Goal: Task Accomplishment & Management: Complete application form

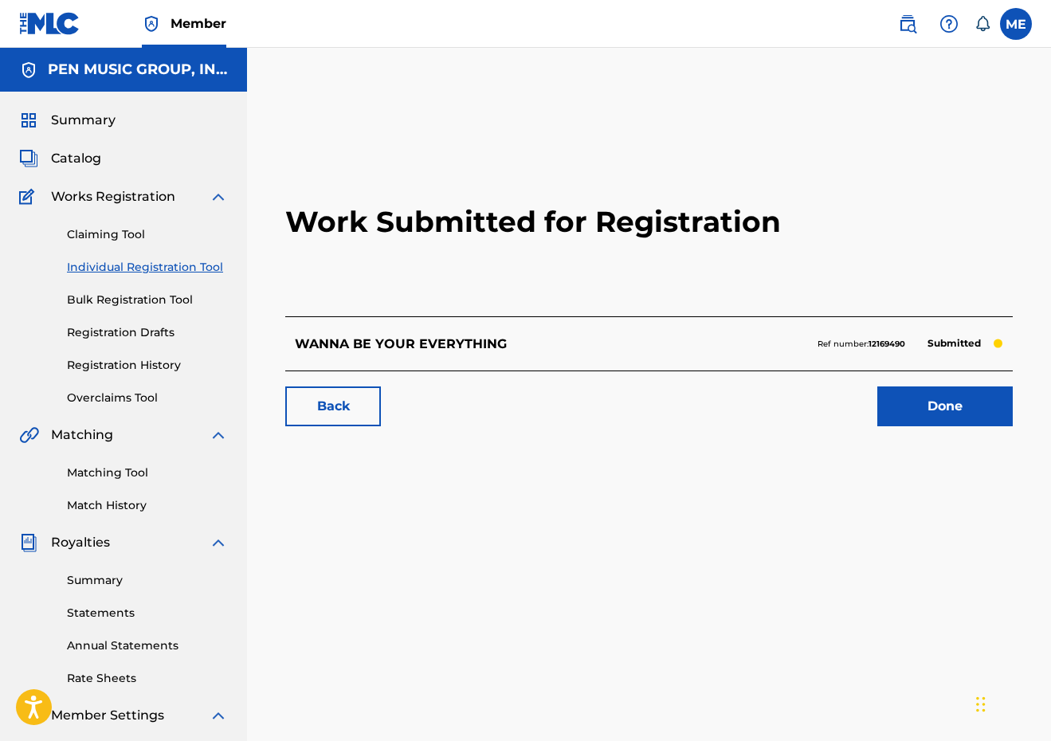
click at [182, 264] on link "Individual Registration Tool" at bounding box center [147, 267] width 161 height 17
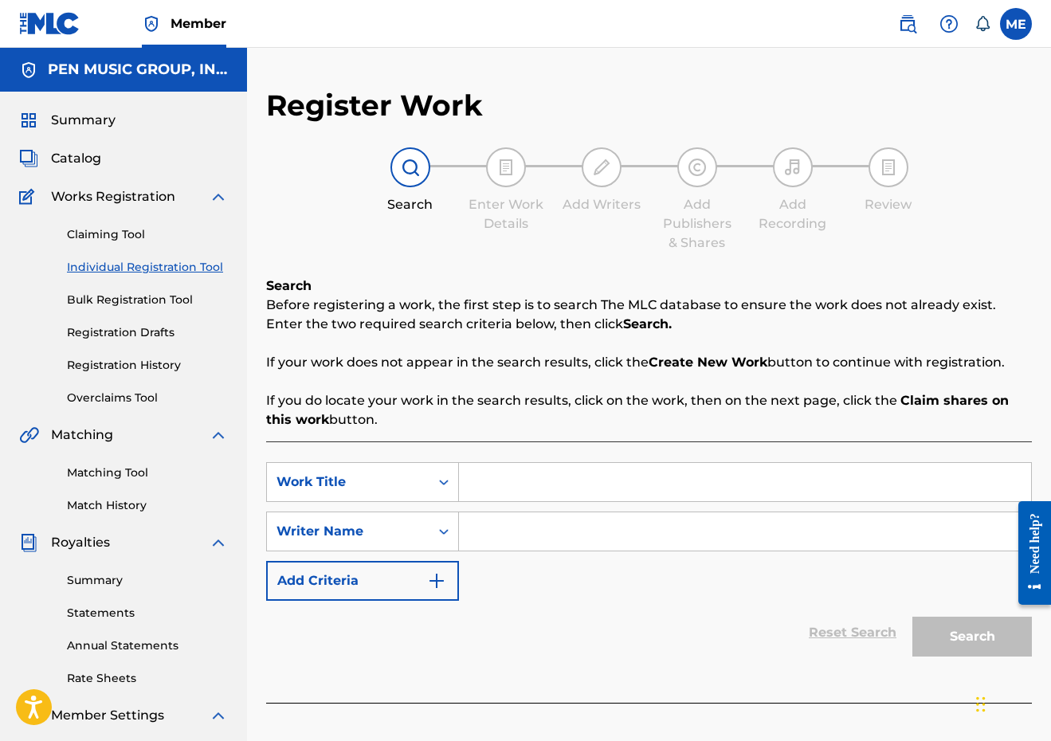
click at [560, 489] on input "Search Form" at bounding box center [745, 482] width 572 height 38
paste input "DEAD STARS"
type input "DEAD STARS"
click at [538, 523] on input "Search Form" at bounding box center [745, 531] width 572 height 38
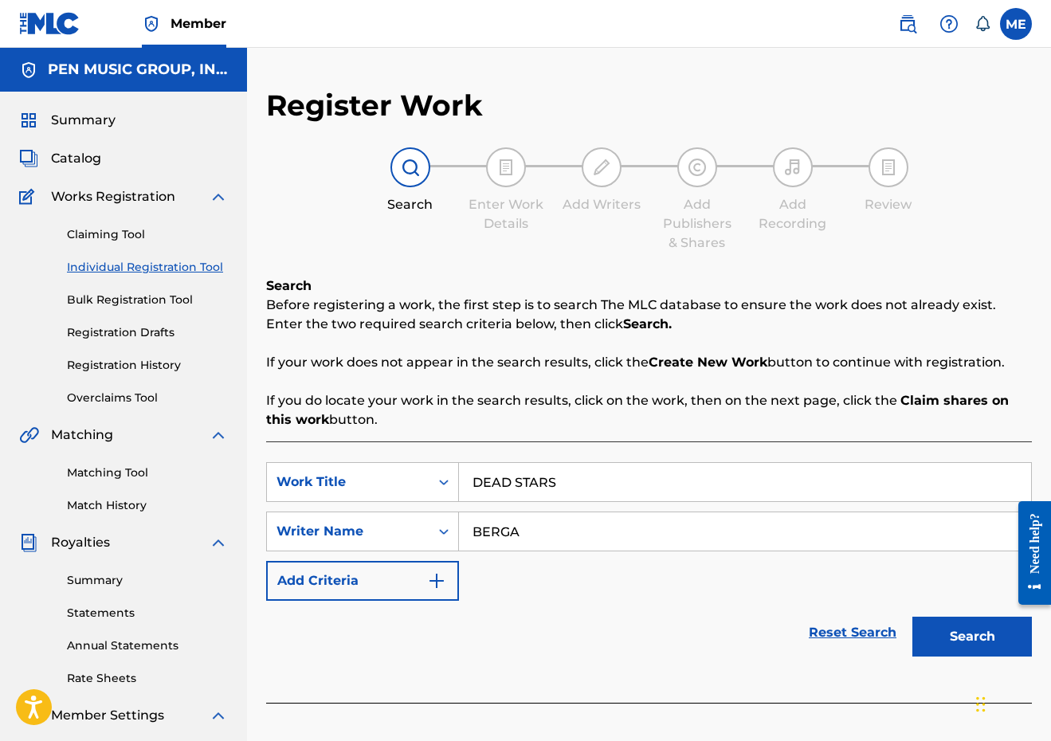
type input "BERGA"
click at [972, 637] on button "Search" at bounding box center [972, 637] width 120 height 40
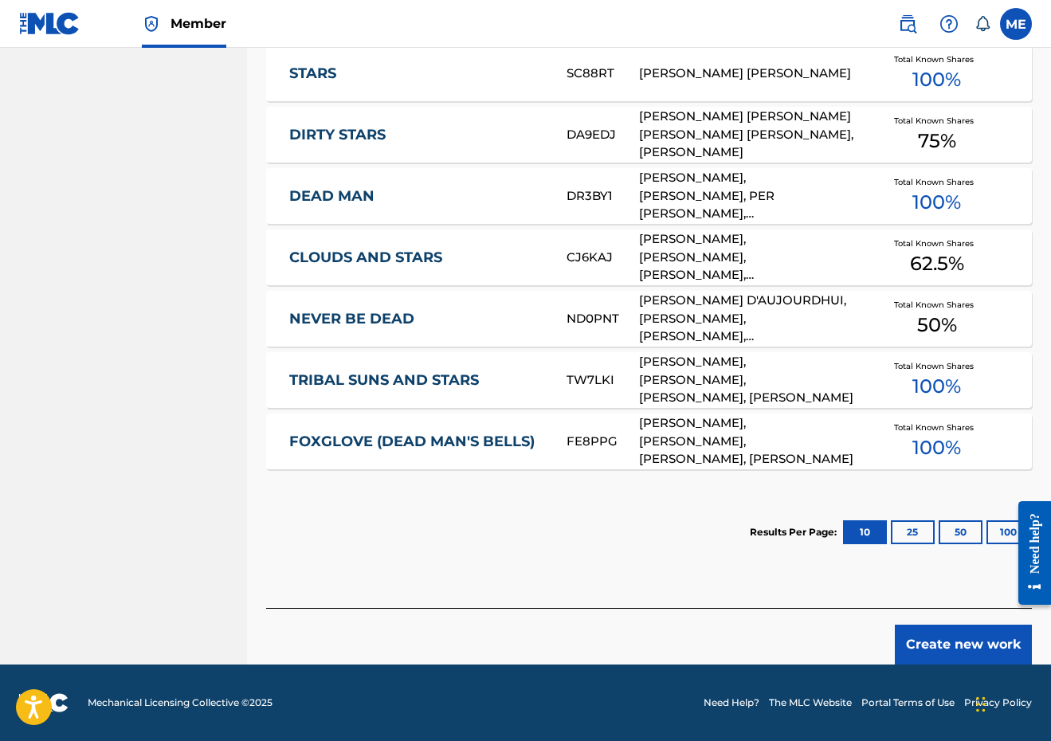
click at [945, 661] on button "Create new work" at bounding box center [963, 645] width 137 height 40
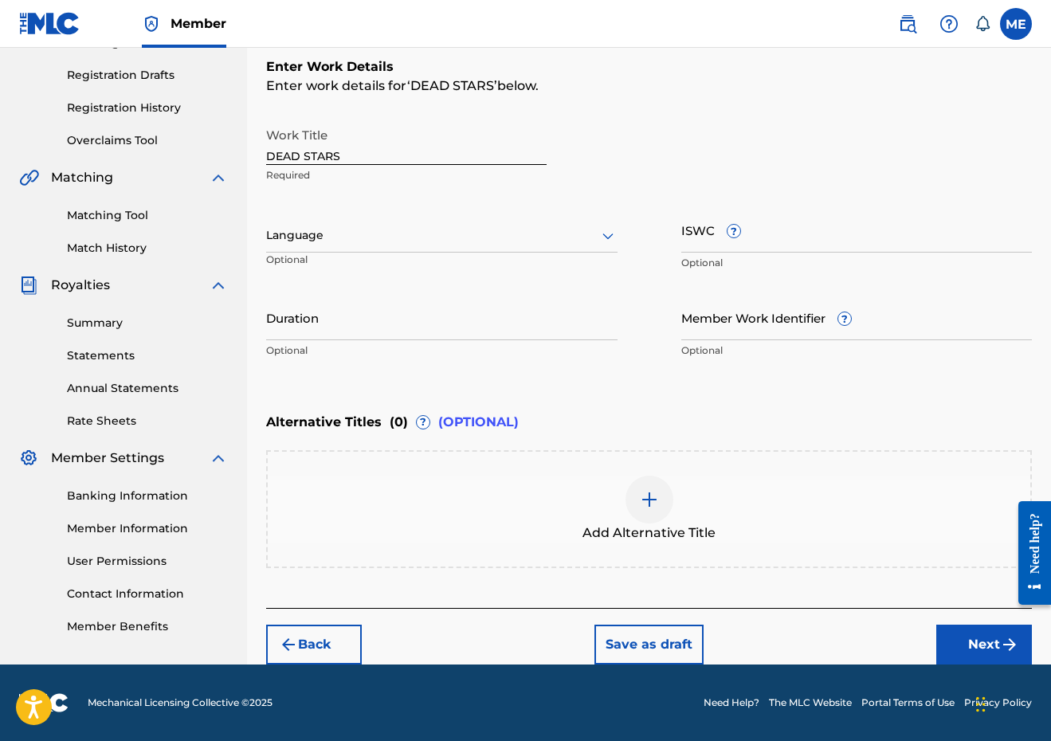
click at [432, 341] on div "Duration Optional" at bounding box center [441, 331] width 351 height 72
click at [422, 318] on input "Duration" at bounding box center [441, 317] width 351 height 45
type input "02:58"
click at [1003, 636] on img "submit" at bounding box center [1009, 644] width 19 height 19
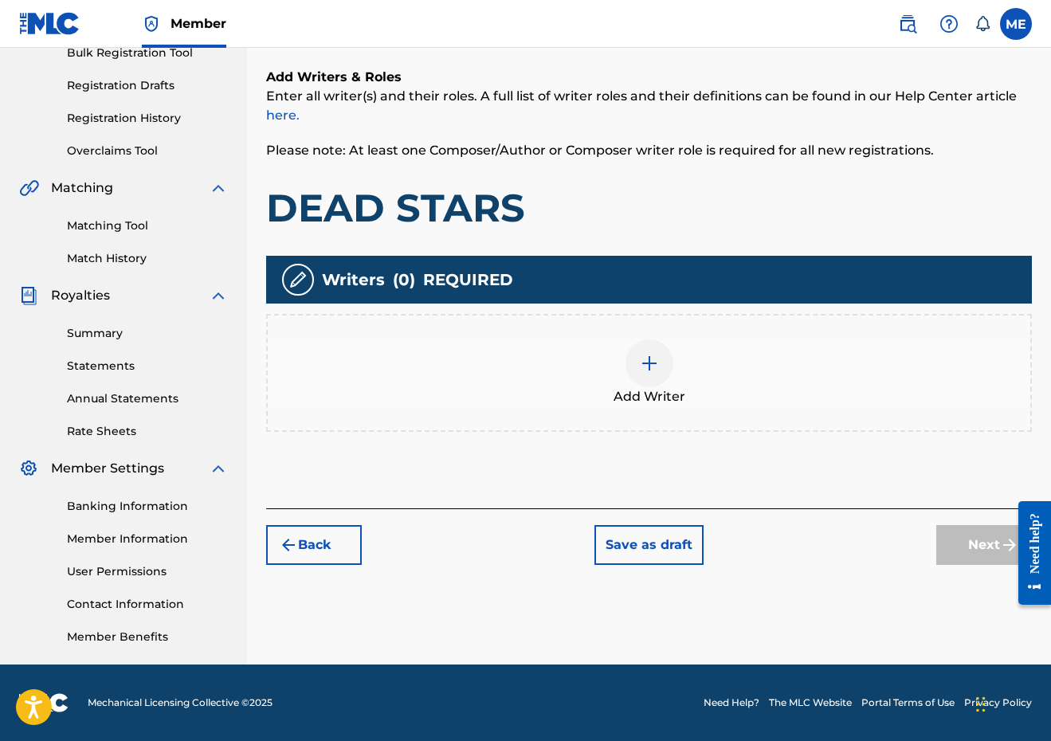
click at [689, 402] on div "Add Writer" at bounding box center [649, 372] width 763 height 67
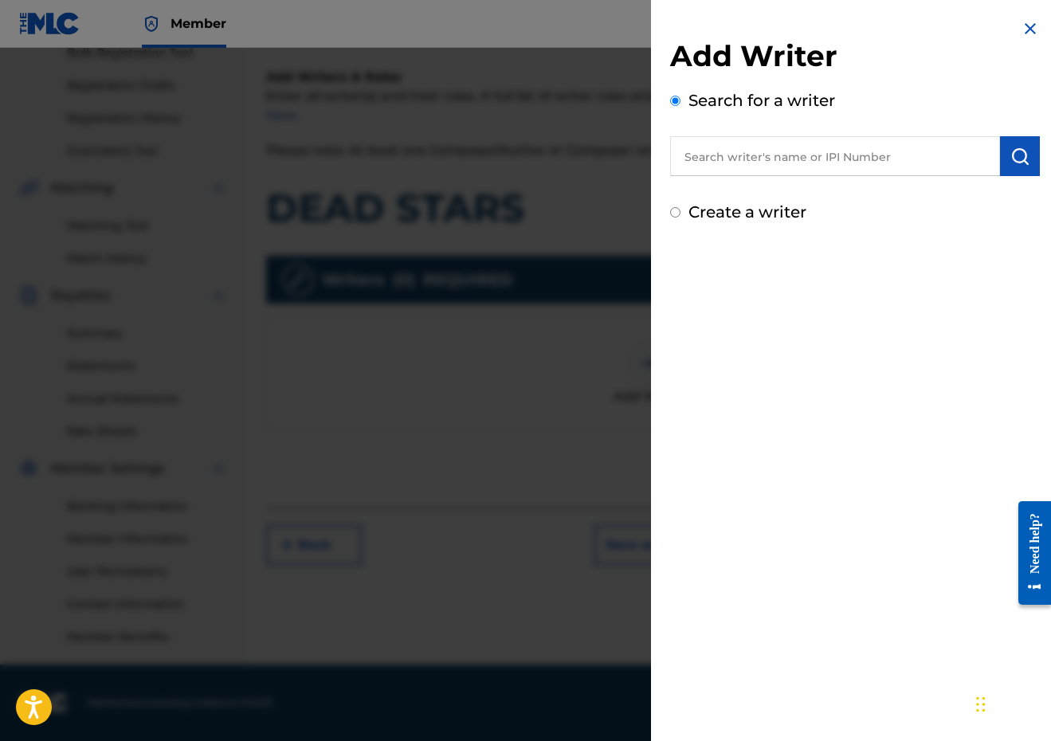
click at [805, 134] on div "Search for a writer" at bounding box center [855, 132] width 370 height 88
click at [802, 147] on input "text" at bounding box center [835, 156] width 330 height 40
paste input "289900815"
type input "00289900815"
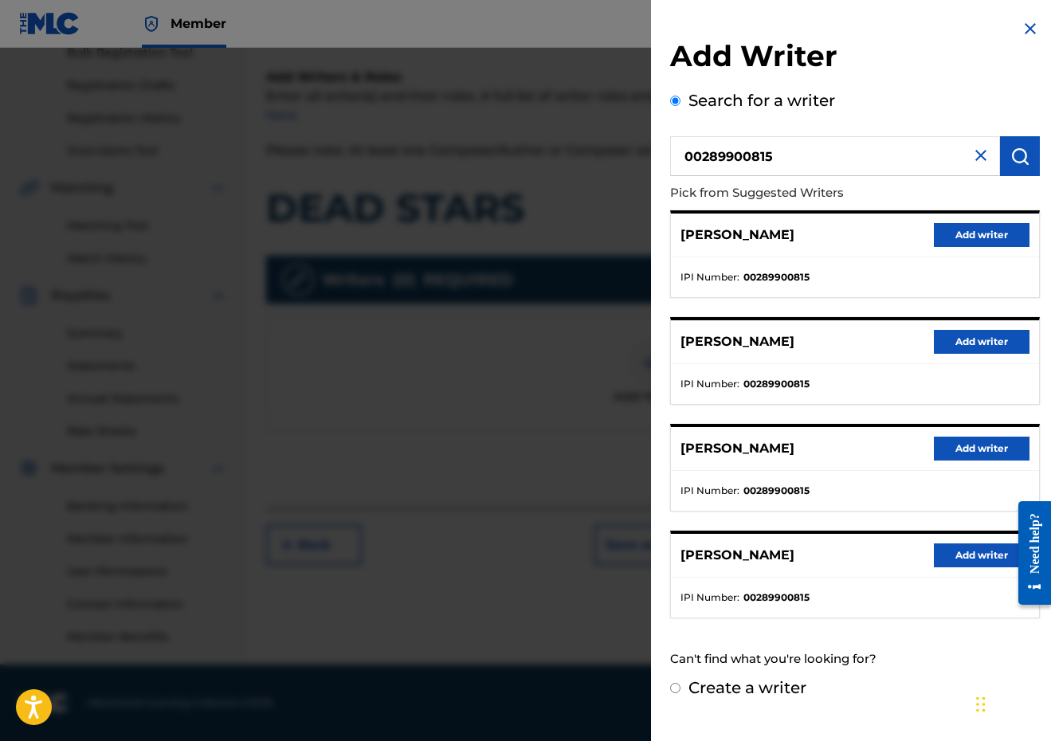
click at [959, 233] on button "Add writer" at bounding box center [982, 235] width 96 height 24
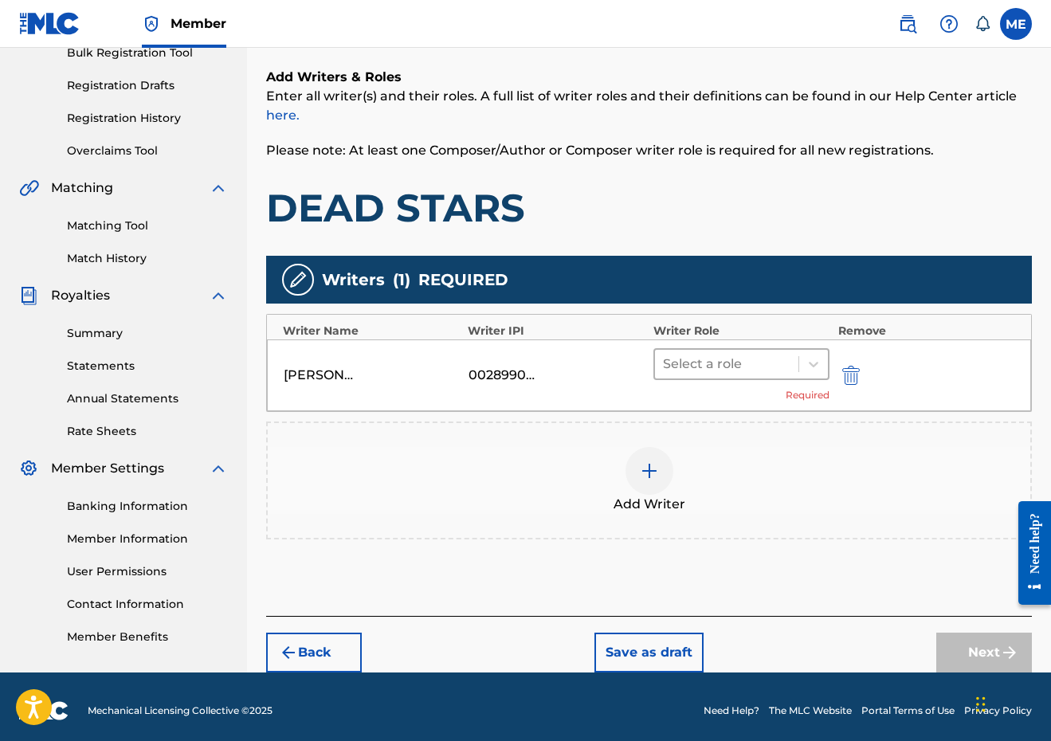
click at [711, 350] on div "Select a role" at bounding box center [727, 364] width 144 height 29
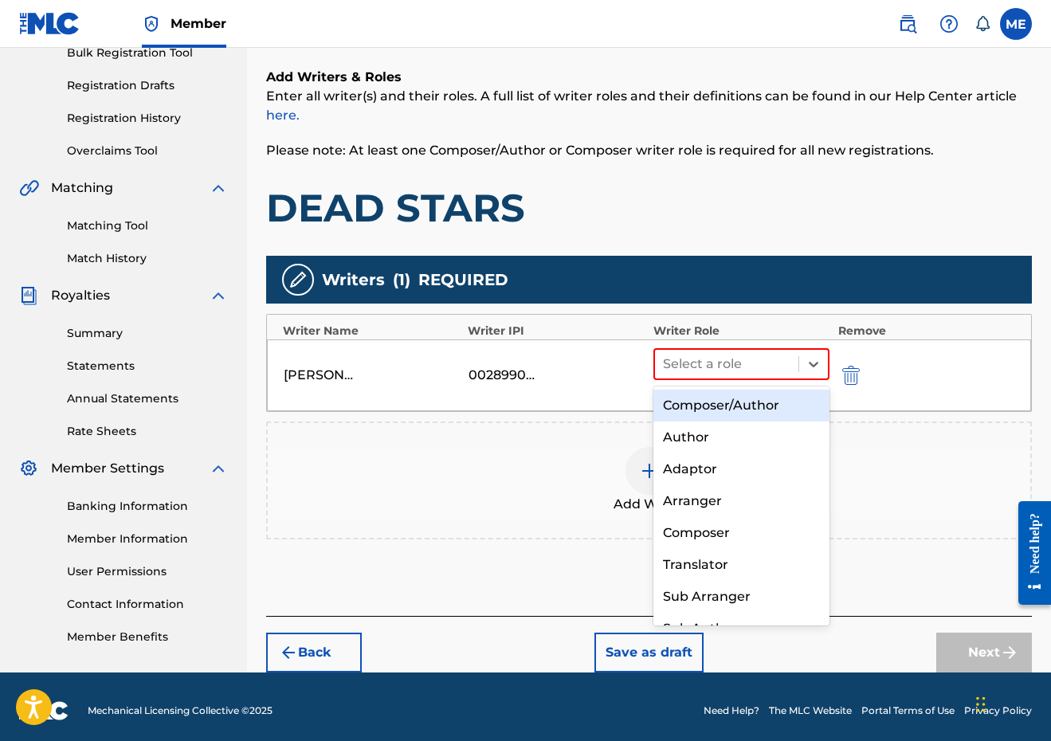
click at [710, 403] on div "Composer/Author" at bounding box center [741, 406] width 177 height 32
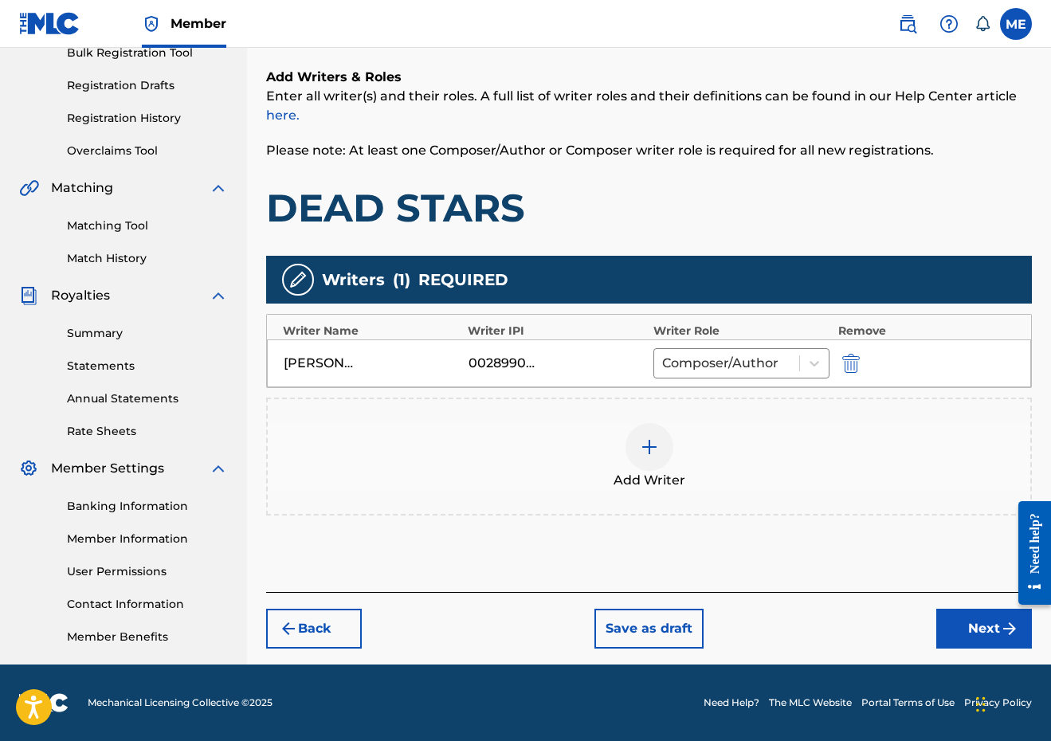
click at [665, 479] on span "Add Writer" at bounding box center [650, 480] width 72 height 19
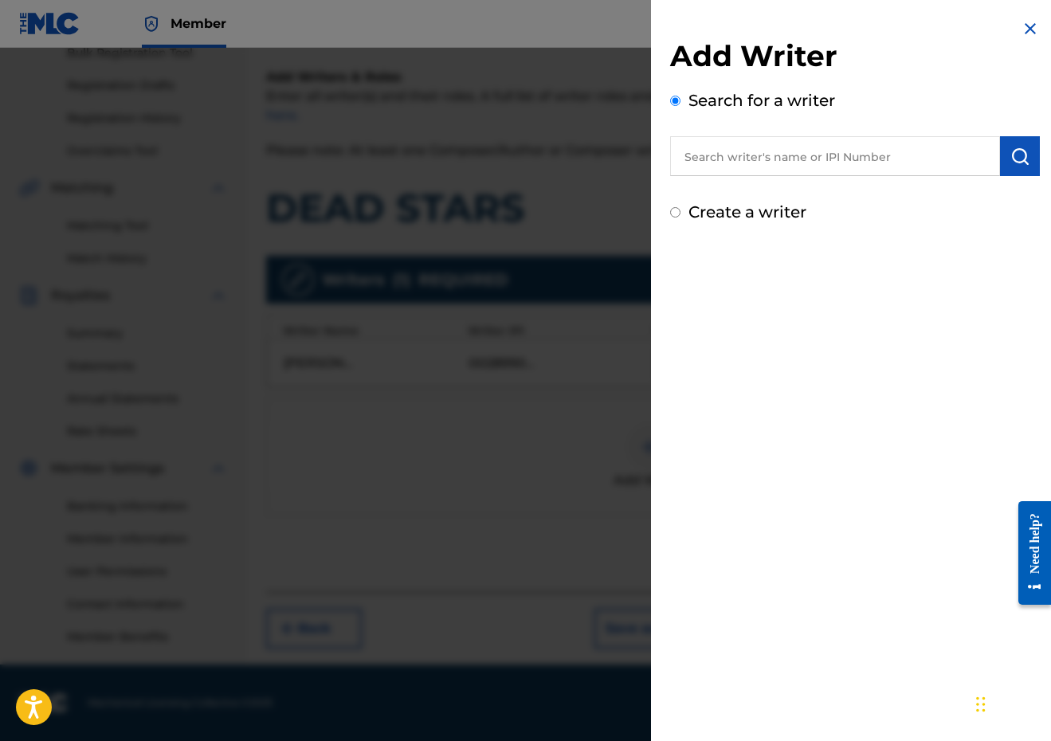
click at [783, 134] on div "Search for a writer" at bounding box center [855, 132] width 370 height 88
click at [778, 147] on input "text" at bounding box center [835, 156] width 330 height 40
paste input "00798120904"
type input "00798120904"
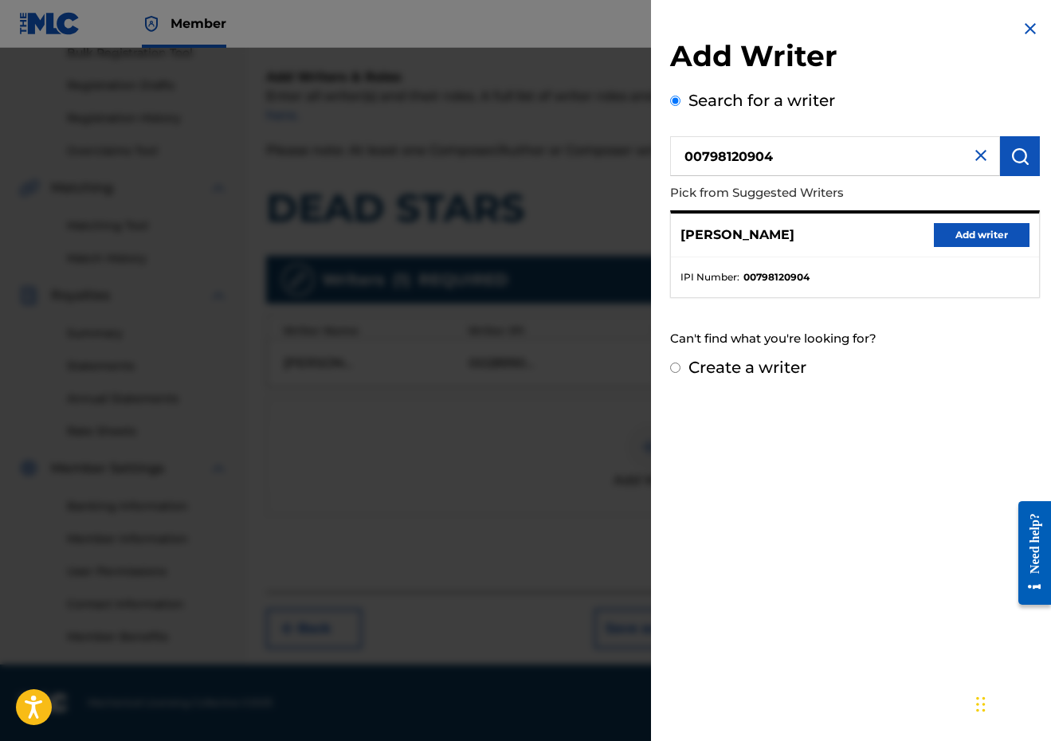
click at [1009, 233] on button "Add writer" at bounding box center [982, 235] width 96 height 24
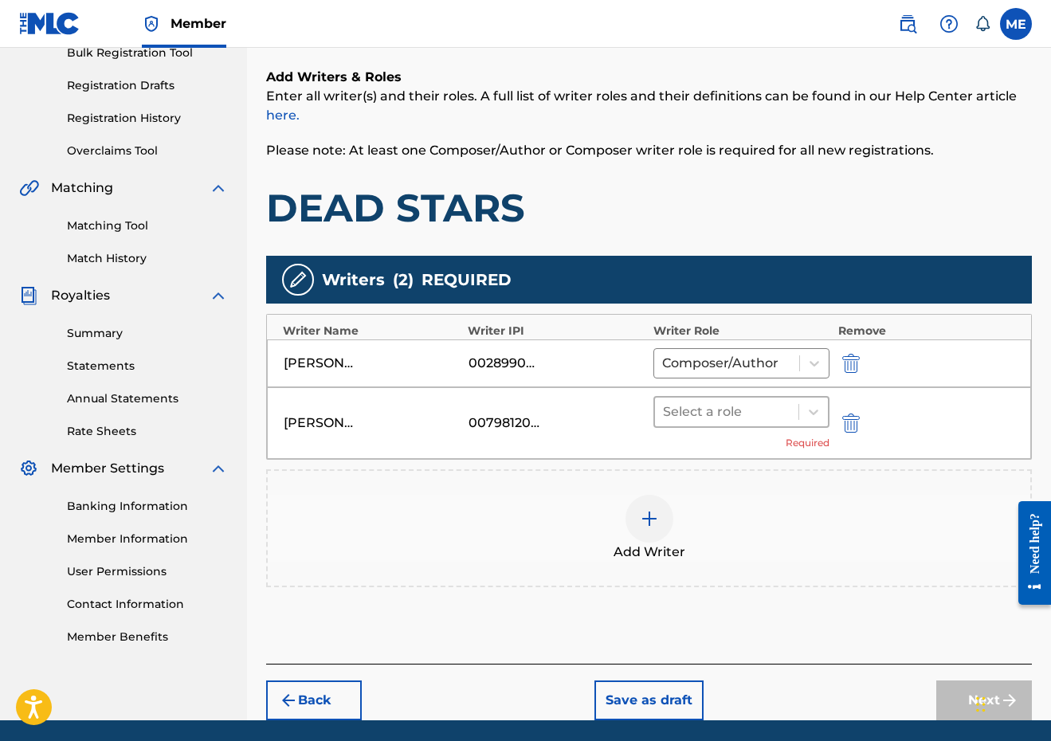
click at [733, 410] on div at bounding box center [727, 412] width 128 height 22
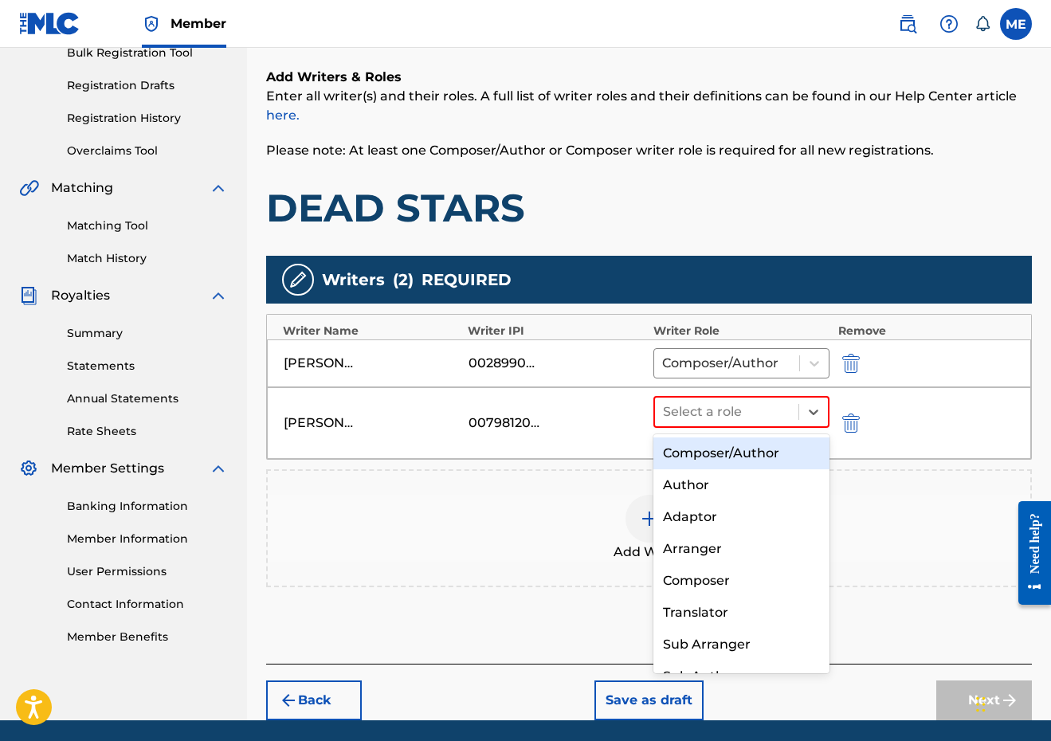
click at [719, 445] on div "Composer/Author" at bounding box center [741, 453] width 177 height 32
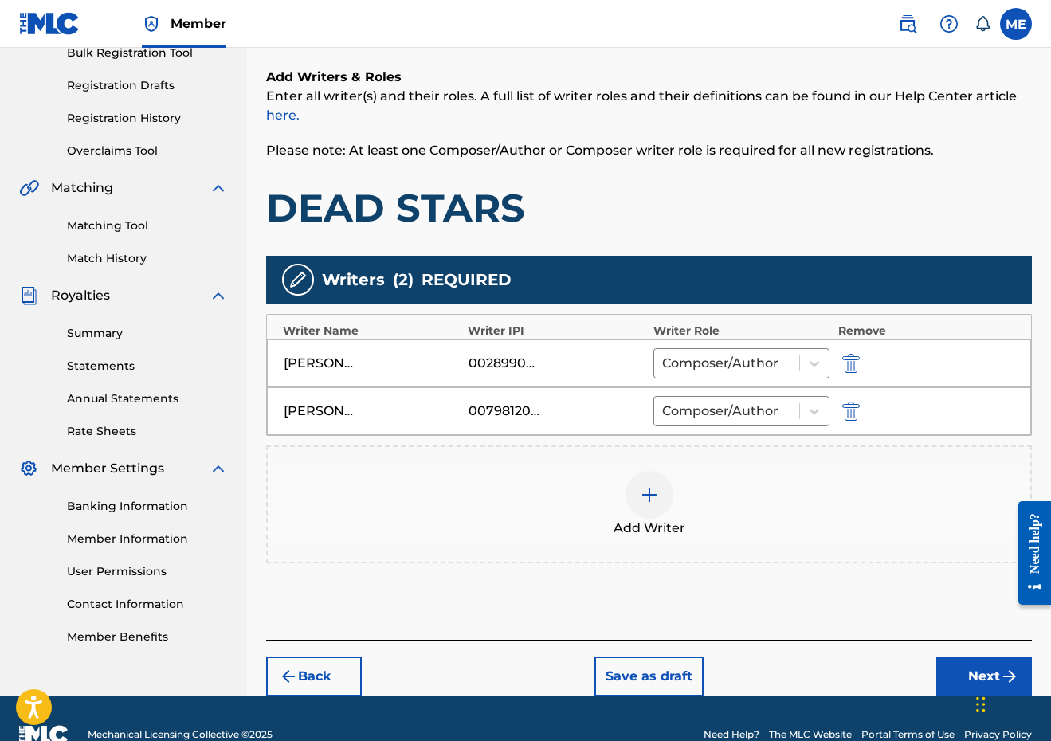
click at [941, 661] on button "Next" at bounding box center [984, 677] width 96 height 40
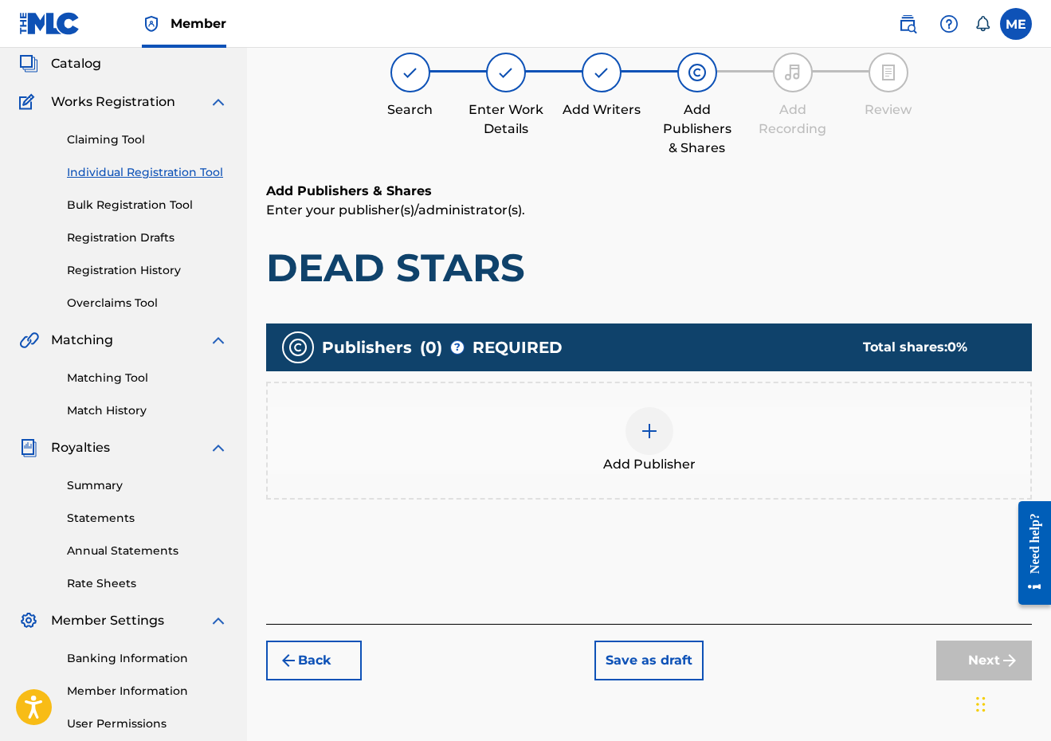
scroll to position [72, 0]
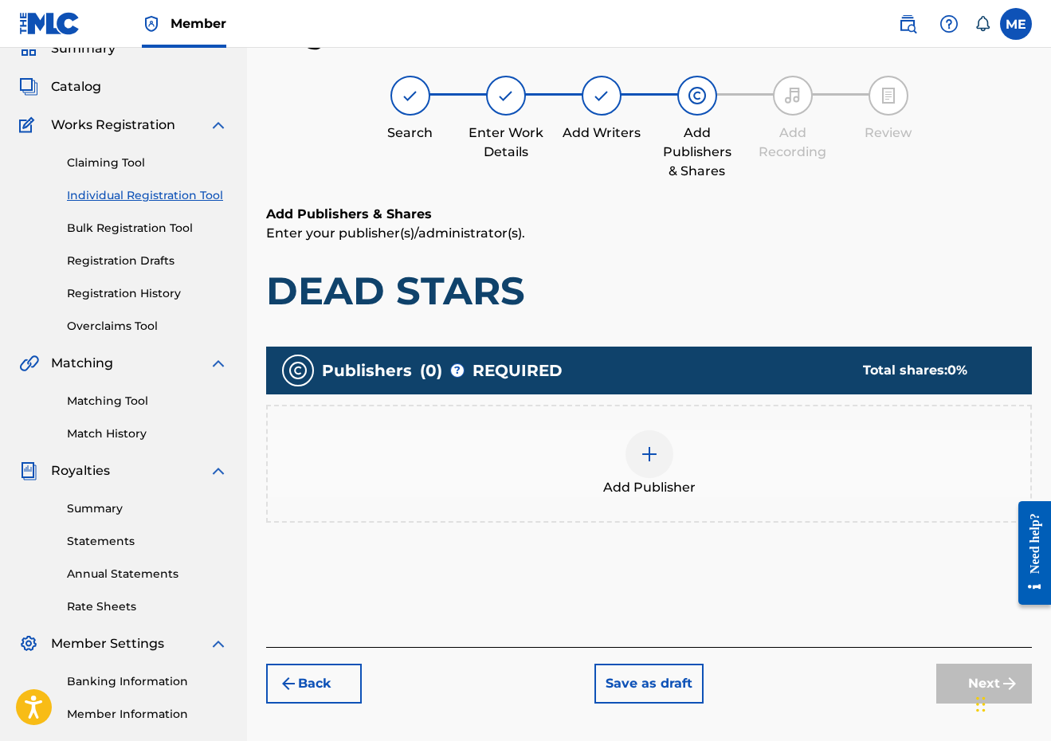
click at [677, 473] on div "Add Publisher" at bounding box center [649, 463] width 763 height 67
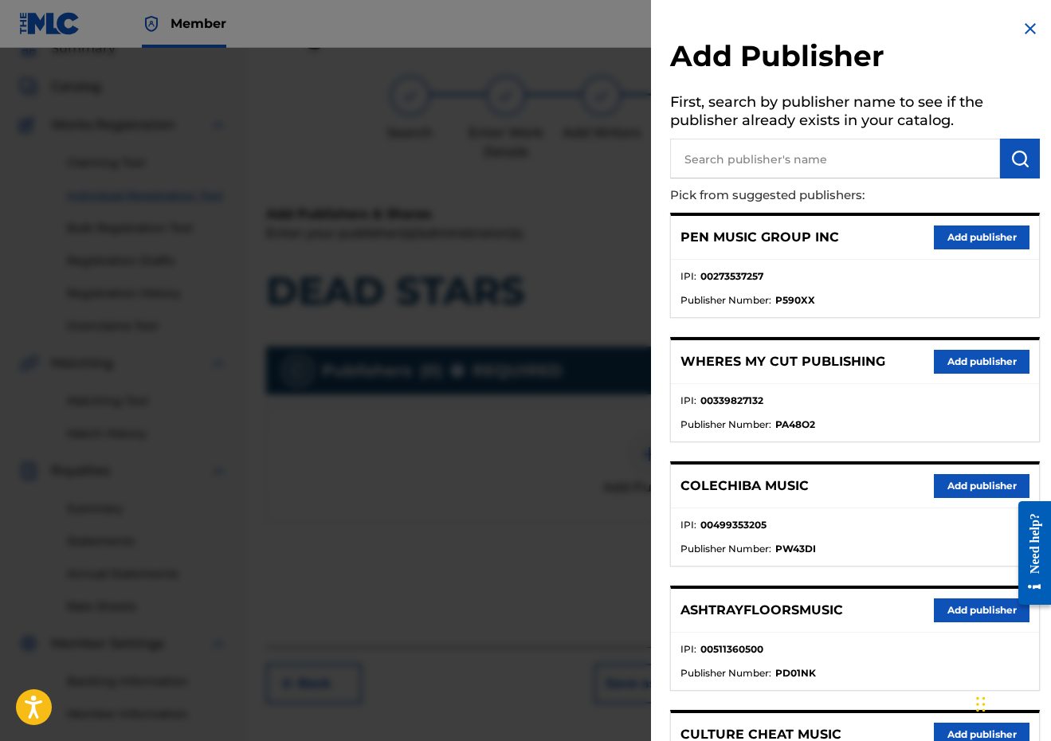
click at [850, 156] on input "text" at bounding box center [835, 159] width 330 height 40
type input "PENSIVE"
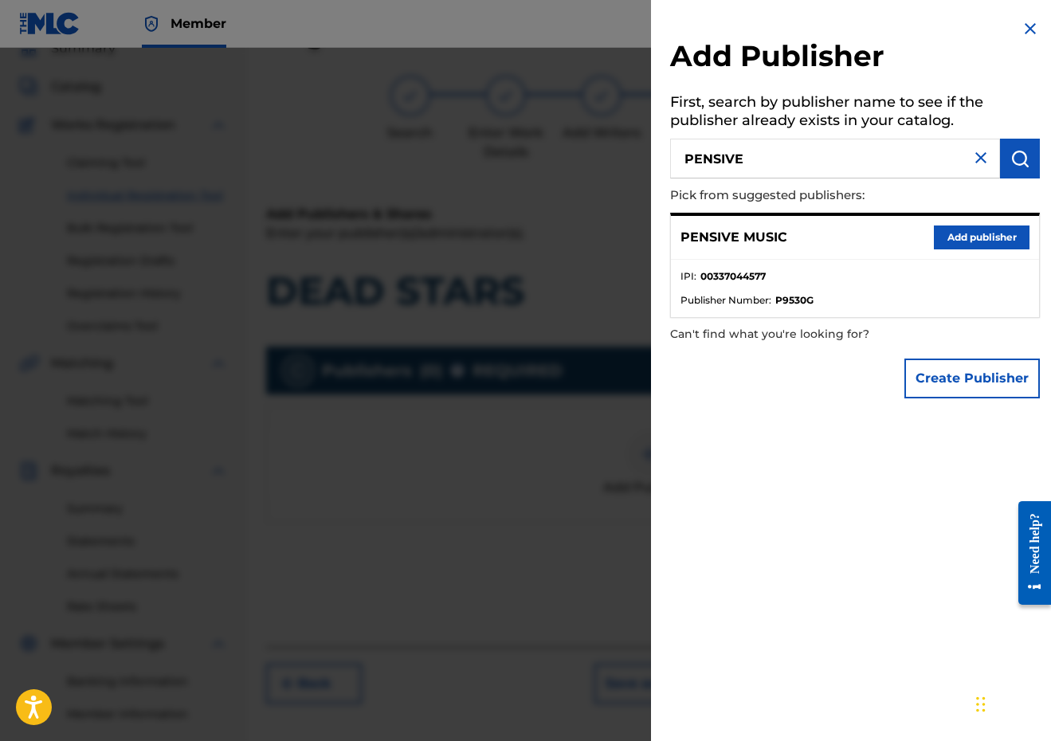
click at [991, 235] on button "Add publisher" at bounding box center [982, 238] width 96 height 24
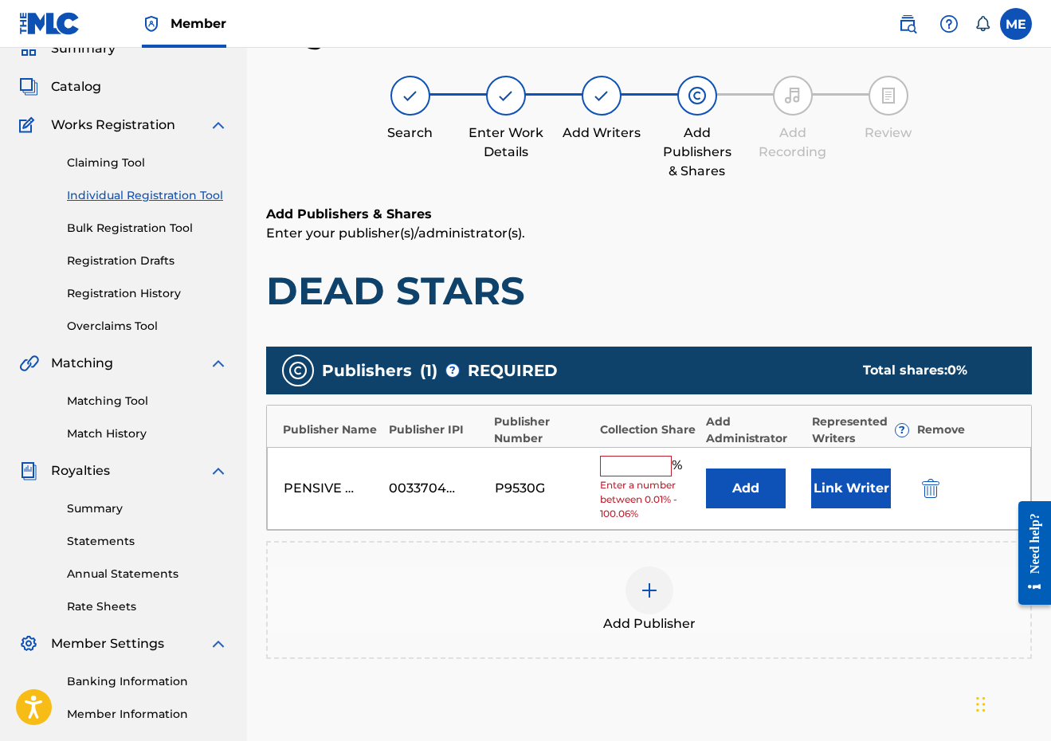
click at [625, 469] on input "text" at bounding box center [636, 466] width 72 height 21
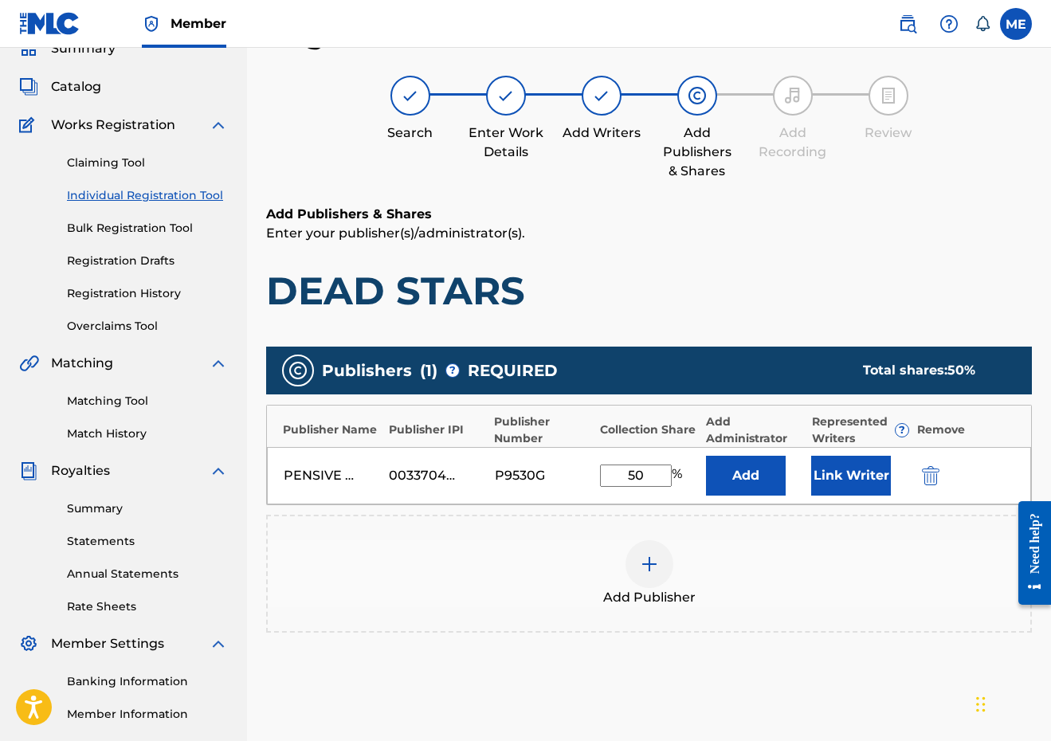
type input "50"
click at [885, 487] on button "Link Writer" at bounding box center [851, 476] width 80 height 40
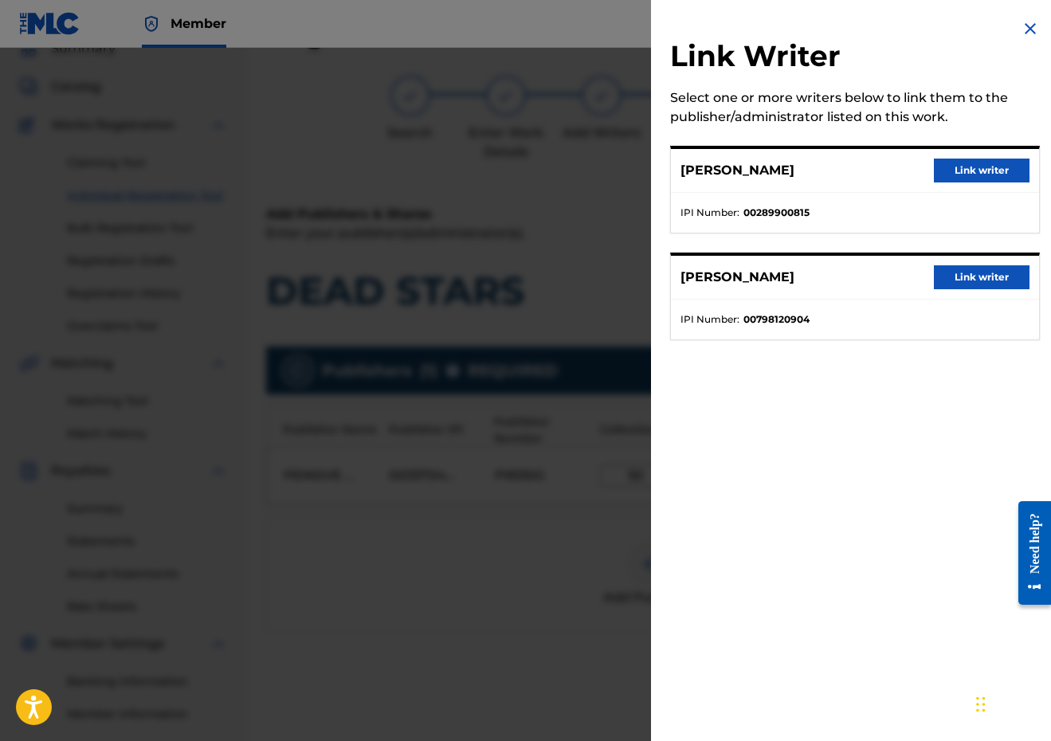
click at [979, 165] on button "Link writer" at bounding box center [982, 171] width 96 height 24
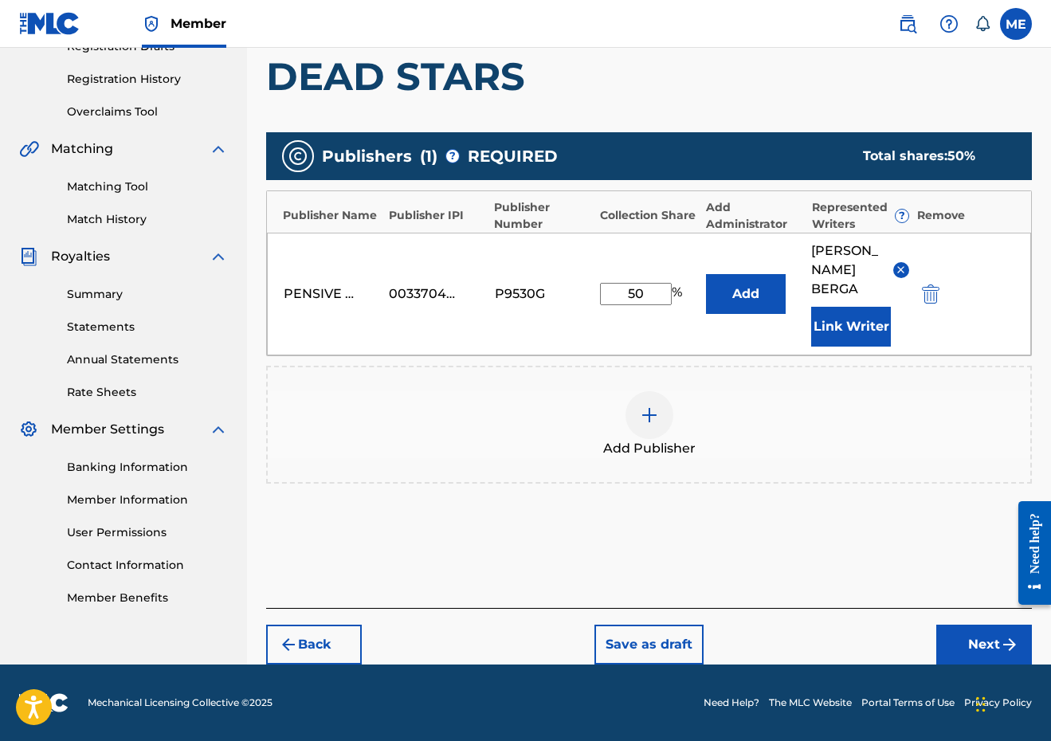
click at [968, 647] on button "Next" at bounding box center [984, 645] width 96 height 40
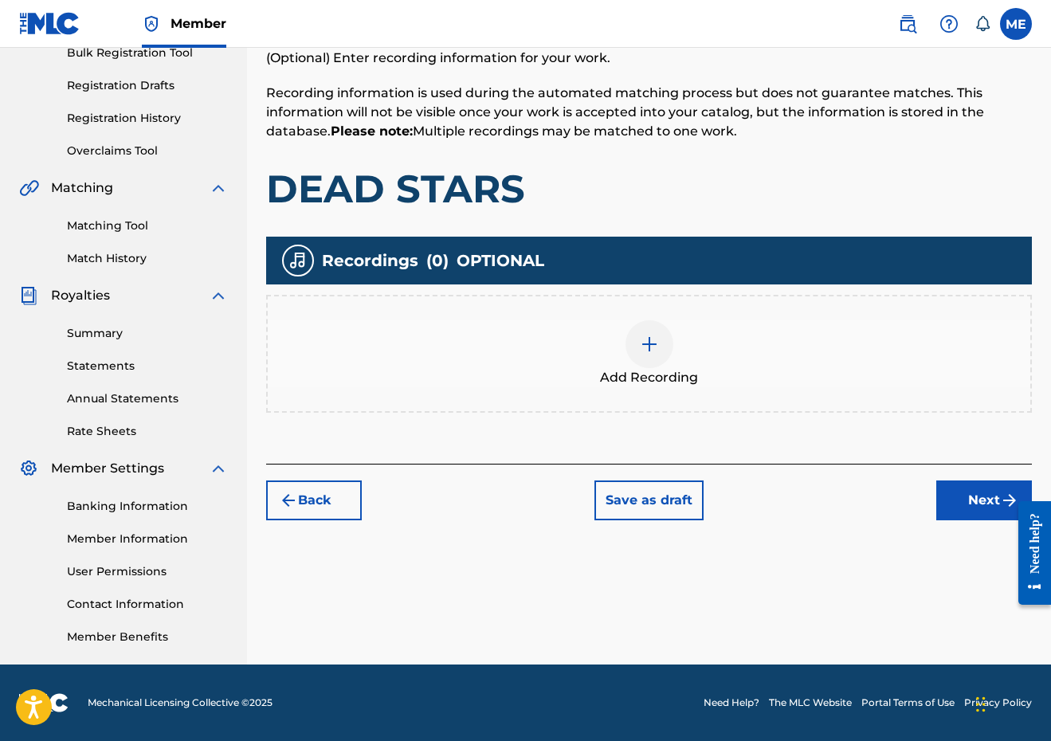
click at [958, 490] on button "Next" at bounding box center [984, 501] width 96 height 40
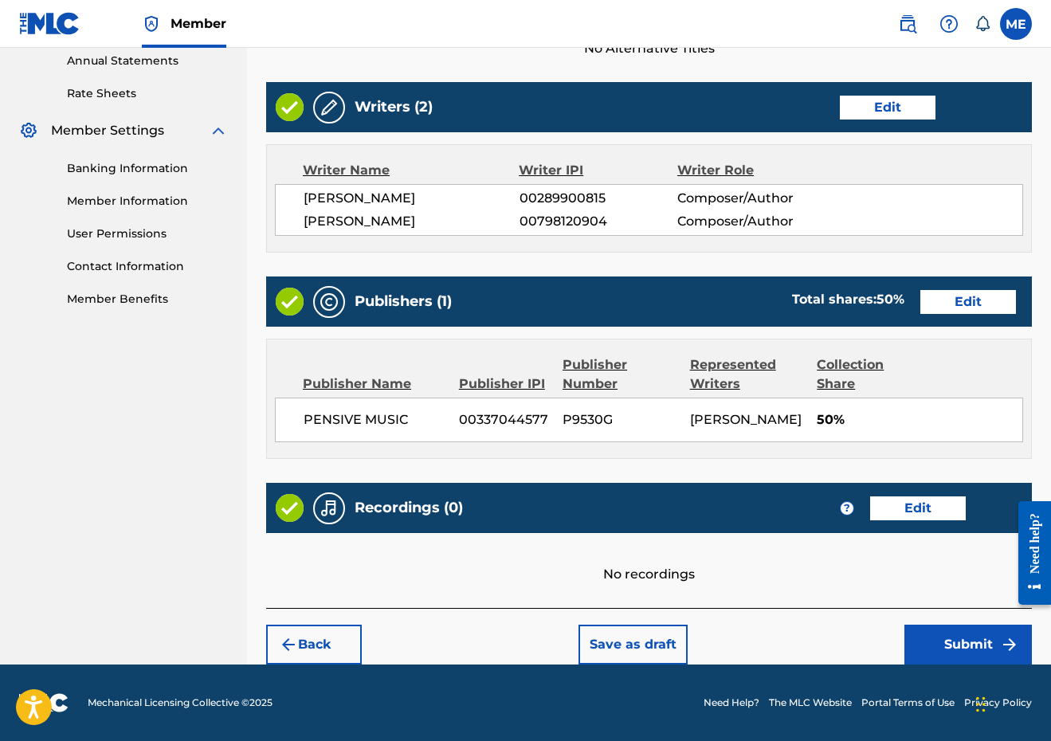
scroll to position [622, 0]
click at [952, 639] on button "Submit" at bounding box center [967, 645] width 127 height 40
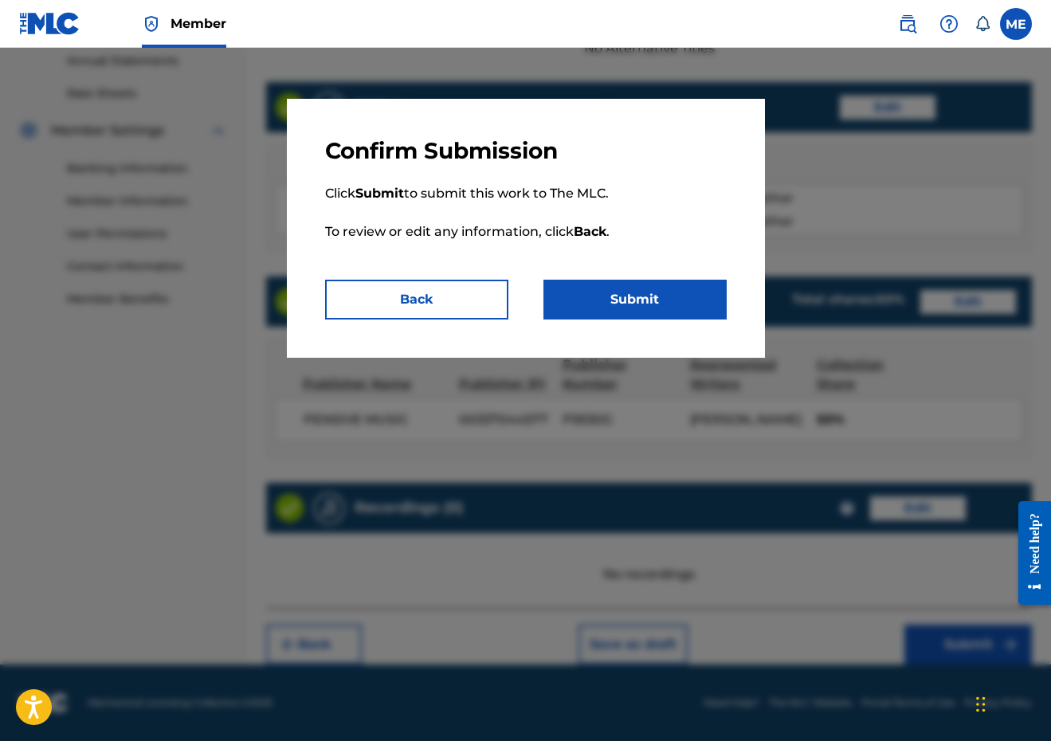
click at [701, 292] on button "Submit" at bounding box center [634, 300] width 183 height 40
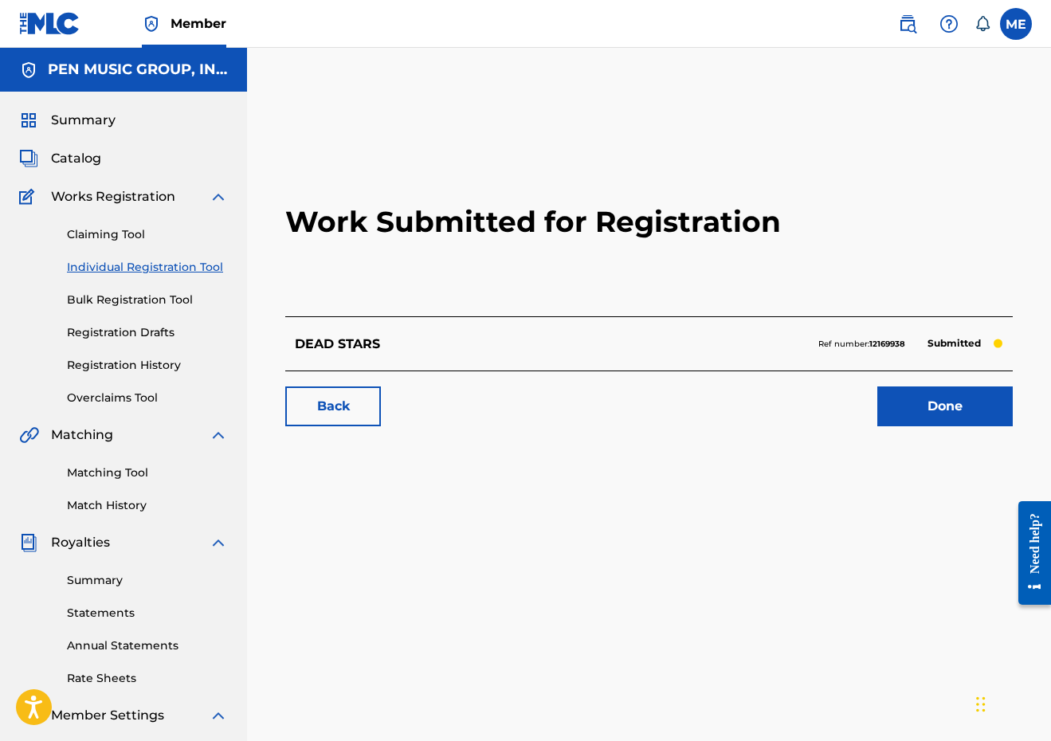
click at [166, 263] on link "Individual Registration Tool" at bounding box center [147, 267] width 161 height 17
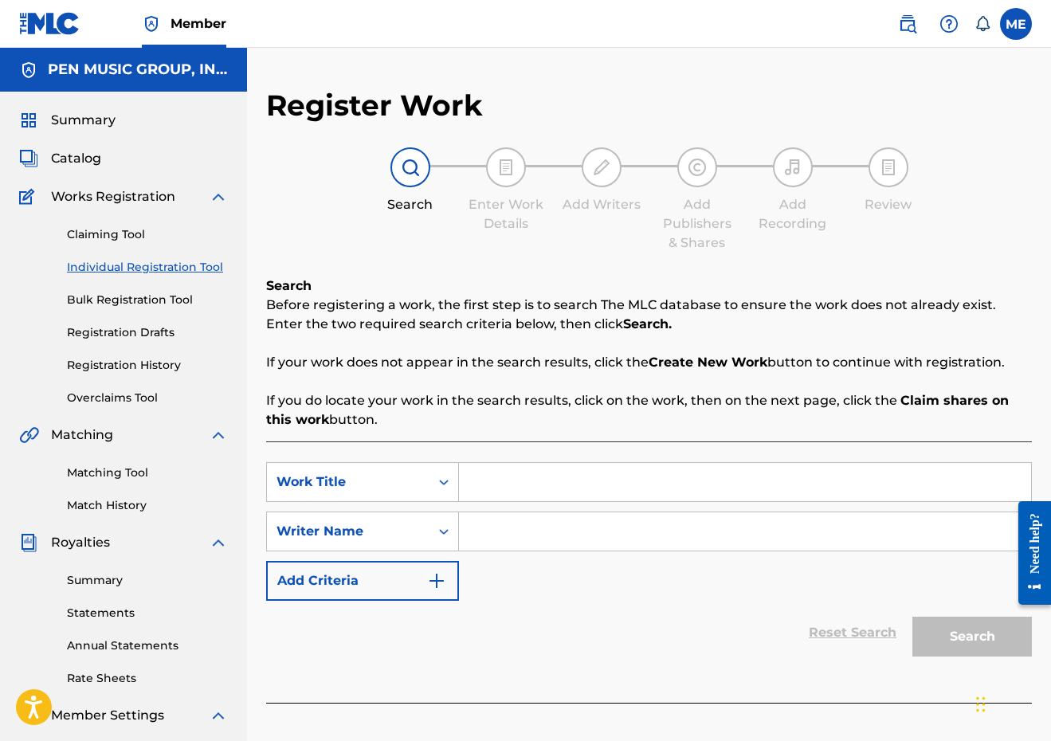
click at [559, 469] on input "Search Form" at bounding box center [745, 482] width 572 height 38
paste input "MY HEART IS YOUR HOME"
type input "MY HEART IS YOUR HOME"
click at [522, 534] on input "Search Form" at bounding box center [745, 531] width 572 height 38
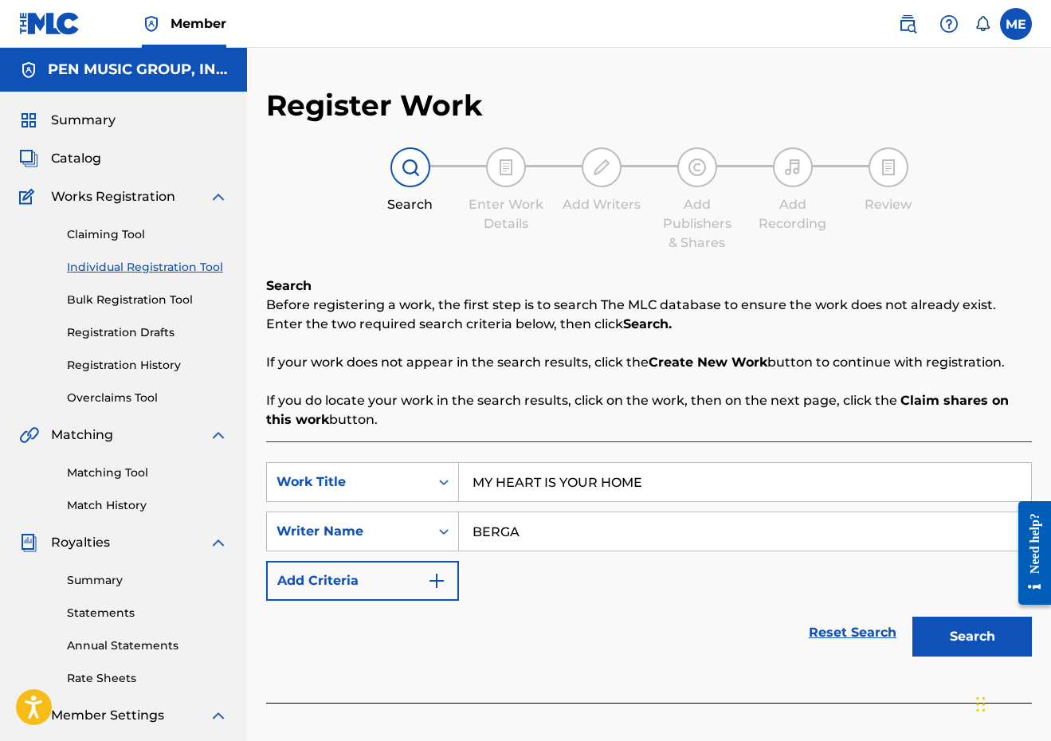
type input "BERGA"
click at [972, 637] on button "Search" at bounding box center [972, 637] width 120 height 40
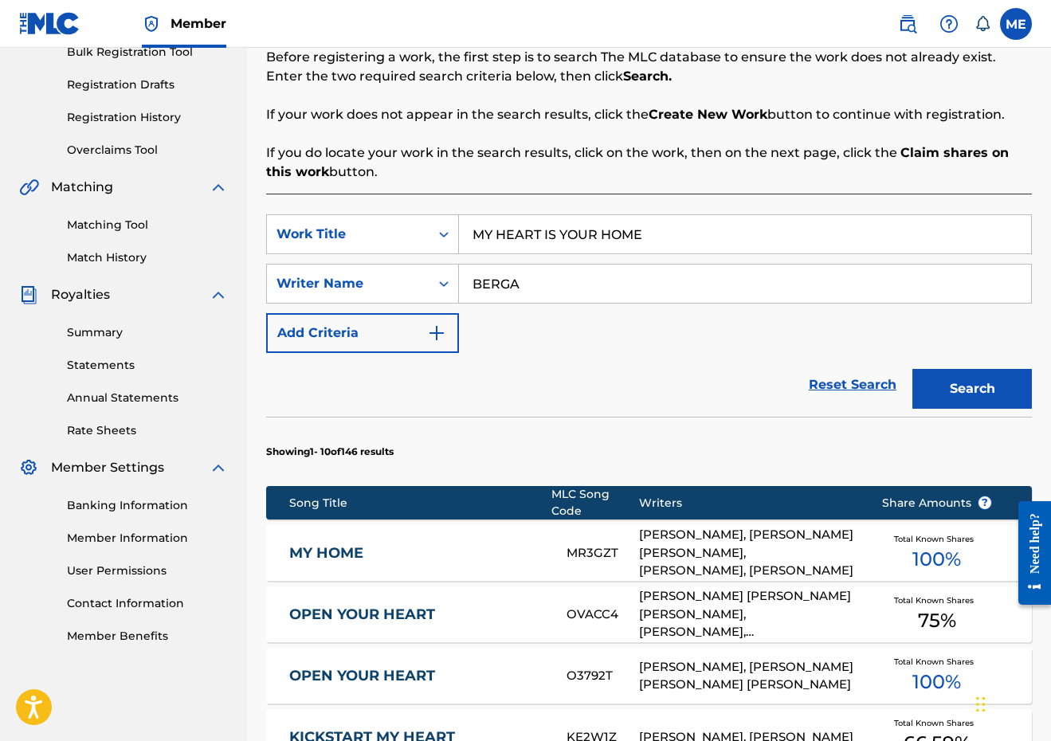
scroll to position [247, 0]
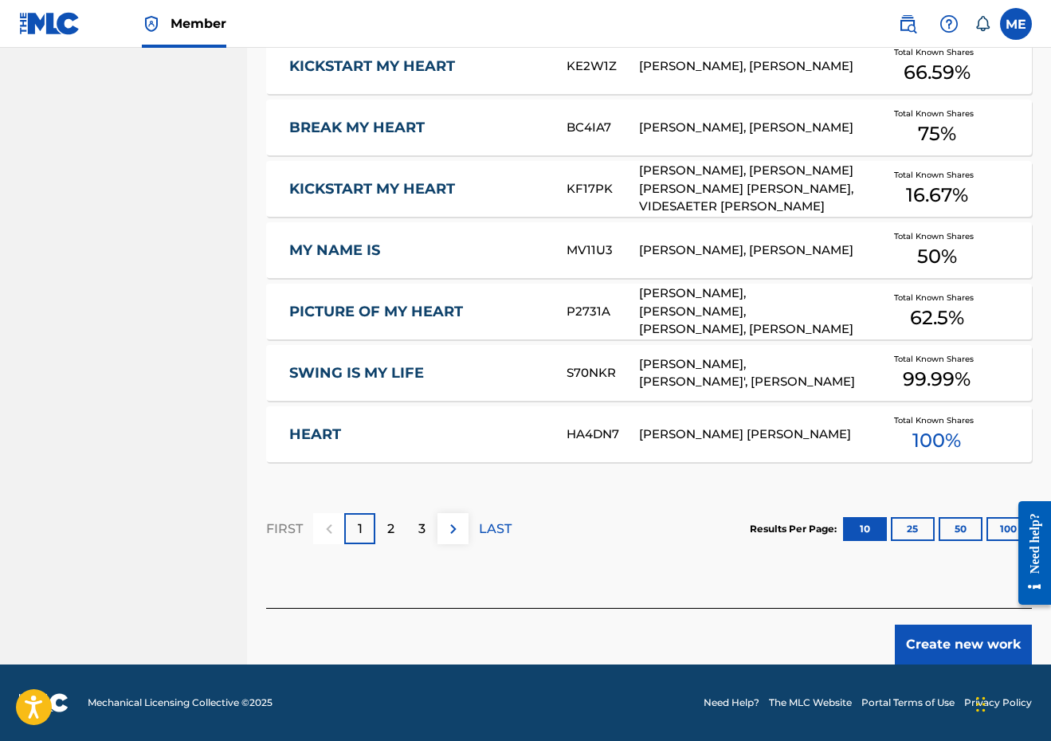
click at [983, 638] on button "Create new work" at bounding box center [963, 645] width 137 height 40
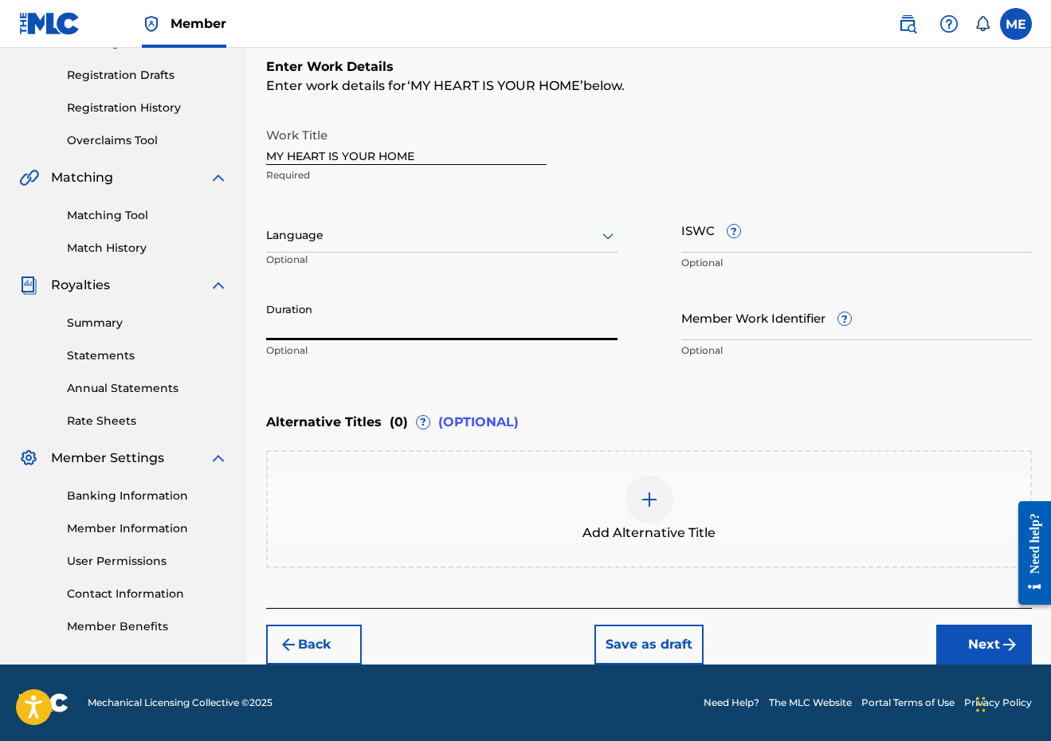
click at [404, 328] on input "Duration" at bounding box center [441, 317] width 351 height 45
type input "01:55"
click at [1000, 633] on button "Next" at bounding box center [984, 645] width 96 height 40
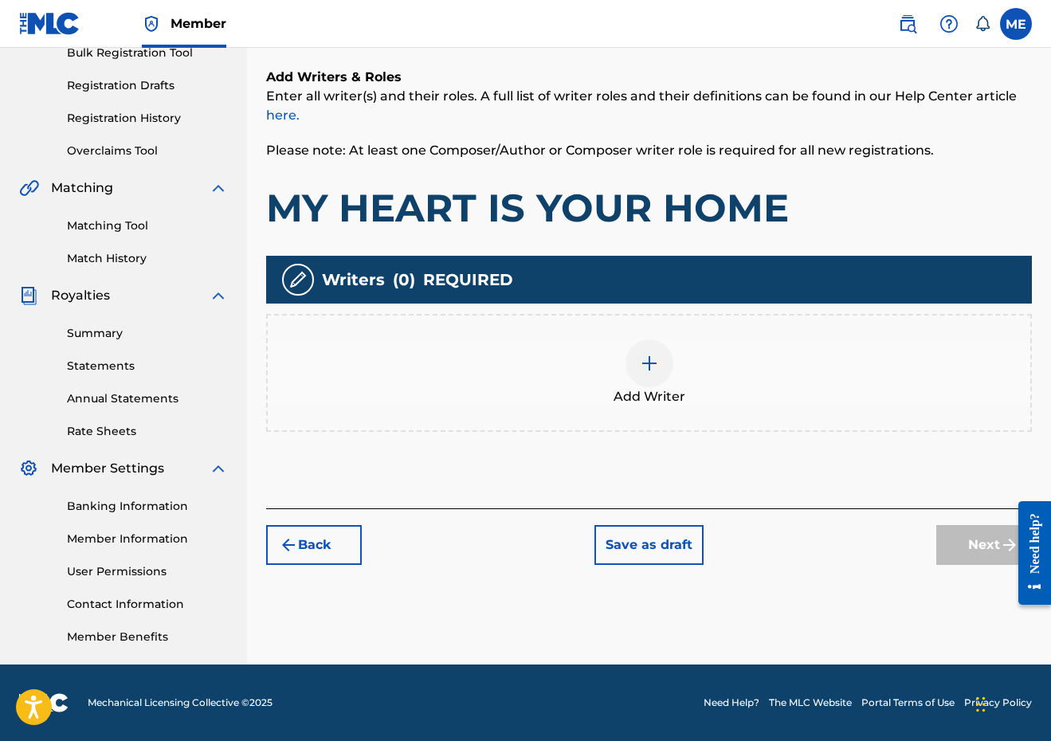
scroll to position [247, 0]
click at [597, 312] on div "Writers ( 0 ) REQUIRED Add Writer" at bounding box center [649, 344] width 766 height 176
click at [597, 357] on div "Add Writer" at bounding box center [649, 372] width 763 height 67
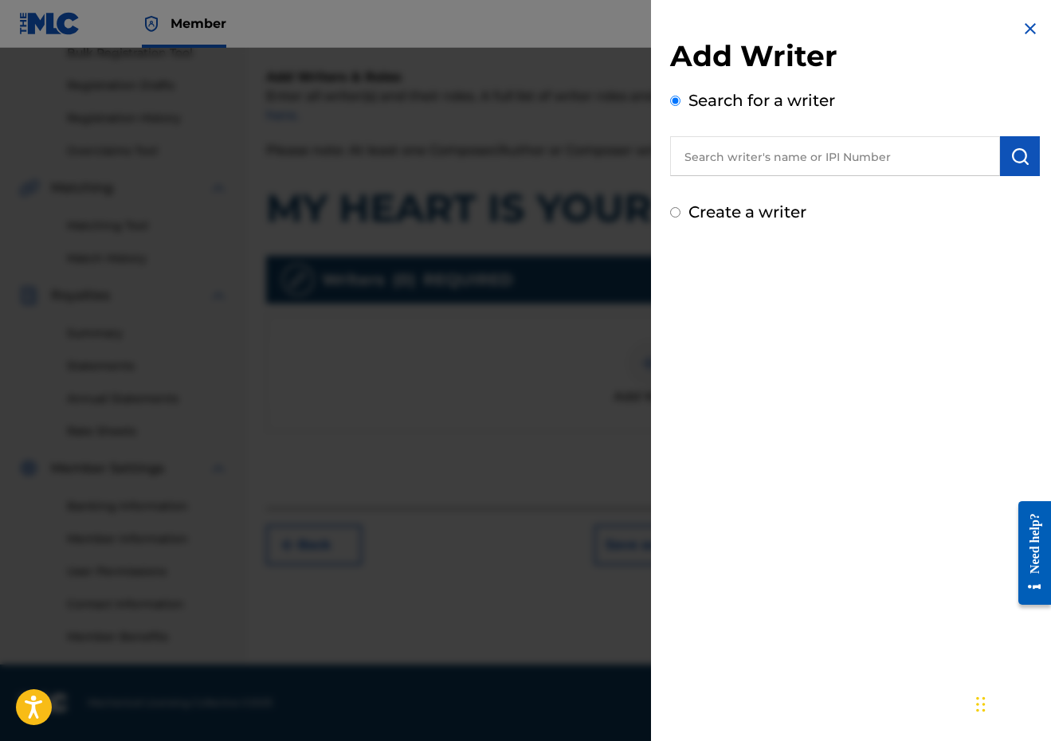
click at [786, 142] on input "text" at bounding box center [835, 156] width 330 height 40
paste input "289900815"
type input "00289900815"
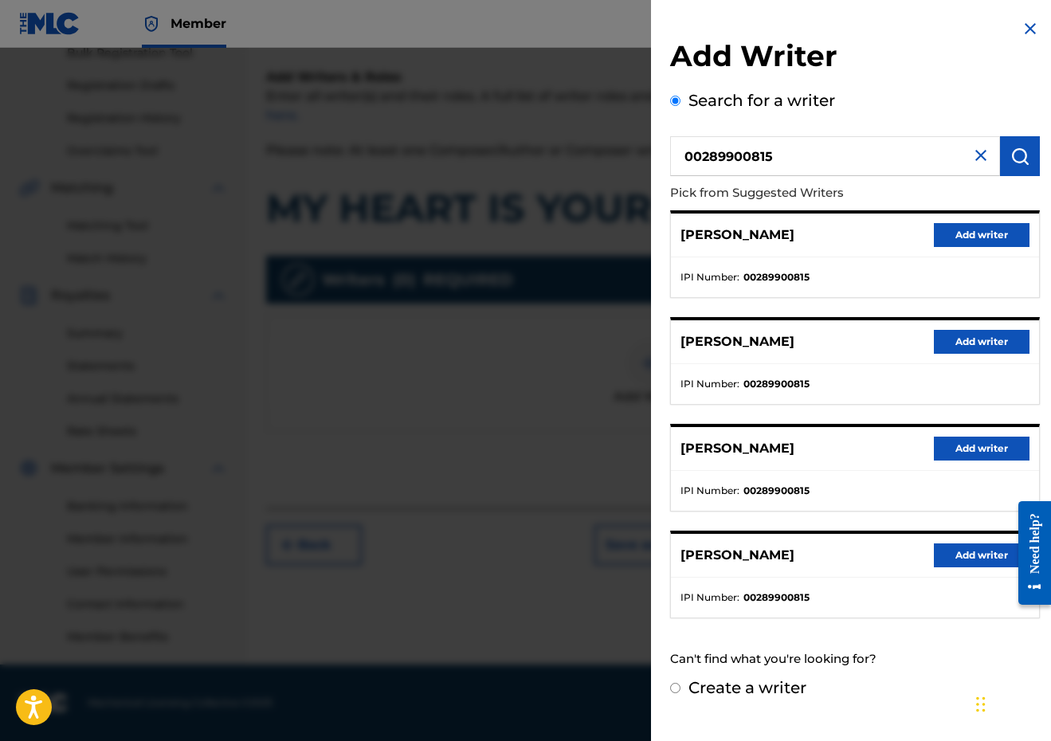
click at [981, 233] on button "Add writer" at bounding box center [982, 235] width 96 height 24
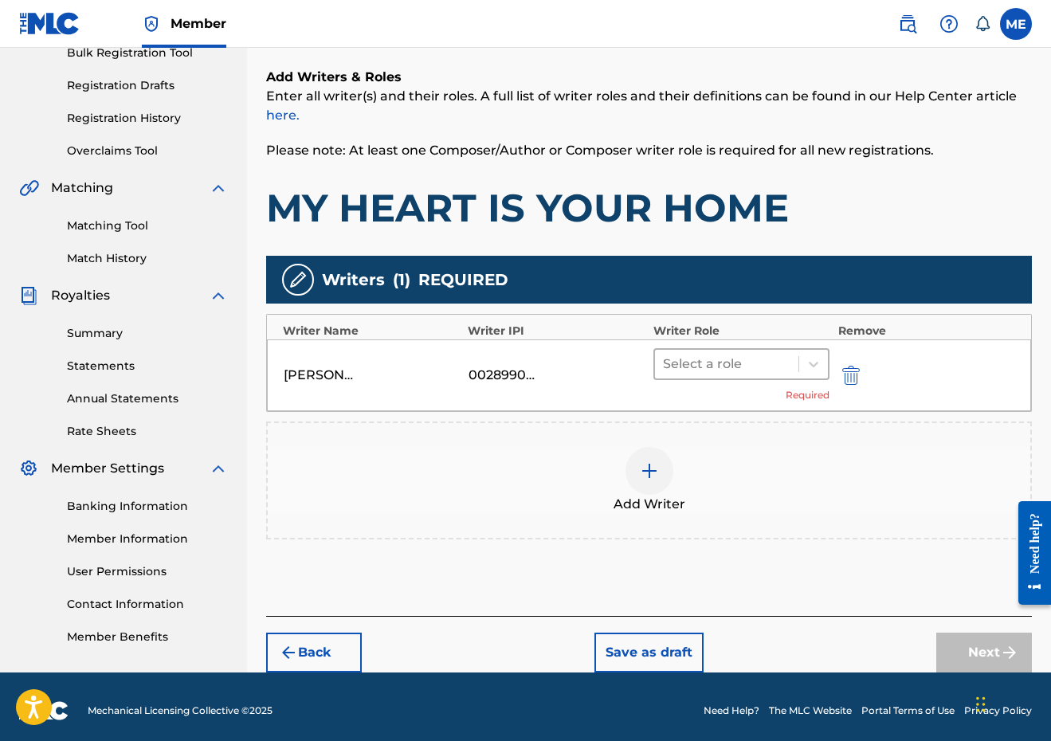
click at [745, 363] on div at bounding box center [727, 364] width 128 height 22
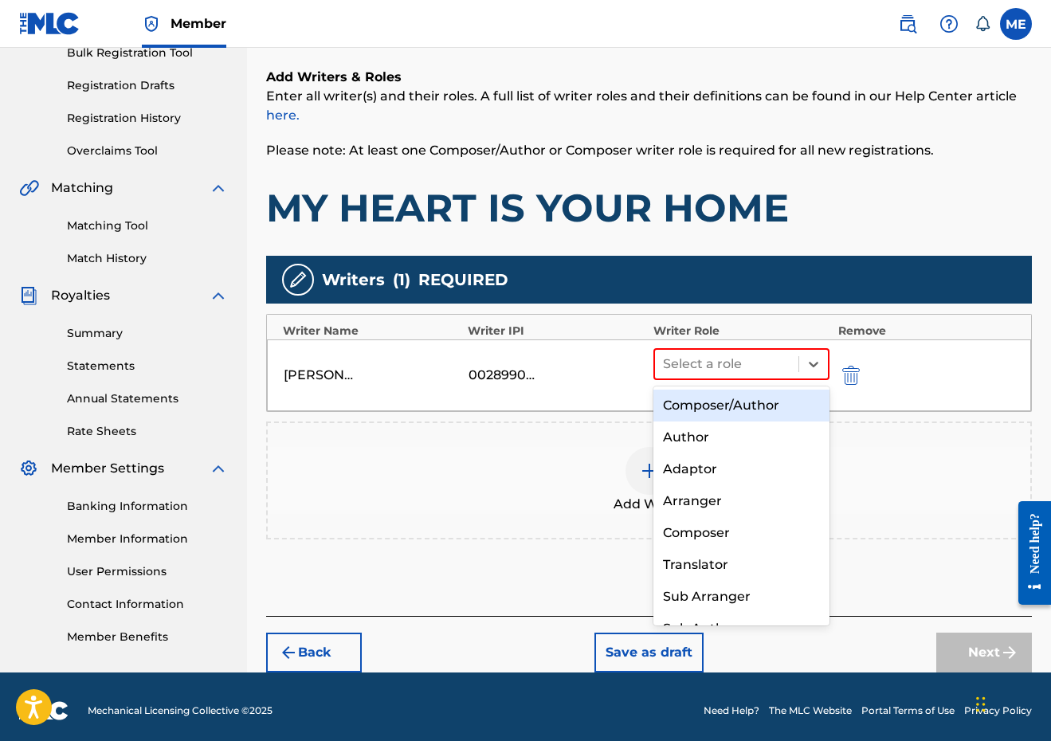
click at [725, 411] on div "Composer/Author" at bounding box center [741, 406] width 177 height 32
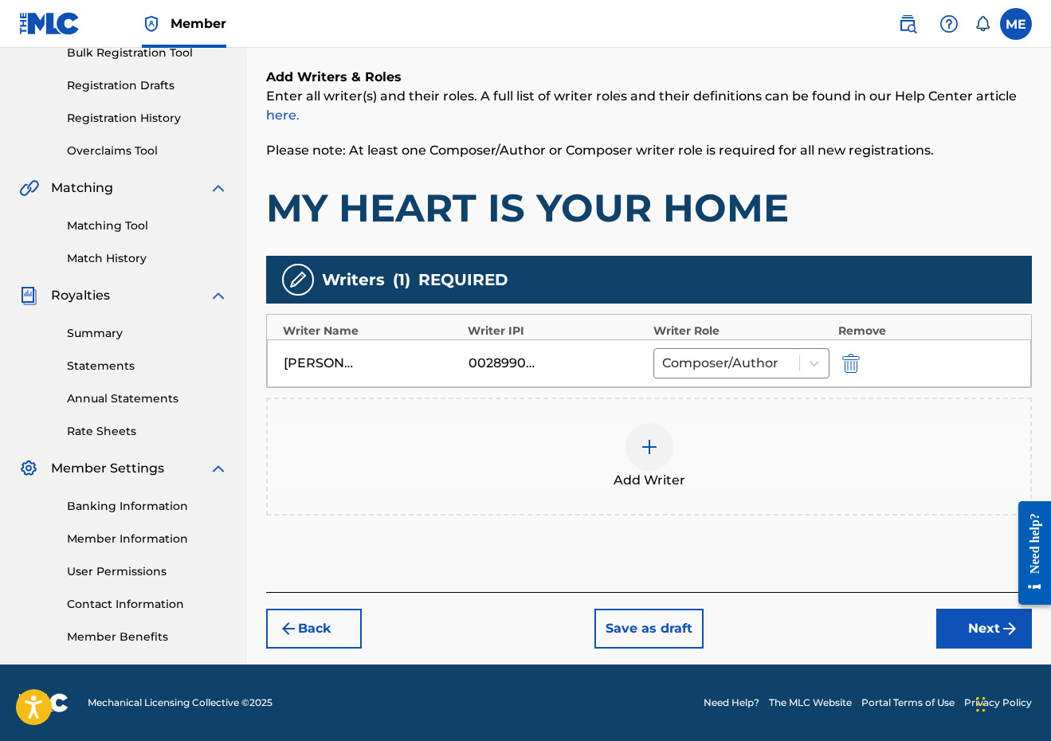
click at [648, 468] on div at bounding box center [650, 447] width 48 height 48
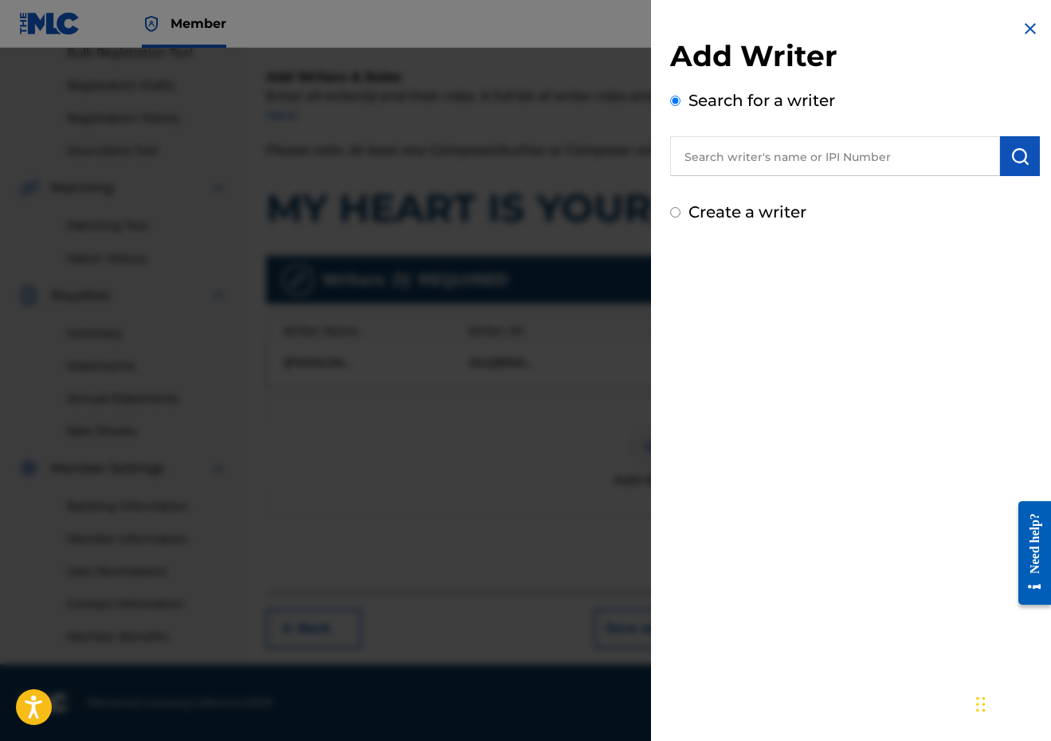
click at [859, 142] on input "text" at bounding box center [835, 156] width 330 height 40
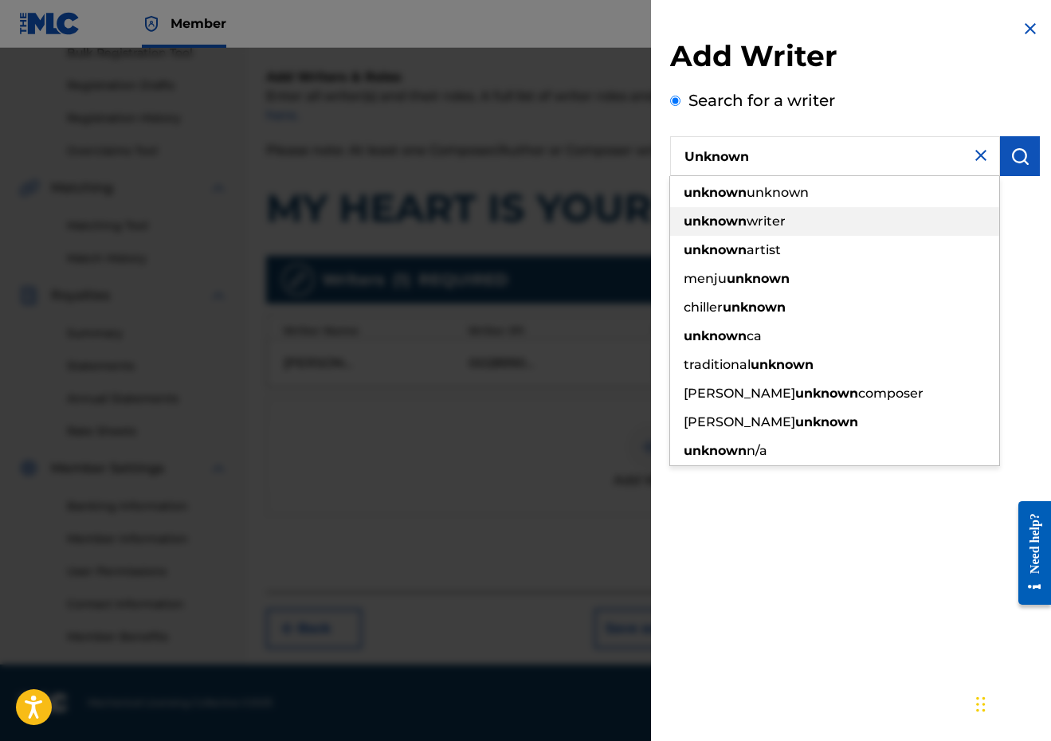
click at [766, 224] on span "writer" at bounding box center [766, 221] width 39 height 15
type input "unknown writer"
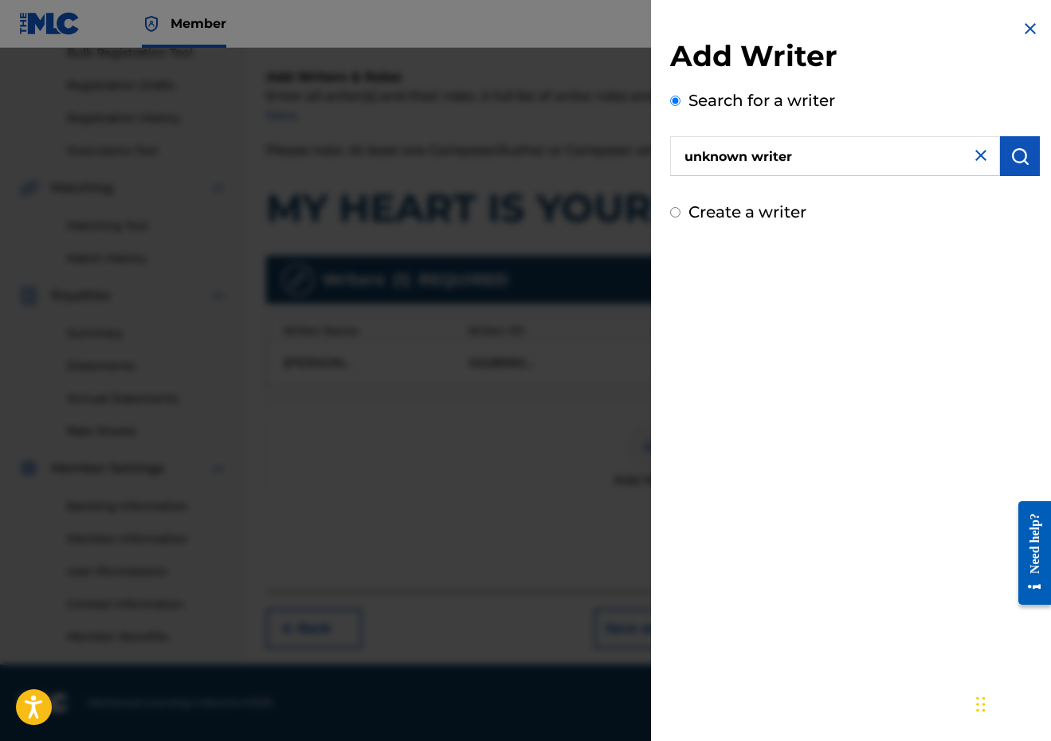
click at [1011, 160] on img "submit" at bounding box center [1019, 156] width 19 height 19
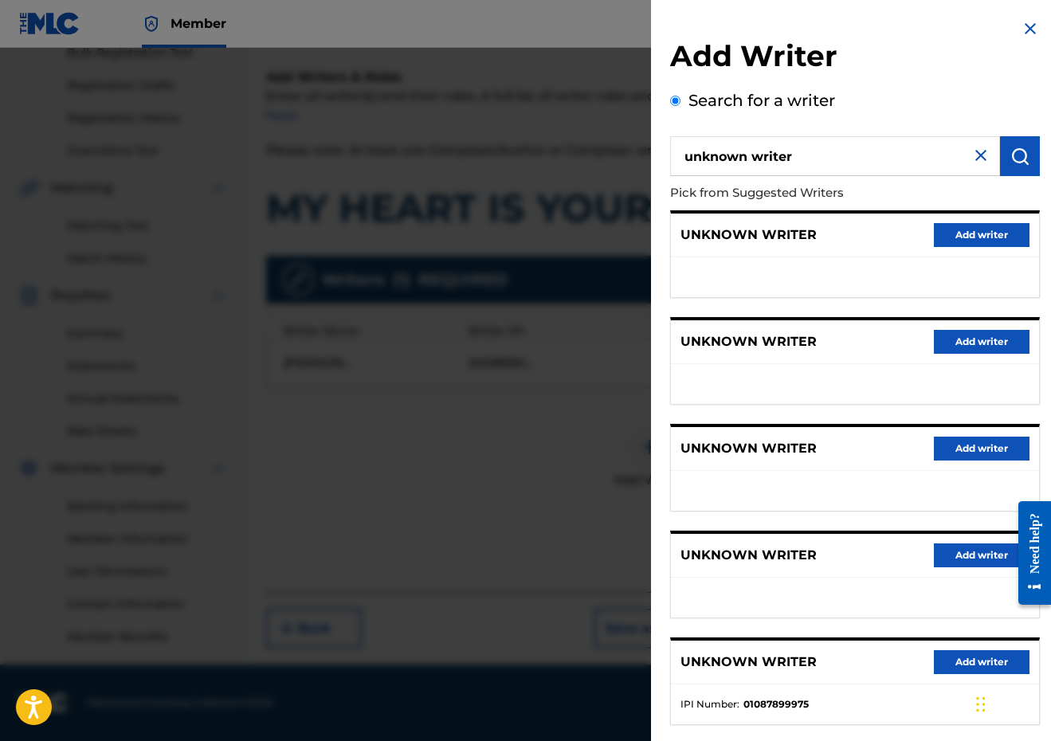
click at [979, 227] on button "Add writer" at bounding box center [982, 235] width 96 height 24
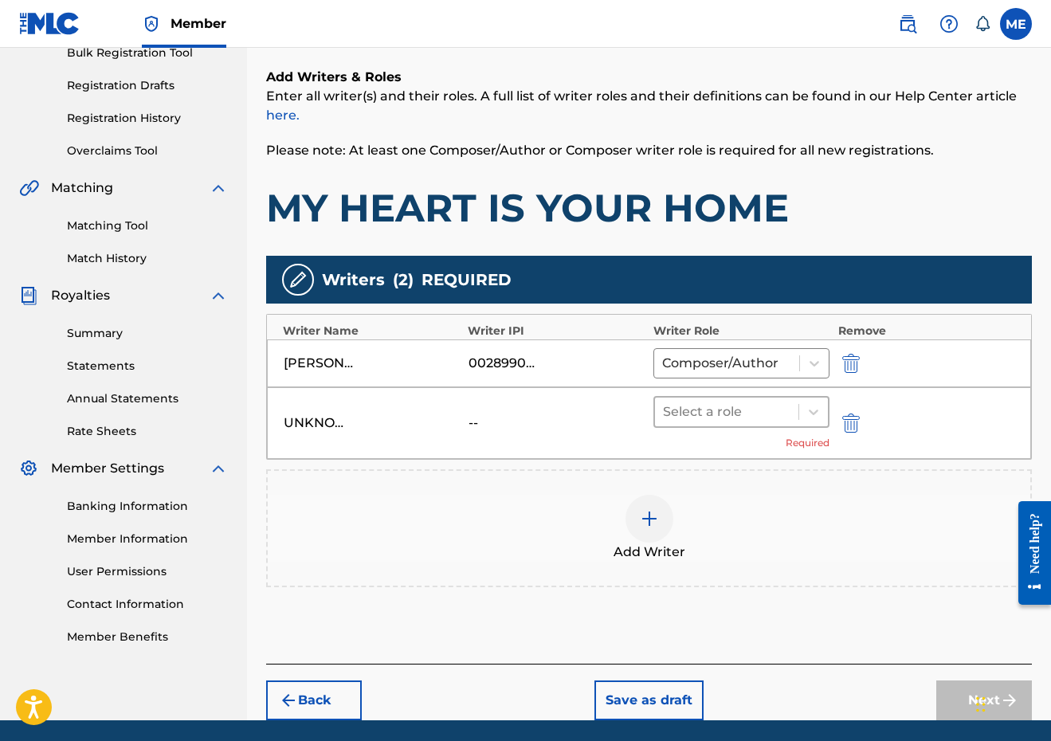
click at [771, 410] on div at bounding box center [727, 412] width 128 height 22
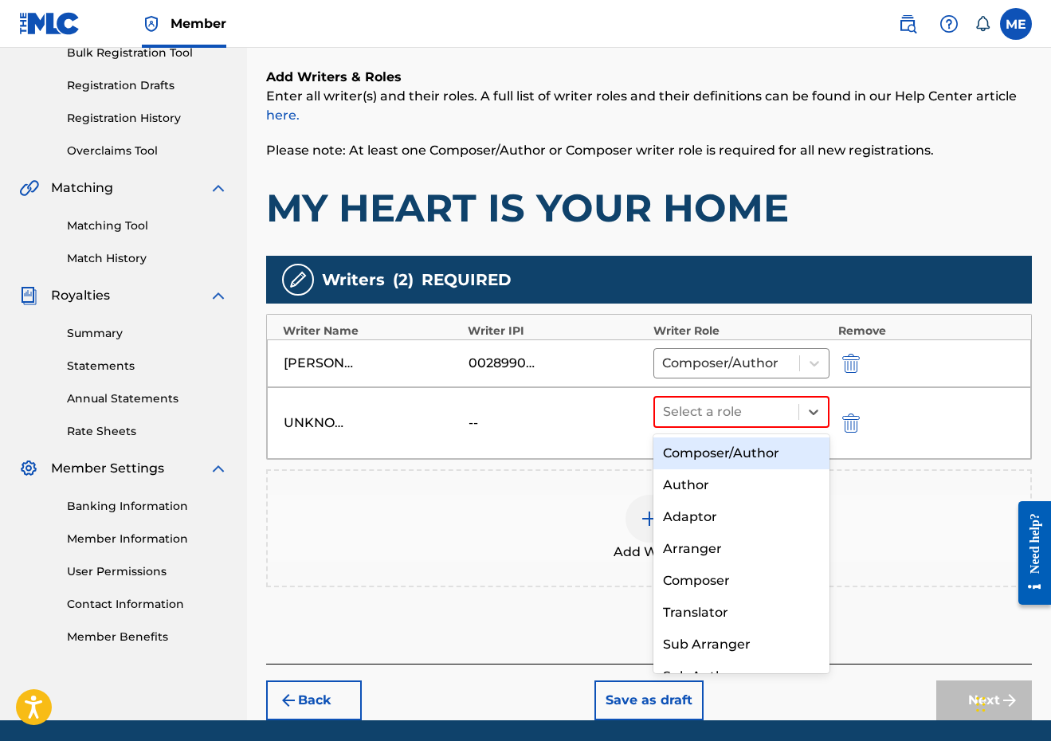
click at [749, 461] on div "Composer/Author" at bounding box center [741, 453] width 177 height 32
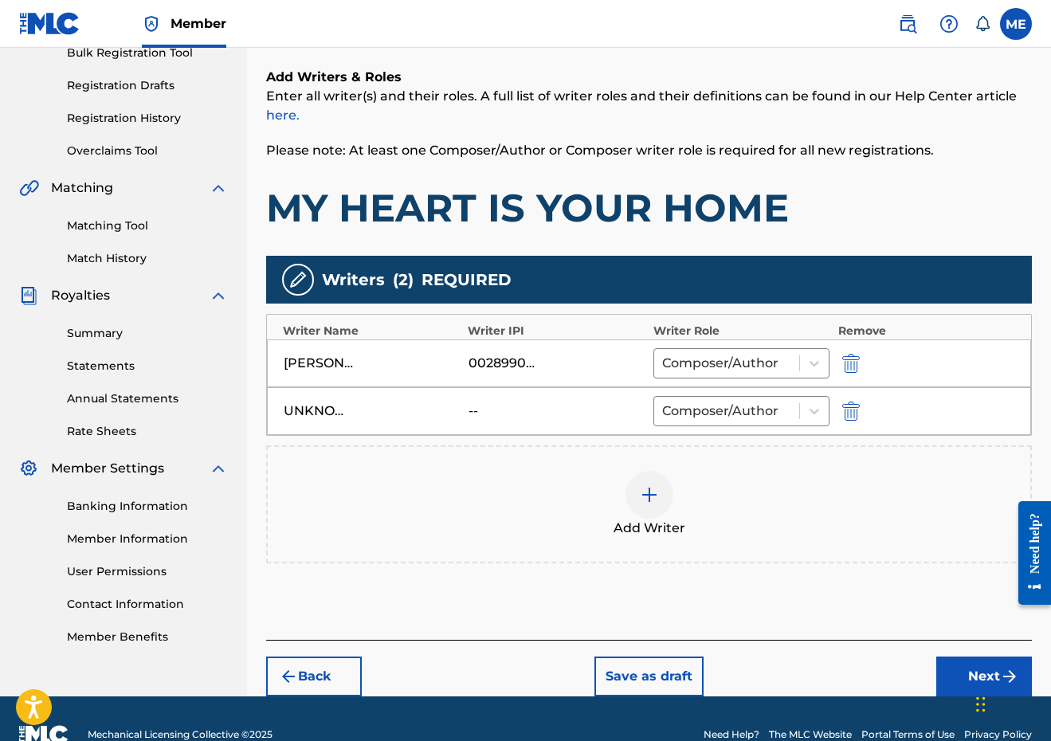
click at [946, 665] on button "Next" at bounding box center [984, 677] width 96 height 40
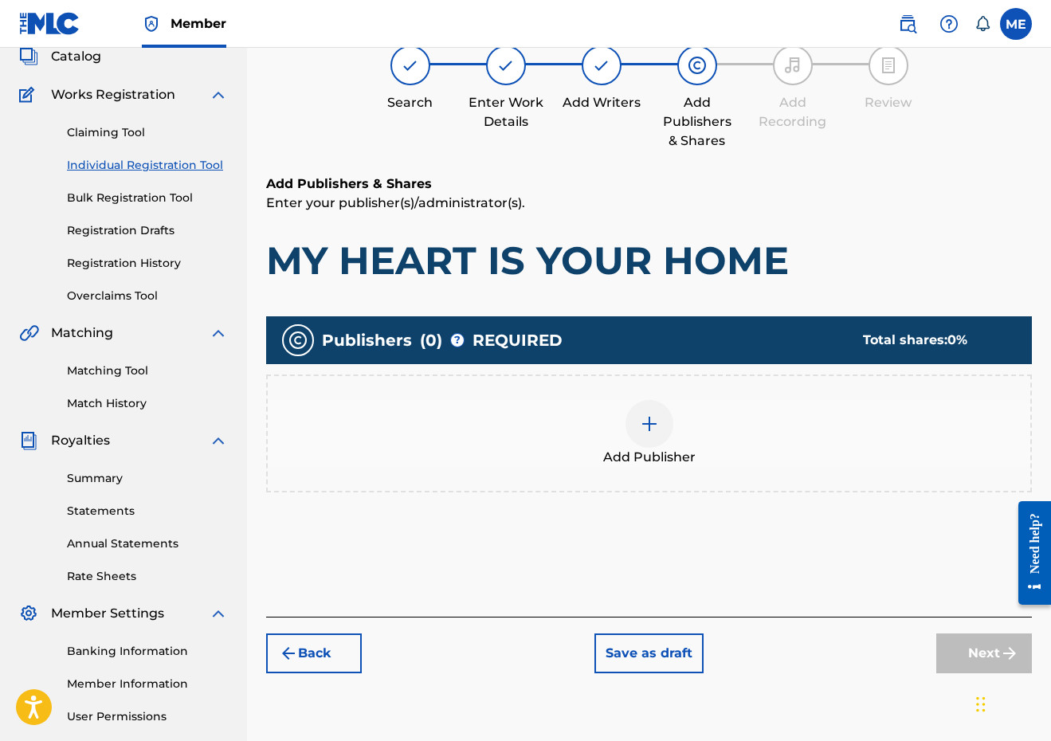
scroll to position [72, 0]
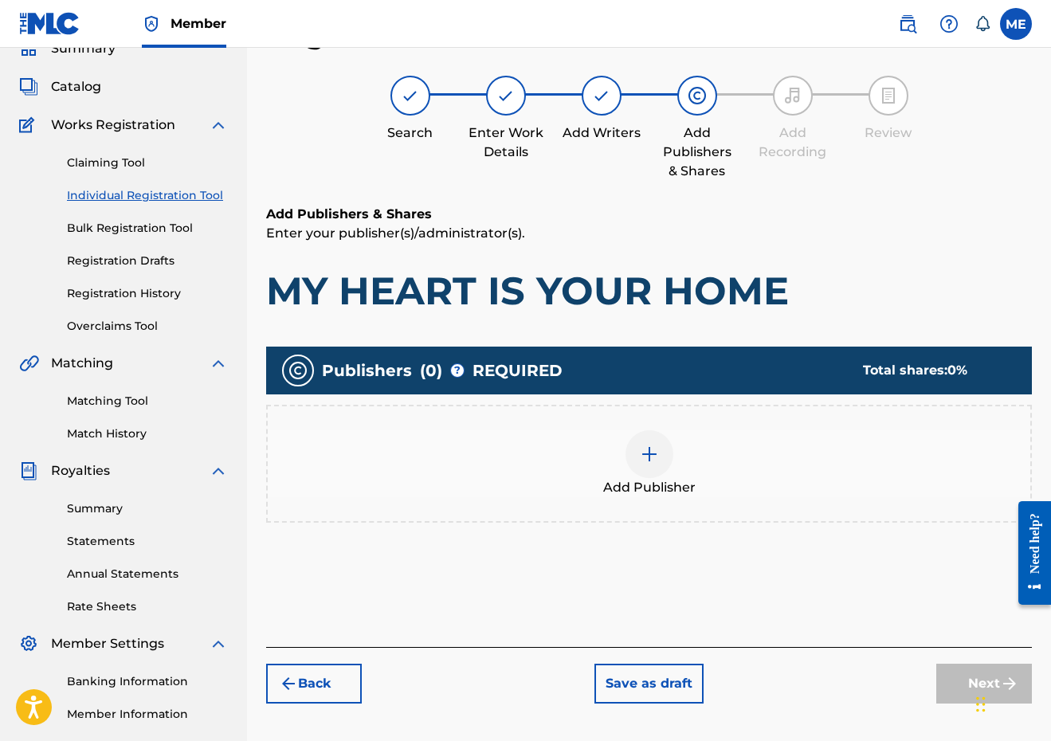
click at [655, 426] on div "Add Publisher" at bounding box center [649, 464] width 766 height 118
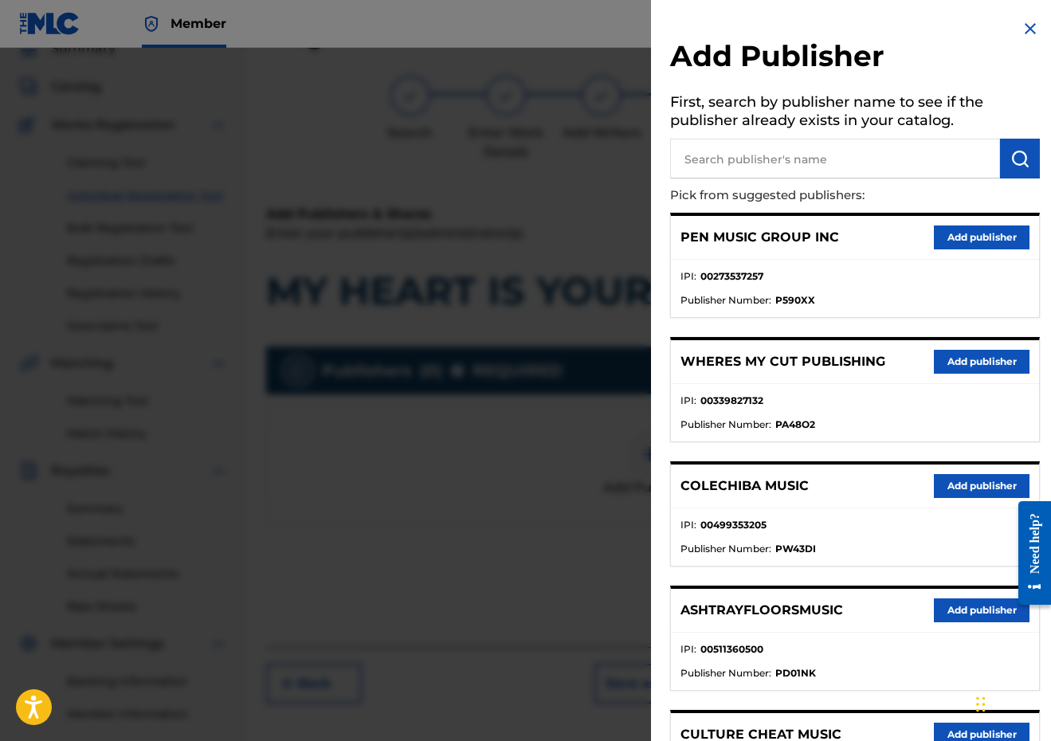
click at [737, 158] on input "text" at bounding box center [835, 159] width 330 height 40
type input "PENSIVE"
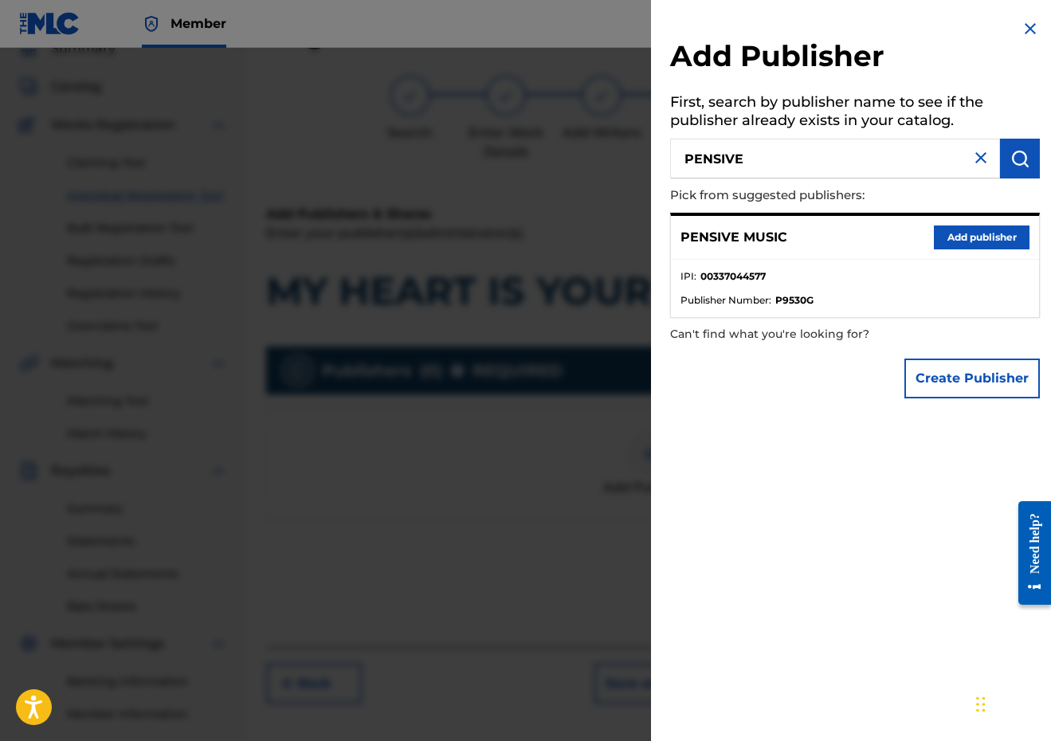
click at [1018, 241] on button "Add publisher" at bounding box center [982, 238] width 96 height 24
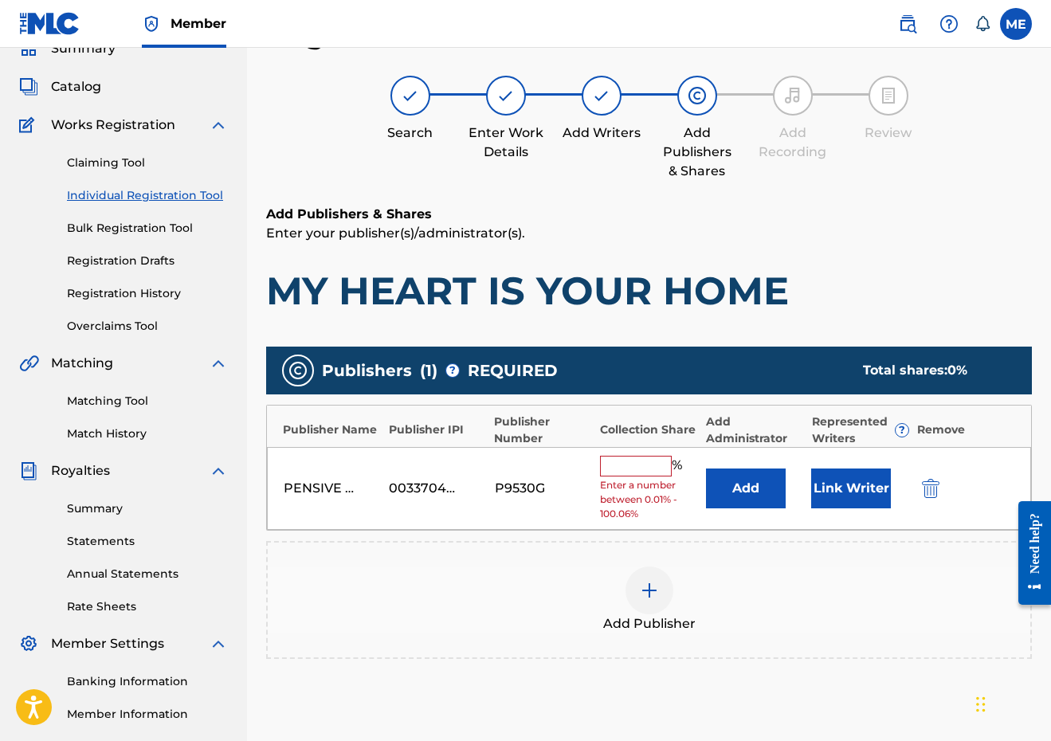
click at [634, 473] on div "%" at bounding box center [643, 466] width 86 height 21
click at [634, 461] on input "text" at bounding box center [636, 466] width 72 height 21
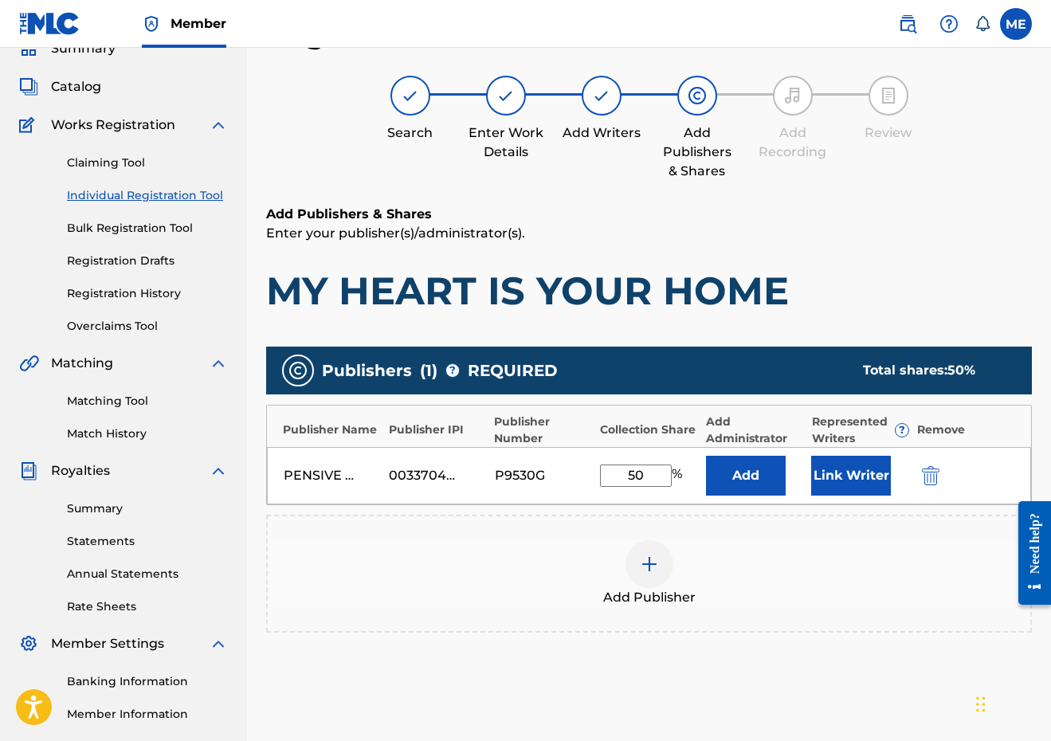
type input "50"
click at [829, 484] on button "Link Writer" at bounding box center [851, 476] width 80 height 40
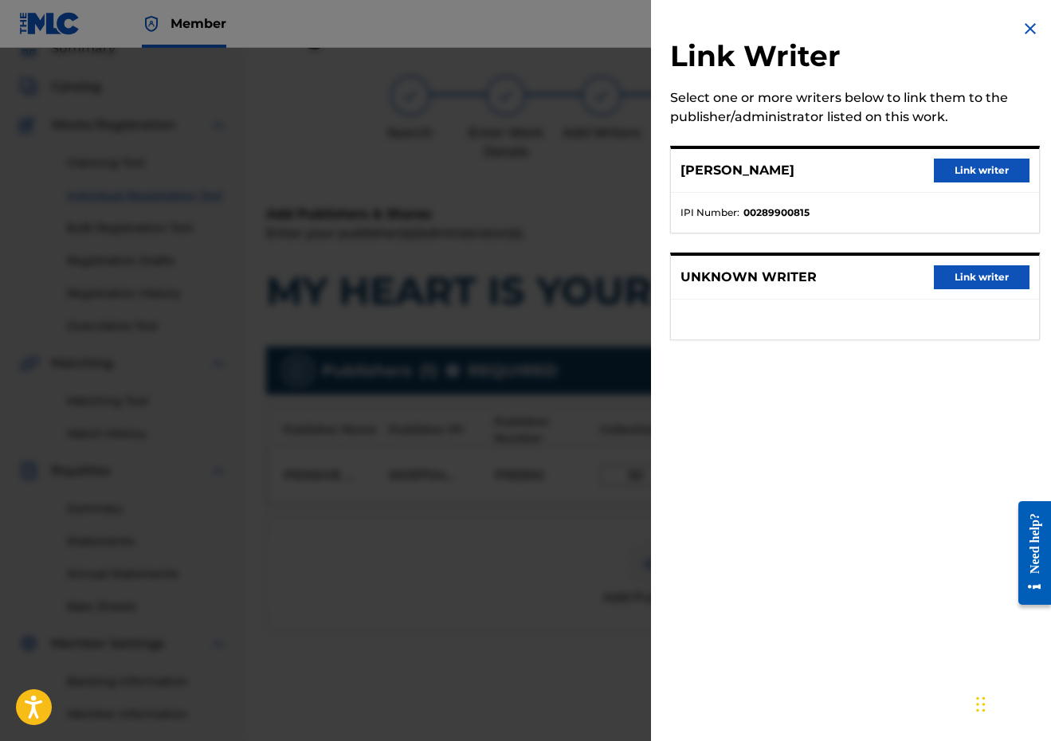
click at [1003, 151] on div "[PERSON_NAME] Link writer" at bounding box center [855, 171] width 368 height 44
click at [996, 159] on button "Link writer" at bounding box center [982, 171] width 96 height 24
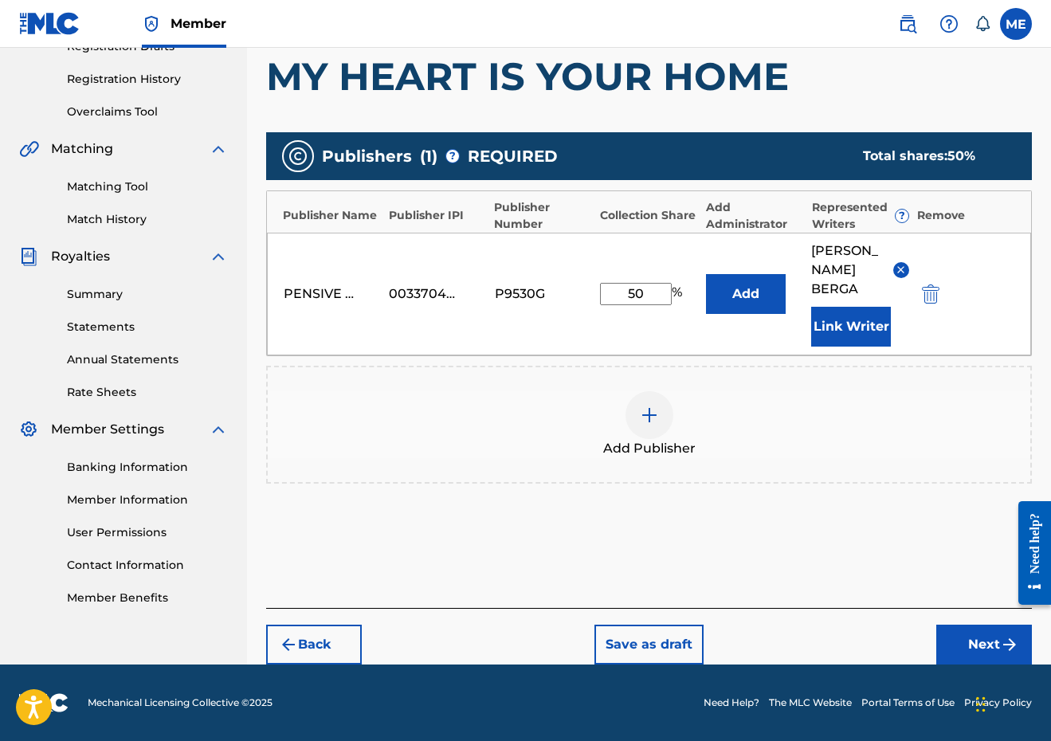
click at [979, 642] on button "Next" at bounding box center [984, 645] width 96 height 40
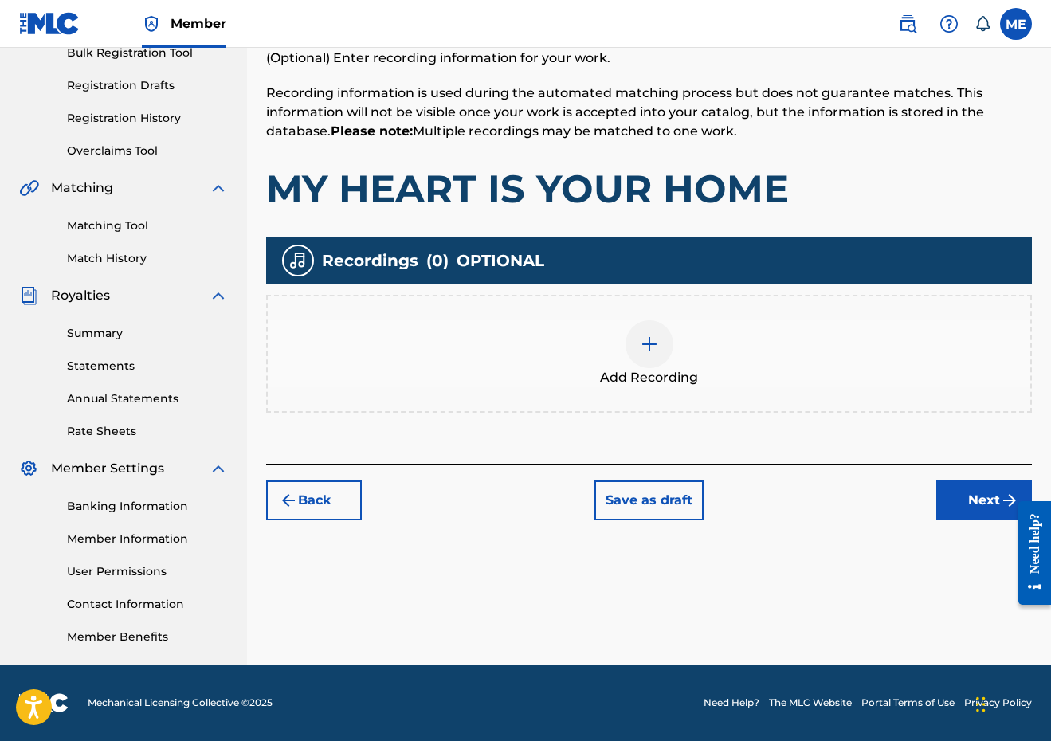
click at [963, 494] on button "Next" at bounding box center [984, 501] width 96 height 40
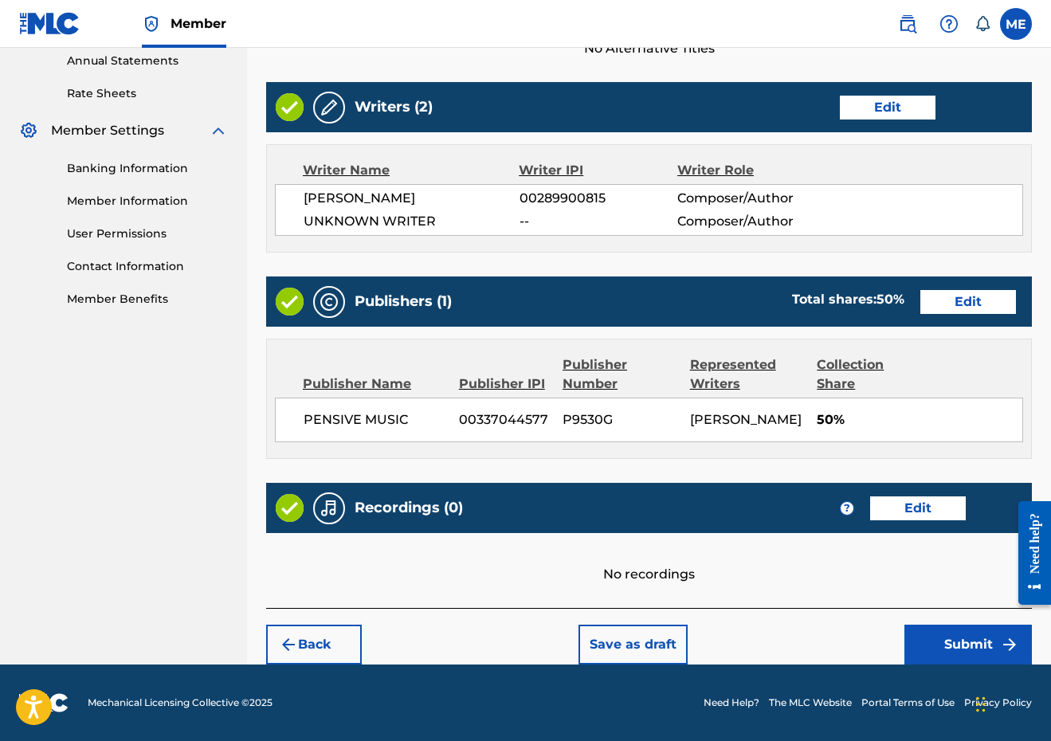
scroll to position [622, 0]
click at [947, 646] on button "Submit" at bounding box center [967, 645] width 127 height 40
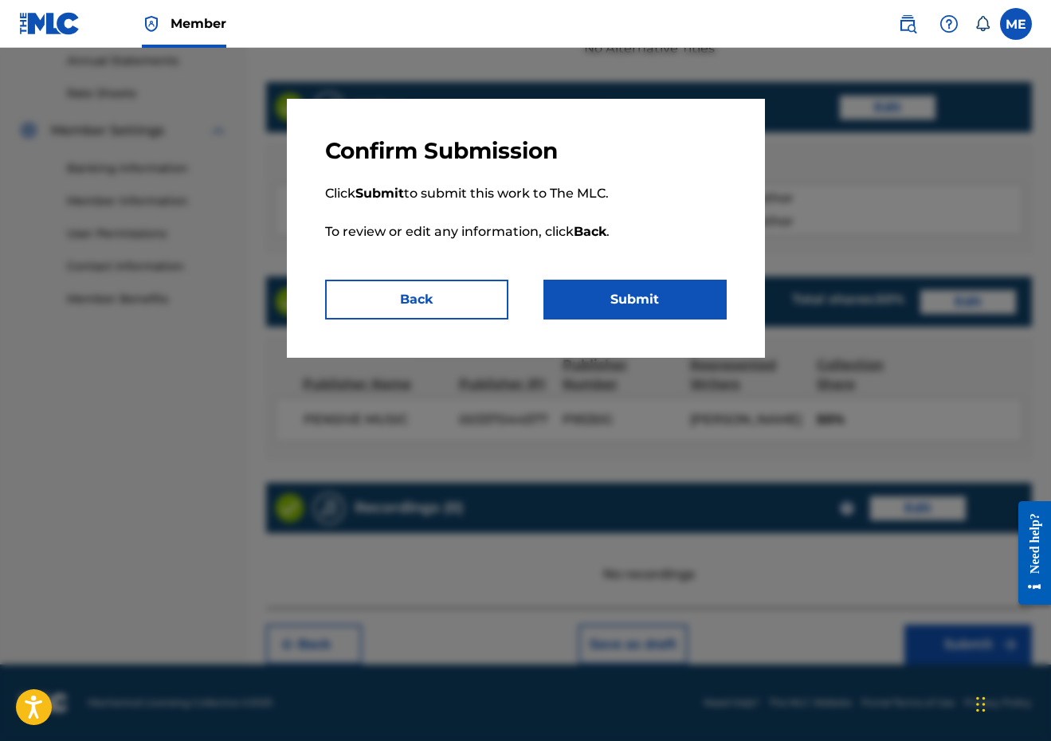
click at [695, 304] on button "Submit" at bounding box center [634, 300] width 183 height 40
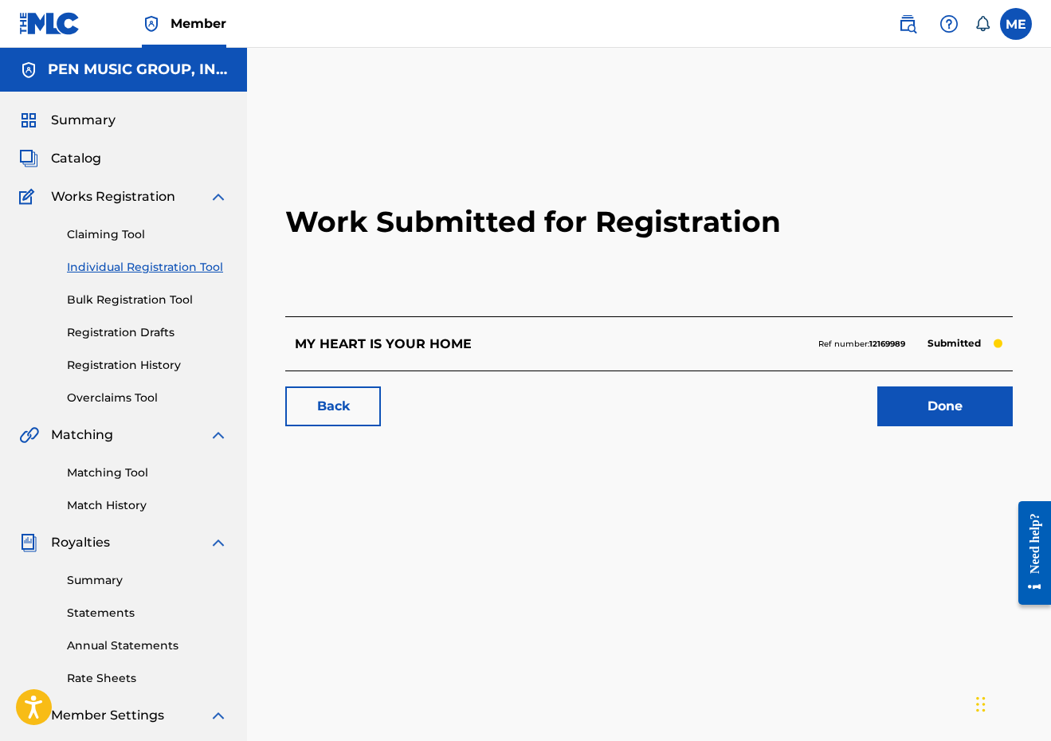
click at [149, 277] on div "Claiming Tool Individual Registration Tool Bulk Registration Tool Registration …" at bounding box center [123, 306] width 209 height 200
click at [149, 268] on link "Individual Registration Tool" at bounding box center [147, 267] width 161 height 17
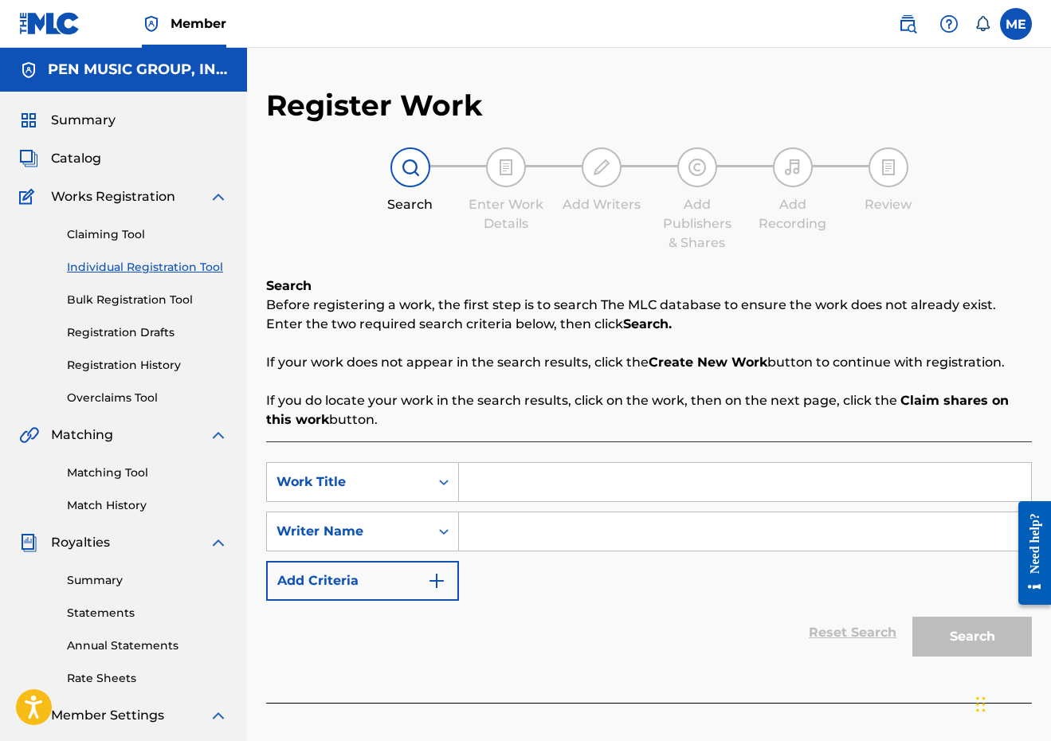
click at [518, 477] on input "Search Form" at bounding box center [745, 482] width 572 height 38
paste input "Skybound"
type input "Skybound"
click at [507, 533] on input "Search Form" at bounding box center [745, 531] width 572 height 38
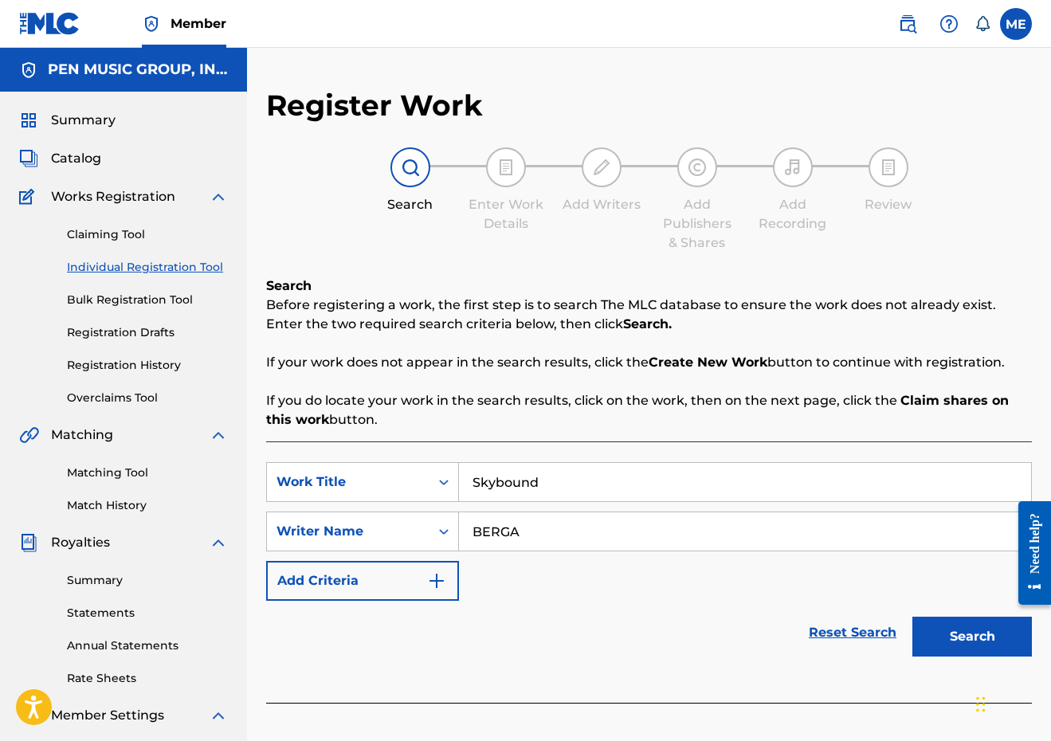
type input "BERGA"
click at [972, 637] on button "Search" at bounding box center [972, 637] width 120 height 40
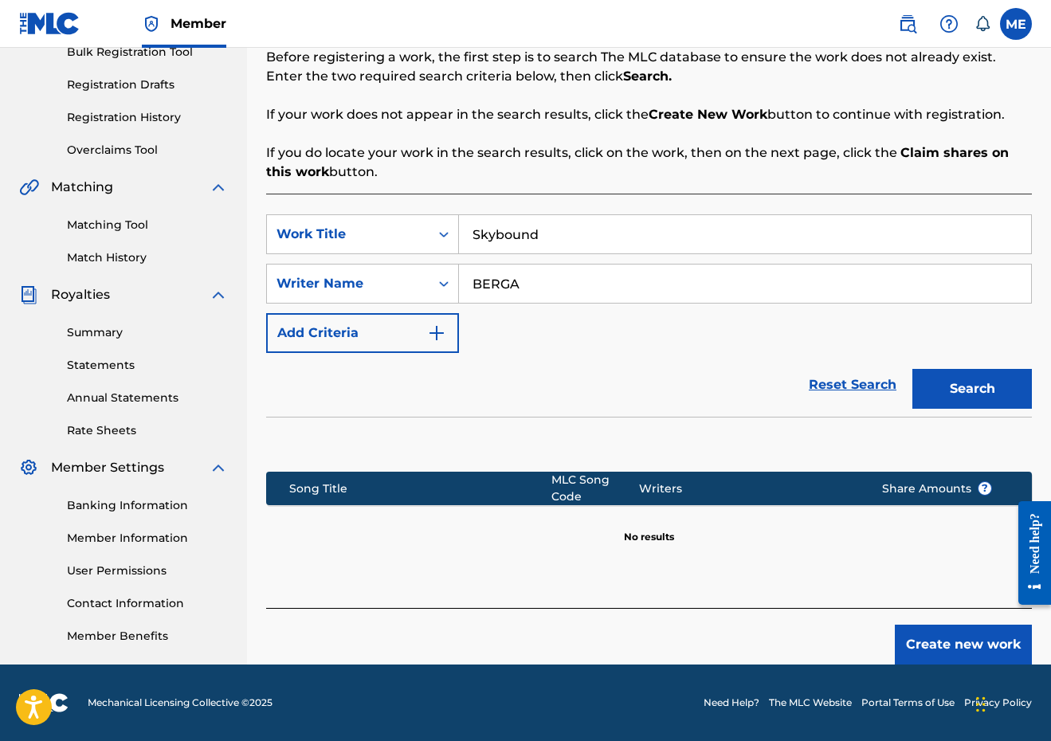
scroll to position [248, 0]
click at [946, 653] on button "Create new work" at bounding box center [963, 645] width 137 height 40
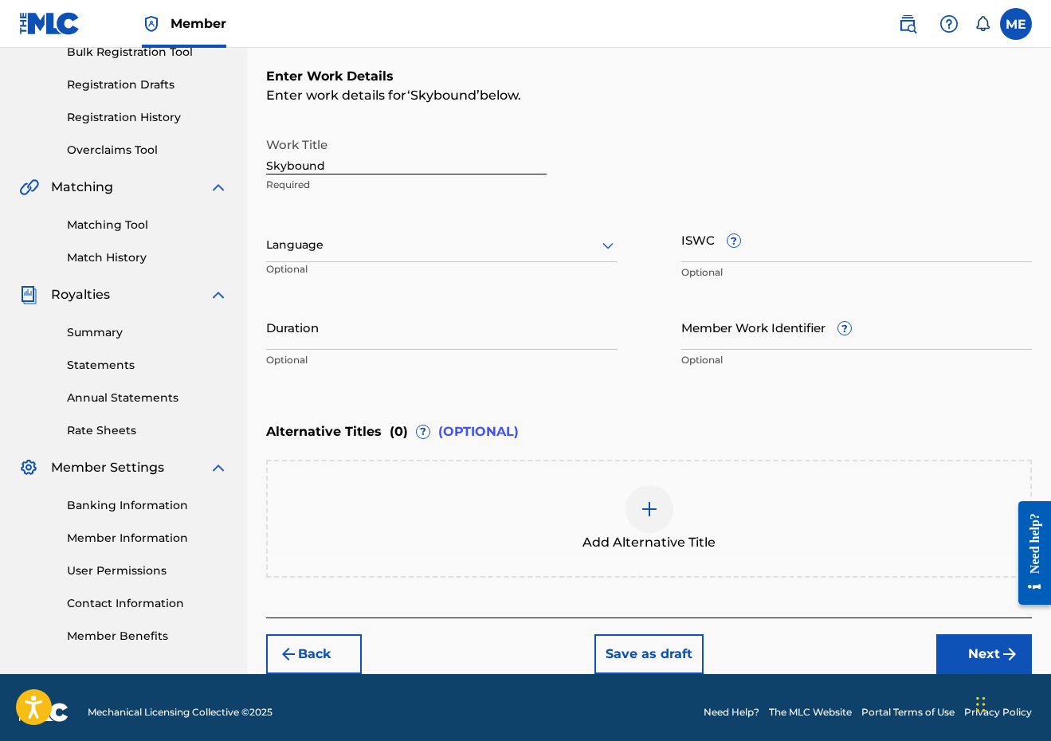
click at [404, 357] on p "Optional" at bounding box center [441, 360] width 351 height 14
click at [402, 339] on input "Duration" at bounding box center [441, 326] width 351 height 45
type input "02:36"
click at [952, 650] on button "Next" at bounding box center [984, 654] width 96 height 40
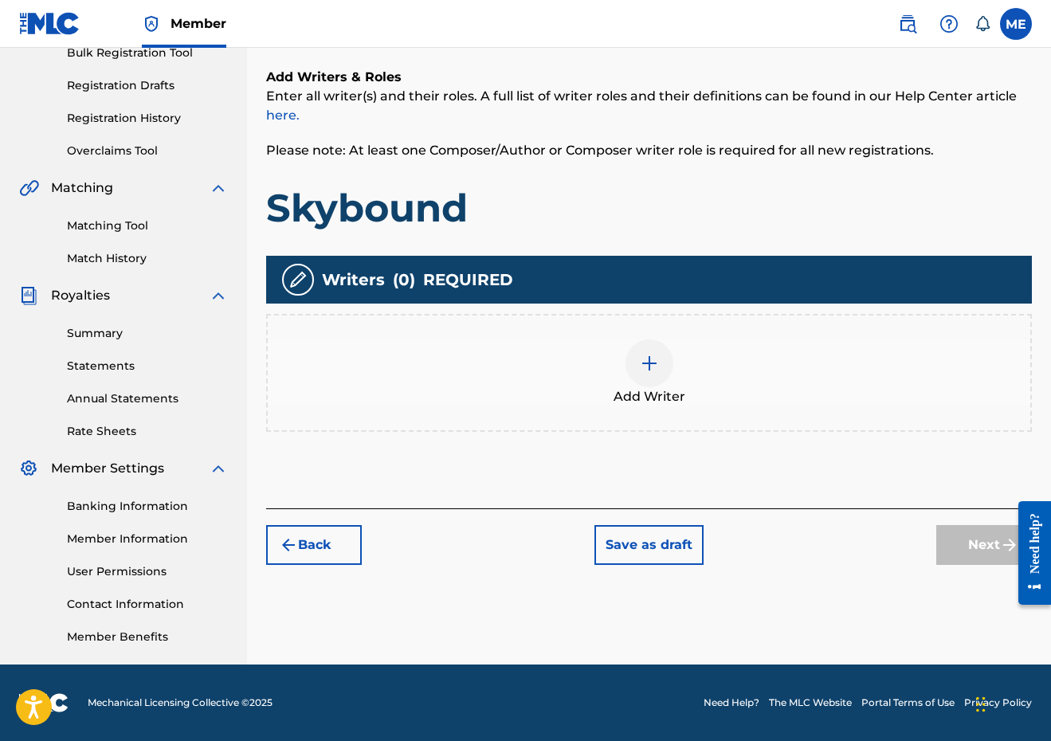
click at [578, 381] on div "Add Writer" at bounding box center [649, 372] width 763 height 67
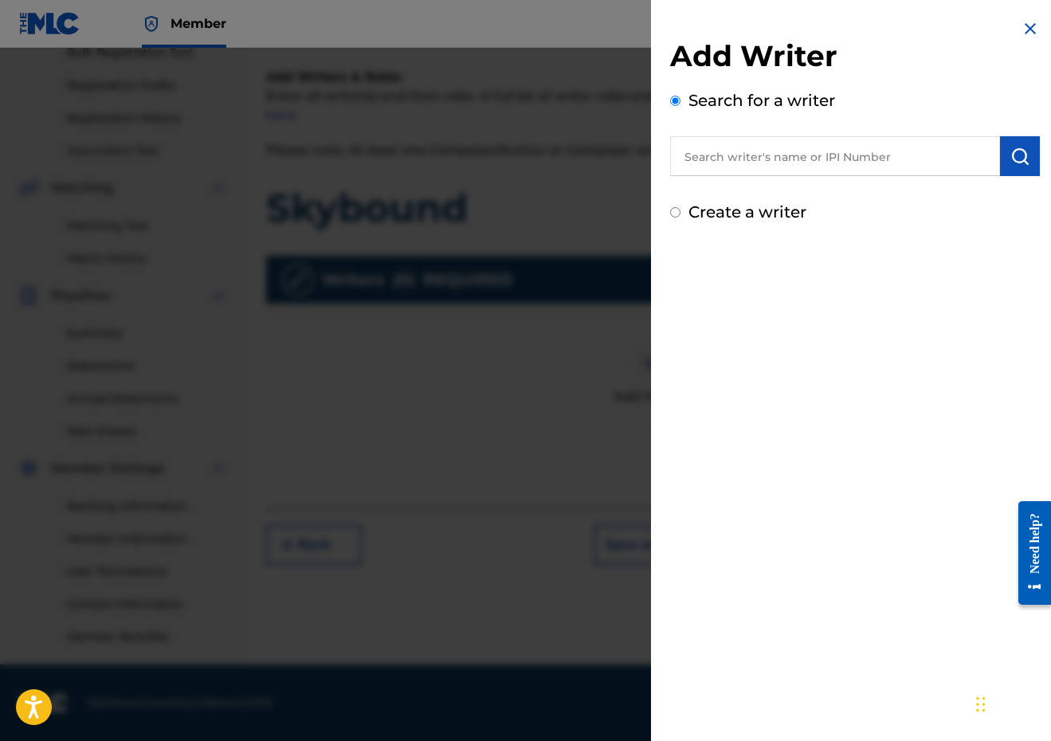
click at [901, 167] on input "text" at bounding box center [835, 156] width 330 height 40
paste input "289900815"
type input "00289900815"
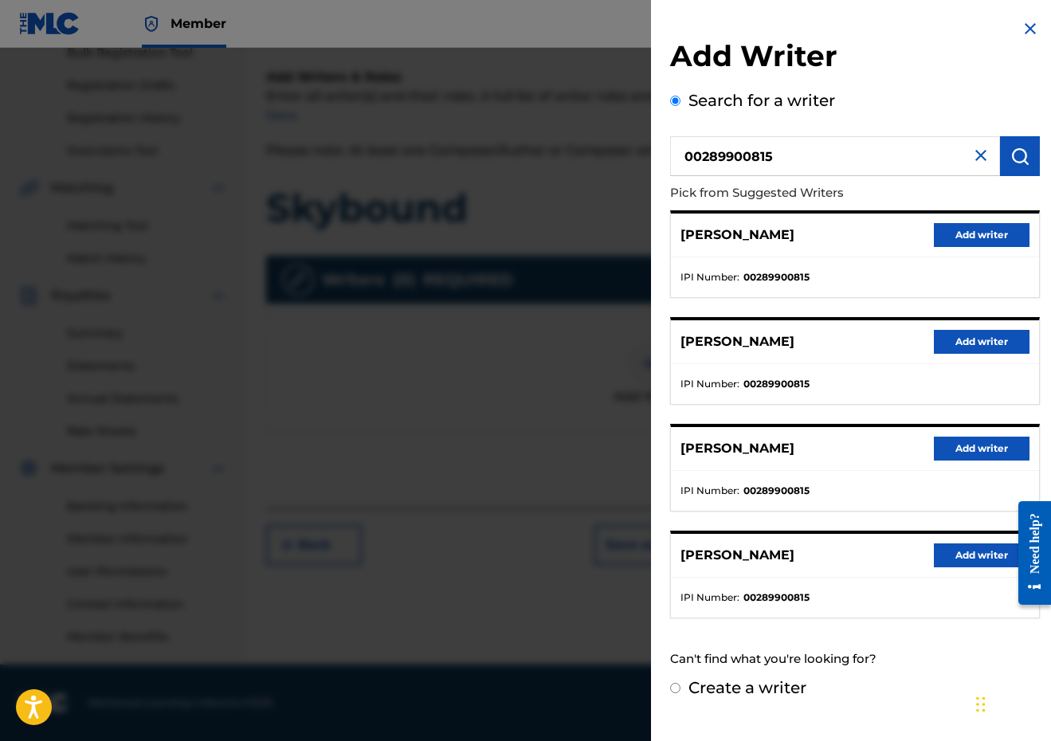
click at [974, 239] on button "Add writer" at bounding box center [982, 235] width 96 height 24
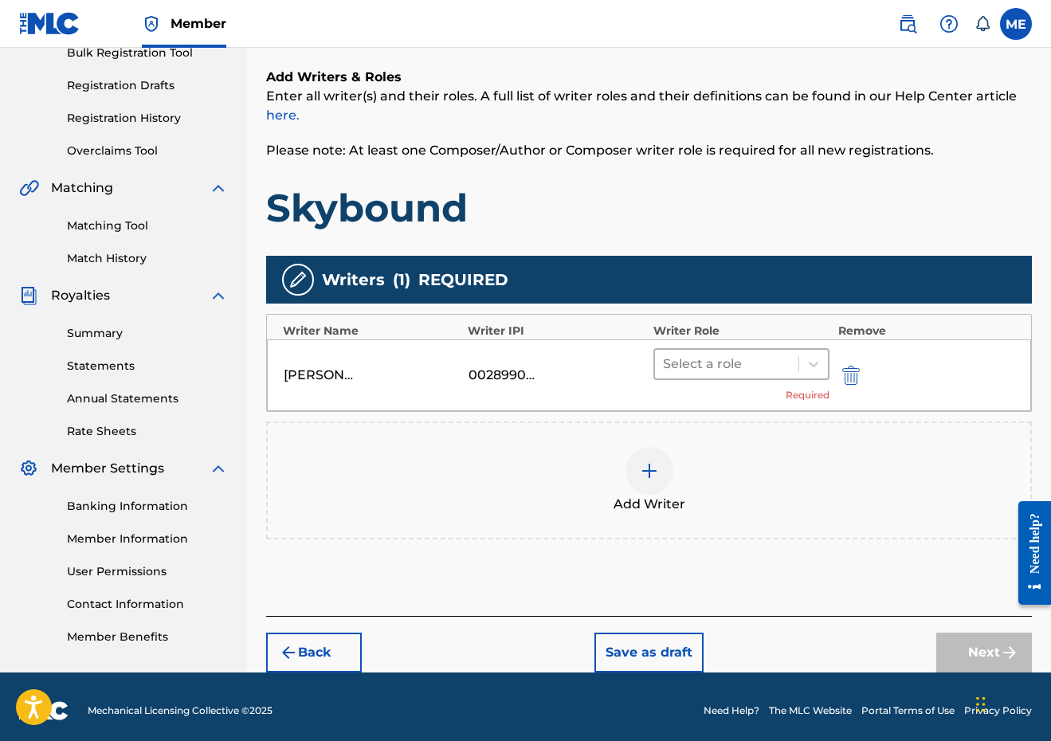
click at [765, 359] on div at bounding box center [727, 364] width 128 height 22
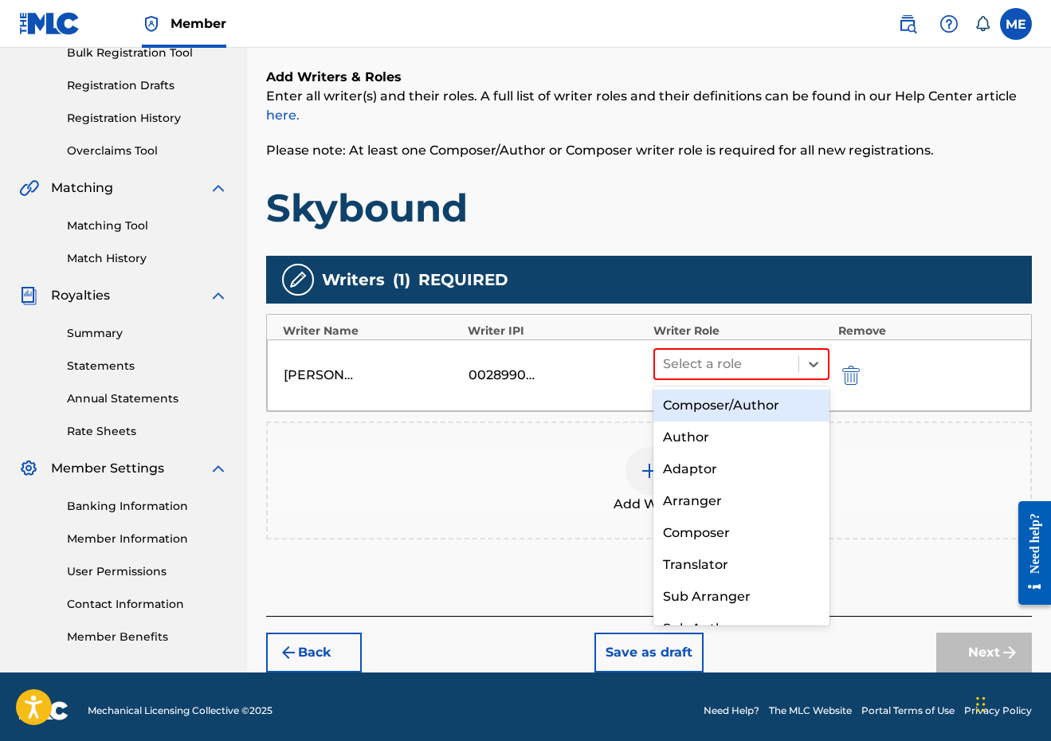
click at [724, 404] on div "Composer/Author" at bounding box center [741, 406] width 177 height 32
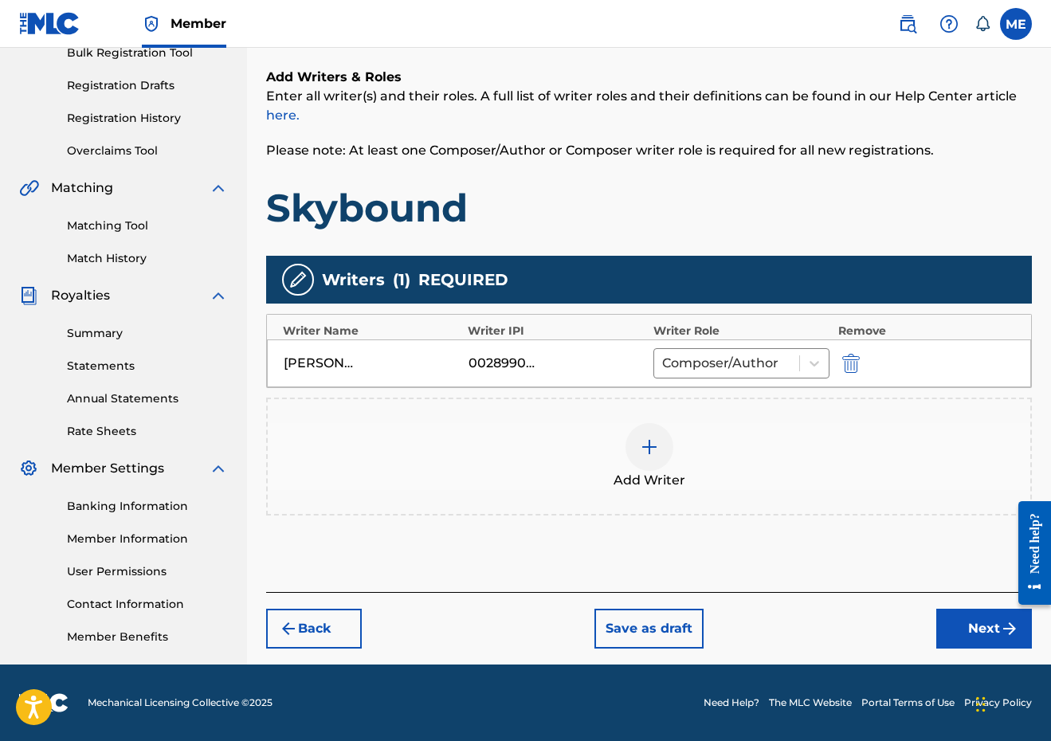
click at [683, 470] on div "Add Writer" at bounding box center [649, 456] width 763 height 67
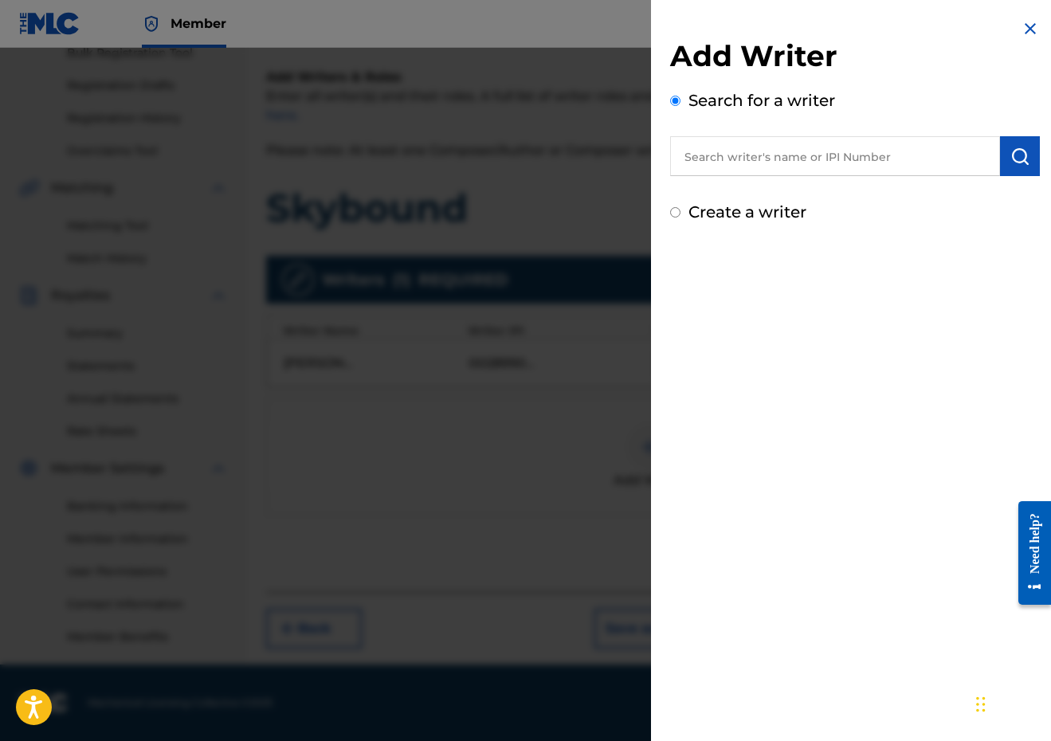
click at [865, 162] on input "text" at bounding box center [835, 156] width 330 height 40
paste input "00767604902"
type input "00767604902"
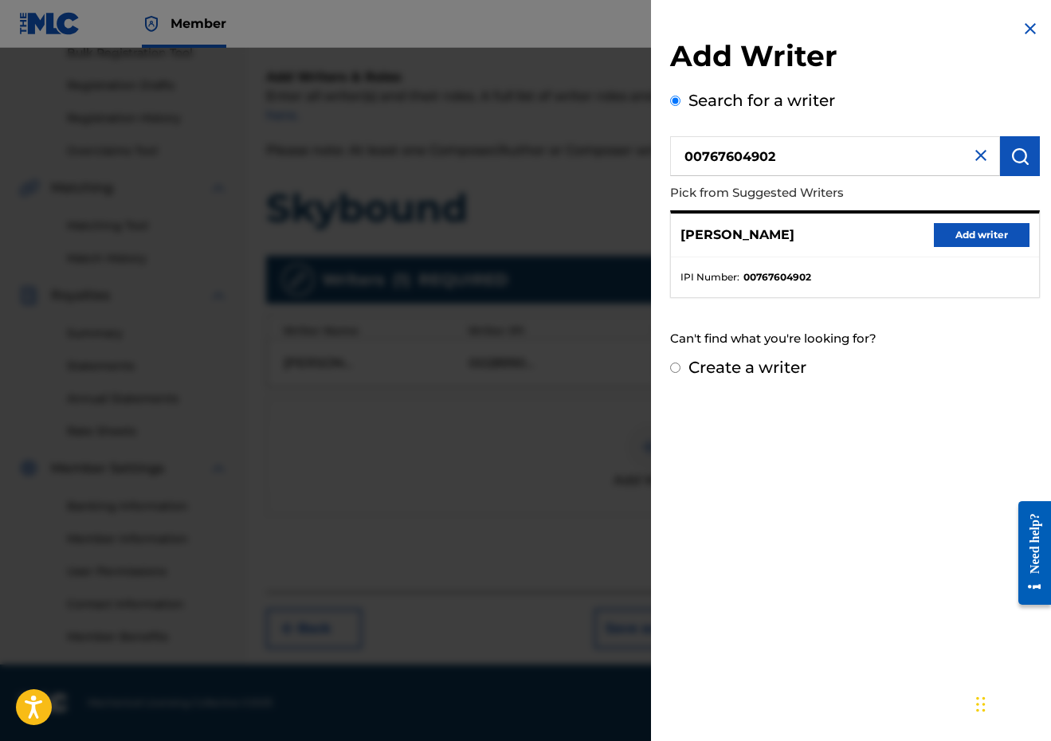
click at [1019, 228] on button "Add writer" at bounding box center [982, 235] width 96 height 24
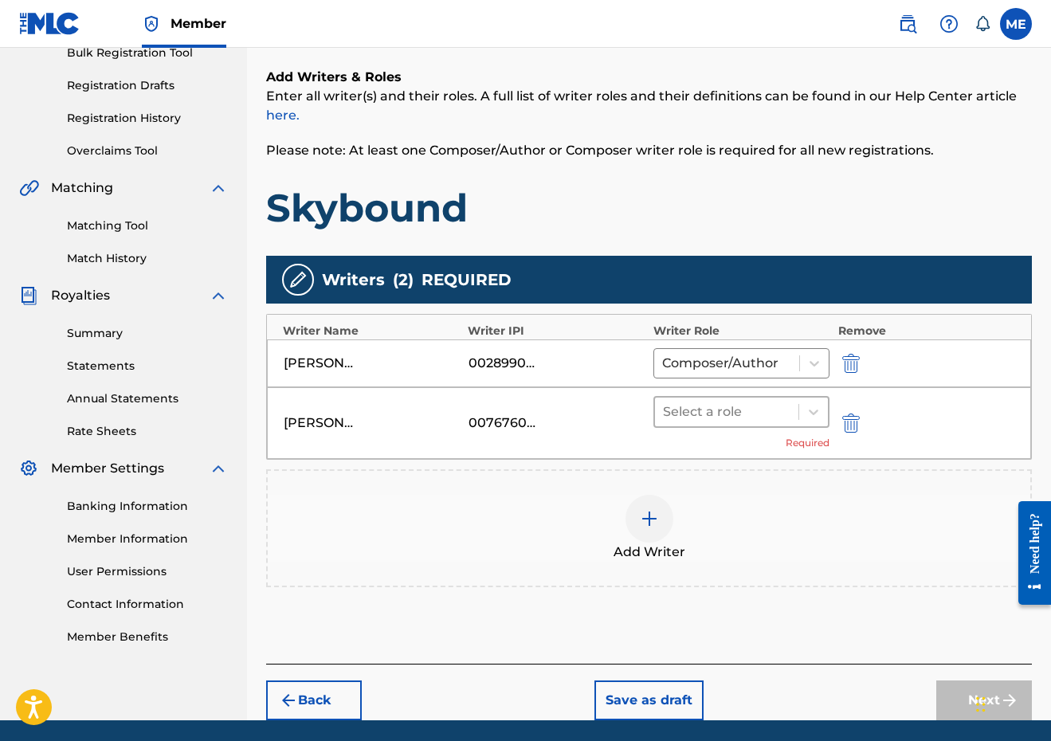
click at [749, 411] on div at bounding box center [727, 412] width 128 height 22
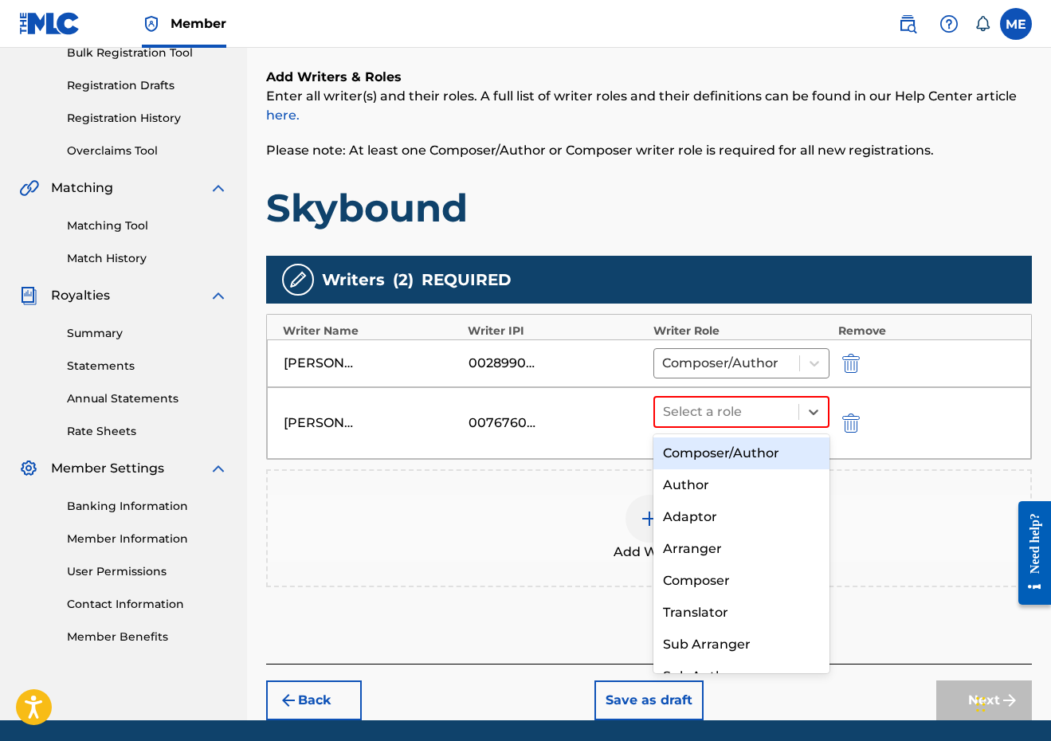
click at [721, 439] on div "Composer/Author" at bounding box center [741, 453] width 177 height 32
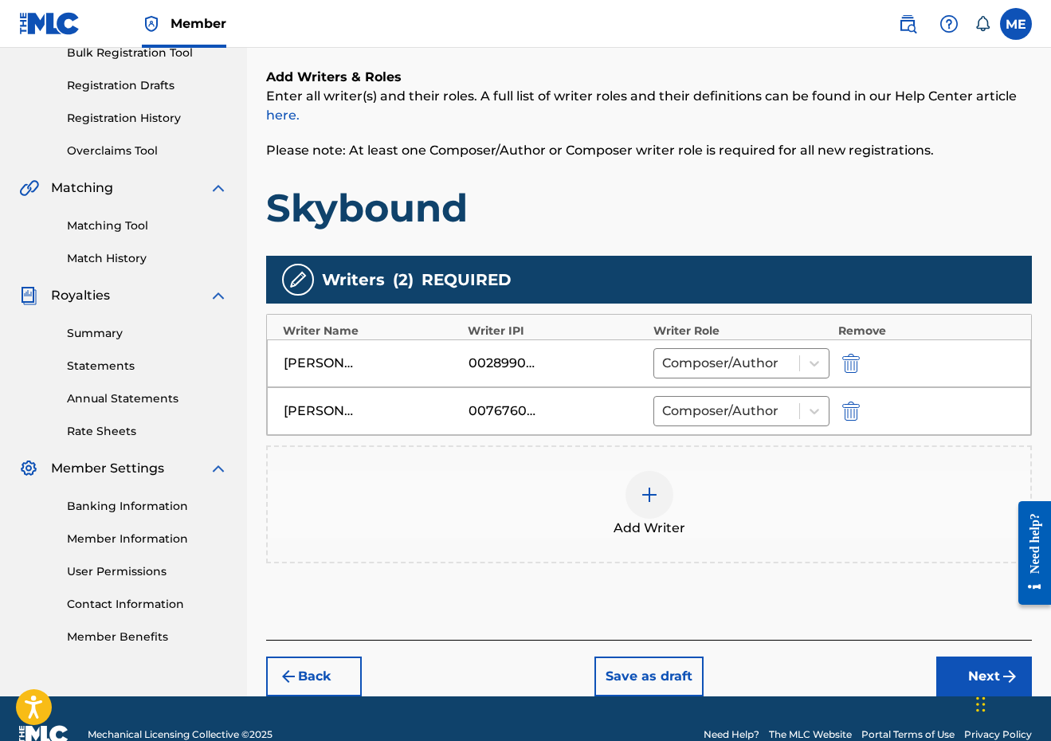
click at [969, 697] on footer "Mechanical Licensing Collective © 2025 Need Help? The MLC Website Portal Terms …" at bounding box center [525, 734] width 1051 height 76
click at [960, 683] on button "Next" at bounding box center [984, 677] width 96 height 40
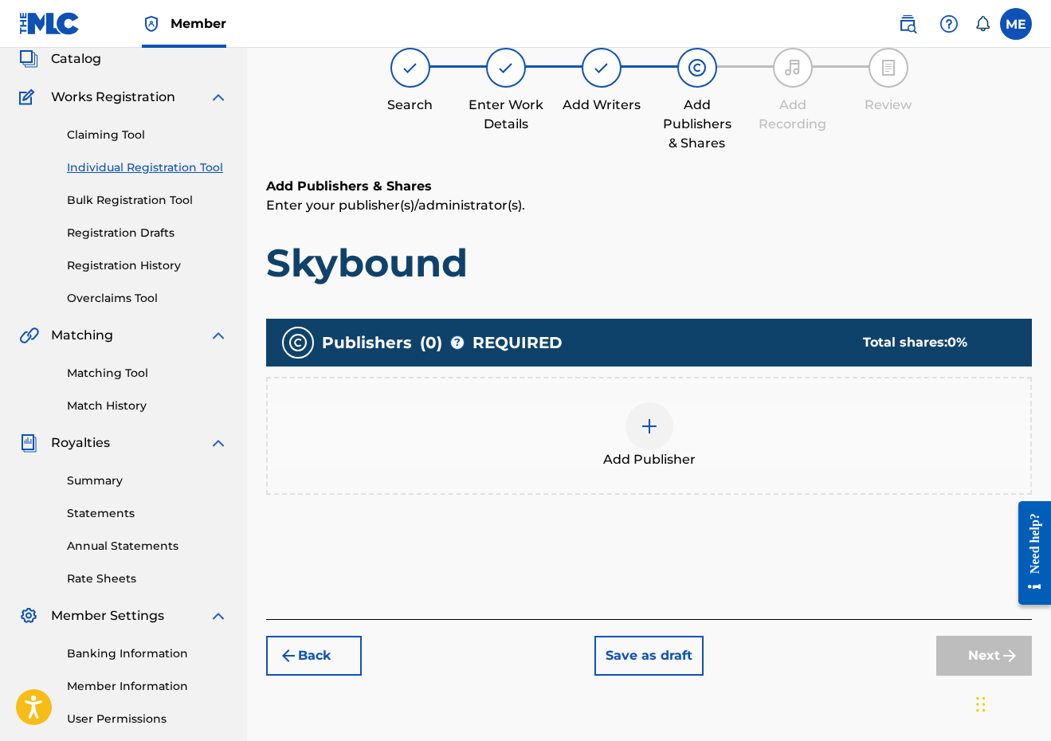
scroll to position [72, 0]
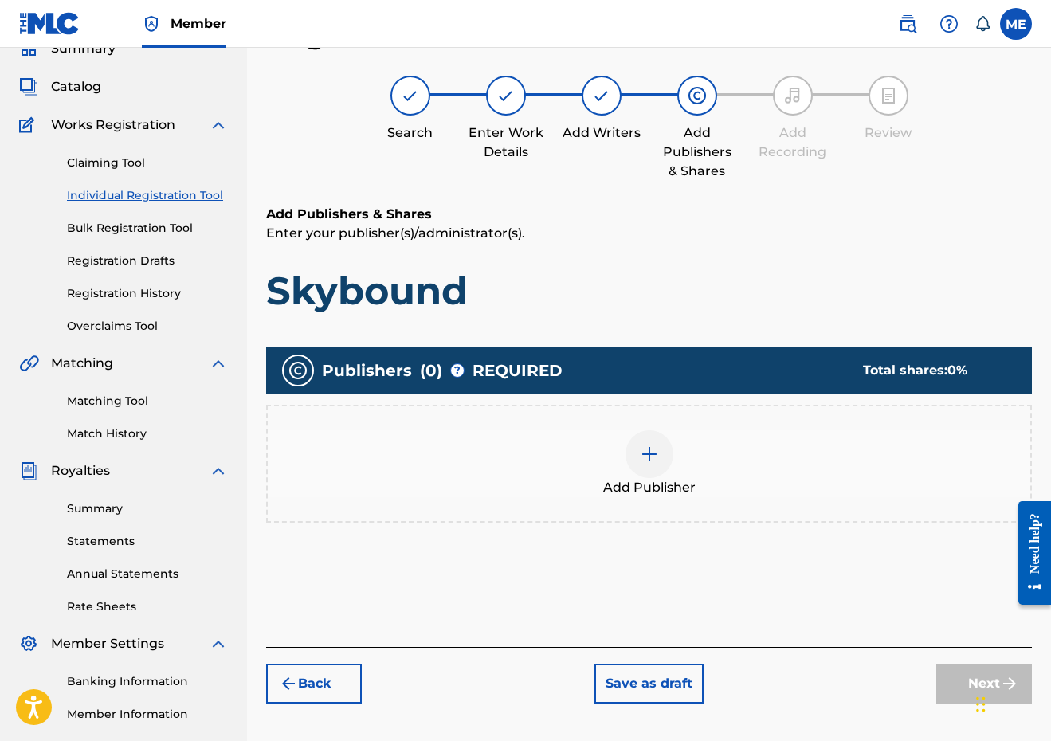
click at [669, 459] on div at bounding box center [650, 454] width 48 height 48
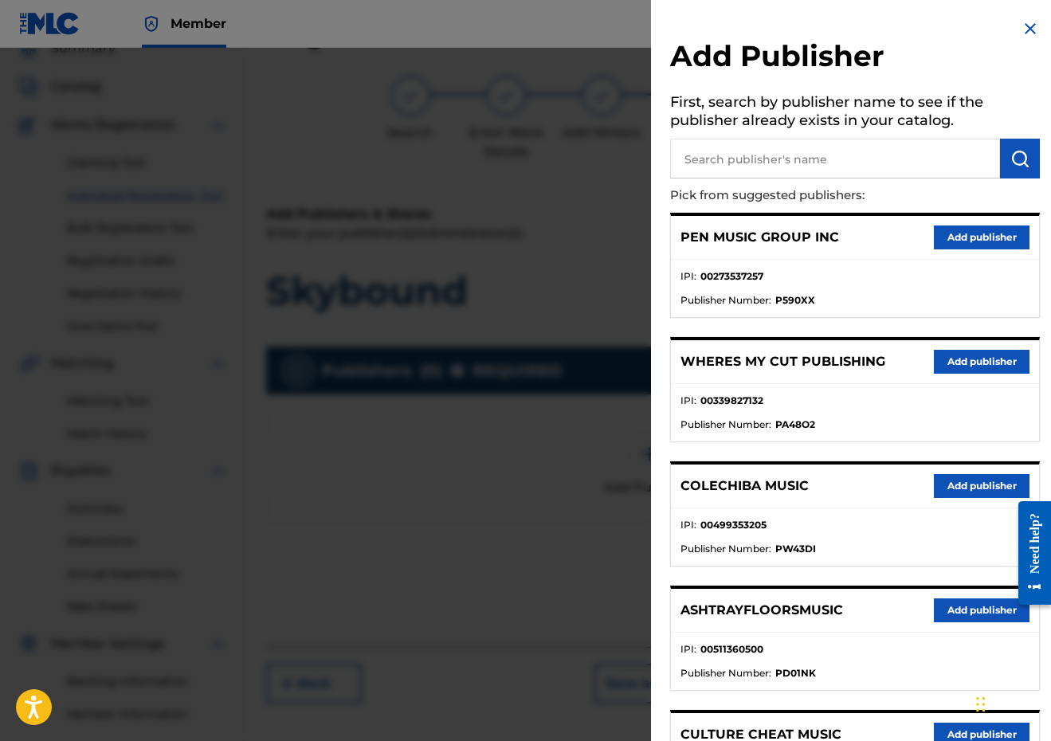
click at [785, 146] on input "text" at bounding box center [835, 159] width 330 height 40
type input "PENSIVE"
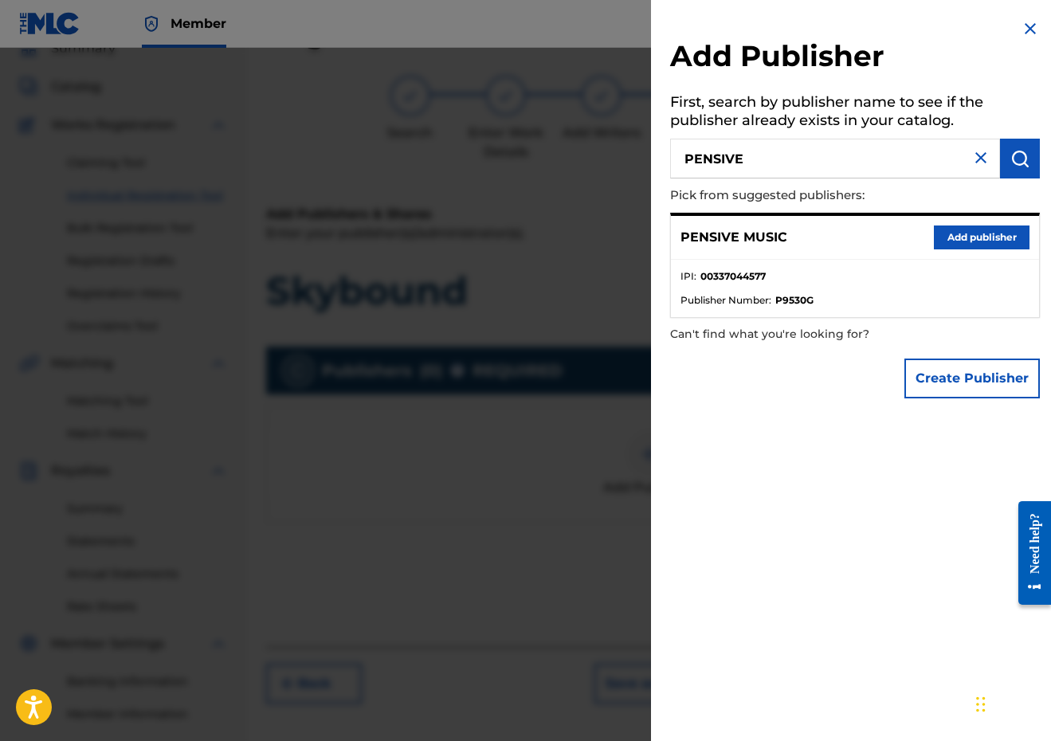
click at [944, 229] on button "Add publisher" at bounding box center [982, 238] width 96 height 24
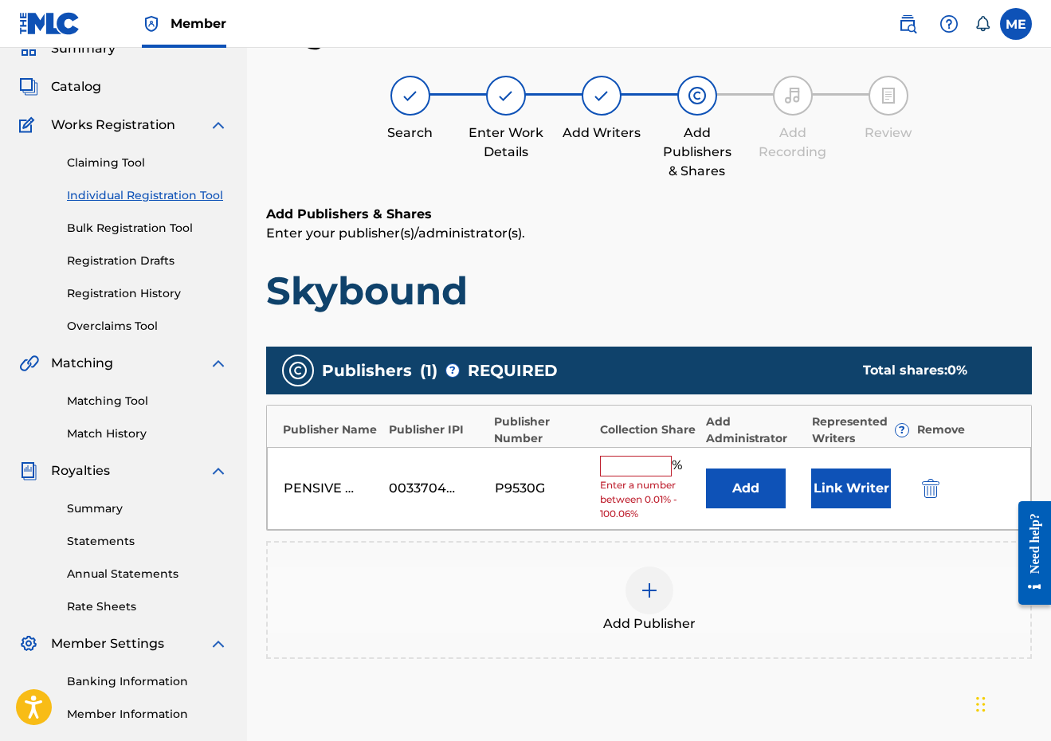
click at [645, 462] on input "text" at bounding box center [636, 466] width 72 height 21
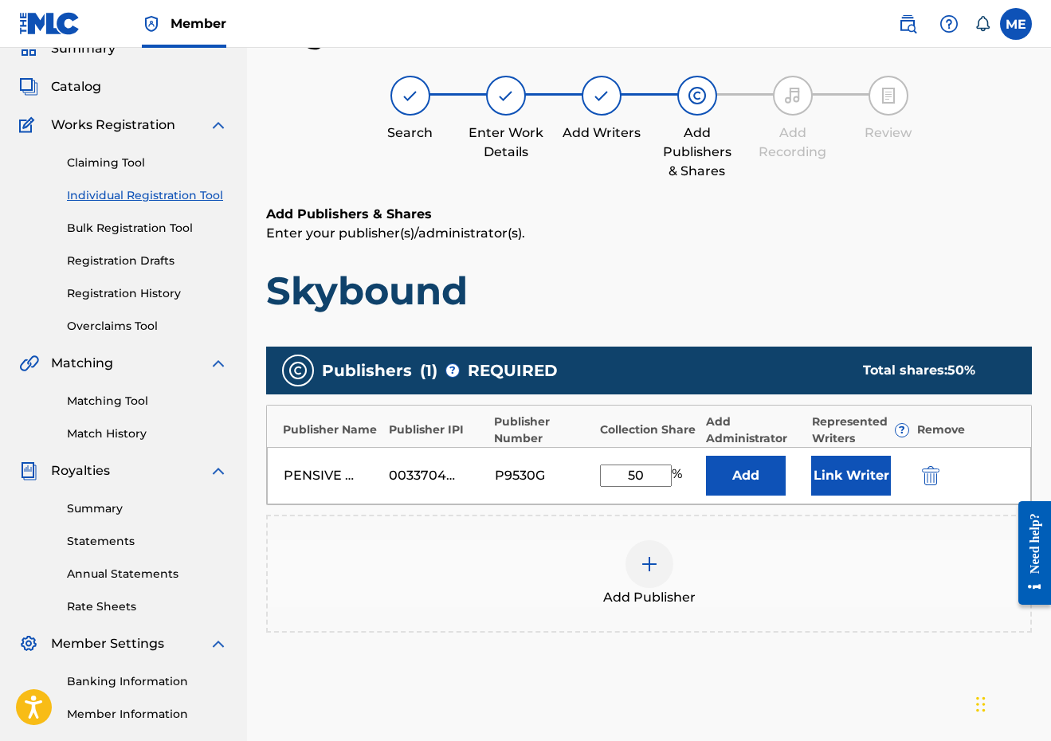
type input "50"
click at [877, 475] on button "Link Writer" at bounding box center [851, 476] width 80 height 40
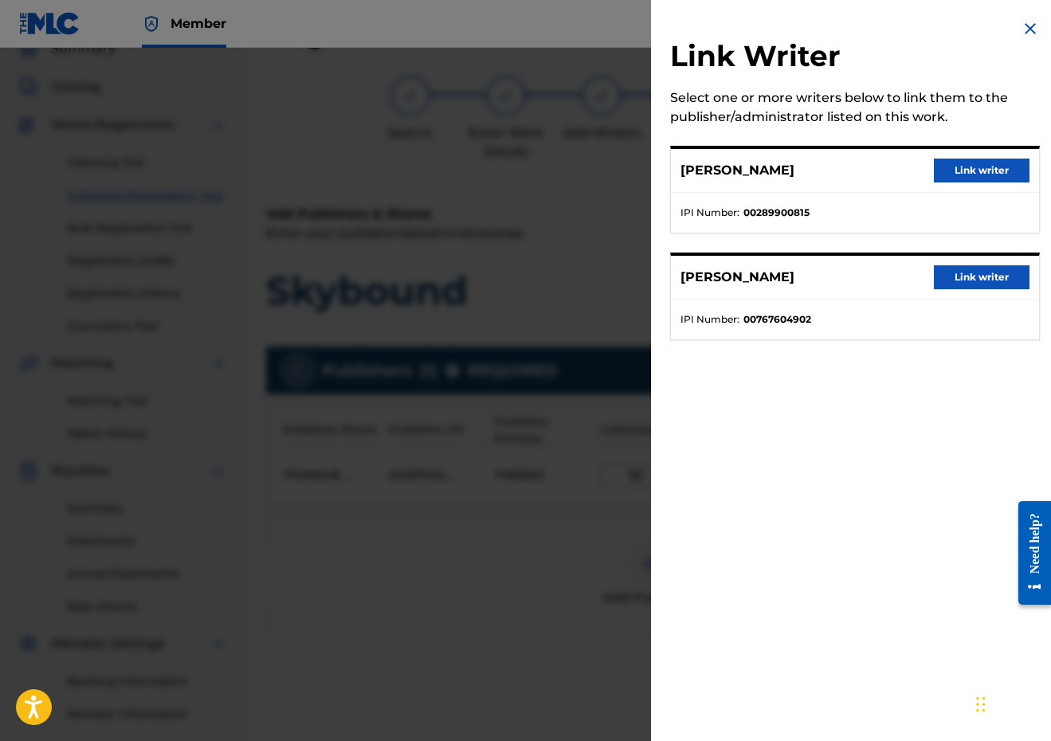
click at [979, 171] on button "Link writer" at bounding box center [982, 171] width 96 height 24
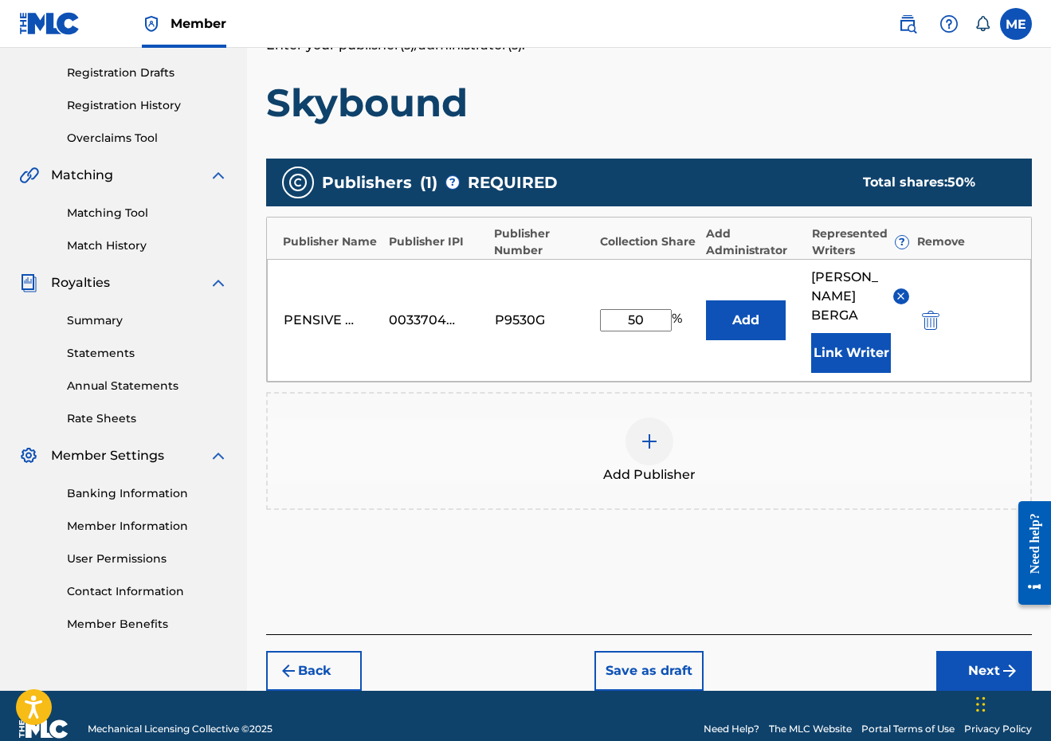
click at [971, 676] on button "Next" at bounding box center [984, 671] width 96 height 40
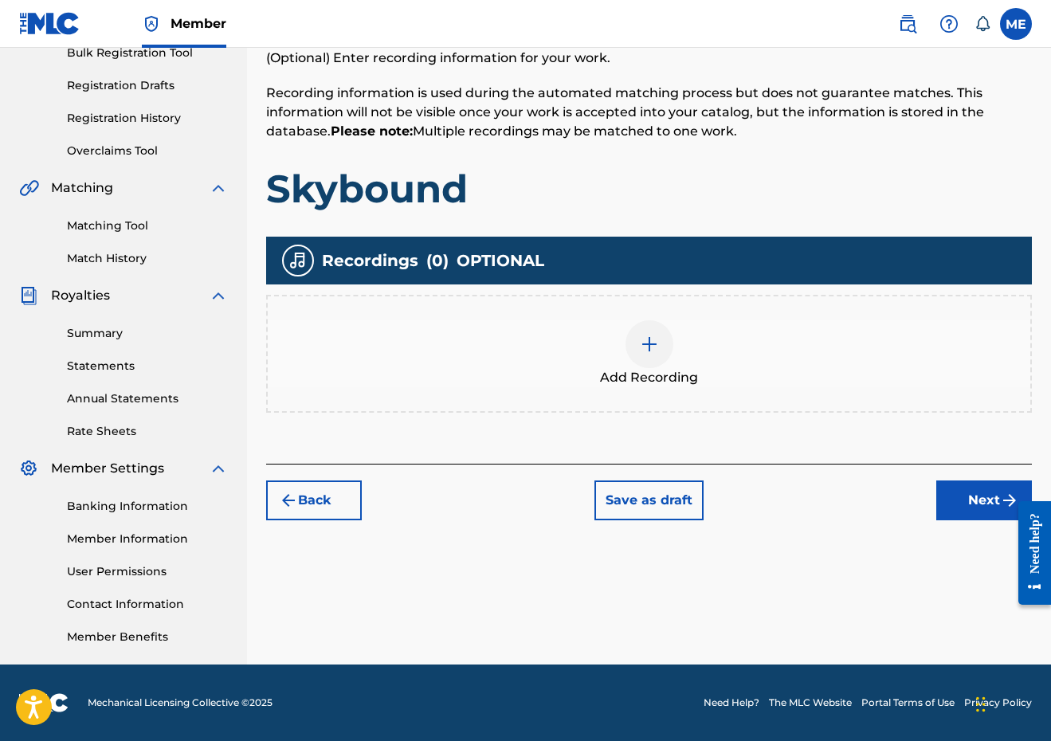
click at [952, 494] on button "Next" at bounding box center [984, 501] width 96 height 40
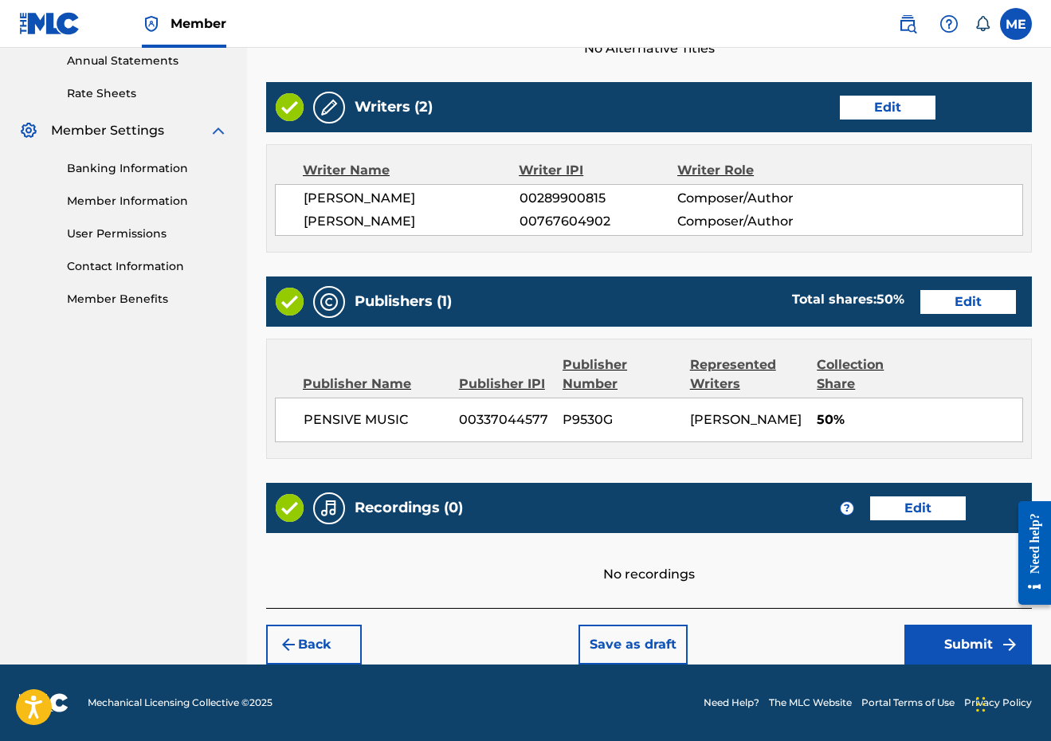
scroll to position [622, 0]
click at [946, 629] on button "Submit" at bounding box center [967, 645] width 127 height 40
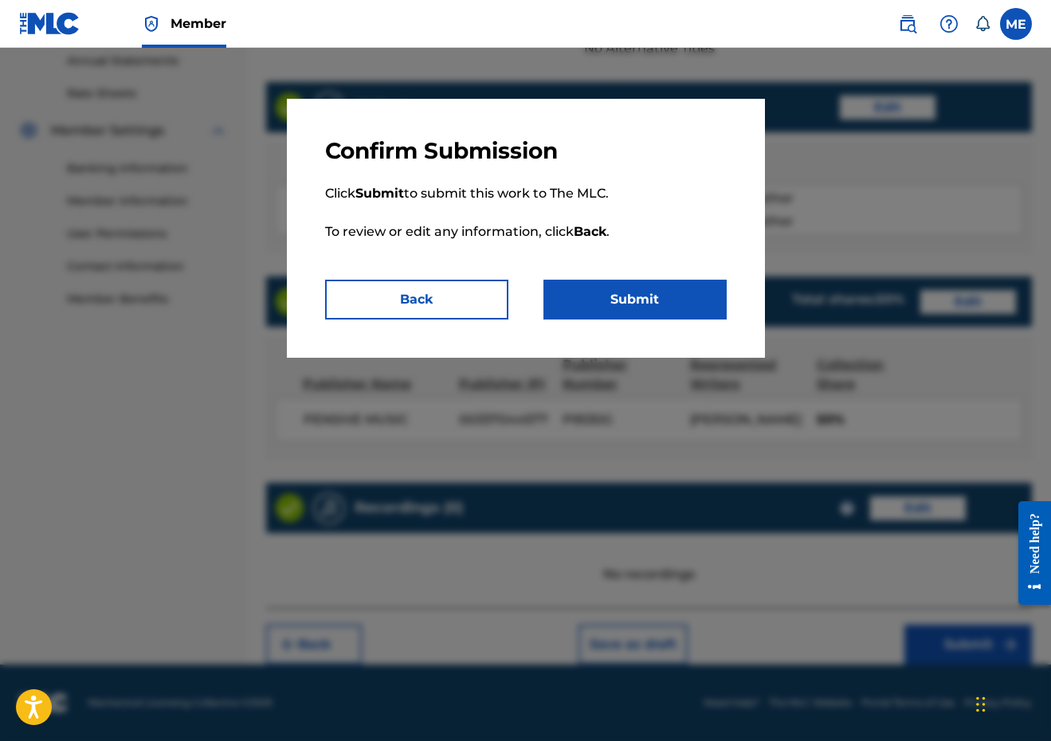
click at [657, 278] on p "Click Submit to submit this work to The MLC. To review or edit any information,…" at bounding box center [526, 222] width 402 height 115
click at [657, 290] on button "Submit" at bounding box center [634, 300] width 183 height 40
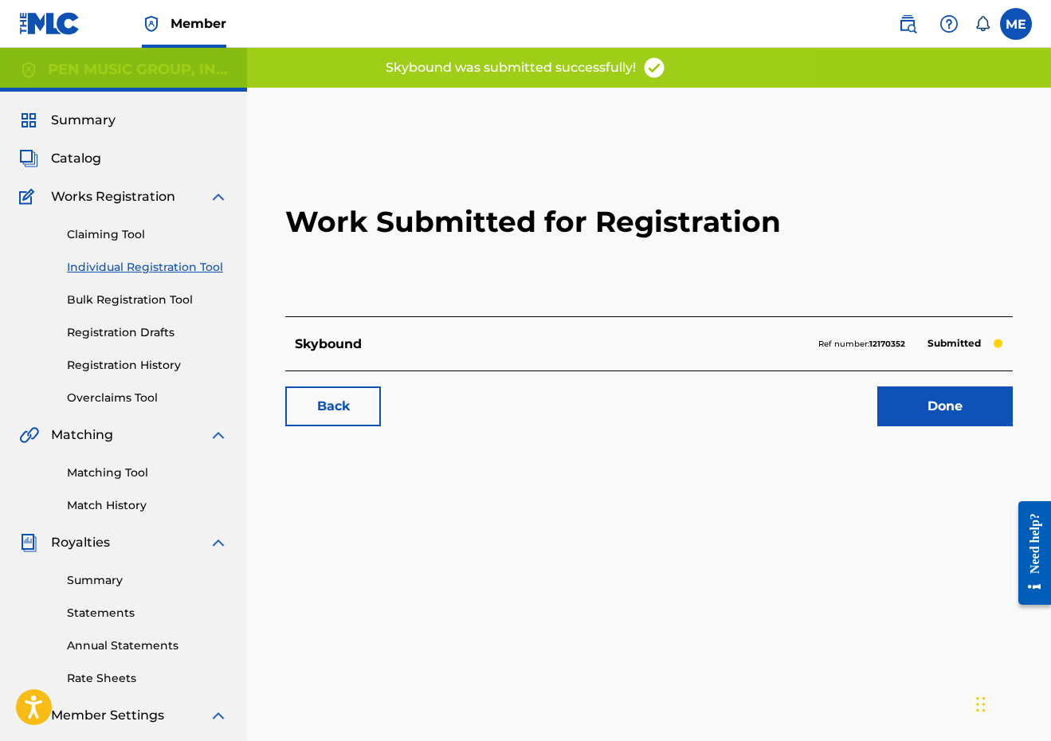
click at [116, 257] on div "Claiming Tool Individual Registration Tool Bulk Registration Tool Registration …" at bounding box center [123, 306] width 209 height 200
click at [116, 262] on link "Individual Registration Tool" at bounding box center [147, 267] width 161 height 17
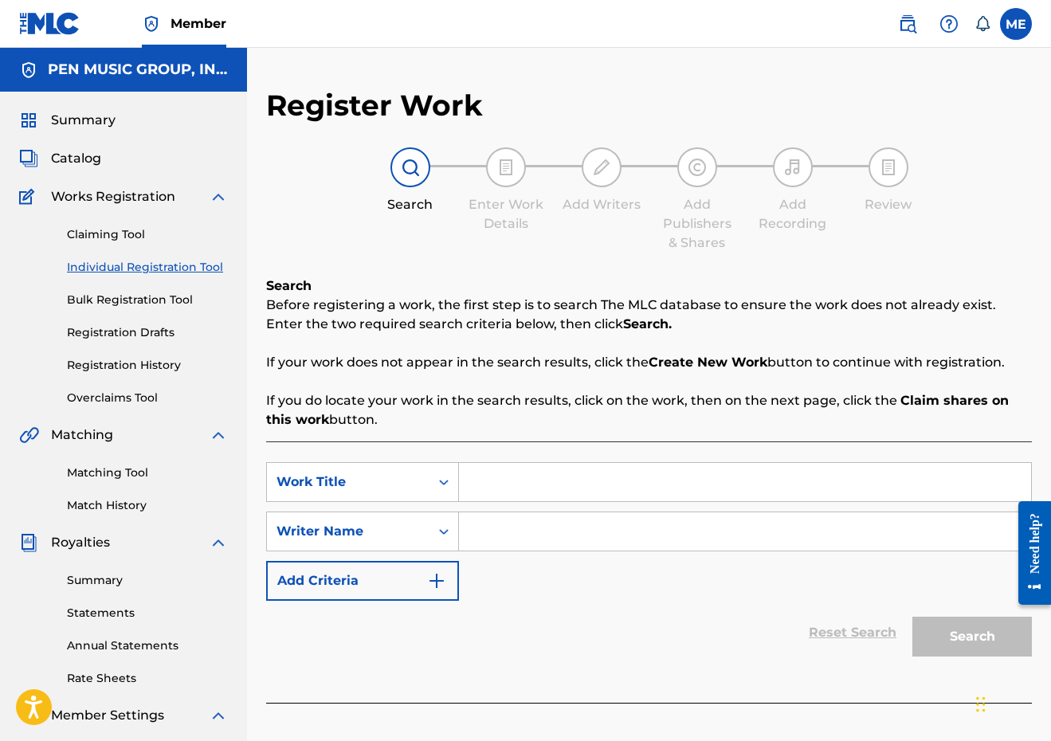
click at [515, 480] on input "Search Form" at bounding box center [745, 482] width 572 height 38
paste input "AMERICAN PSYCHO"
type input "AMERICAN PSYCHO"
click at [502, 541] on input "Search Form" at bounding box center [745, 531] width 572 height 38
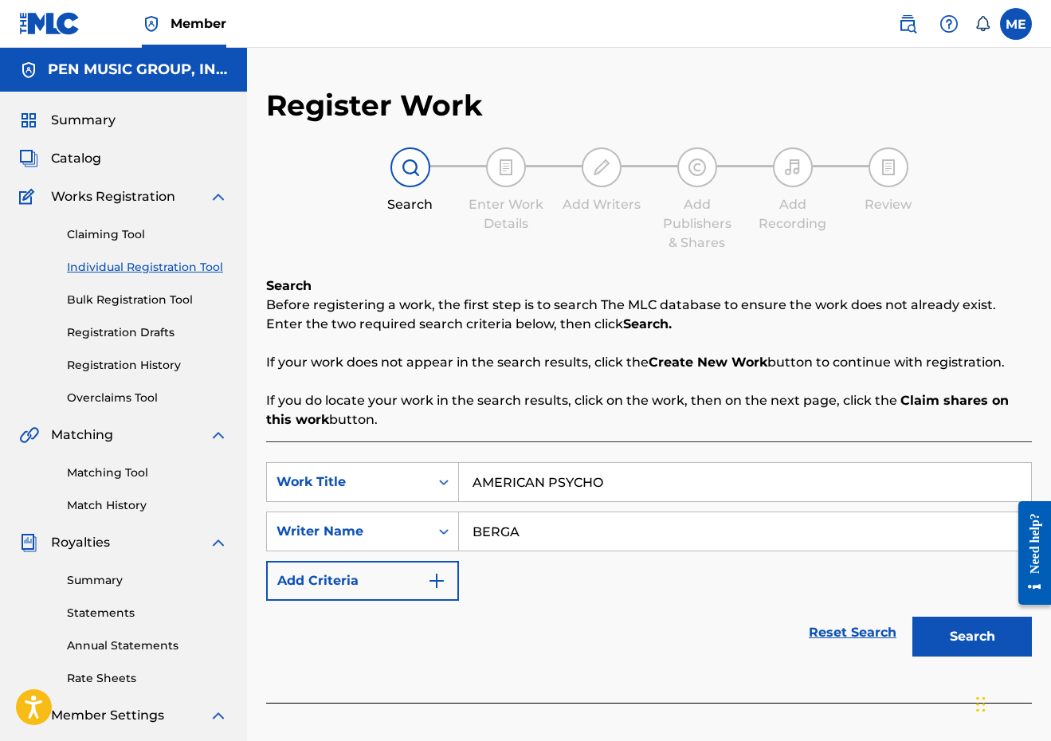
type input "BERGA"
click at [972, 637] on button "Search" at bounding box center [972, 637] width 120 height 40
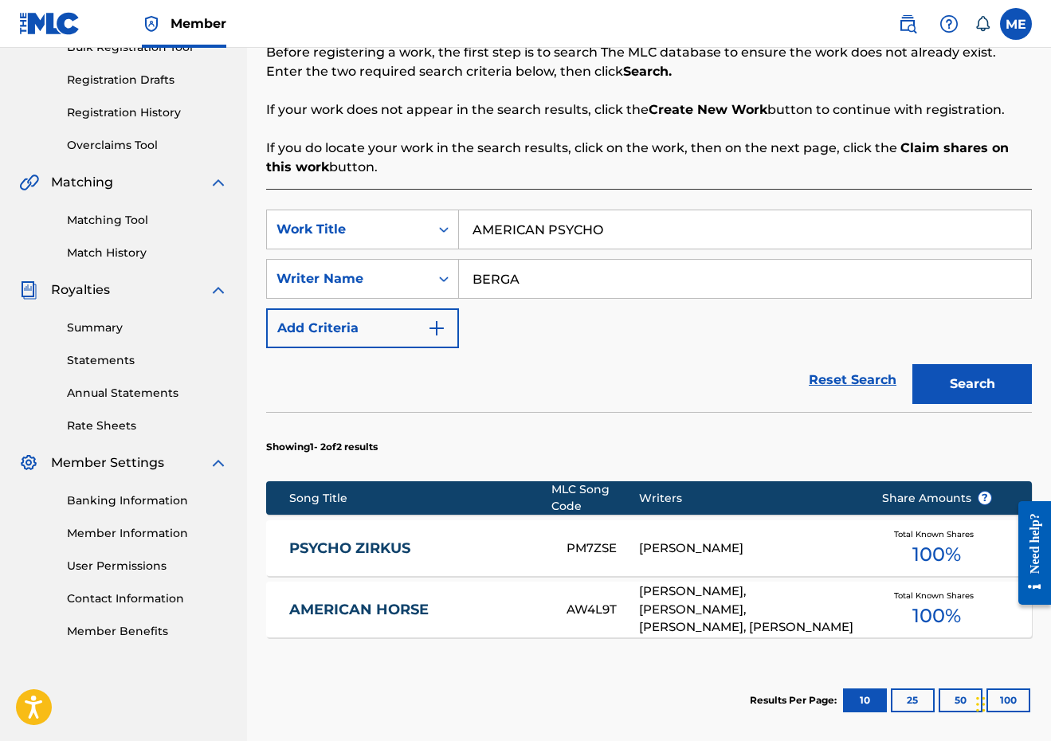
scroll to position [275, 0]
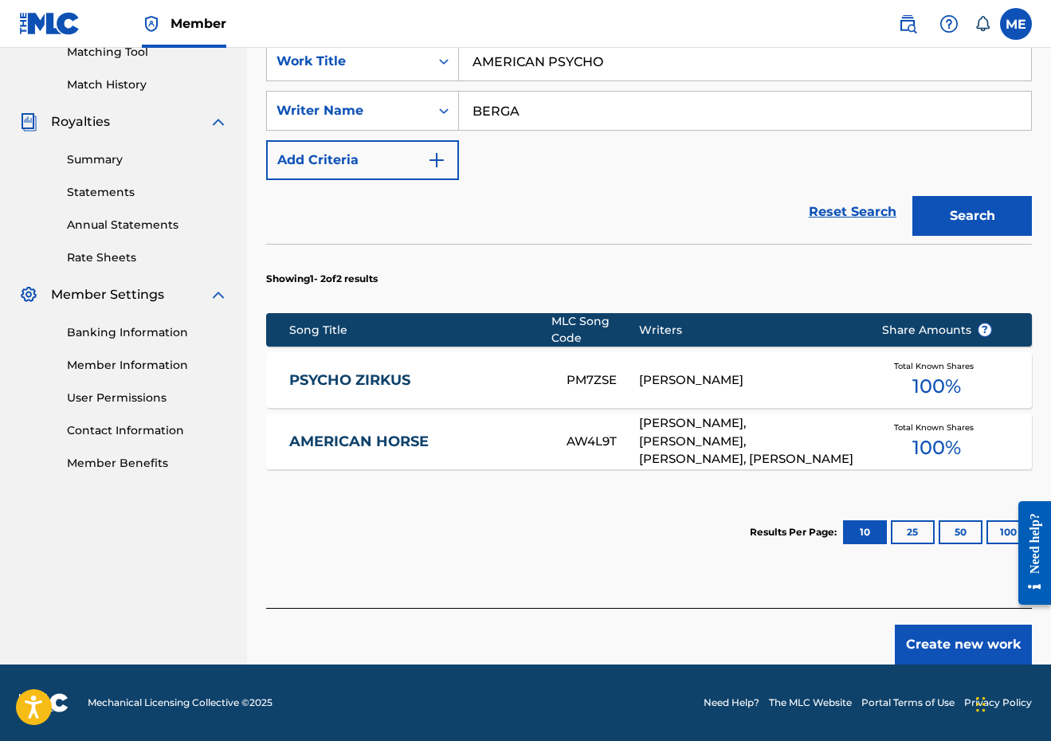
click at [982, 634] on button "Create new work" at bounding box center [963, 645] width 137 height 40
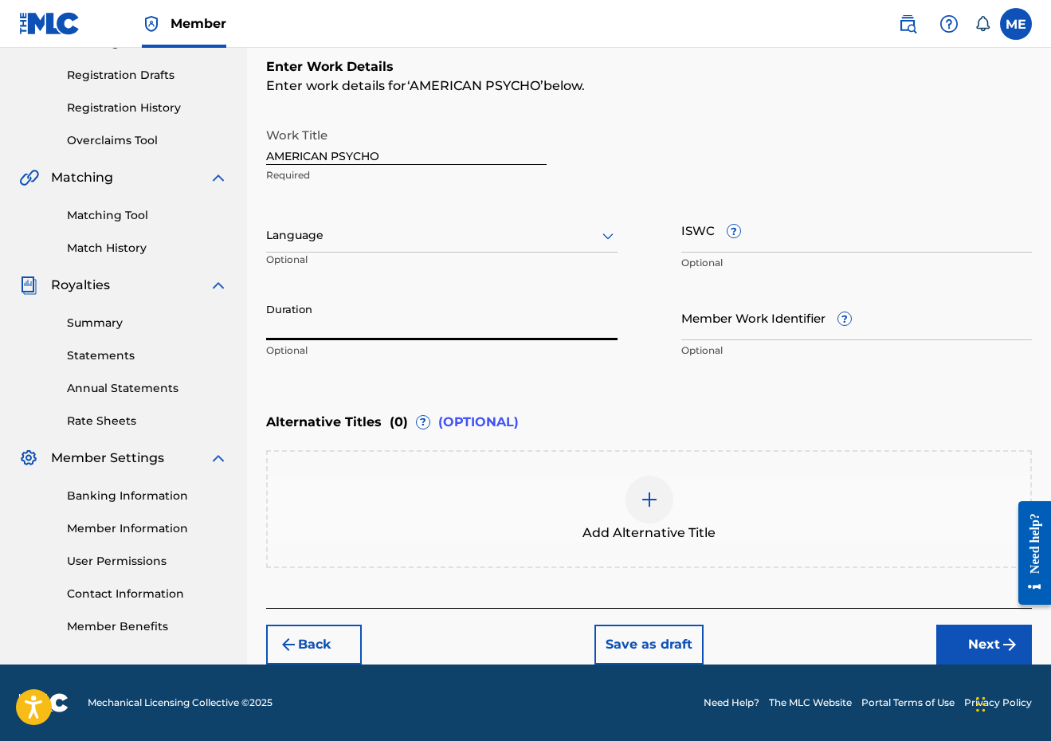
click at [426, 325] on input "Duration" at bounding box center [441, 317] width 351 height 45
type input "02:53"
click at [949, 645] on button "Next" at bounding box center [984, 645] width 96 height 40
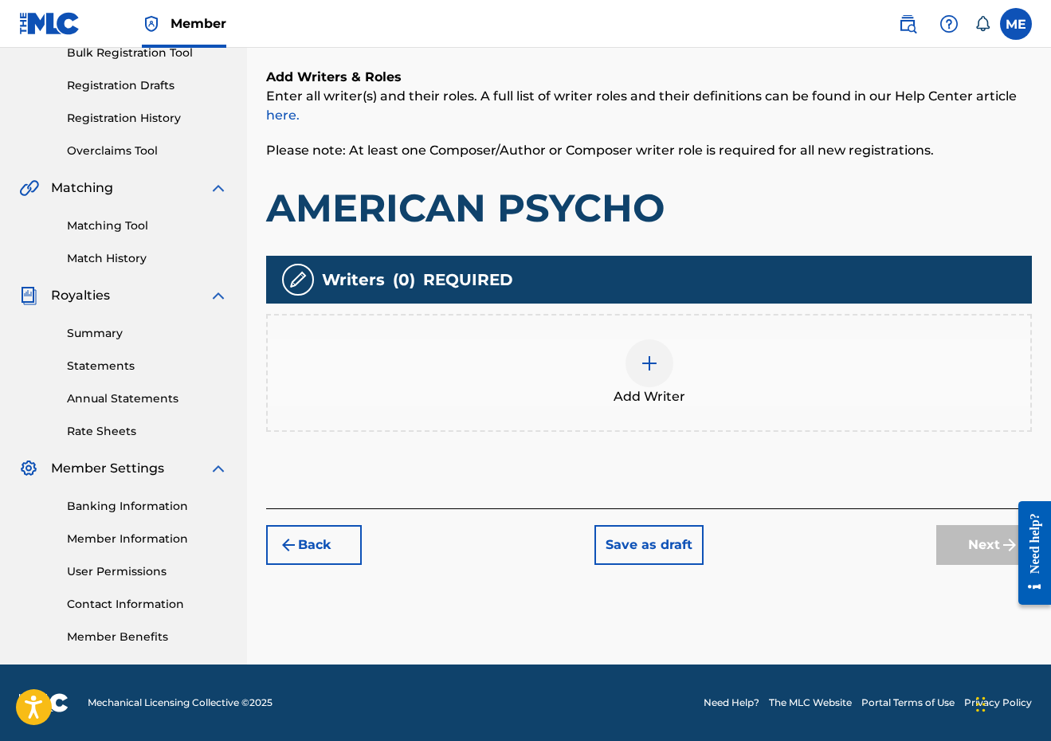
scroll to position [247, 0]
click at [608, 375] on div "Add Writer" at bounding box center [649, 372] width 763 height 67
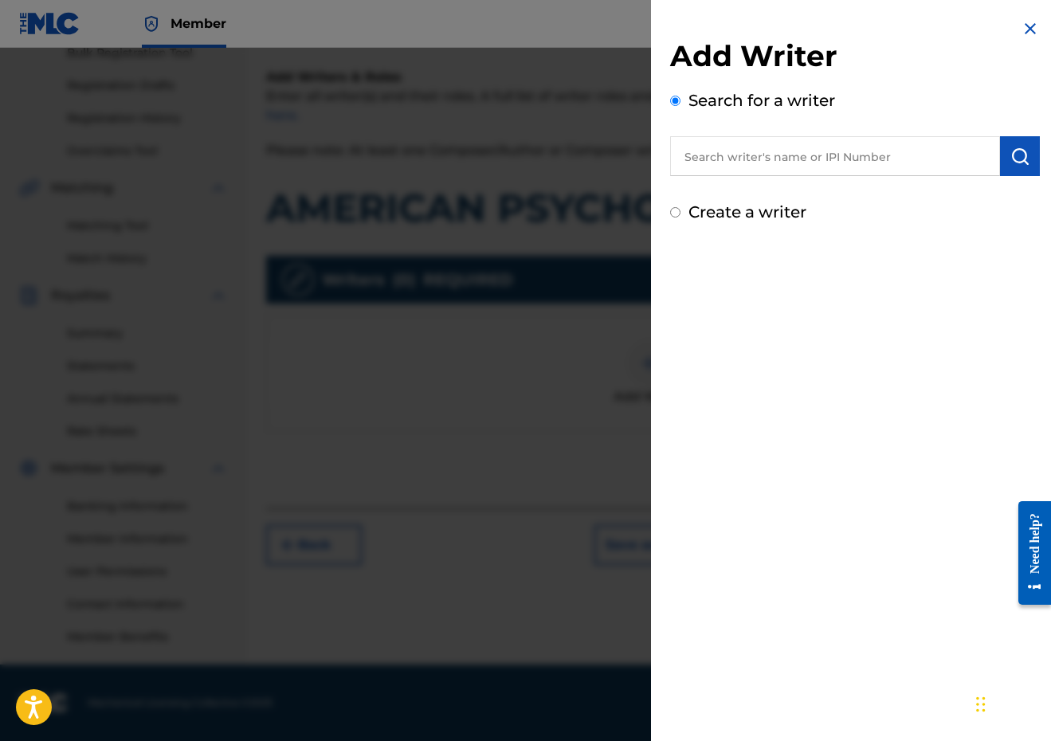
click at [894, 139] on input "text" at bounding box center [835, 156] width 330 height 40
paste input "289900815"
type input "00289900815"
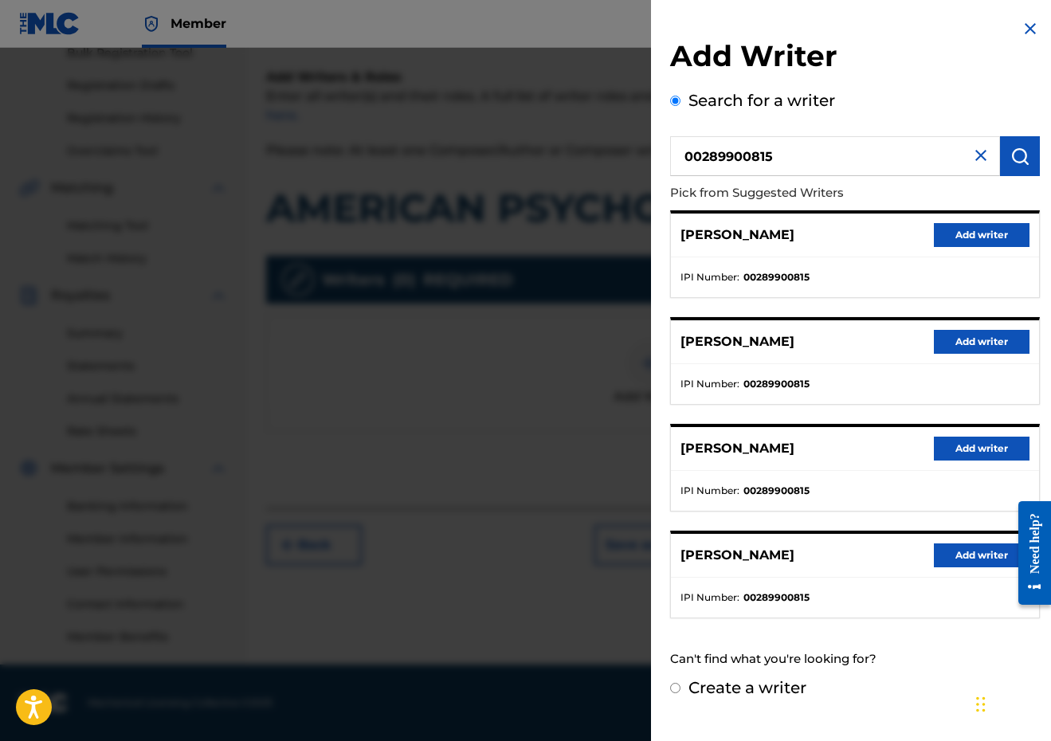
click at [979, 218] on div "[PERSON_NAME] Add writer" at bounding box center [855, 236] width 368 height 44
click at [977, 230] on button "Add writer" at bounding box center [982, 235] width 96 height 24
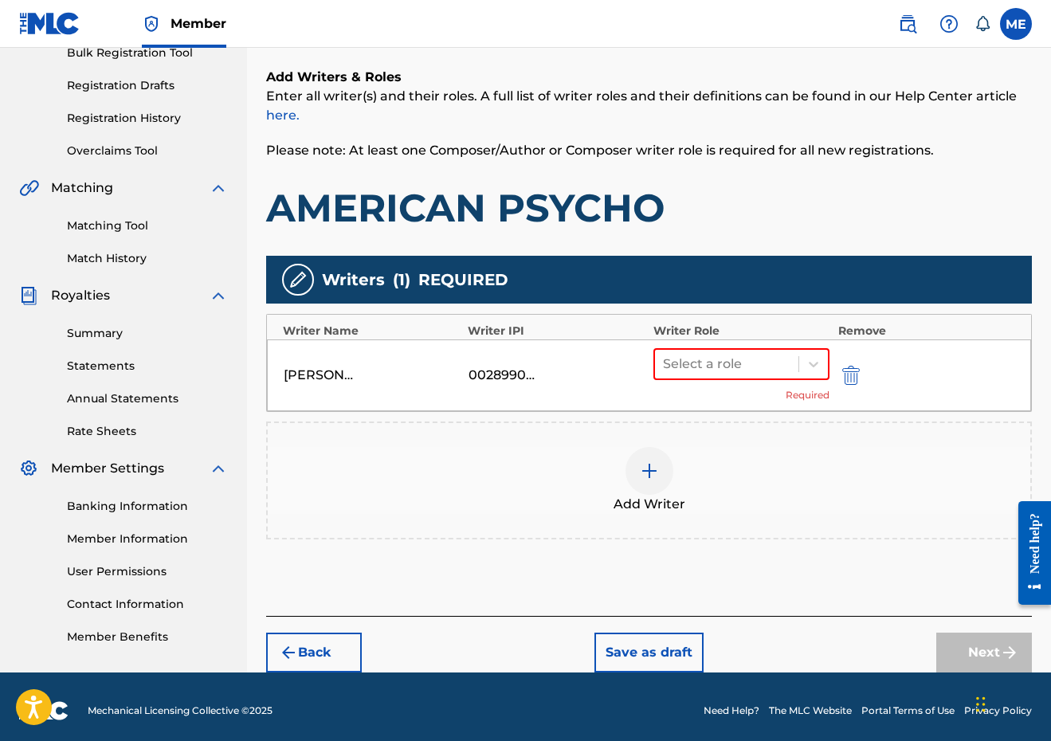
click at [732, 339] on div "[PERSON_NAME] 00289900815 Select a role Required" at bounding box center [649, 375] width 764 height 72
click at [724, 365] on div at bounding box center [727, 364] width 128 height 22
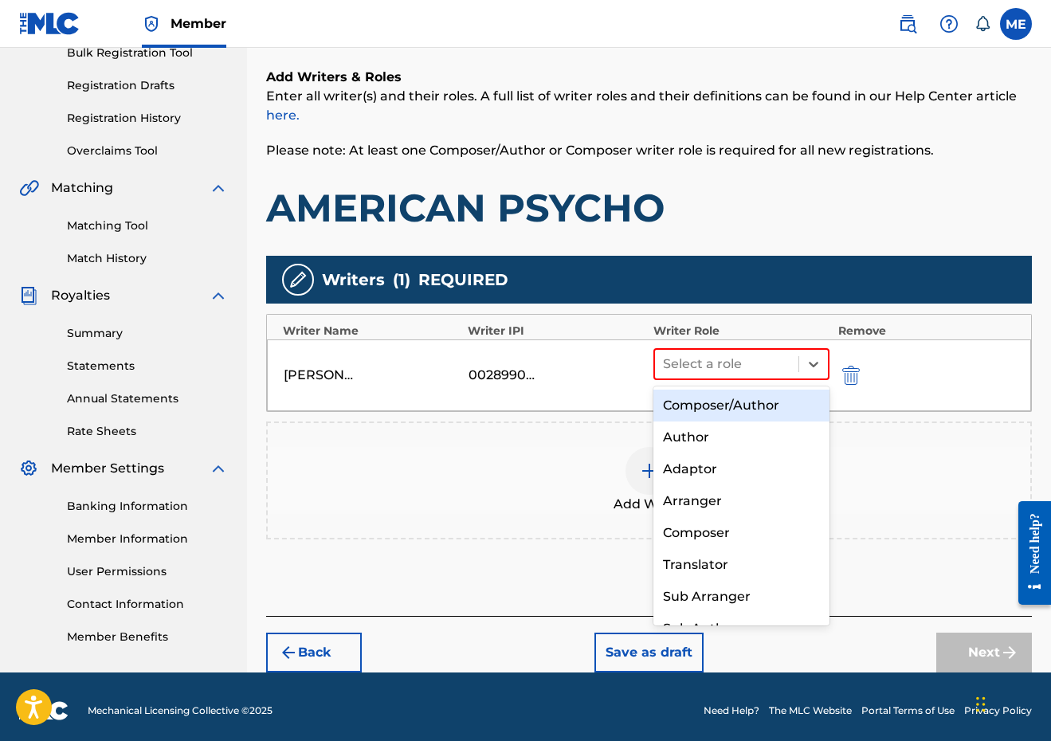
click at [696, 417] on div "Composer/Author" at bounding box center [741, 406] width 177 height 32
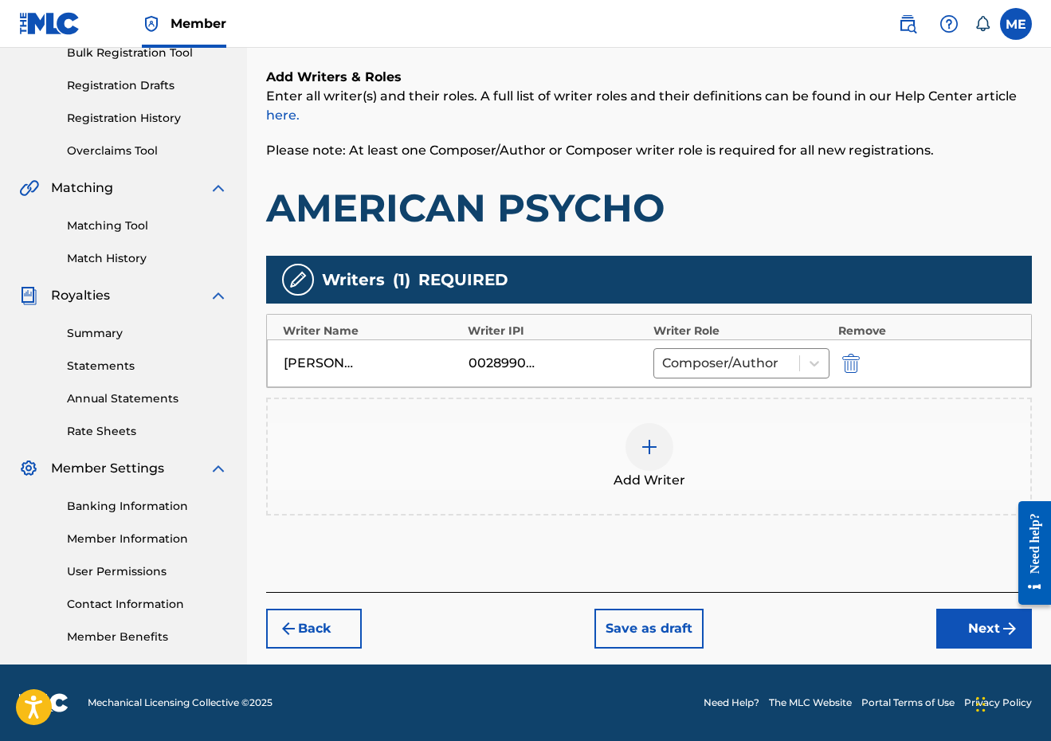
click at [648, 463] on div at bounding box center [650, 447] width 48 height 48
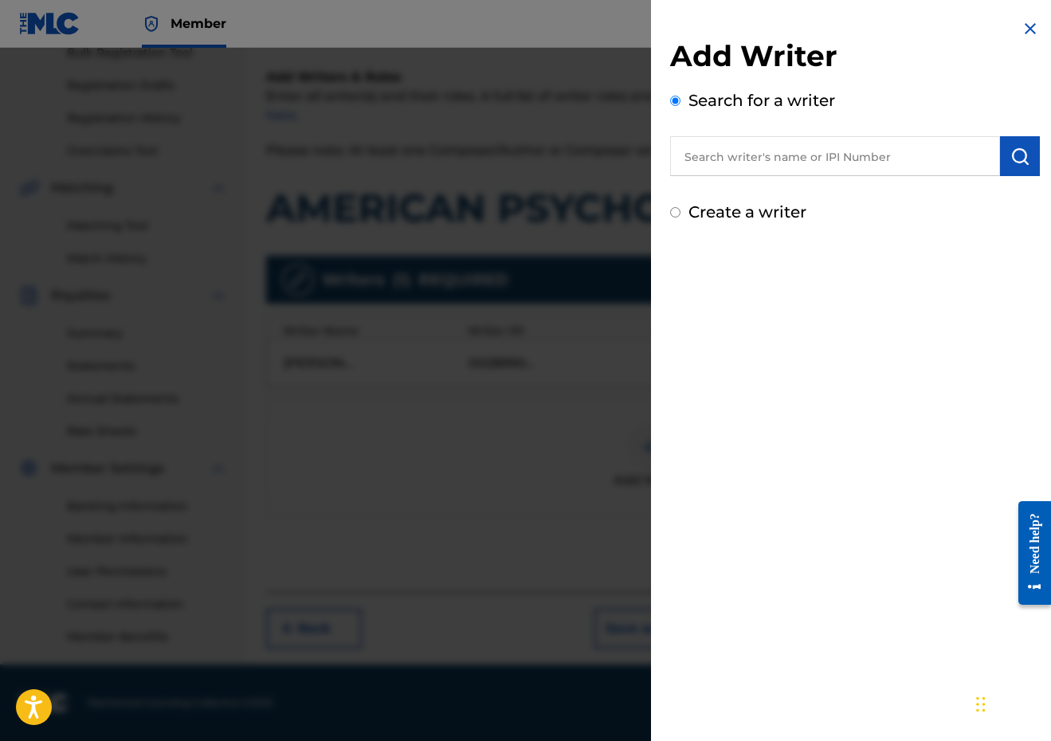
click at [779, 158] on input "text" at bounding box center [835, 156] width 330 height 40
paste input "00864018142"
type input "00864018142"
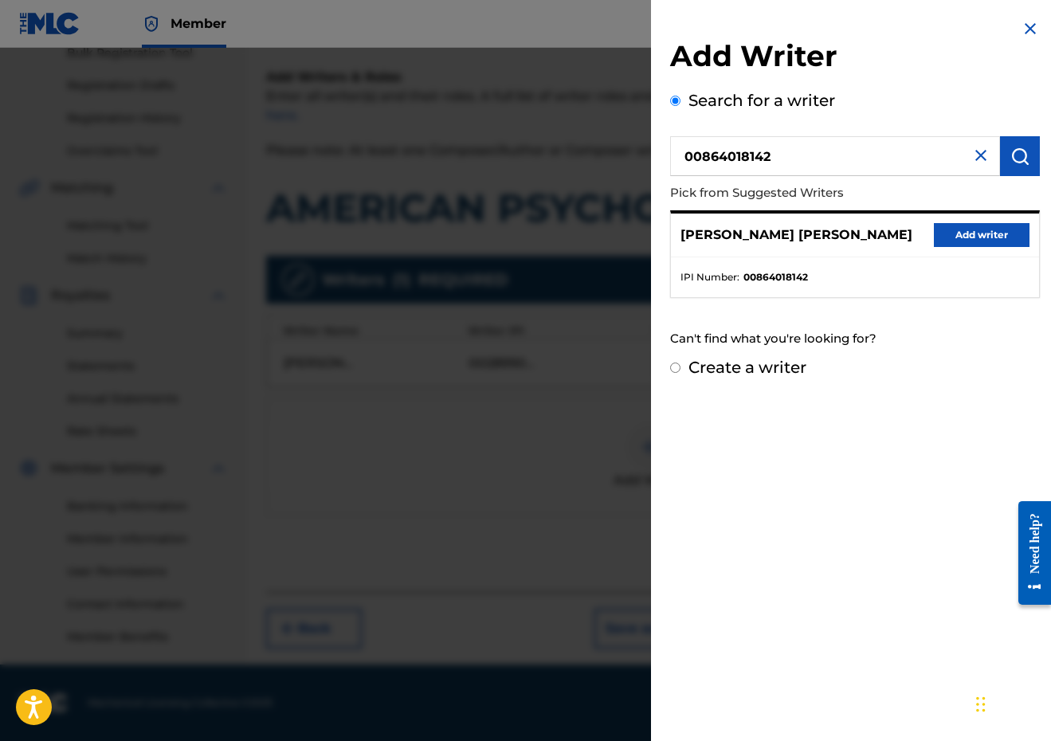
click at [990, 233] on button "Add writer" at bounding box center [982, 235] width 96 height 24
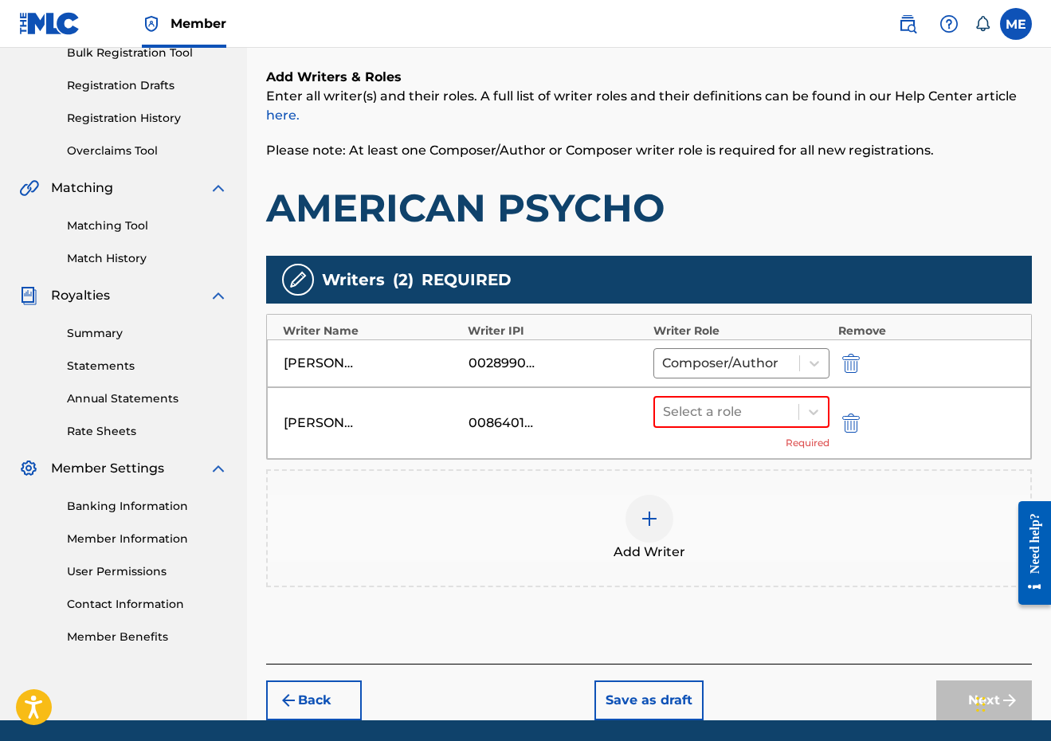
click at [762, 430] on div "Select a role Required" at bounding box center [741, 423] width 177 height 54
click at [762, 418] on div at bounding box center [727, 412] width 128 height 22
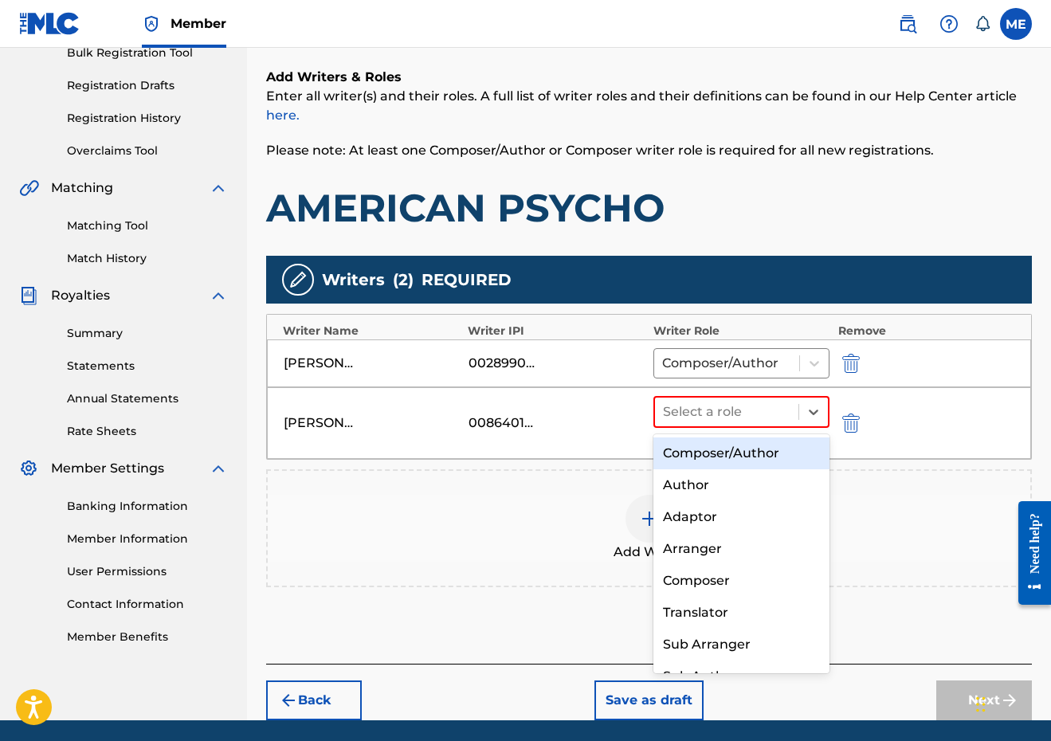
click at [750, 441] on div "Composer/Author" at bounding box center [741, 453] width 177 height 32
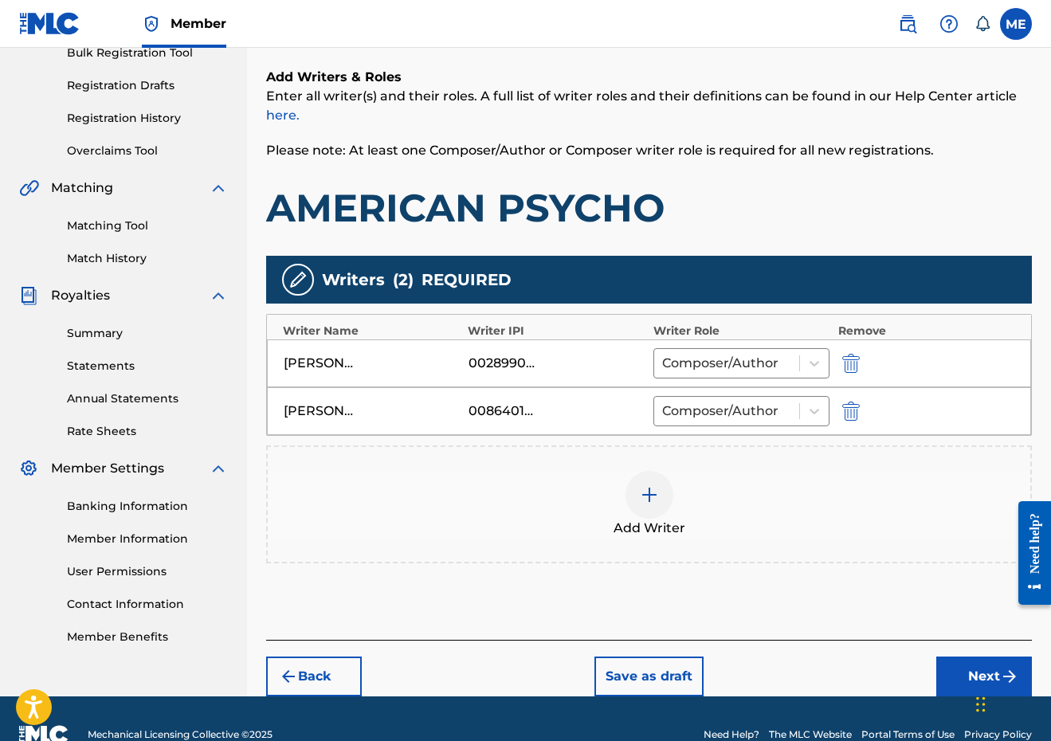
click at [947, 676] on button "Next" at bounding box center [984, 677] width 96 height 40
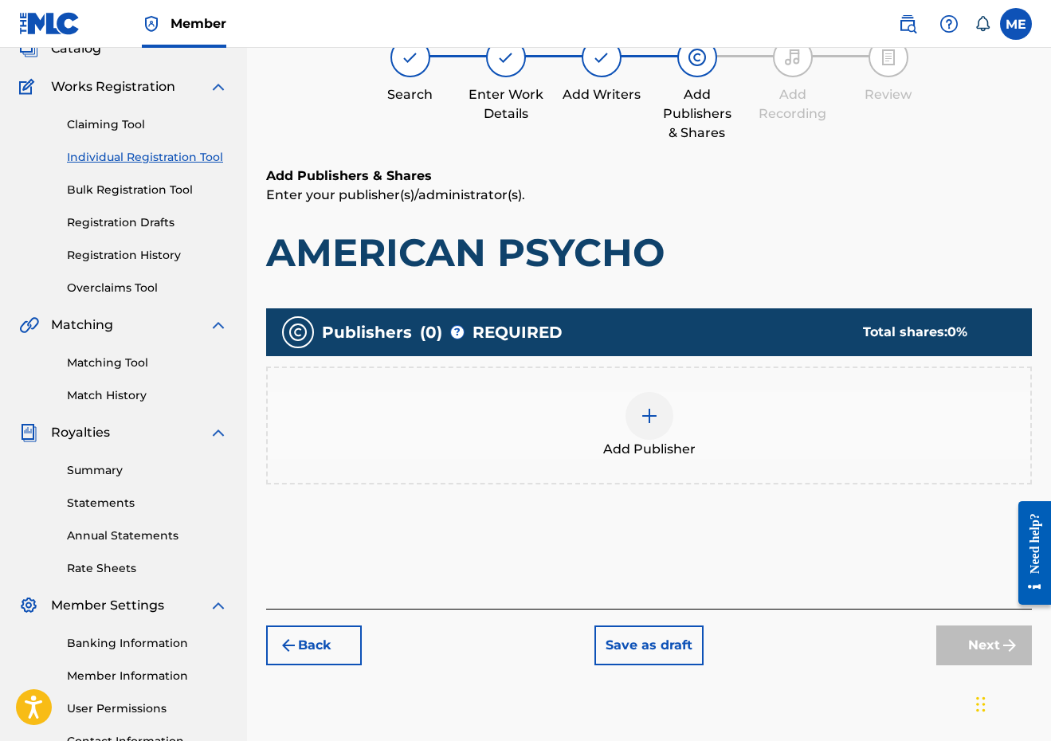
scroll to position [72, 0]
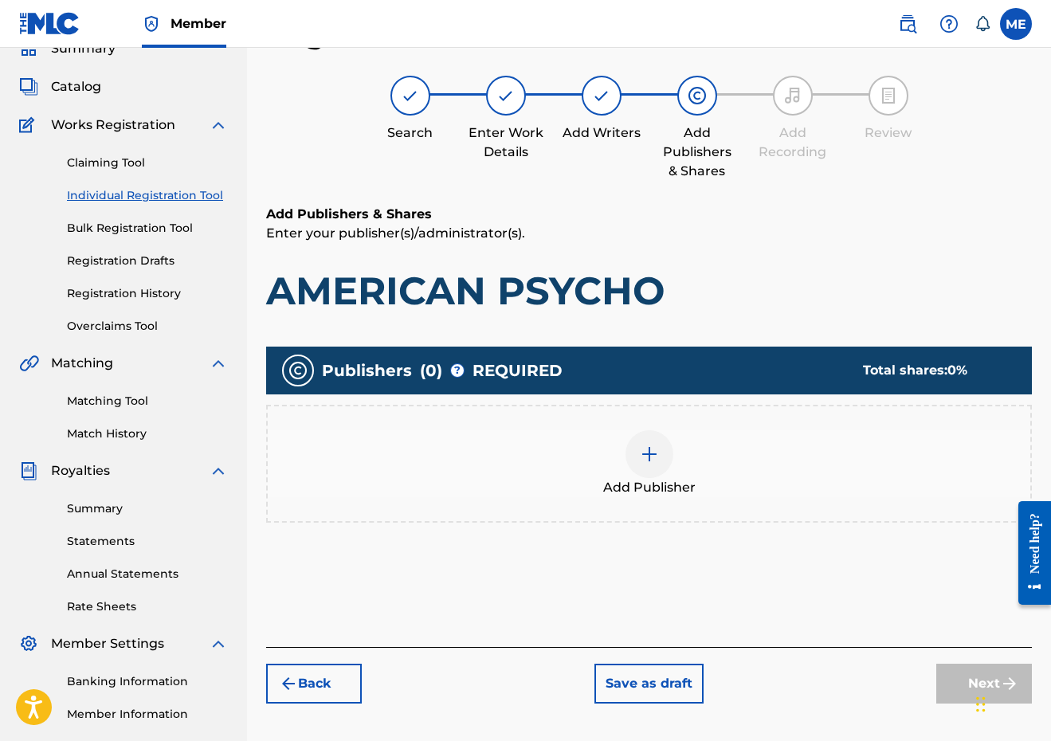
click at [654, 451] on img at bounding box center [649, 454] width 19 height 19
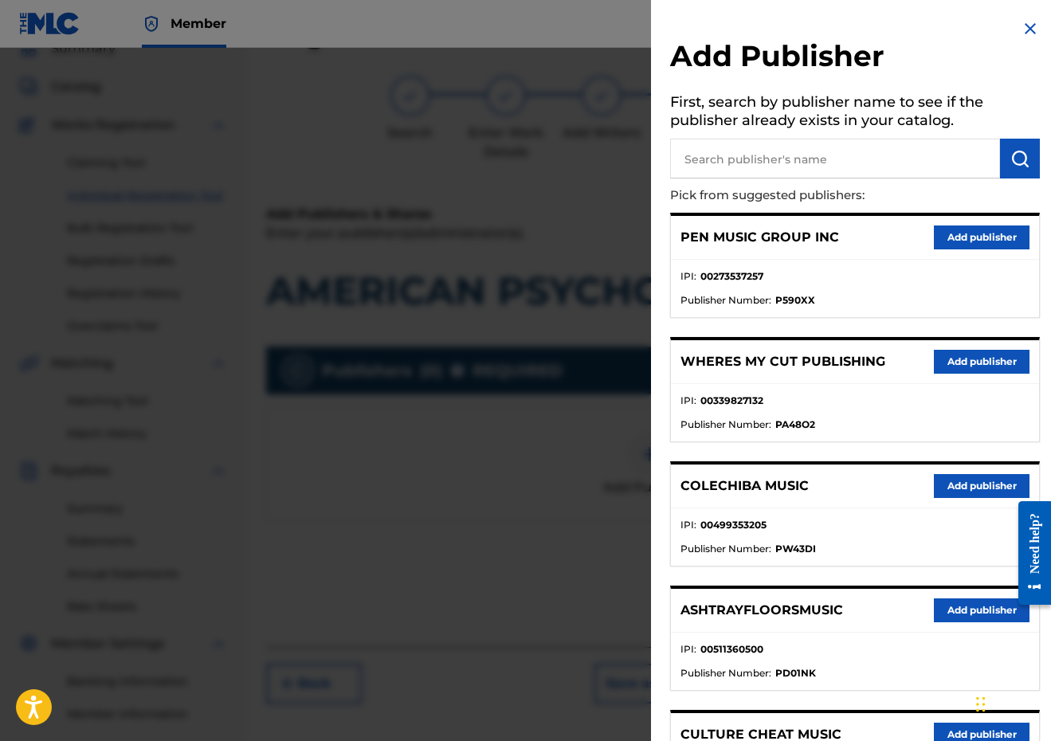
click at [806, 169] on input "text" at bounding box center [835, 159] width 330 height 40
type input "PENSIVE"
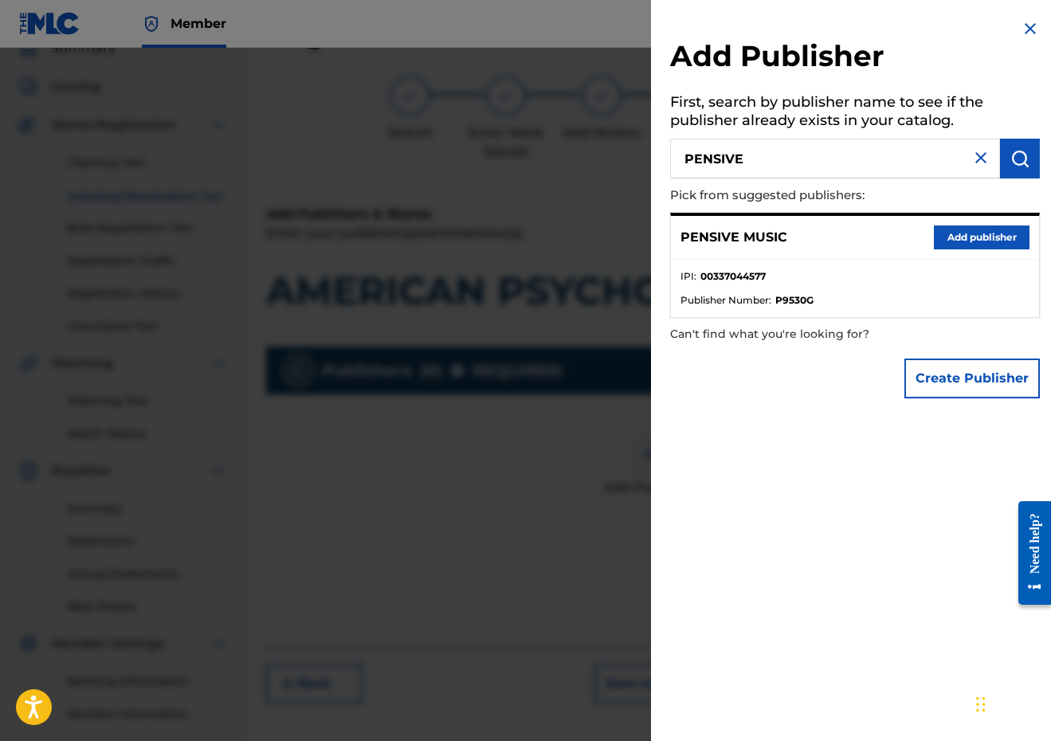
click at [990, 241] on button "Add publisher" at bounding box center [982, 238] width 96 height 24
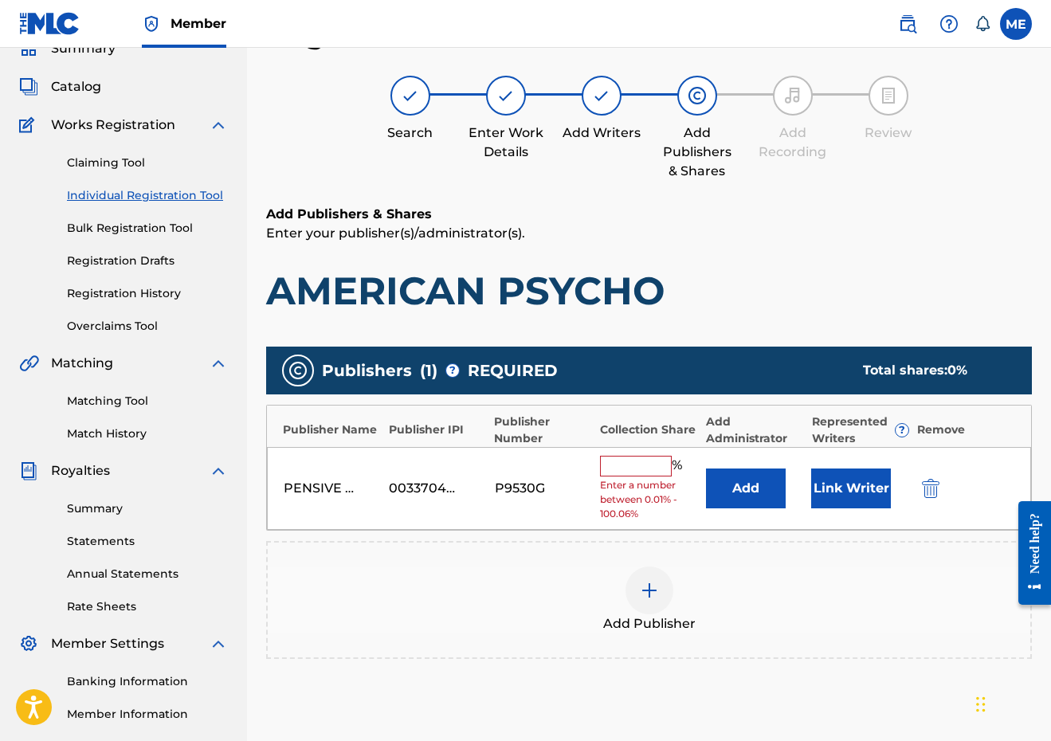
click at [649, 460] on input "text" at bounding box center [636, 466] width 72 height 21
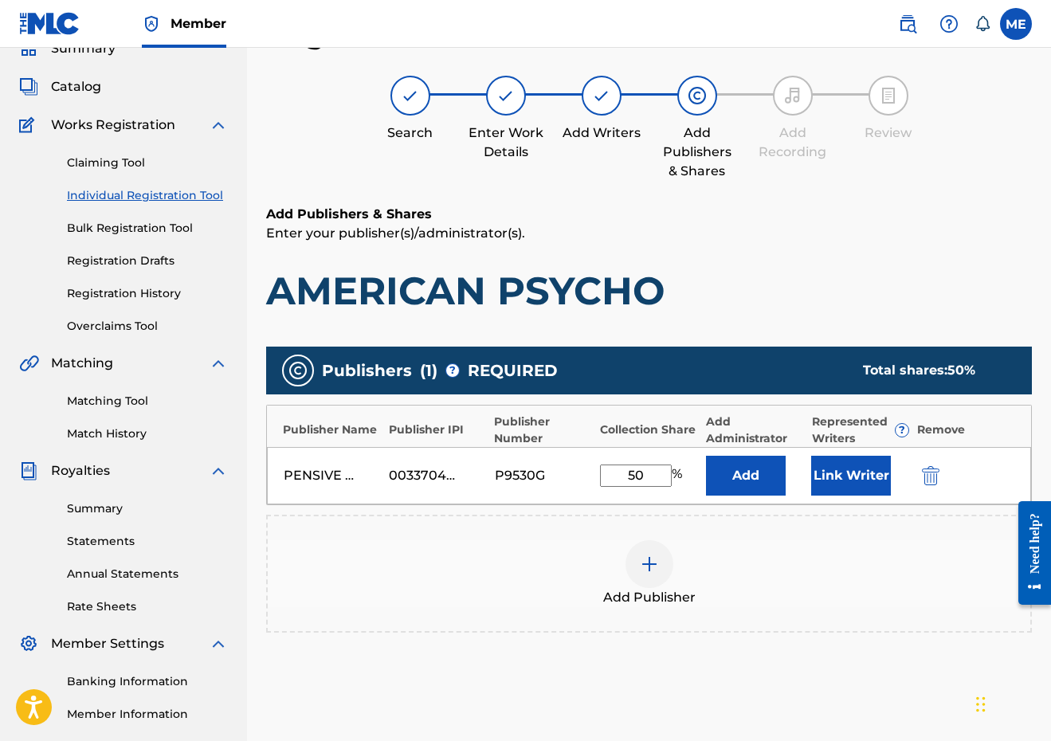
type input "50"
click at [839, 460] on button "Link Writer" at bounding box center [851, 476] width 80 height 40
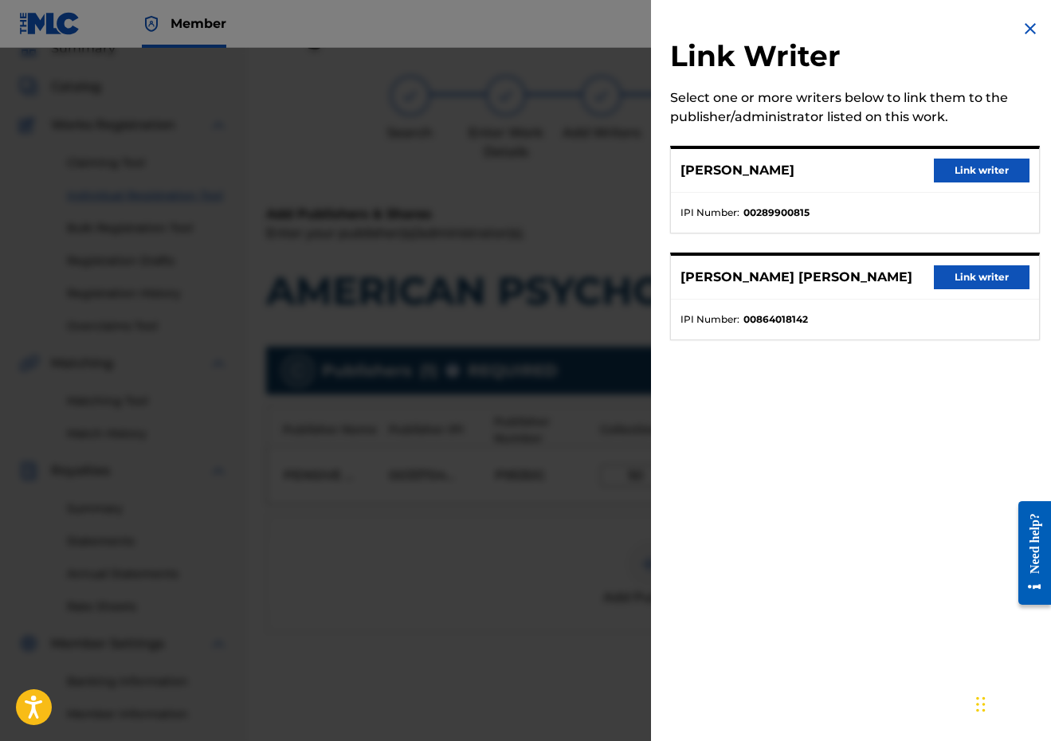
click at [951, 167] on button "Link writer" at bounding box center [982, 171] width 96 height 24
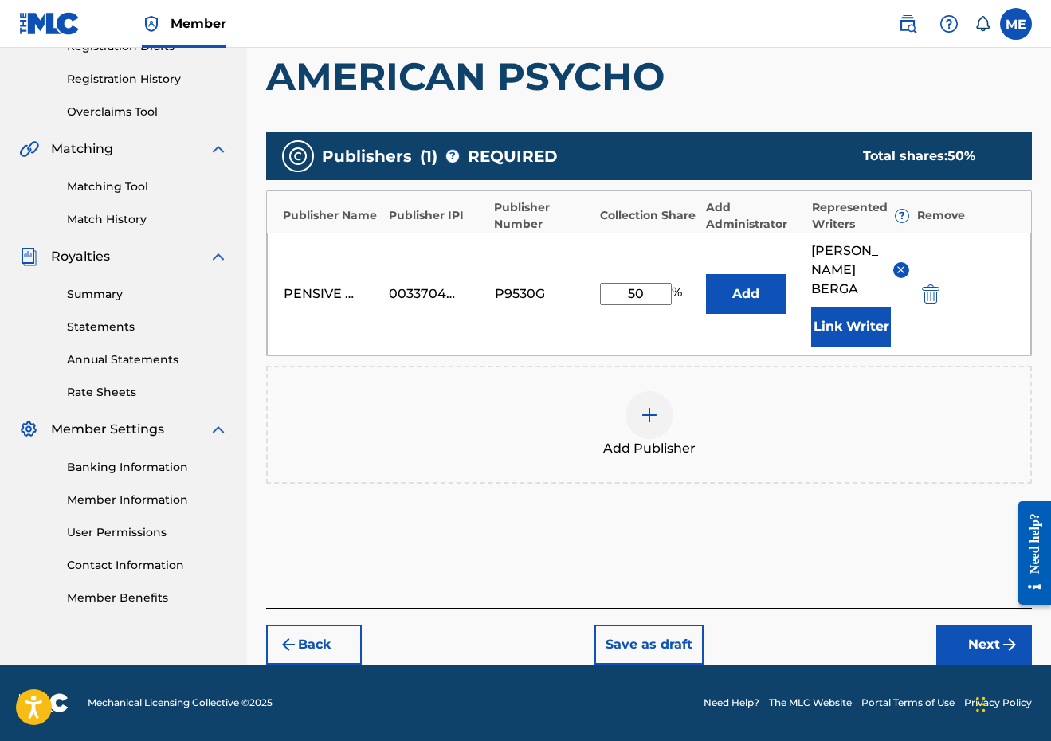
click at [954, 649] on button "Next" at bounding box center [984, 645] width 96 height 40
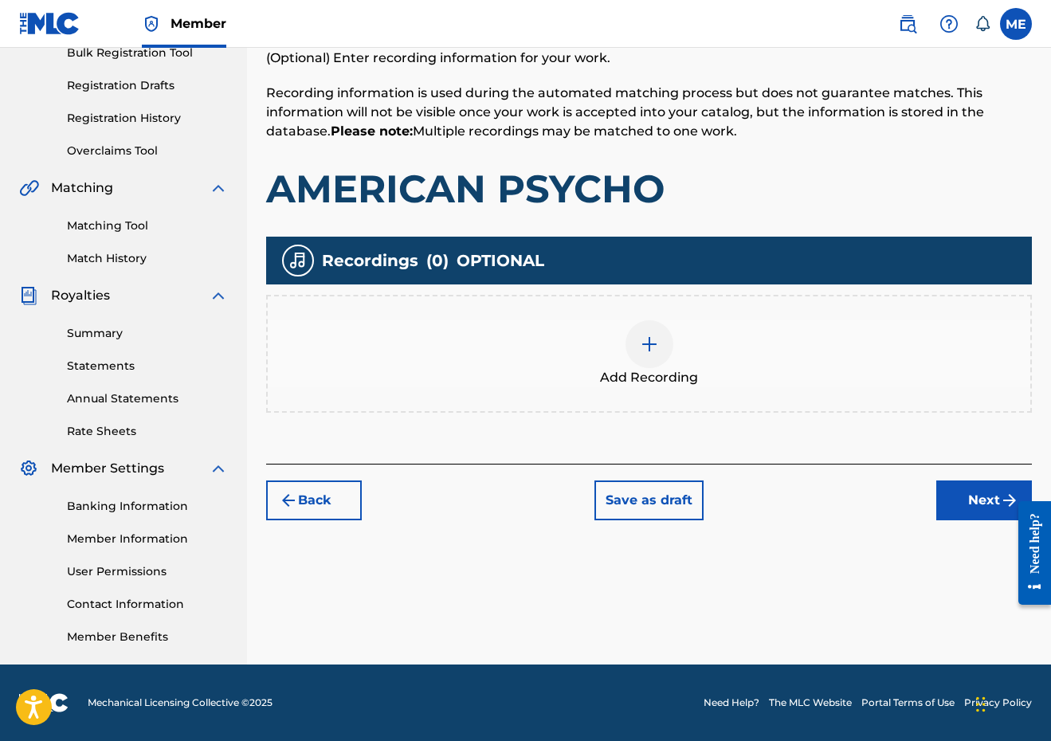
click at [959, 485] on button "Next" at bounding box center [984, 501] width 96 height 40
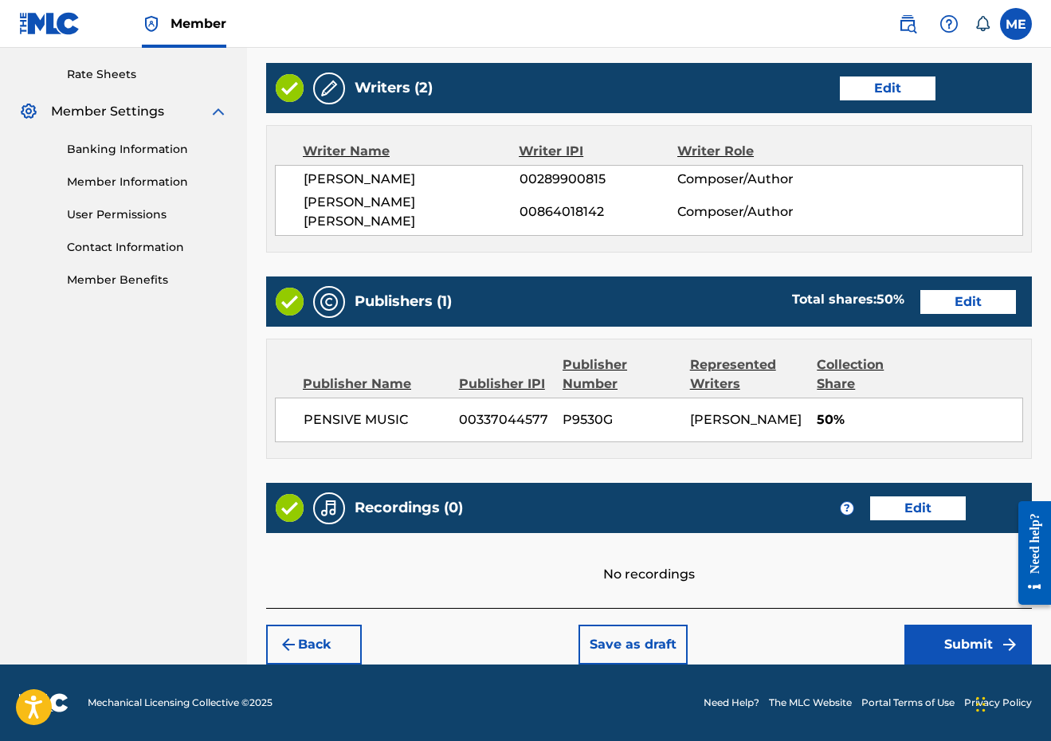
scroll to position [622, 0]
click at [951, 649] on button "Submit" at bounding box center [967, 645] width 127 height 40
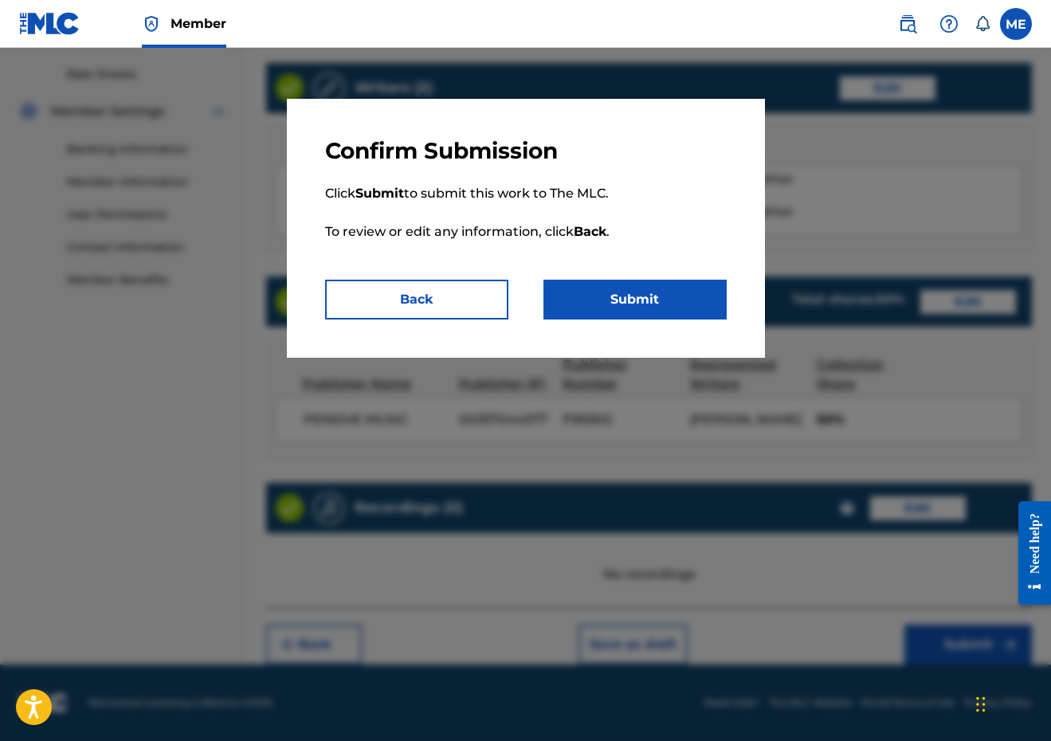
click at [645, 269] on p "Click Submit to submit this work to The MLC. To review or edit any information,…" at bounding box center [526, 222] width 402 height 115
click at [645, 296] on button "Submit" at bounding box center [634, 300] width 183 height 40
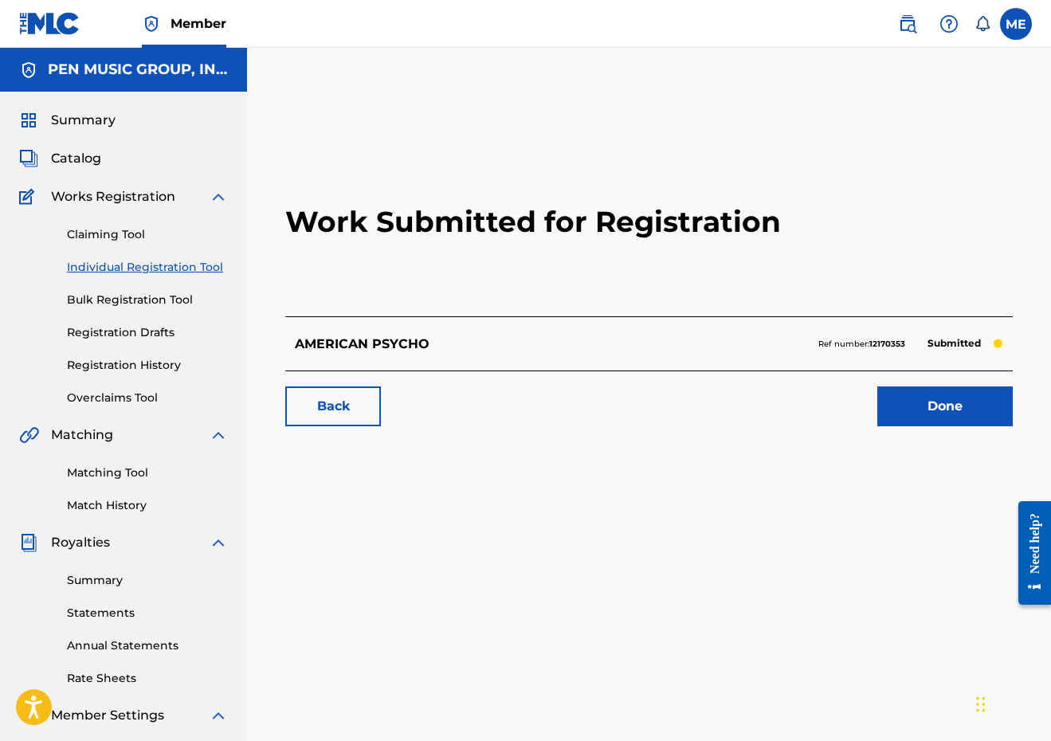
click at [144, 265] on link "Individual Registration Tool" at bounding box center [147, 267] width 161 height 17
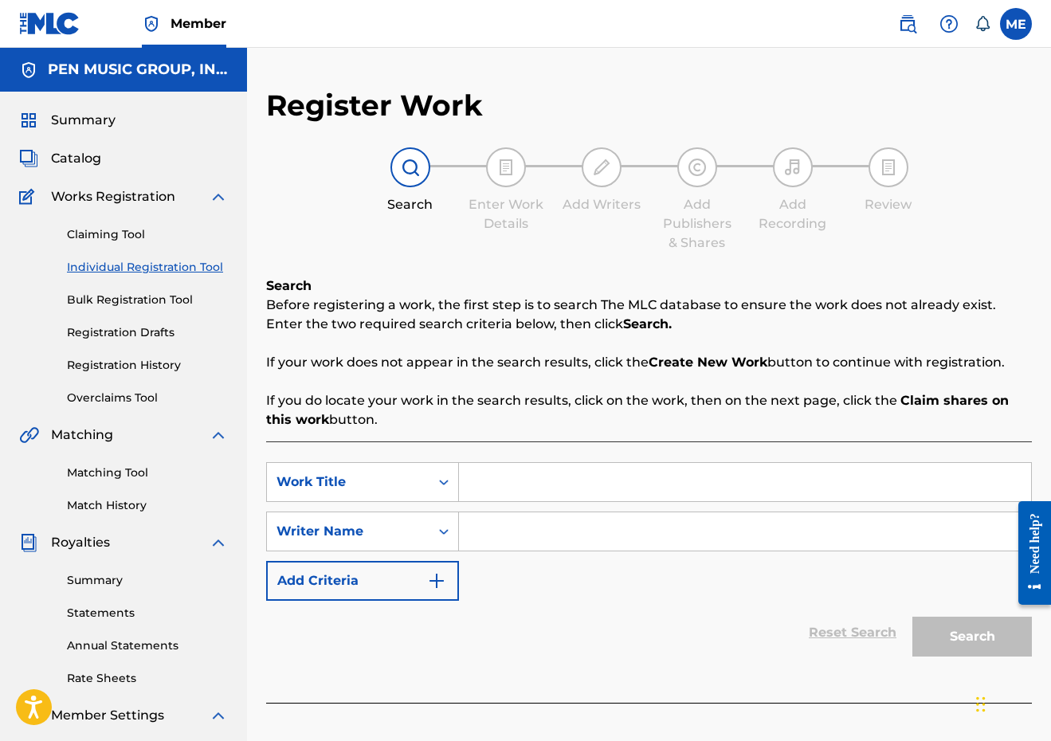
click at [508, 468] on input "Search Form" at bounding box center [745, 482] width 572 height 38
paste input "SPACE"
type input "SPACE"
click at [504, 532] on input "Search Form" at bounding box center [745, 531] width 572 height 38
type input "BERGA"
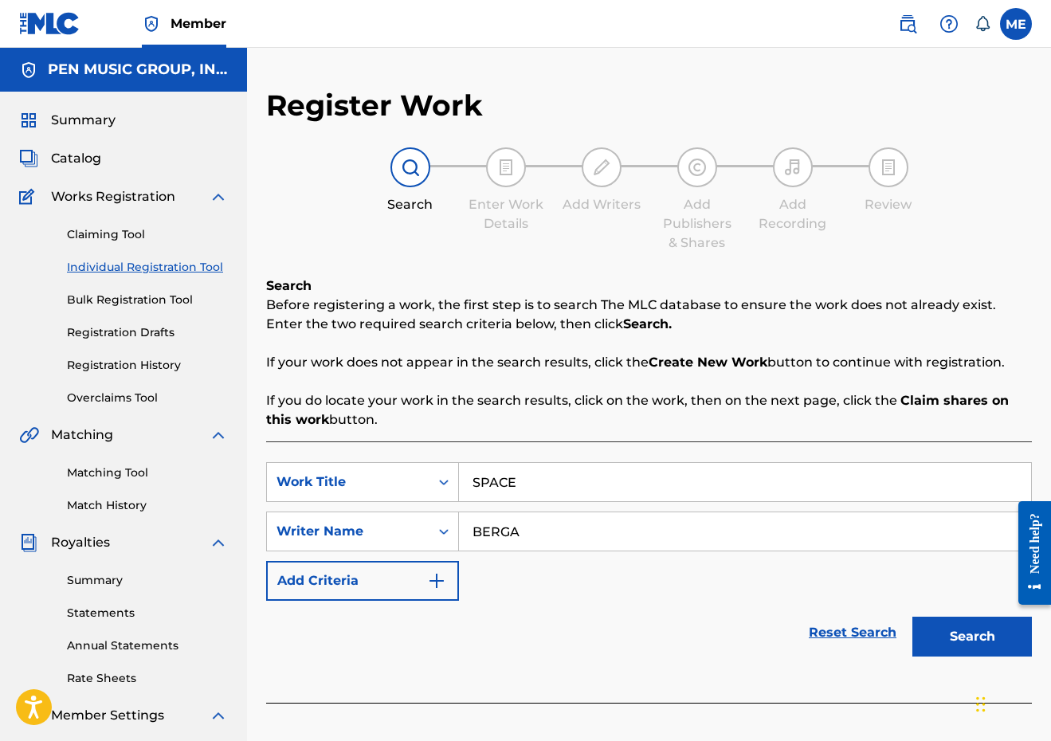
click at [972, 637] on button "Search" at bounding box center [972, 637] width 120 height 40
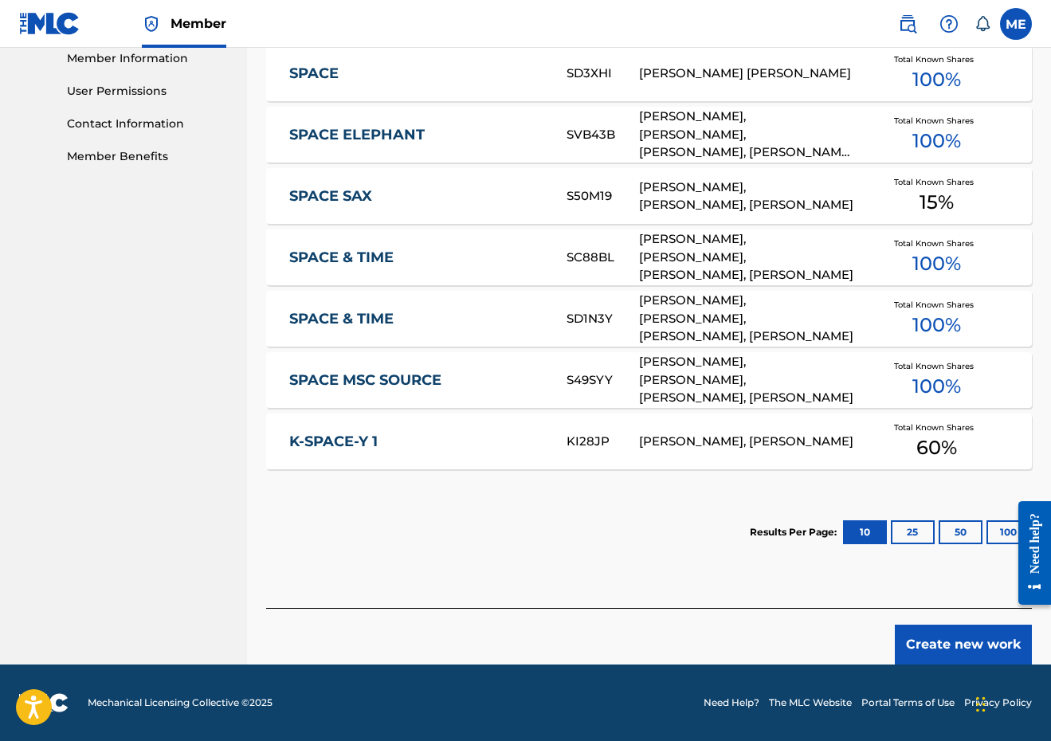
click at [938, 630] on button "Create new work" at bounding box center [963, 645] width 137 height 40
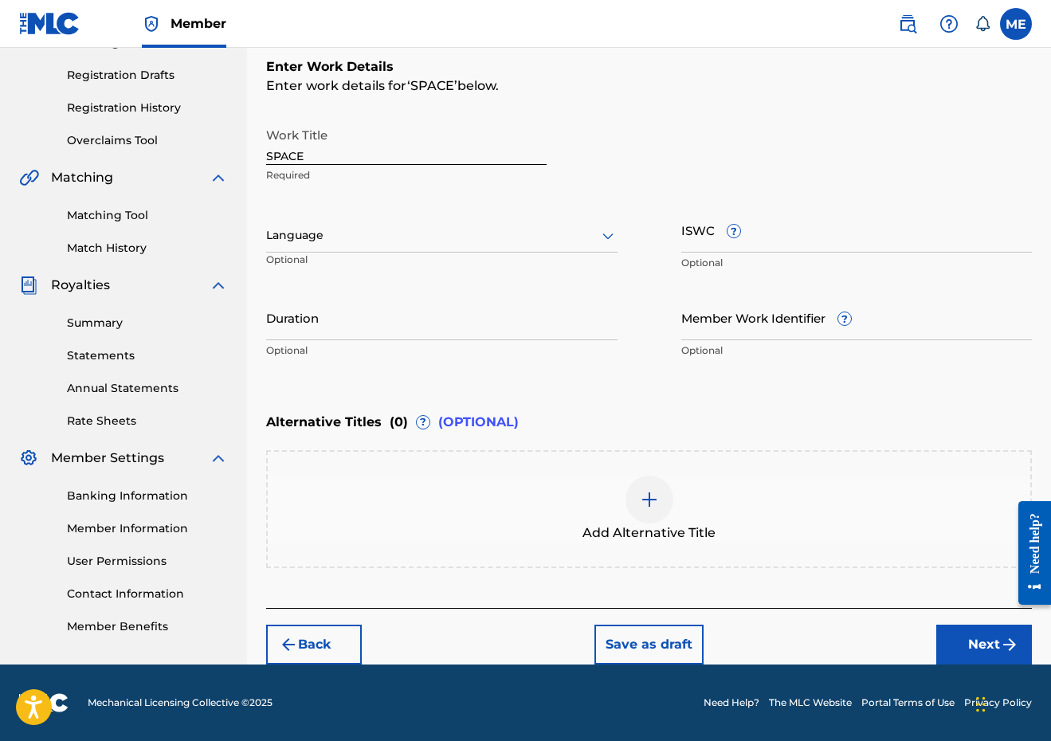
scroll to position [257, 0]
click at [421, 314] on input "Duration" at bounding box center [441, 317] width 351 height 45
type input "02:43"
click at [949, 633] on button "Next" at bounding box center [984, 645] width 96 height 40
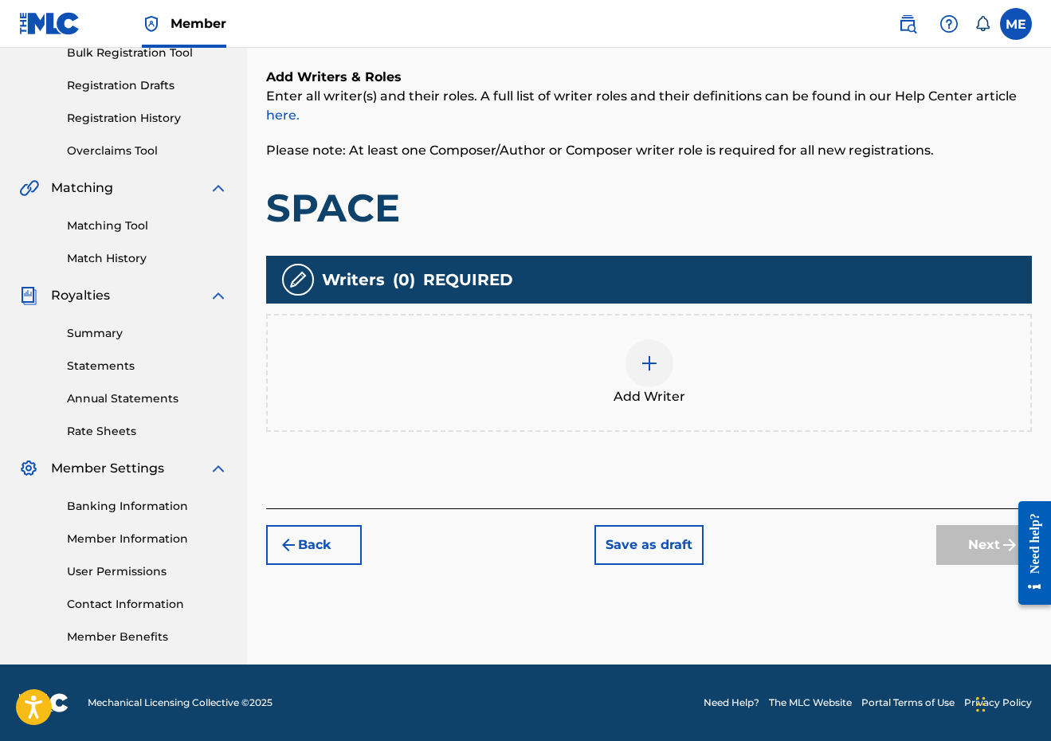
click at [648, 333] on div "Add Writer" at bounding box center [649, 373] width 766 height 118
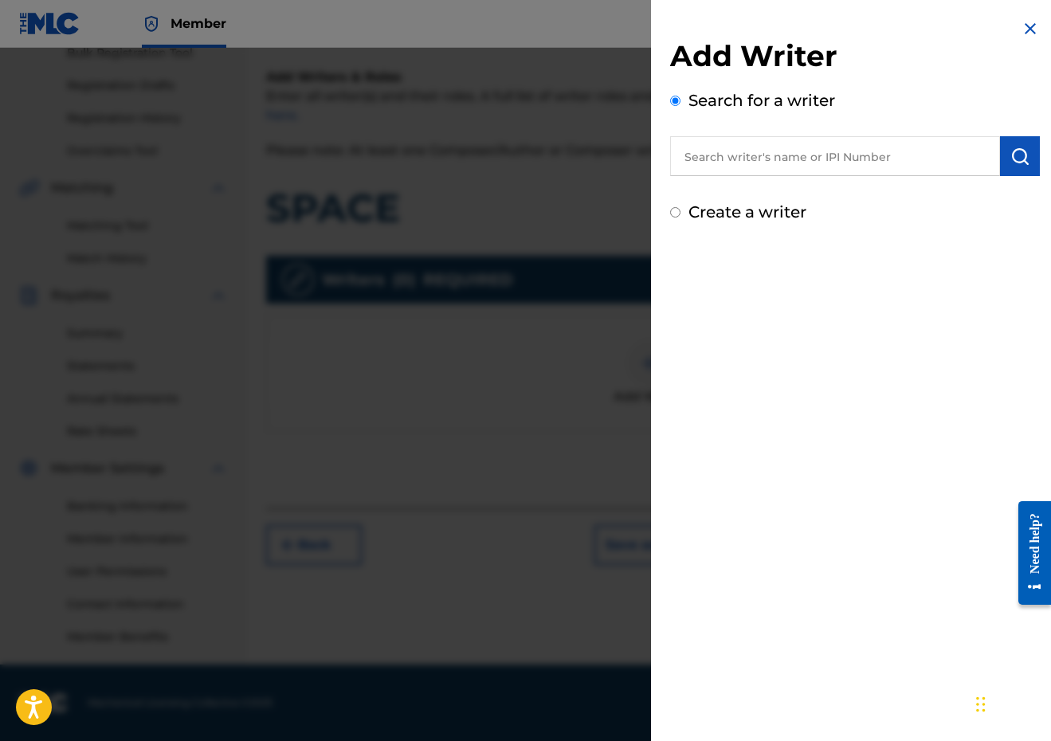
click at [800, 163] on input "text" at bounding box center [835, 156] width 330 height 40
paste input "289900815"
type input "00289900815"
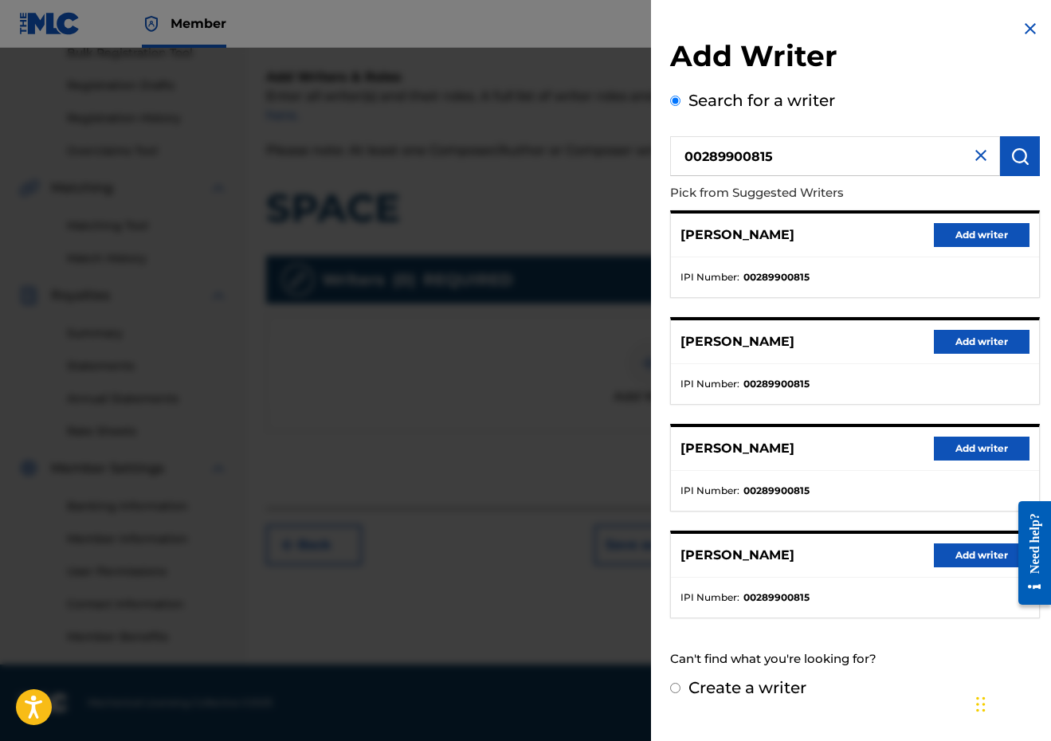
click at [991, 233] on button "Add writer" at bounding box center [982, 235] width 96 height 24
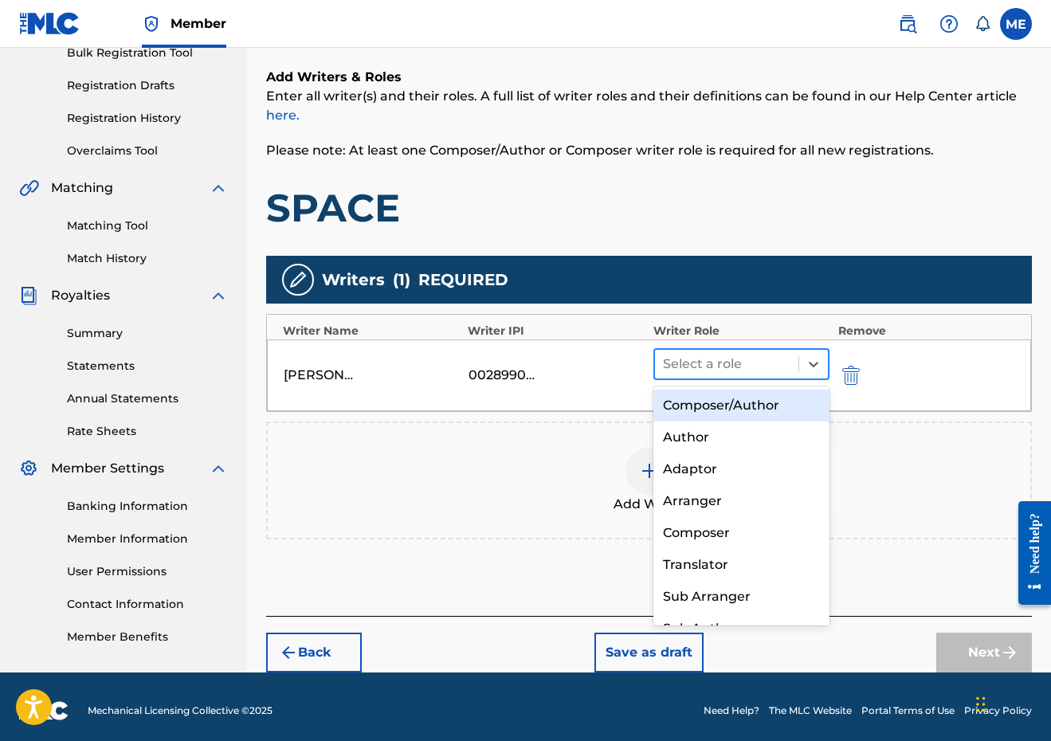
click at [720, 371] on div at bounding box center [727, 364] width 128 height 22
click at [720, 391] on div "Composer/Author" at bounding box center [741, 406] width 177 height 32
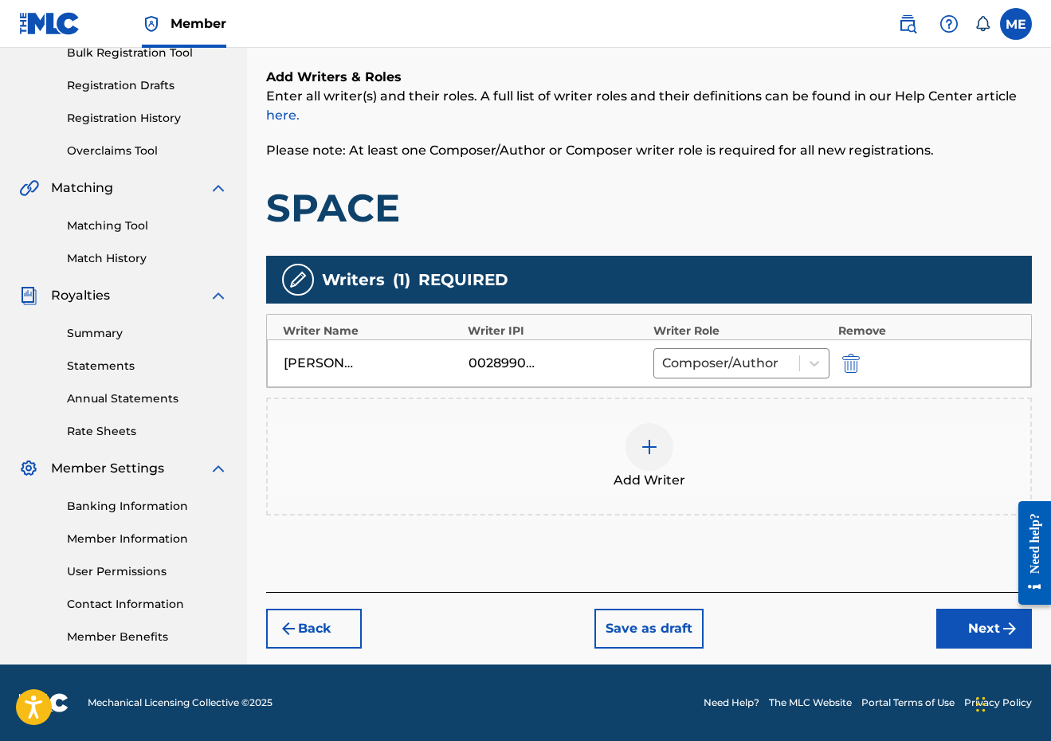
click at [666, 443] on div at bounding box center [650, 447] width 48 height 48
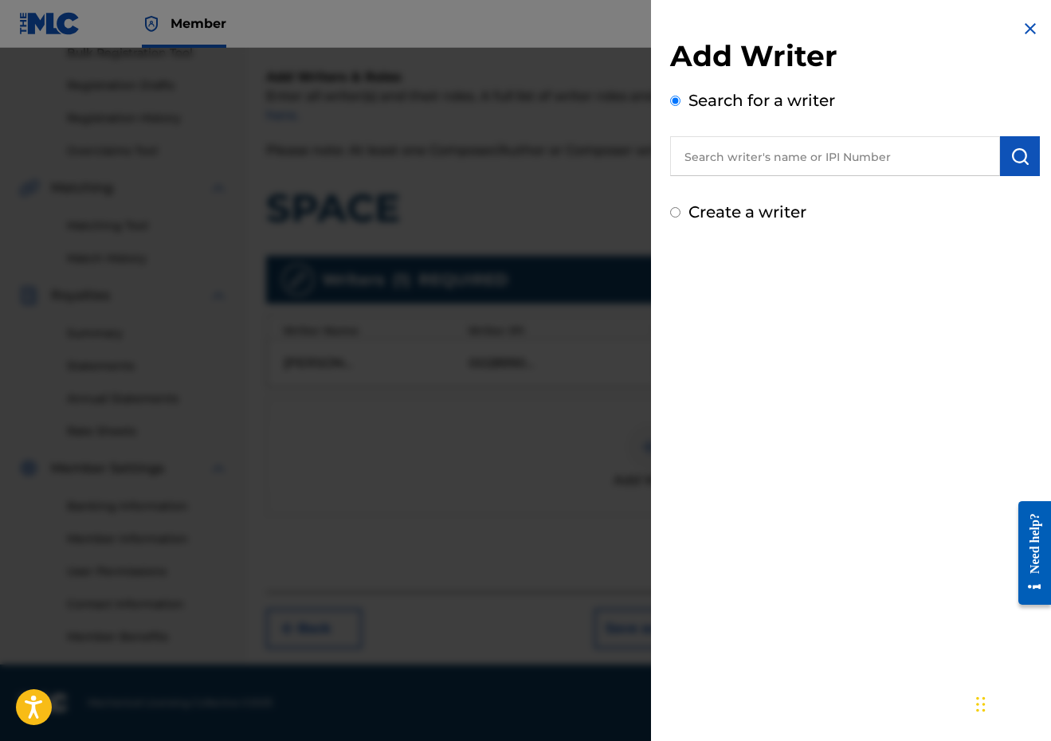
click at [785, 139] on input "text" at bounding box center [835, 156] width 330 height 40
paste input "00798120904"
type input "00798120904"
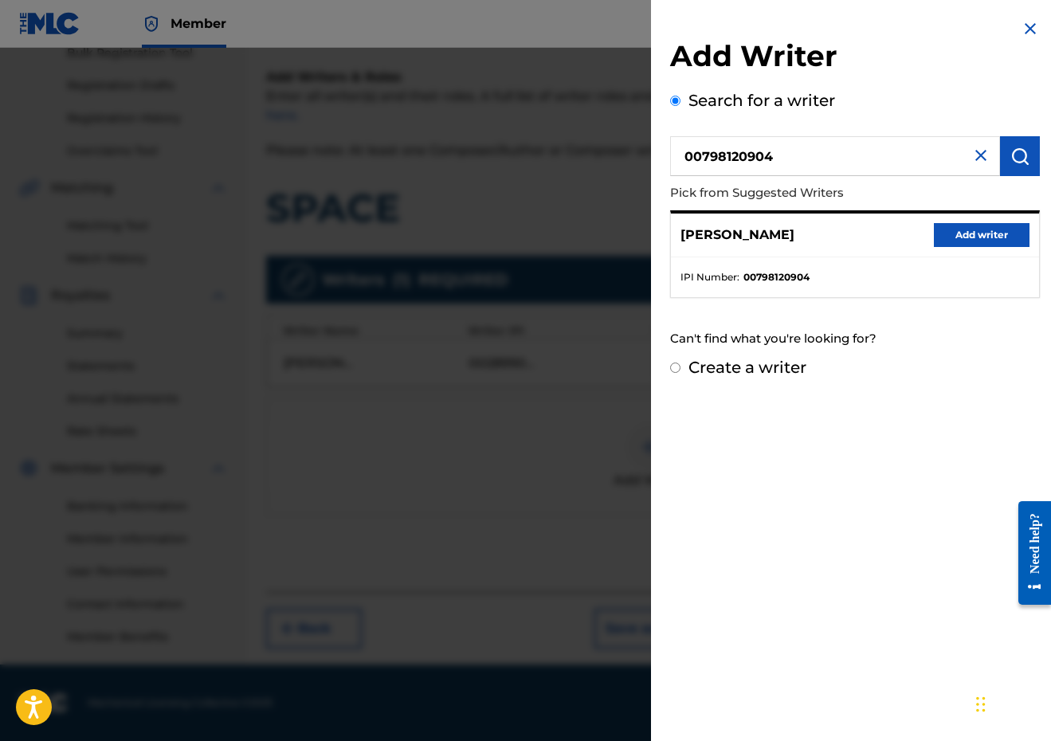
click at [965, 229] on button "Add writer" at bounding box center [982, 235] width 96 height 24
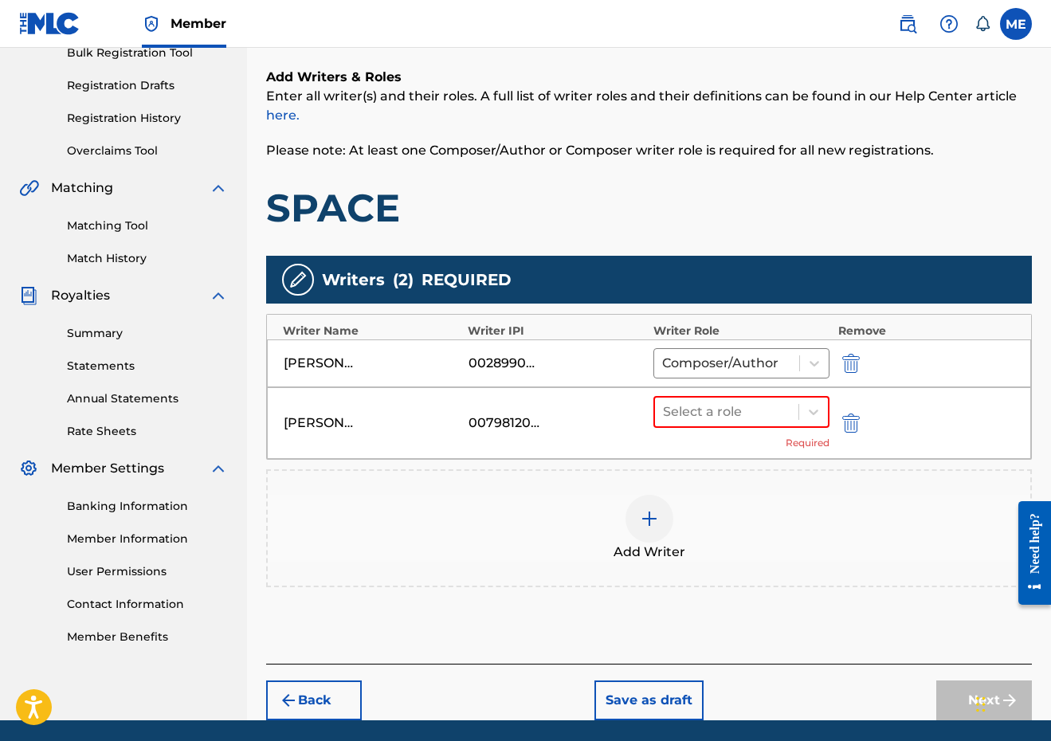
click at [774, 440] on div "Select a role Required" at bounding box center [741, 423] width 177 height 54
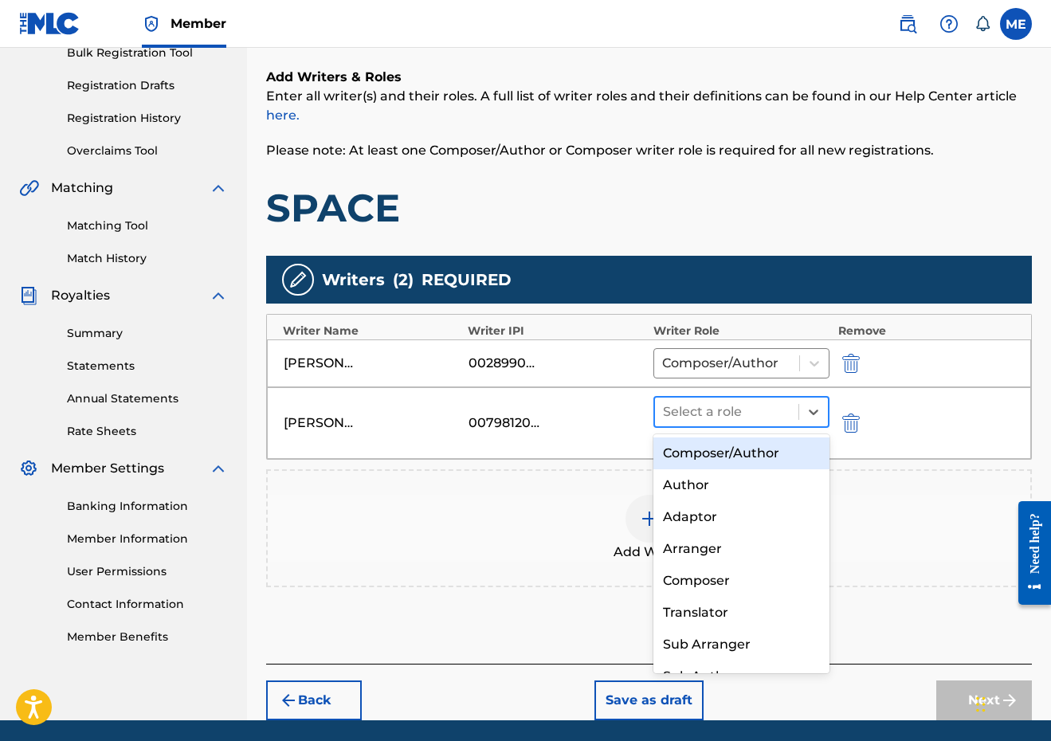
click at [771, 418] on div at bounding box center [727, 412] width 128 height 22
click at [762, 441] on div "Composer/Author" at bounding box center [741, 453] width 177 height 32
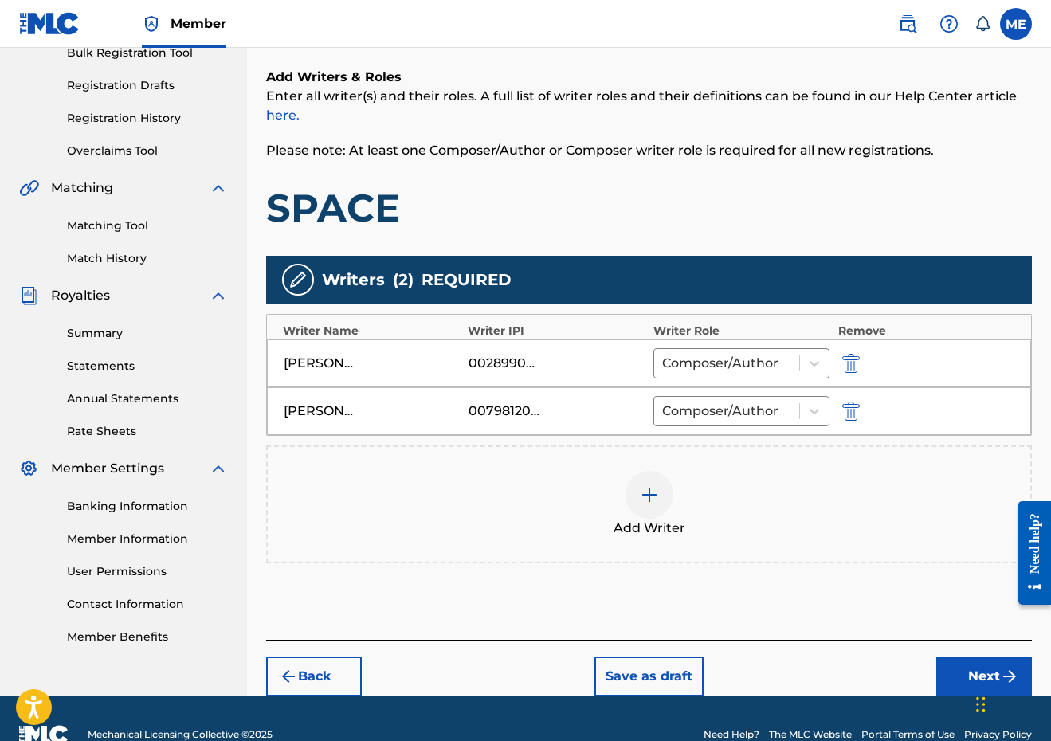
click at [955, 682] on button "Next" at bounding box center [984, 677] width 96 height 40
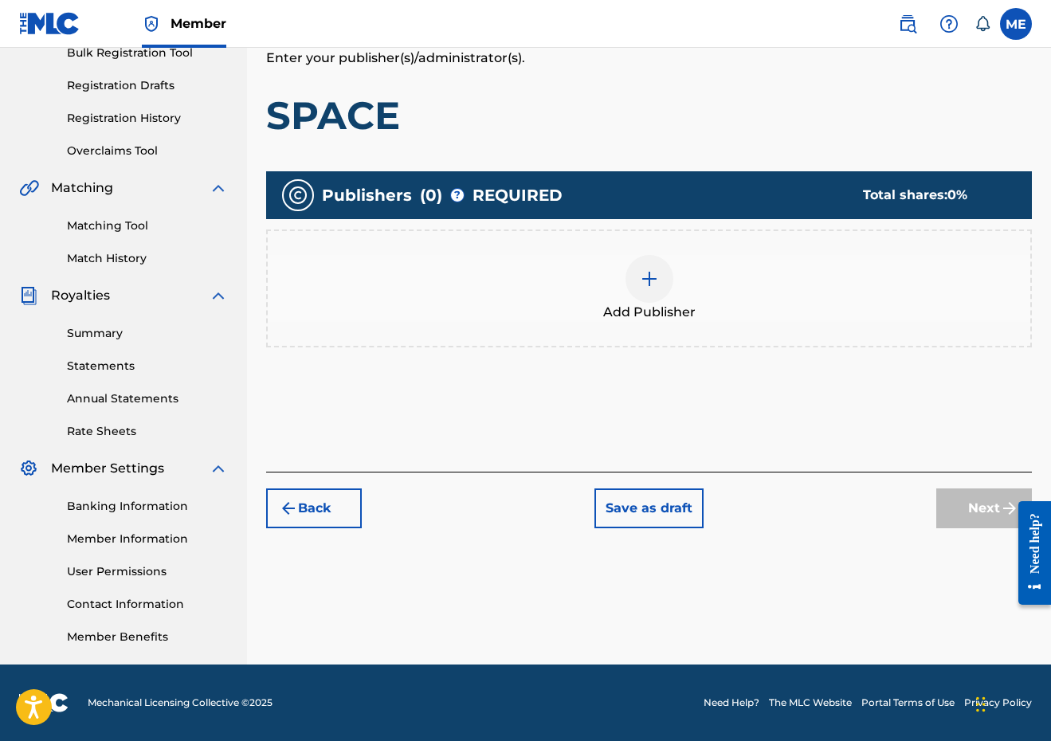
scroll to position [72, 0]
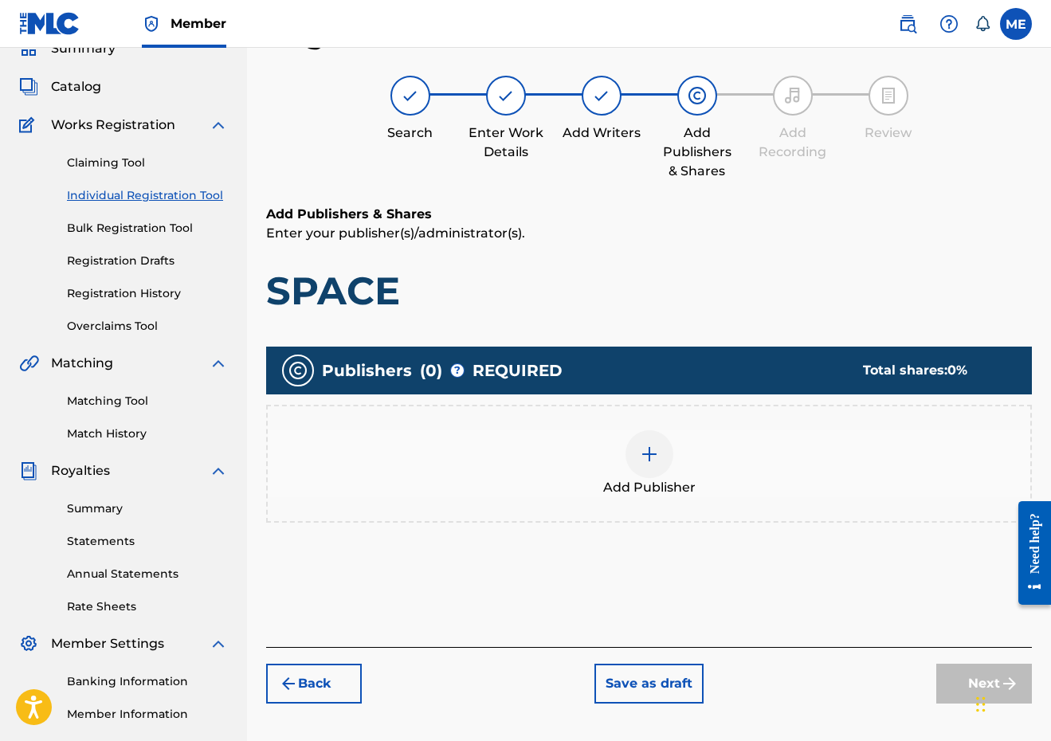
click at [684, 482] on span "Add Publisher" at bounding box center [649, 487] width 92 height 19
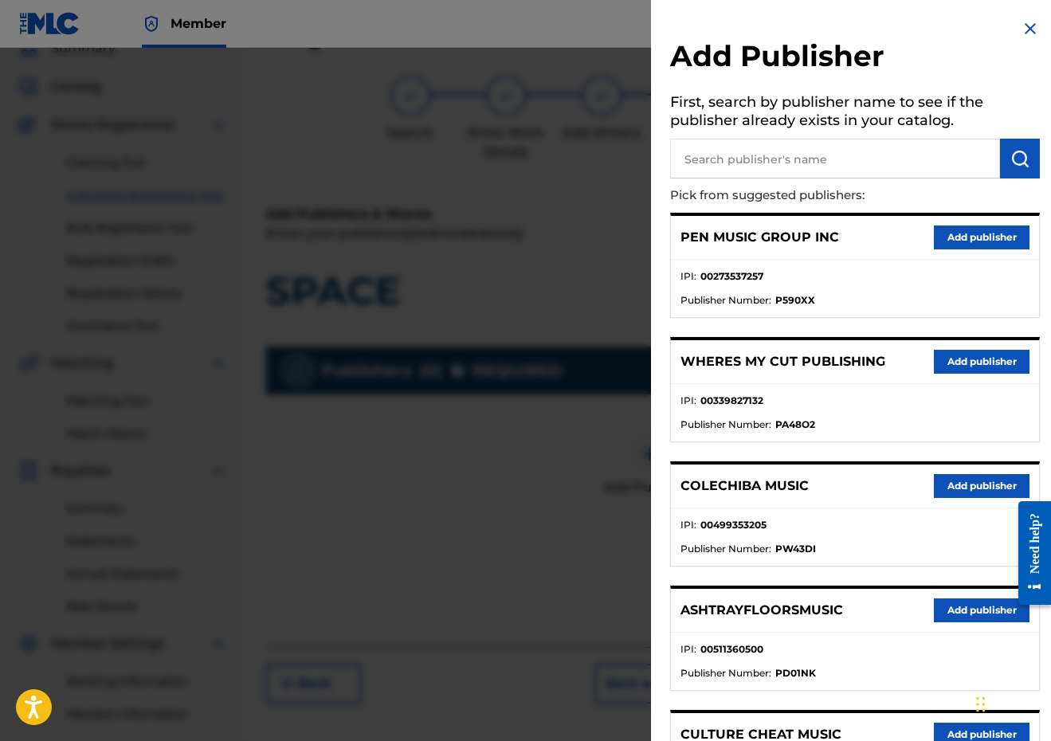
click at [794, 122] on h5 "First, search by publisher name to see if the publisher already exists in your …" at bounding box center [855, 113] width 370 height 50
click at [785, 146] on input "text" at bounding box center [835, 159] width 330 height 40
type input "PENSIVE"
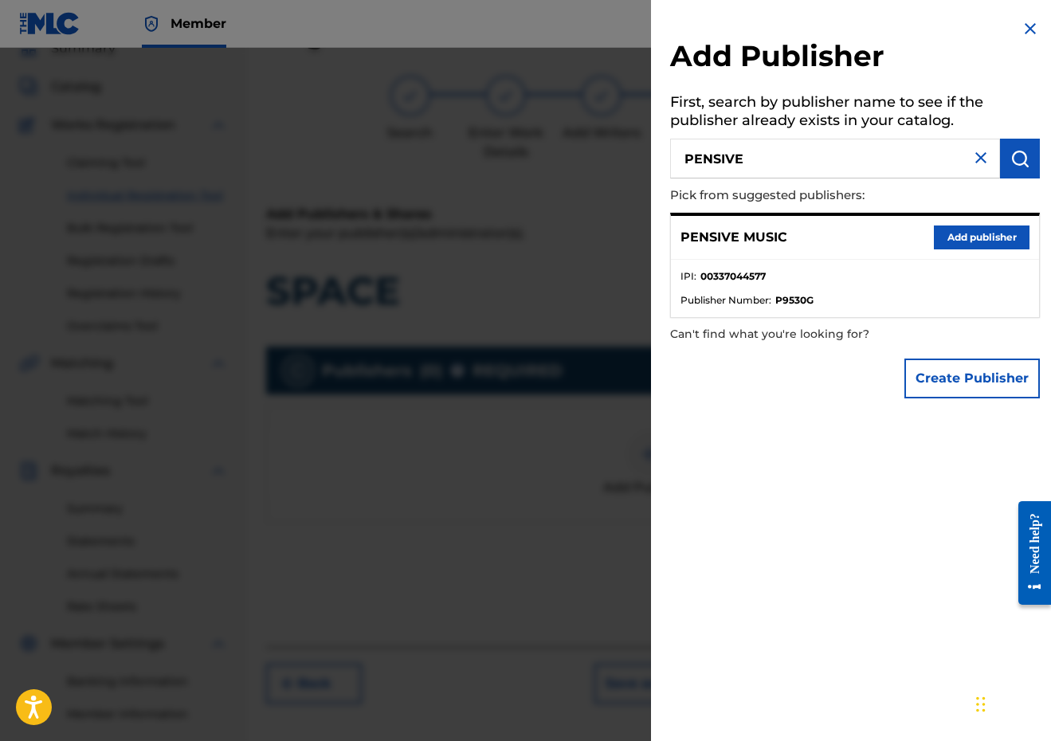
click at [967, 242] on button "Add publisher" at bounding box center [982, 238] width 96 height 24
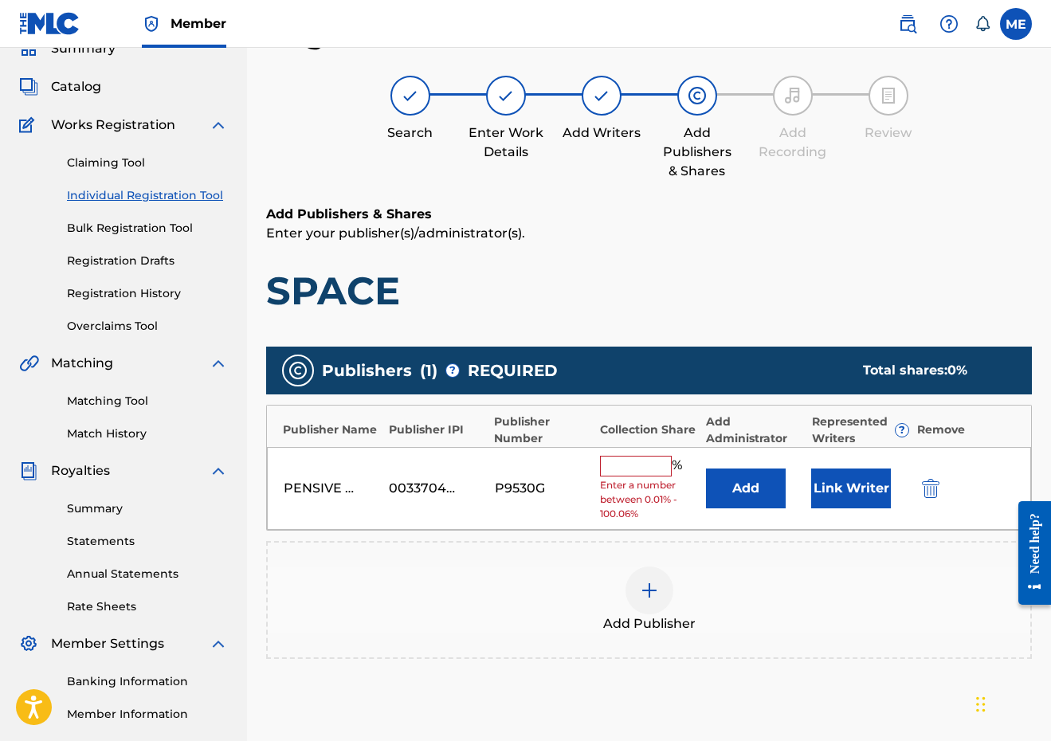
click at [630, 471] on input "text" at bounding box center [636, 466] width 72 height 21
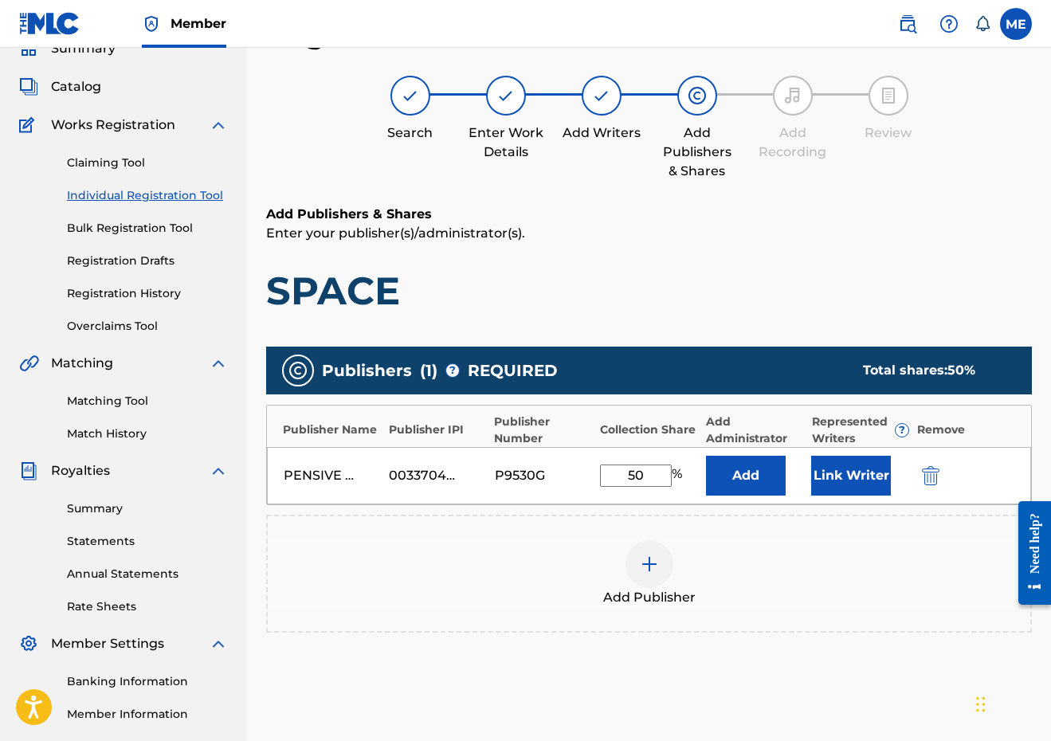
type input "50"
click at [846, 470] on button "Link Writer" at bounding box center [851, 476] width 80 height 40
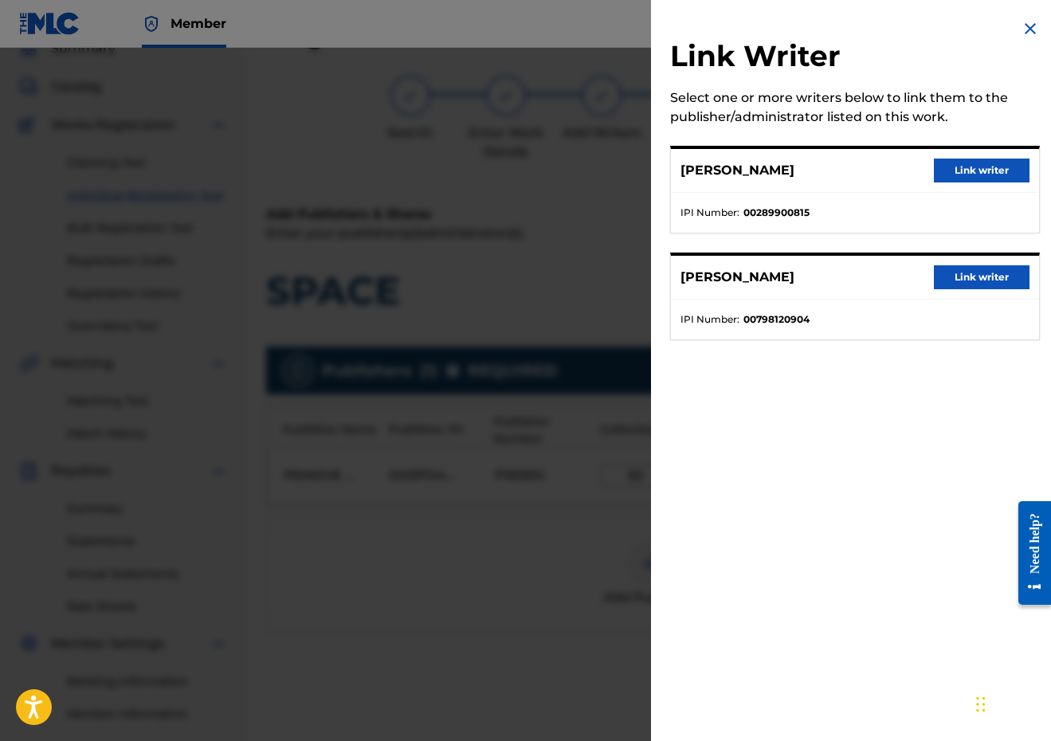
click at [973, 180] on button "Link writer" at bounding box center [982, 171] width 96 height 24
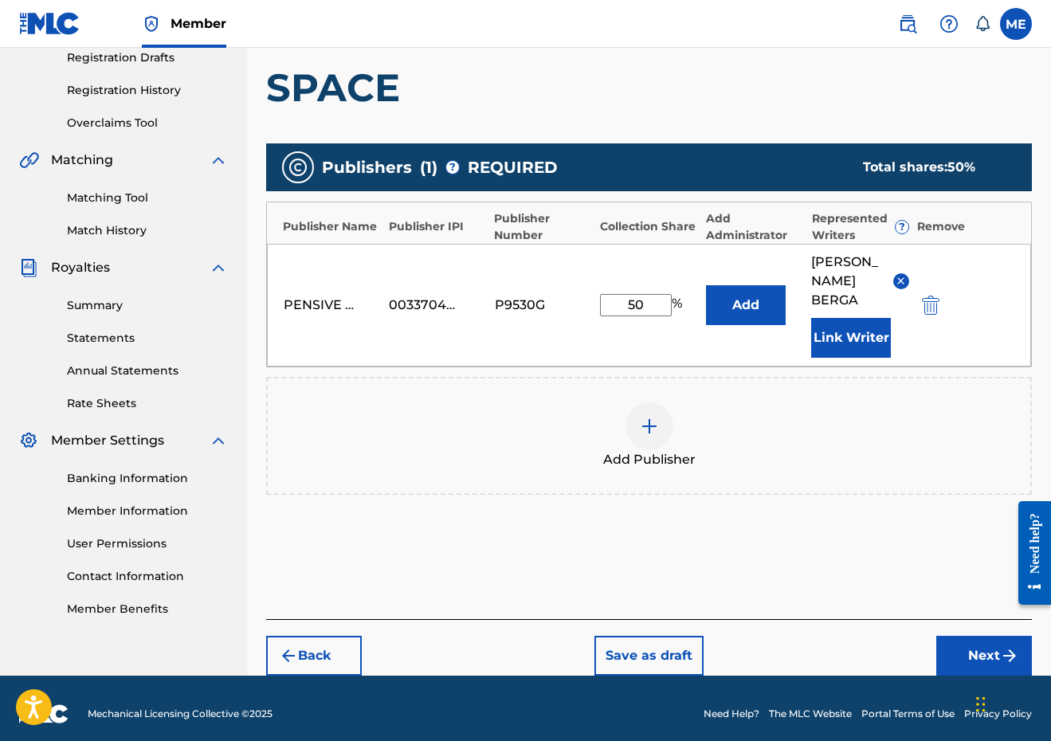
click at [963, 662] on button "Next" at bounding box center [984, 656] width 96 height 40
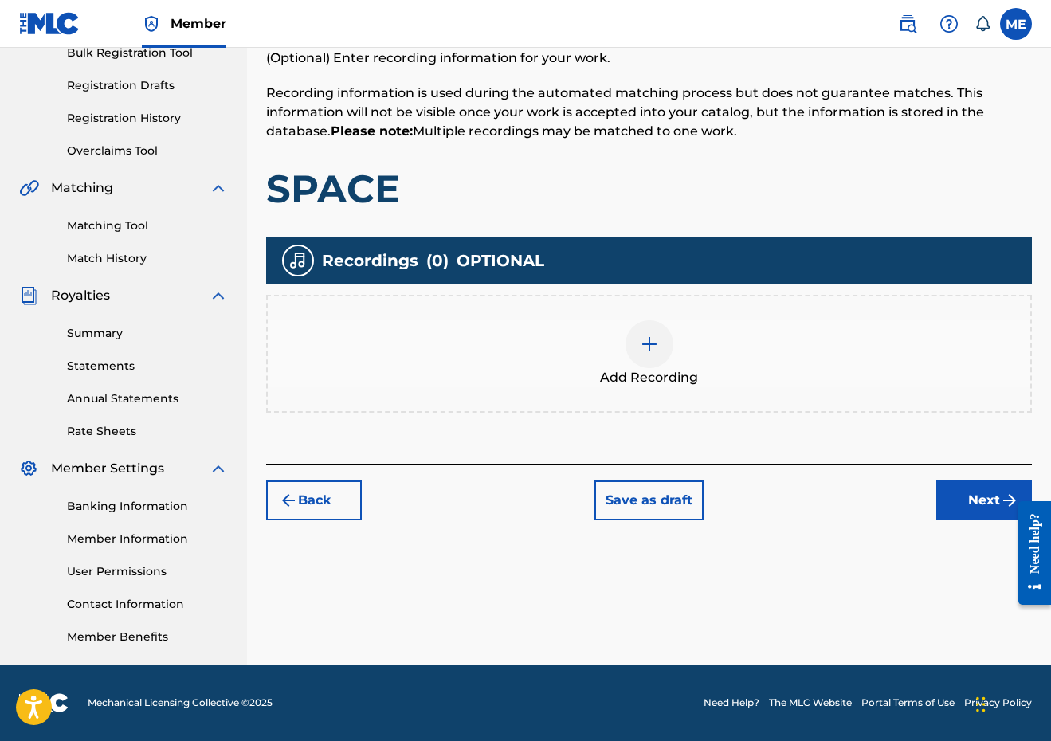
click at [973, 508] on button "Next" at bounding box center [984, 501] width 96 height 40
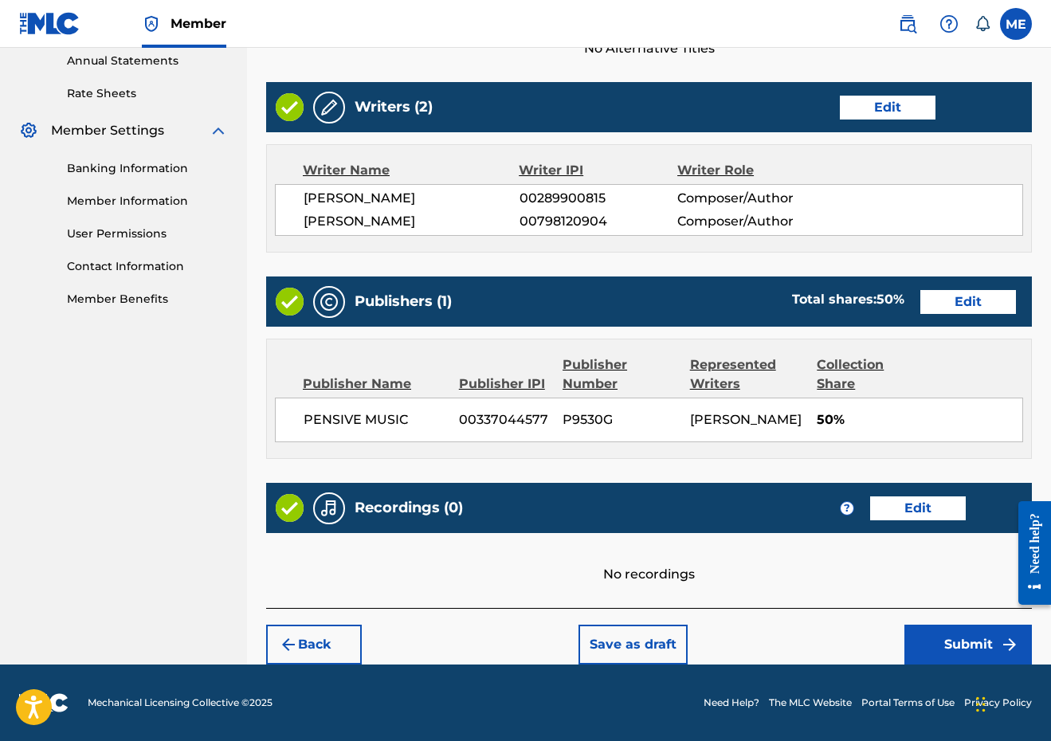
scroll to position [622, 0]
click at [935, 634] on button "Submit" at bounding box center [967, 645] width 127 height 40
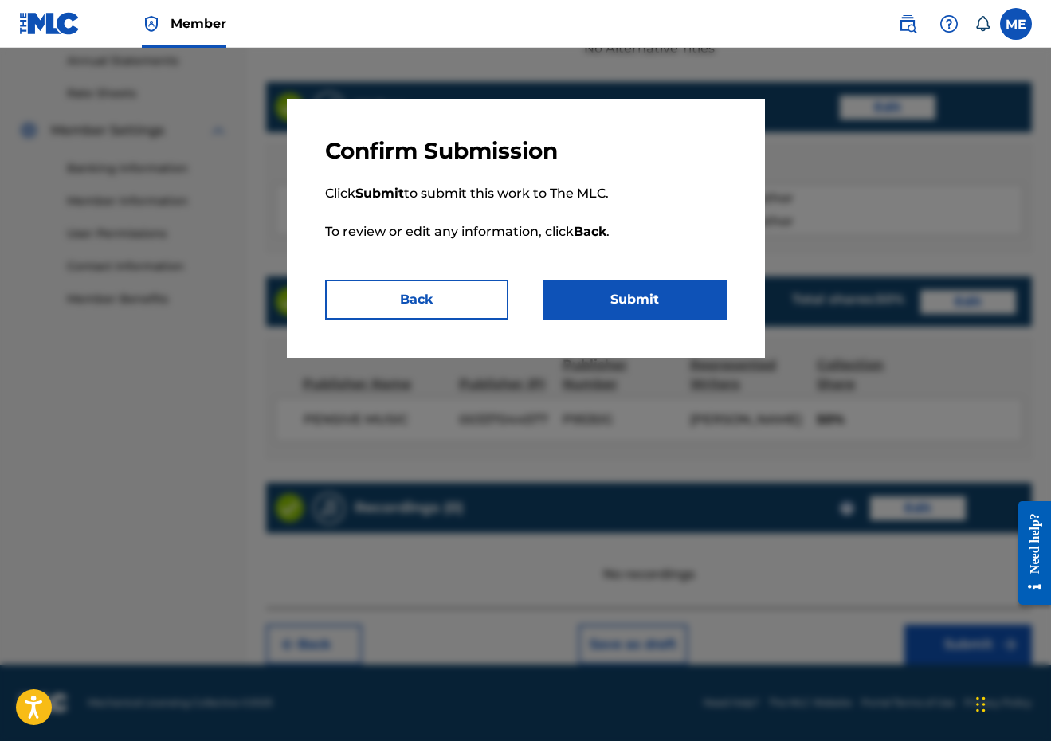
click at [704, 306] on button "Submit" at bounding box center [634, 300] width 183 height 40
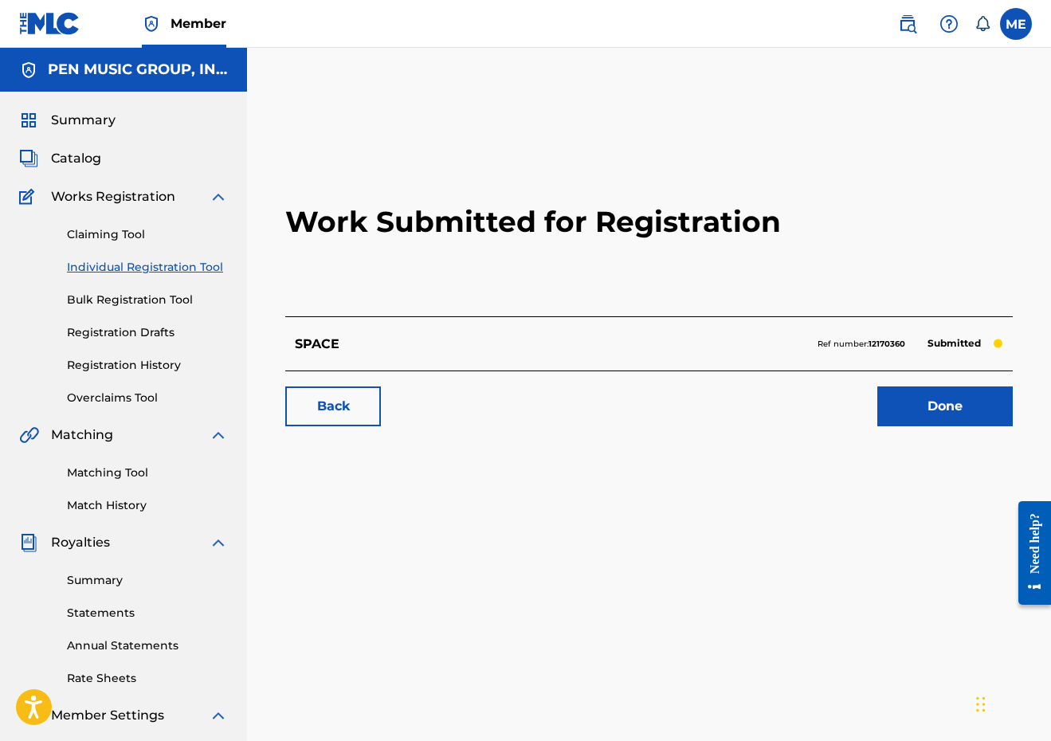
click at [181, 267] on link "Individual Registration Tool" at bounding box center [147, 267] width 161 height 17
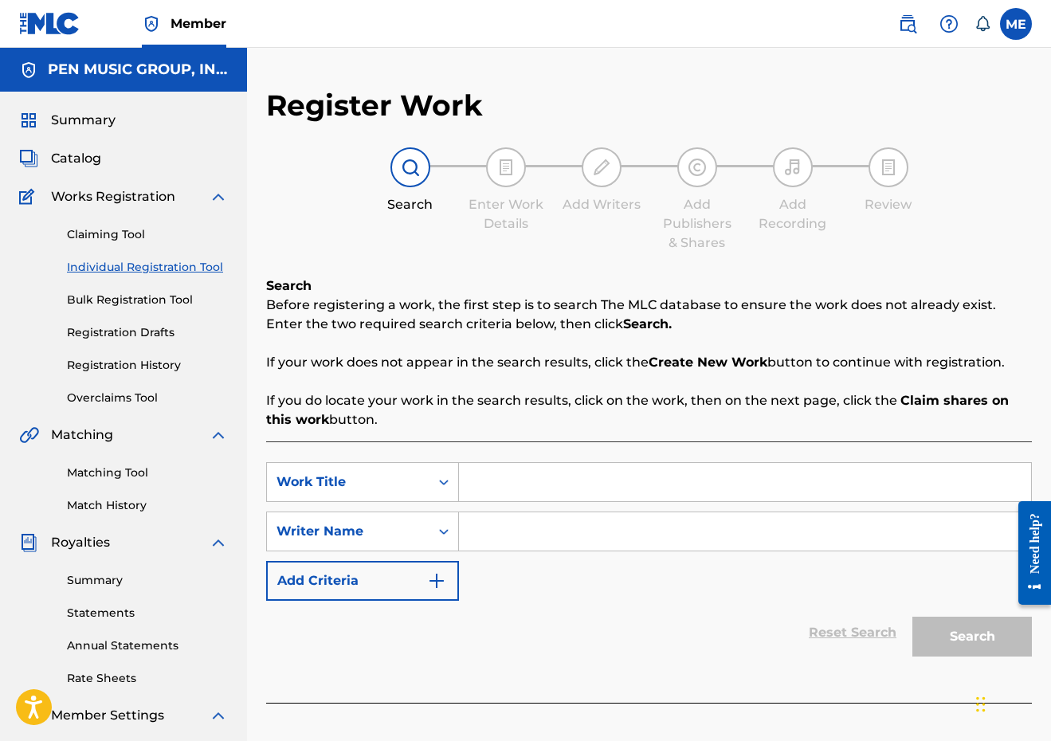
click at [531, 481] on input "Search Form" at bounding box center [745, 482] width 572 height 38
paste input "ALL THAT I WANTED"
type input "ALL THAT I WANTED"
click at [509, 518] on input "Search Form" at bounding box center [745, 531] width 572 height 38
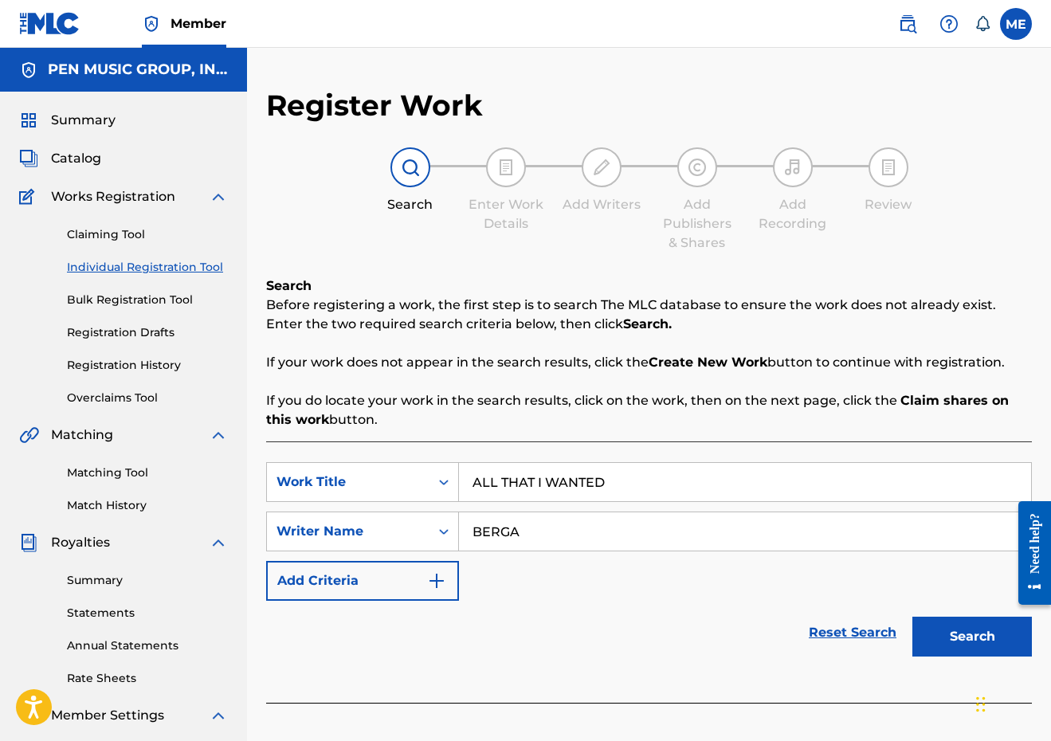
type input "BERGA"
click at [972, 637] on button "Search" at bounding box center [972, 637] width 120 height 40
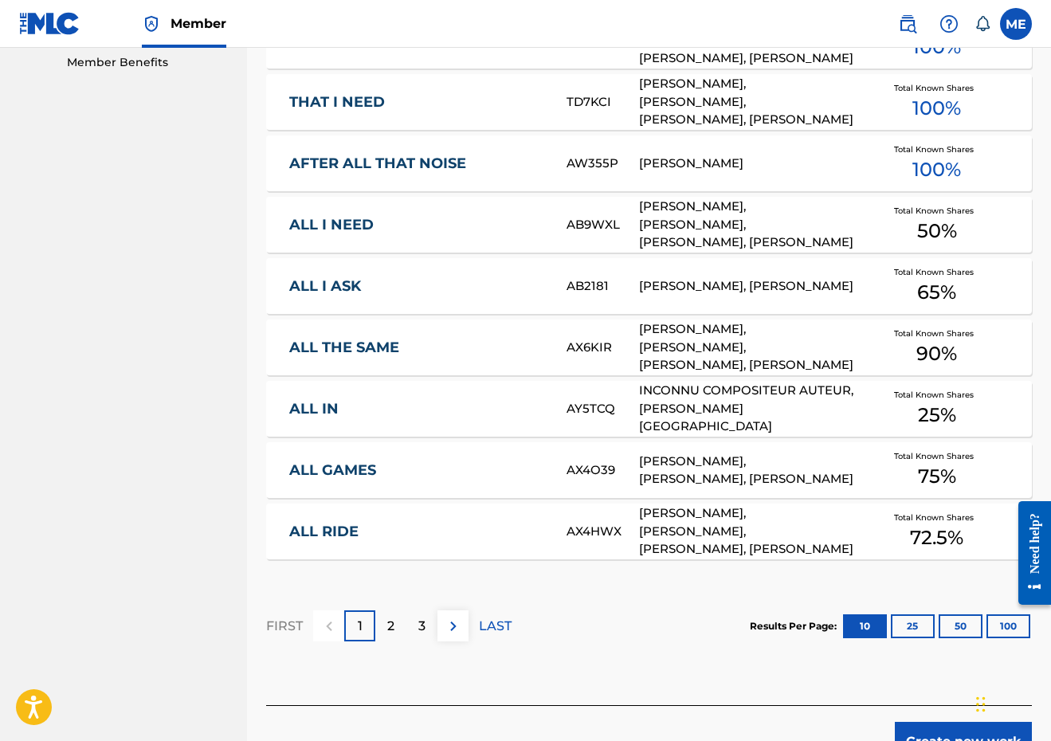
click at [943, 725] on button "Create new work" at bounding box center [963, 742] width 137 height 40
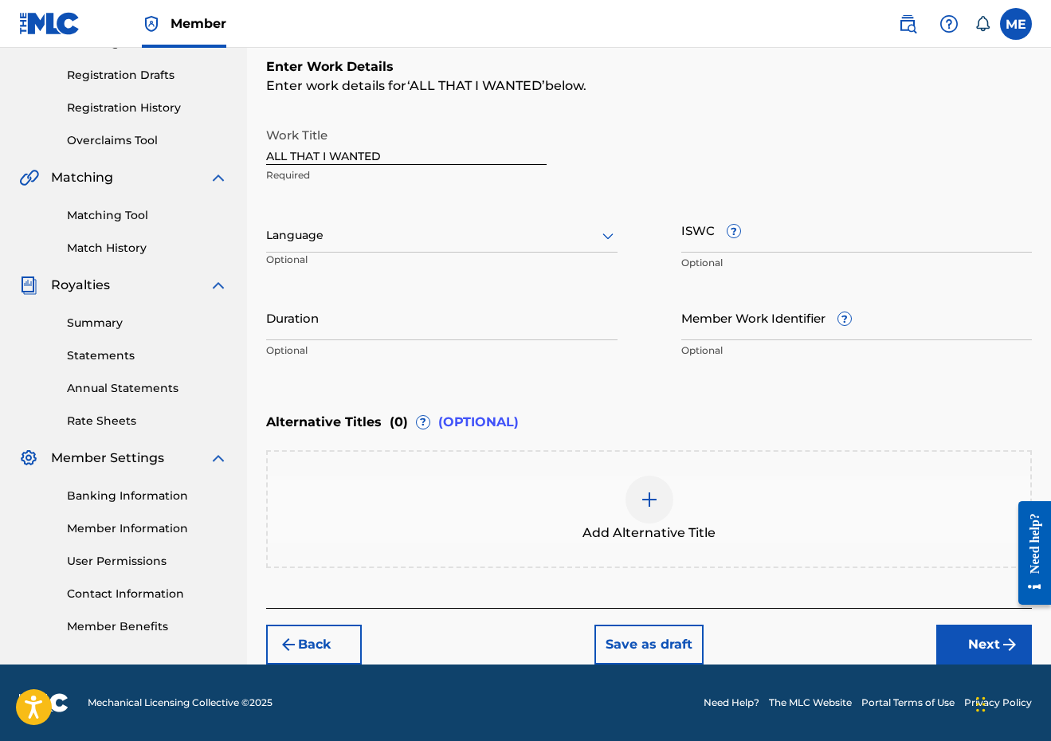
click at [426, 312] on input "Duration" at bounding box center [441, 317] width 351 height 45
type input "02:33"
click at [958, 647] on button "Next" at bounding box center [984, 645] width 96 height 40
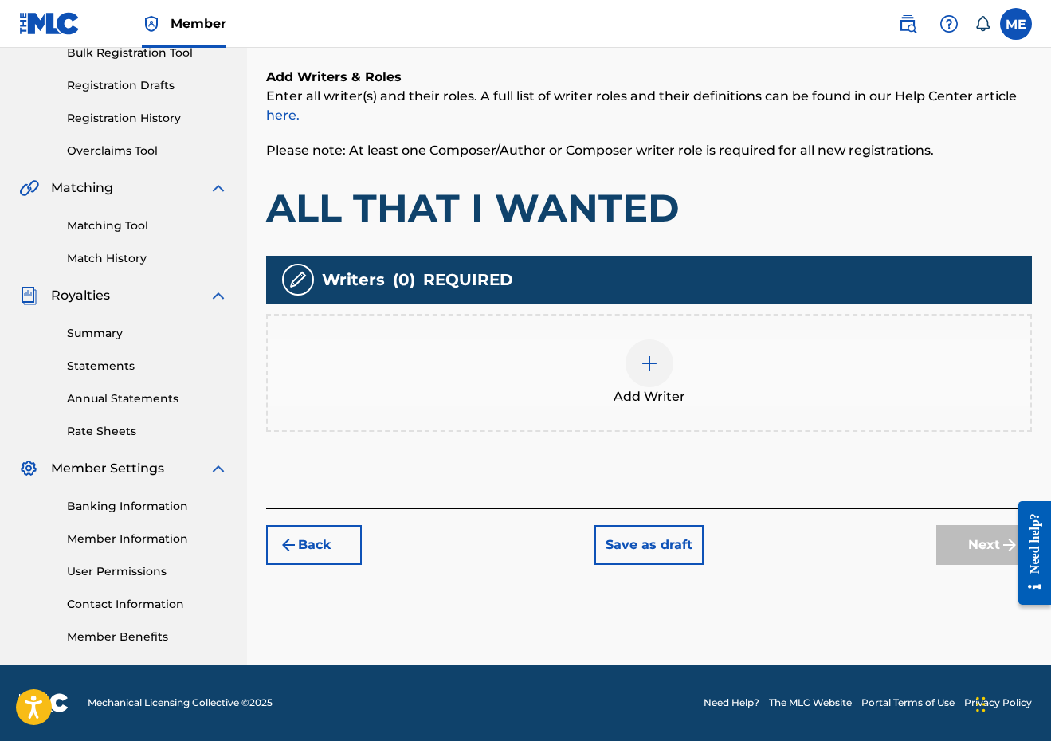
scroll to position [247, 0]
click at [562, 359] on div "Add Writer" at bounding box center [649, 372] width 763 height 67
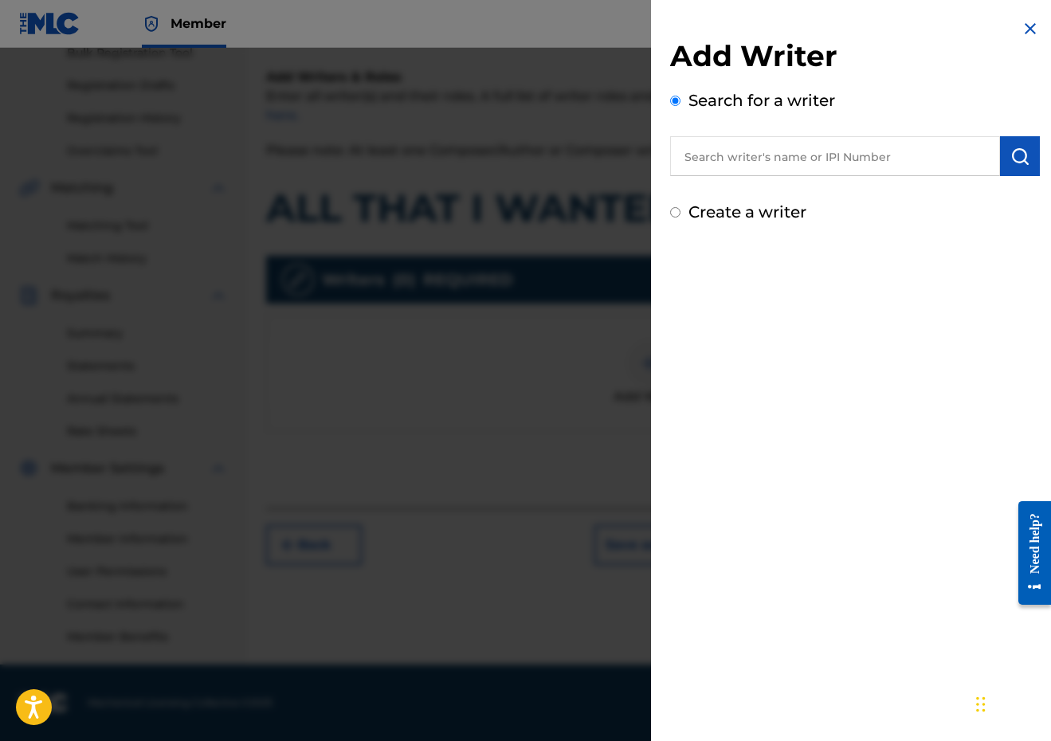
click at [853, 163] on input "text" at bounding box center [835, 156] width 330 height 40
paste input "289900815"
type input "00289900815"
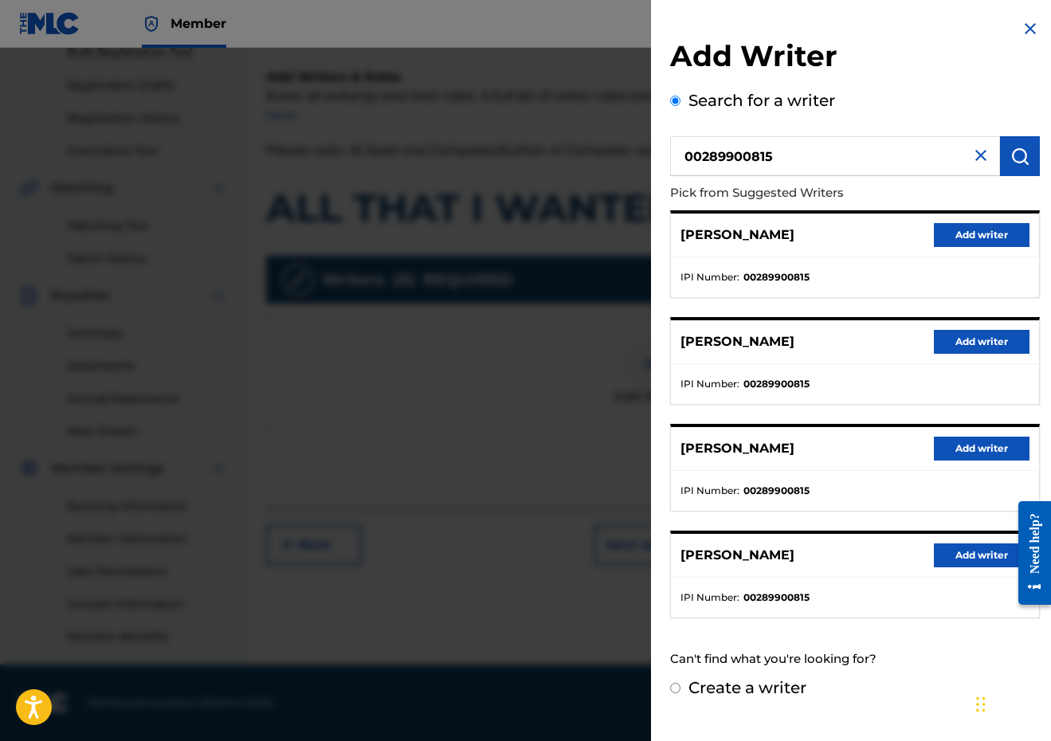
click at [1022, 249] on div "[PERSON_NAME] Add writer" at bounding box center [855, 236] width 368 height 44
click at [991, 227] on button "Add writer" at bounding box center [982, 235] width 96 height 24
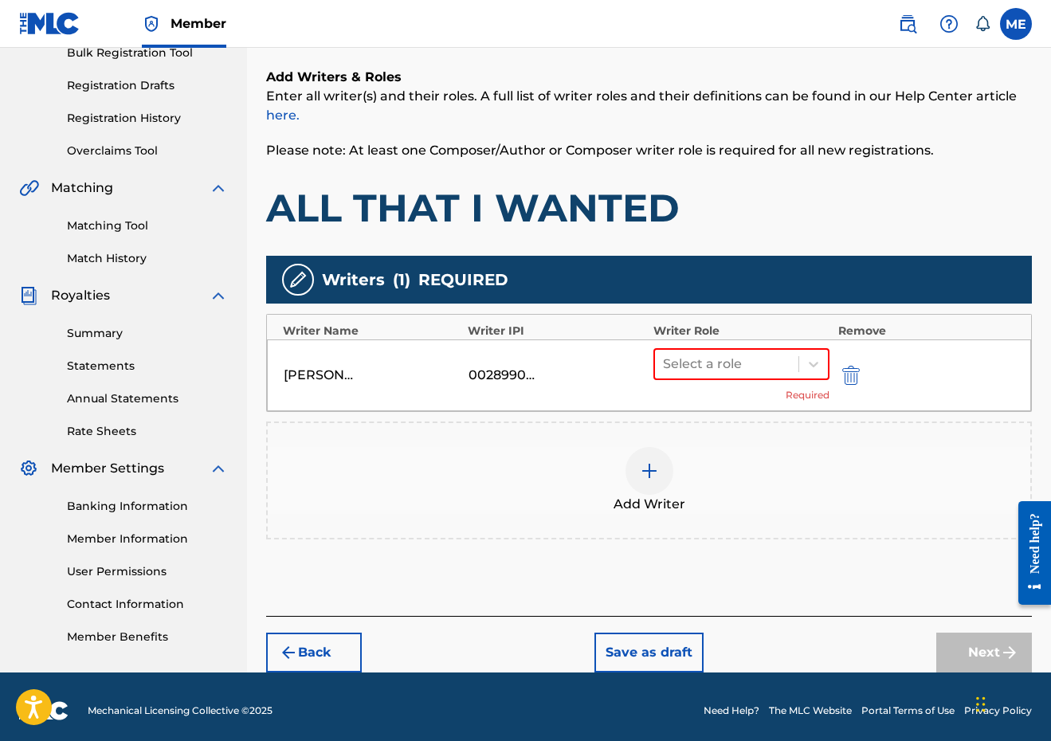
click at [724, 406] on div "[PERSON_NAME] 00289900815 Select a role Required" at bounding box center [649, 375] width 764 height 72
click at [724, 363] on div at bounding box center [727, 364] width 128 height 22
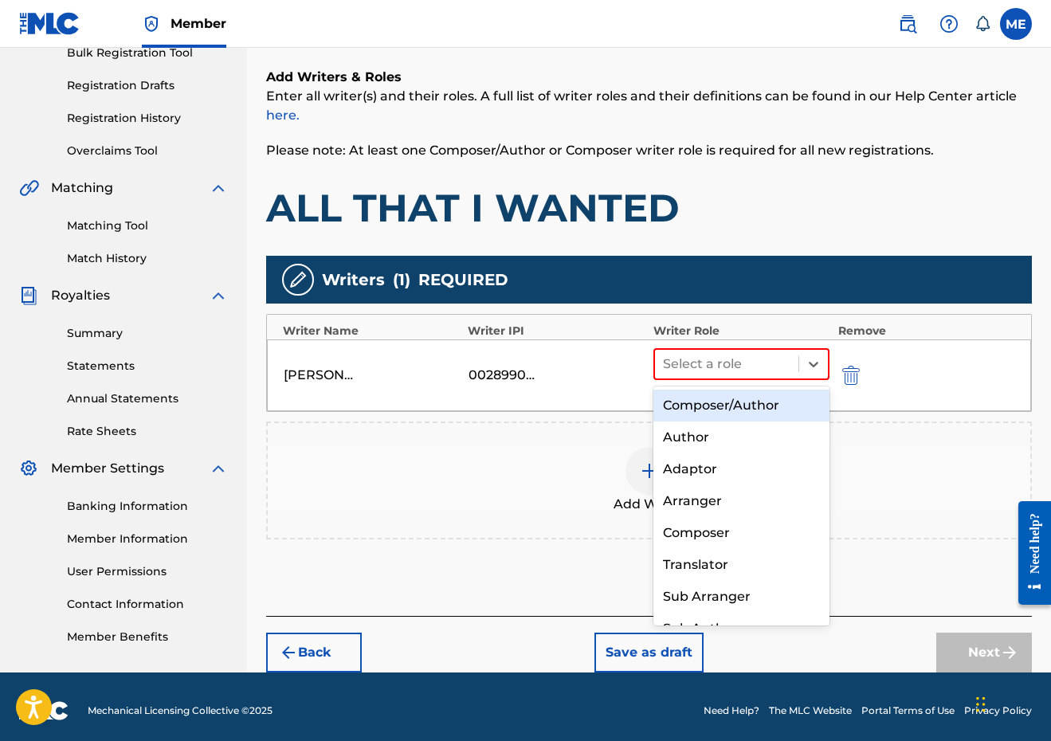
click at [719, 390] on div "Composer/Author" at bounding box center [741, 406] width 177 height 32
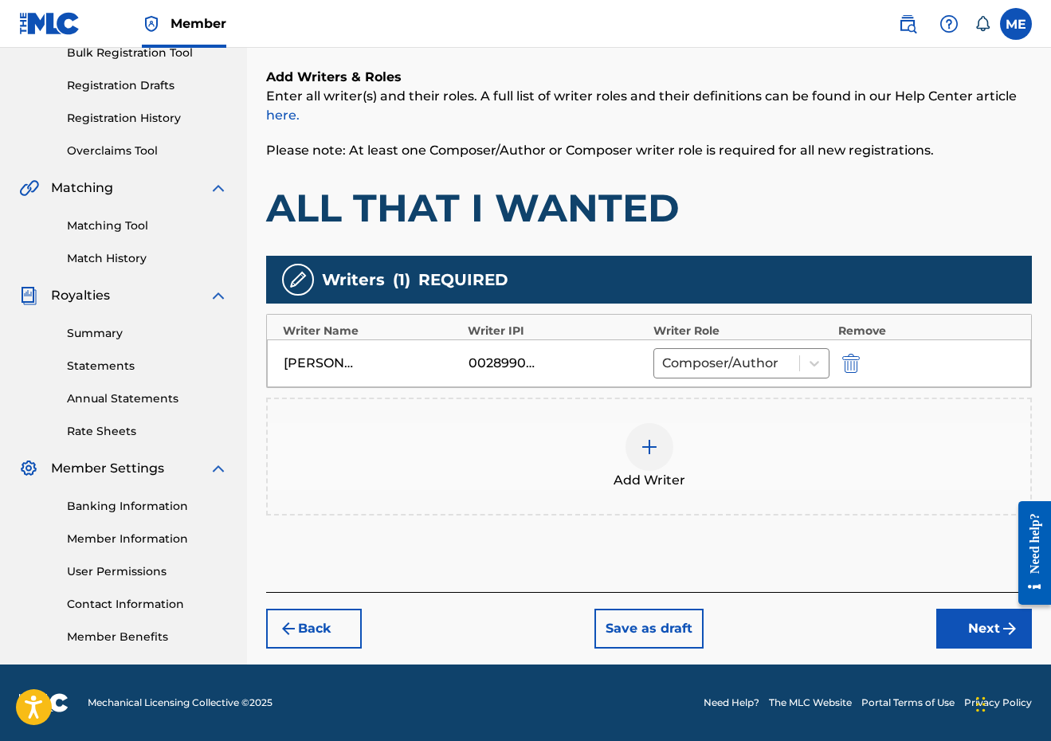
click at [676, 428] on div "Add Writer" at bounding box center [649, 456] width 763 height 67
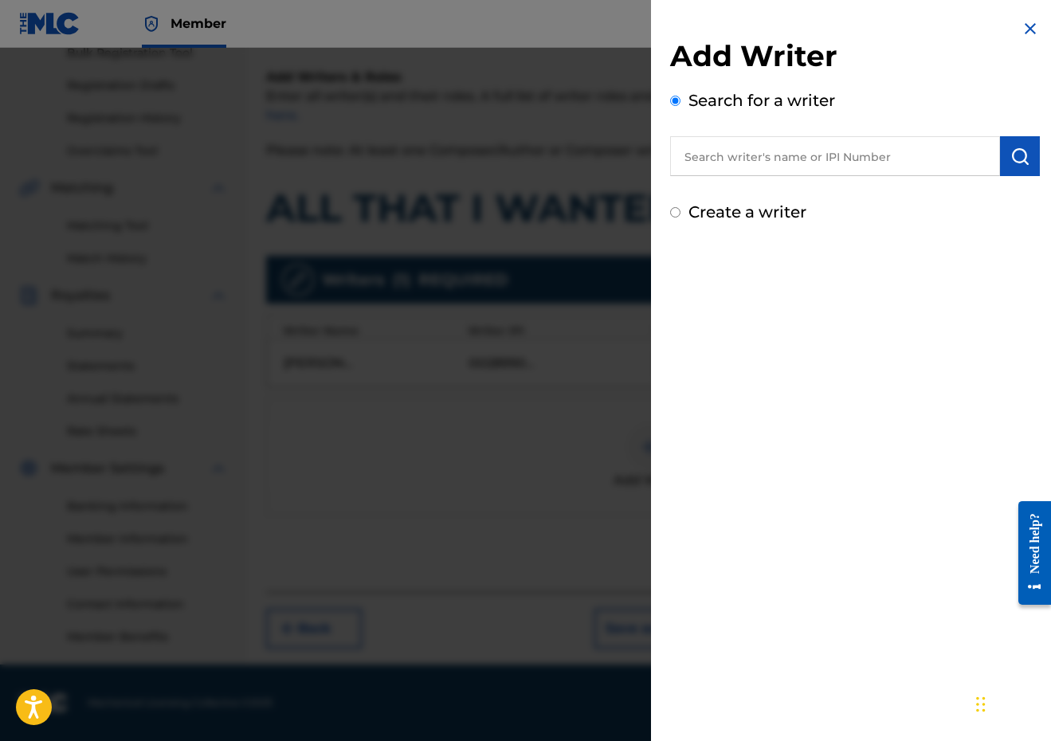
click at [848, 163] on input "text" at bounding box center [835, 156] width 330 height 40
paste input "00724064856"
type input "00724064856"
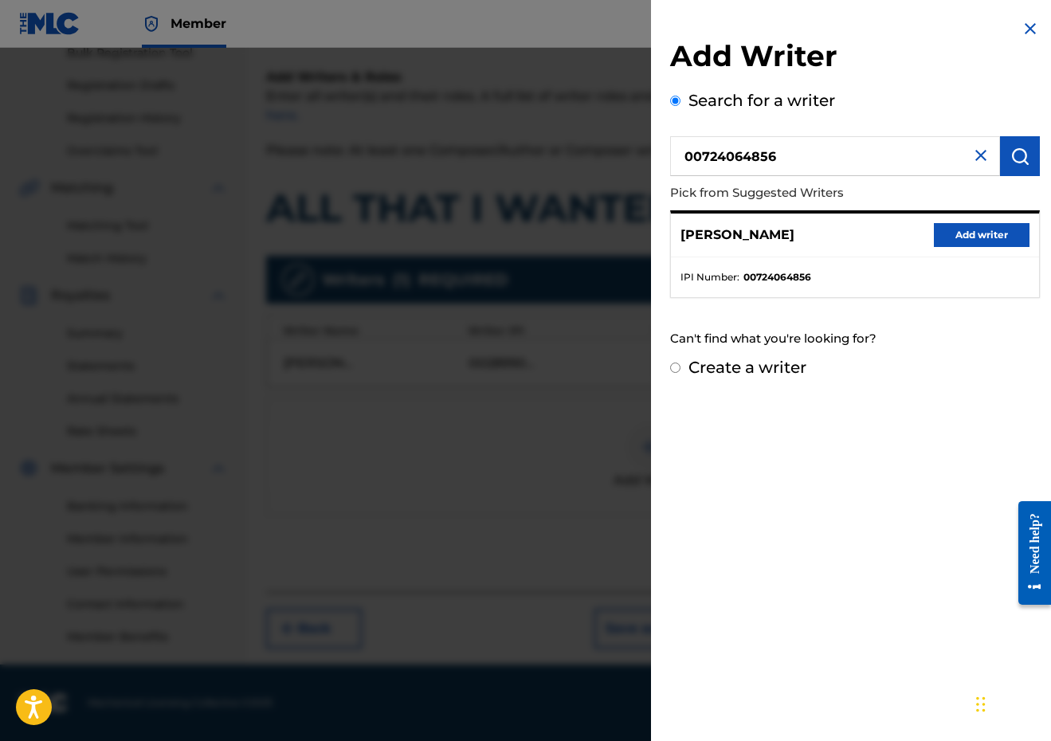
click at [991, 234] on button "Add writer" at bounding box center [982, 235] width 96 height 24
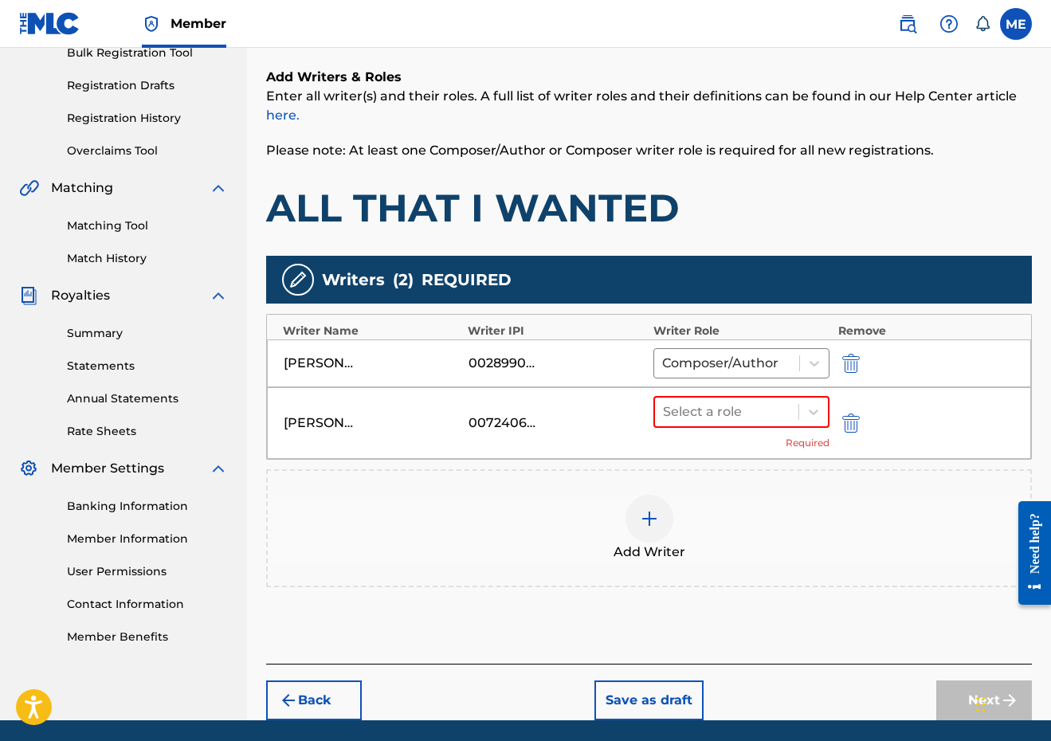
click at [790, 394] on div "[PERSON_NAME] 00724064856 Select a role Required" at bounding box center [649, 423] width 764 height 72
click at [752, 406] on div at bounding box center [727, 412] width 128 height 22
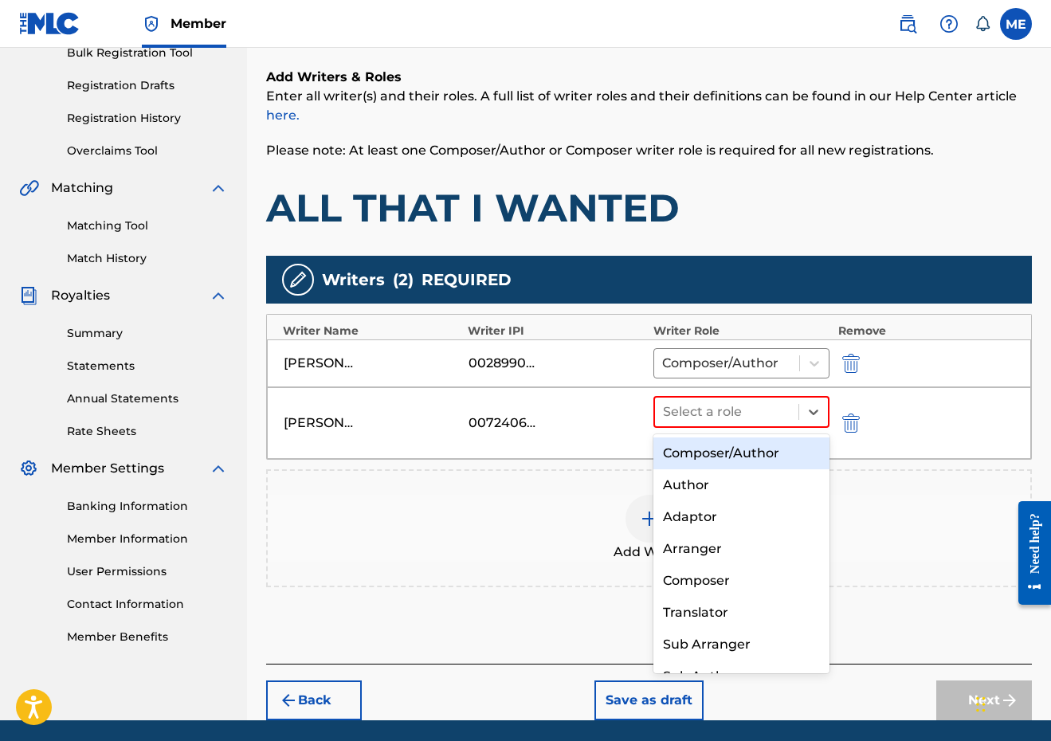
click at [730, 442] on div "Composer/Author" at bounding box center [741, 453] width 177 height 32
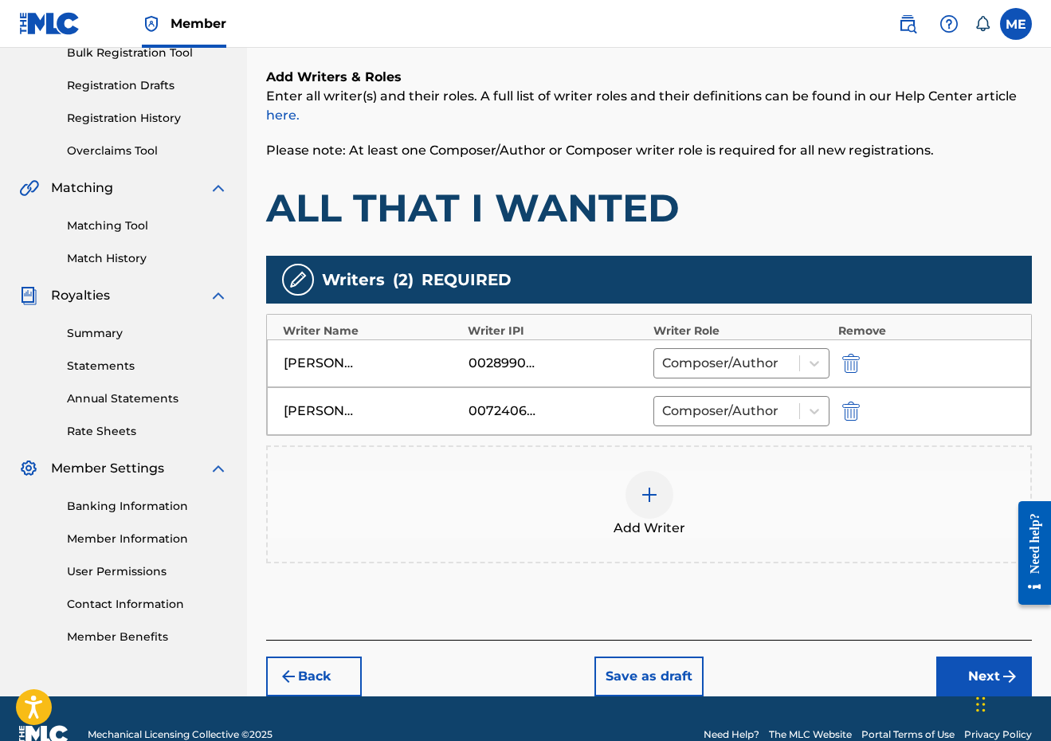
click at [955, 669] on button "Next" at bounding box center [984, 677] width 96 height 40
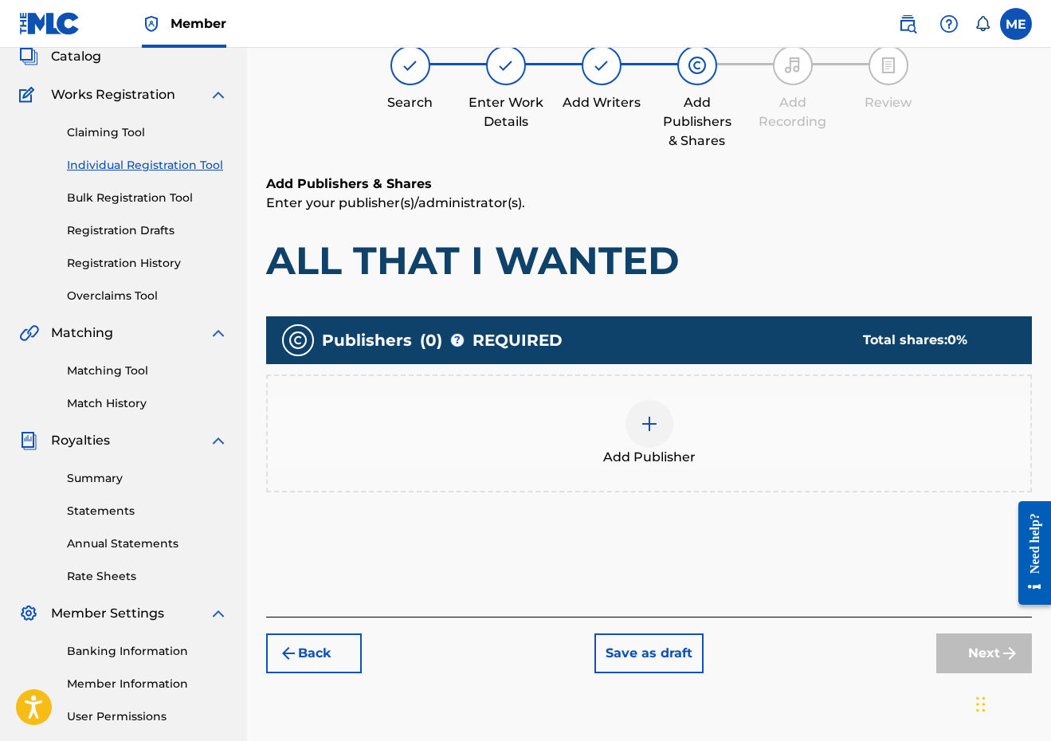
scroll to position [72, 0]
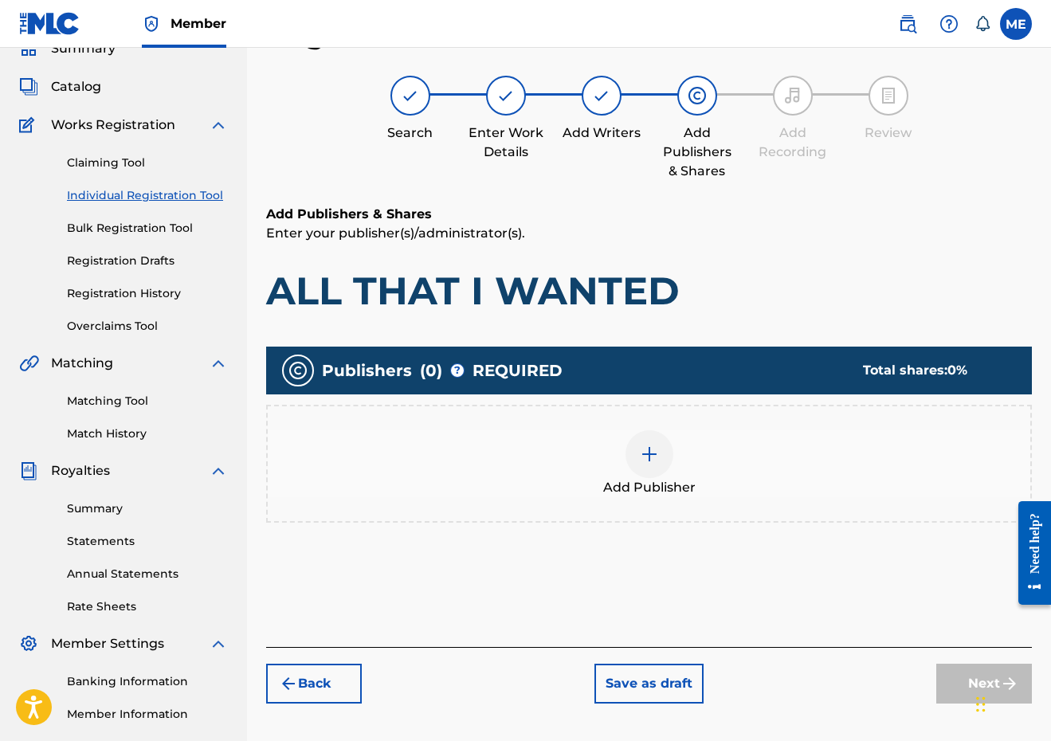
click at [622, 371] on div "Publishers ( 0 ) ? REQUIRED Total shares: 0 %" at bounding box center [649, 371] width 766 height 48
click at [618, 418] on div "Add Publisher" at bounding box center [649, 464] width 766 height 118
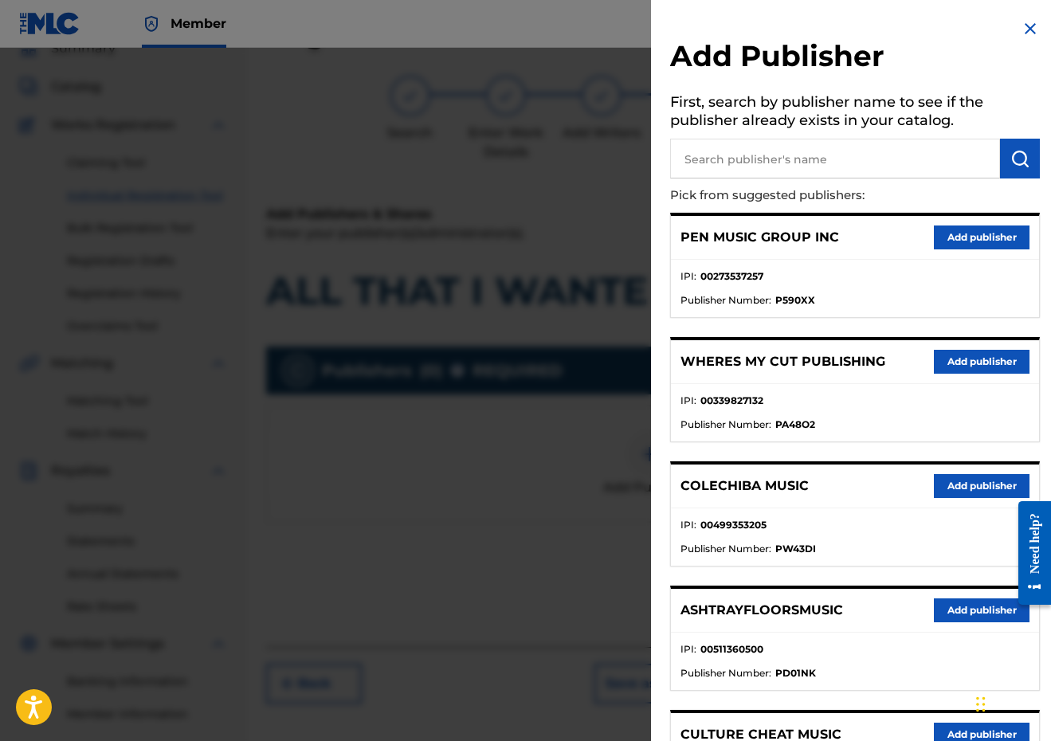
click at [758, 149] on input "text" at bounding box center [835, 159] width 330 height 40
type input "PENSIVE"
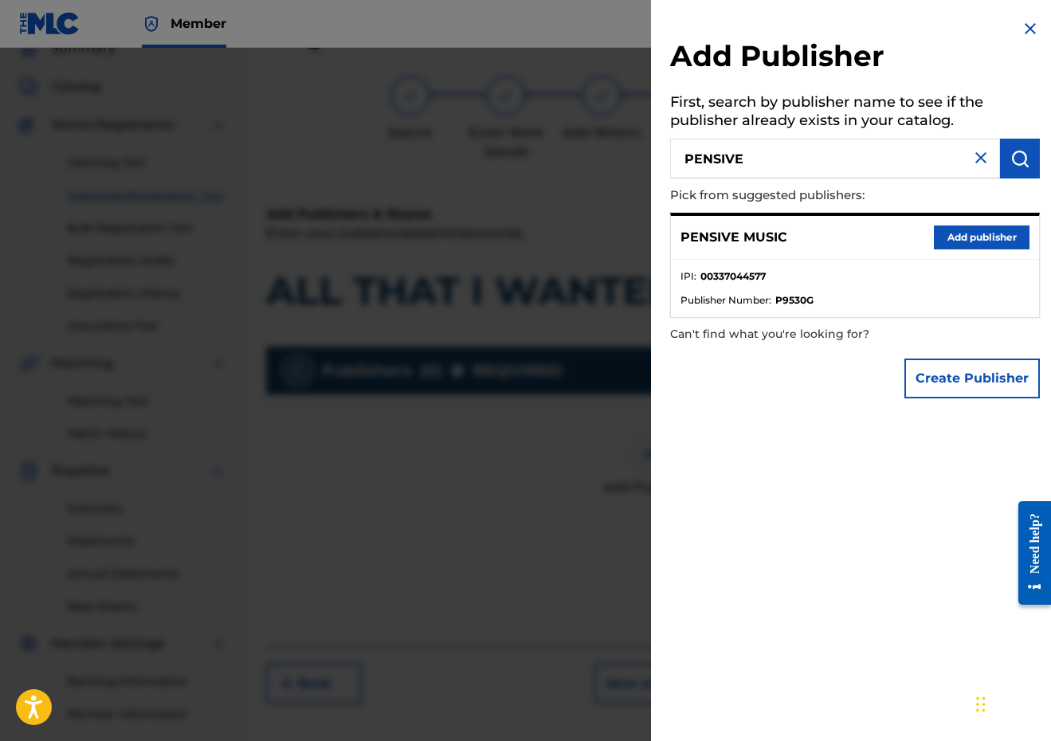
click at [986, 236] on button "Add publisher" at bounding box center [982, 238] width 96 height 24
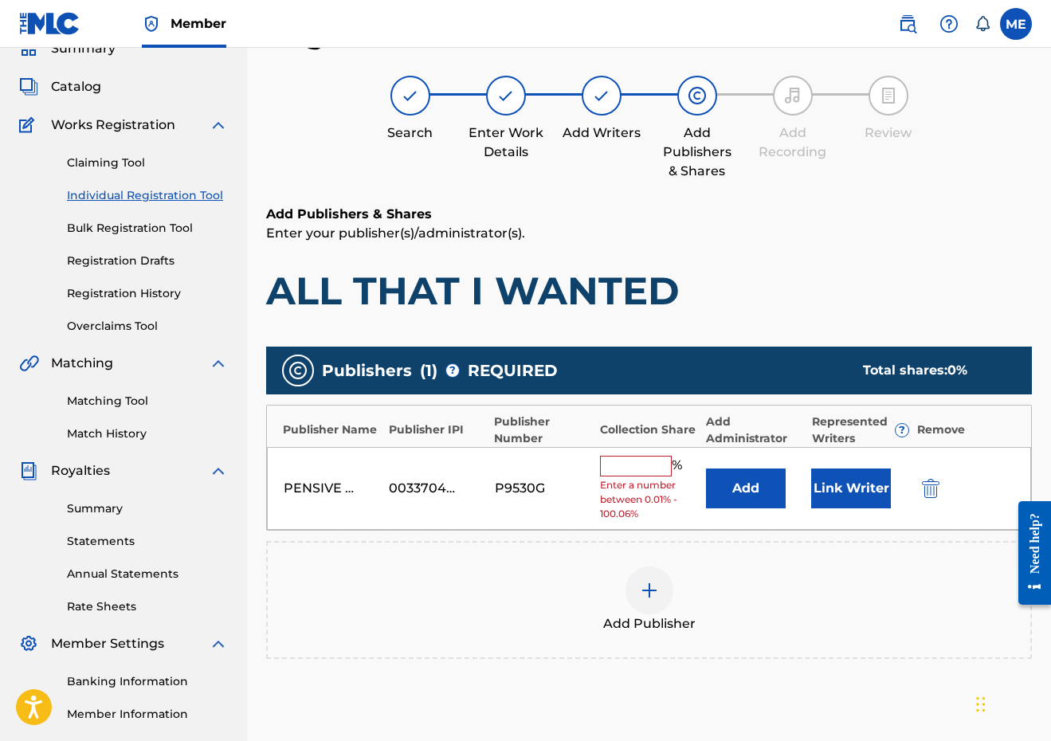
click at [659, 470] on input "text" at bounding box center [636, 466] width 72 height 21
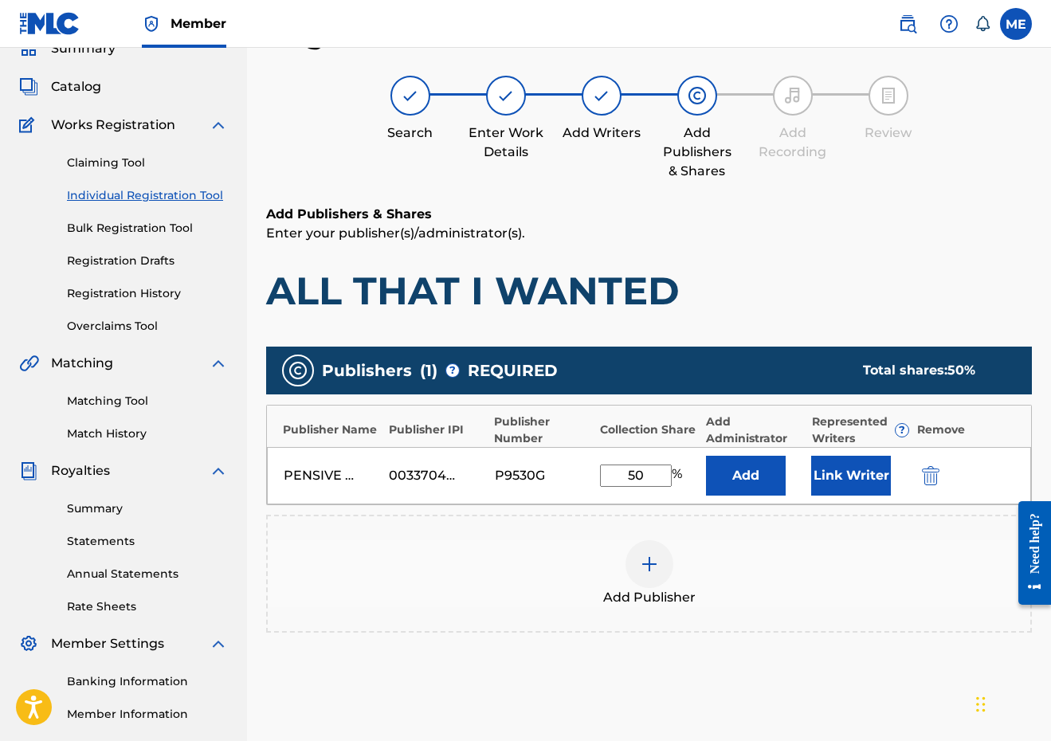
type input "50"
click at [871, 483] on button "Link Writer" at bounding box center [851, 476] width 80 height 40
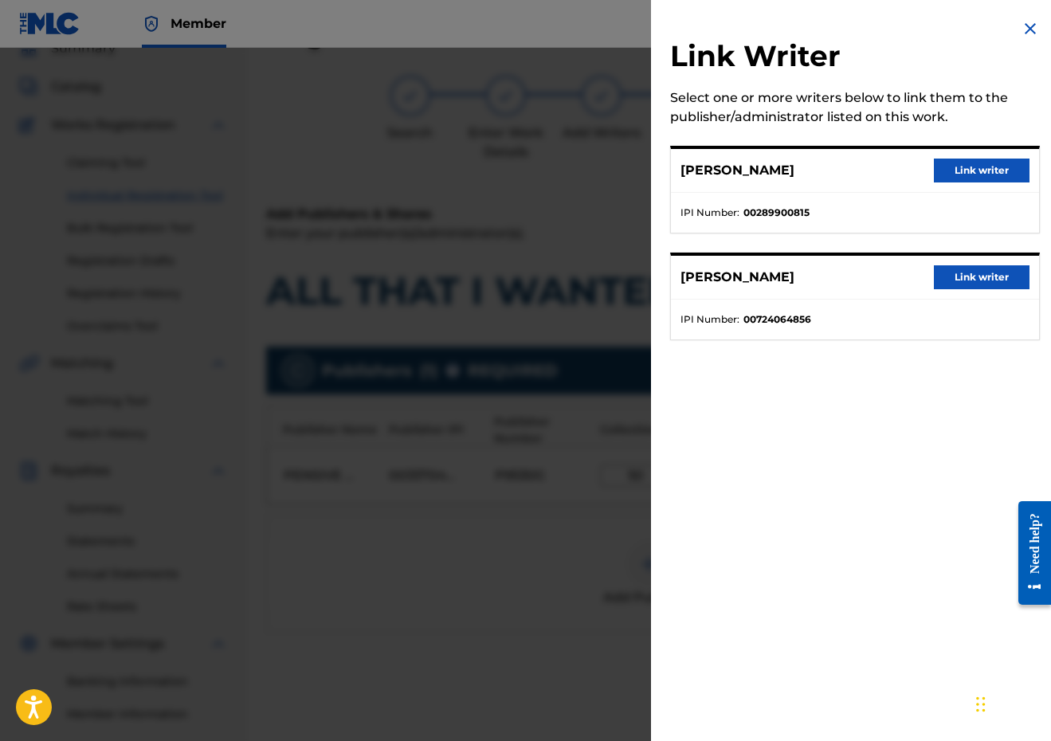
click at [979, 171] on button "Link writer" at bounding box center [982, 171] width 96 height 24
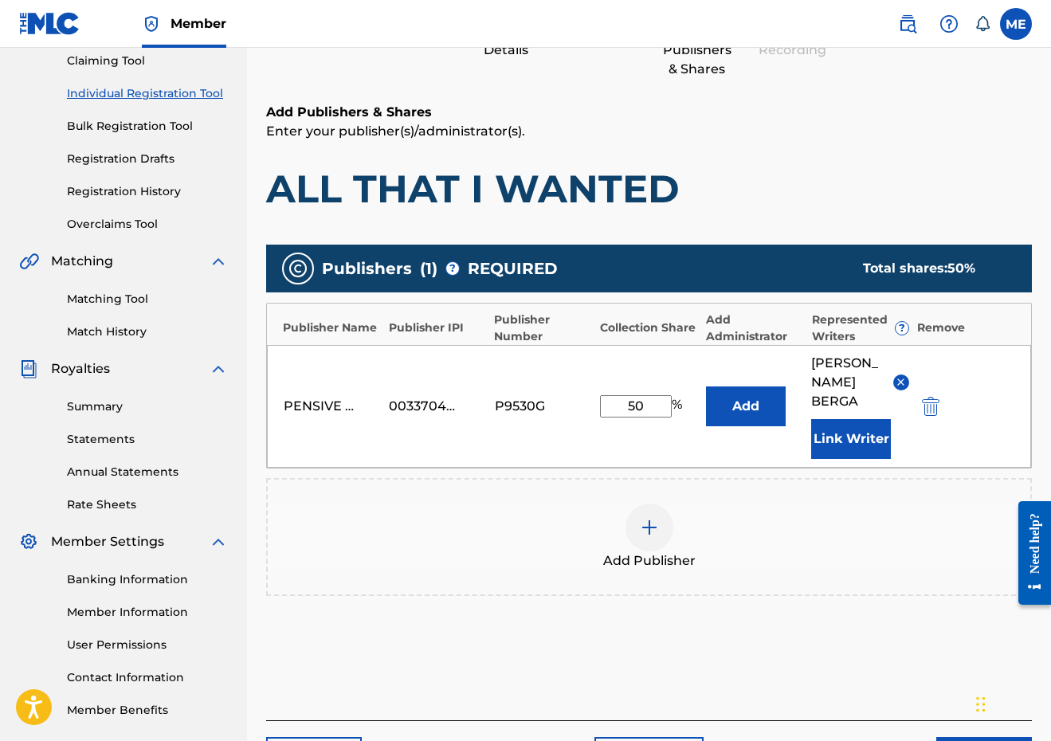
scroll to position [196, 0]
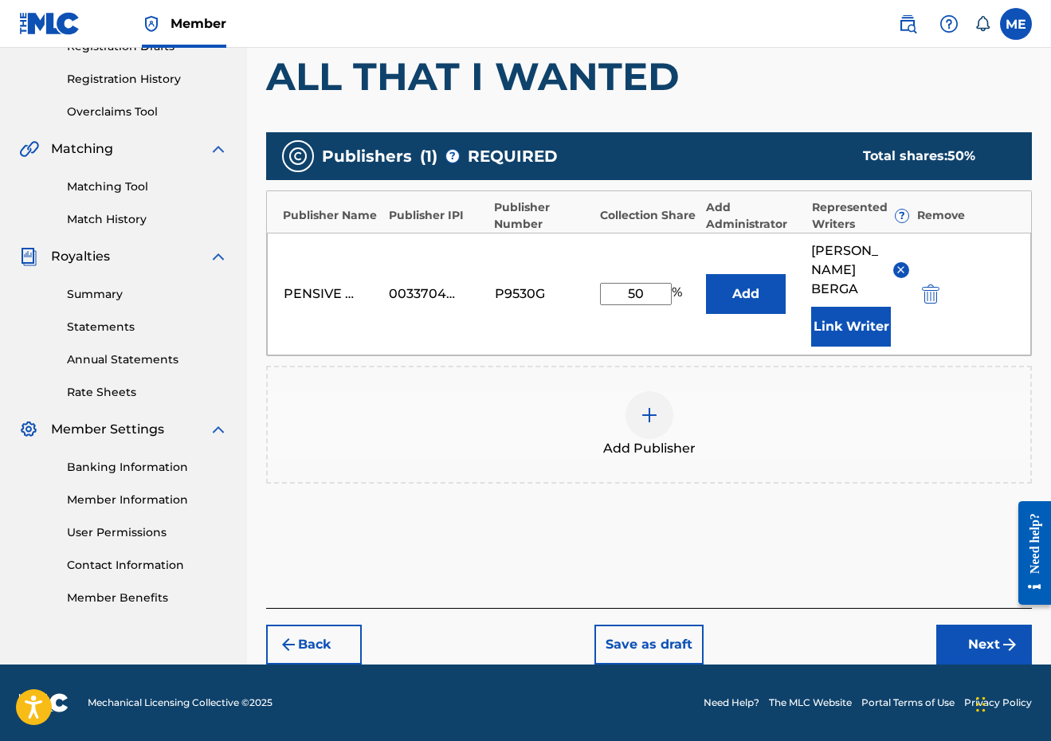
click at [954, 639] on button "Next" at bounding box center [984, 645] width 96 height 40
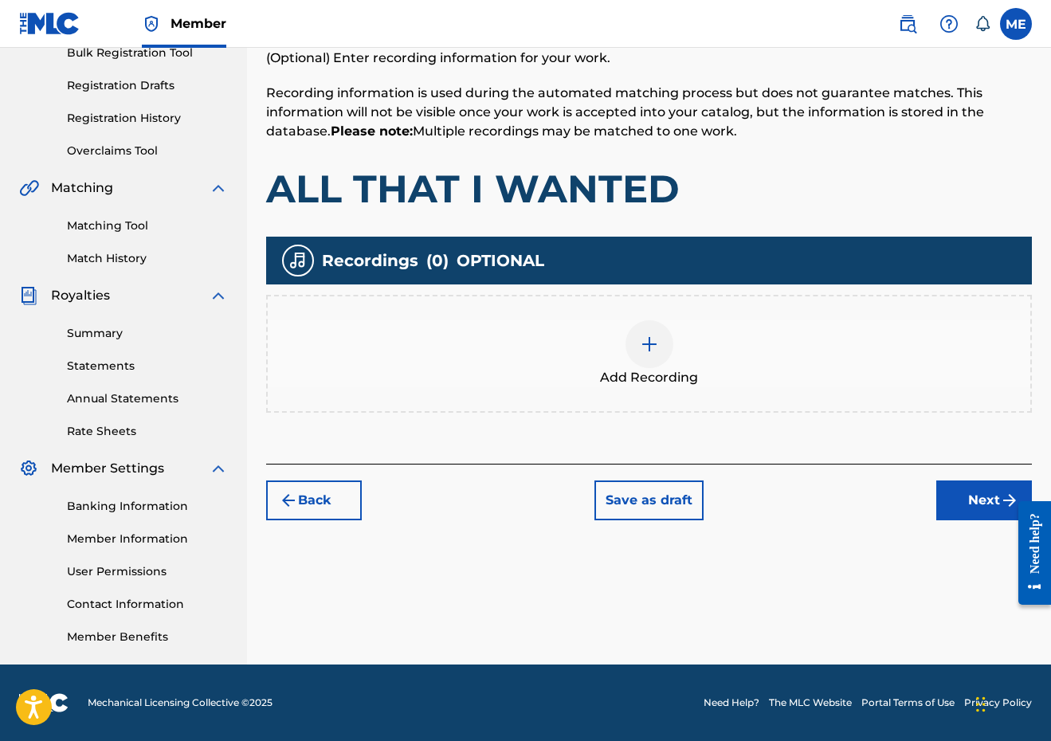
click at [639, 363] on div at bounding box center [650, 344] width 48 height 48
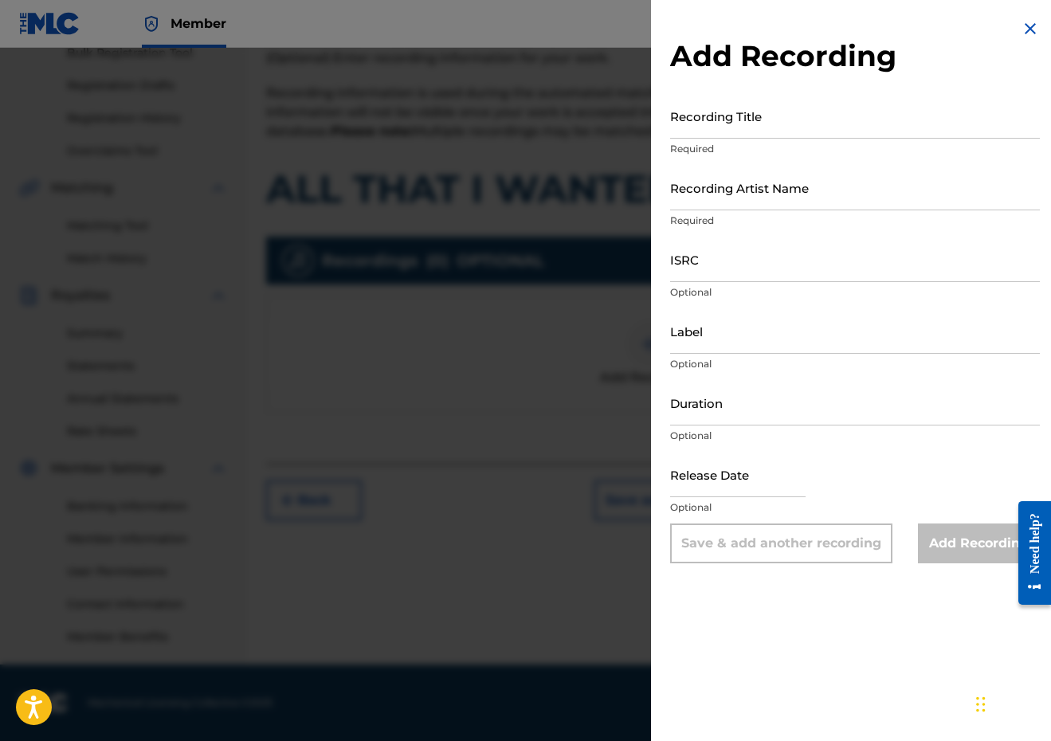
click at [1029, 29] on img at bounding box center [1030, 28] width 19 height 19
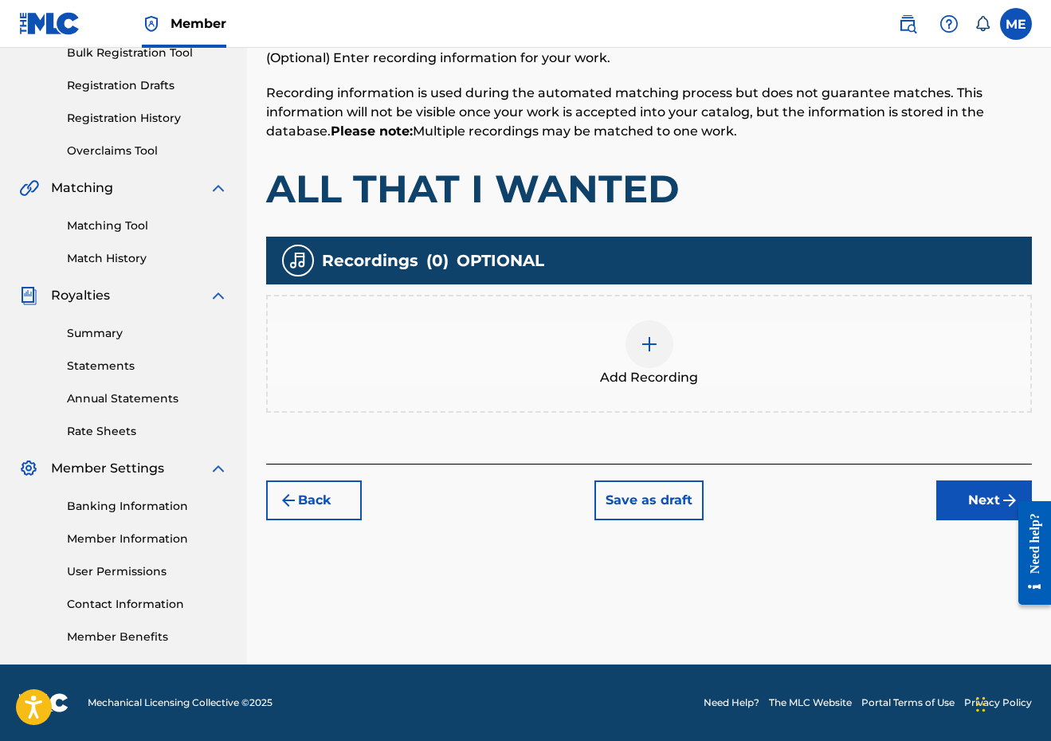
click at [983, 491] on button "Next" at bounding box center [984, 501] width 96 height 40
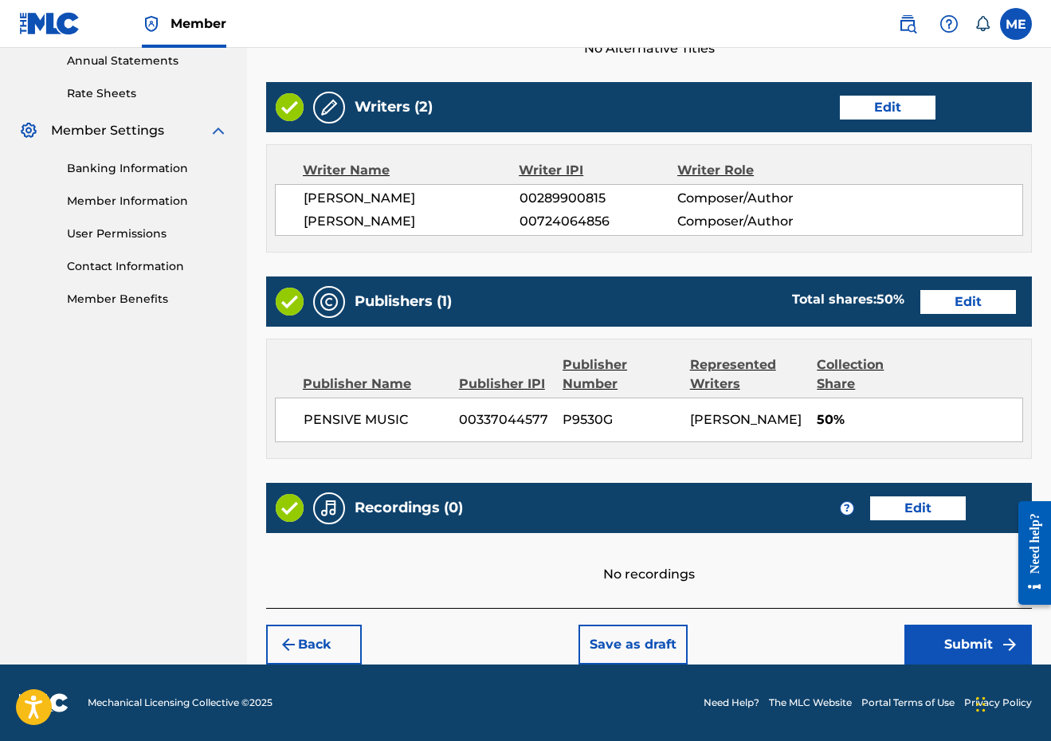
scroll to position [622, 0]
click at [922, 636] on button "Submit" at bounding box center [967, 645] width 127 height 40
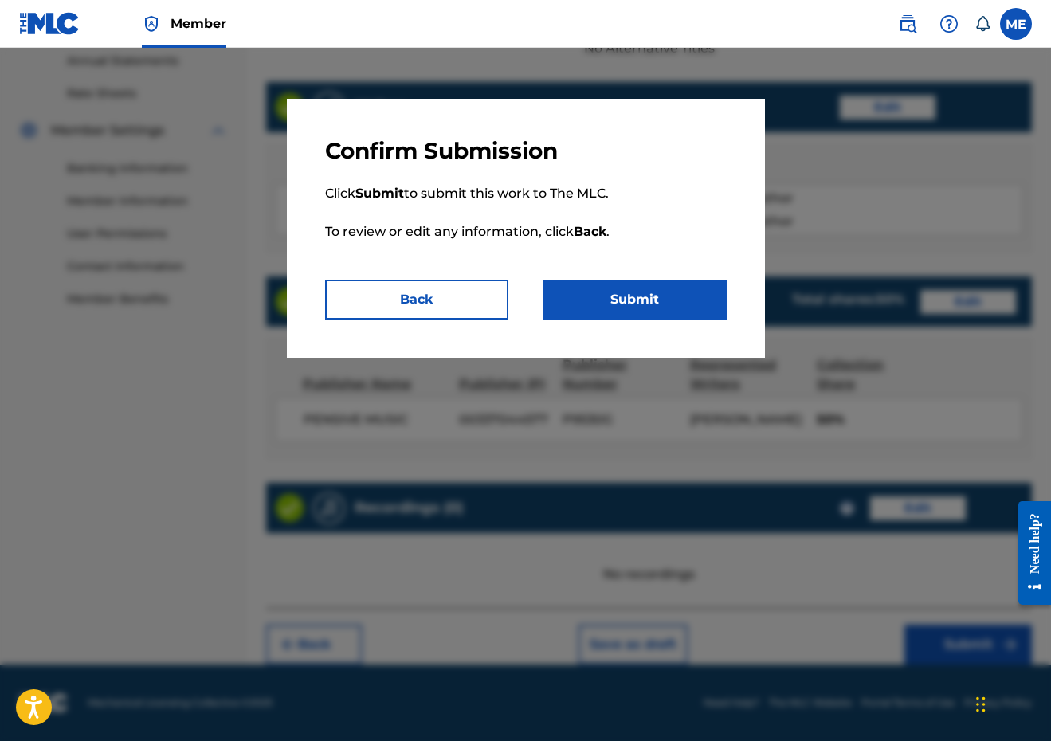
click at [657, 293] on button "Submit" at bounding box center [634, 300] width 183 height 40
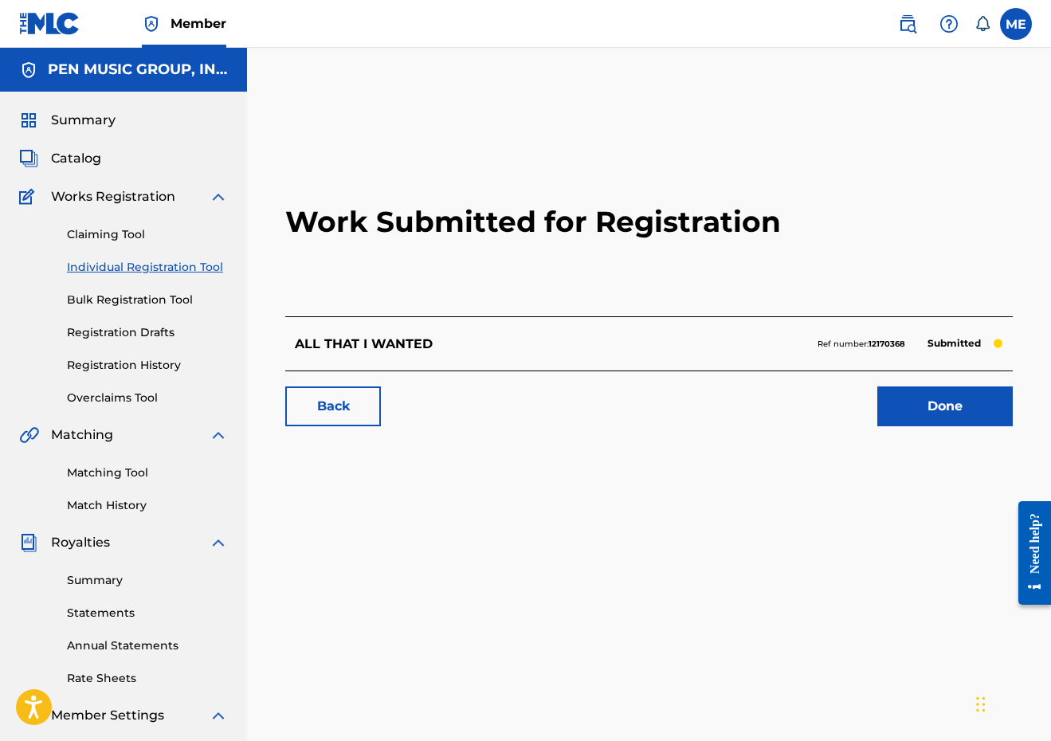
click at [186, 270] on link "Individual Registration Tool" at bounding box center [147, 267] width 161 height 17
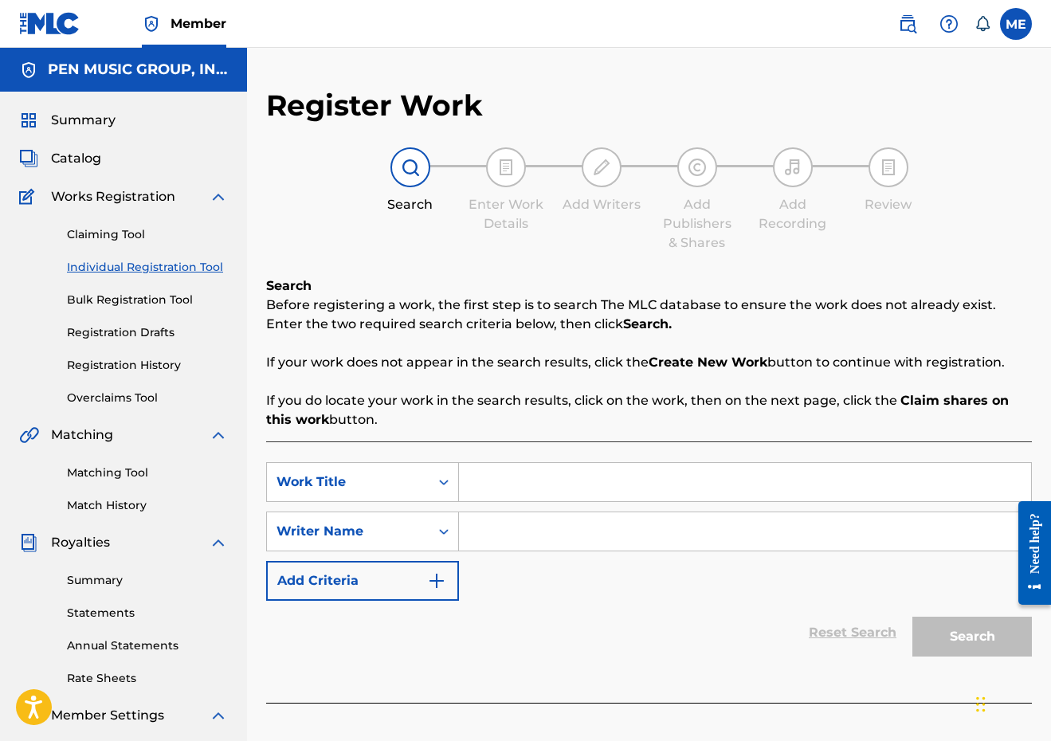
click at [479, 481] on input "Search Form" at bounding box center [745, 482] width 572 height 38
paste input "CHASING HURRICANES"
type input "CHASING HURRICANES"
click at [481, 523] on input "Search Form" at bounding box center [745, 531] width 572 height 38
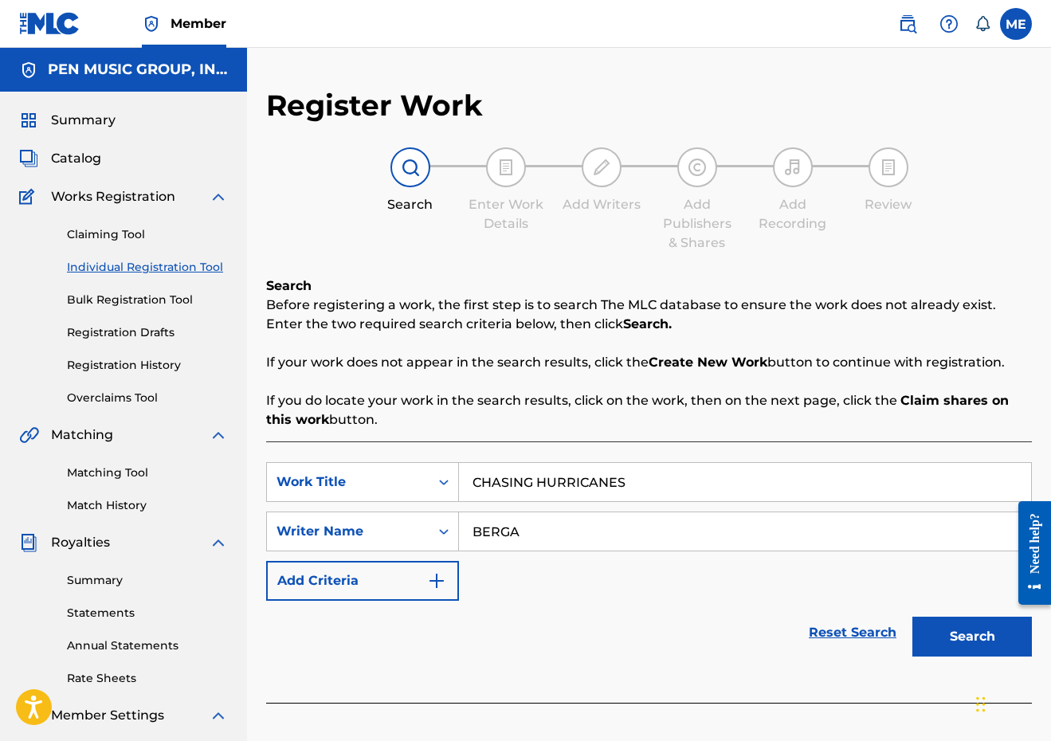
type input "BERGA"
click at [972, 637] on button "Search" at bounding box center [972, 637] width 120 height 40
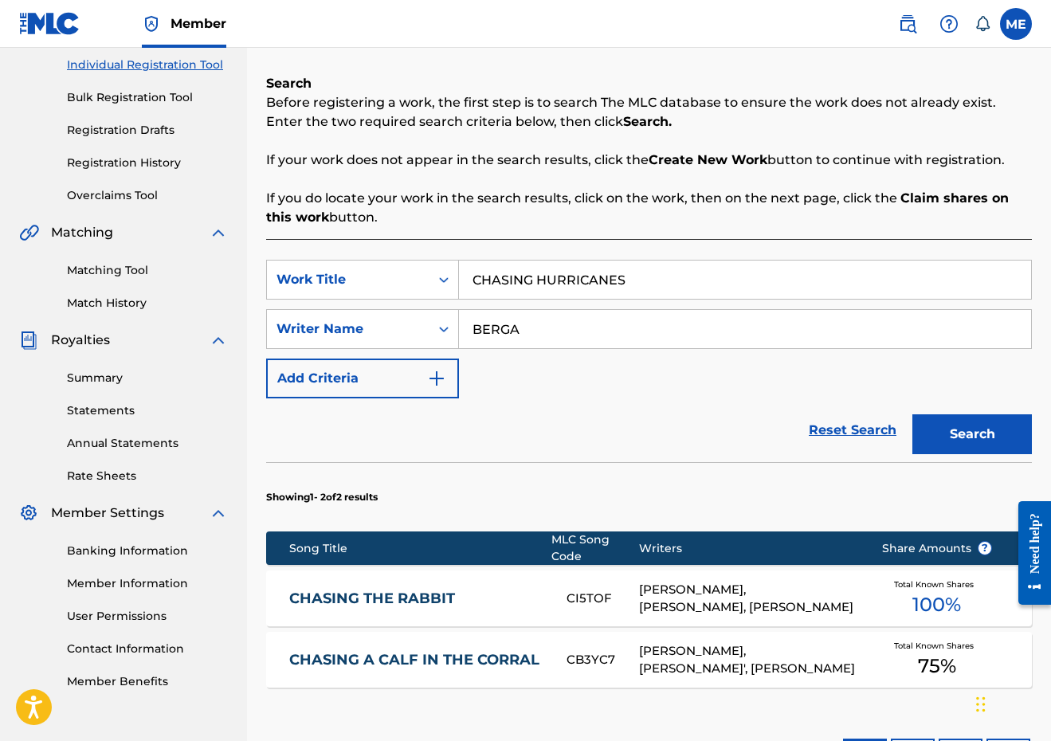
scroll to position [269, 0]
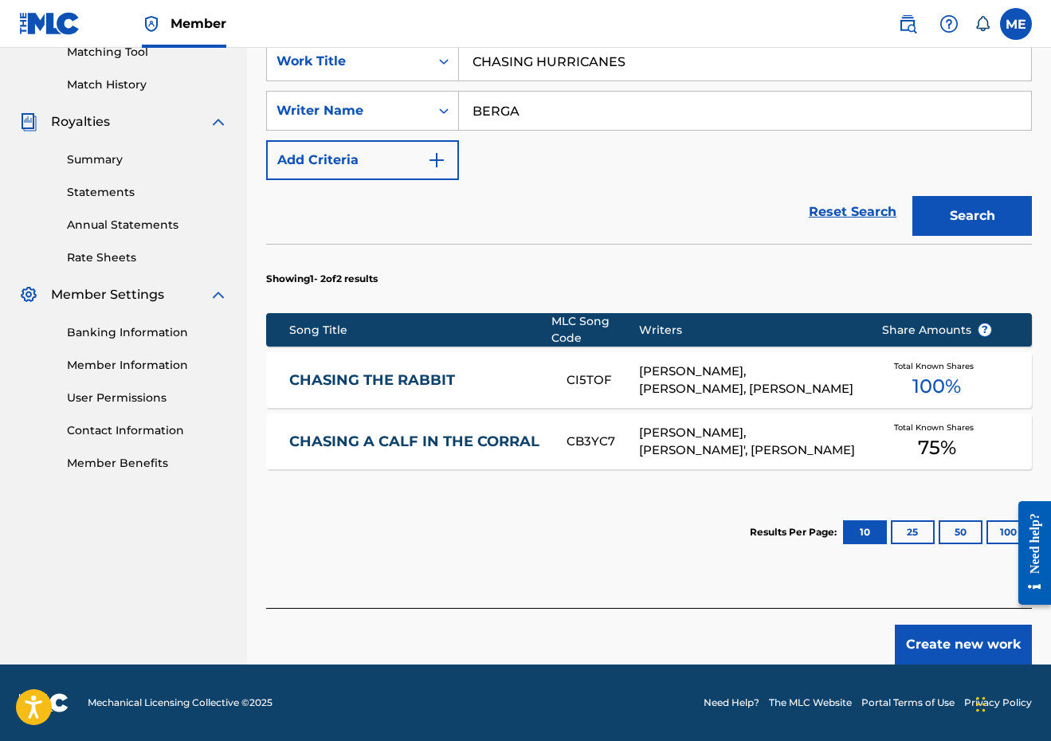
click at [975, 634] on button "Create new work" at bounding box center [963, 645] width 137 height 40
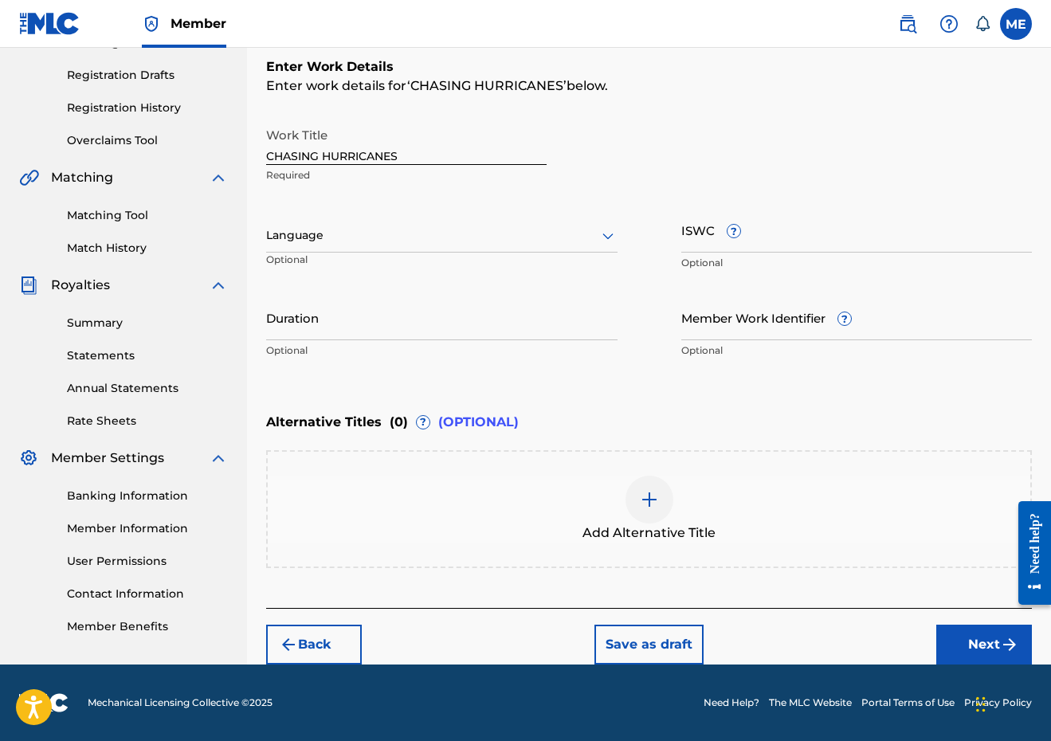
click at [430, 307] on input "Duration" at bounding box center [441, 317] width 351 height 45
type input "01:51"
click at [971, 637] on button "Next" at bounding box center [984, 645] width 96 height 40
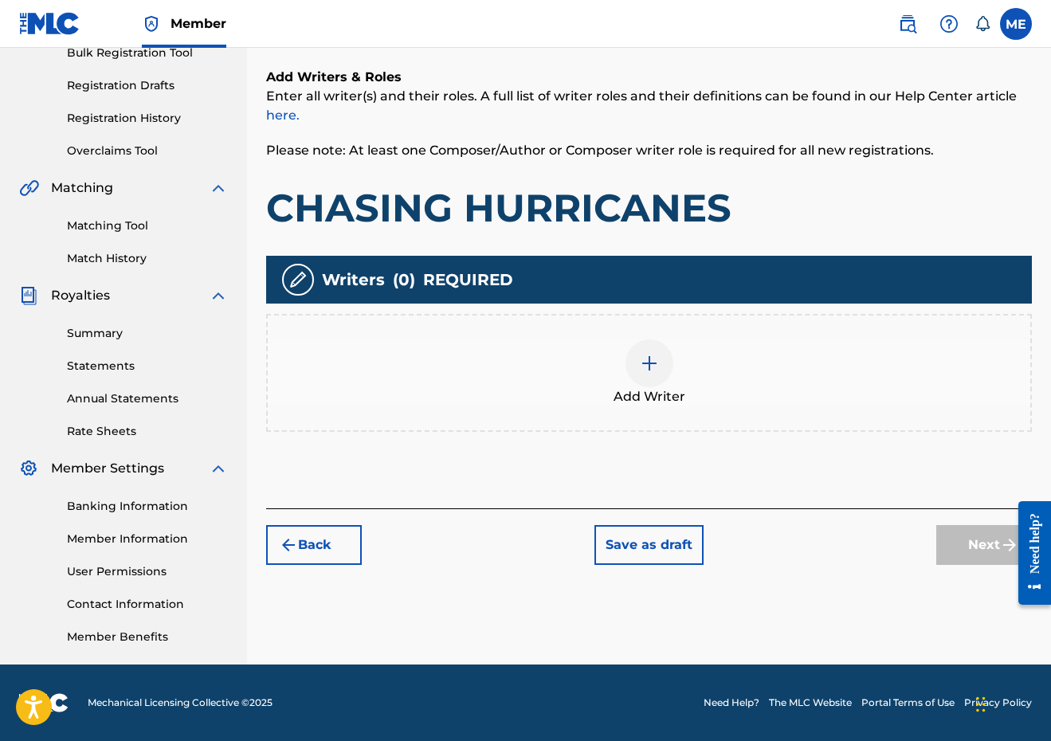
scroll to position [247, 0]
click at [621, 410] on div "Add Writer" at bounding box center [649, 373] width 766 height 118
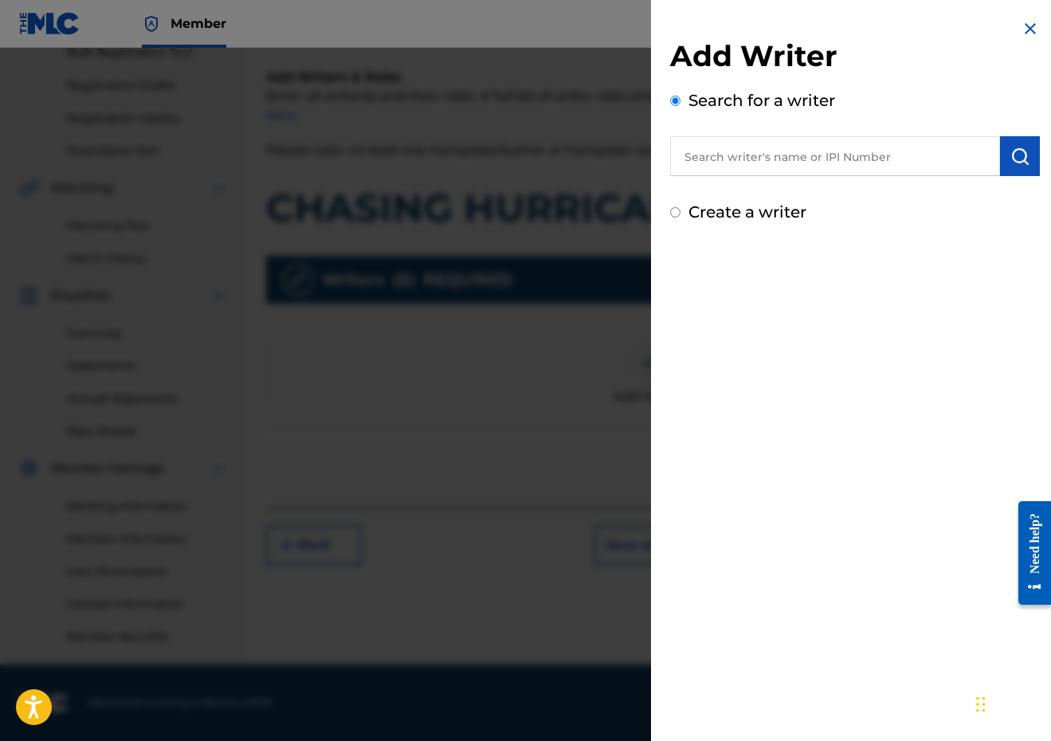
click at [830, 143] on input "text" at bounding box center [835, 156] width 330 height 40
paste input "289900815"
type input "00289900815"
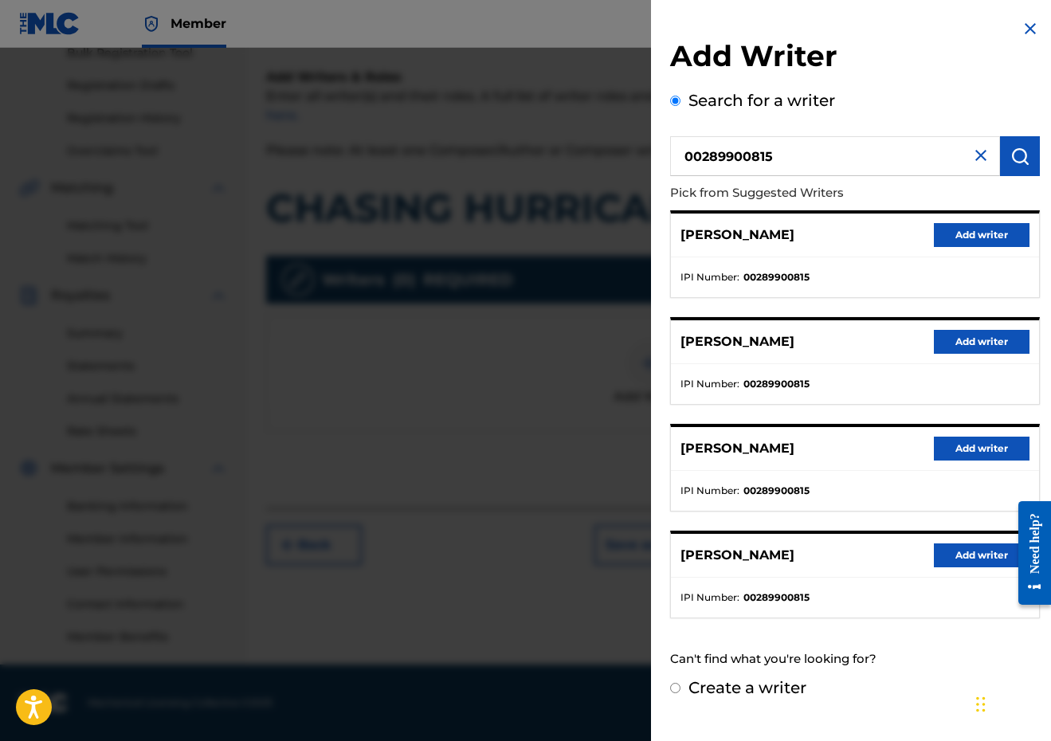
click at [1016, 237] on button "Add writer" at bounding box center [982, 235] width 96 height 24
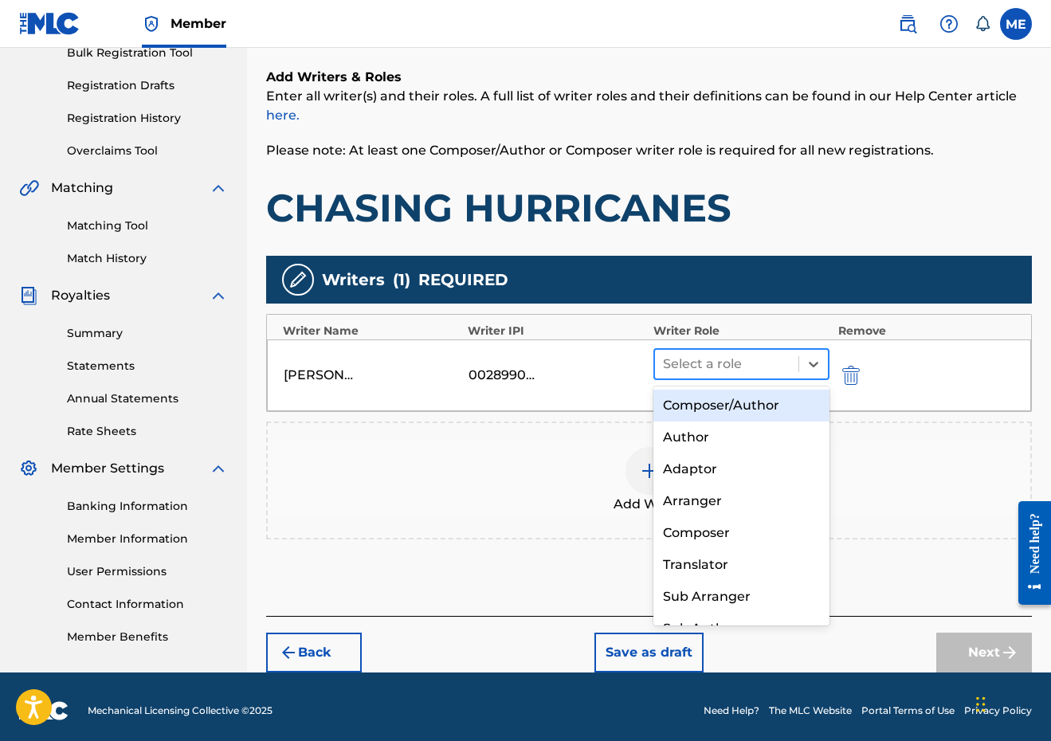
click at [681, 363] on div at bounding box center [727, 364] width 128 height 22
click at [699, 414] on div "Composer/Author" at bounding box center [741, 406] width 177 height 32
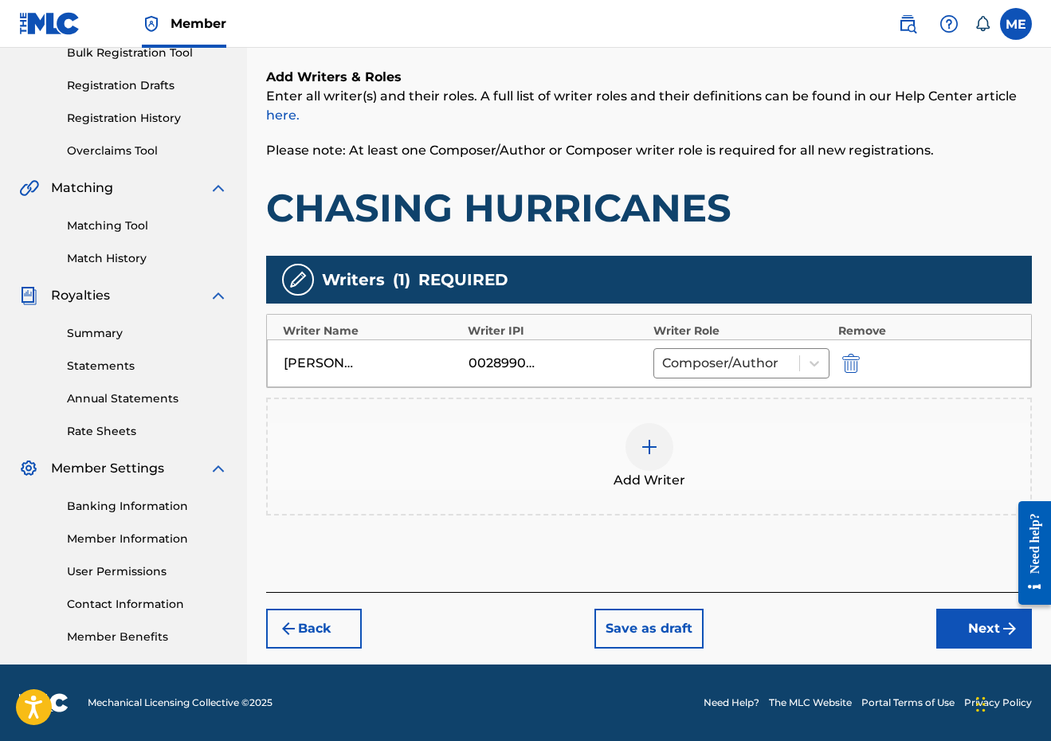
click at [625, 466] on div "Add Writer" at bounding box center [649, 456] width 763 height 67
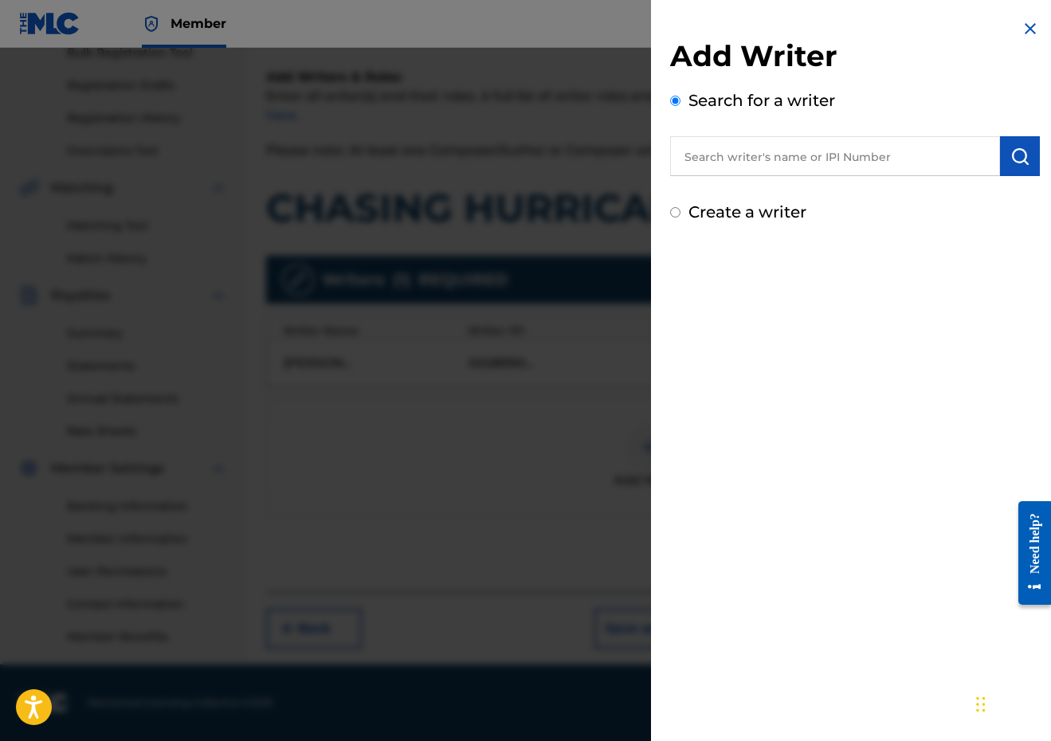
click at [864, 191] on div "Add Writer Search for a writer Create a writer" at bounding box center [855, 131] width 370 height 186
click at [862, 164] on input "text" at bounding box center [835, 156] width 330 height 40
paste input "00798120904"
type input "00798120904"
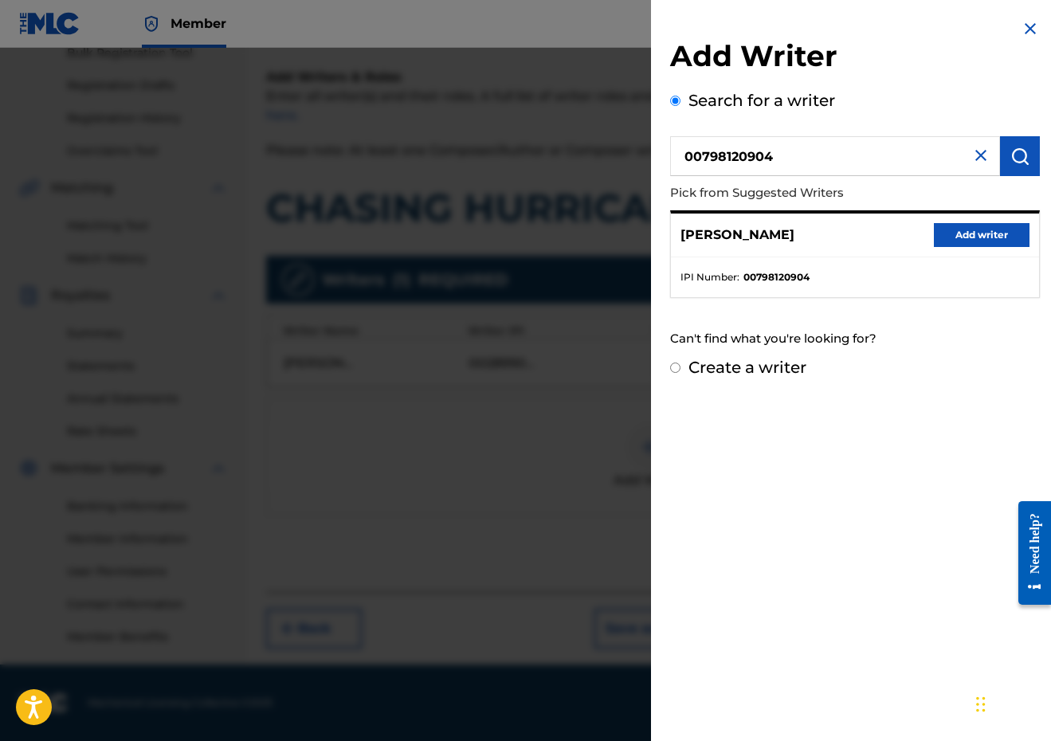
click at [957, 233] on button "Add writer" at bounding box center [982, 235] width 96 height 24
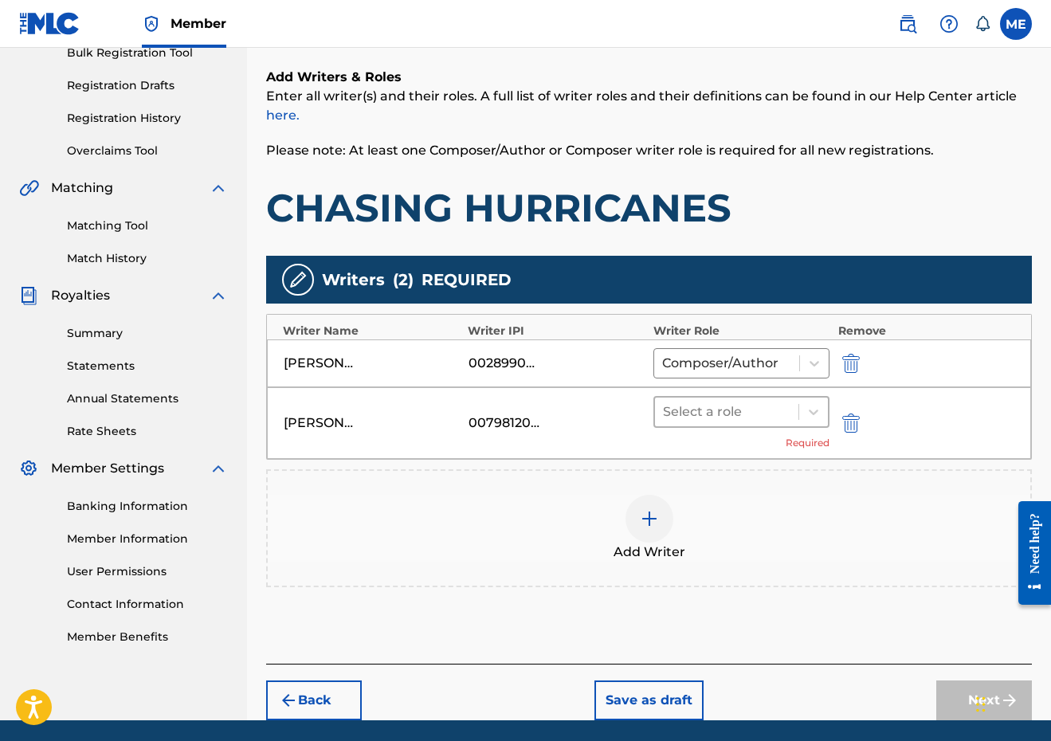
click at [798, 396] on div "Select a role" at bounding box center [741, 412] width 177 height 32
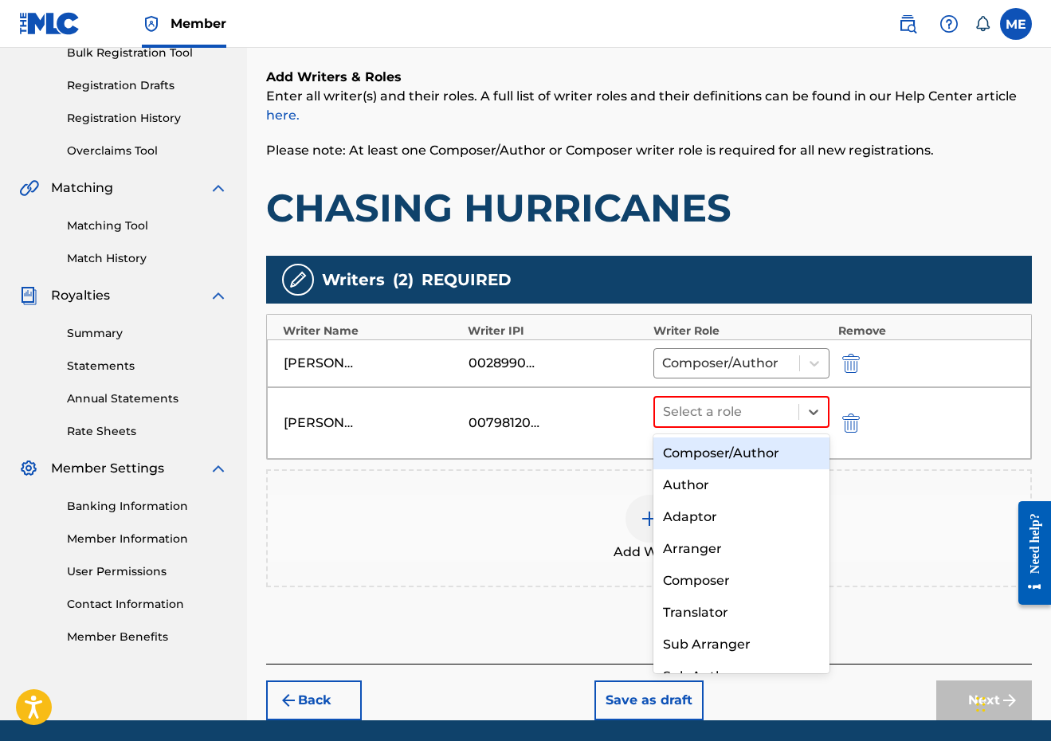
click at [746, 453] on div "Composer/Author" at bounding box center [741, 453] width 177 height 32
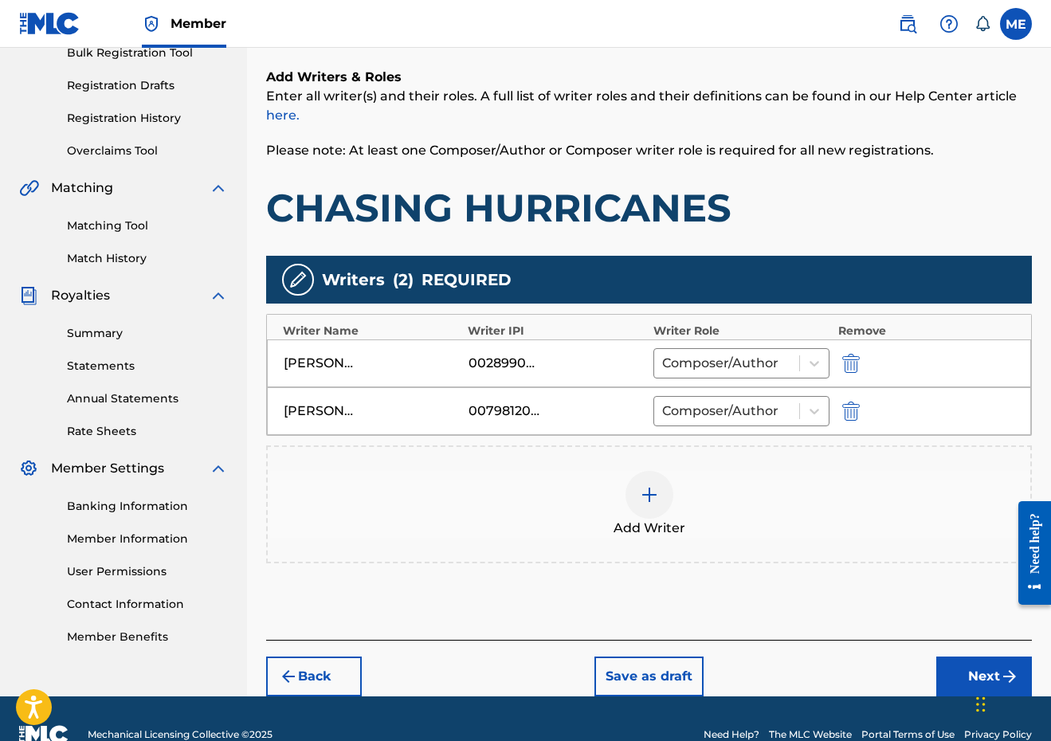
click at [946, 669] on button "Next" at bounding box center [984, 677] width 96 height 40
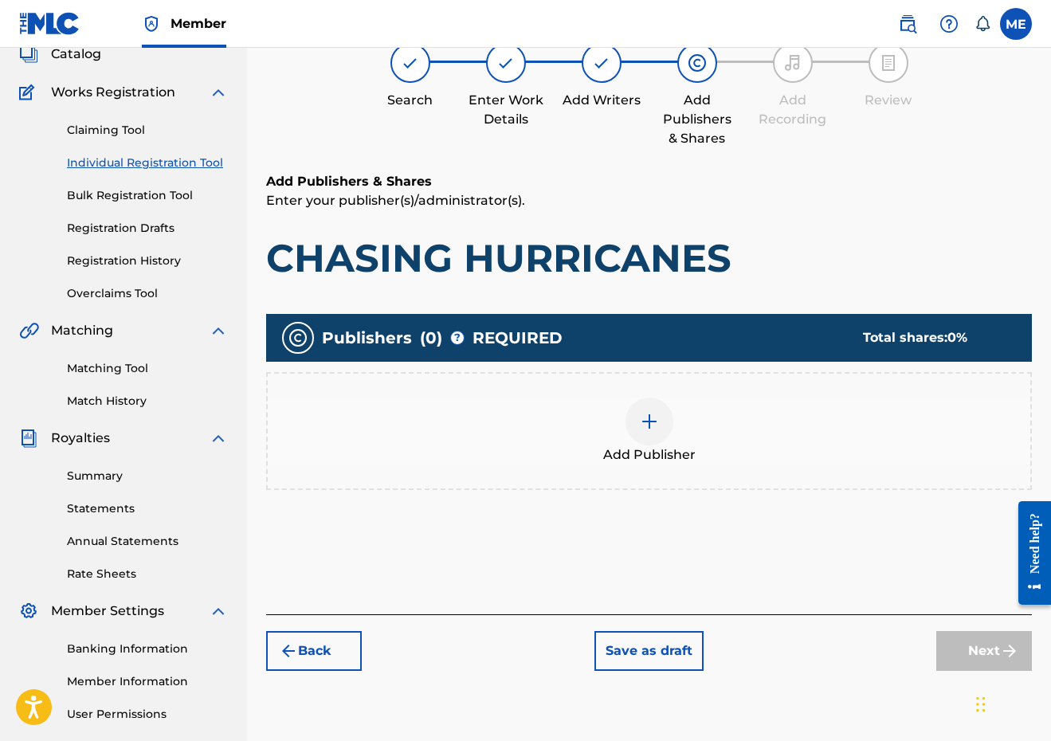
scroll to position [72, 0]
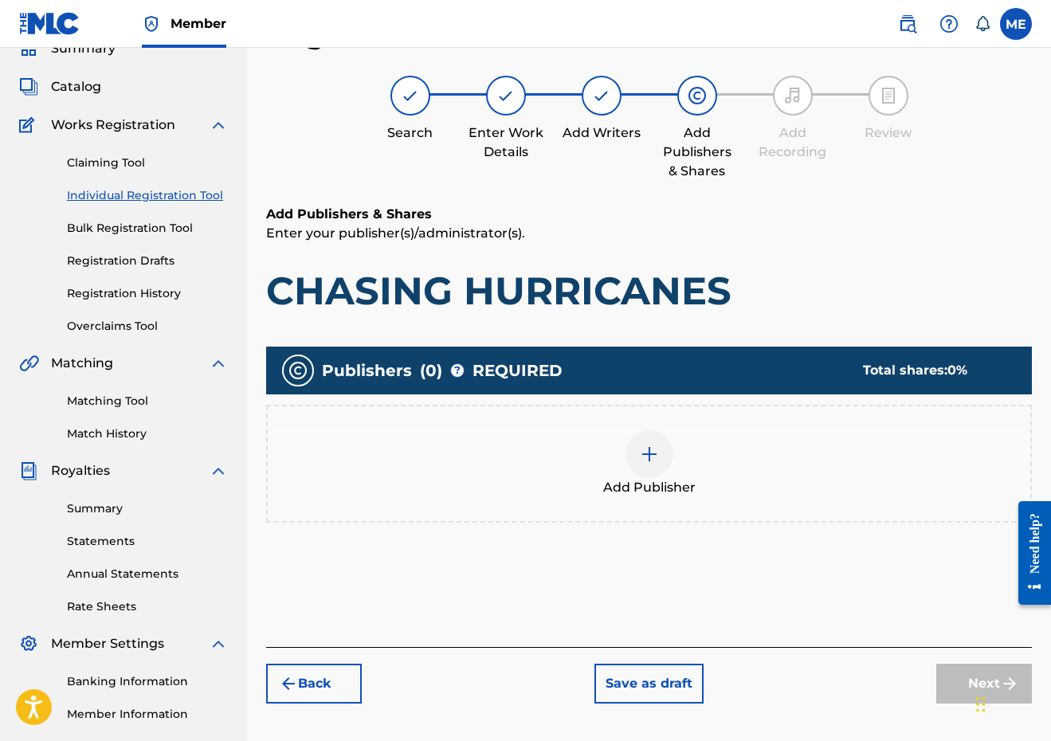
click at [600, 437] on div "Add Publisher" at bounding box center [649, 463] width 763 height 67
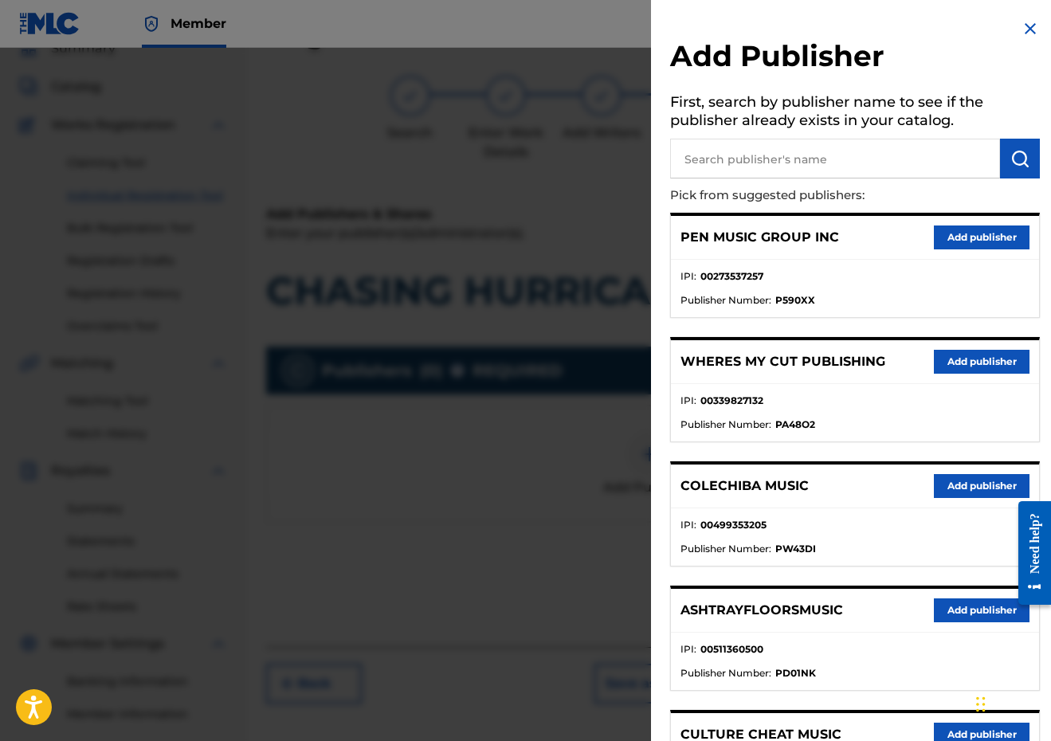
click at [841, 141] on input "text" at bounding box center [835, 159] width 330 height 40
type input "PENSIVE"
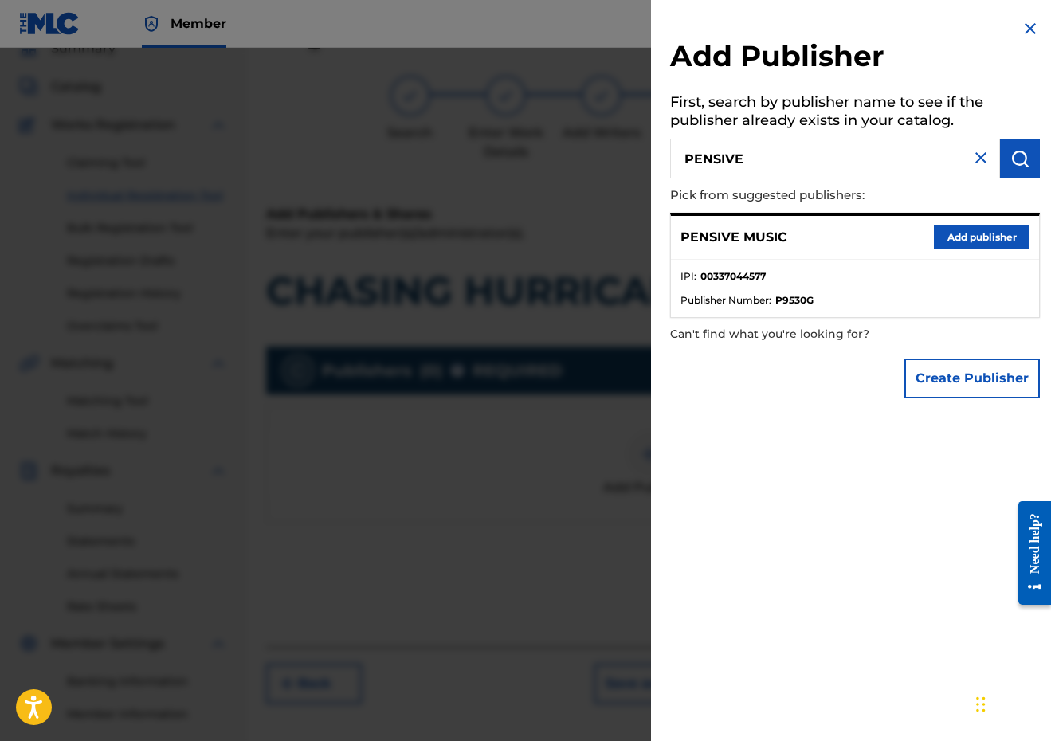
click at [961, 235] on button "Add publisher" at bounding box center [982, 238] width 96 height 24
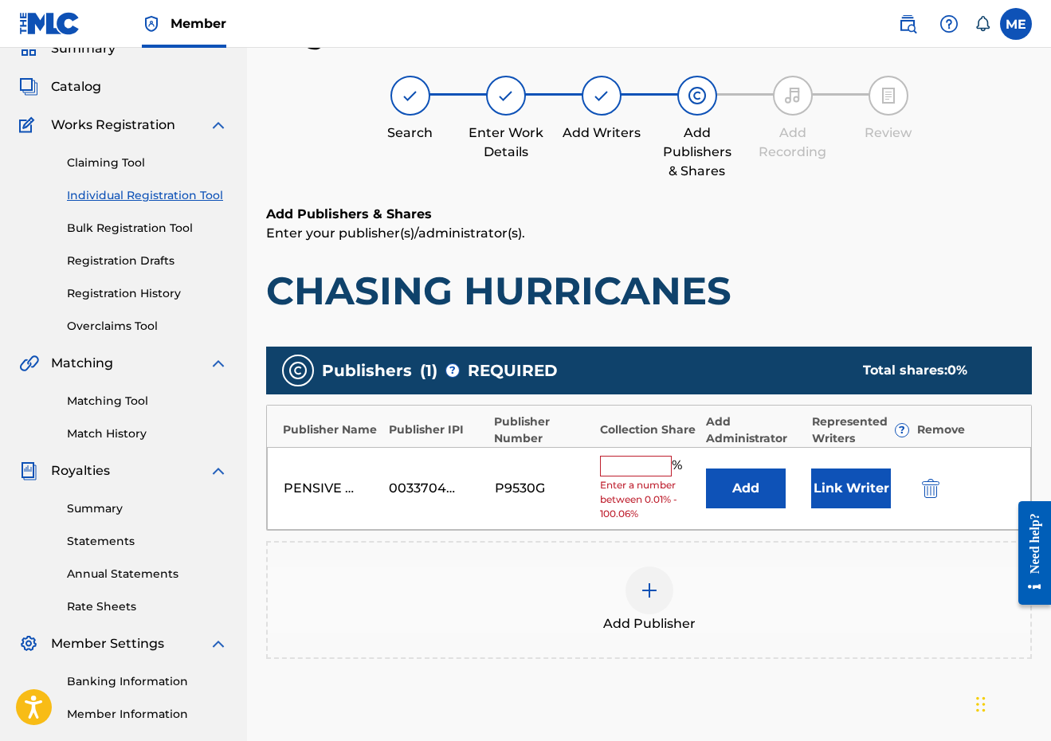
click at [761, 488] on button "Add" at bounding box center [746, 489] width 80 height 40
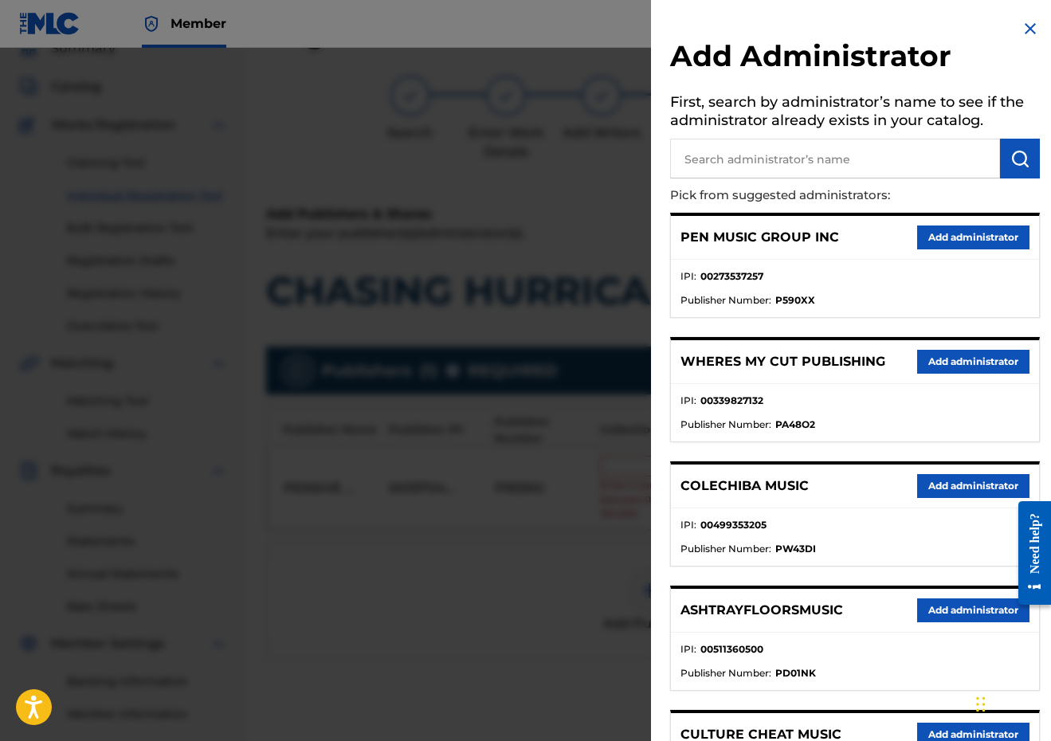
click at [1035, 35] on div "Add Administrator First, search by administrator’s name to see if the administr…" at bounding box center [855, 461] width 408 height 923
click at [1027, 32] on img at bounding box center [1030, 28] width 19 height 19
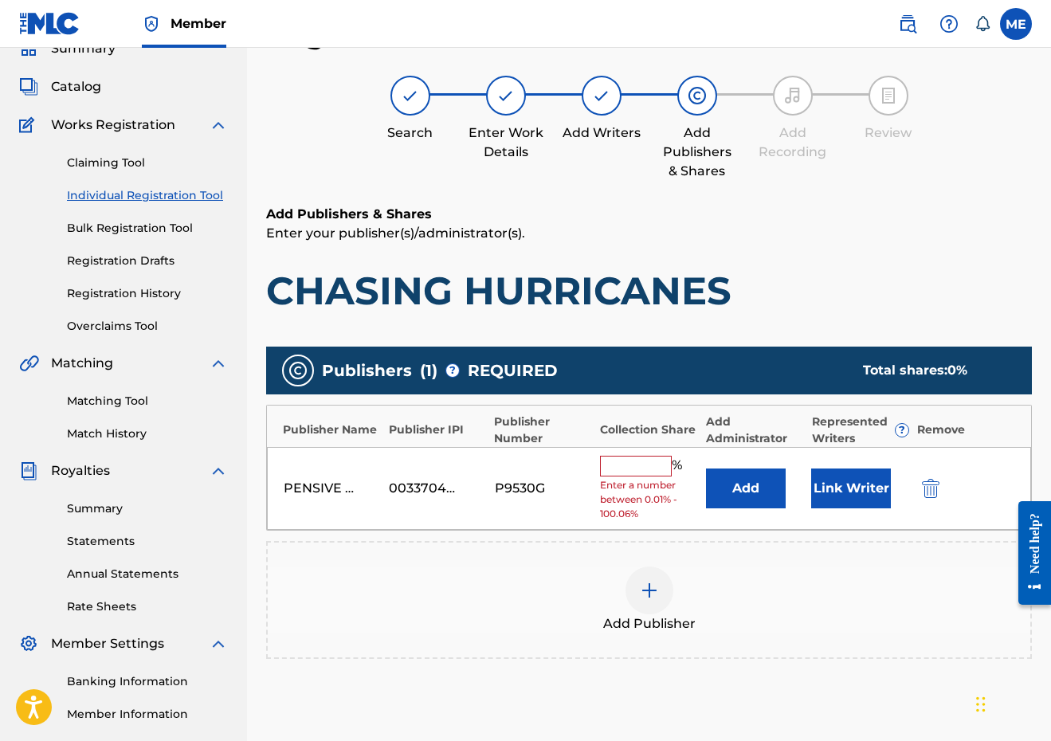
click at [637, 466] on input "text" at bounding box center [636, 466] width 72 height 21
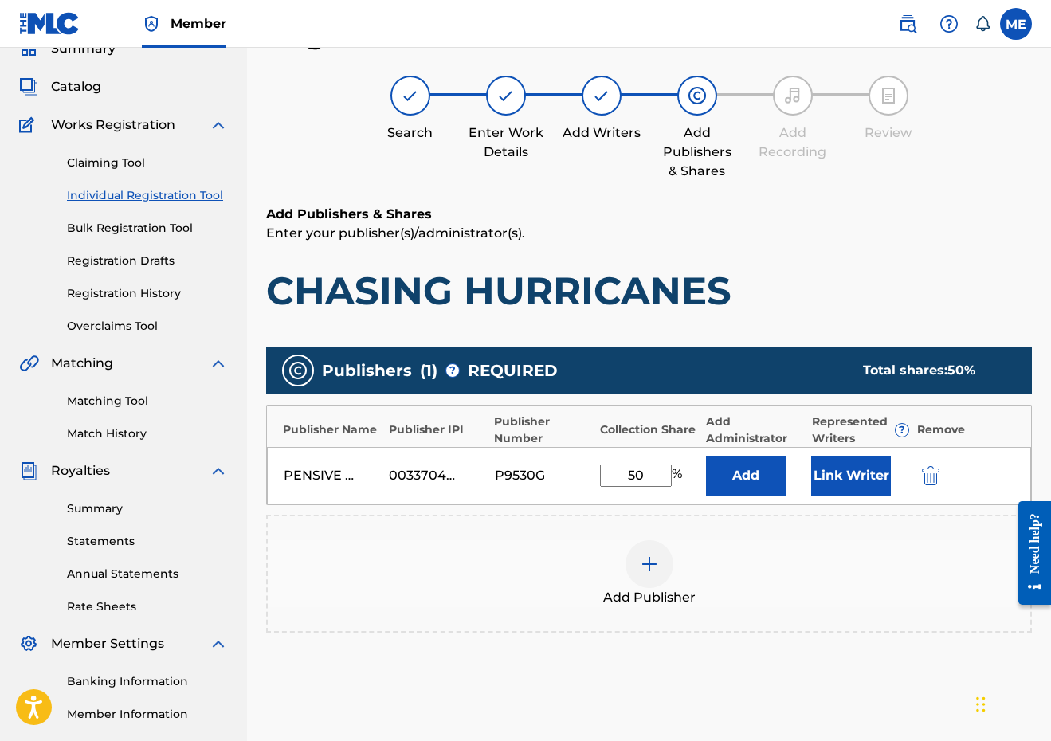
type input "50"
click at [865, 460] on button "Link Writer" at bounding box center [851, 476] width 80 height 40
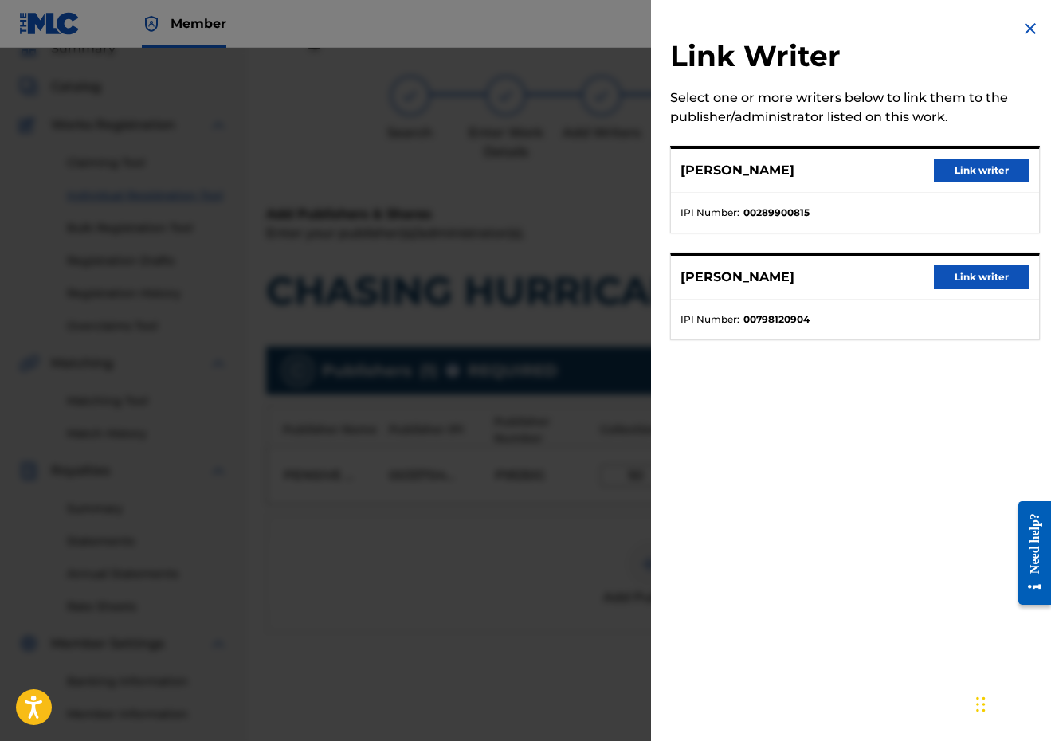
click at [975, 186] on div "[PERSON_NAME] Link writer" at bounding box center [855, 171] width 368 height 44
click at [968, 171] on button "Link writer" at bounding box center [982, 171] width 96 height 24
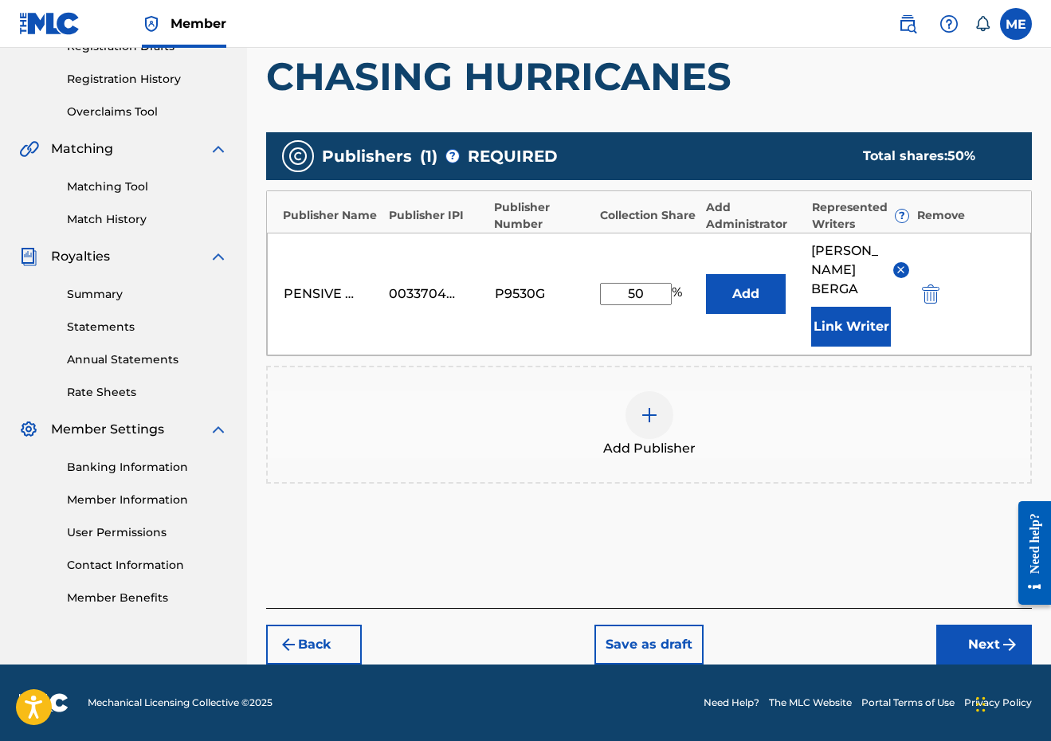
click at [957, 656] on button "Next" at bounding box center [984, 645] width 96 height 40
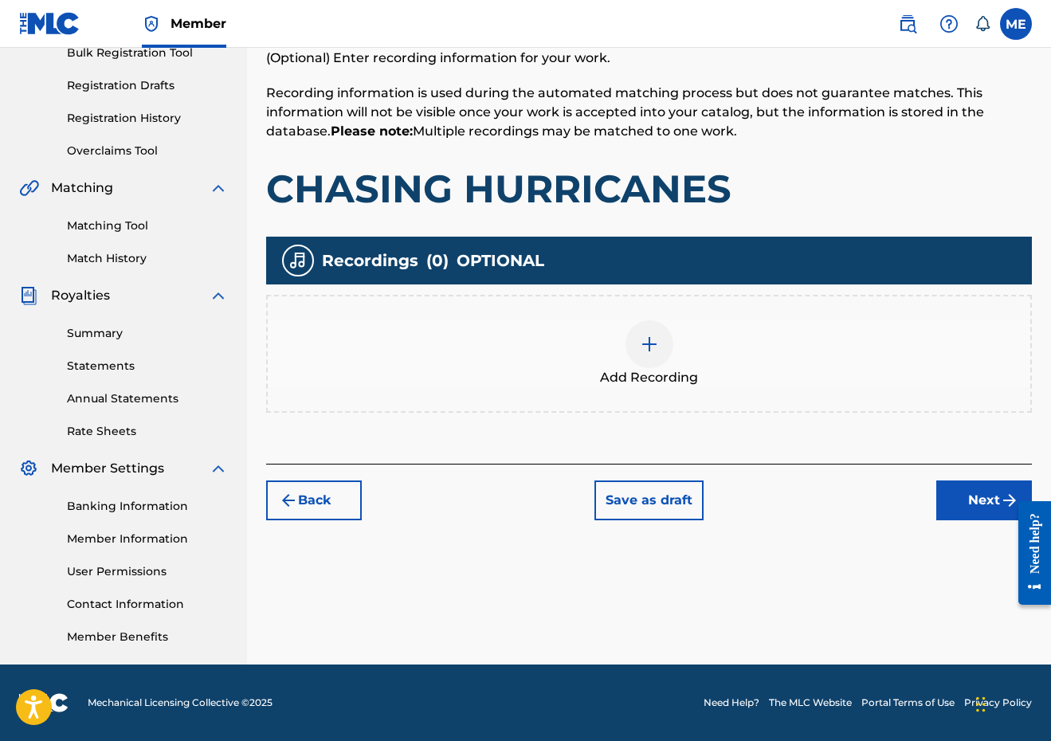
click at [953, 498] on button "Next" at bounding box center [984, 501] width 96 height 40
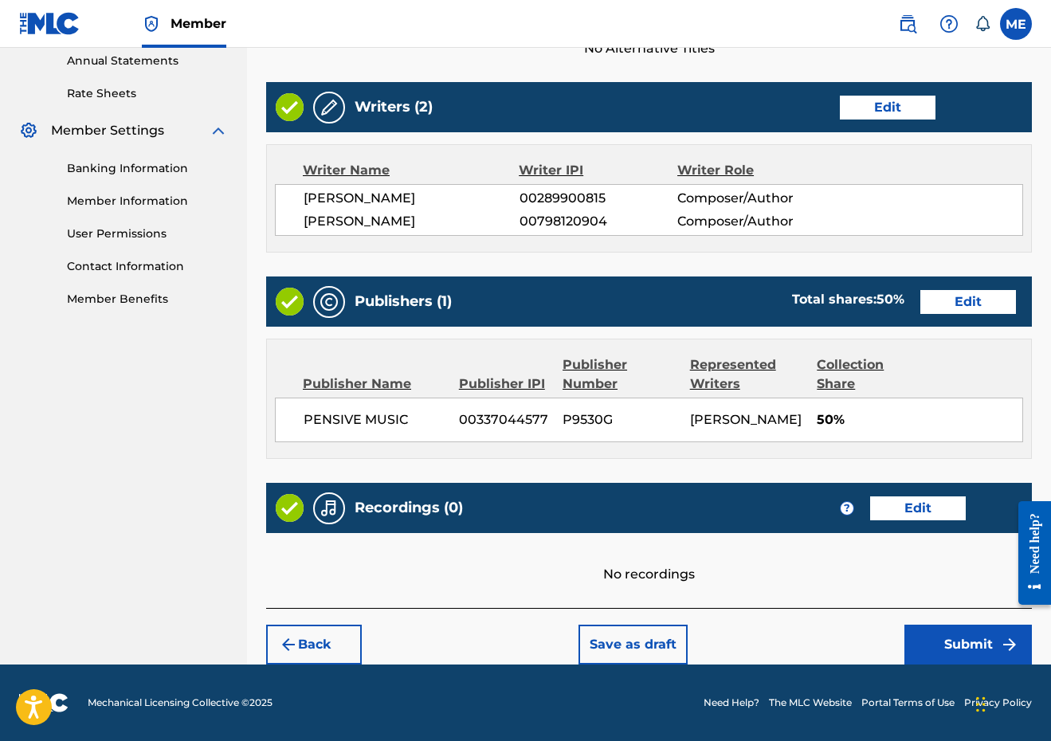
scroll to position [622, 0]
click at [975, 647] on button "Submit" at bounding box center [967, 645] width 127 height 40
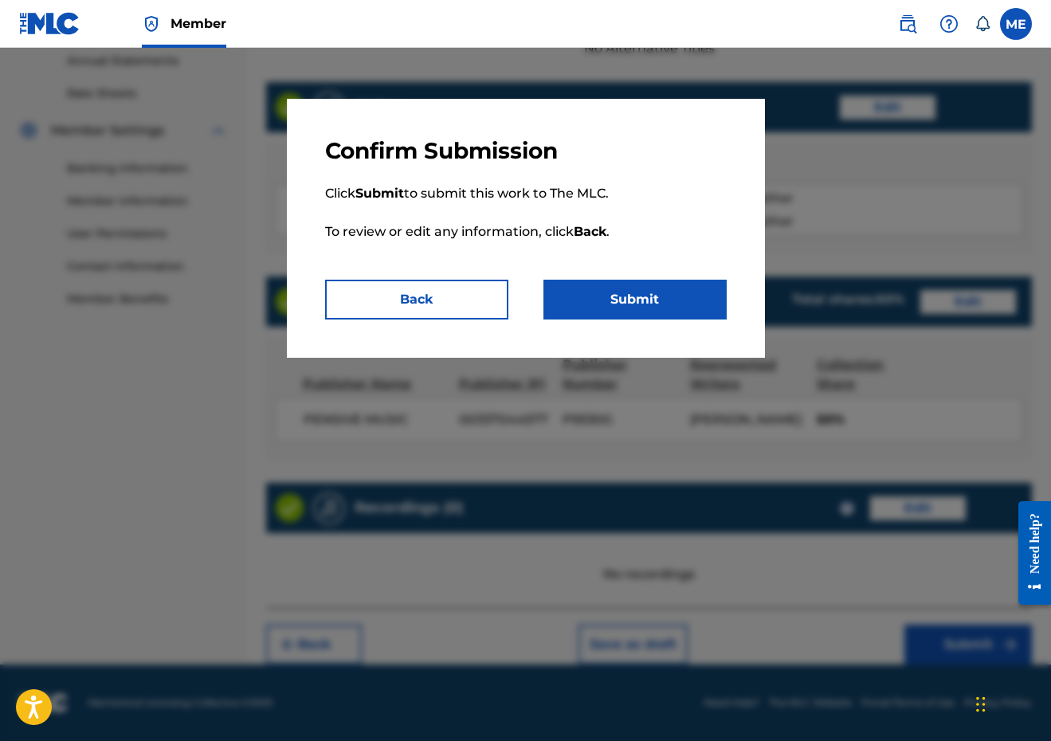
click at [681, 300] on button "Submit" at bounding box center [634, 300] width 183 height 40
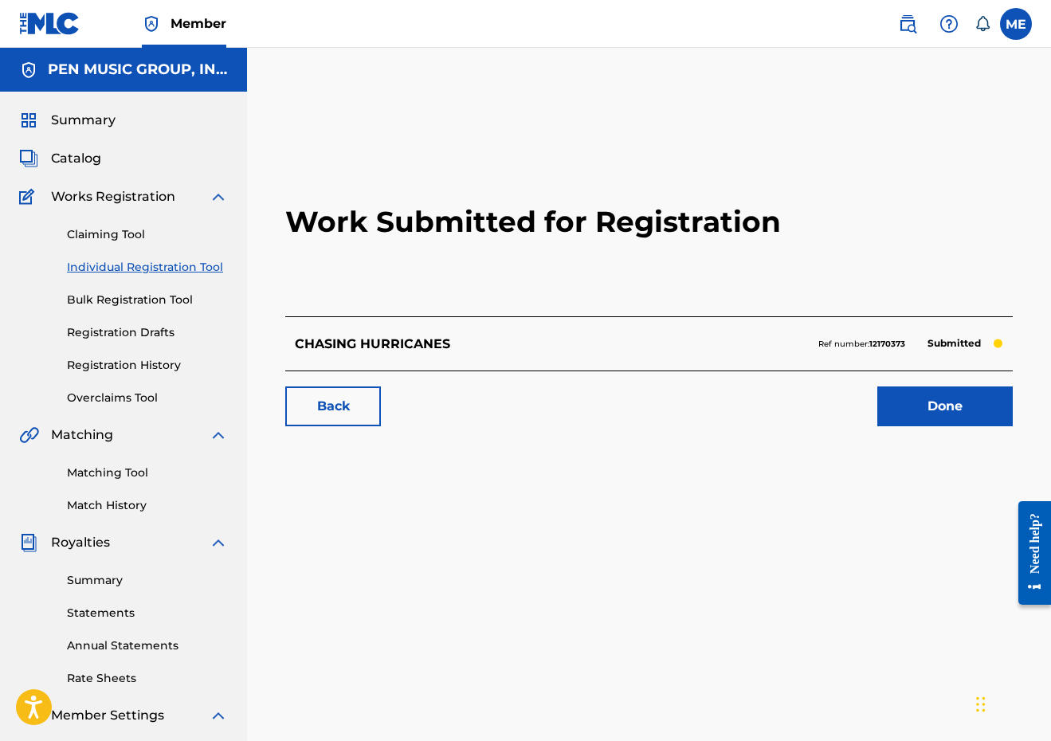
click at [204, 270] on link "Individual Registration Tool" at bounding box center [147, 267] width 161 height 17
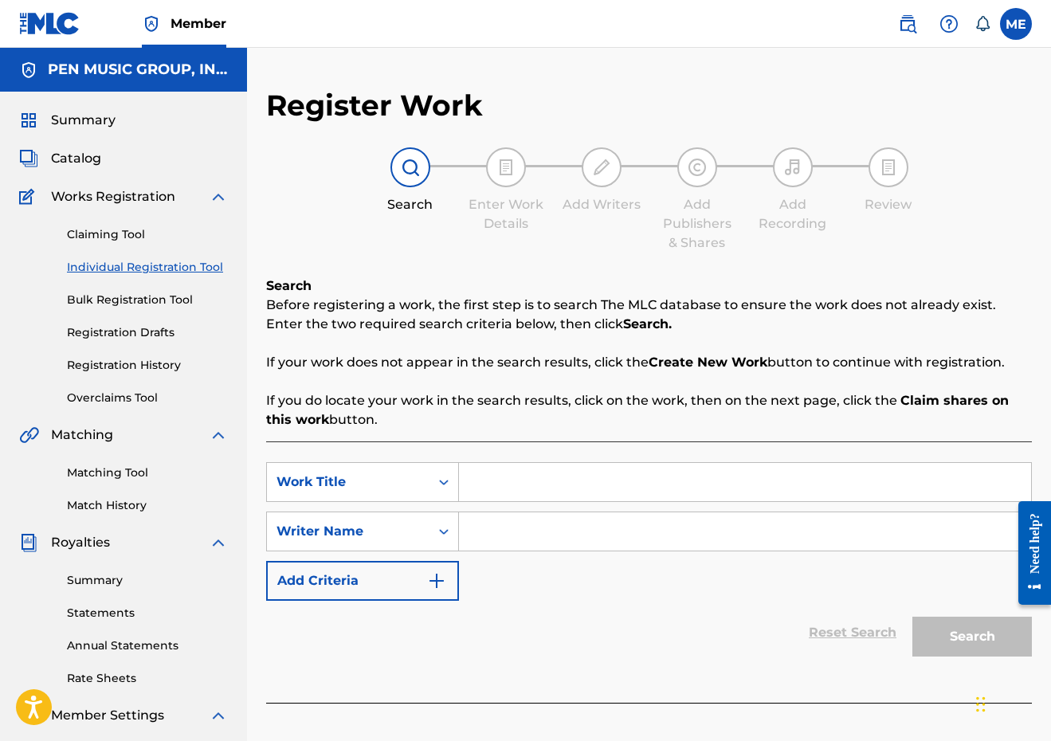
click at [532, 482] on input "Search Form" at bounding box center [745, 482] width 572 height 38
paste input "TUNNEL VISION"
type input "TUNNEL VISION"
click at [514, 535] on input "Search Form" at bounding box center [745, 531] width 572 height 38
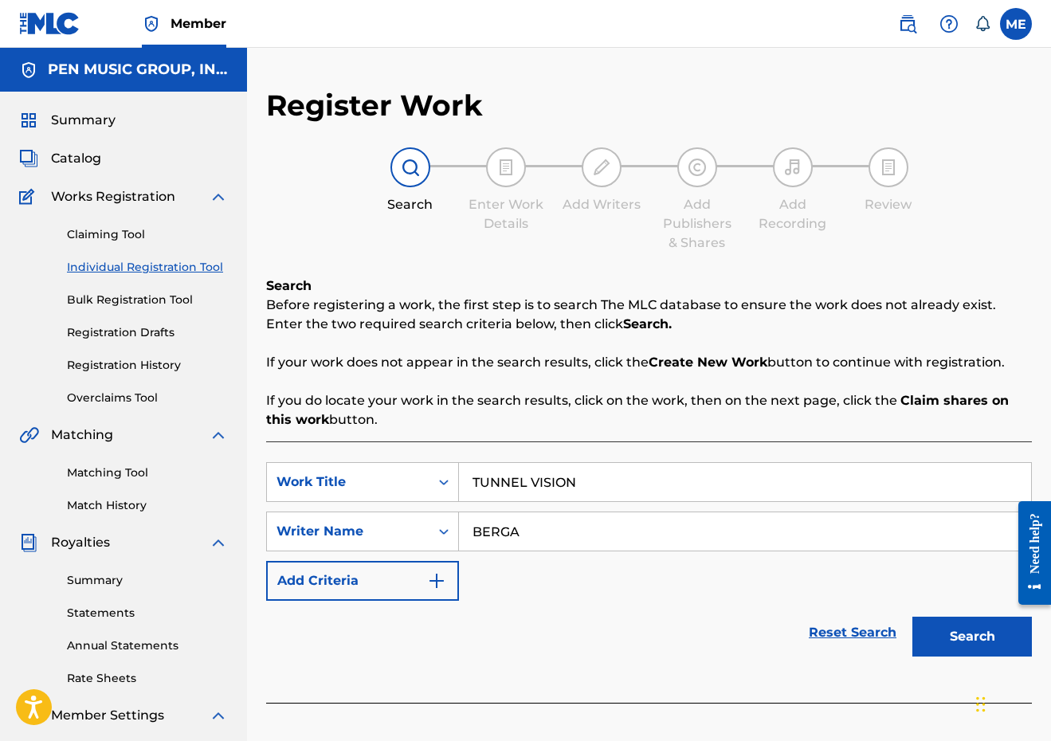
type input "BERGA"
click at [972, 637] on button "Search" at bounding box center [972, 637] width 120 height 40
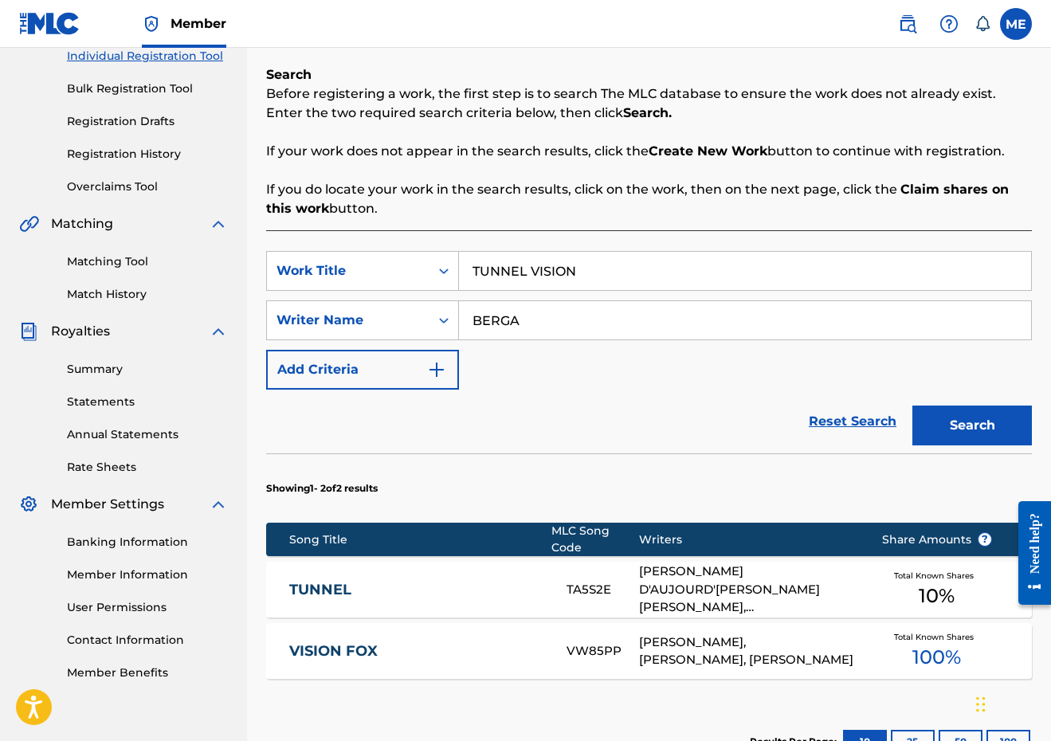
scroll to position [310, 0]
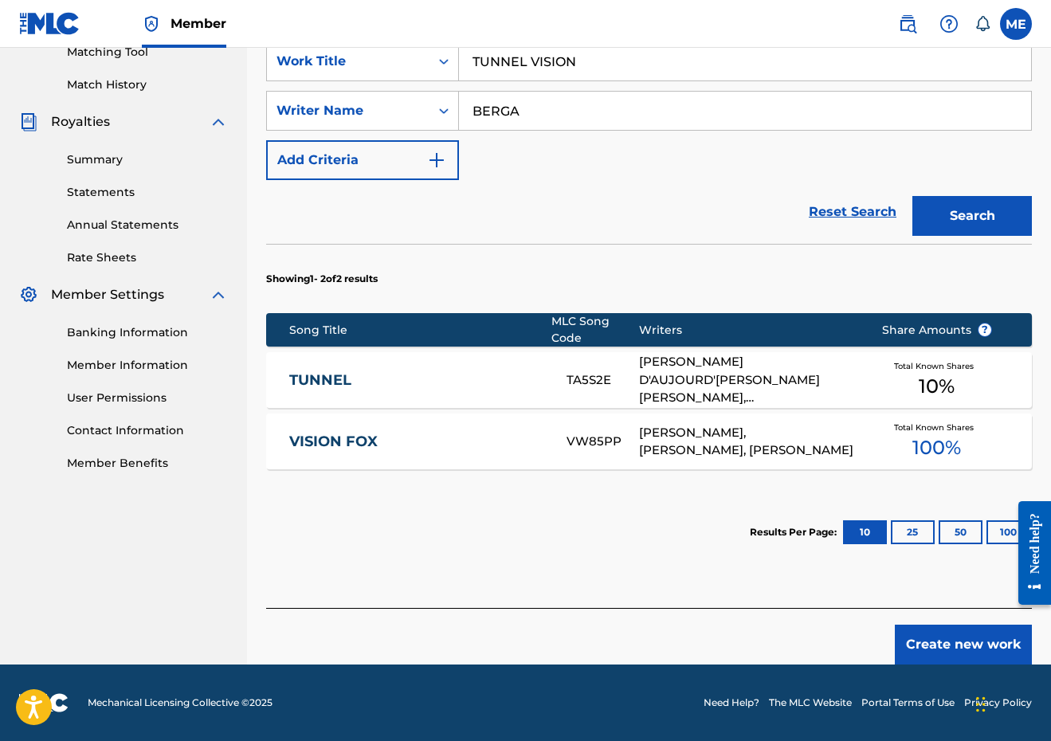
click at [959, 641] on button "Create new work" at bounding box center [963, 645] width 137 height 40
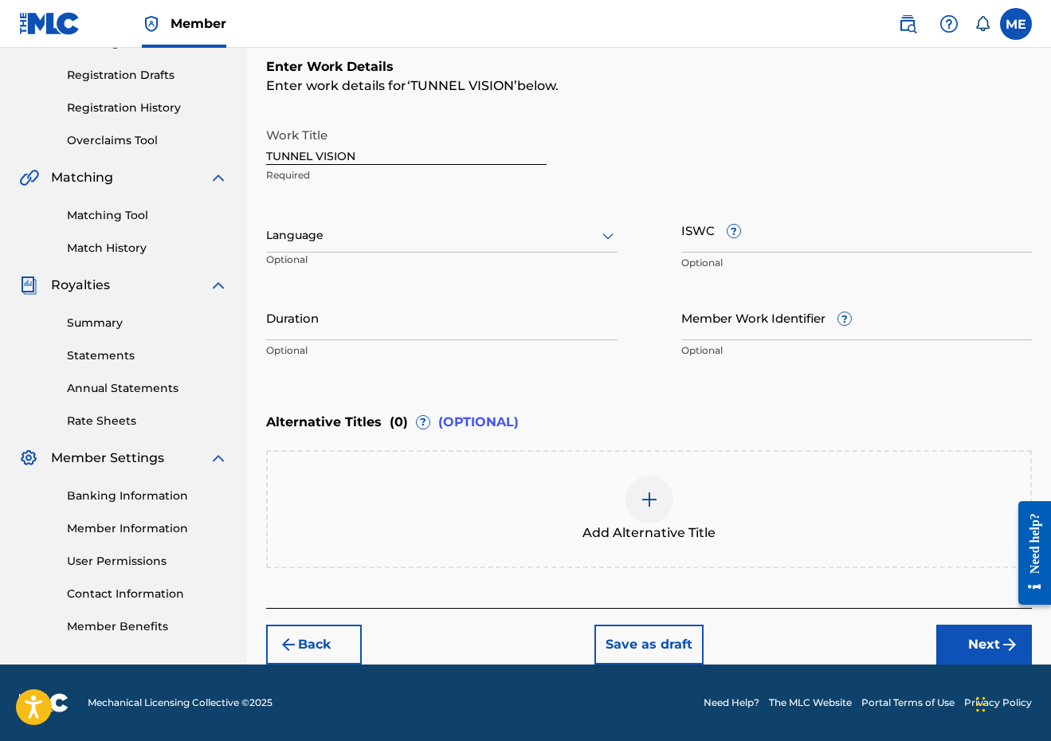
click at [489, 344] on p "Optional" at bounding box center [441, 350] width 351 height 14
click at [480, 331] on input "Duration" at bounding box center [441, 317] width 351 height 45
type input "02:07"
click at [962, 635] on button "Next" at bounding box center [984, 645] width 96 height 40
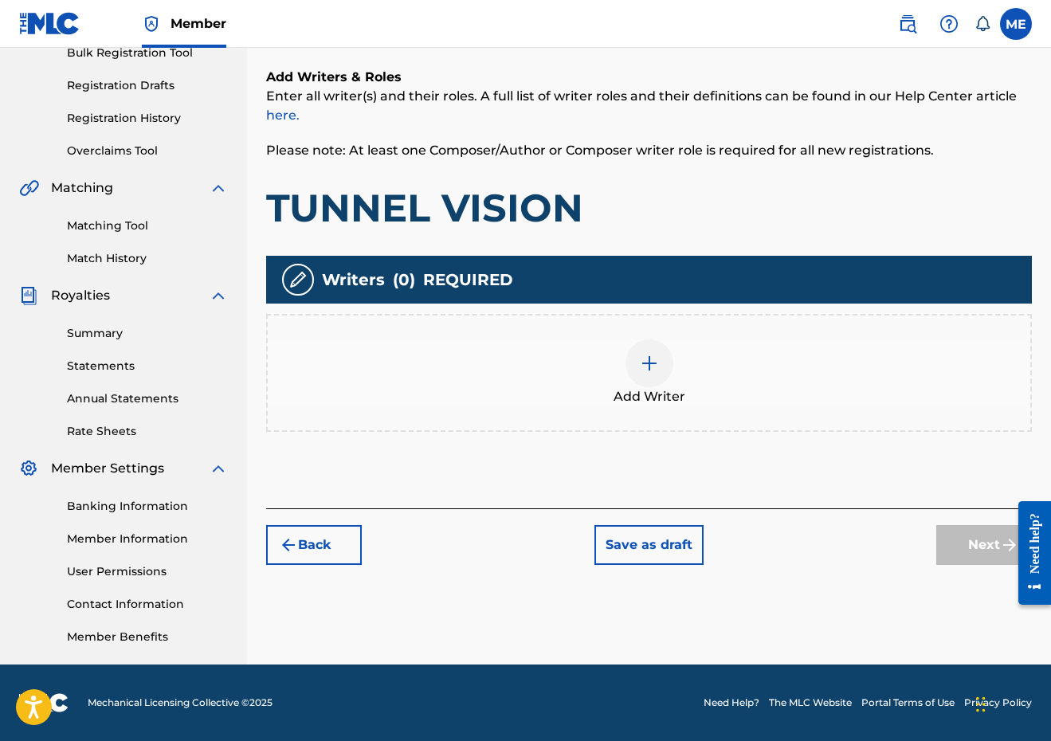
scroll to position [247, 0]
click at [650, 377] on div at bounding box center [650, 363] width 48 height 48
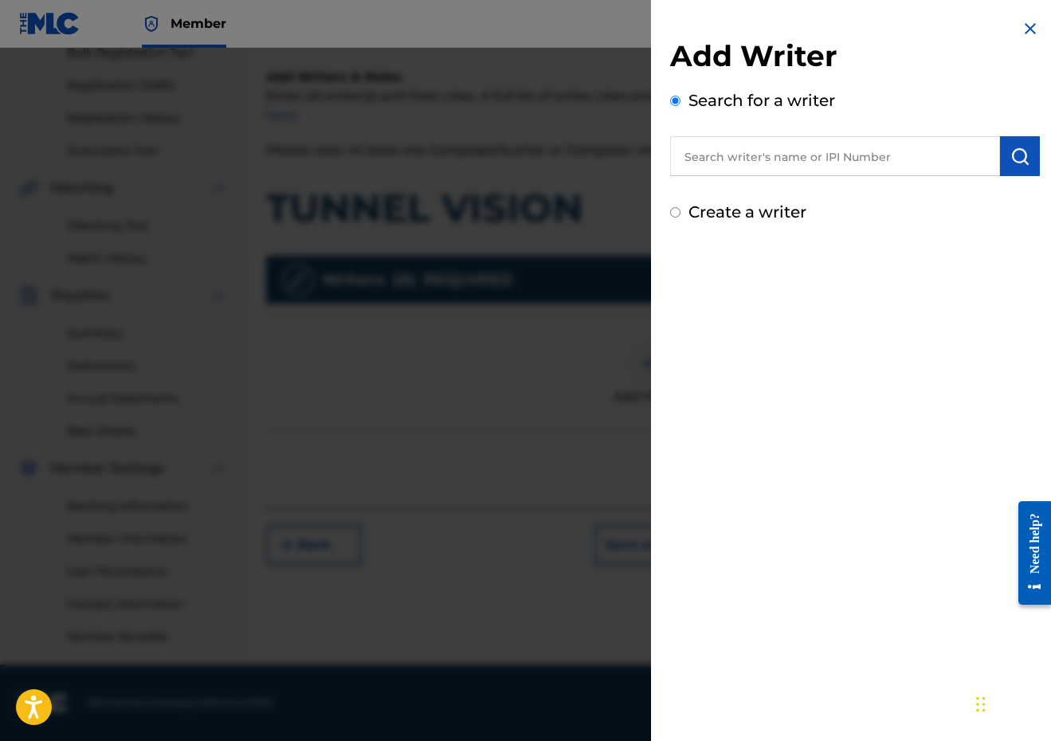
click at [816, 173] on input "text" at bounding box center [835, 156] width 330 height 40
paste input "289900815"
type input "00289900815"
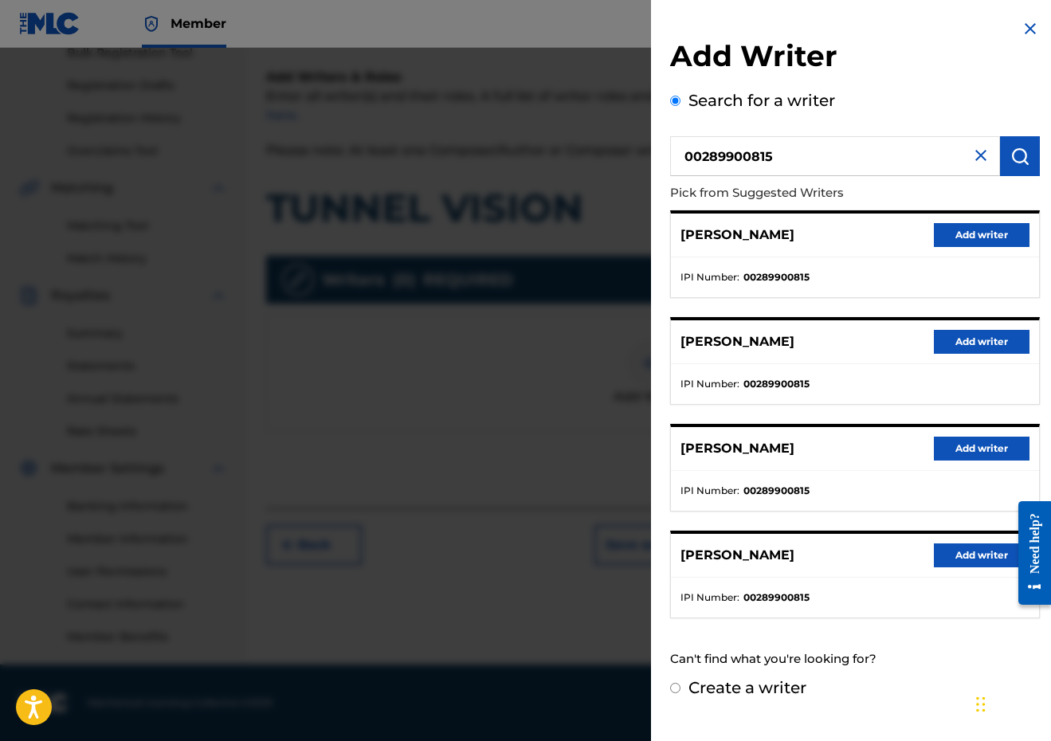
click at [992, 244] on button "Add writer" at bounding box center [982, 235] width 96 height 24
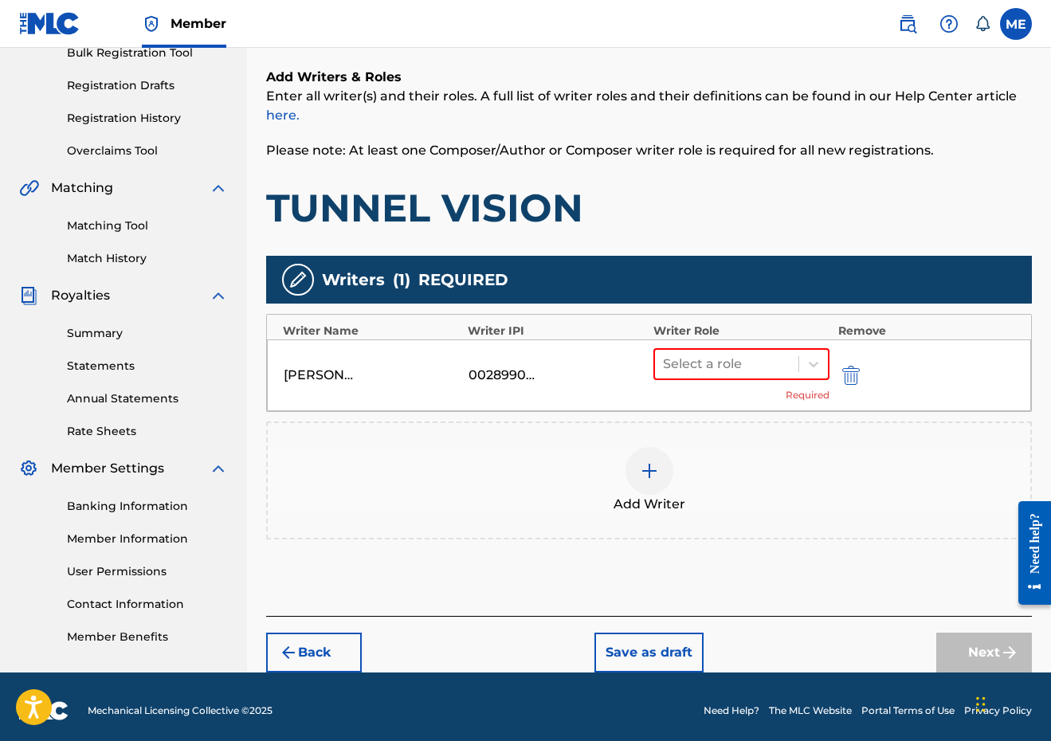
click at [698, 386] on div "Select a role Required" at bounding box center [741, 375] width 177 height 54
click at [707, 361] on div at bounding box center [727, 364] width 128 height 22
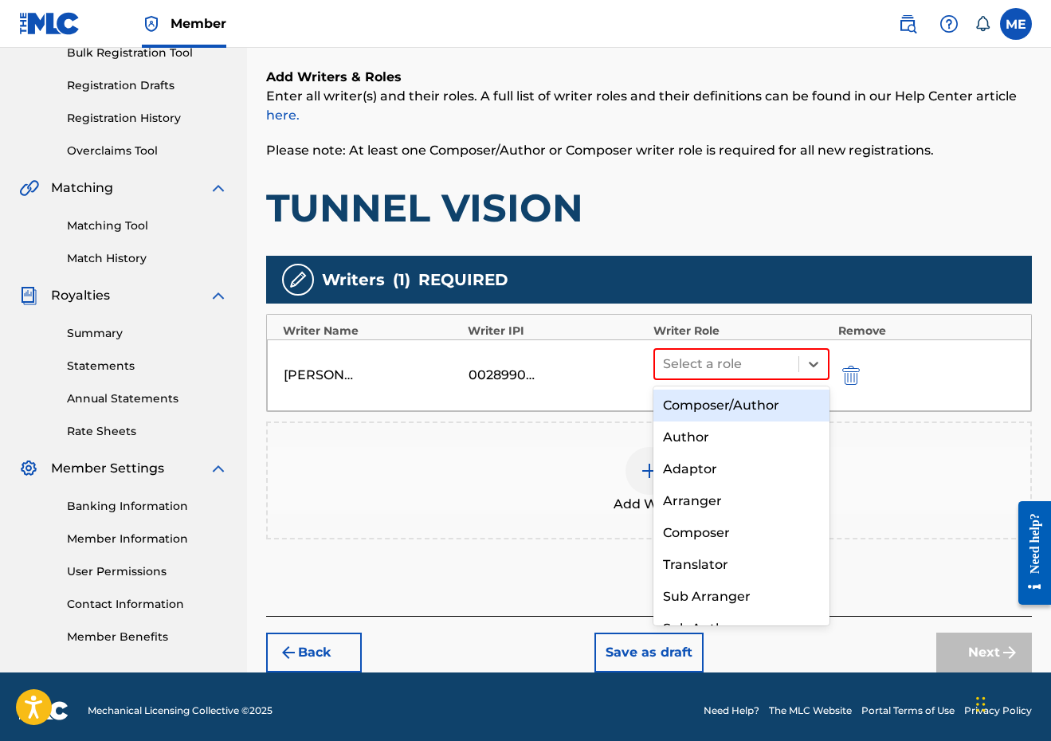
click at [709, 394] on div "Composer/Author" at bounding box center [741, 406] width 177 height 32
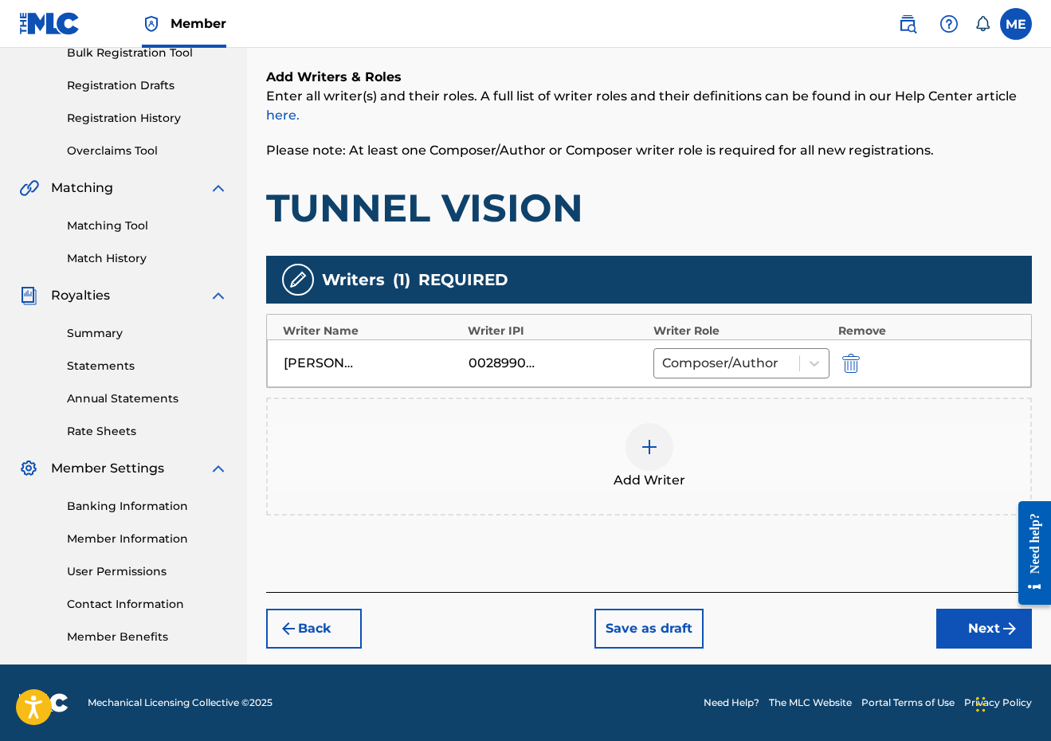
click at [653, 437] on img at bounding box center [649, 446] width 19 height 19
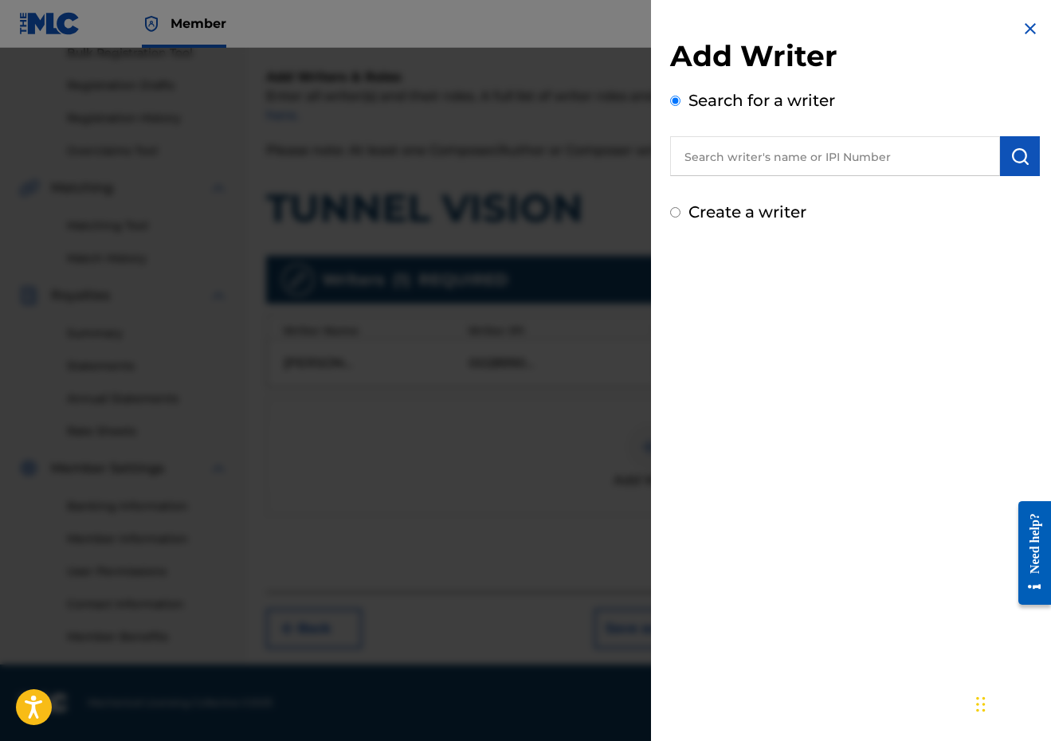
click at [875, 181] on div "Add Writer Search for a writer Create a writer" at bounding box center [855, 131] width 370 height 186
click at [871, 153] on input "text" at bounding box center [835, 156] width 330 height 40
paste input "01233602592"
type input "01233602592"
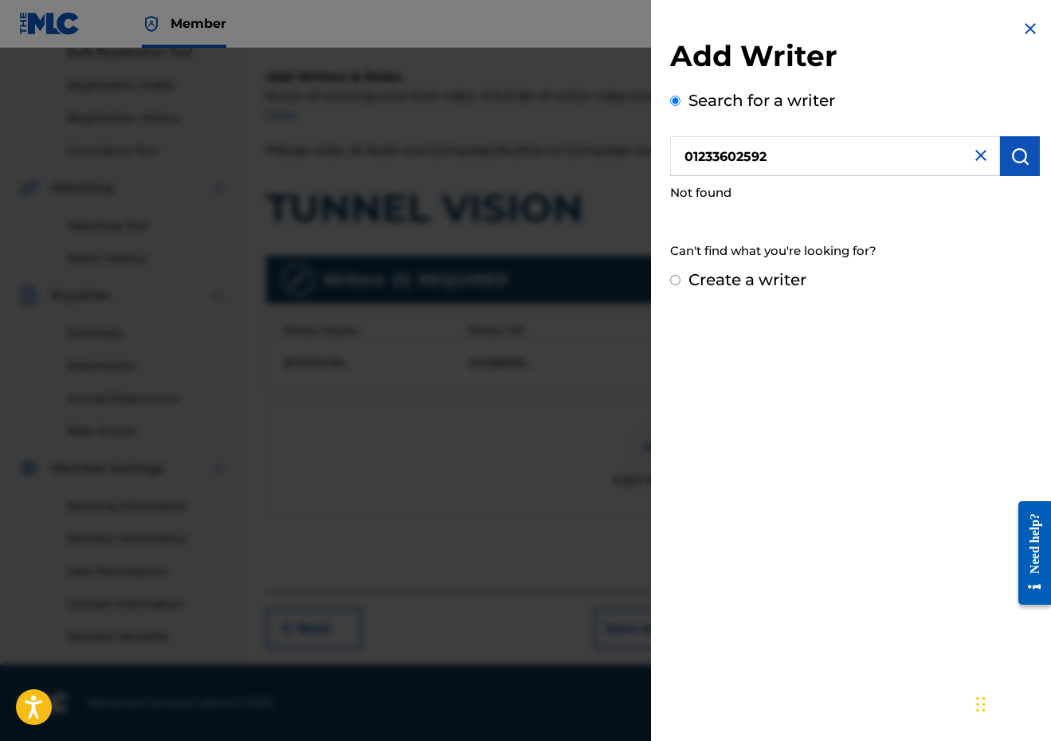
click at [733, 284] on label "Create a writer" at bounding box center [747, 279] width 118 height 19
radio input "true"
click at [681, 284] on input "Create a writer" at bounding box center [675, 280] width 10 height 10
radio input "false"
radio input "true"
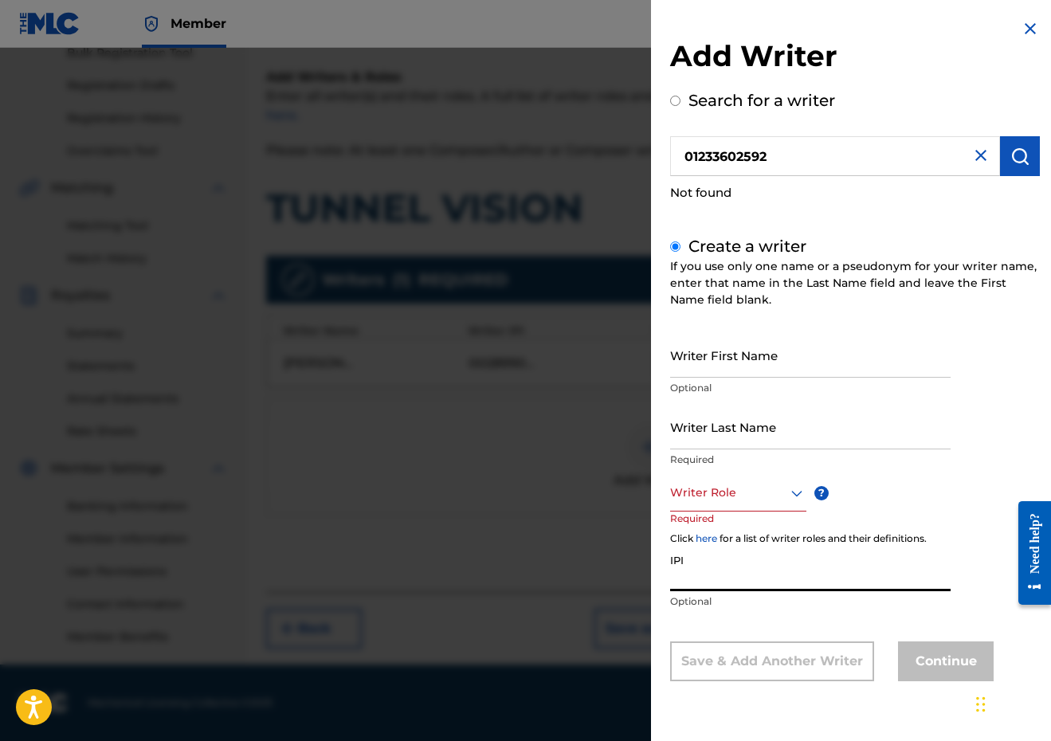
click at [713, 567] on input "IPI" at bounding box center [810, 568] width 280 height 45
paste input "01233602592"
type input "01233602592"
click at [760, 353] on input "Writer First Name" at bounding box center [810, 354] width 280 height 45
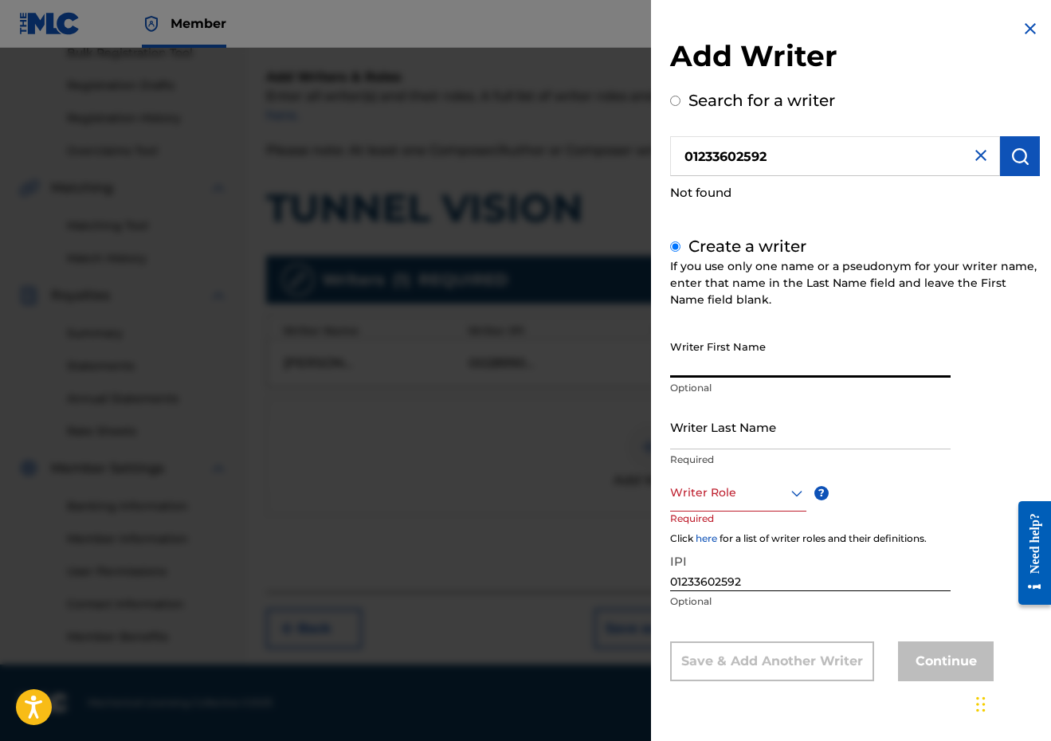
paste input "ABI MONTEREY"
click at [726, 357] on input "ABI MONTEREY" at bounding box center [810, 354] width 280 height 45
click at [726, 375] on input "ABI MONTEREY" at bounding box center [810, 354] width 280 height 45
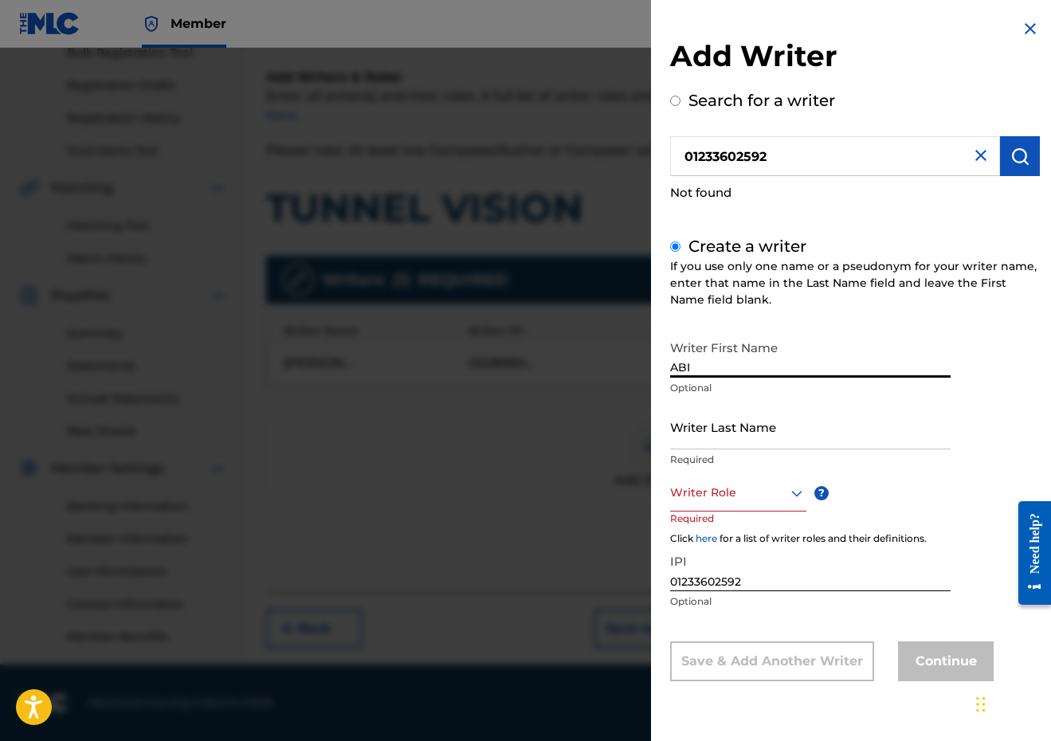
type input "ABI"
paste input "[GEOGRAPHIC_DATA]"
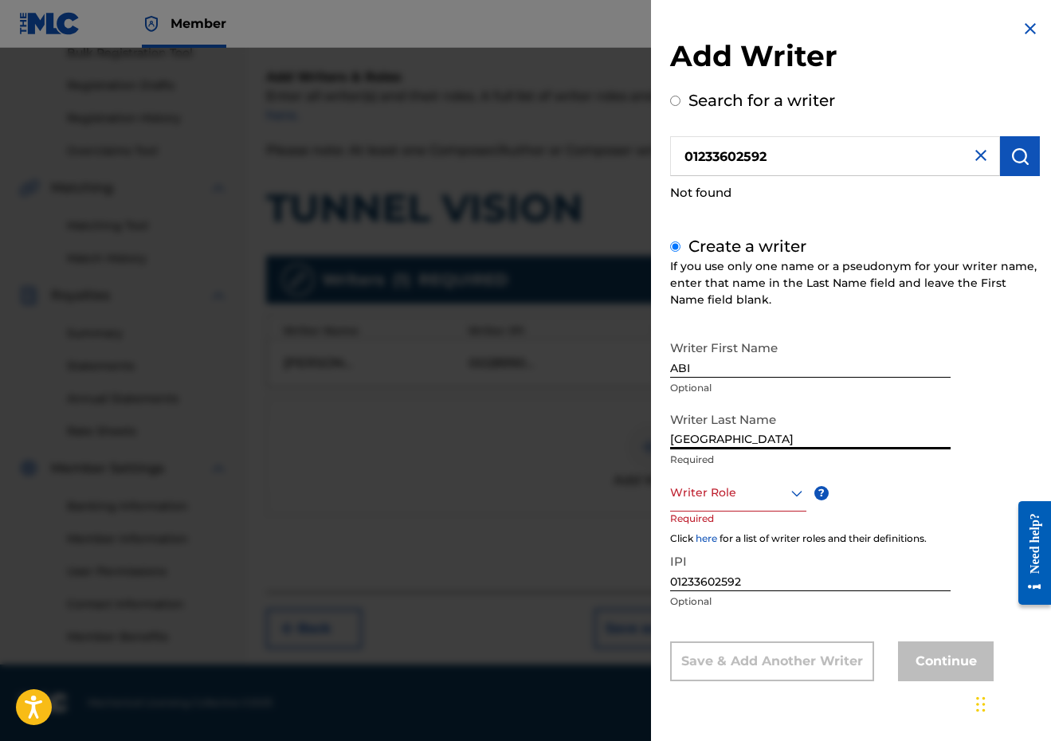
type input "[GEOGRAPHIC_DATA]"
click at [747, 488] on div at bounding box center [738, 493] width 136 height 20
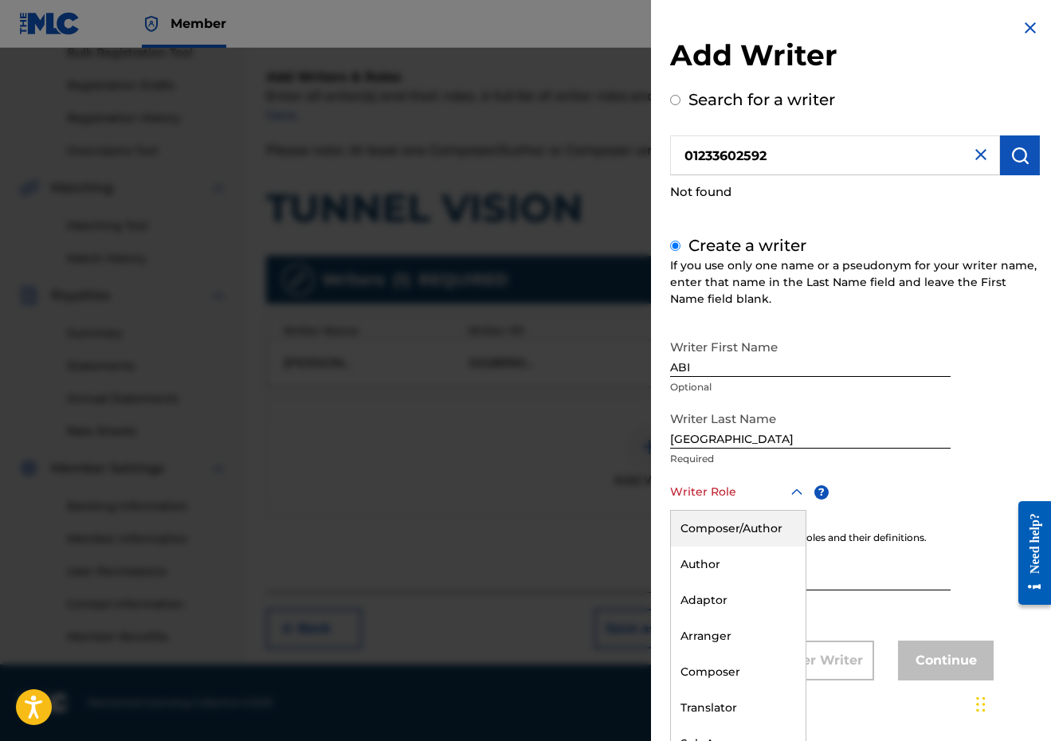
click at [731, 524] on div "Composer/Author" at bounding box center [738, 529] width 135 height 36
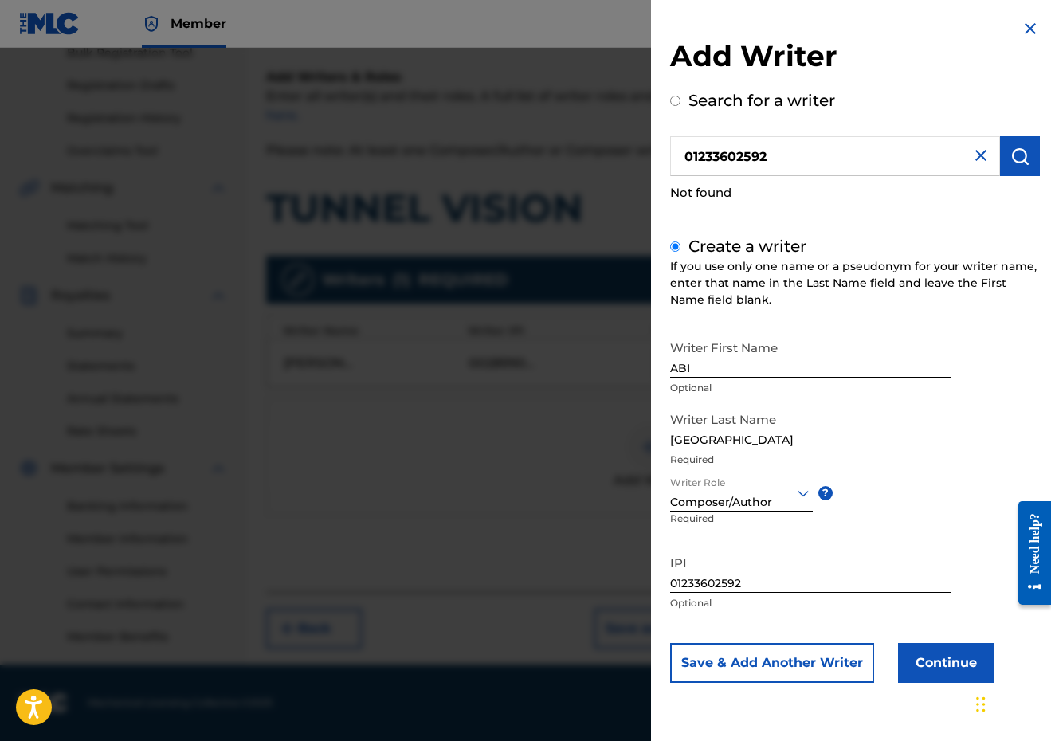
scroll to position [0, 0]
click at [941, 669] on button "Continue" at bounding box center [946, 663] width 96 height 40
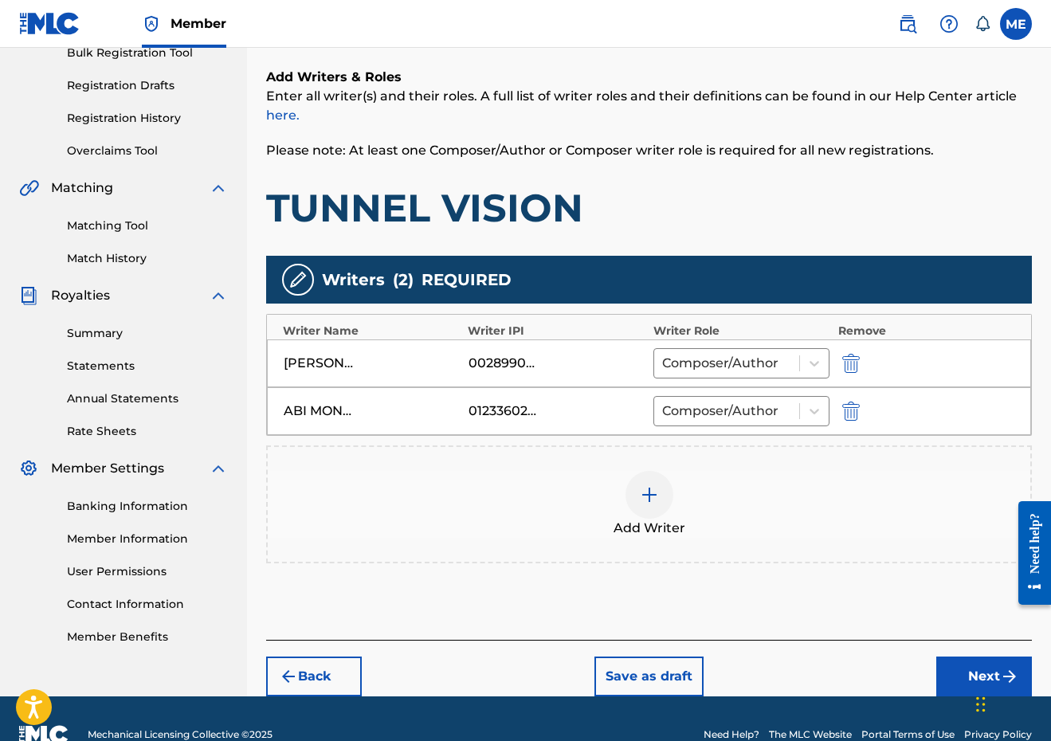
click at [677, 479] on div "Add Writer" at bounding box center [649, 504] width 763 height 67
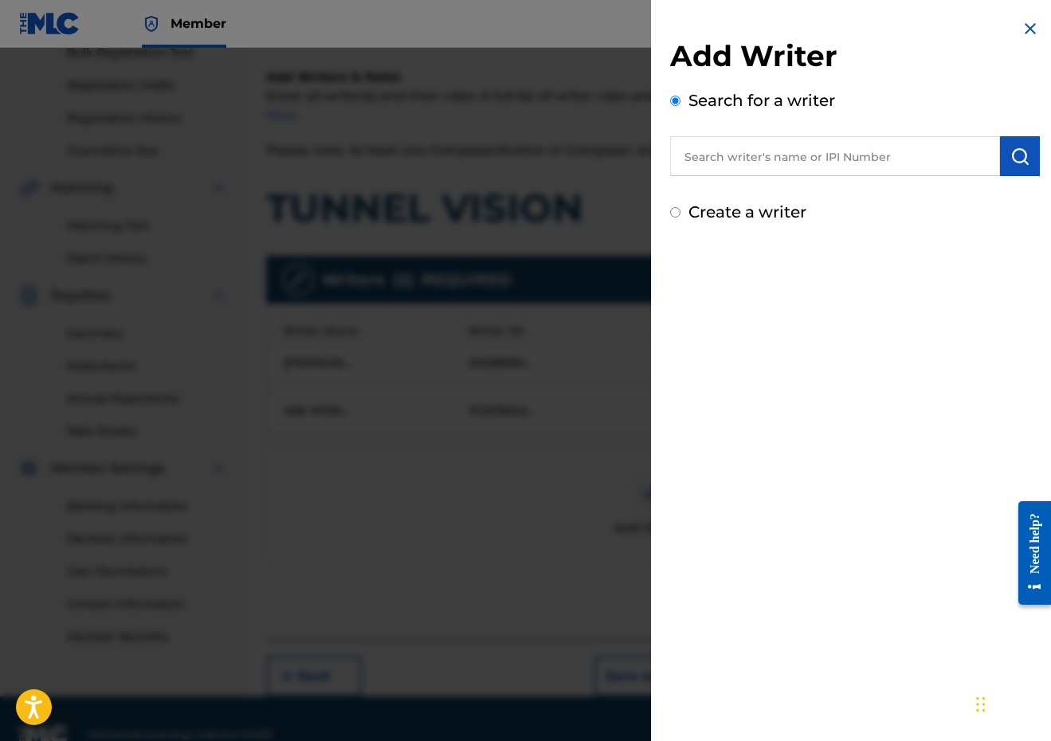
click at [919, 143] on input "text" at bounding box center [835, 156] width 330 height 40
paste input "01293882018"
type input "01293882018"
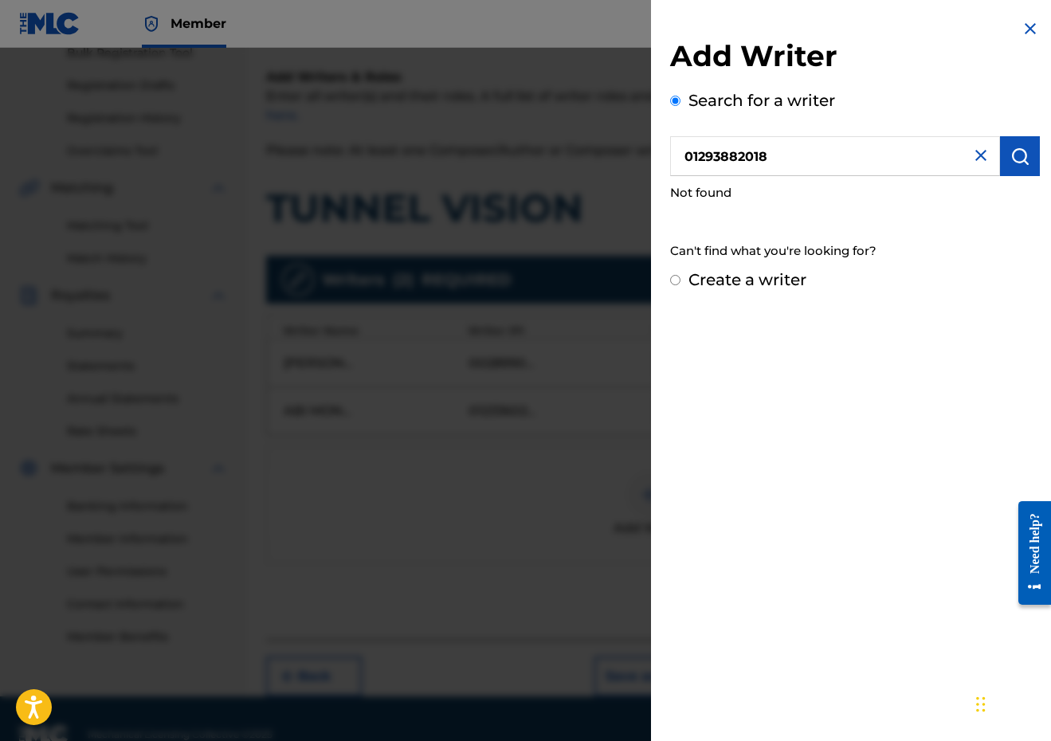
click at [787, 268] on div "Create a writer" at bounding box center [855, 280] width 370 height 24
click at [779, 280] on label "Create a writer" at bounding box center [747, 279] width 118 height 19
radio input "true"
click at [681, 280] on input "Create a writer" at bounding box center [675, 280] width 10 height 10
radio input "false"
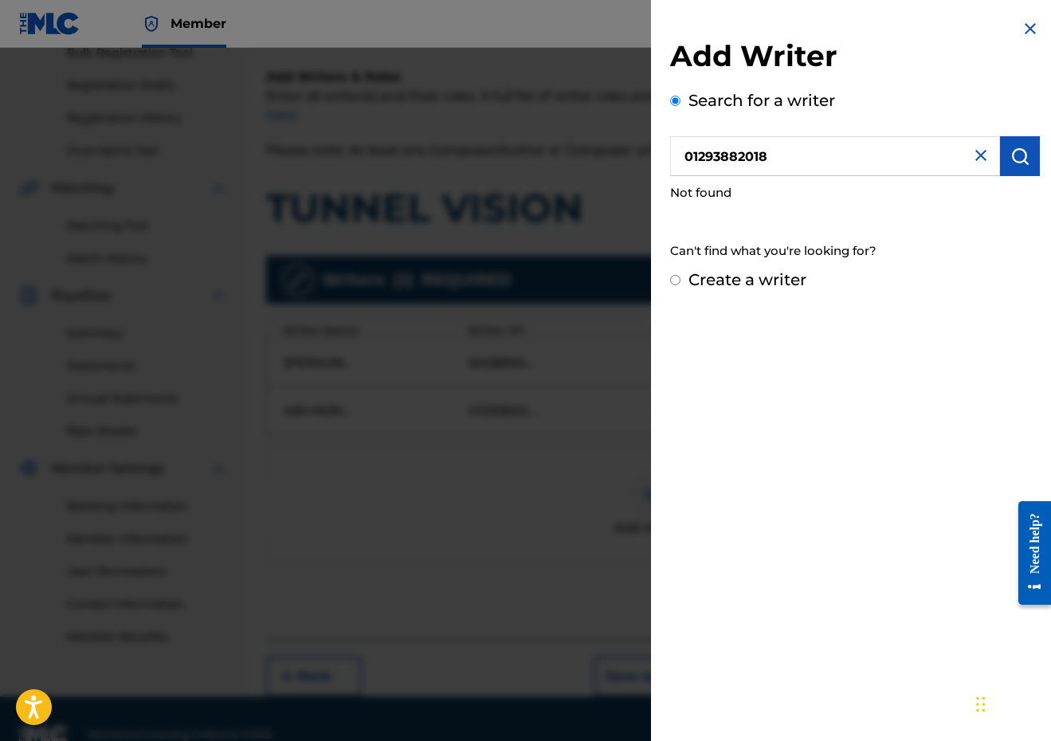
radio input "true"
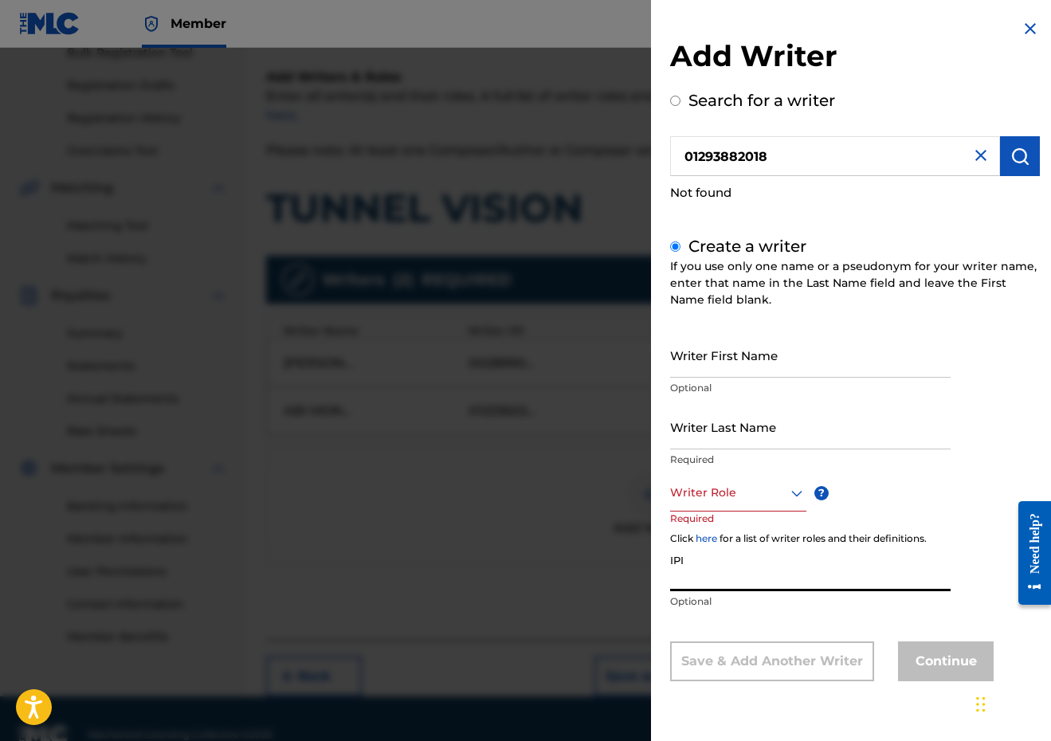
click at [720, 556] on input "IPI" at bounding box center [810, 568] width 280 height 45
paste input "01293882018"
type input "01293882018"
click at [829, 374] on input "Writer First Name" at bounding box center [810, 354] width 280 height 45
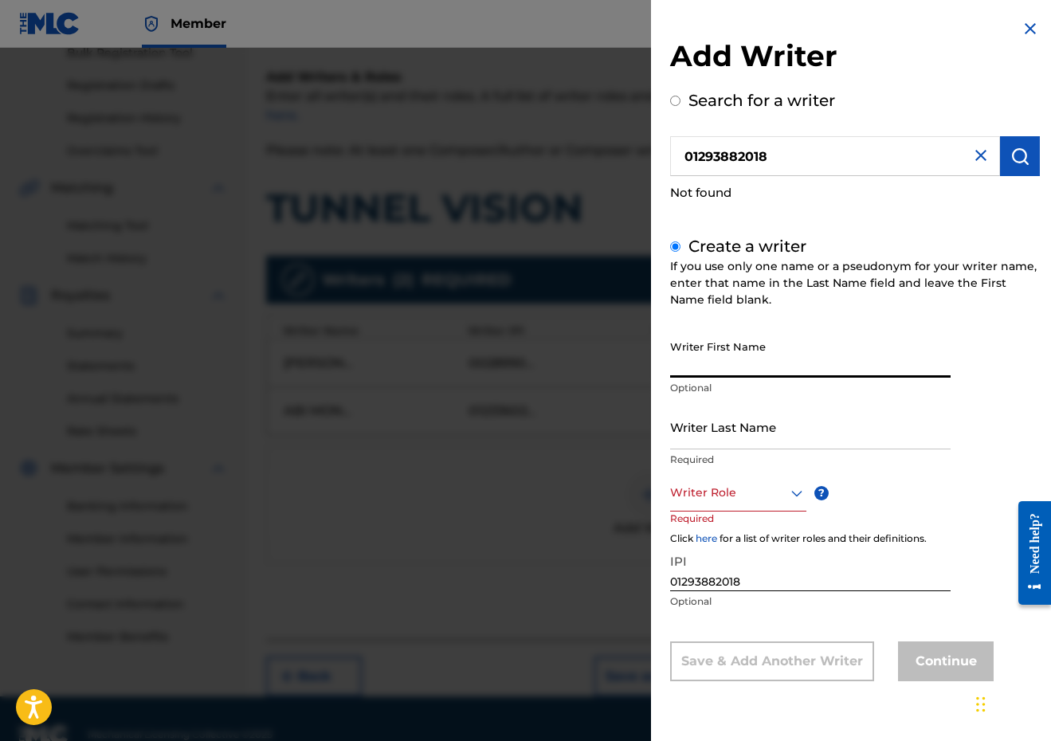
paste input "OROD KAVEH"
click at [736, 371] on input "OROD KAVEH" at bounding box center [810, 354] width 280 height 45
click at [732, 370] on input "OROD KAVEH" at bounding box center [810, 354] width 280 height 45
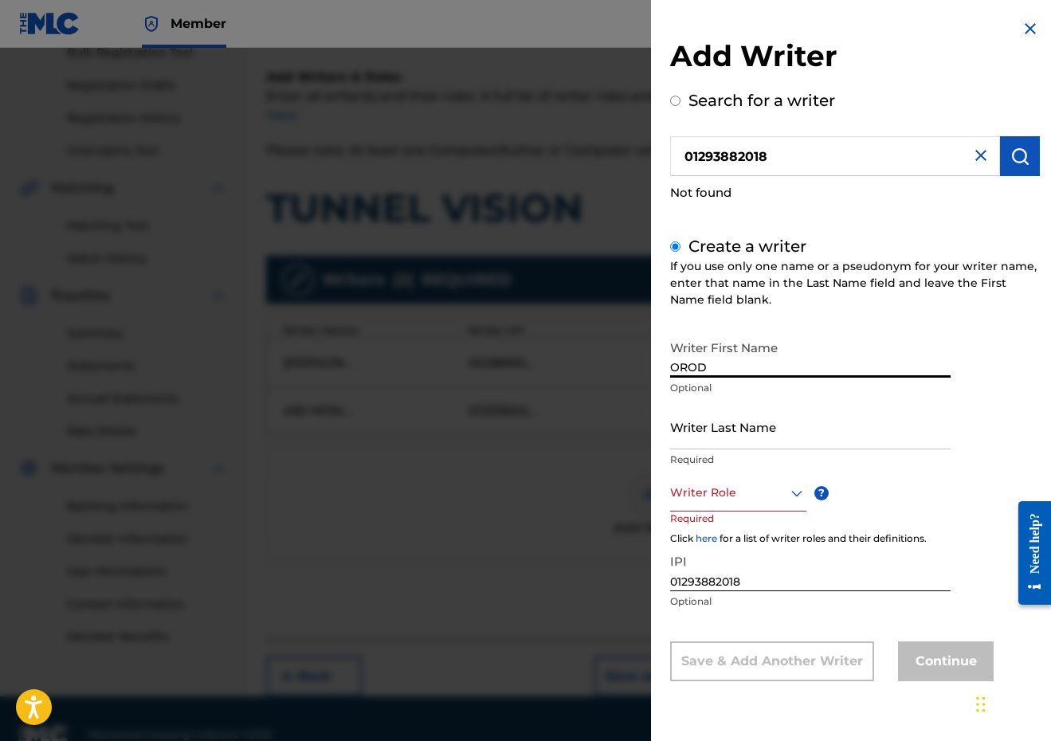
type input "OROD"
paste input "KAVEH"
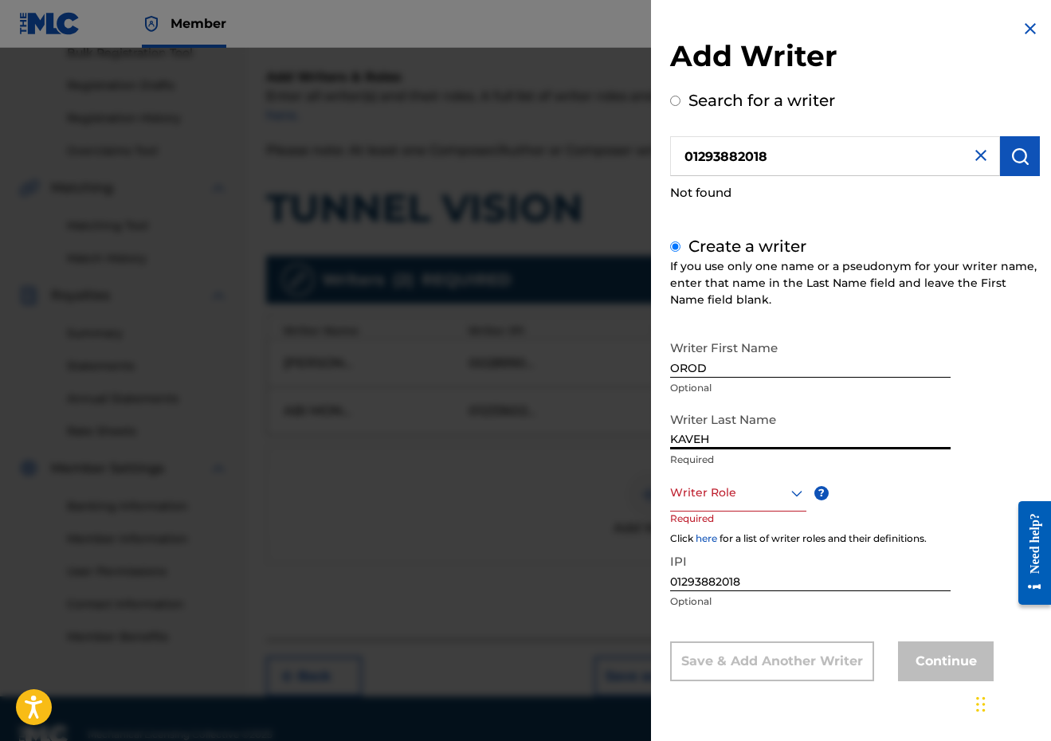
type input "KAVEH"
click at [740, 504] on div "Writer Role" at bounding box center [738, 494] width 136 height 36
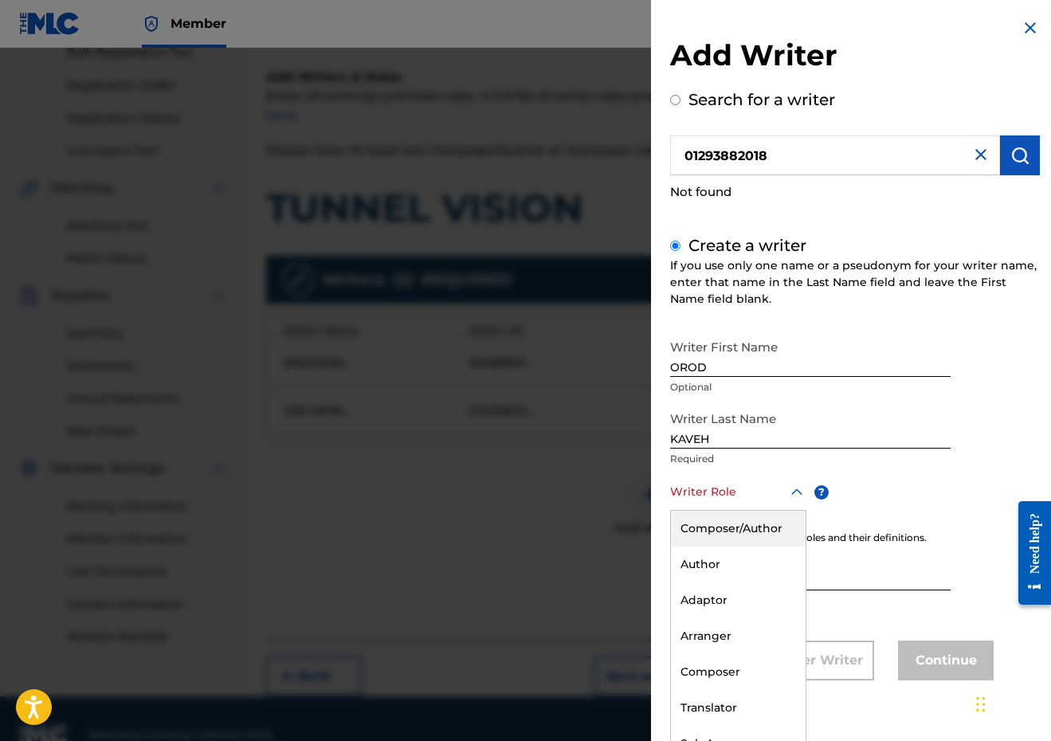
click at [732, 527] on div "Composer/Author" at bounding box center [738, 529] width 135 height 36
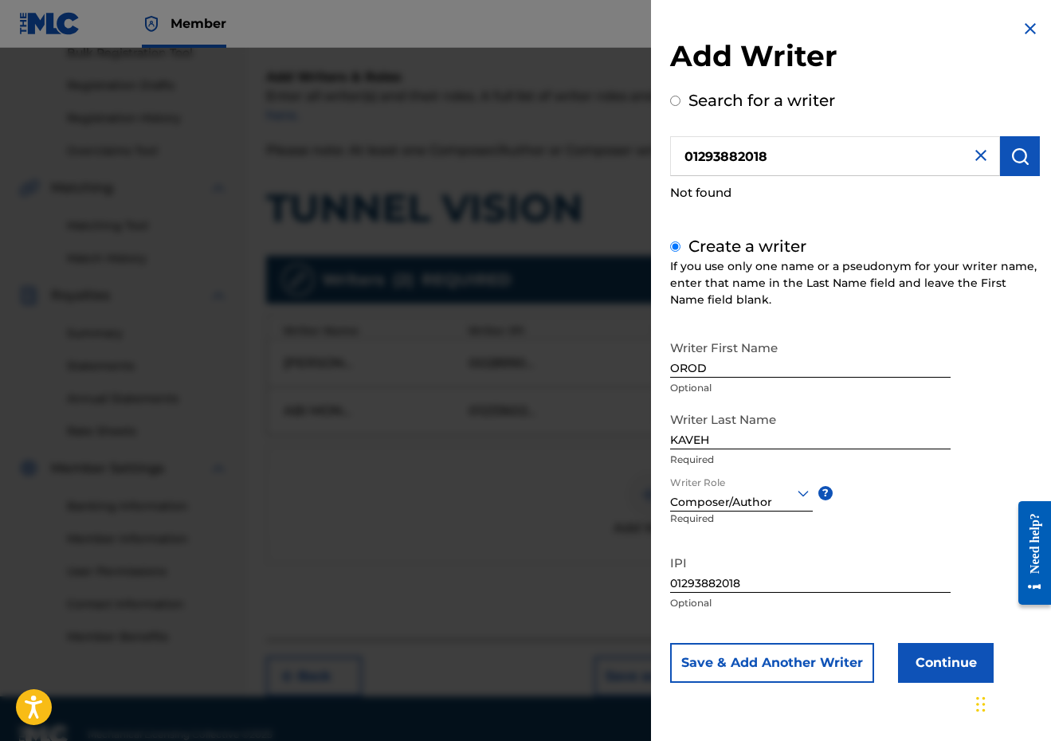
scroll to position [0, 0]
click at [936, 677] on button "Continue" at bounding box center [946, 663] width 96 height 40
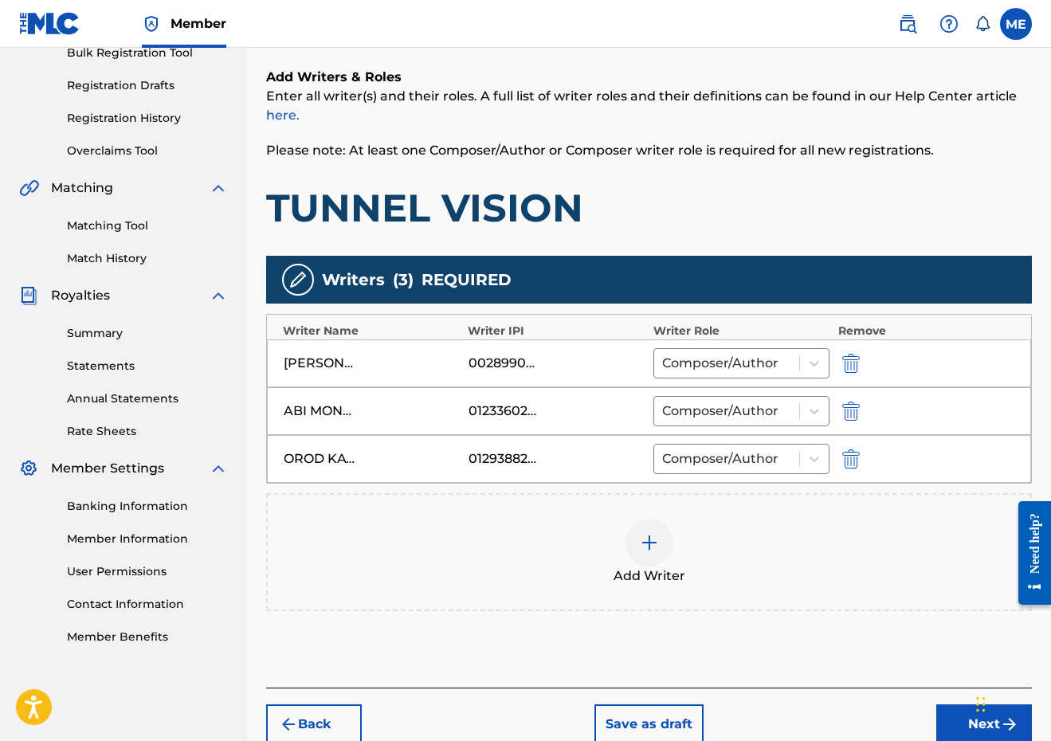
click at [952, 722] on button "Next" at bounding box center [984, 724] width 96 height 40
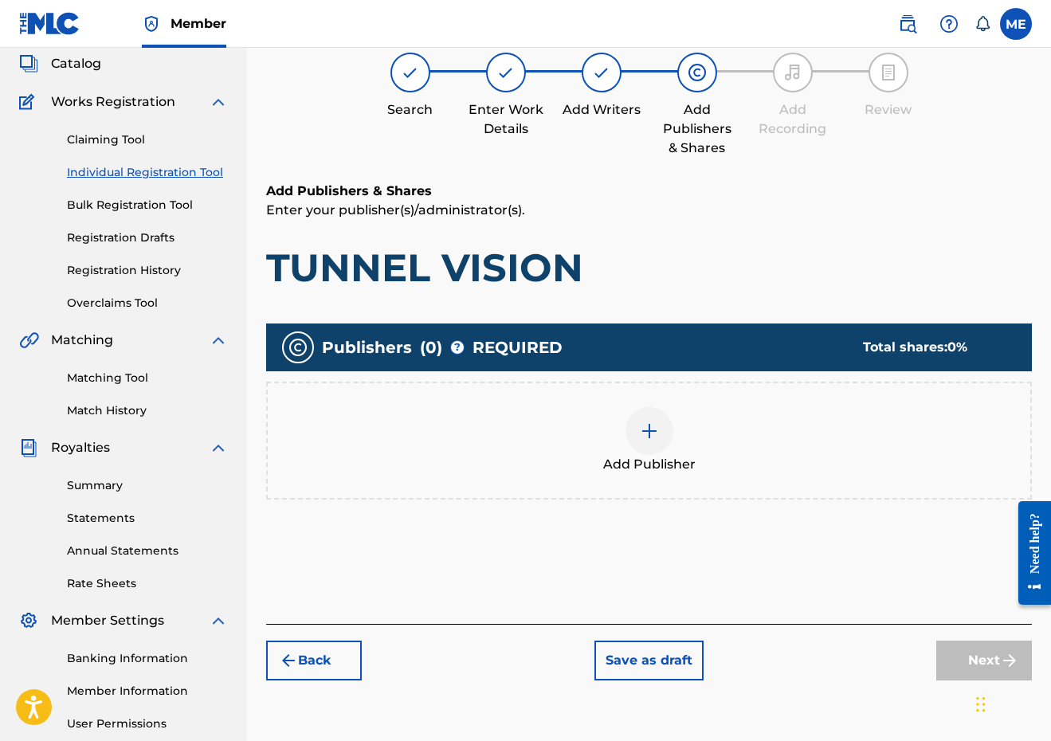
scroll to position [72, 0]
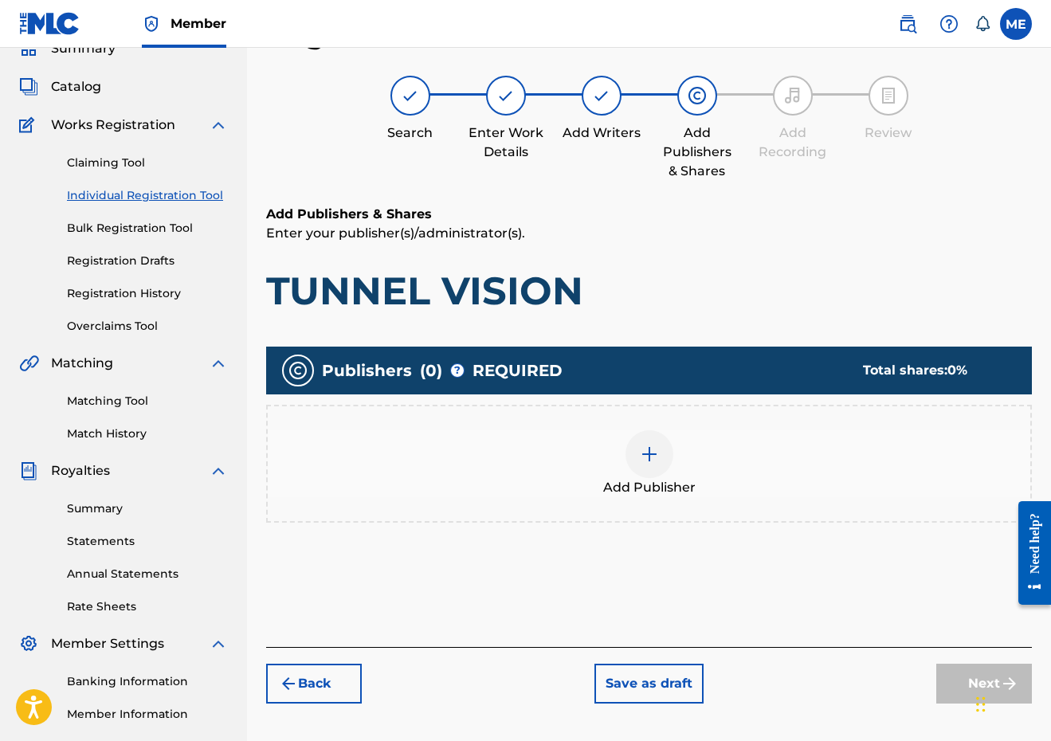
click at [633, 449] on div at bounding box center [650, 454] width 48 height 48
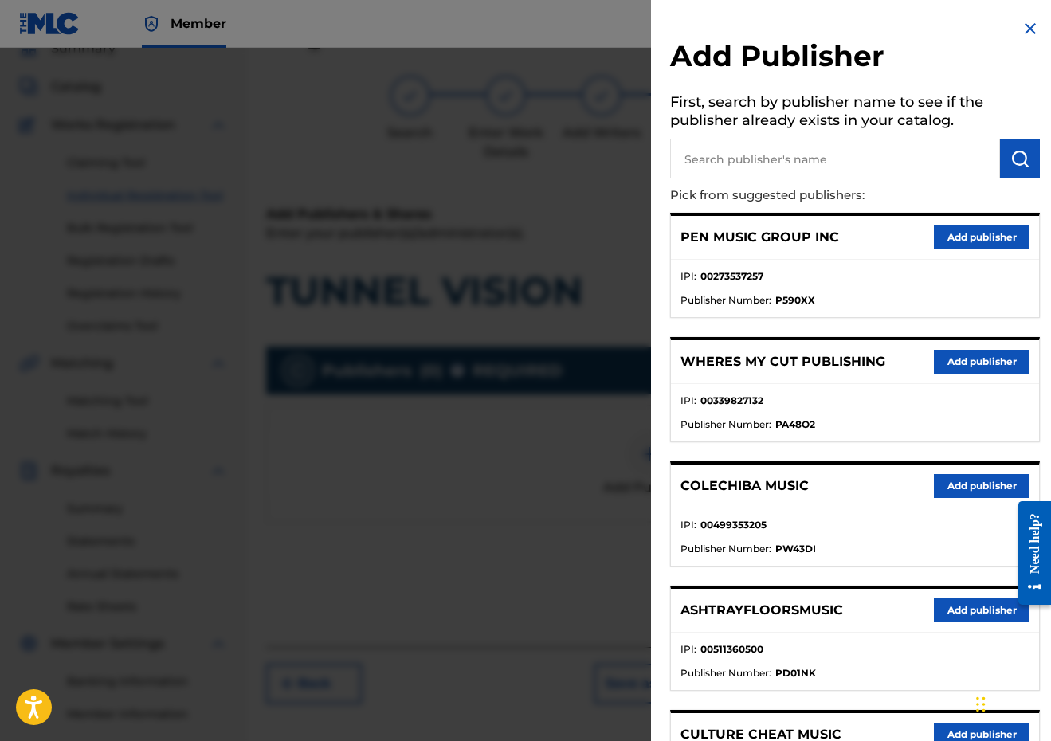
click at [762, 131] on h5 "First, search by publisher name to see if the publisher already exists in your …" at bounding box center [855, 113] width 370 height 50
click at [759, 147] on input "text" at bounding box center [835, 159] width 330 height 40
type input "PENSIVE"
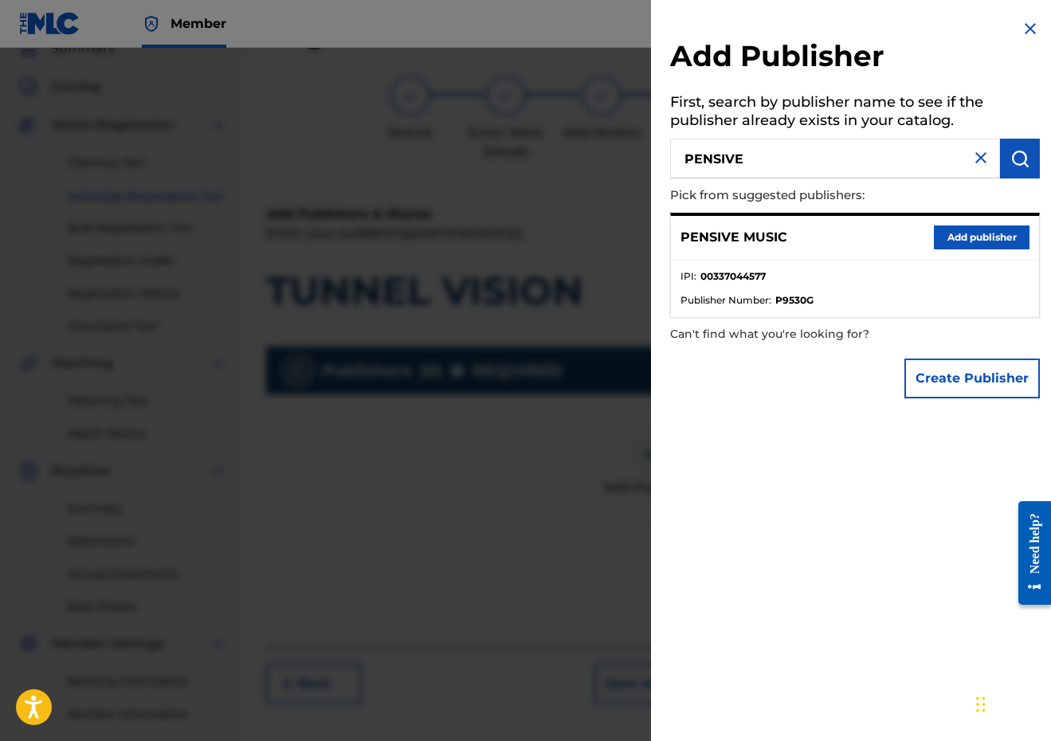
click at [1020, 232] on button "Add publisher" at bounding box center [982, 238] width 96 height 24
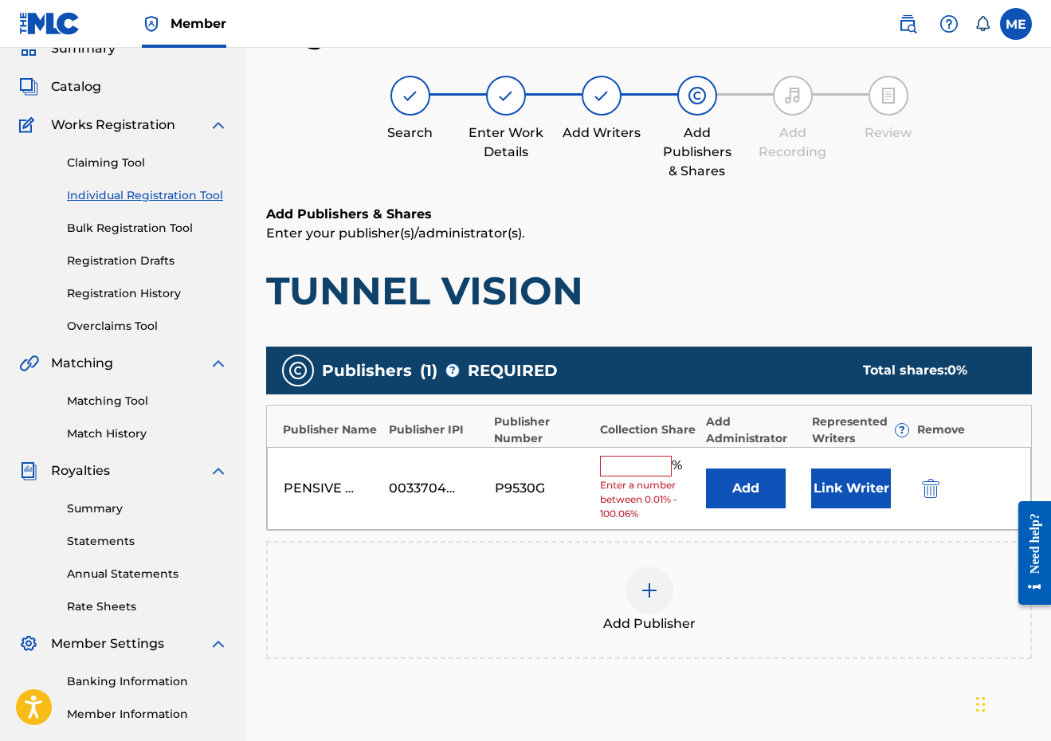
click at [622, 461] on input "text" at bounding box center [636, 466] width 72 height 21
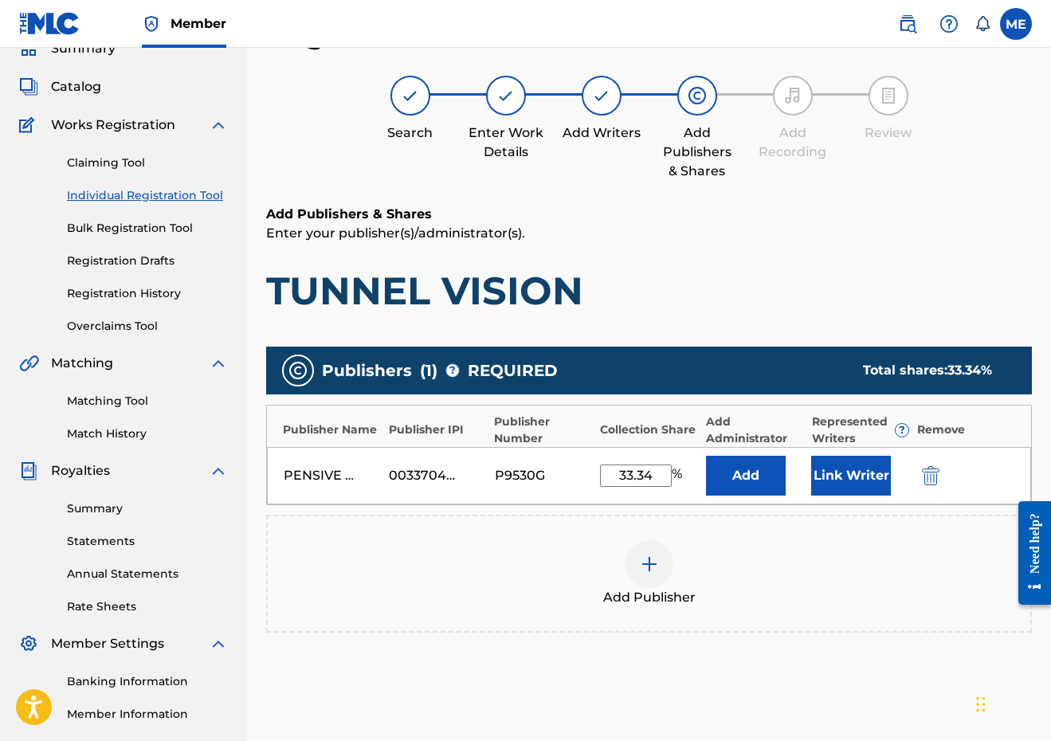
type input "33.34"
click at [862, 457] on button "Link Writer" at bounding box center [851, 476] width 80 height 40
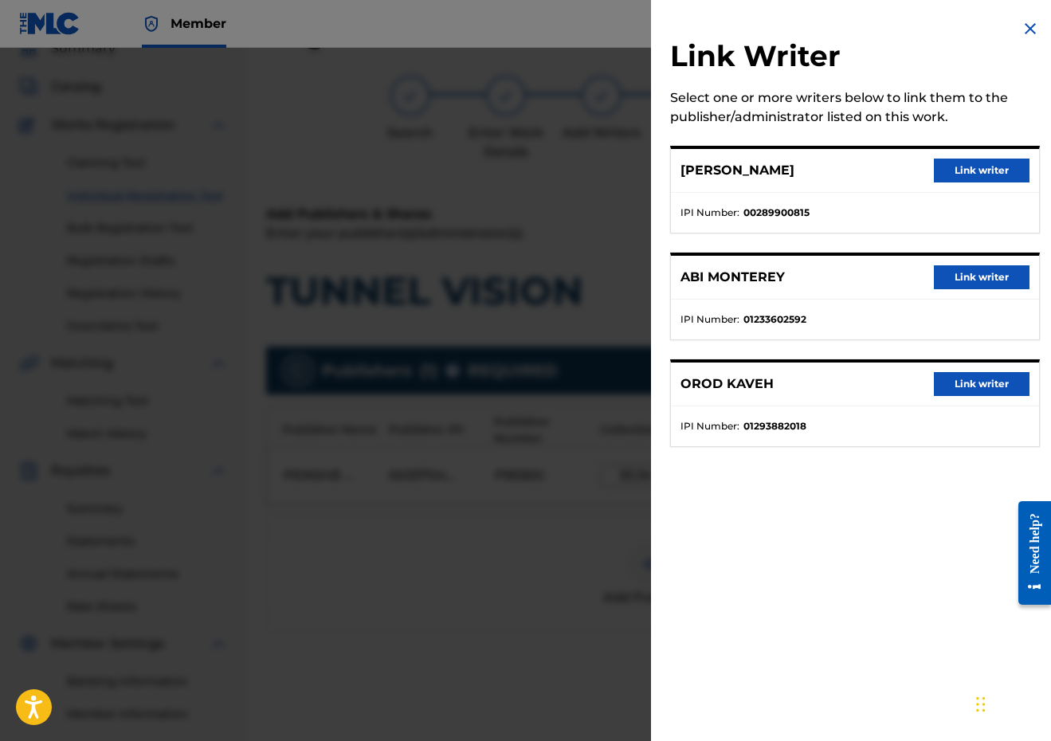
click at [985, 168] on button "Link writer" at bounding box center [982, 171] width 96 height 24
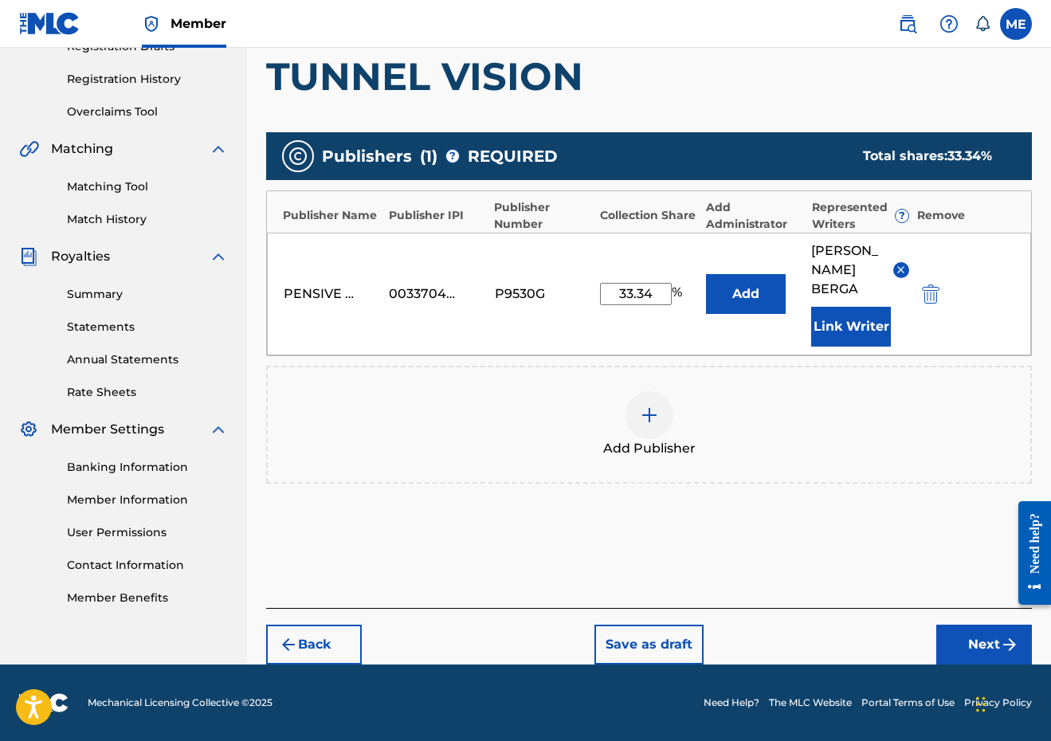
click at [947, 636] on button "Next" at bounding box center [984, 645] width 96 height 40
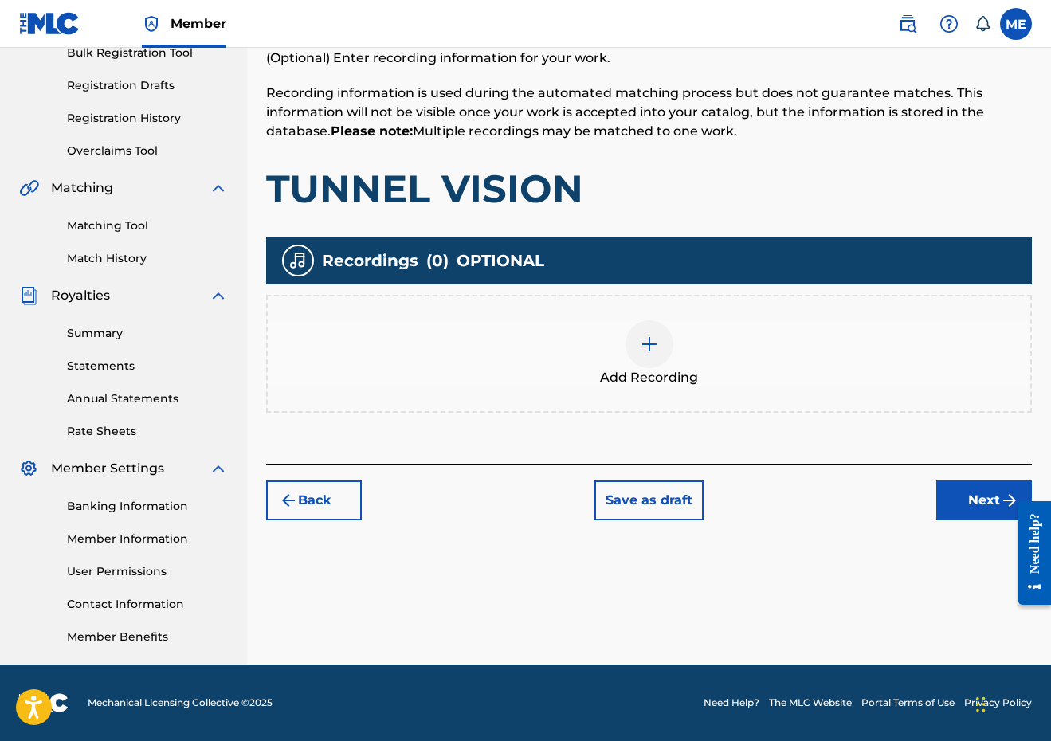
click at [959, 503] on button "Next" at bounding box center [984, 501] width 96 height 40
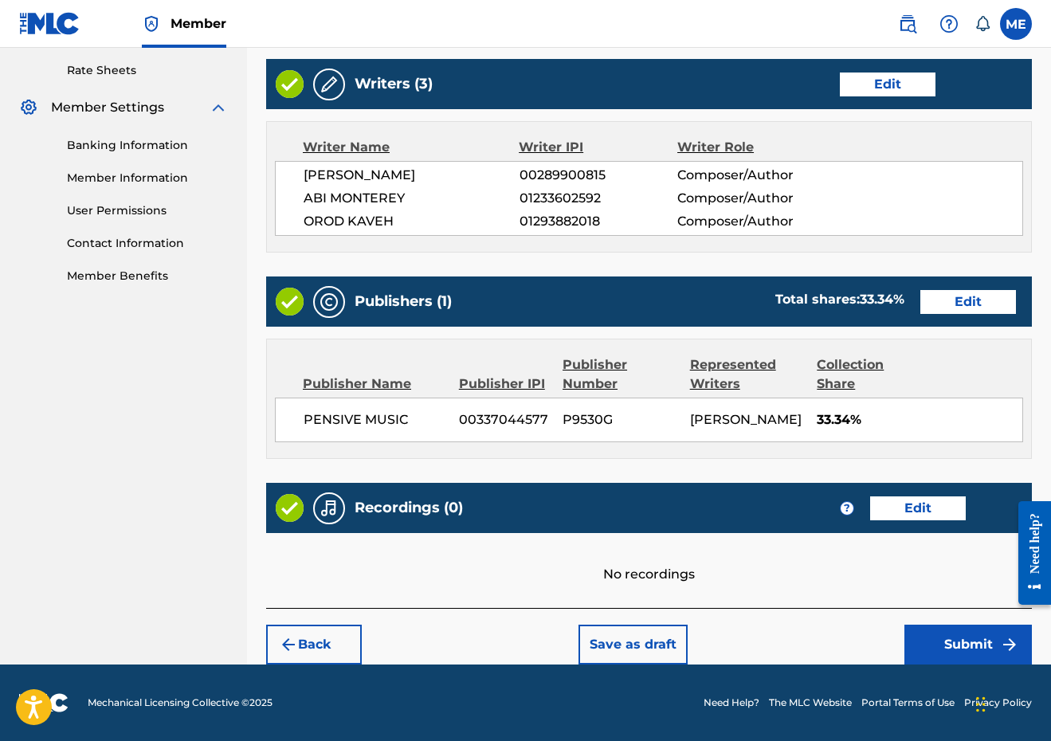
scroll to position [645, 0]
click at [948, 636] on button "Submit" at bounding box center [967, 645] width 127 height 40
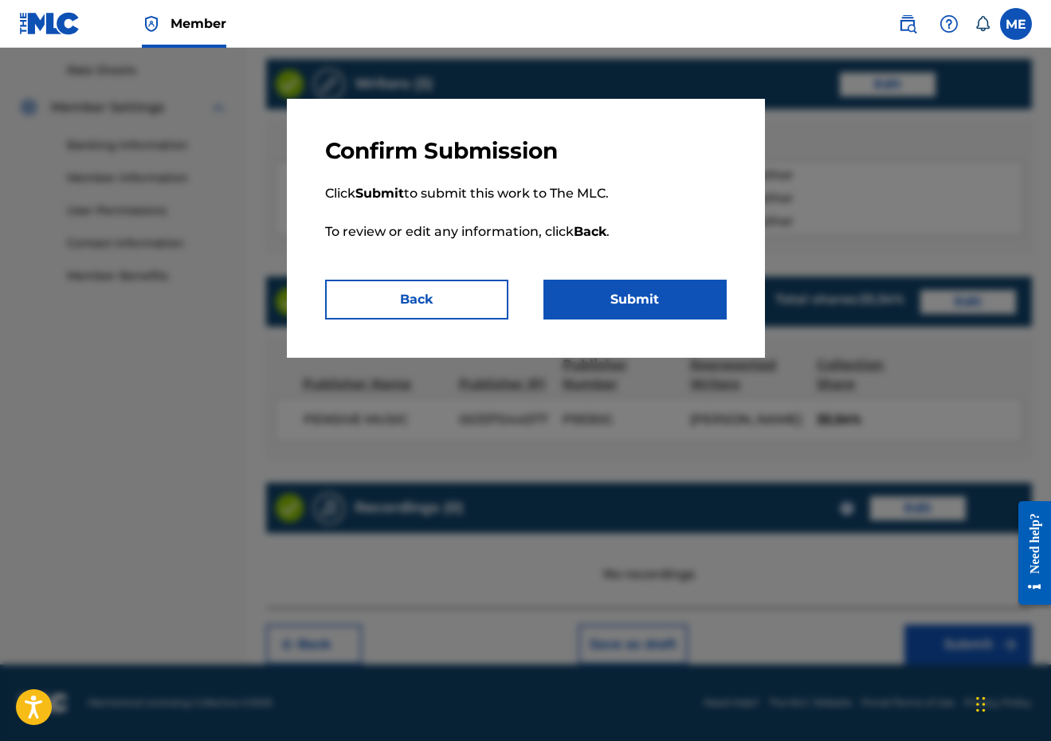
click at [645, 297] on button "Submit" at bounding box center [634, 300] width 183 height 40
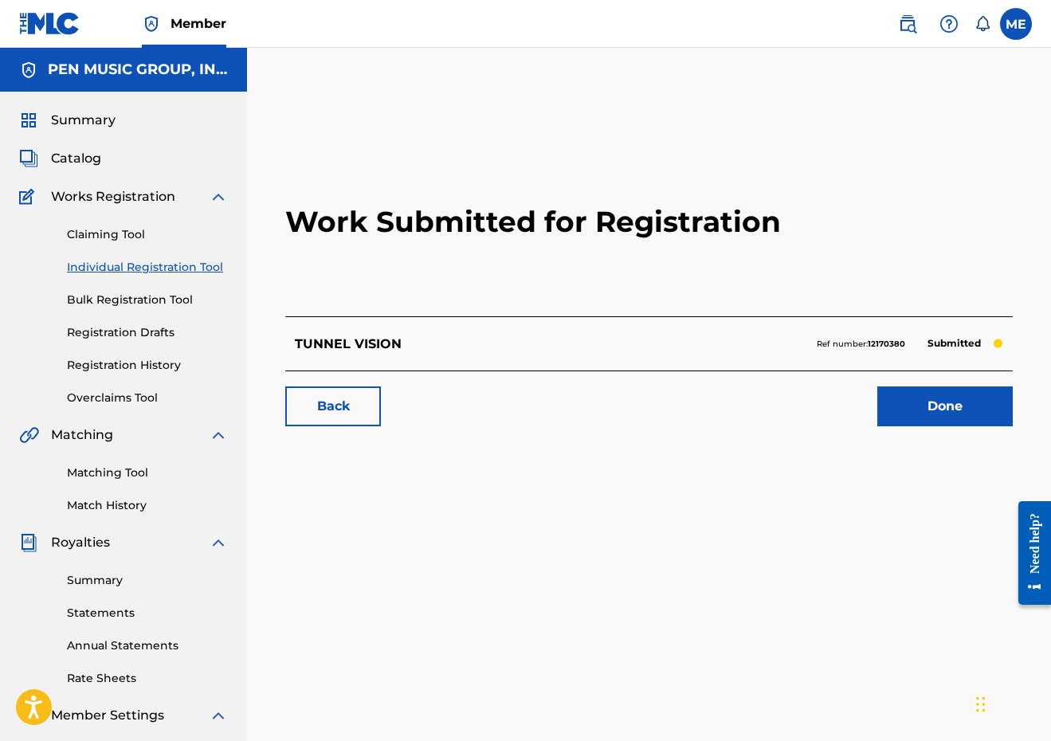
click at [161, 269] on link "Individual Registration Tool" at bounding box center [147, 267] width 161 height 17
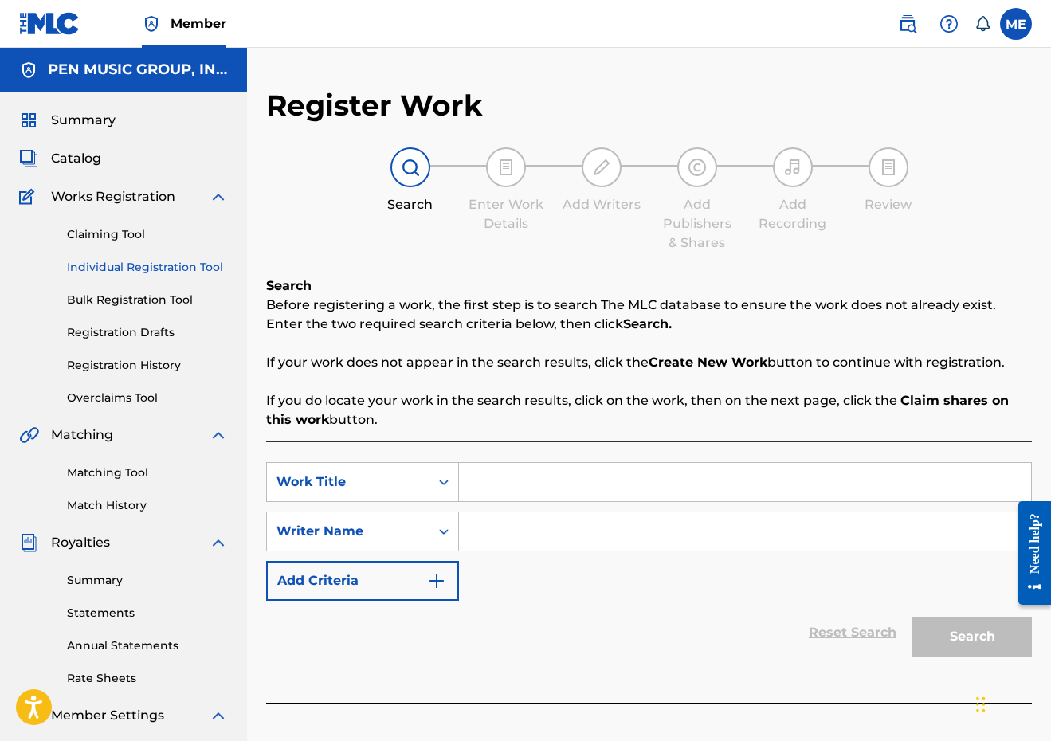
click at [470, 481] on input "Search Form" at bounding box center [745, 482] width 572 height 38
paste input "Dancing on Broken Glass"
type input "Dancing on Broken Glass"
click at [498, 531] on input "Search Form" at bounding box center [745, 531] width 572 height 38
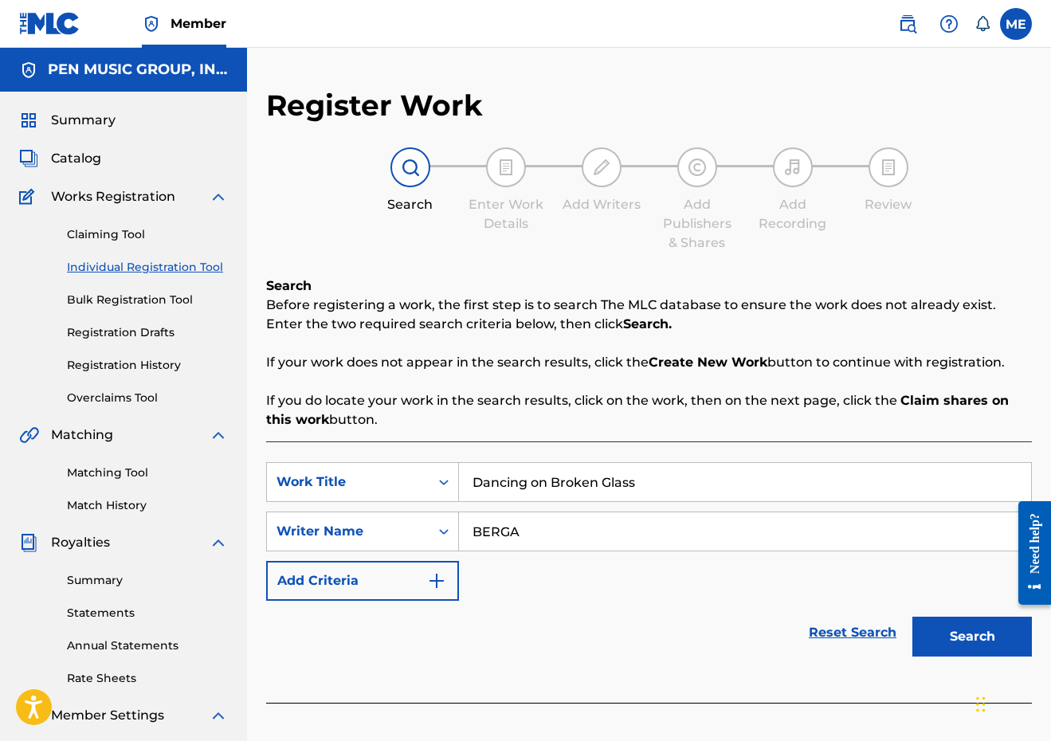
type input "BERGA"
click at [972, 637] on button "Search" at bounding box center [972, 637] width 120 height 40
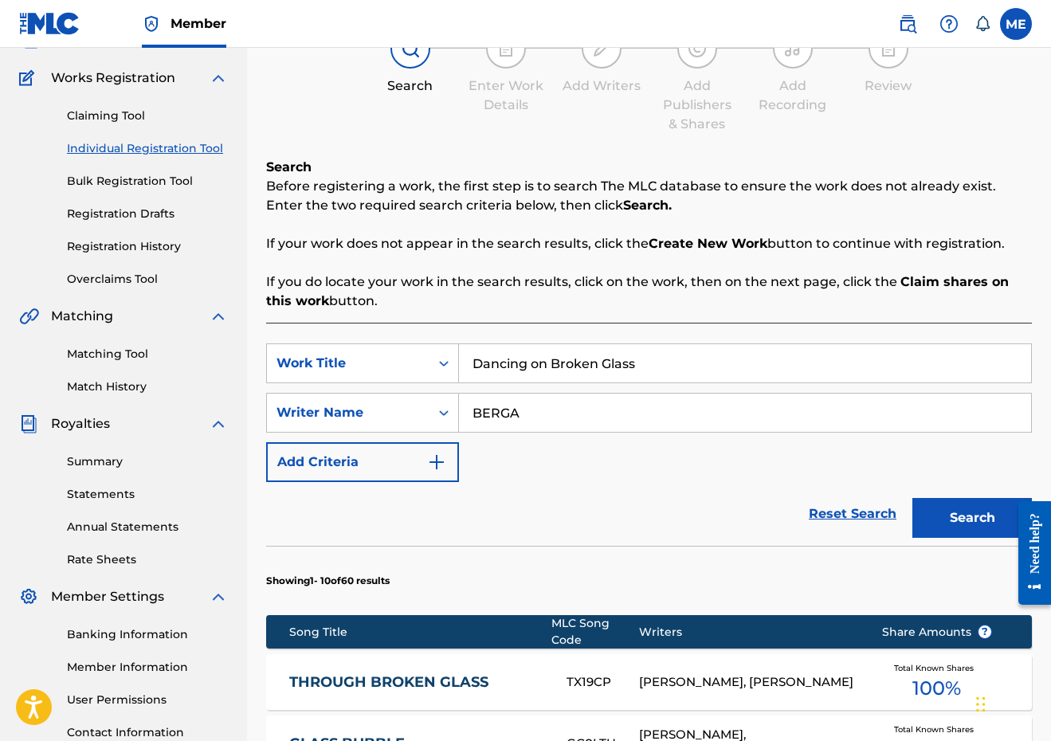
scroll to position [205, 0]
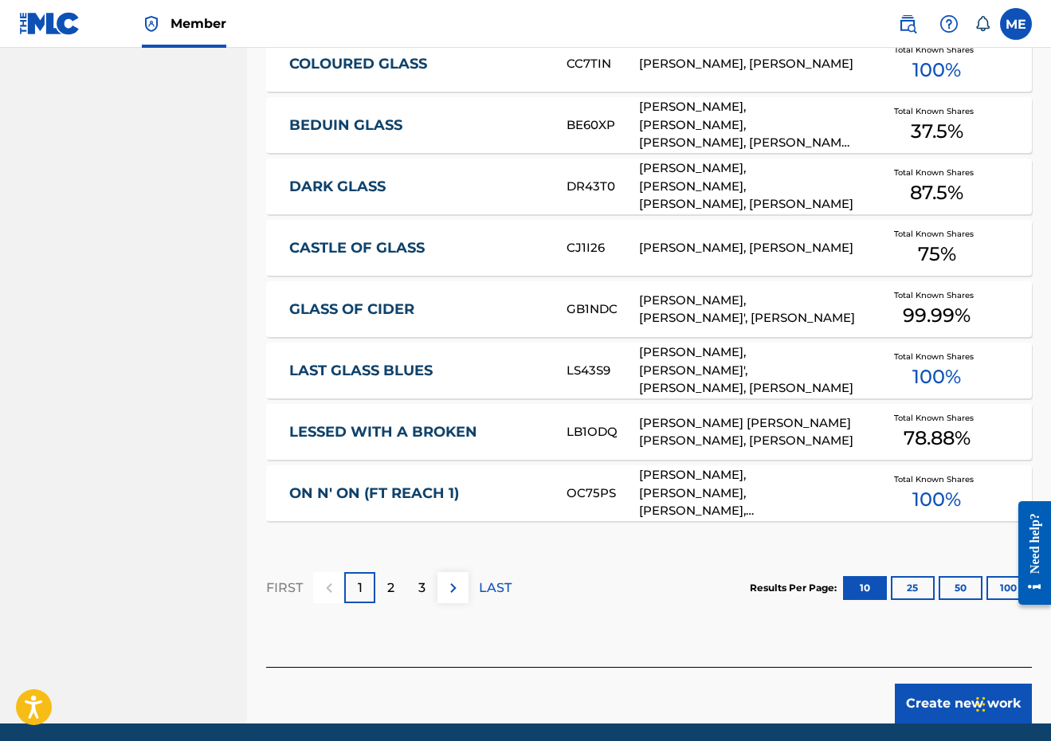
click at [921, 700] on button "Create new work" at bounding box center [963, 704] width 137 height 40
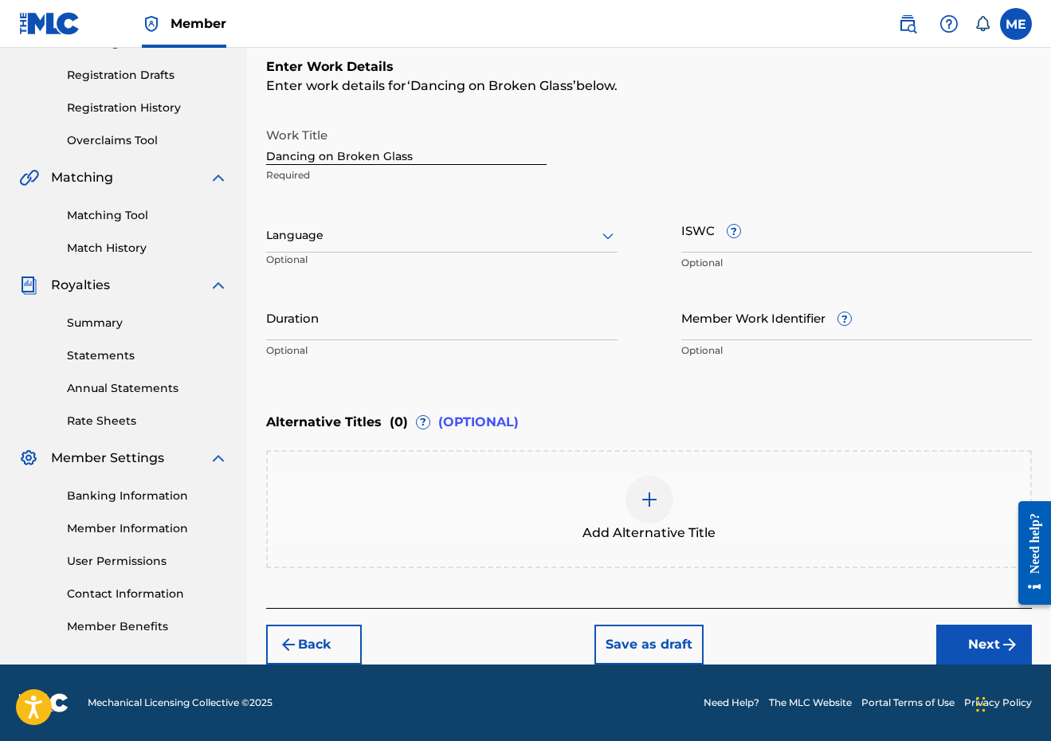
scroll to position [257, 0]
click at [423, 328] on input "Duration" at bounding box center [441, 317] width 351 height 45
type input "02:22"
click at [969, 648] on button "Next" at bounding box center [984, 645] width 96 height 40
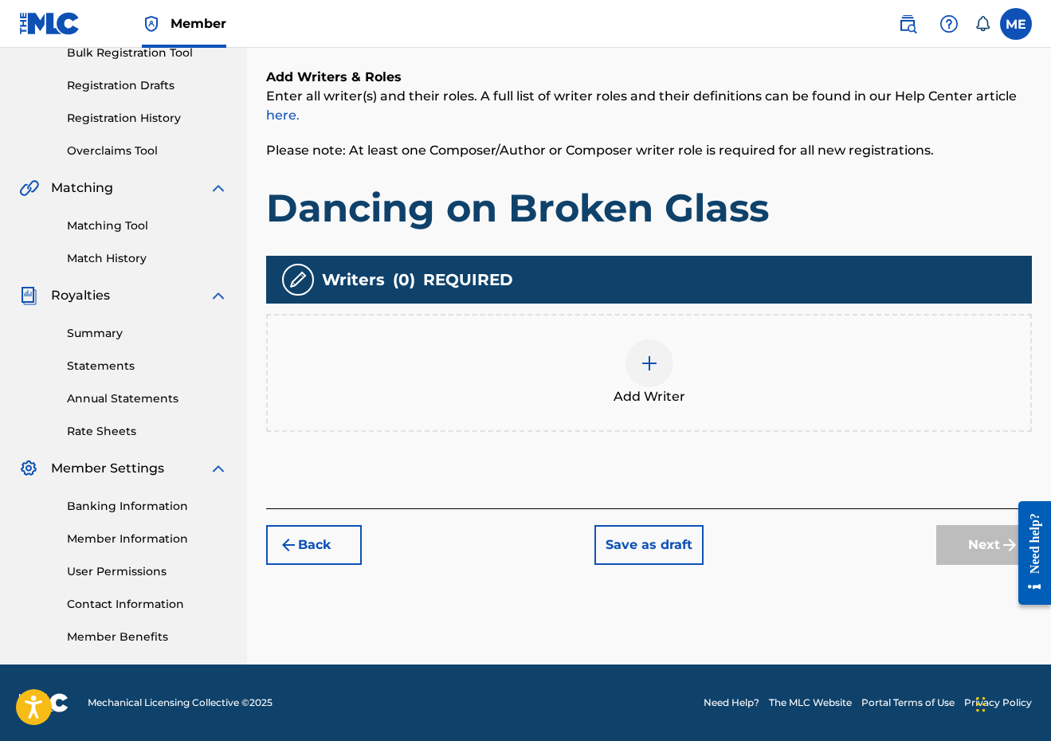
click at [550, 382] on div "Add Writer" at bounding box center [649, 372] width 763 height 67
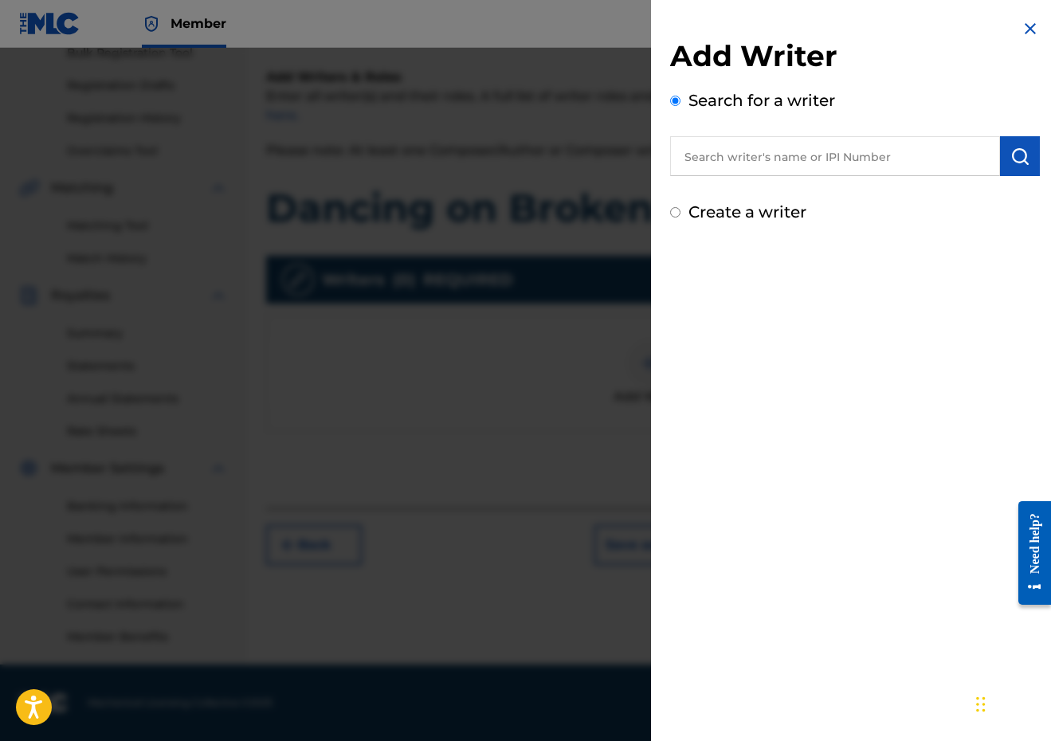
click at [723, 178] on div "Add Writer Search for a writer Create a writer" at bounding box center [855, 131] width 370 height 186
click at [724, 164] on input "text" at bounding box center [835, 156] width 330 height 40
paste input "289900815"
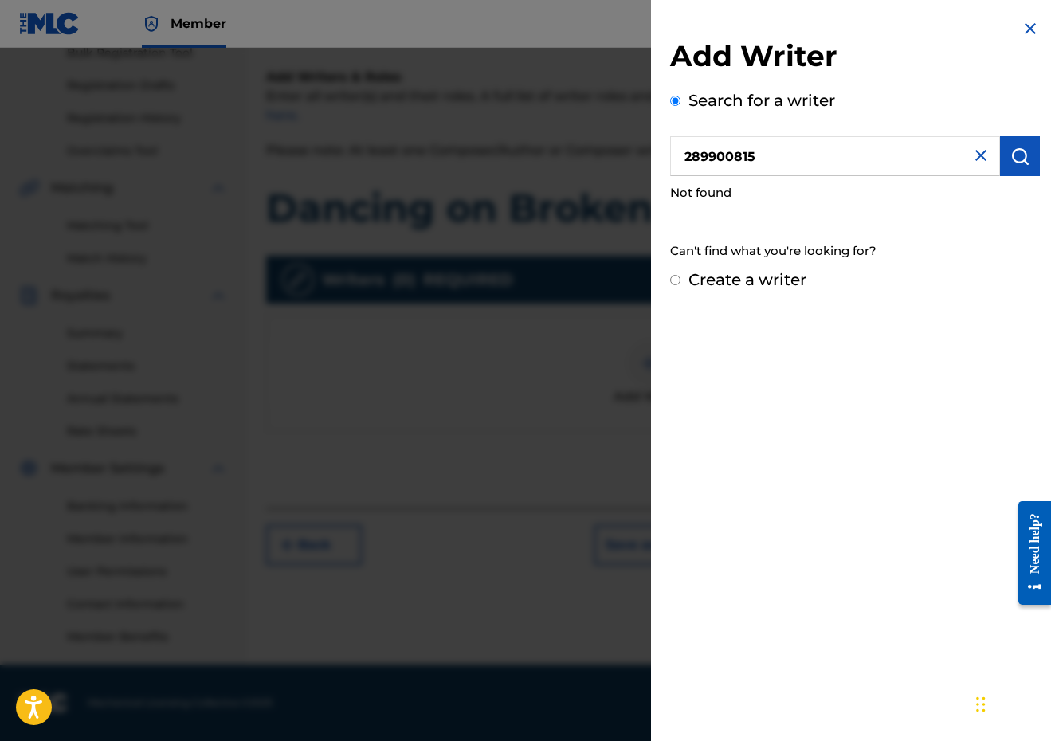
click at [681, 151] on input "289900815" at bounding box center [835, 156] width 330 height 40
type input "00289900815"
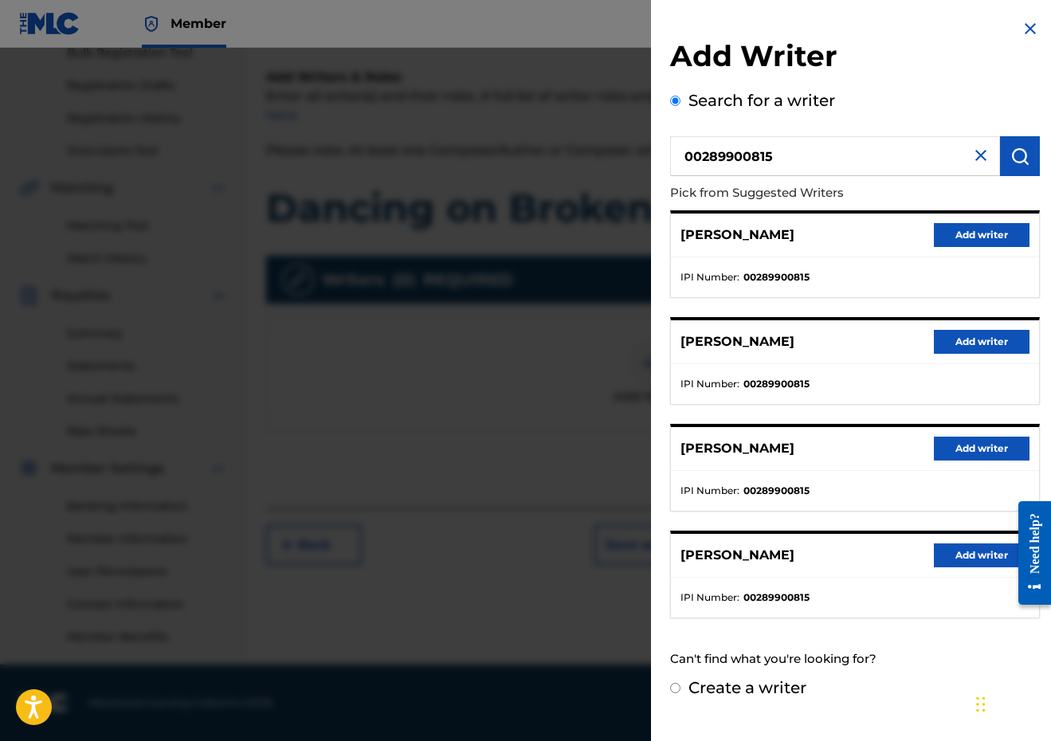
click at [961, 232] on button "Add writer" at bounding box center [982, 235] width 96 height 24
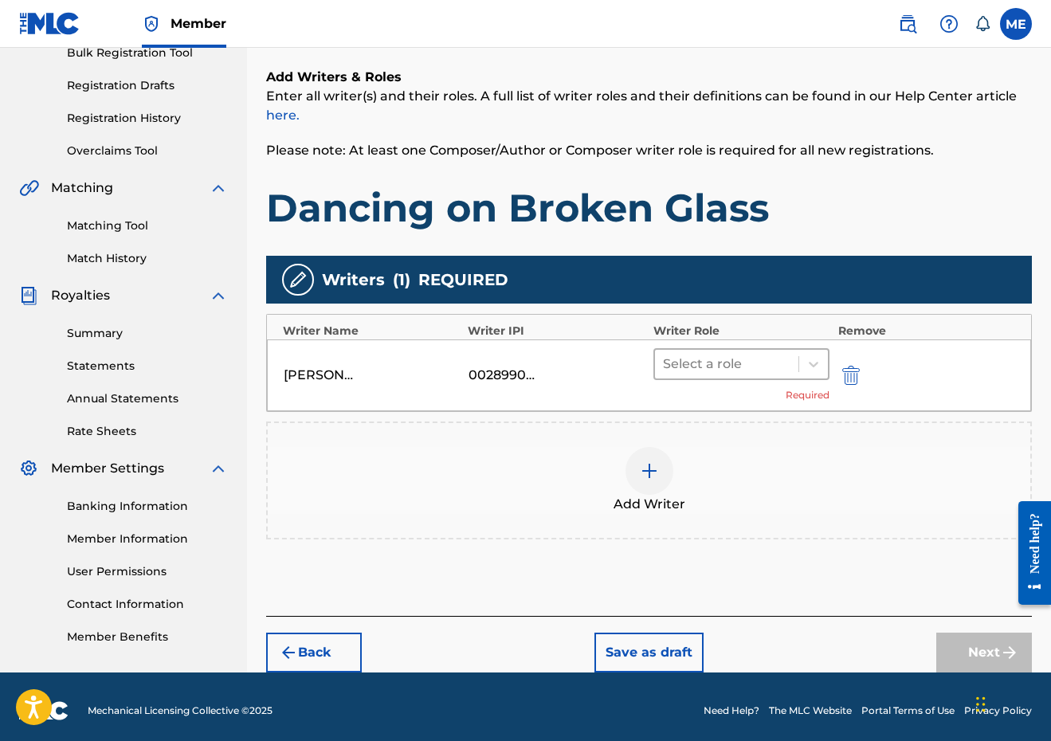
click at [729, 370] on div at bounding box center [727, 364] width 128 height 22
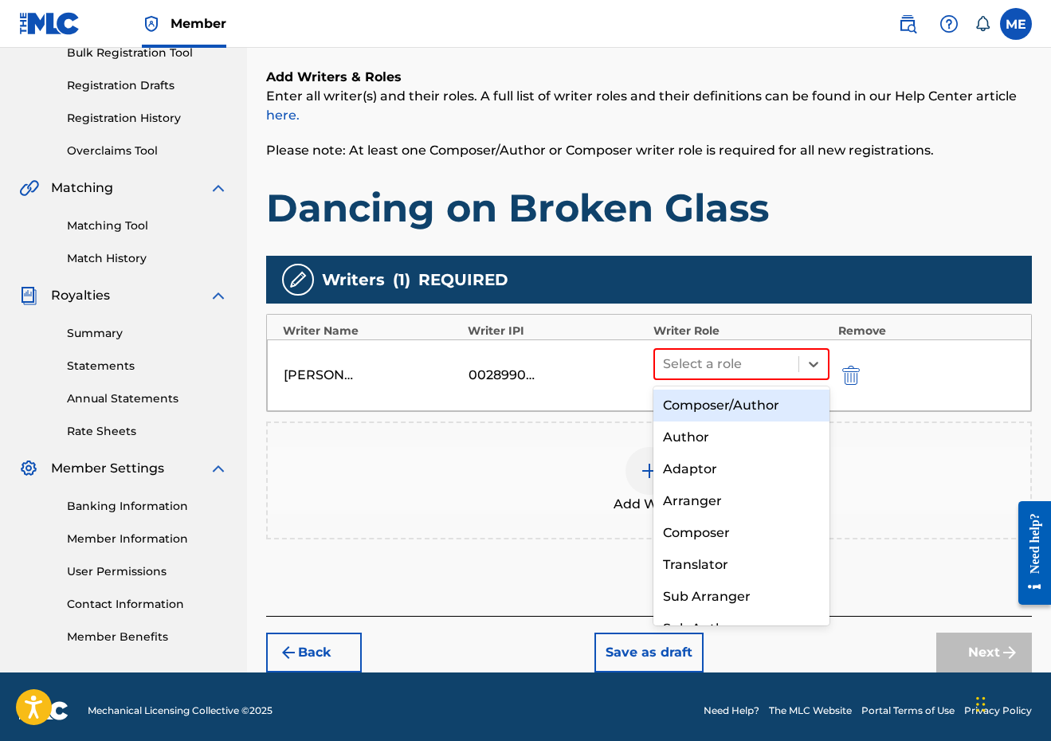
click at [729, 398] on div "Composer/Author" at bounding box center [741, 406] width 177 height 32
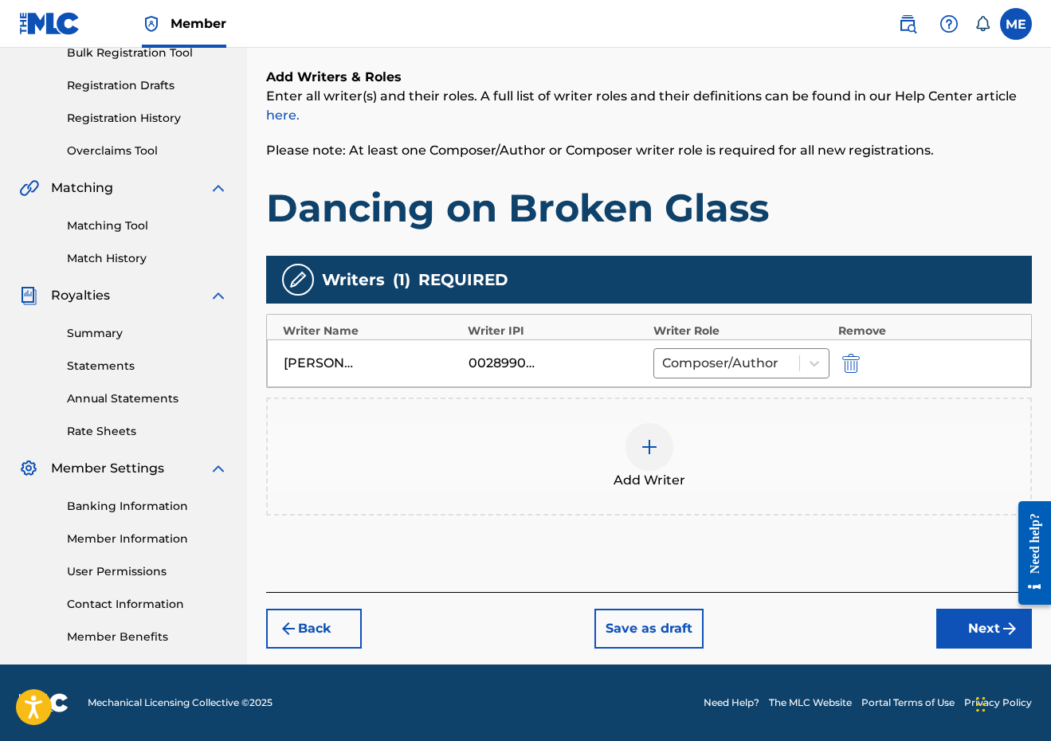
click at [651, 461] on div at bounding box center [650, 447] width 48 height 48
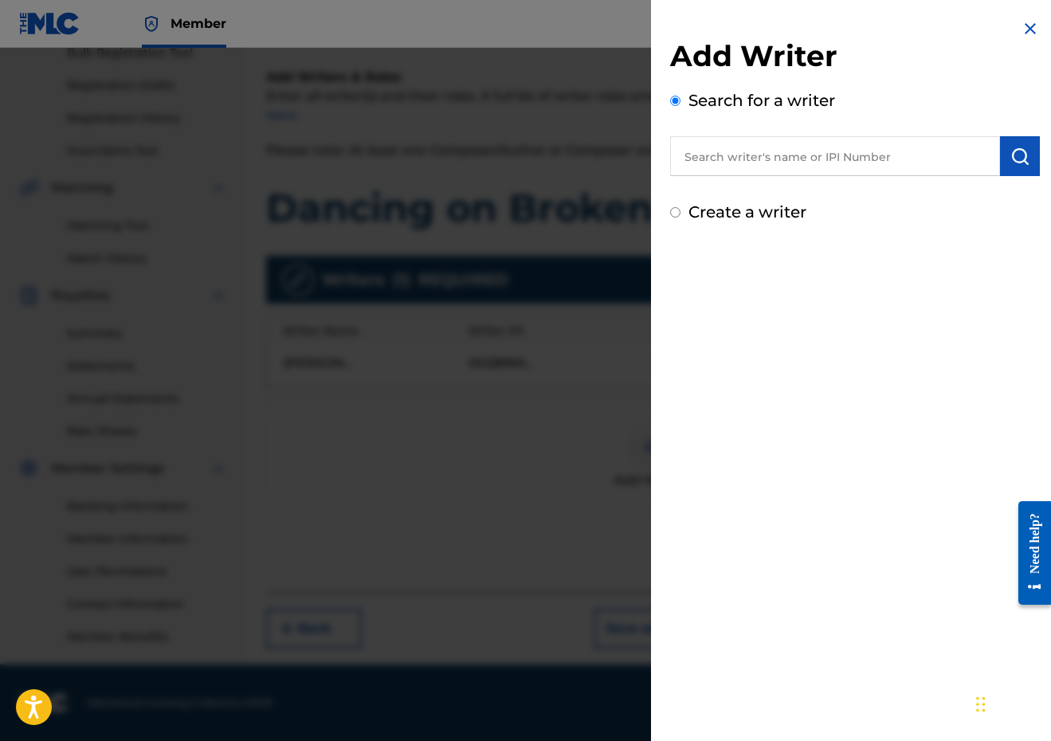
click at [817, 139] on input "text" at bounding box center [835, 156] width 330 height 40
paste input "00798120904"
type input "00798120904"
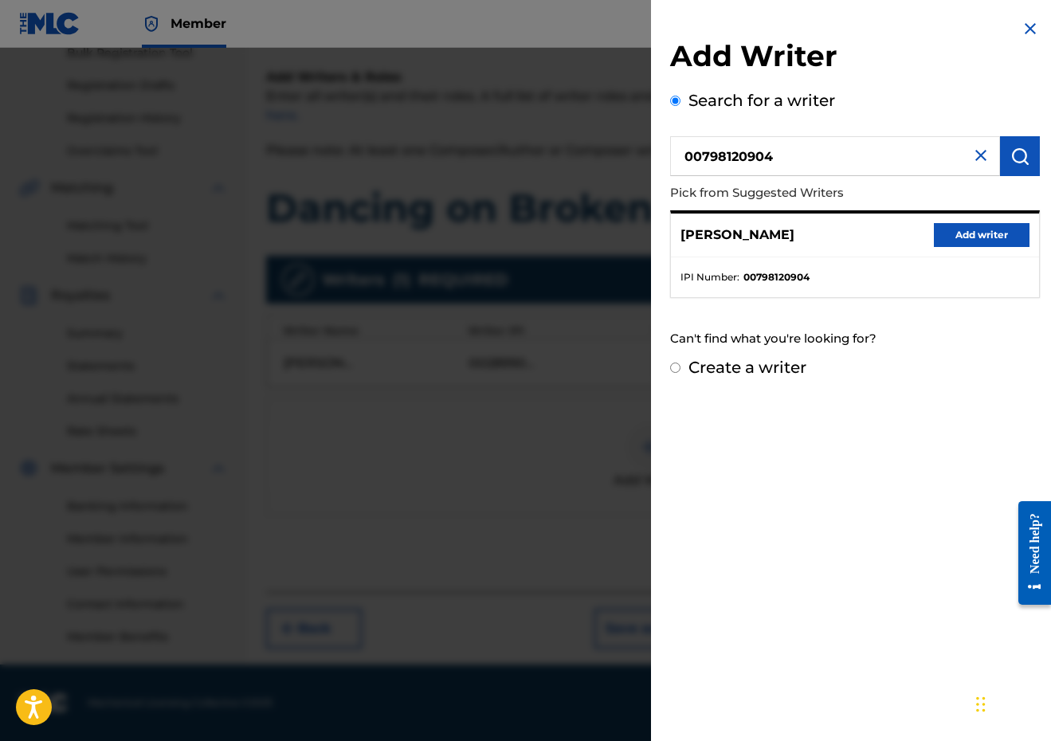
click at [987, 224] on button "Add writer" at bounding box center [982, 235] width 96 height 24
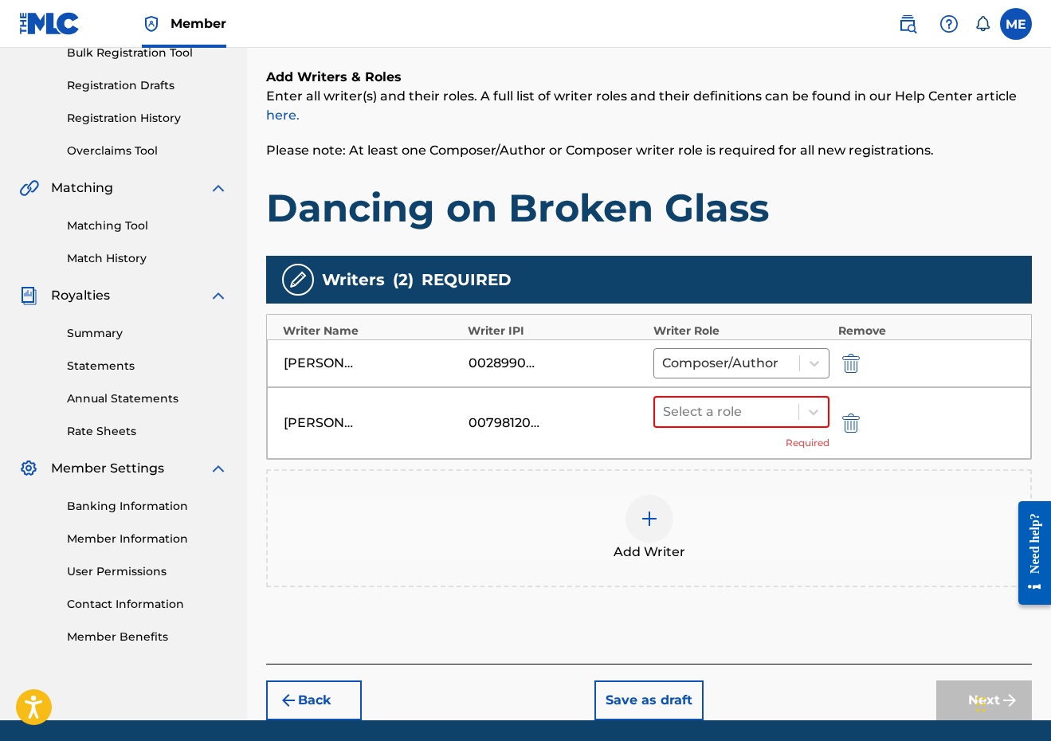
click at [751, 393] on div "[PERSON_NAME] 00798120904 Select a role Required" at bounding box center [649, 423] width 764 height 72
click at [751, 406] on div at bounding box center [727, 412] width 128 height 22
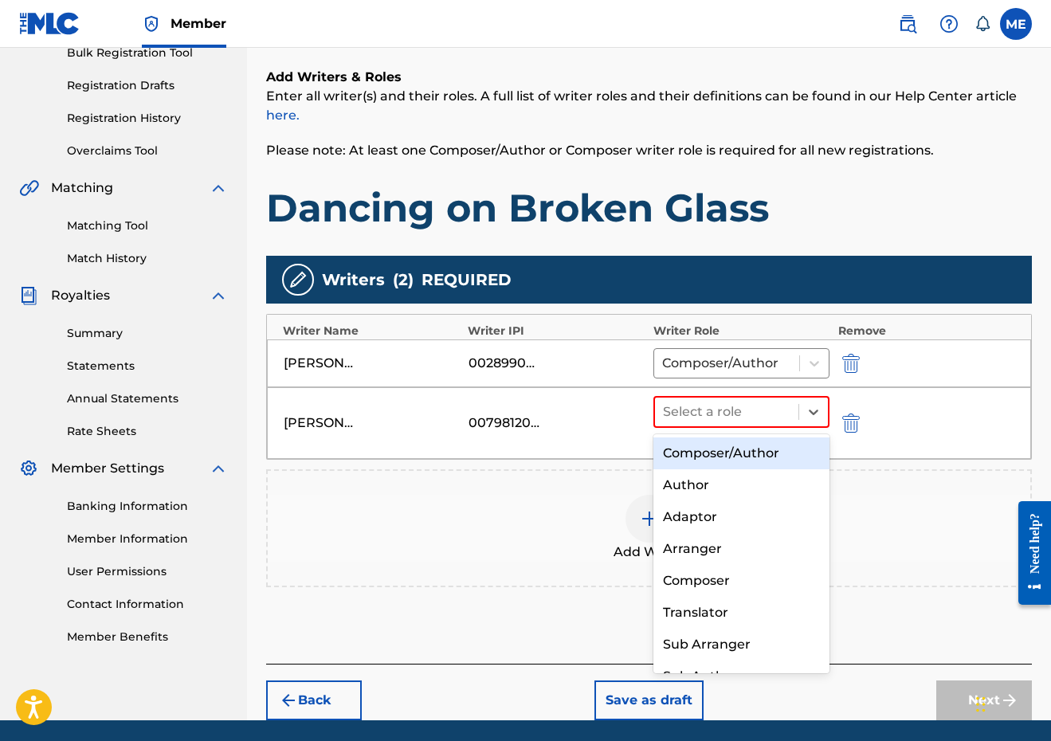
click at [736, 445] on div "Composer/Author" at bounding box center [741, 453] width 177 height 32
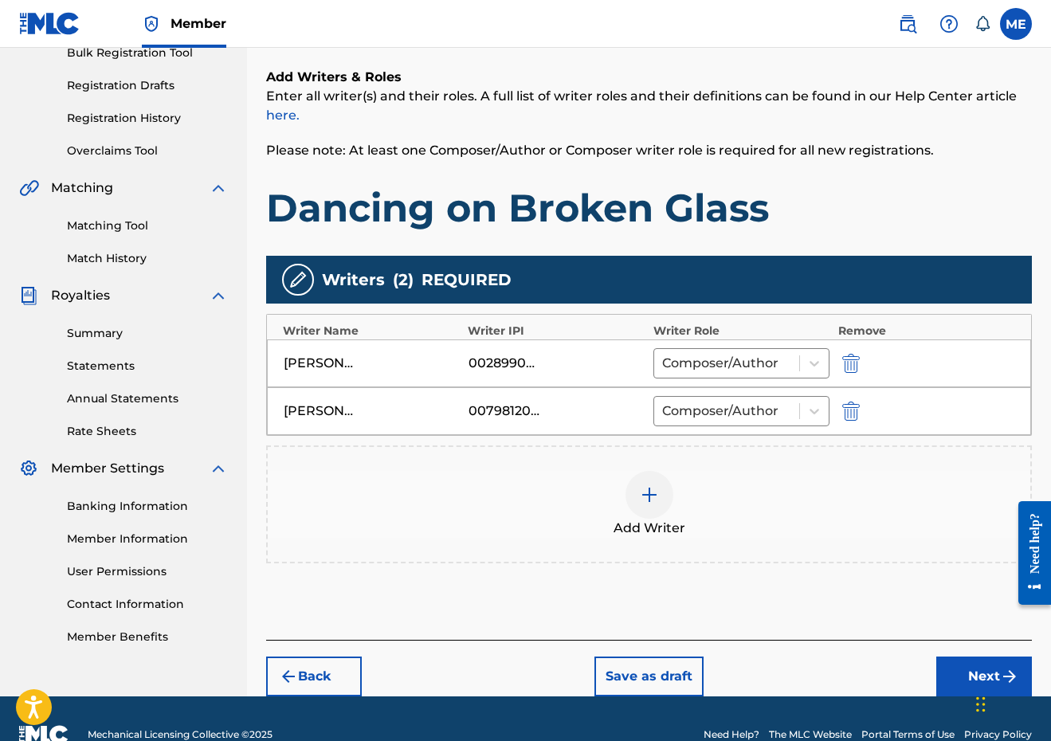
click at [955, 669] on button "Next" at bounding box center [984, 677] width 96 height 40
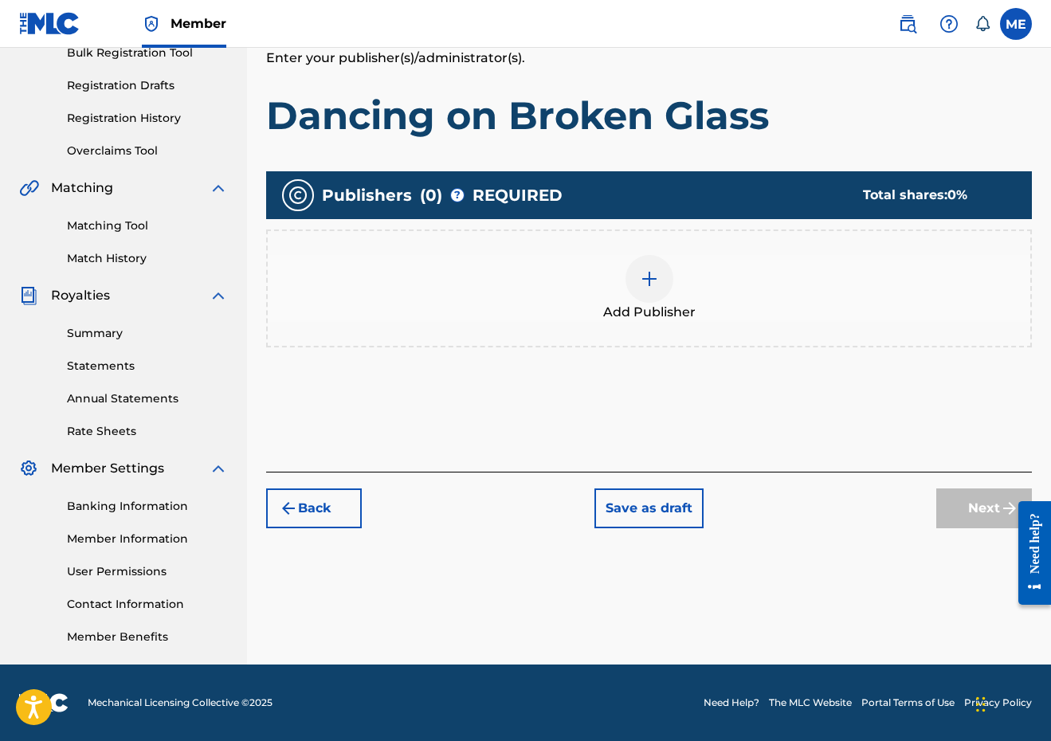
scroll to position [72, 0]
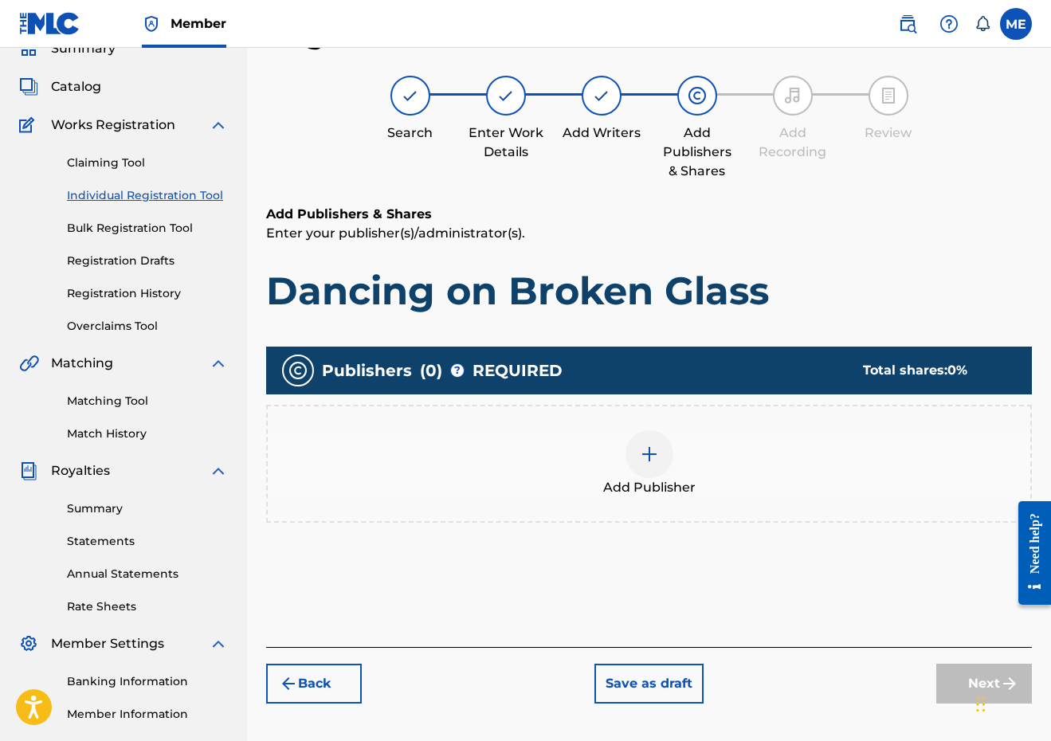
click at [555, 420] on div "Add Publisher" at bounding box center [649, 464] width 766 height 118
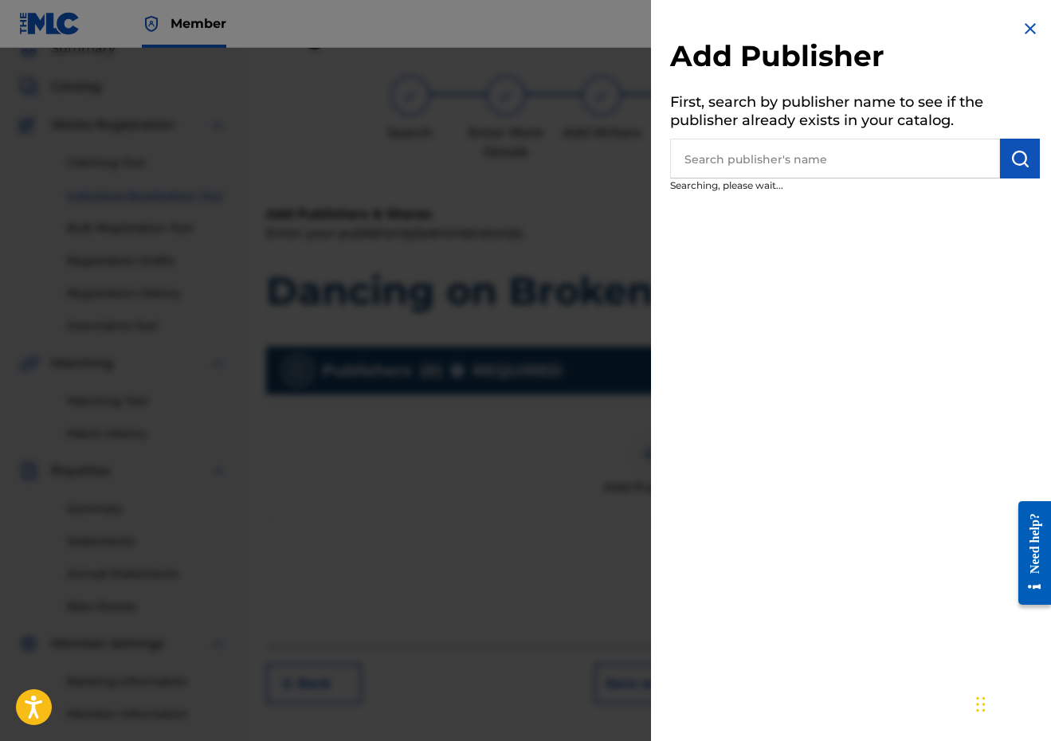
click at [761, 159] on input "text" at bounding box center [835, 159] width 330 height 40
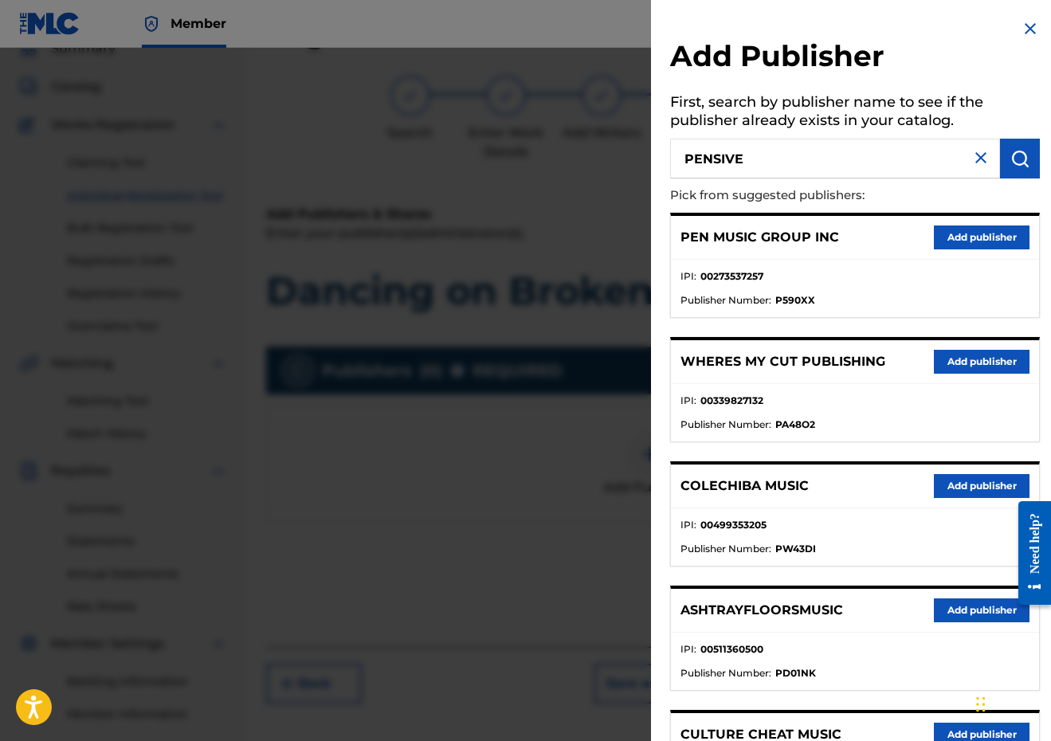
type input "PENSIVE"
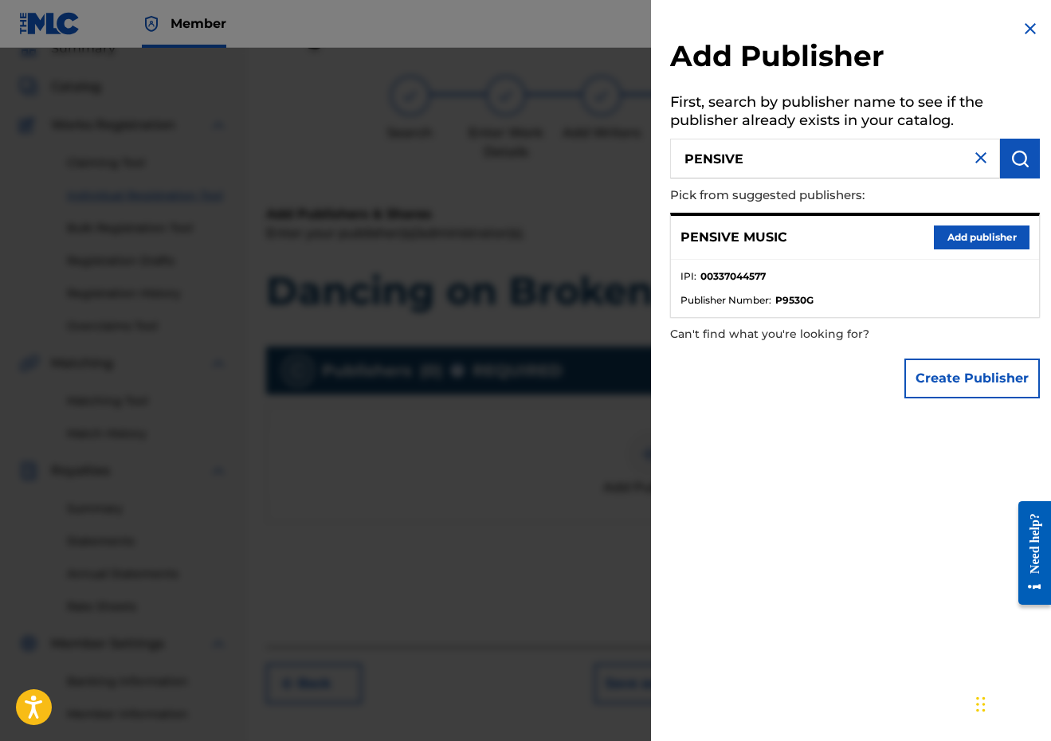
click at [974, 239] on button "Add publisher" at bounding box center [982, 238] width 96 height 24
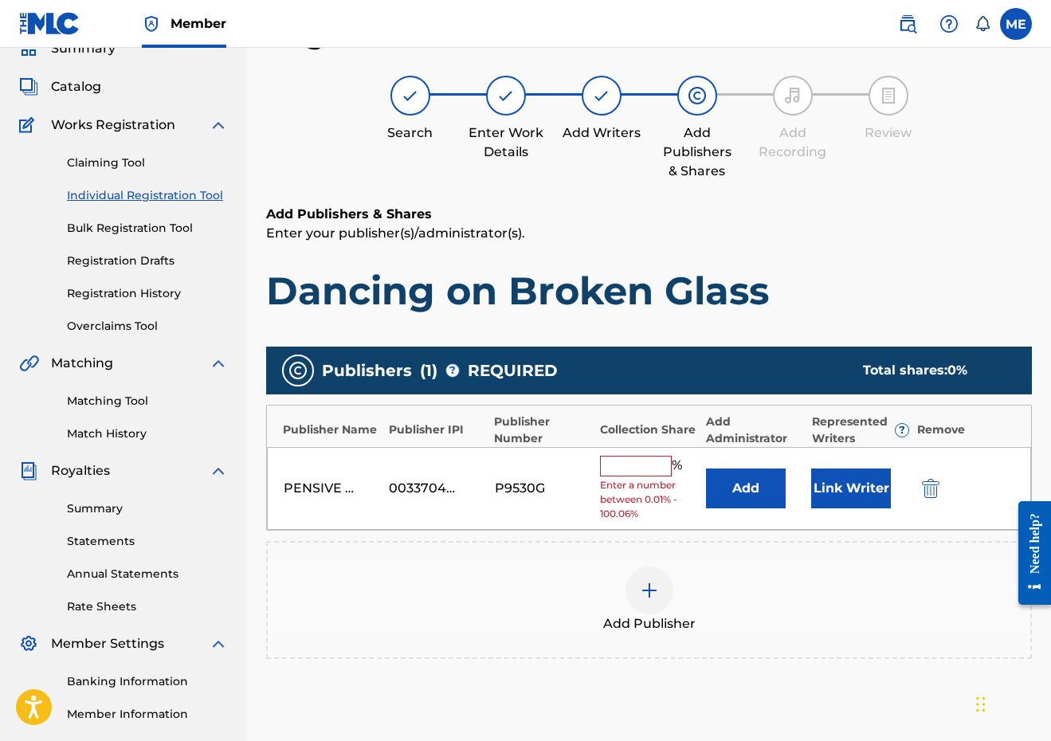
click at [606, 469] on input "text" at bounding box center [636, 466] width 72 height 21
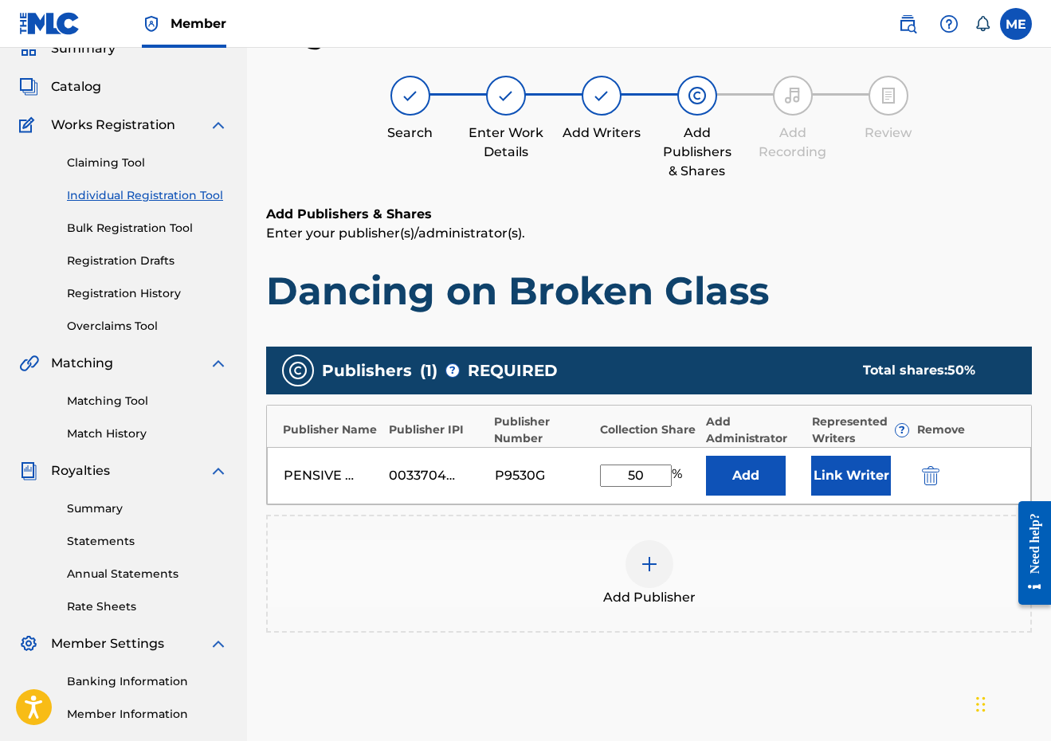
type input "50"
click at [864, 475] on button "Link Writer" at bounding box center [851, 476] width 80 height 40
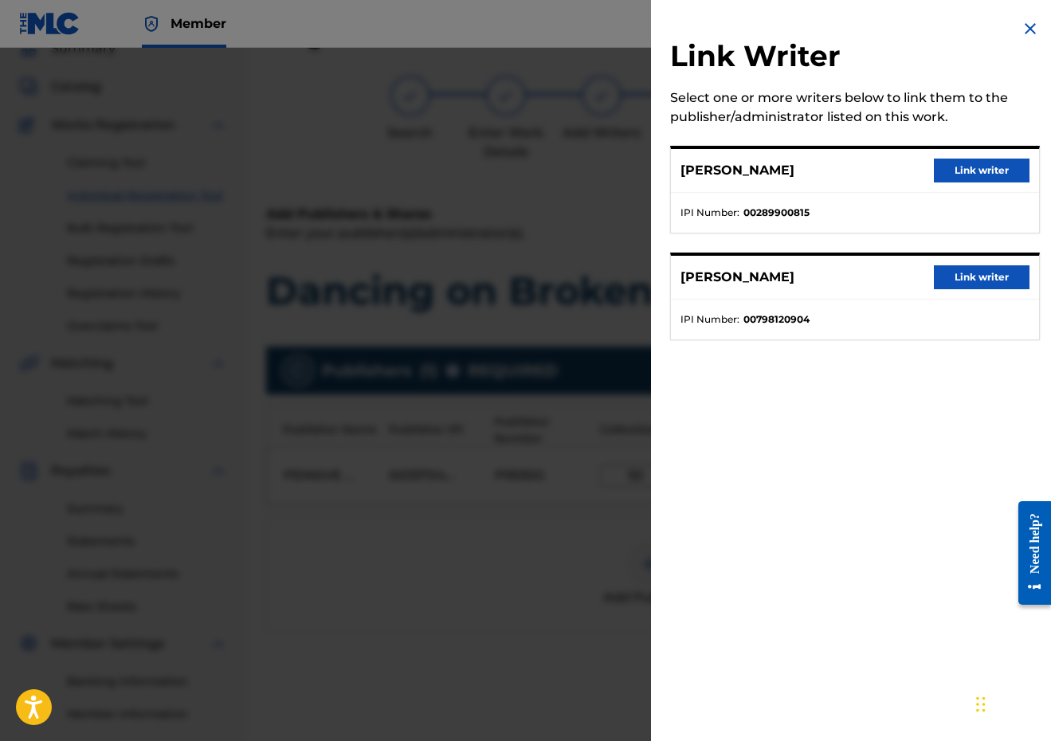
click at [959, 173] on button "Link writer" at bounding box center [982, 171] width 96 height 24
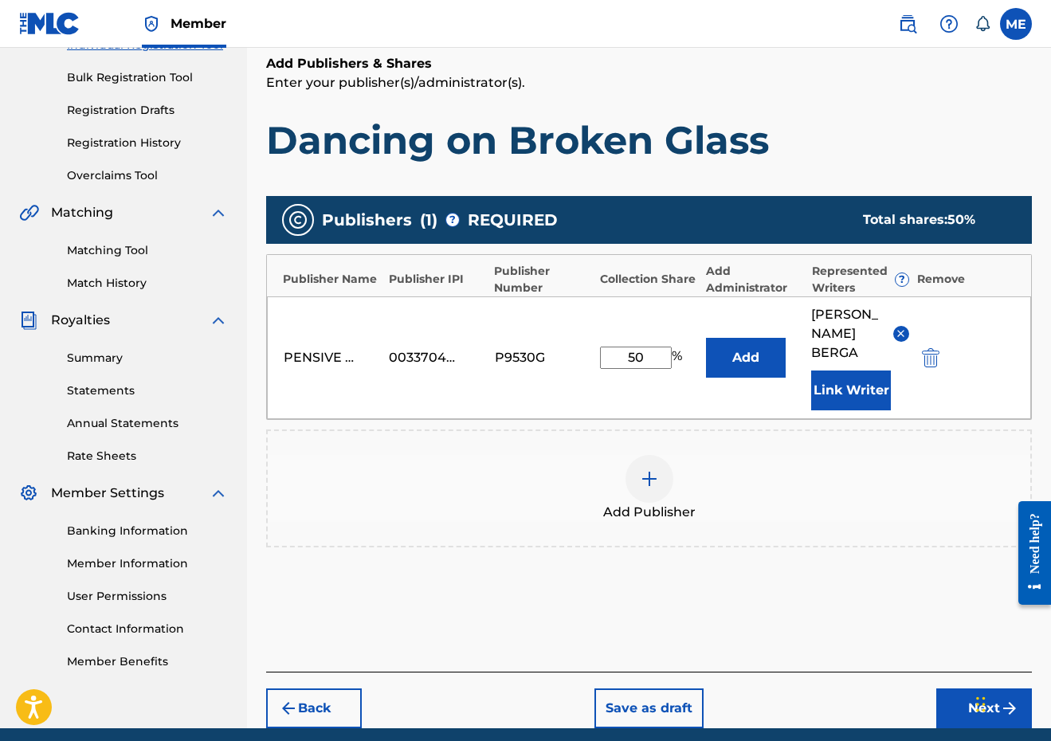
click at [955, 722] on button "Next" at bounding box center [984, 708] width 96 height 40
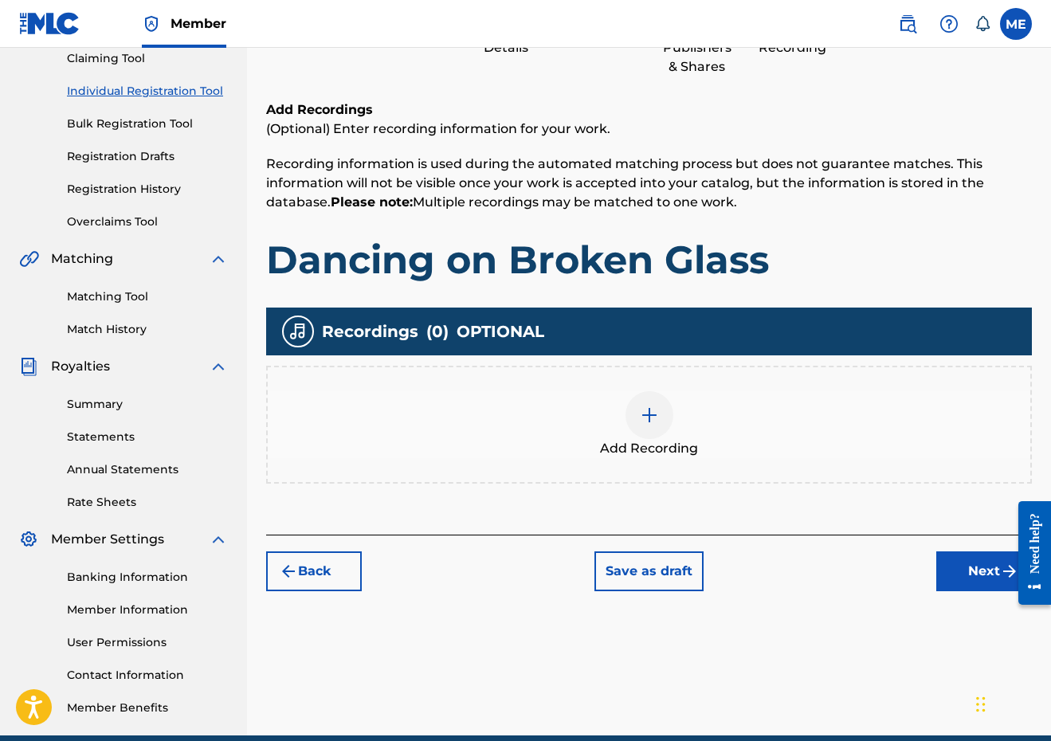
click at [954, 579] on button "Next" at bounding box center [984, 571] width 96 height 40
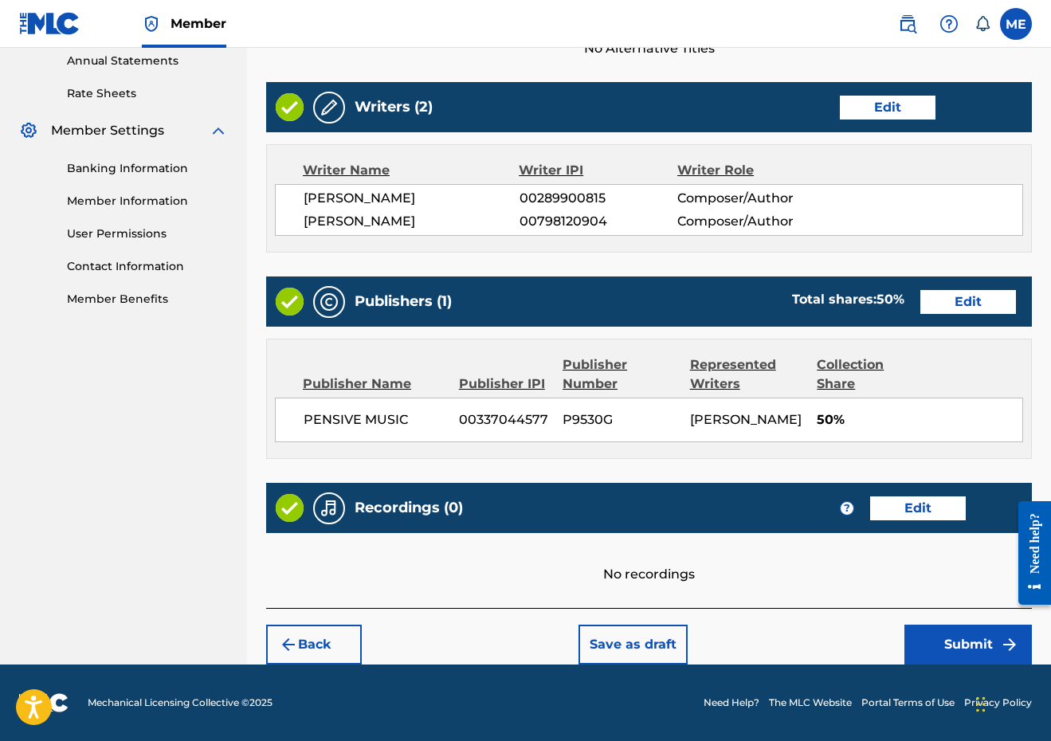
scroll to position [622, 0]
click at [949, 634] on button "Submit" at bounding box center [967, 645] width 127 height 40
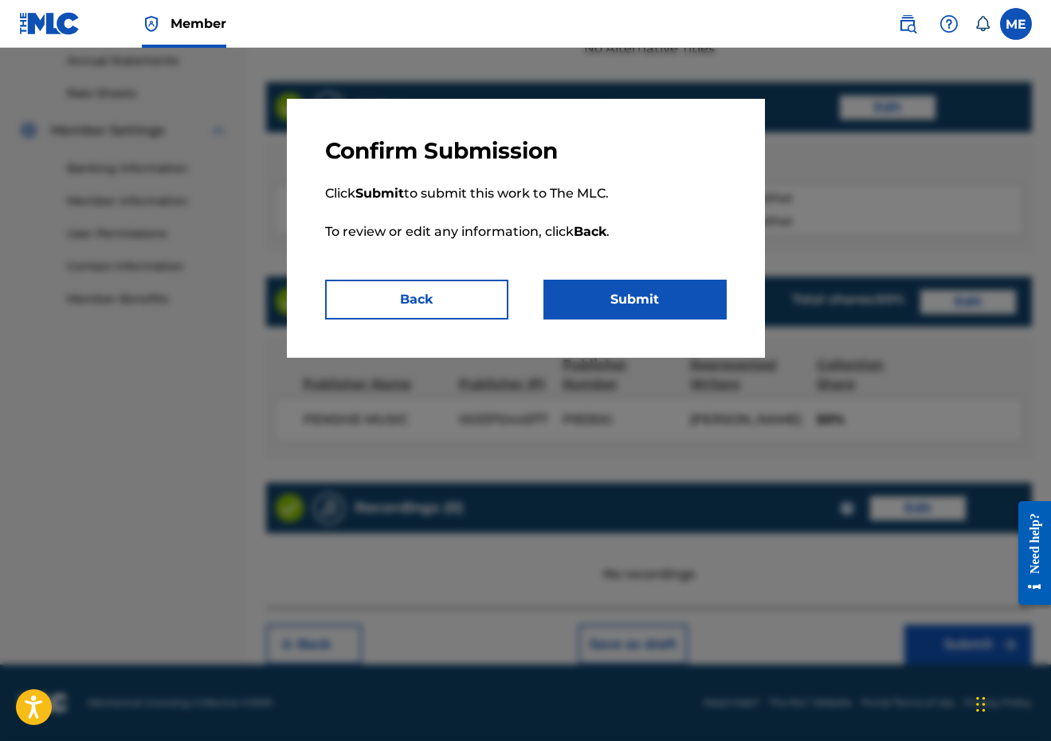
click at [683, 306] on button "Submit" at bounding box center [634, 300] width 183 height 40
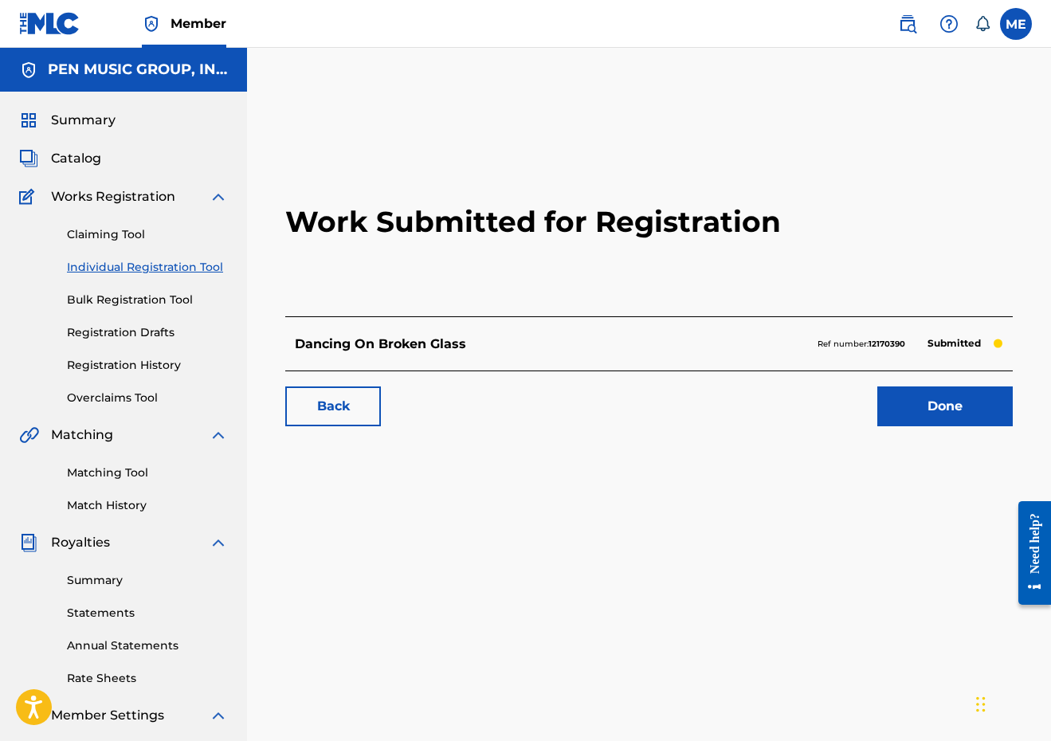
click at [957, 398] on link "Done" at bounding box center [944, 406] width 135 height 40
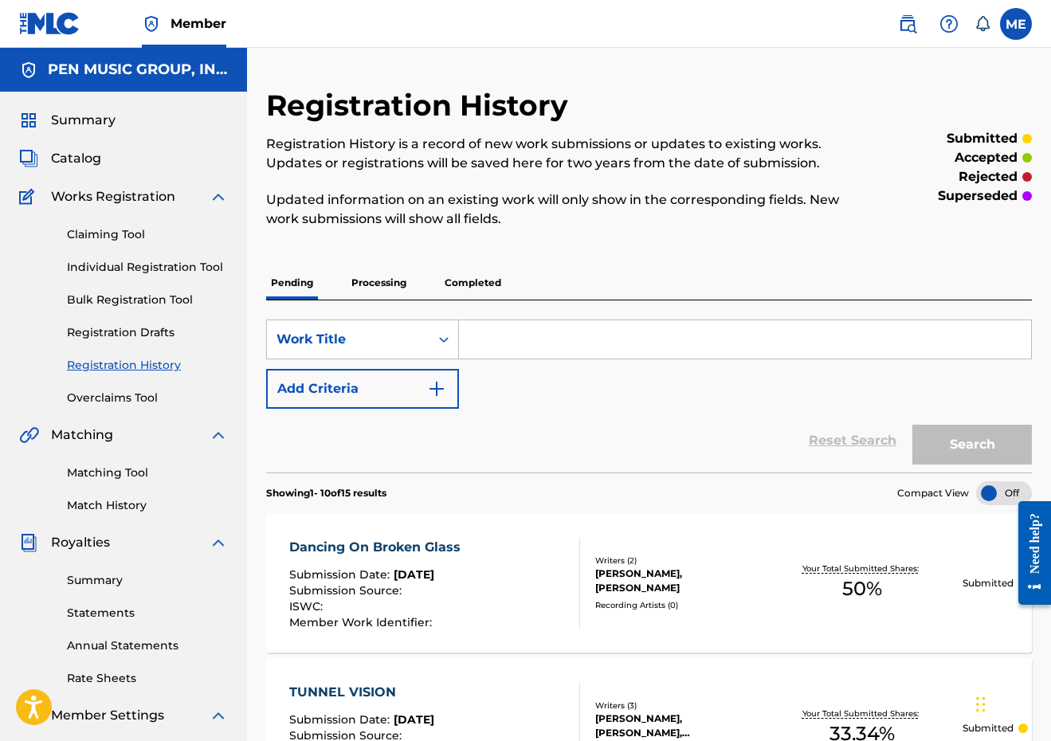
click at [99, 263] on link "Individual Registration Tool" at bounding box center [147, 267] width 161 height 17
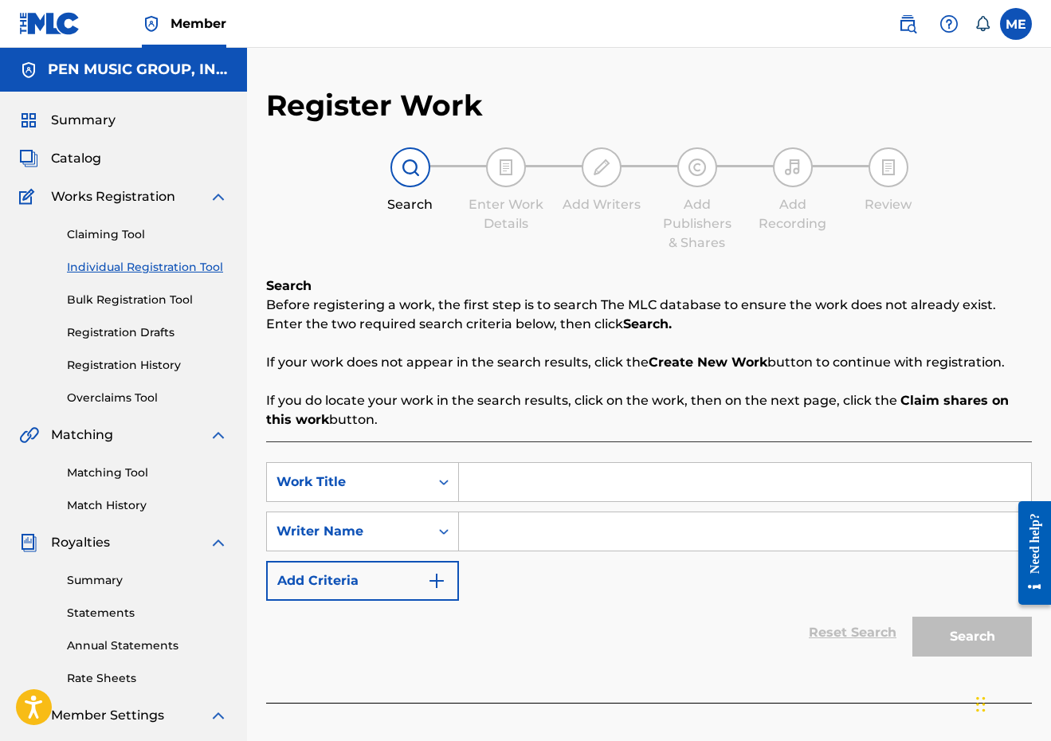
click at [542, 479] on input "Search Form" at bounding box center [745, 482] width 572 height 38
paste input "WHIPLASH"
type input "WHIPLASH"
click at [509, 530] on input "Search Form" at bounding box center [745, 531] width 572 height 38
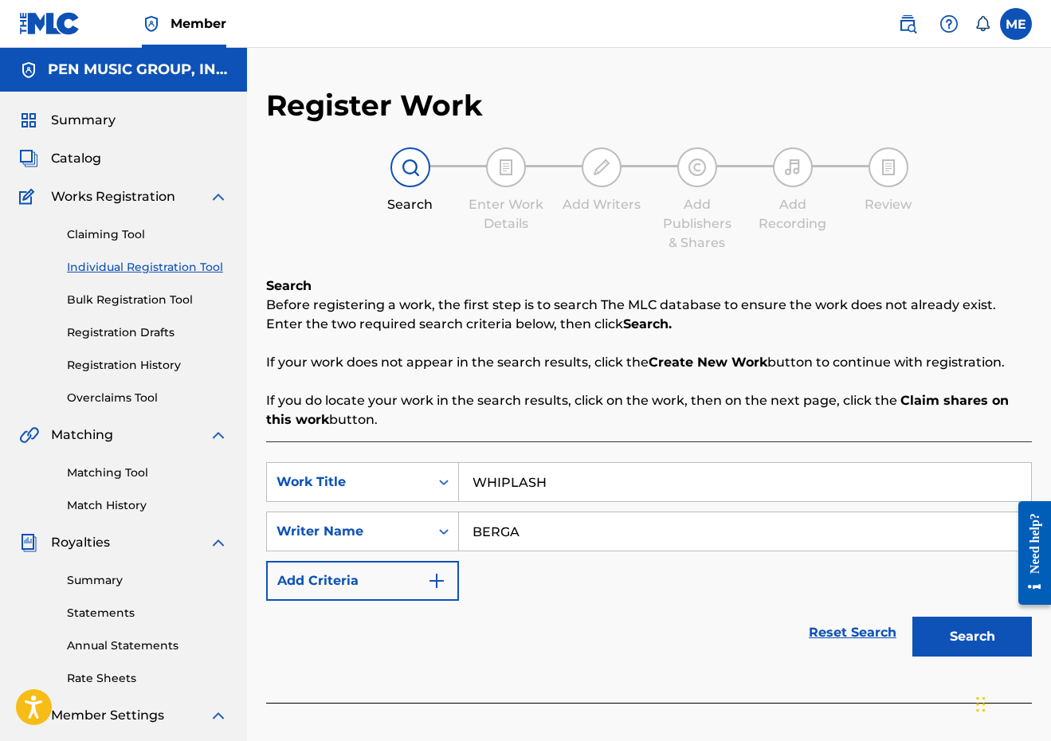
type input "BERGA"
click at [972, 637] on button "Search" at bounding box center [972, 637] width 120 height 40
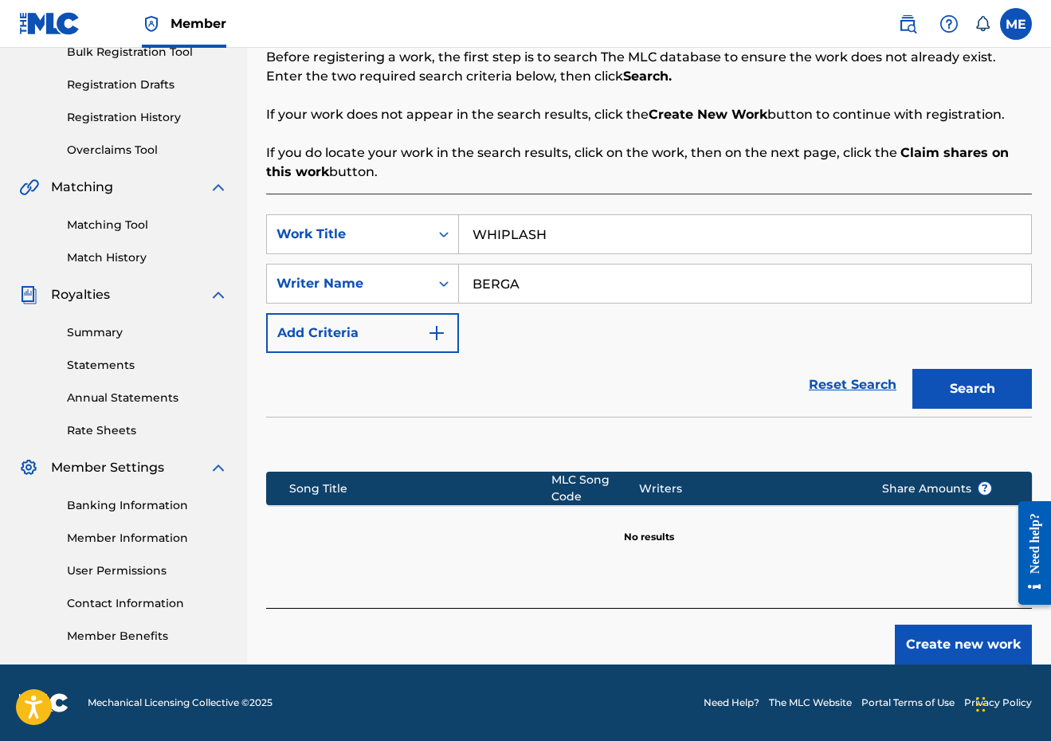
scroll to position [248, 0]
click at [987, 645] on button "Create new work" at bounding box center [963, 645] width 137 height 40
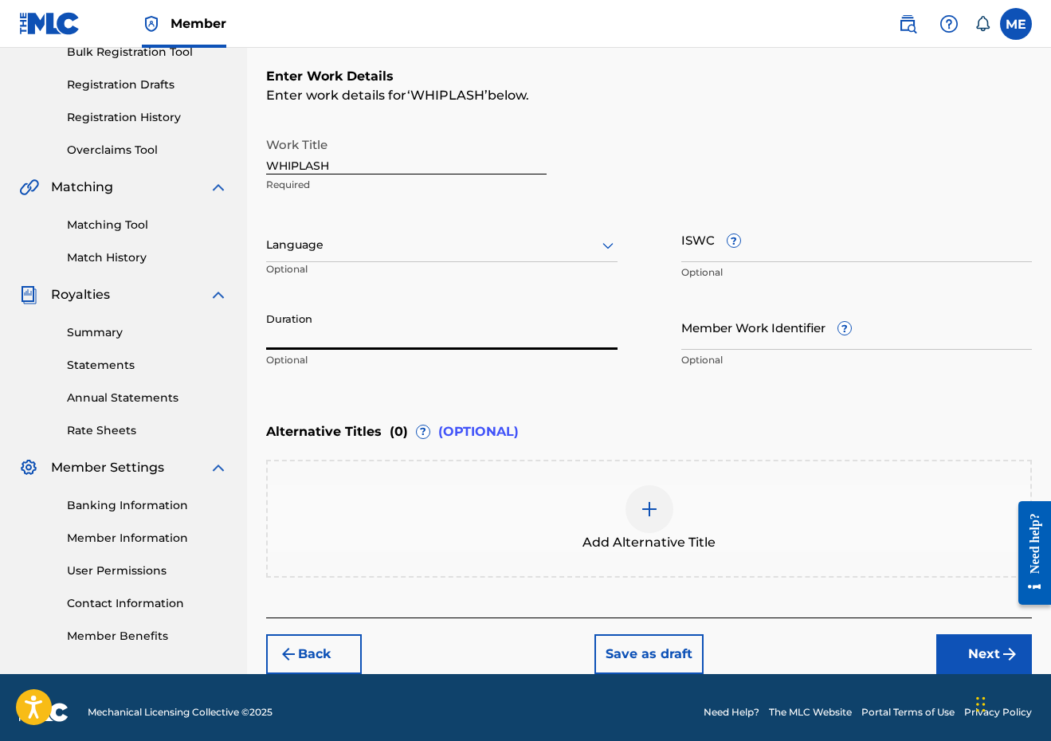
click at [386, 344] on input "Duration" at bounding box center [441, 326] width 351 height 45
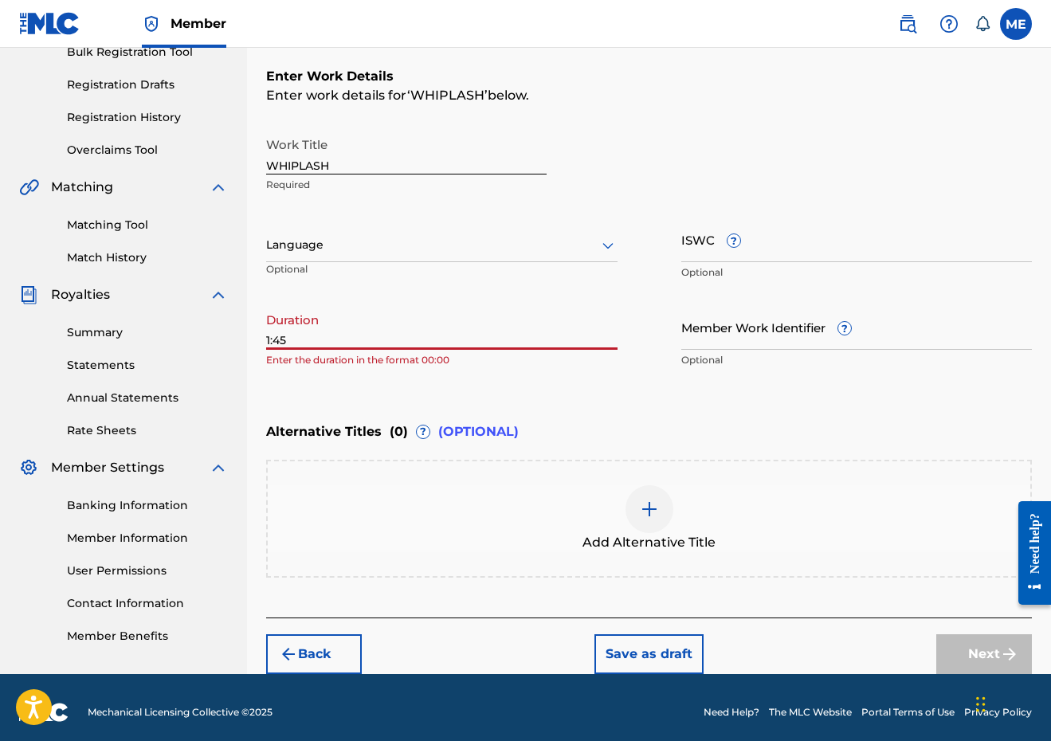
click at [267, 336] on input "1:45" at bounding box center [441, 326] width 351 height 45
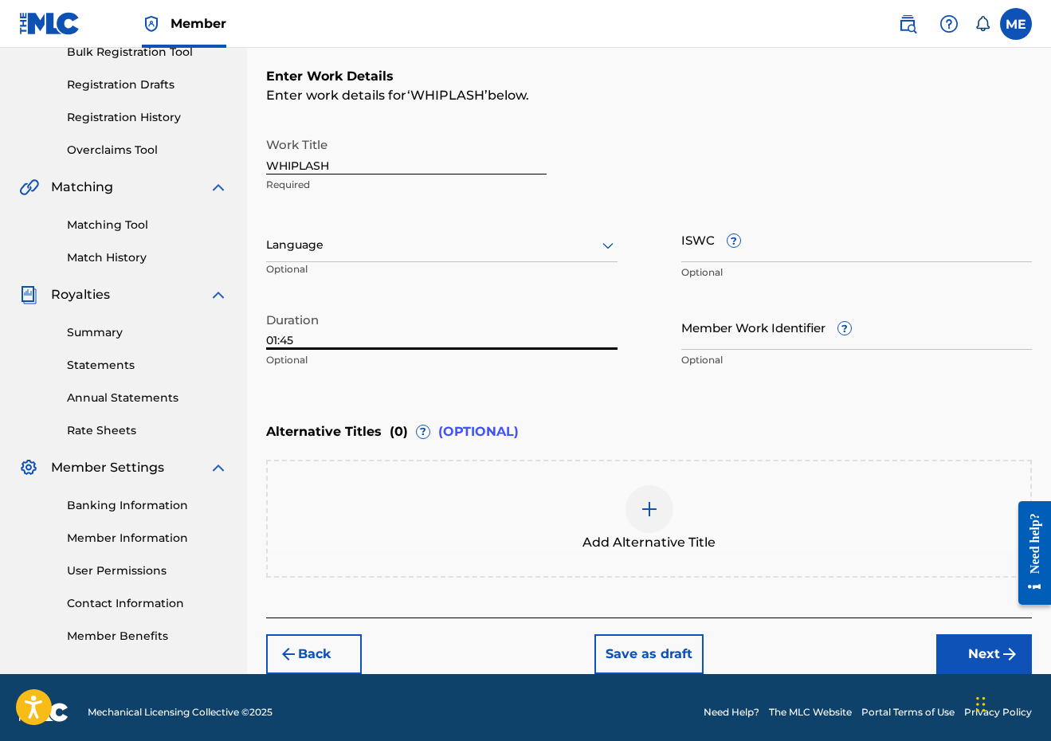
type input "01:45"
click at [650, 412] on div "Enter Work Details Enter work details for ‘ WHIPLASH ’ below. Work Title WHIPLA…" at bounding box center [649, 222] width 766 height 386
click at [987, 653] on button "Next" at bounding box center [984, 654] width 96 height 40
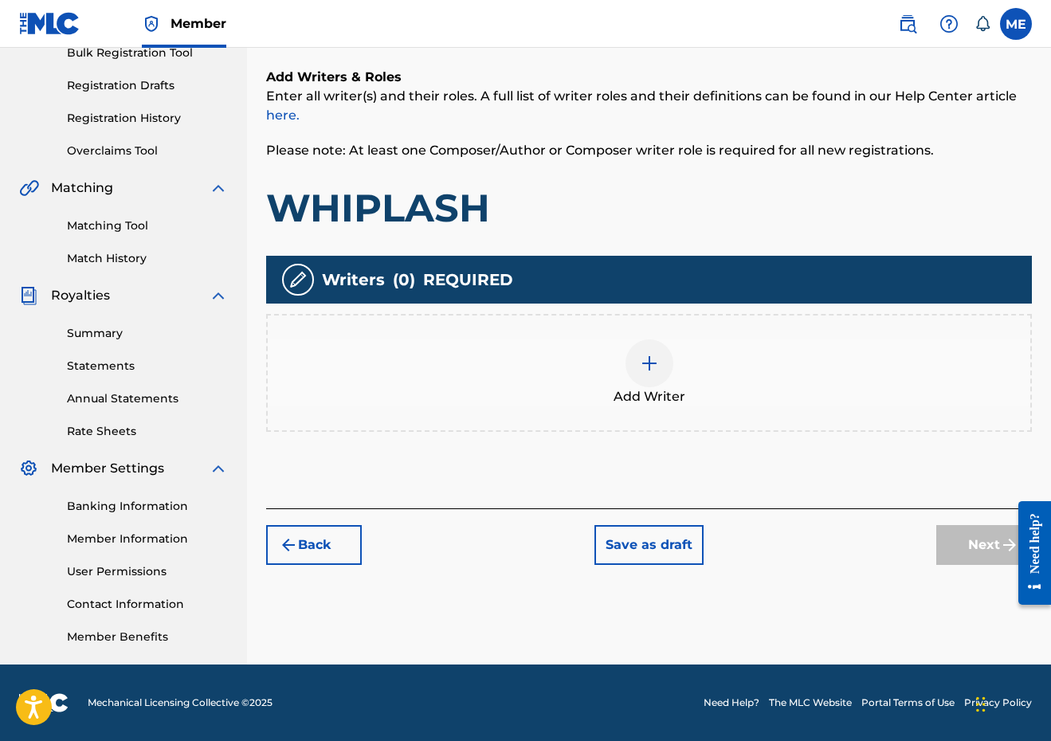
click at [603, 383] on div "Add Writer" at bounding box center [649, 372] width 763 height 67
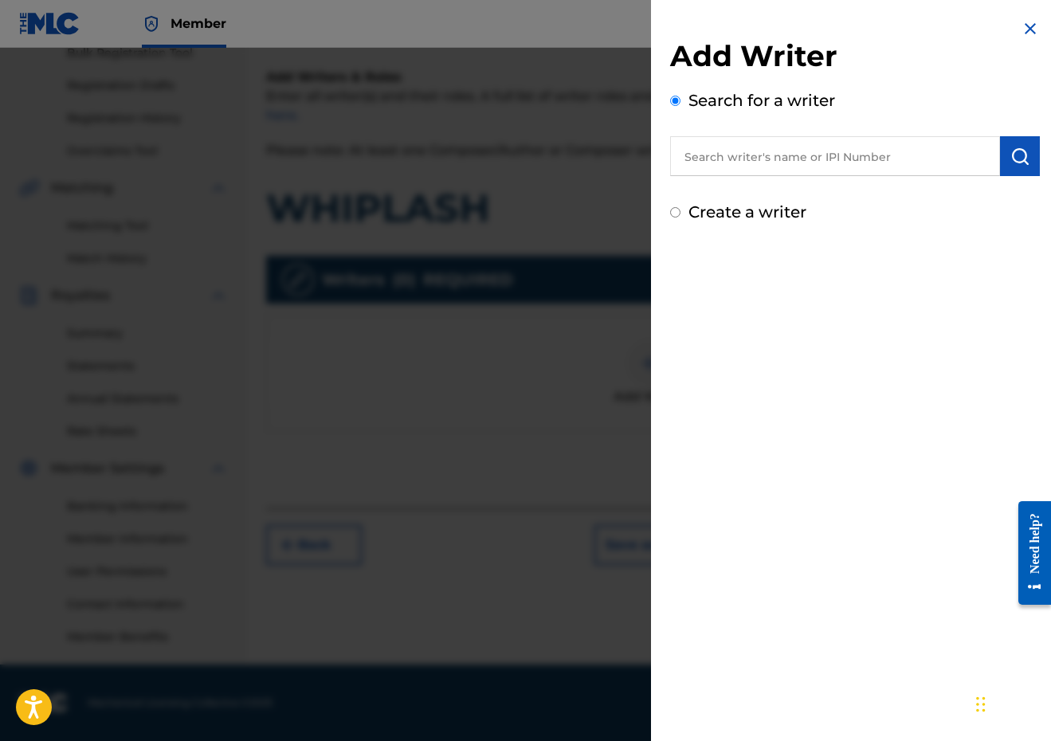
click at [703, 162] on input "text" at bounding box center [835, 156] width 330 height 40
paste input "289900815"
type input "00289900815"
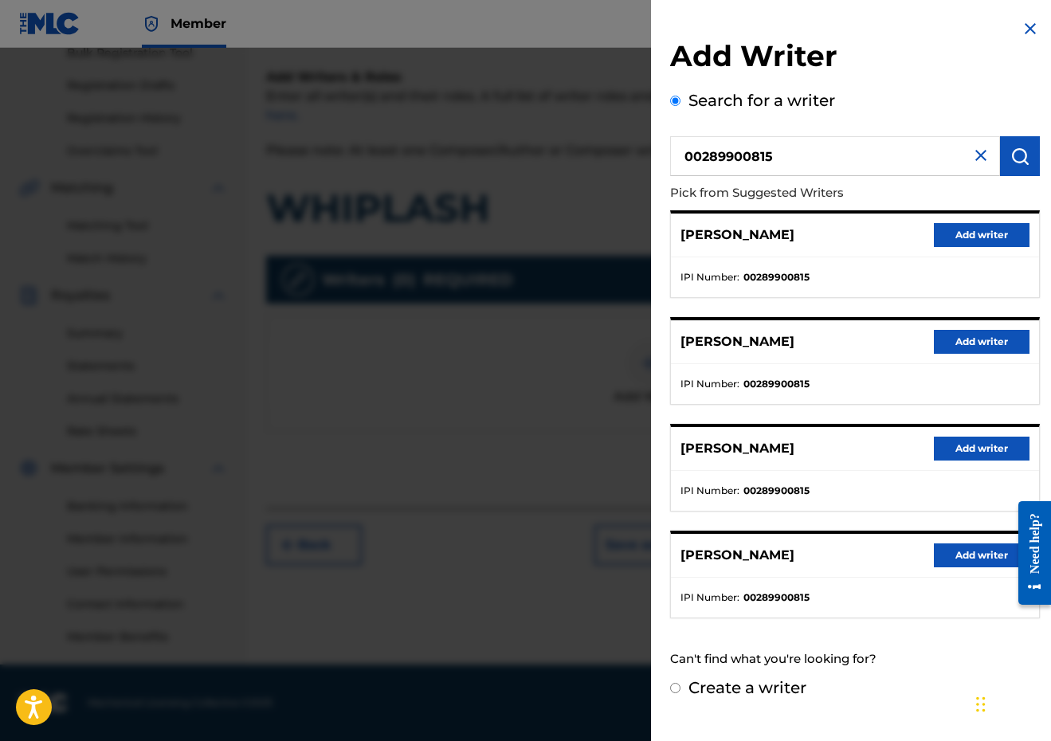
click at [973, 237] on button "Add writer" at bounding box center [982, 235] width 96 height 24
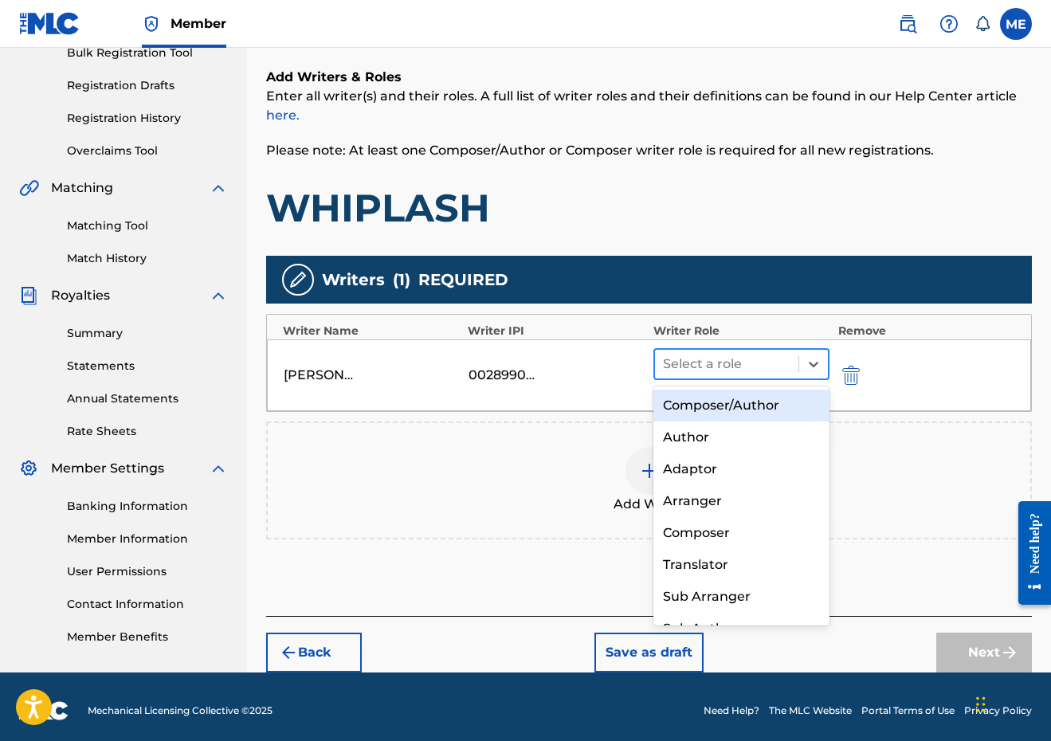
click at [767, 359] on div at bounding box center [727, 364] width 128 height 22
click at [750, 406] on div "Composer/Author" at bounding box center [741, 406] width 177 height 32
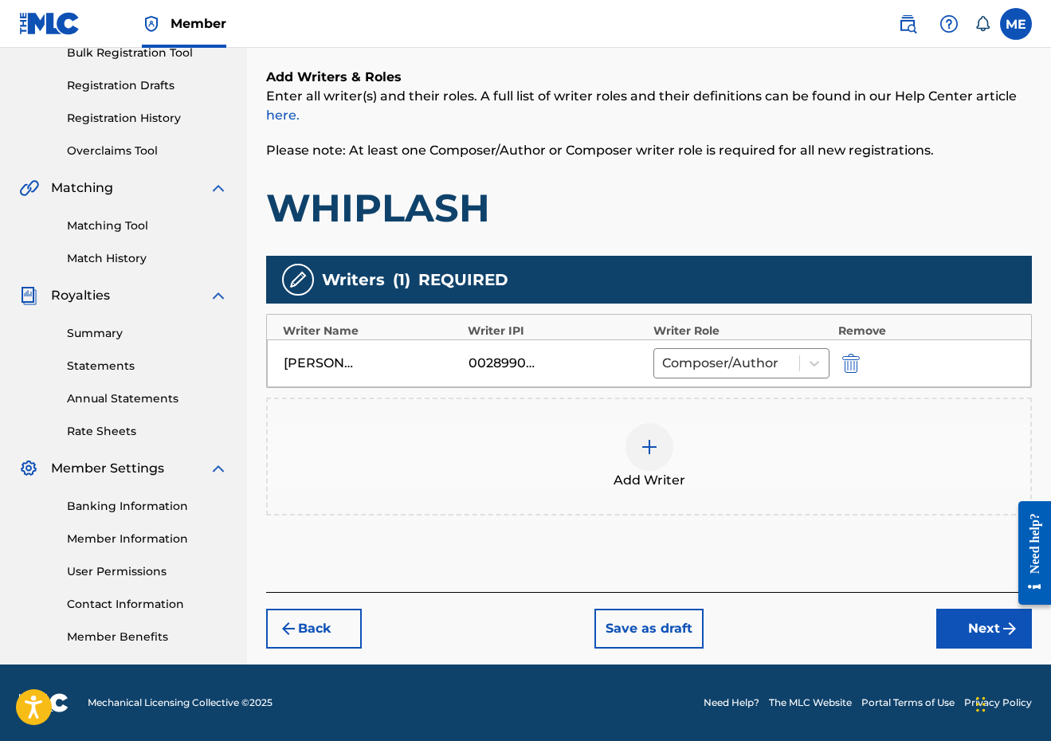
click at [645, 468] on div at bounding box center [650, 447] width 48 height 48
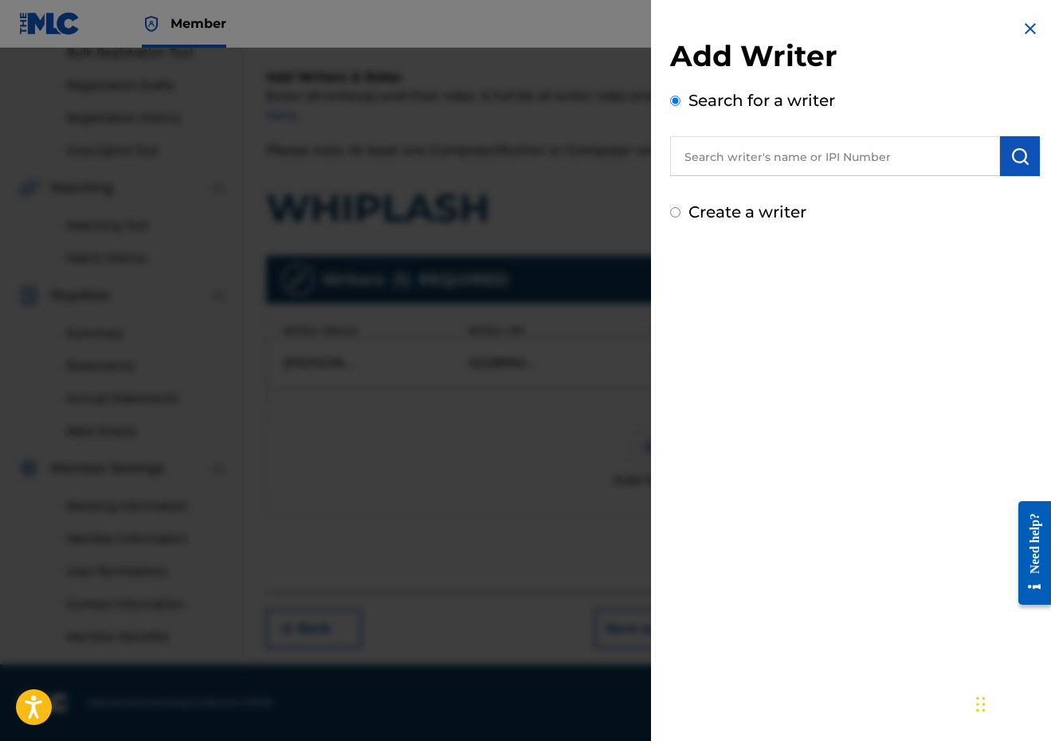
click at [794, 129] on div "Search for a writer" at bounding box center [855, 132] width 370 height 88
click at [791, 153] on input "text" at bounding box center [835, 156] width 330 height 40
paste input "00798120904"
type input "00798120904"
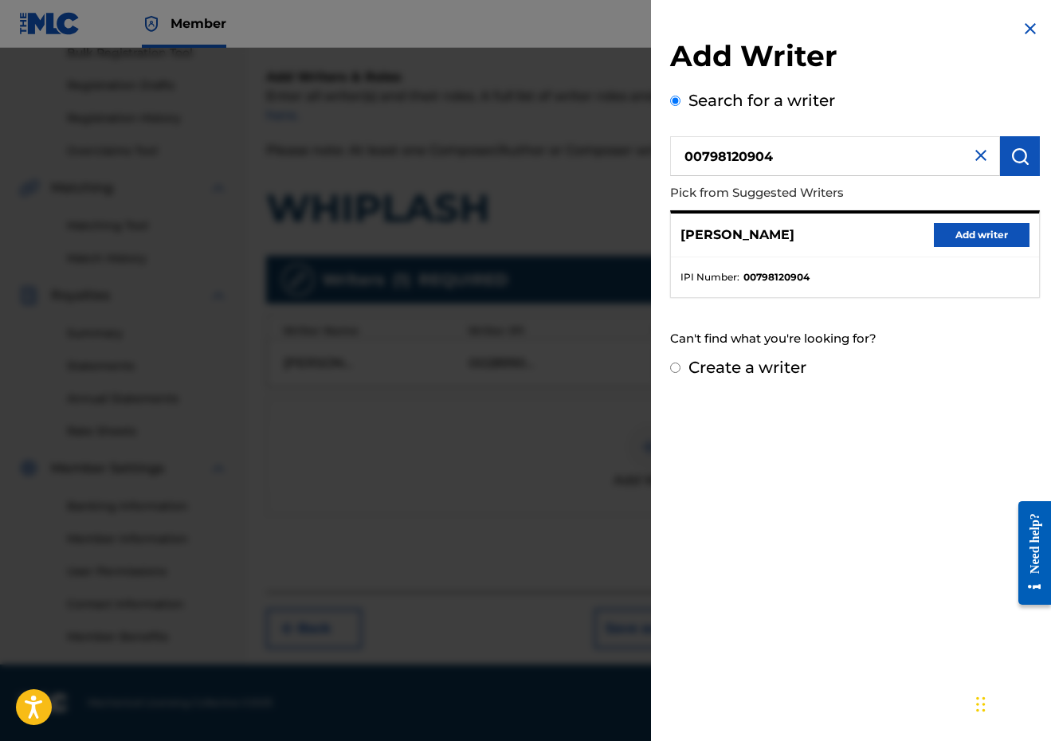
click at [997, 233] on button "Add writer" at bounding box center [982, 235] width 96 height 24
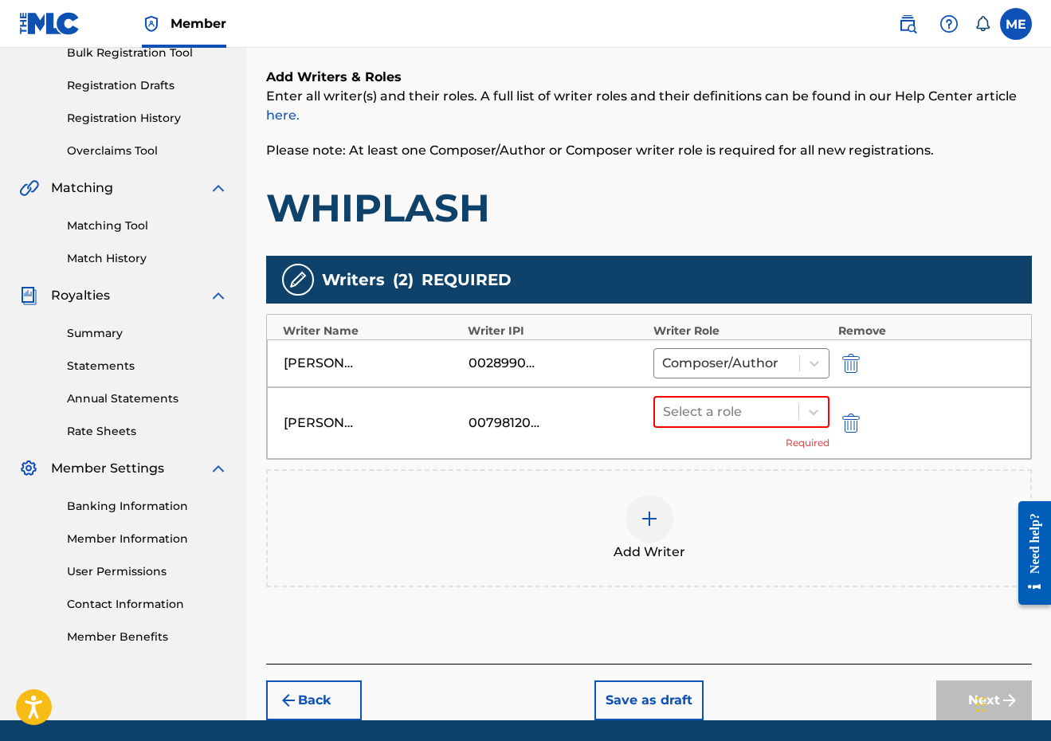
click at [750, 433] on div "Select a role Required" at bounding box center [741, 423] width 177 height 54
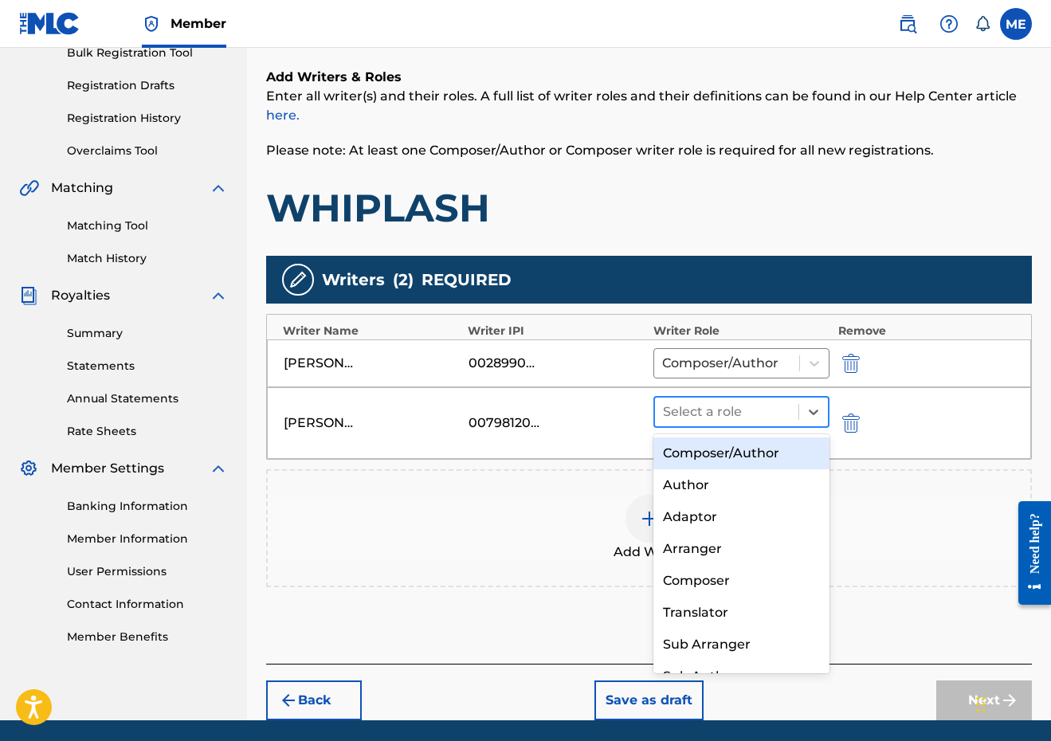
click at [749, 401] on div at bounding box center [727, 412] width 128 height 22
click at [733, 457] on div "Composer/Author" at bounding box center [741, 453] width 177 height 32
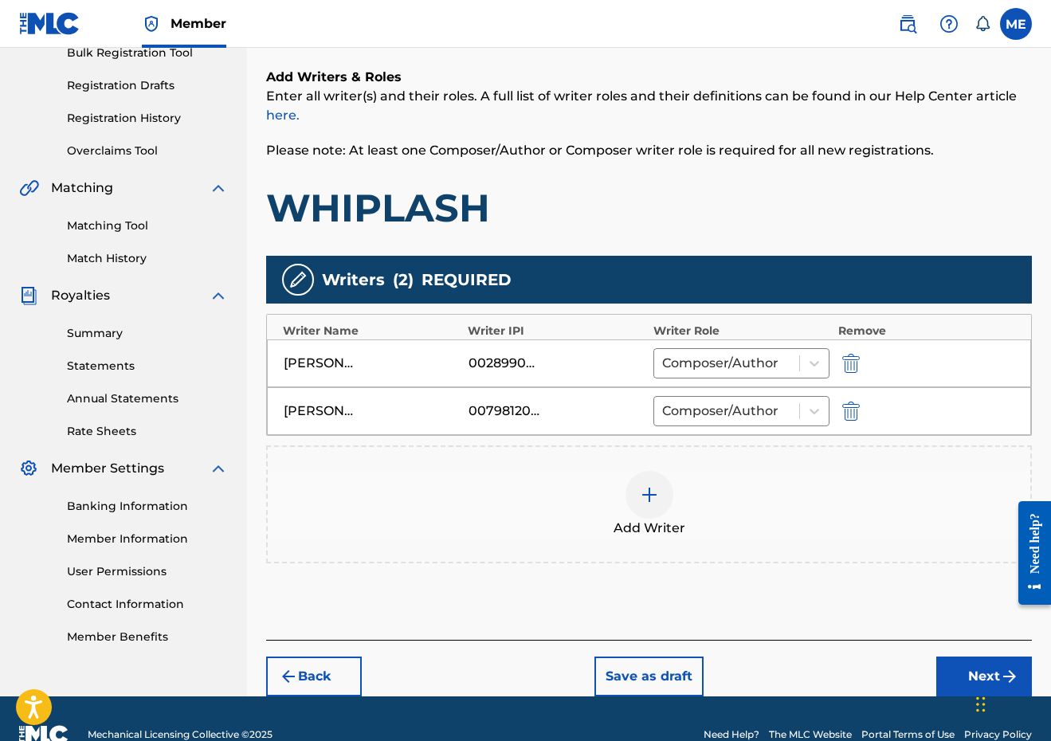
click at [948, 674] on button "Next" at bounding box center [984, 677] width 96 height 40
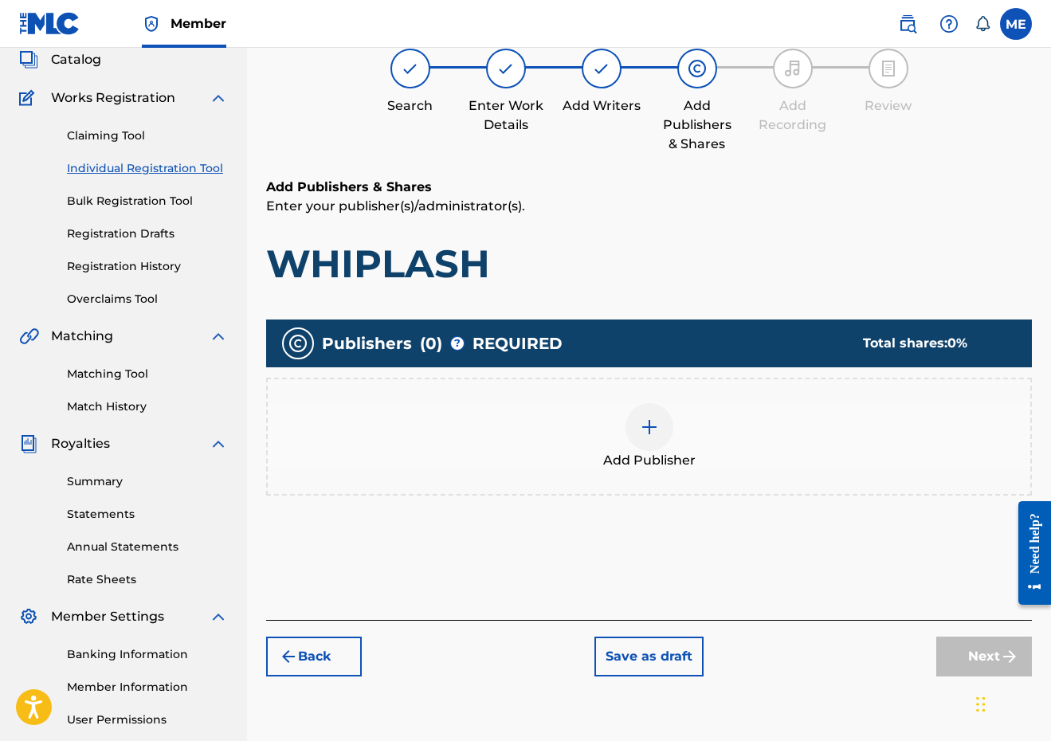
scroll to position [72, 0]
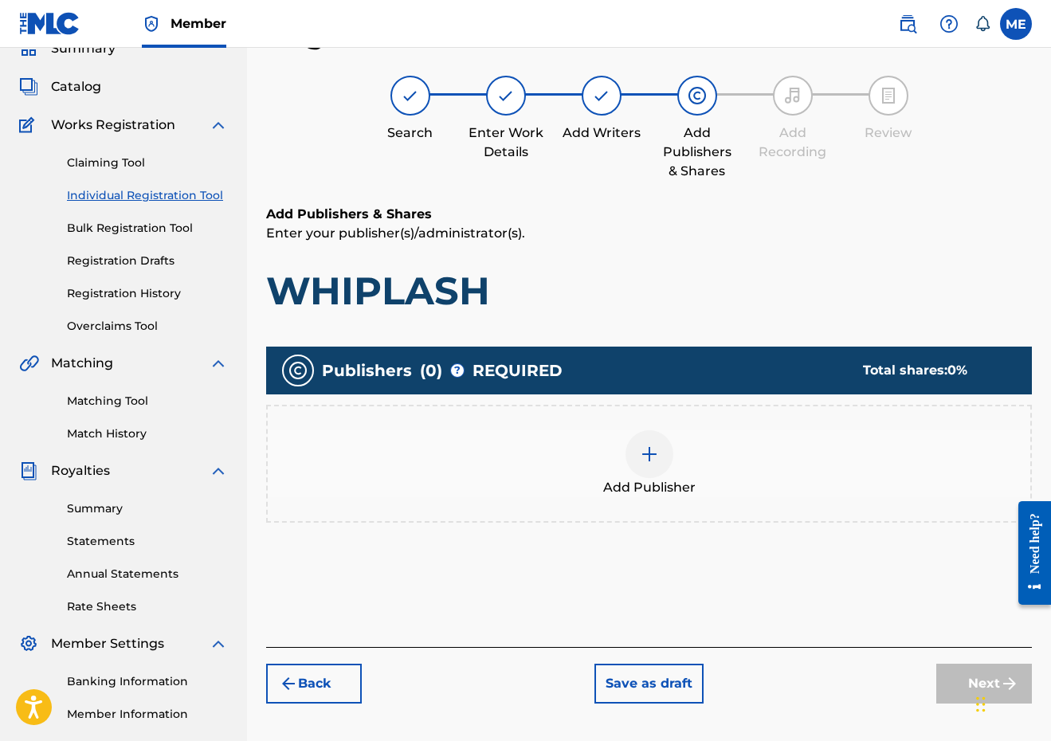
click at [669, 443] on div at bounding box center [650, 454] width 48 height 48
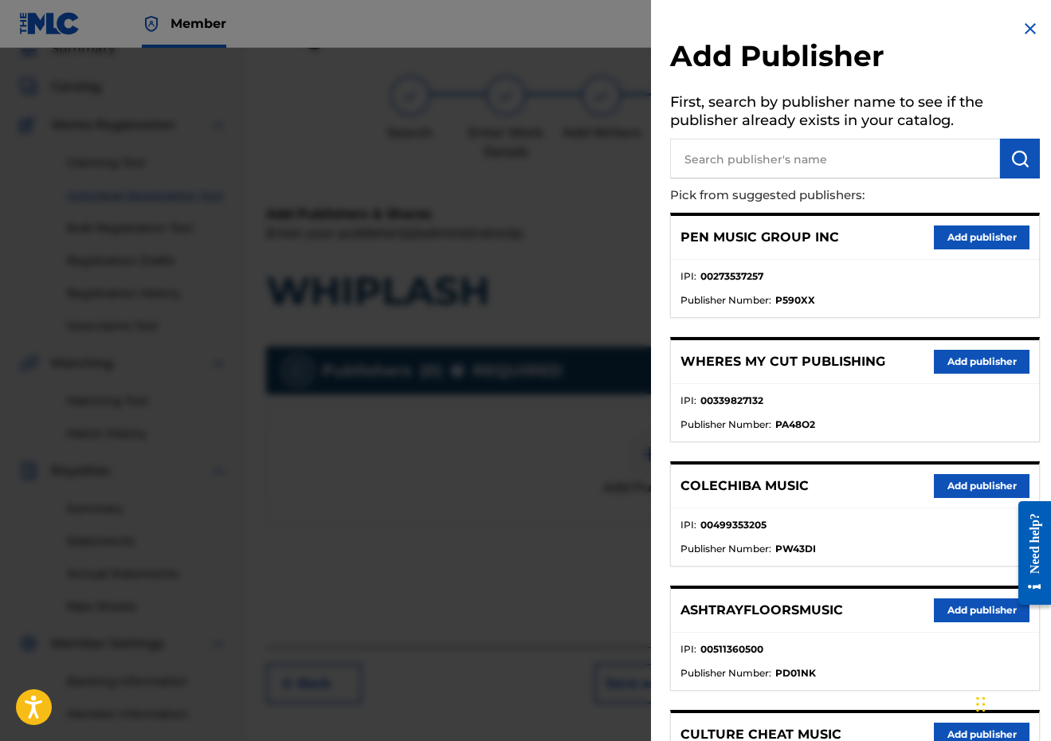
click at [732, 163] on input "text" at bounding box center [835, 159] width 330 height 40
type input "PENSIVE"
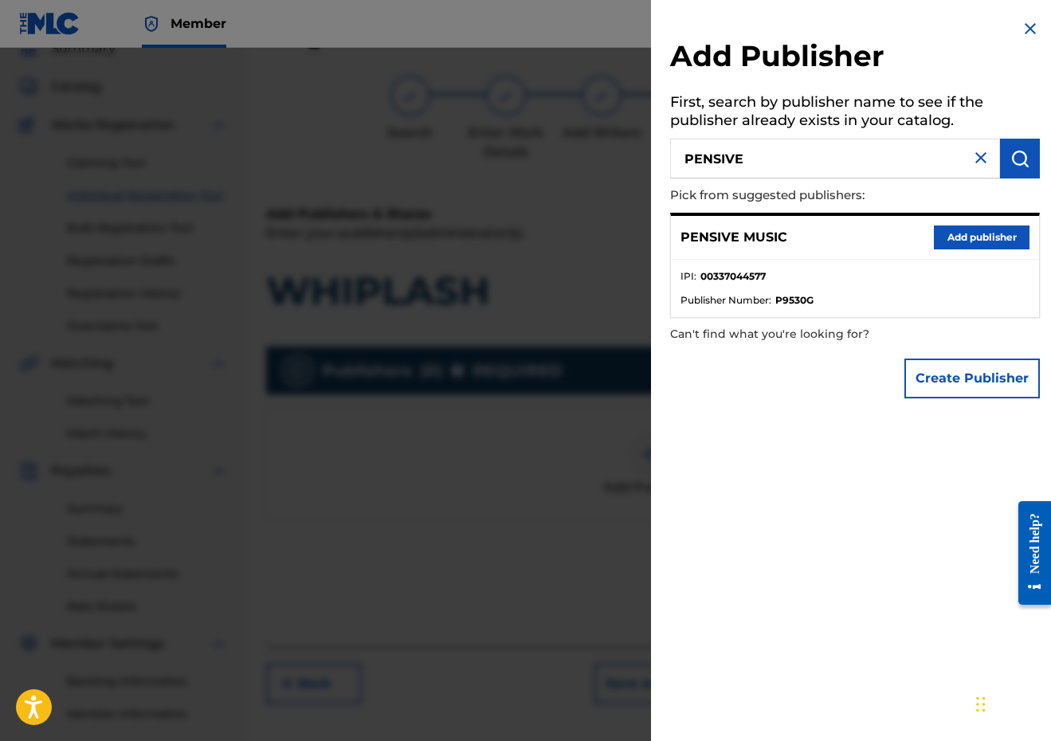
click at [947, 235] on button "Add publisher" at bounding box center [982, 238] width 96 height 24
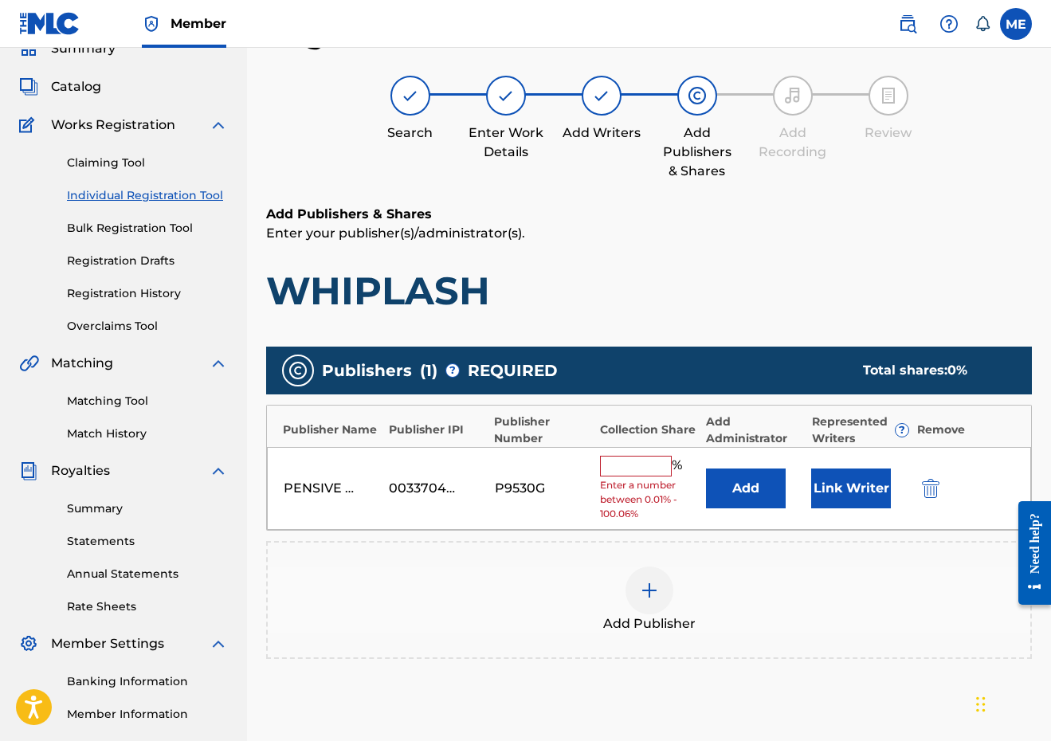
click at [603, 464] on input "text" at bounding box center [636, 466] width 72 height 21
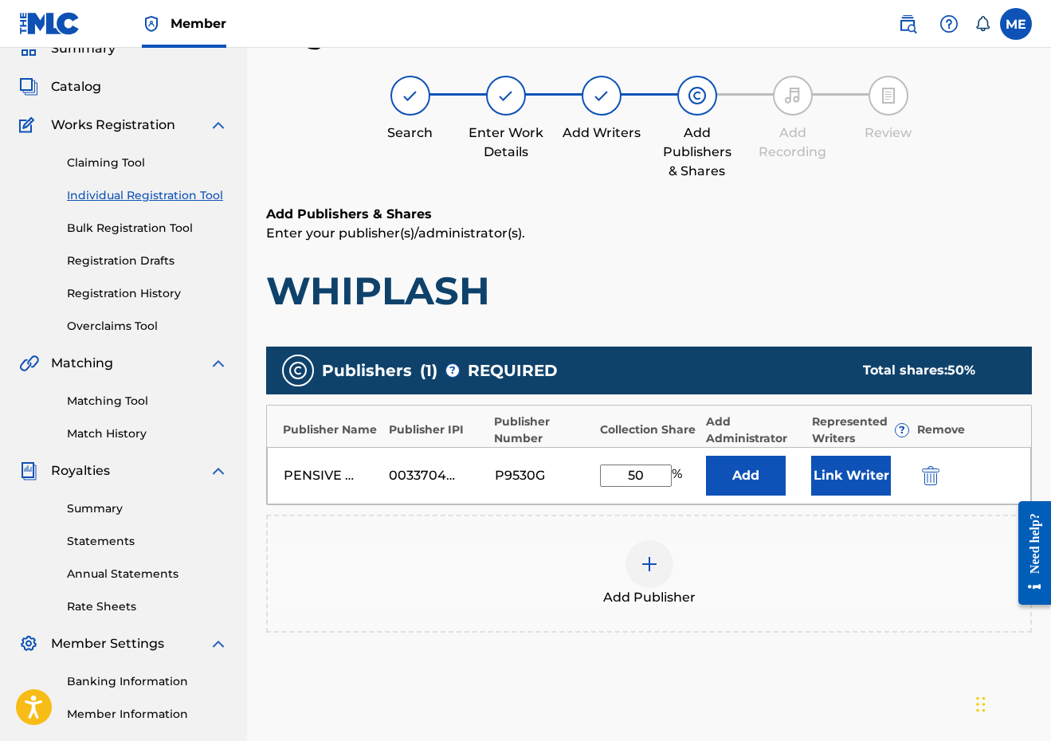
type input "50"
click at [840, 483] on button "Link Writer" at bounding box center [851, 476] width 80 height 40
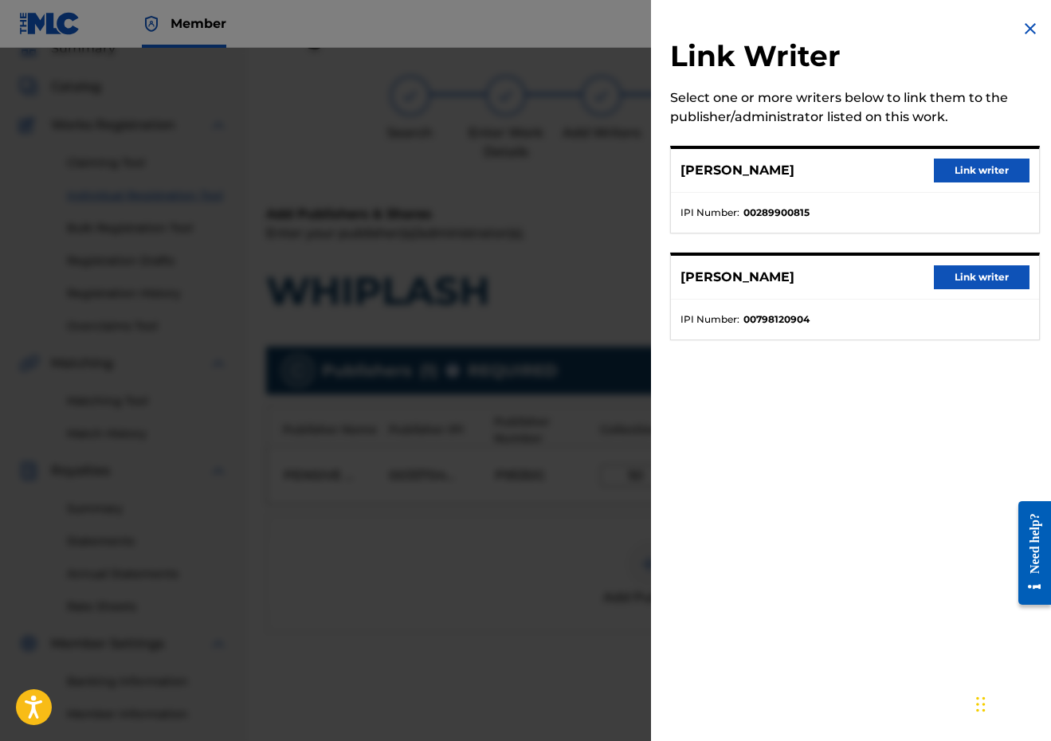
click at [990, 167] on button "Link writer" at bounding box center [982, 171] width 96 height 24
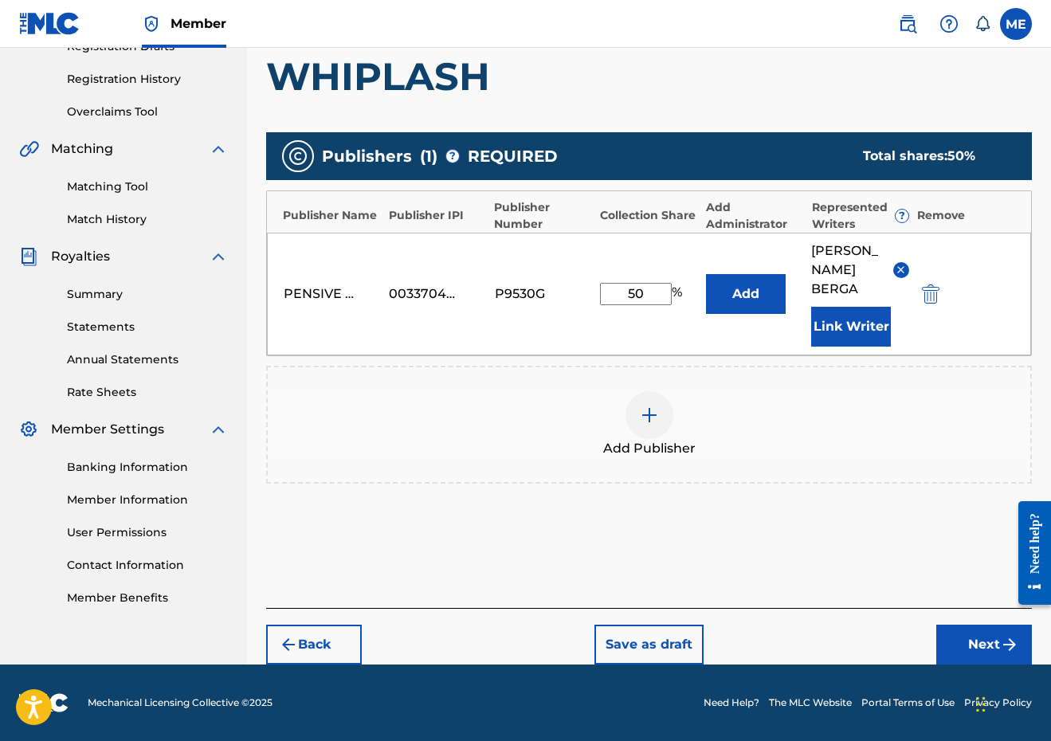
click at [961, 641] on button "Next" at bounding box center [984, 645] width 96 height 40
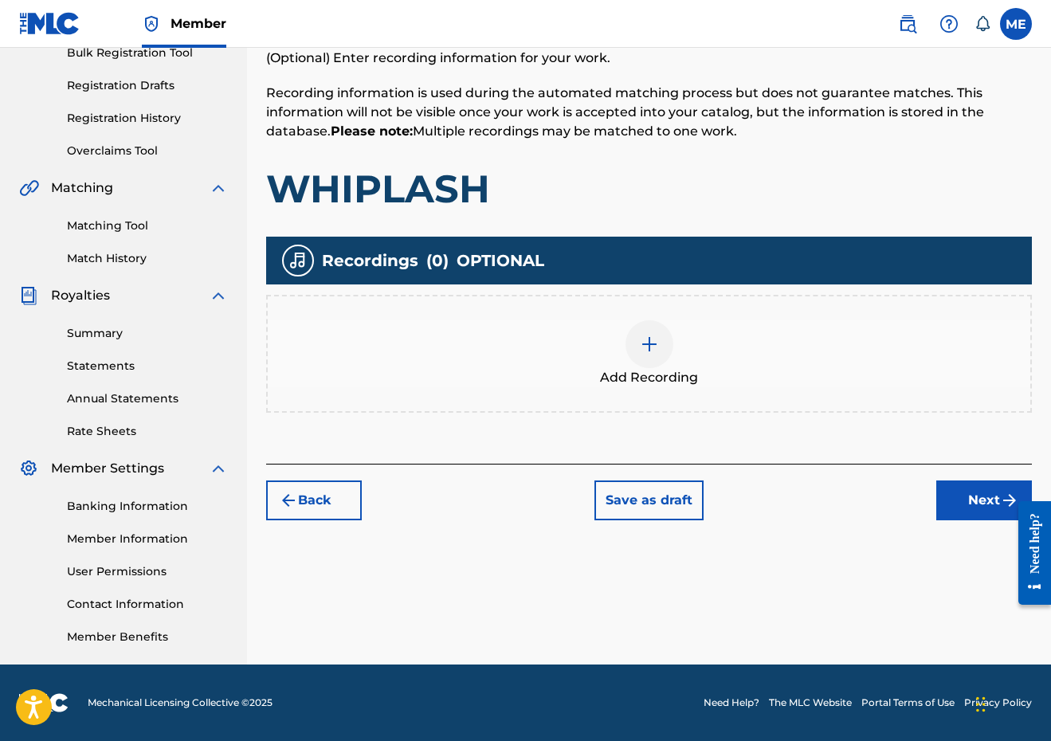
scroll to position [247, 0]
click at [973, 508] on button "Next" at bounding box center [984, 501] width 96 height 40
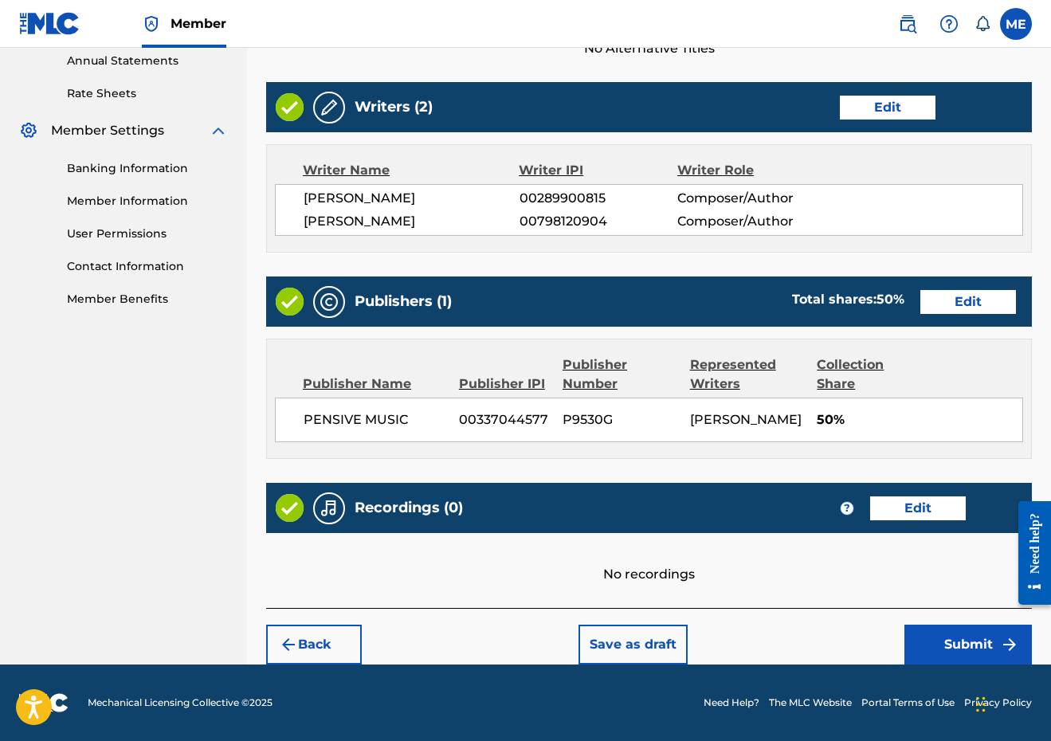
click at [968, 637] on button "Submit" at bounding box center [967, 645] width 127 height 40
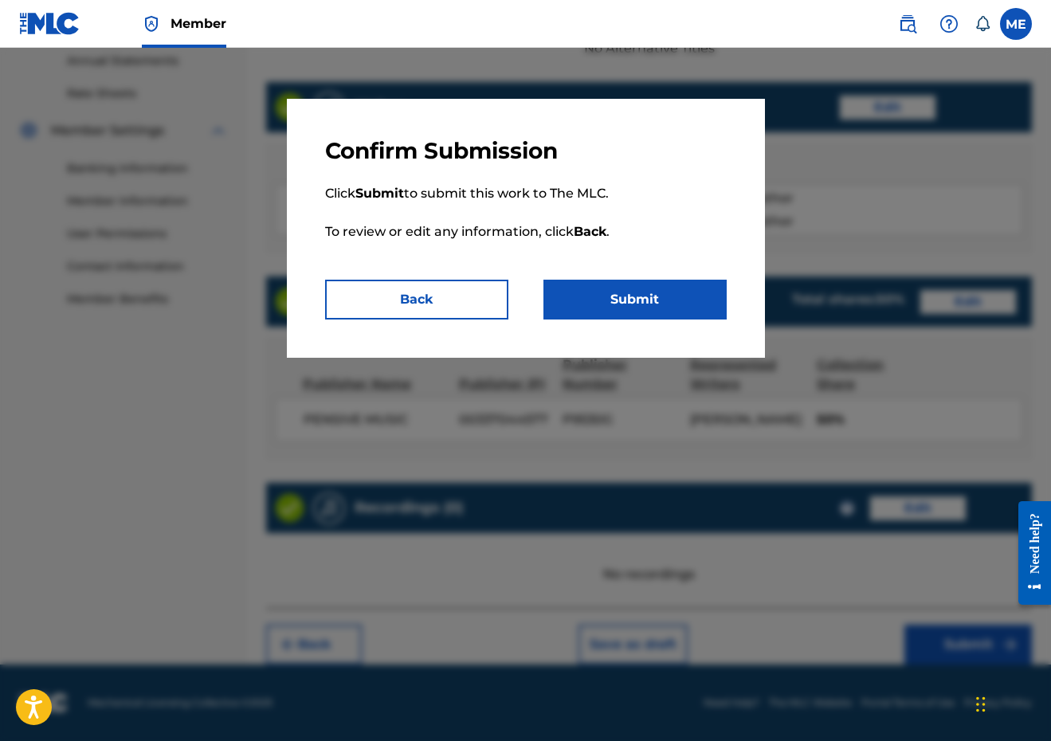
click at [679, 284] on button "Submit" at bounding box center [634, 300] width 183 height 40
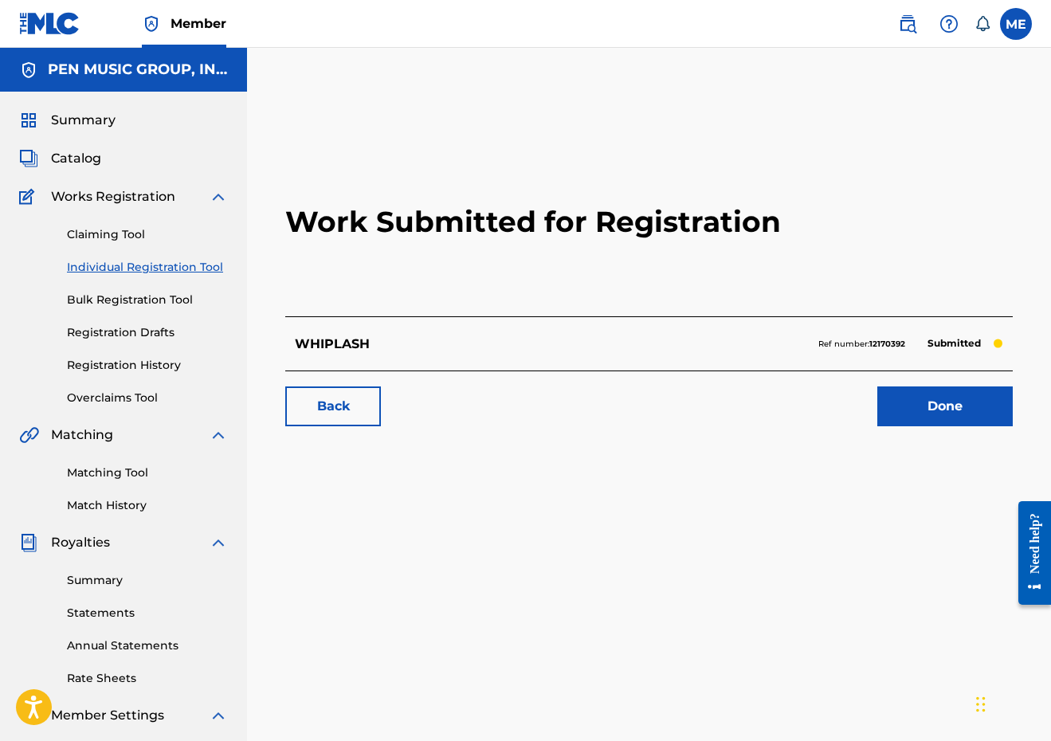
click at [166, 261] on link "Individual Registration Tool" at bounding box center [147, 267] width 161 height 17
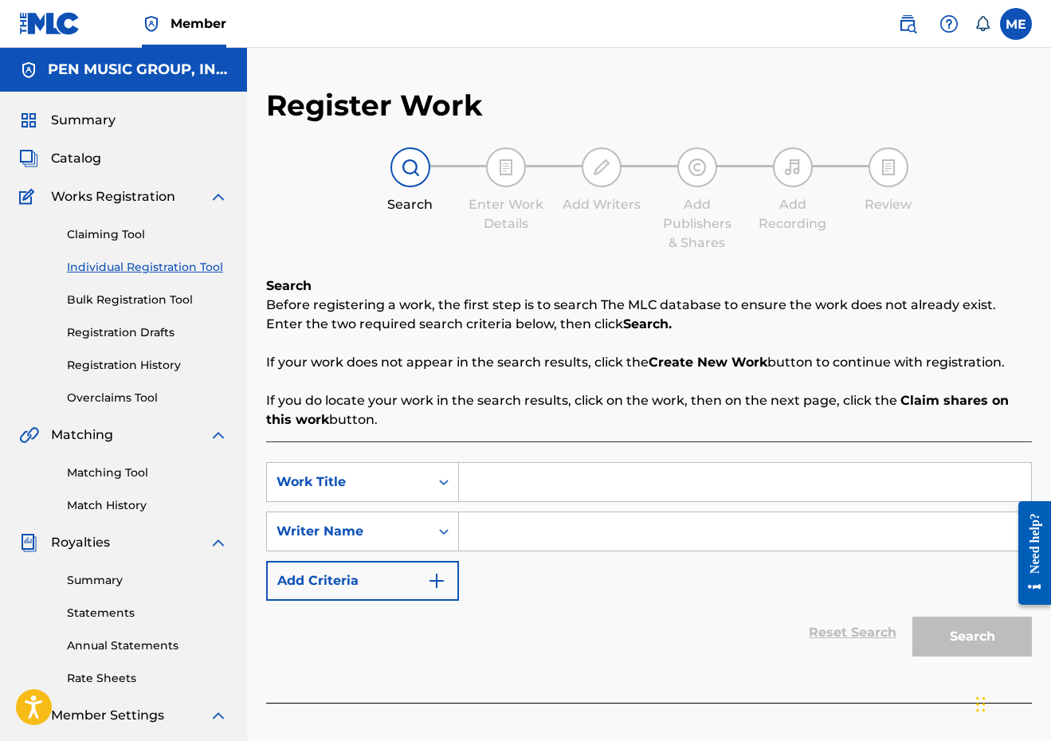
click at [167, 263] on link "Individual Registration Tool" at bounding box center [147, 267] width 161 height 17
click at [529, 488] on input "Search Form" at bounding box center [745, 482] width 572 height 38
paste input "I LOVE THE [GEOGRAPHIC_DATA]"
type input "I LOVE THE [GEOGRAPHIC_DATA]"
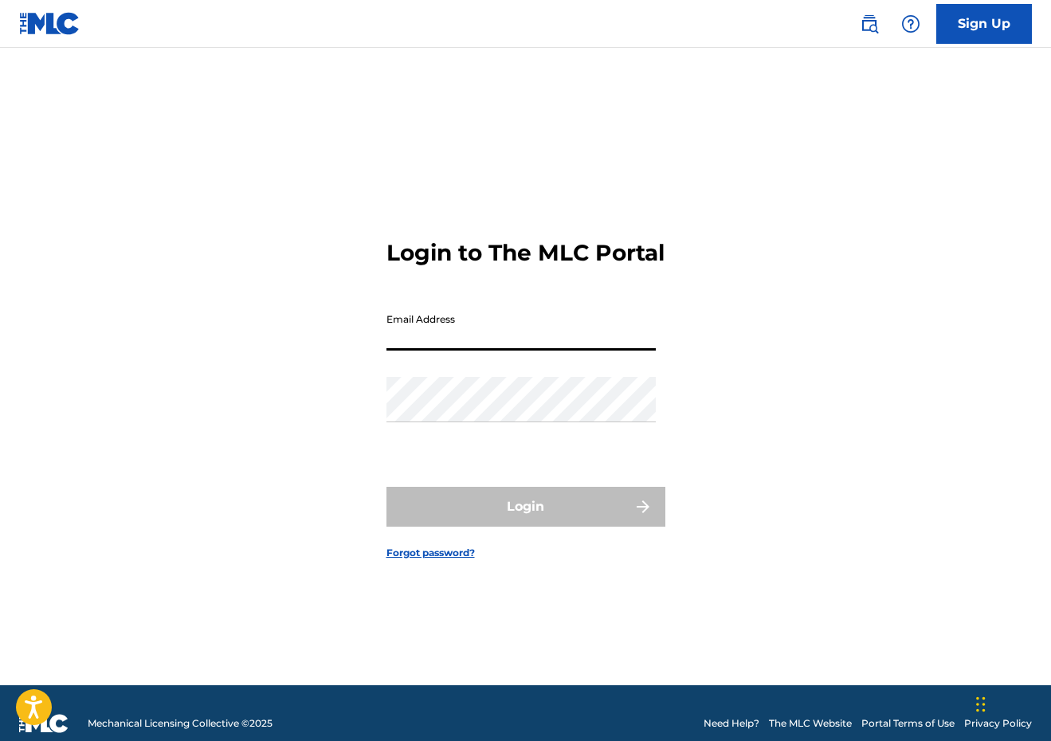
type input "[EMAIL_ADDRESS][DOMAIN_NAME]"
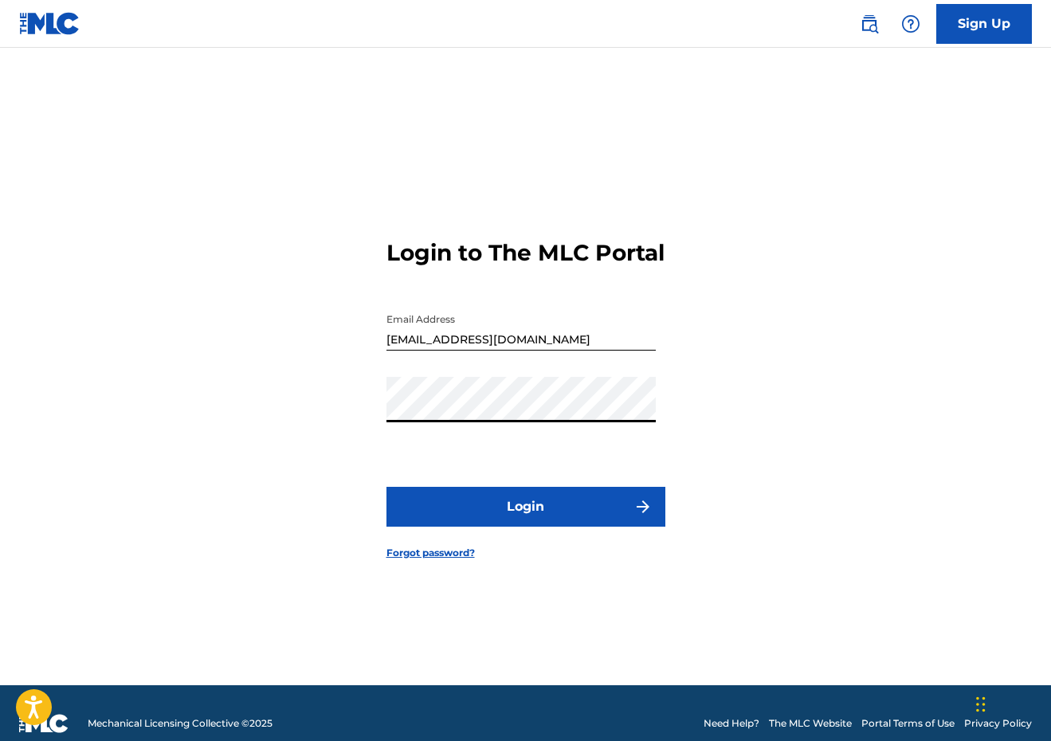
click at [550, 527] on button "Login" at bounding box center [525, 507] width 279 height 40
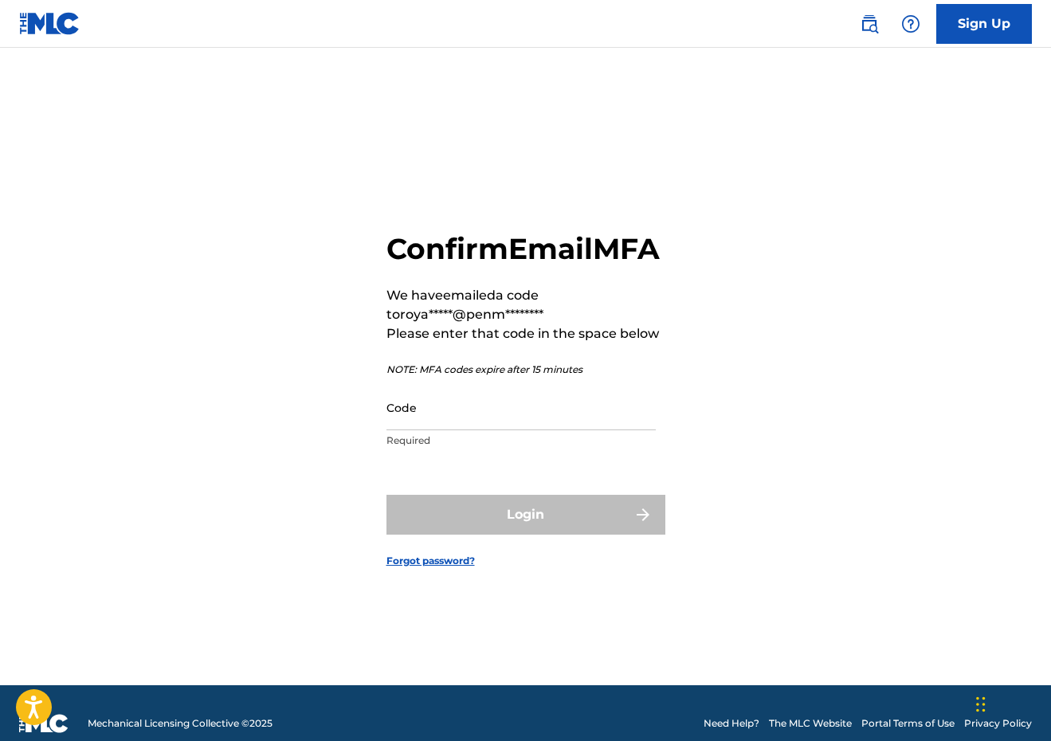
click at [461, 430] on input "Code" at bounding box center [520, 407] width 269 height 45
paste input "157481"
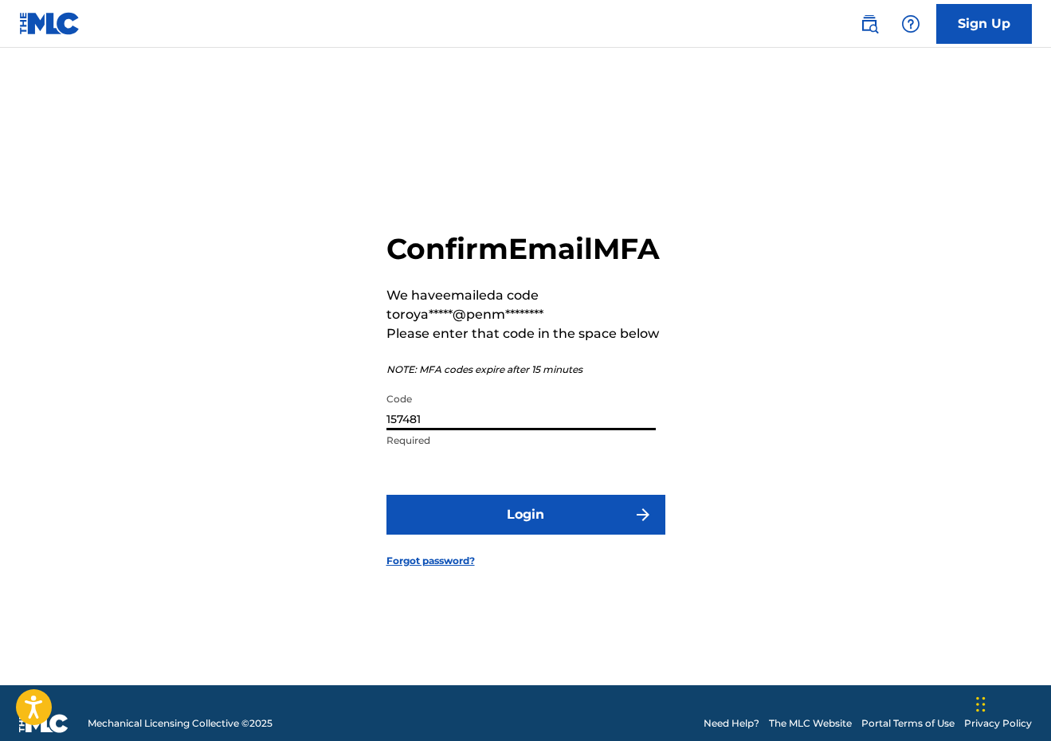
type input "157481"
click at [478, 535] on button "Login" at bounding box center [525, 515] width 279 height 40
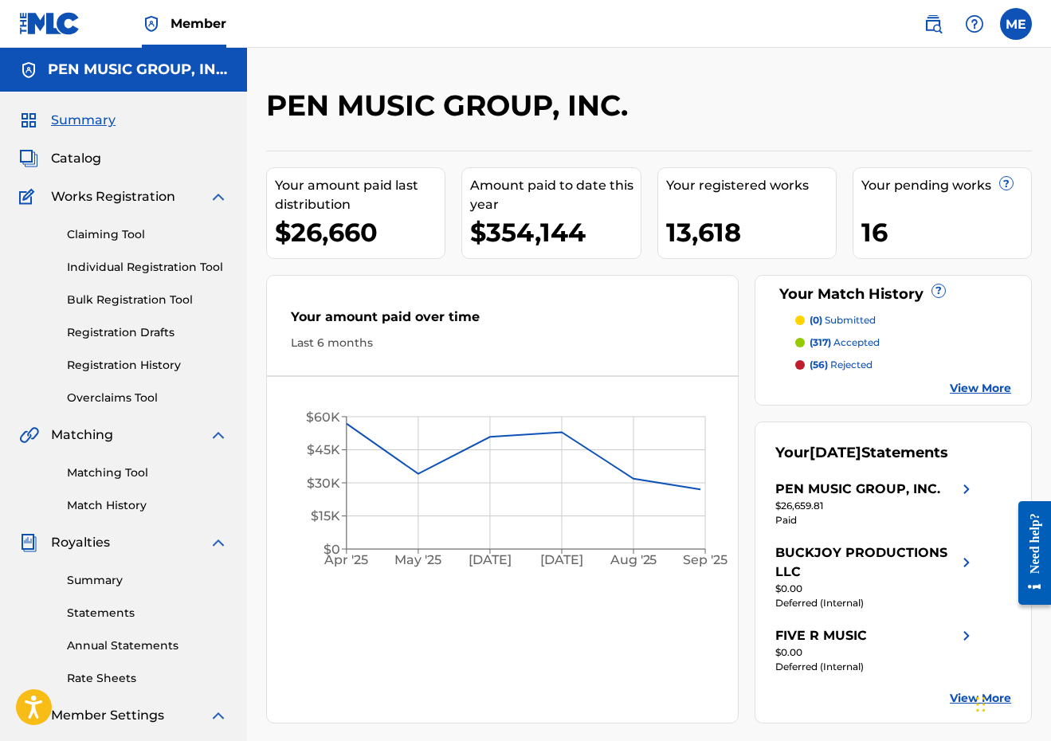
click at [124, 257] on div "Claiming Tool Individual Registration Tool Bulk Registration Tool Registration …" at bounding box center [123, 306] width 209 height 200
click at [124, 265] on link "Individual Registration Tool" at bounding box center [147, 267] width 161 height 17
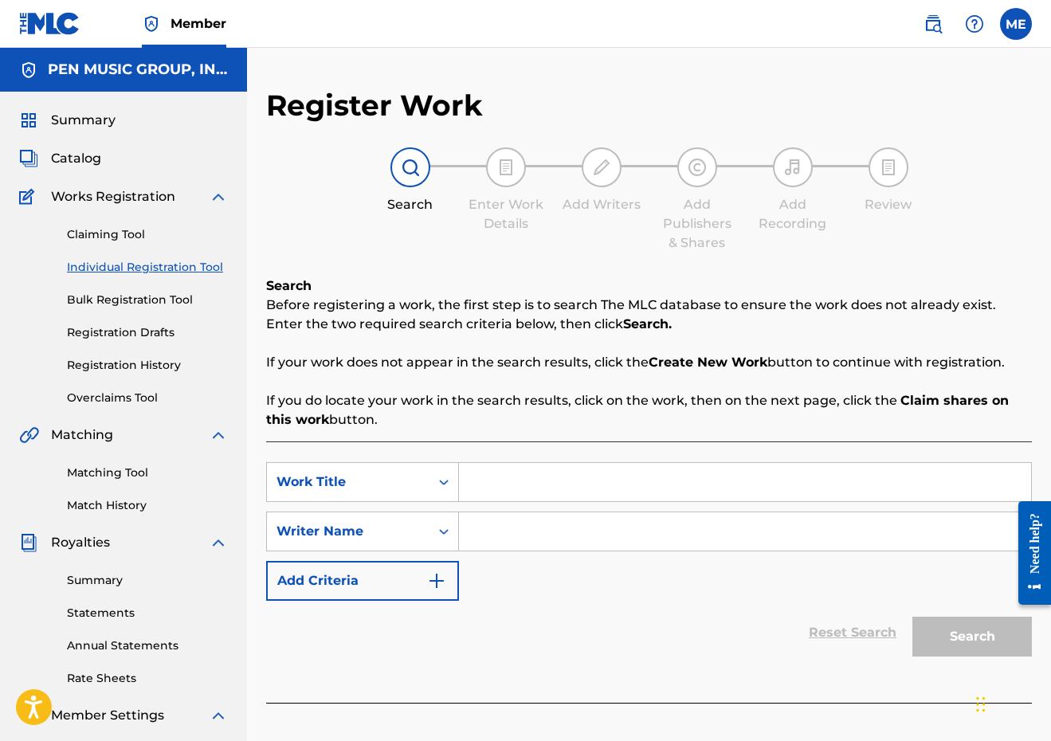
click at [531, 483] on input "Search Form" at bounding box center [745, 482] width 572 height 38
paste input "I LOVE THE [GEOGRAPHIC_DATA]"
type input "I LOVE THE [GEOGRAPHIC_DATA]"
click at [502, 531] on input "Search Form" at bounding box center [745, 531] width 572 height 38
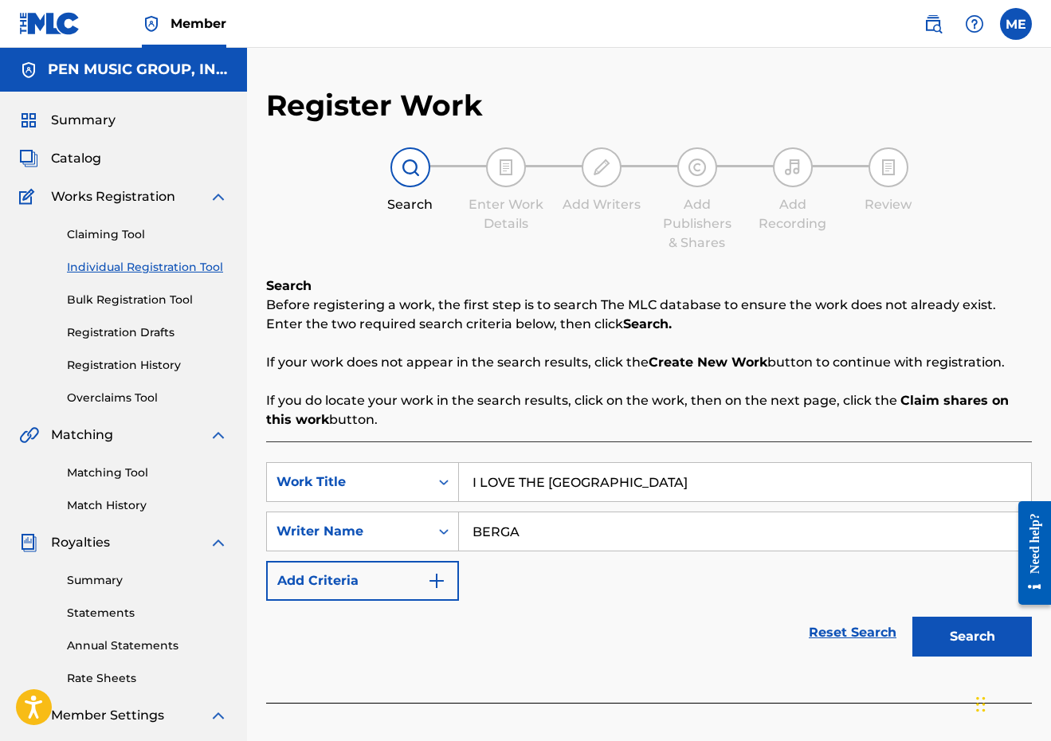
type input "BERGA"
click at [972, 637] on button "Search" at bounding box center [972, 637] width 120 height 40
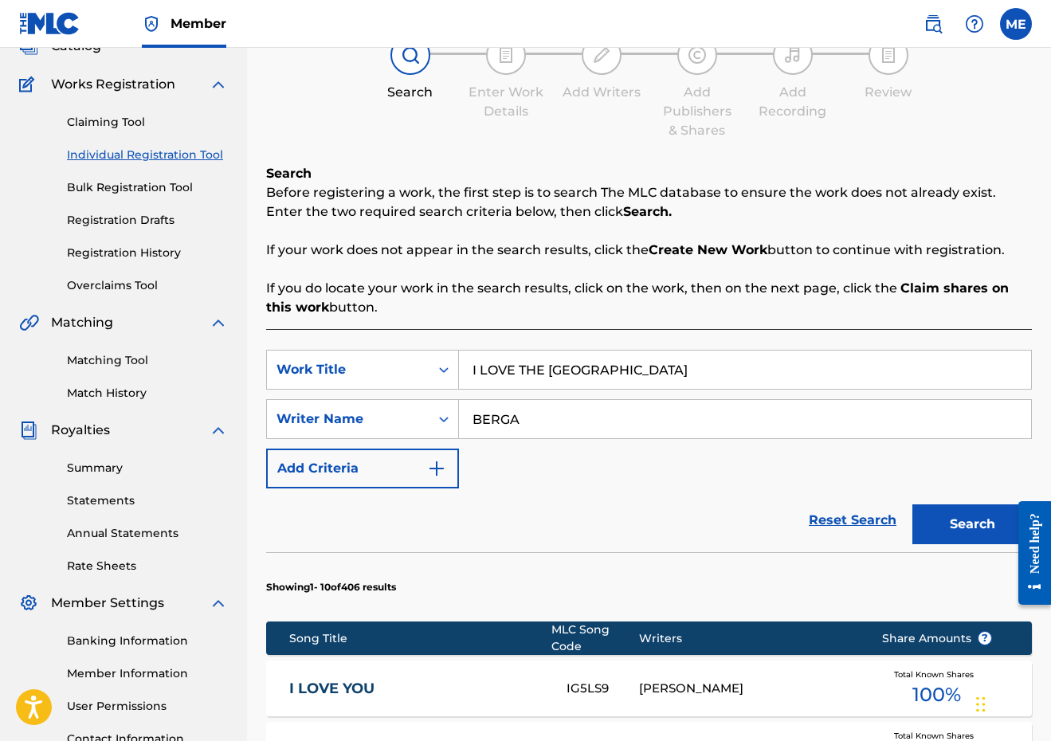
scroll to position [242, 0]
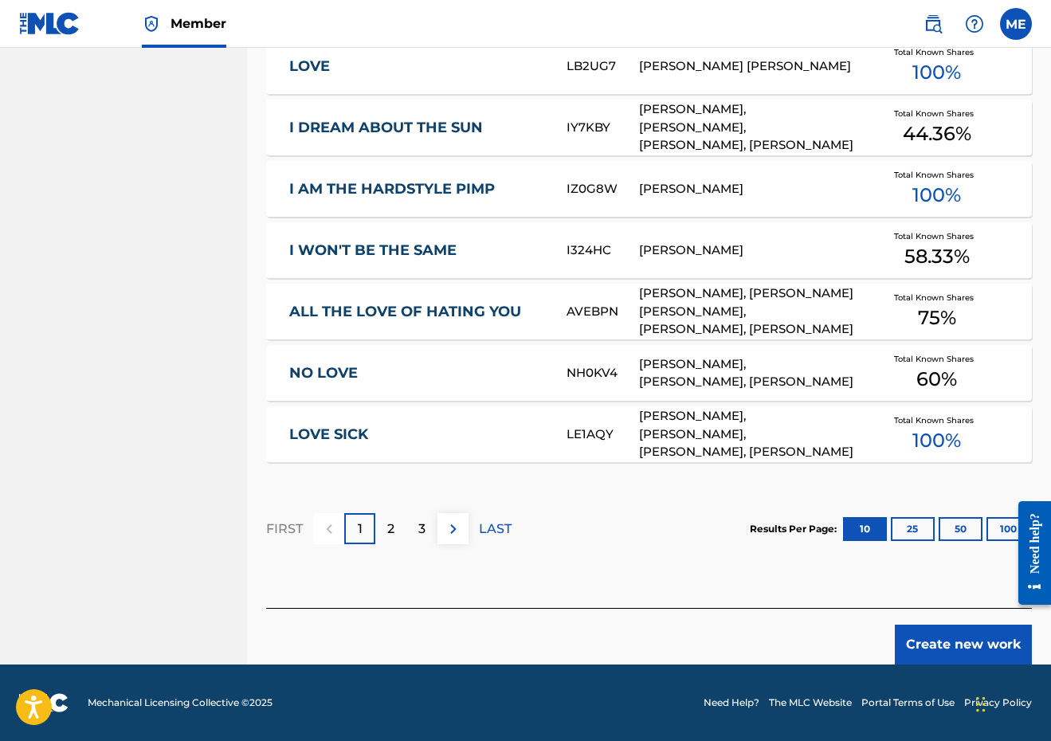
click at [955, 630] on button "Create new work" at bounding box center [963, 645] width 137 height 40
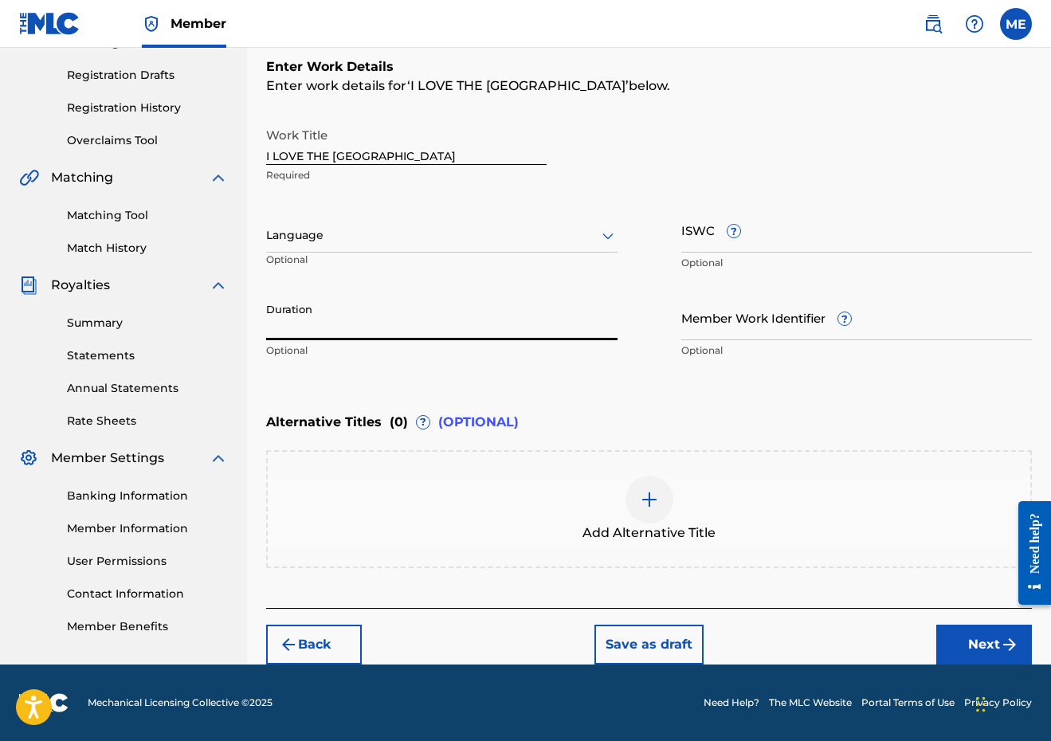
click at [427, 320] on input "Duration" at bounding box center [441, 317] width 351 height 45
type input "02:43"
click at [956, 641] on button "Next" at bounding box center [984, 645] width 96 height 40
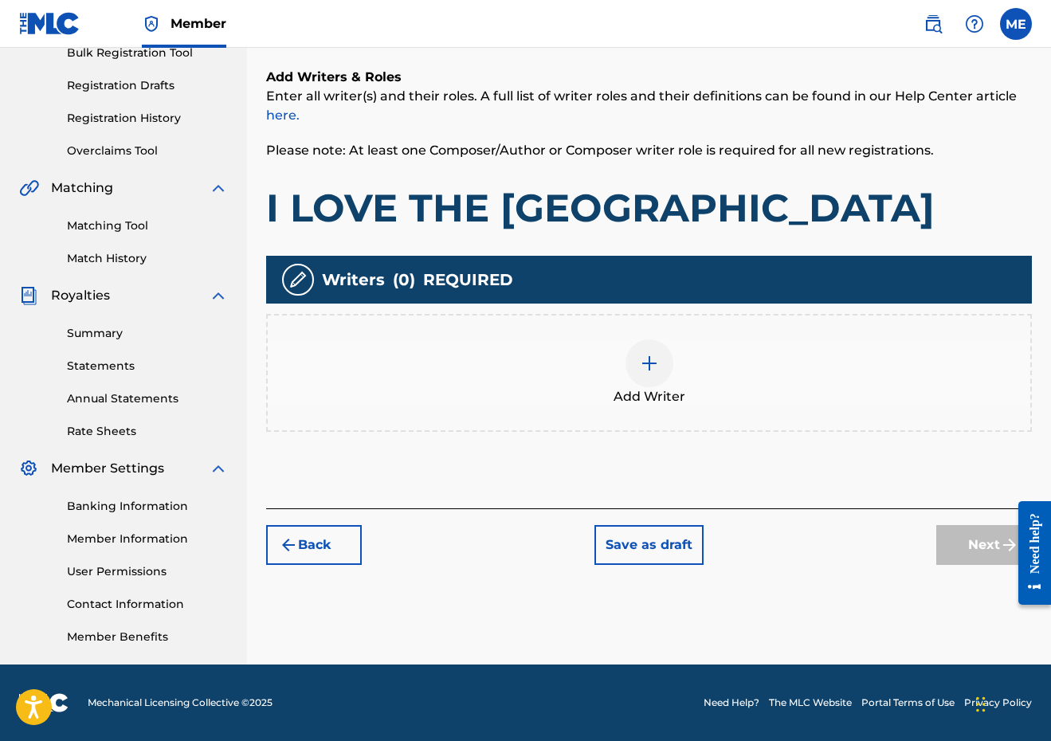
scroll to position [247, 0]
click at [642, 366] on img at bounding box center [649, 363] width 19 height 19
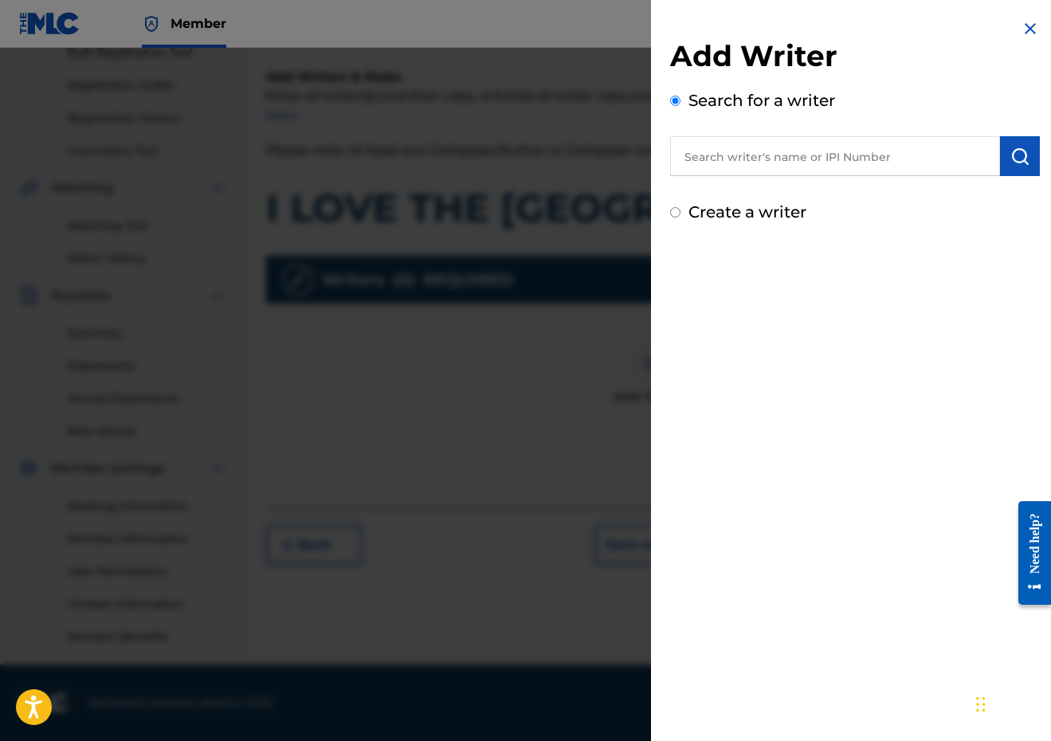
click at [782, 169] on input "text" at bounding box center [835, 156] width 330 height 40
paste input "289900815"
type input "289900815"
paste input "289900815"
type input "00289900815"
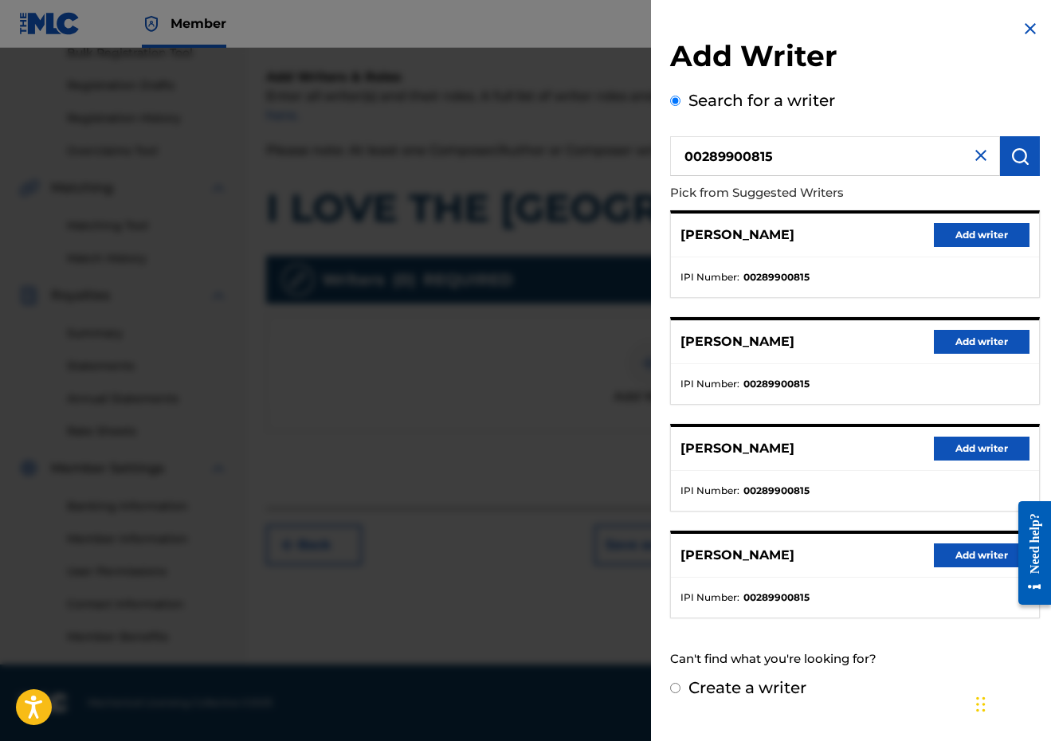
click at [959, 233] on button "Add writer" at bounding box center [982, 235] width 96 height 24
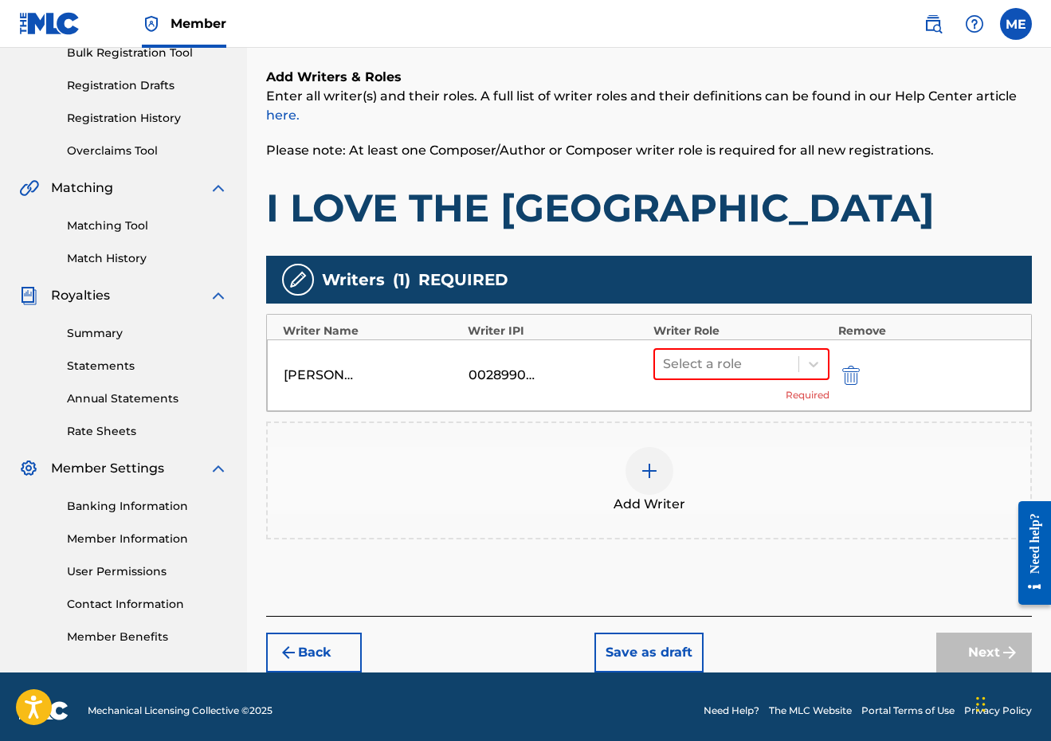
click at [762, 390] on div "Select a role Required" at bounding box center [741, 375] width 177 height 54
click at [755, 374] on div at bounding box center [727, 364] width 128 height 22
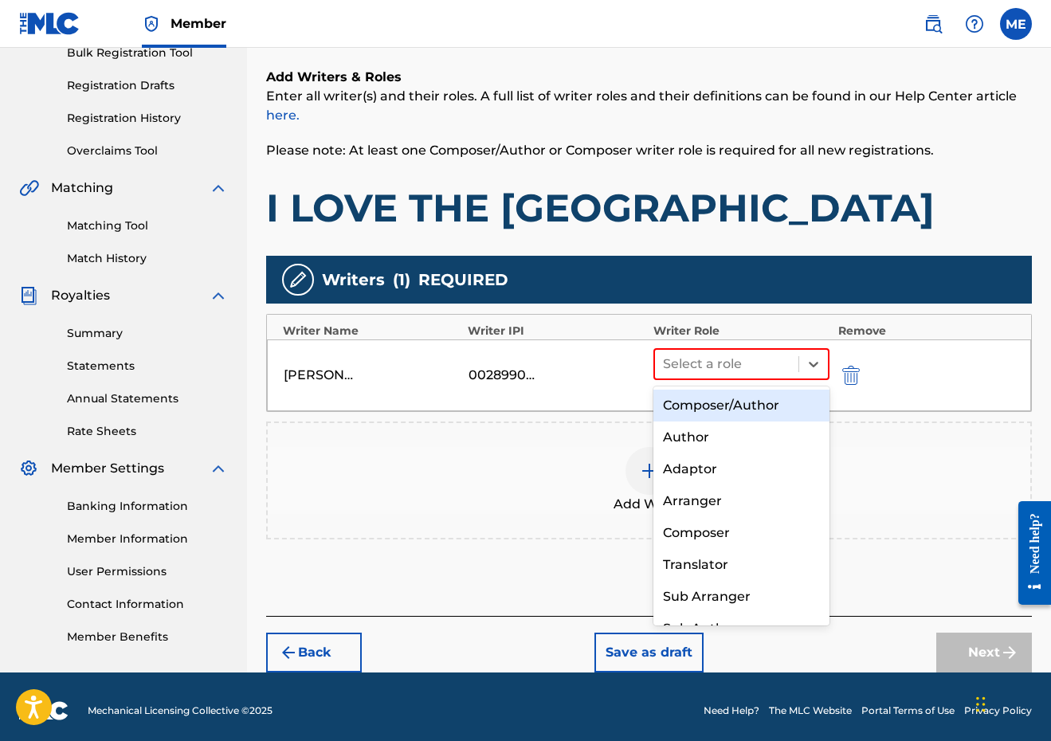
click at [739, 413] on div "Composer/Author" at bounding box center [741, 406] width 177 height 32
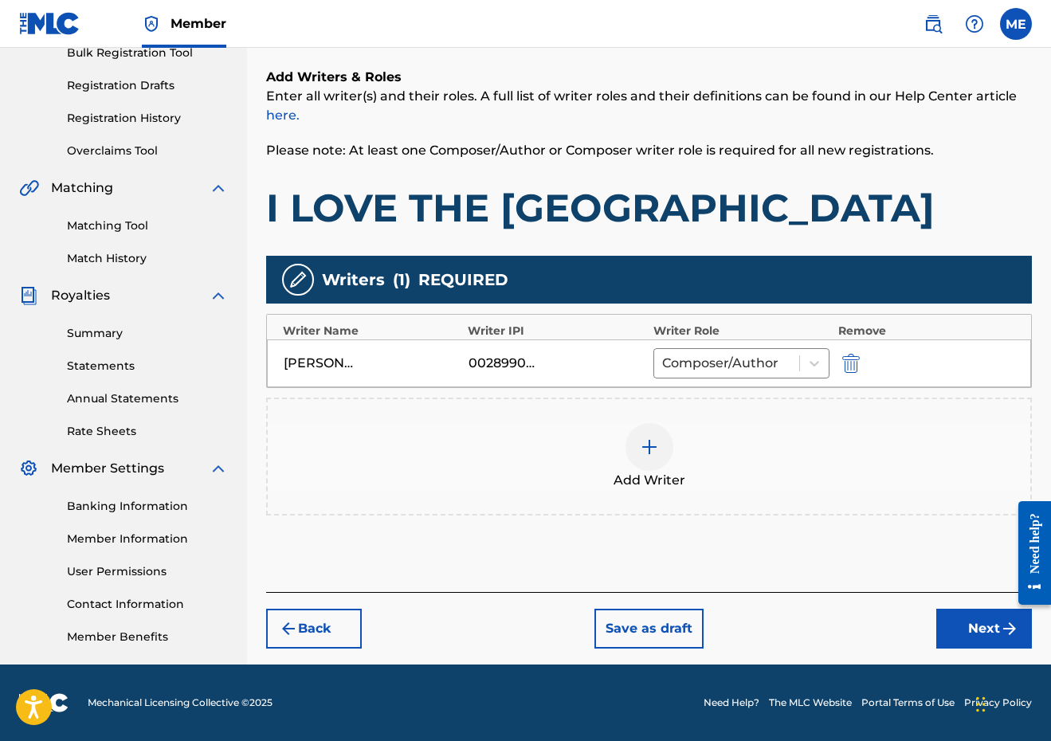
click at [645, 449] on img at bounding box center [649, 446] width 19 height 19
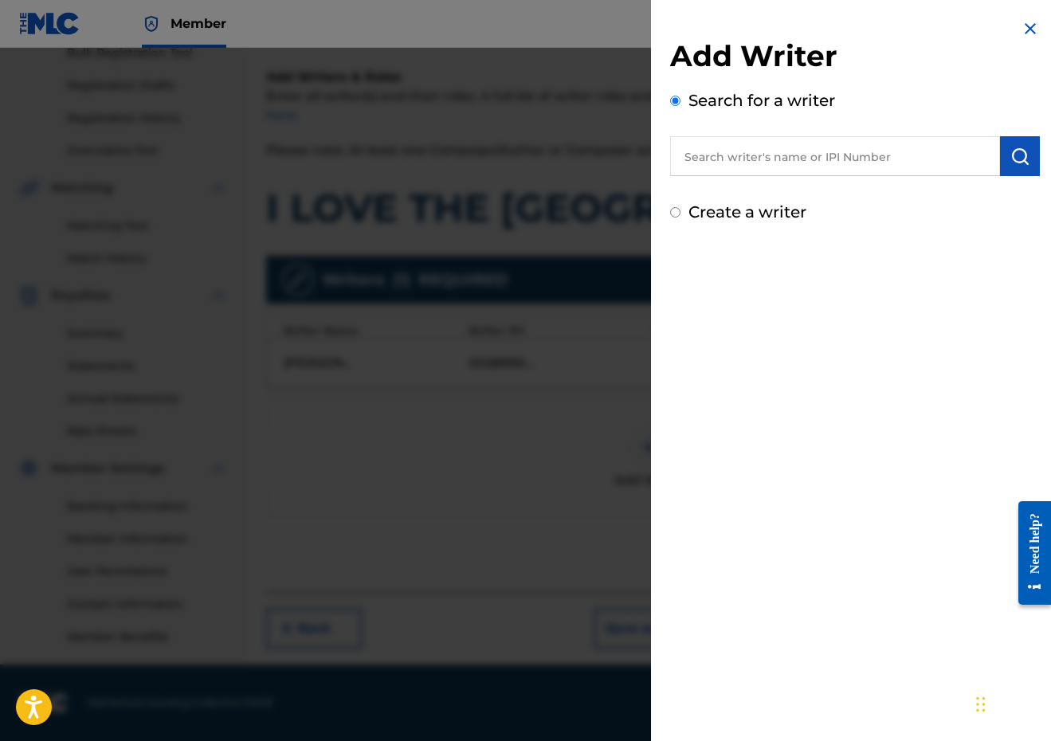
click at [830, 160] on input "text" at bounding box center [835, 156] width 330 height 40
paste input "00525670942"
type input "00525670942"
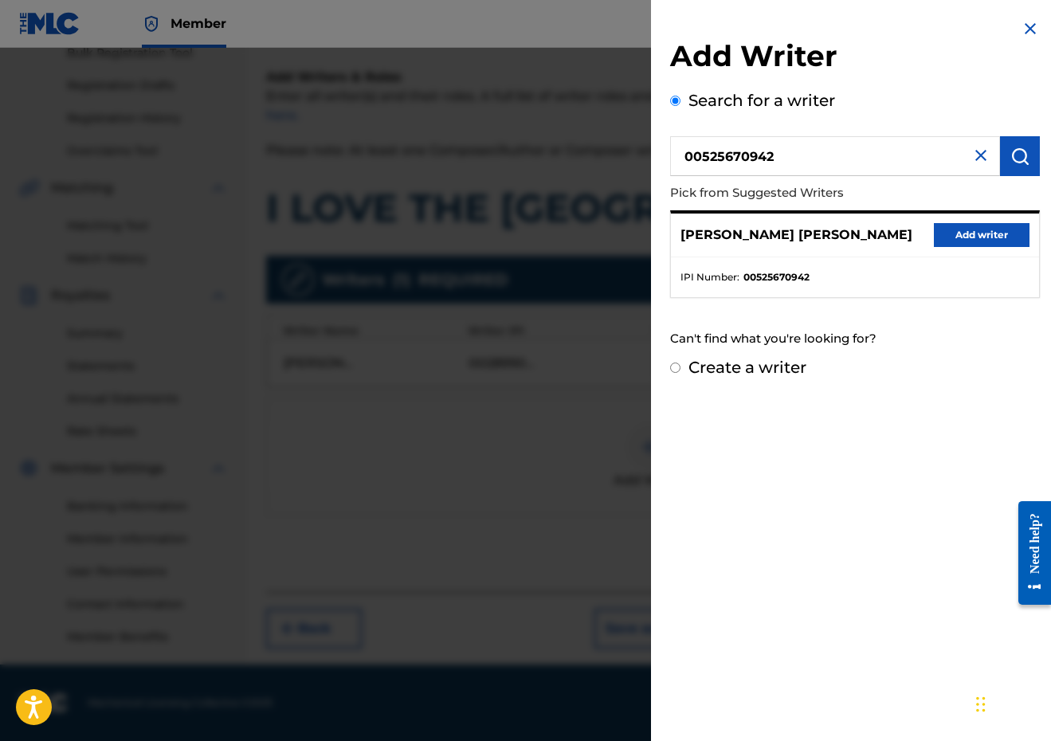
click at [972, 233] on button "Add writer" at bounding box center [982, 235] width 96 height 24
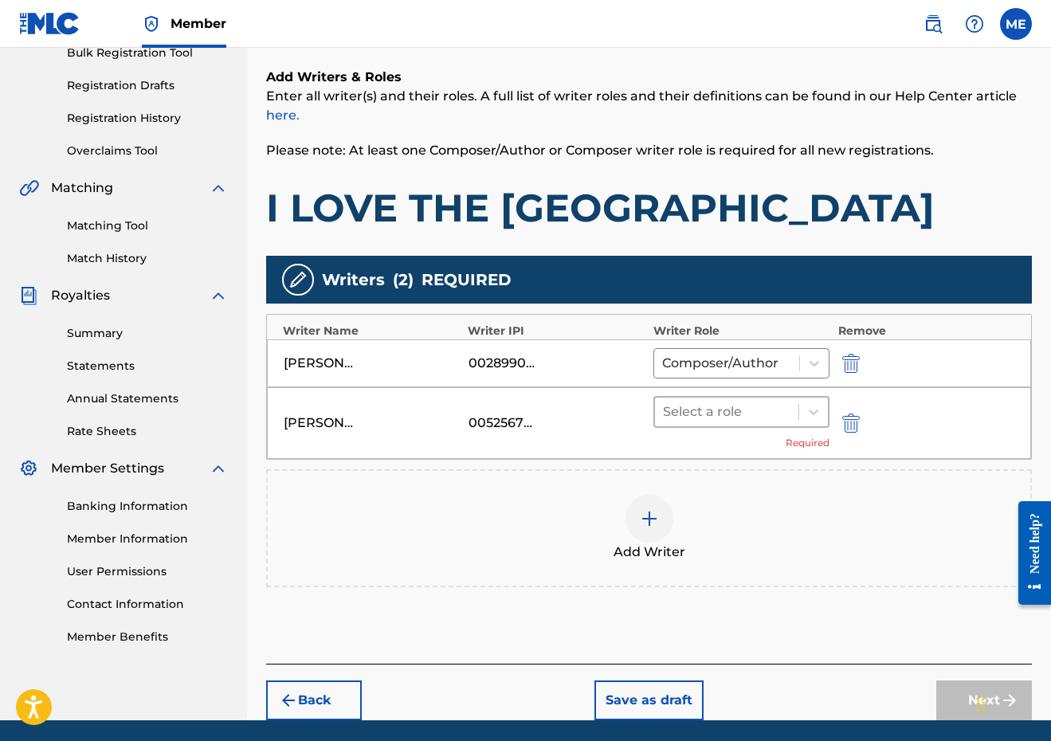
click at [761, 406] on div at bounding box center [727, 412] width 128 height 22
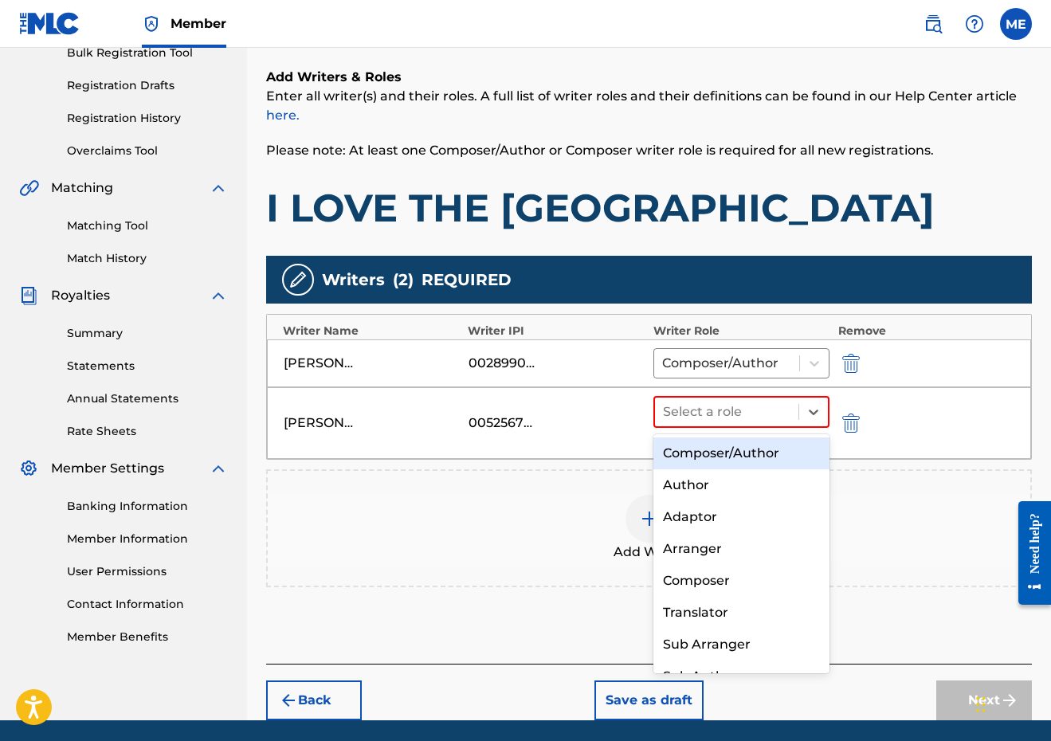
click at [723, 444] on div "Composer/Author" at bounding box center [741, 453] width 177 height 32
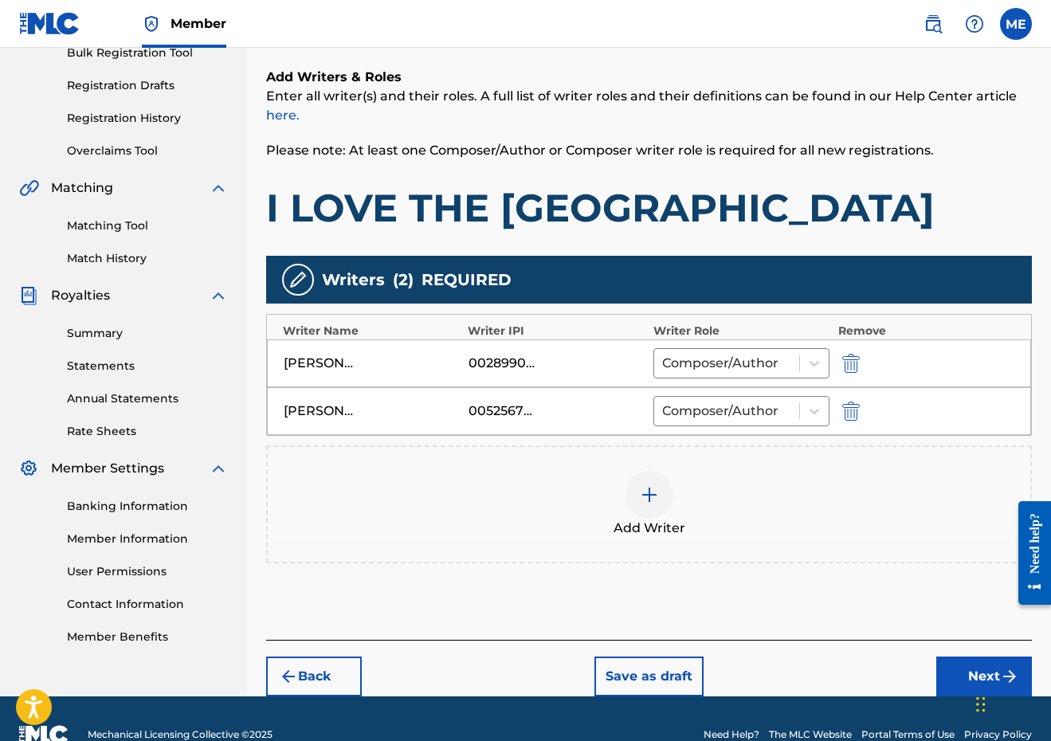
click at [635, 516] on div "Add Writer" at bounding box center [649, 504] width 763 height 67
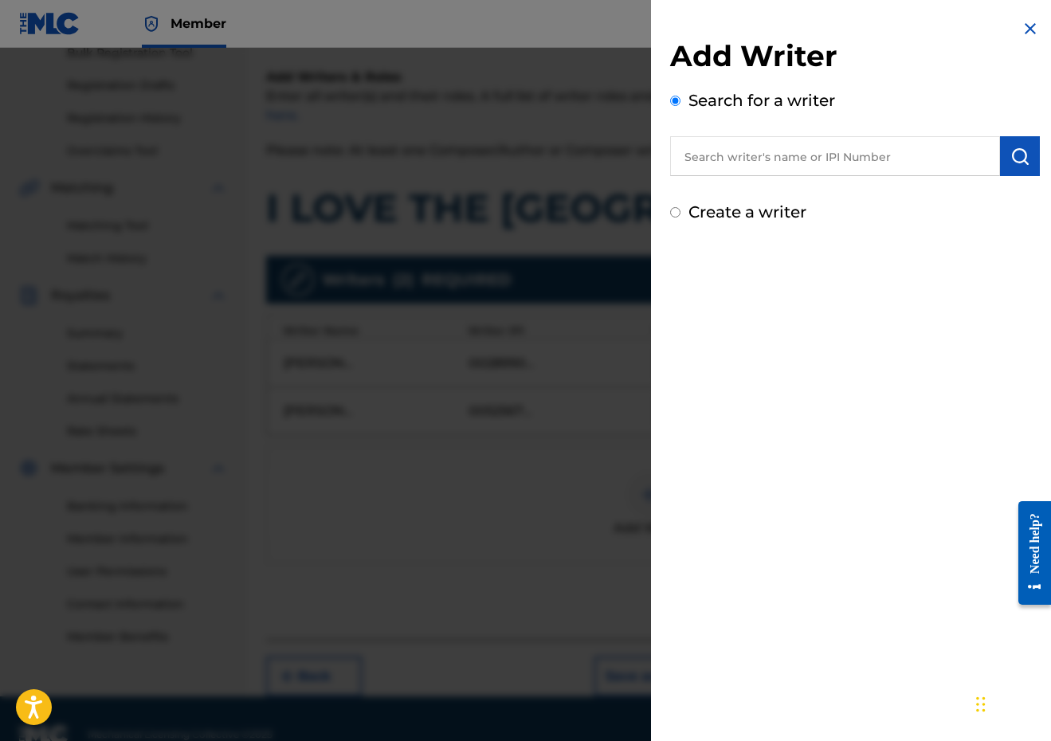
click at [806, 151] on input "text" at bounding box center [835, 156] width 330 height 40
paste input "ANTHONY WATSON"
type input "ANTHONY WATSON"
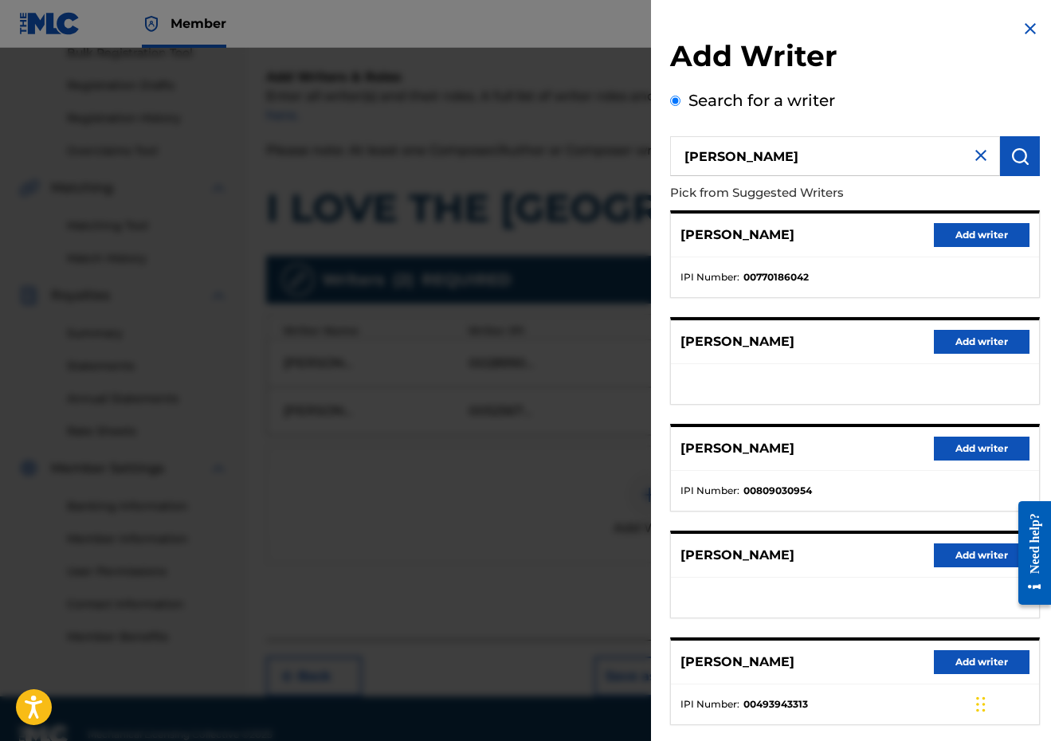
click at [985, 344] on button "Add writer" at bounding box center [982, 342] width 96 height 24
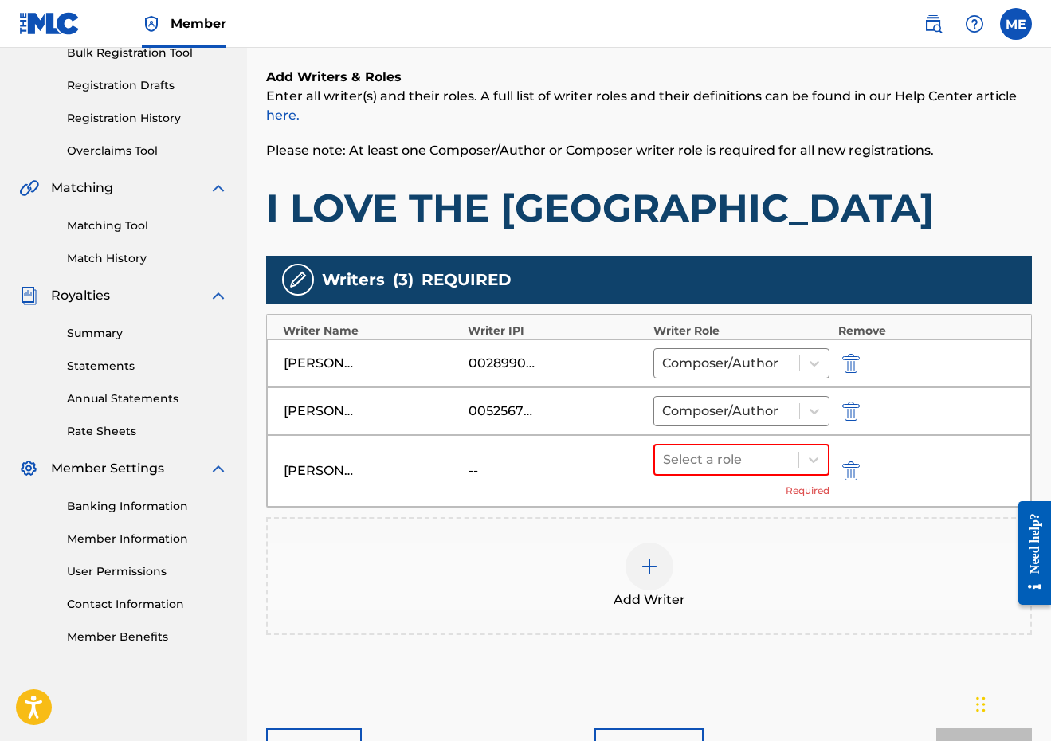
click at [733, 477] on div "Select a role Required" at bounding box center [741, 471] width 177 height 54
click at [732, 466] on div at bounding box center [727, 460] width 128 height 22
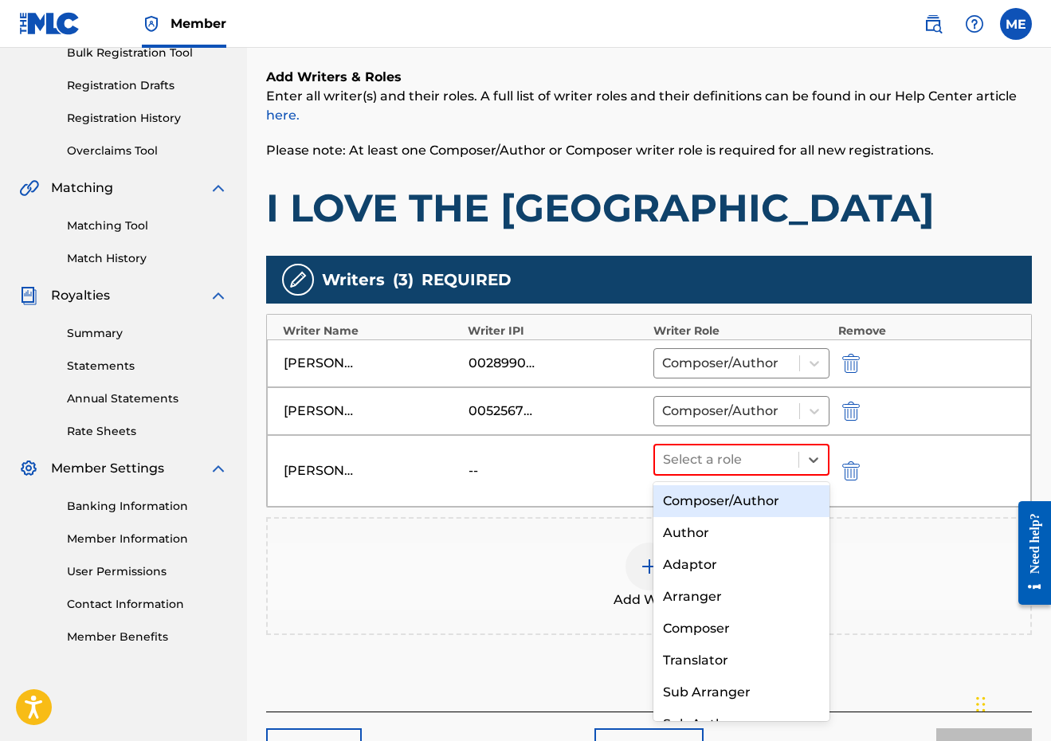
click at [724, 493] on div "Composer/Author" at bounding box center [741, 501] width 177 height 32
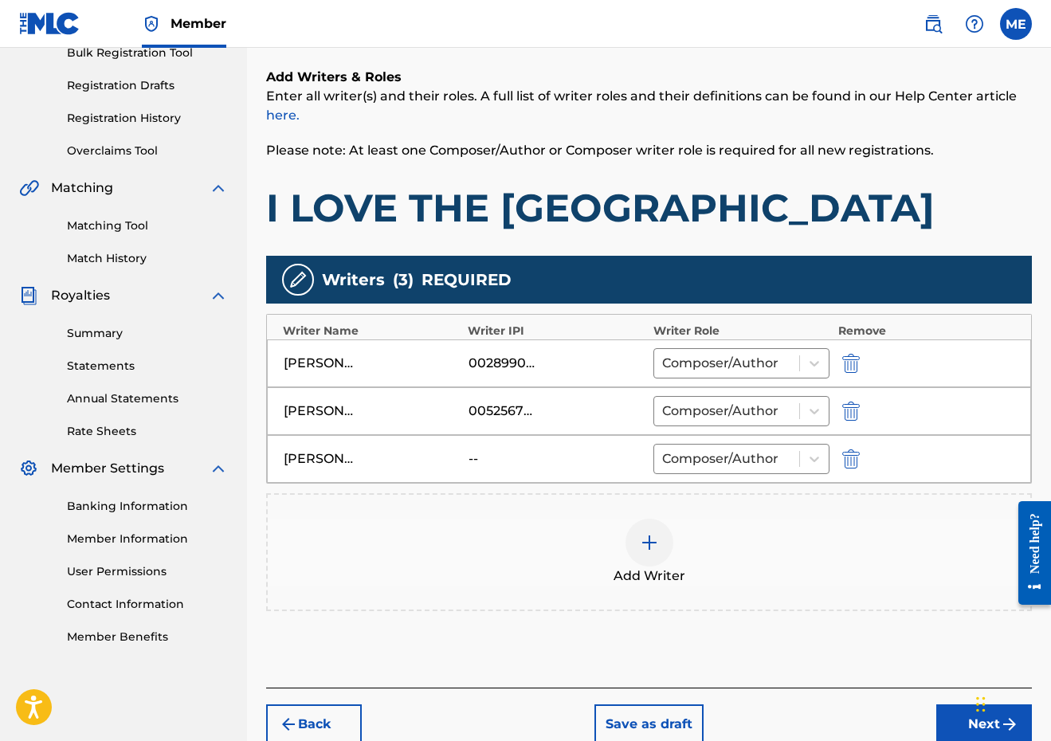
click at [960, 727] on button "Next" at bounding box center [984, 724] width 96 height 40
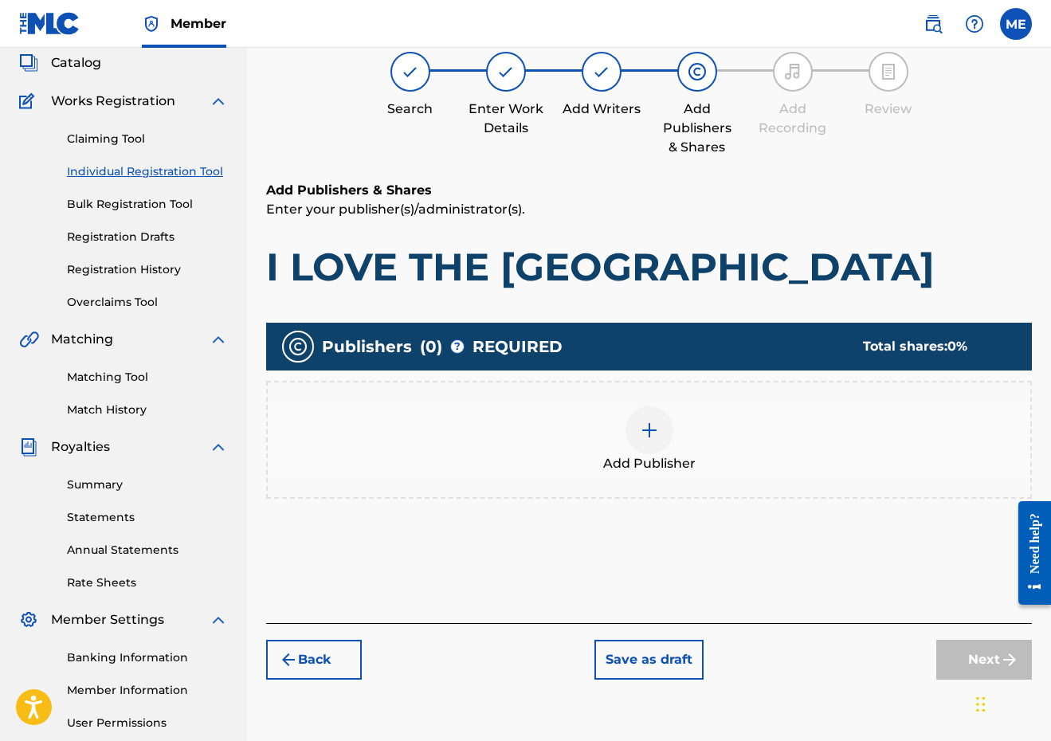
scroll to position [72, 0]
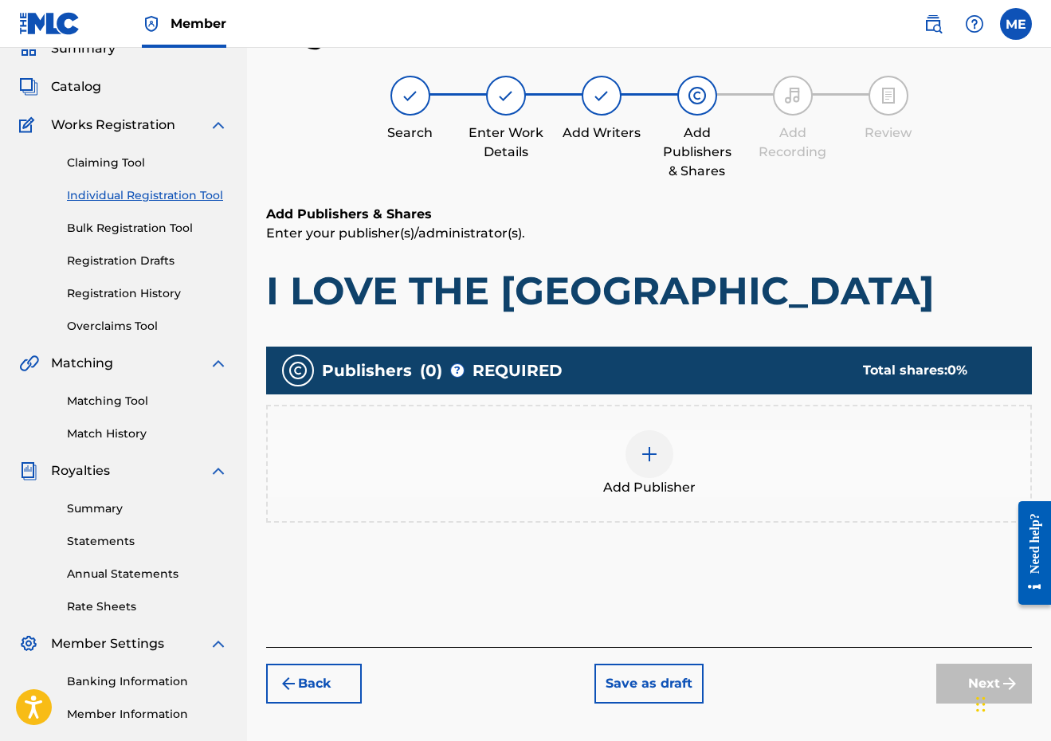
click at [719, 481] on div "Add Publisher" at bounding box center [649, 463] width 763 height 67
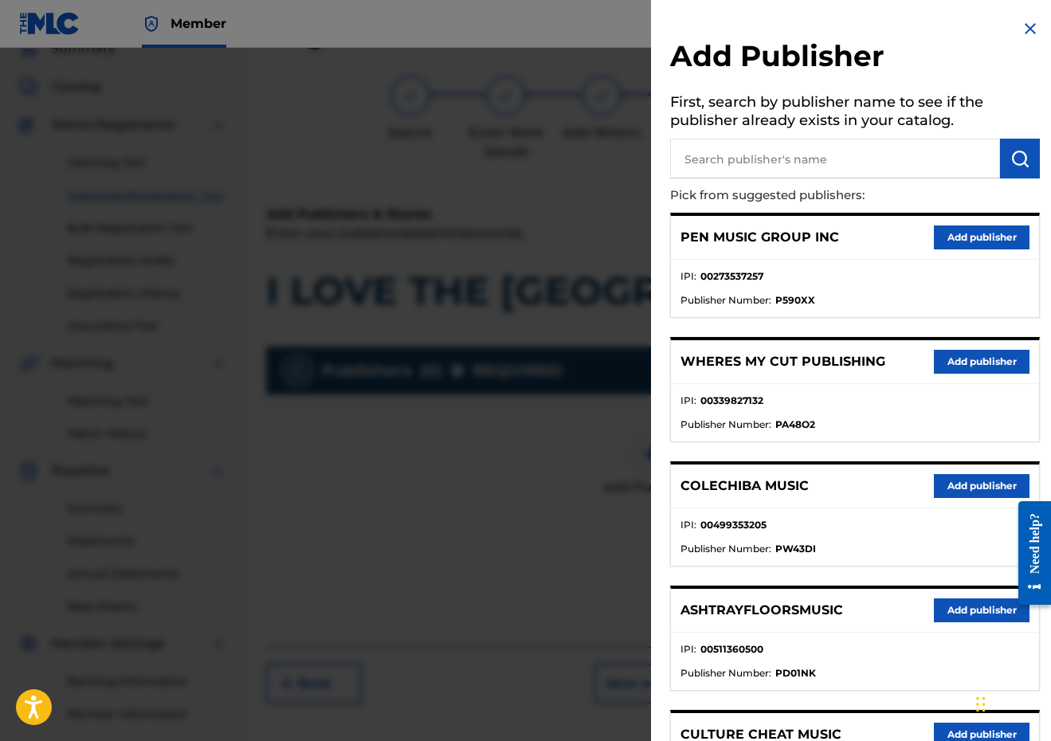
click at [787, 133] on h5 "First, search by publisher name to see if the publisher already exists in your …" at bounding box center [855, 113] width 370 height 50
click at [783, 147] on input "text" at bounding box center [835, 159] width 330 height 40
type input "PENSIVE"
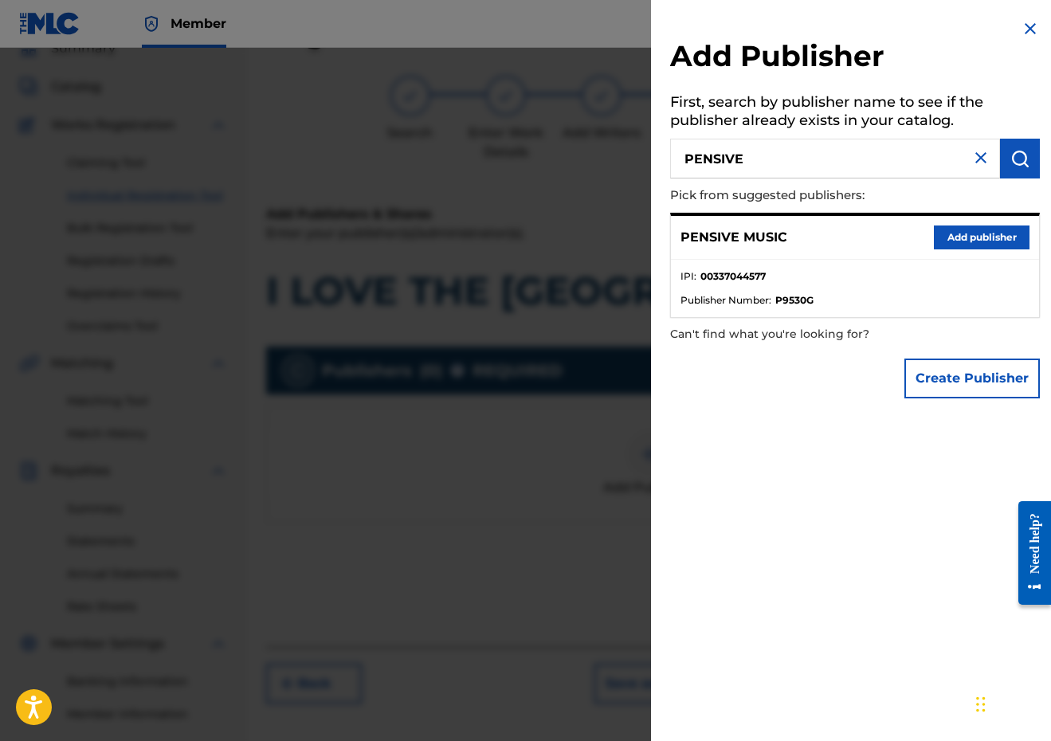
click at [983, 232] on button "Add publisher" at bounding box center [982, 238] width 96 height 24
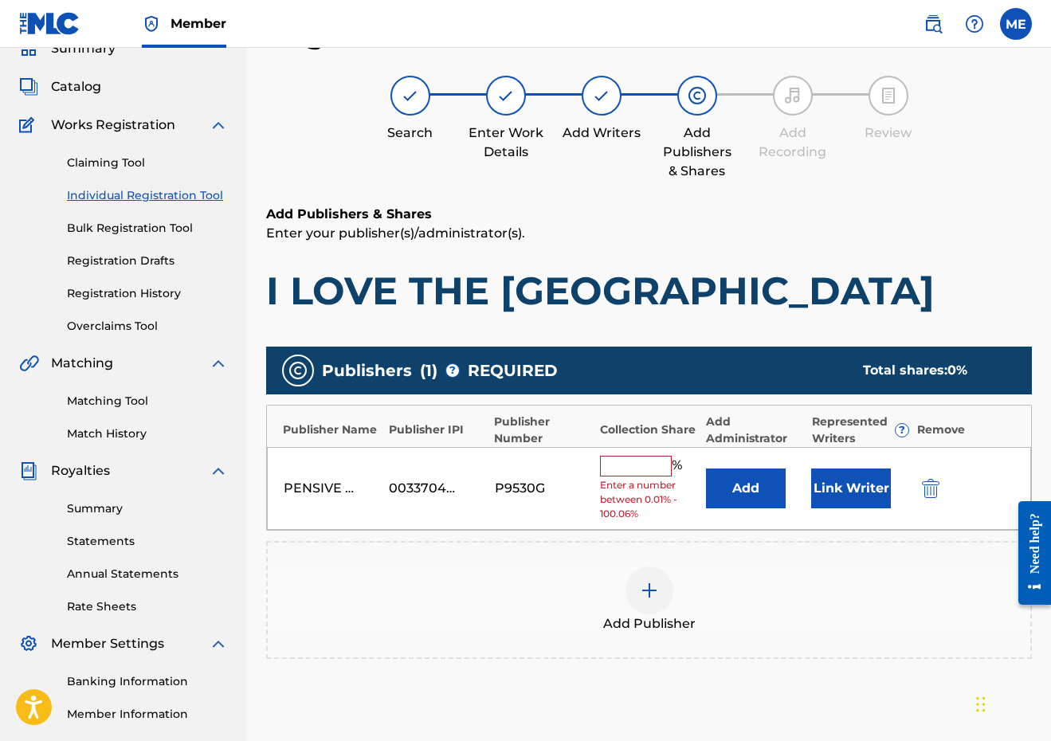
click at [629, 471] on input "text" at bounding box center [636, 466] width 72 height 21
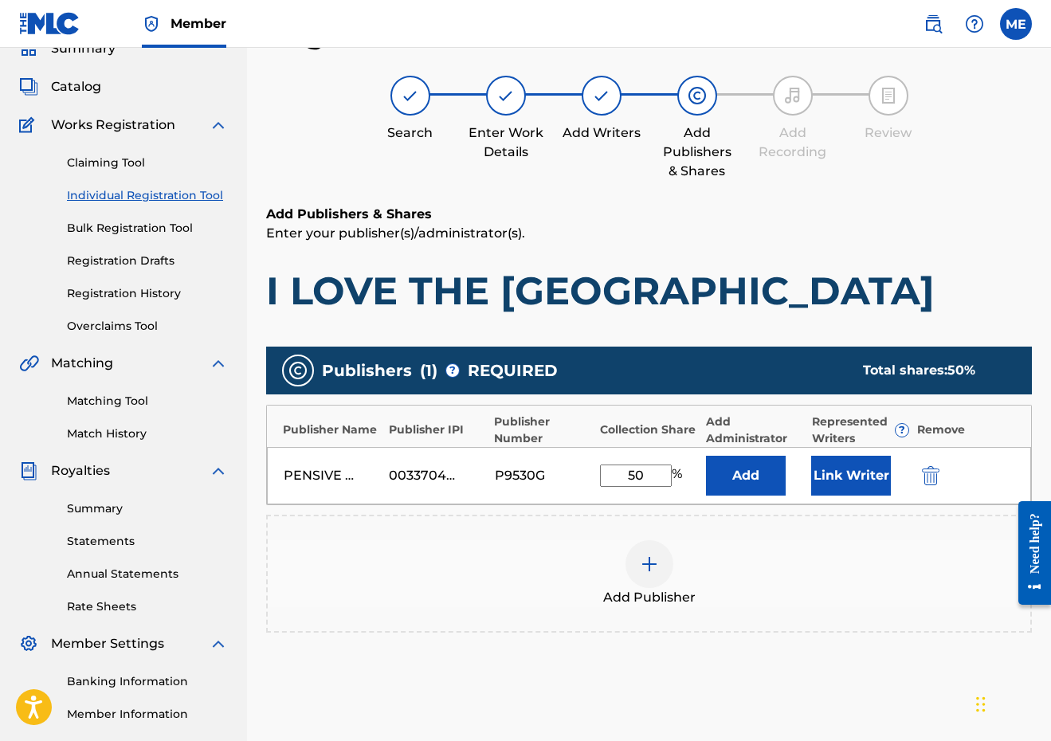
click at [835, 469] on button "Link Writer" at bounding box center [851, 476] width 80 height 40
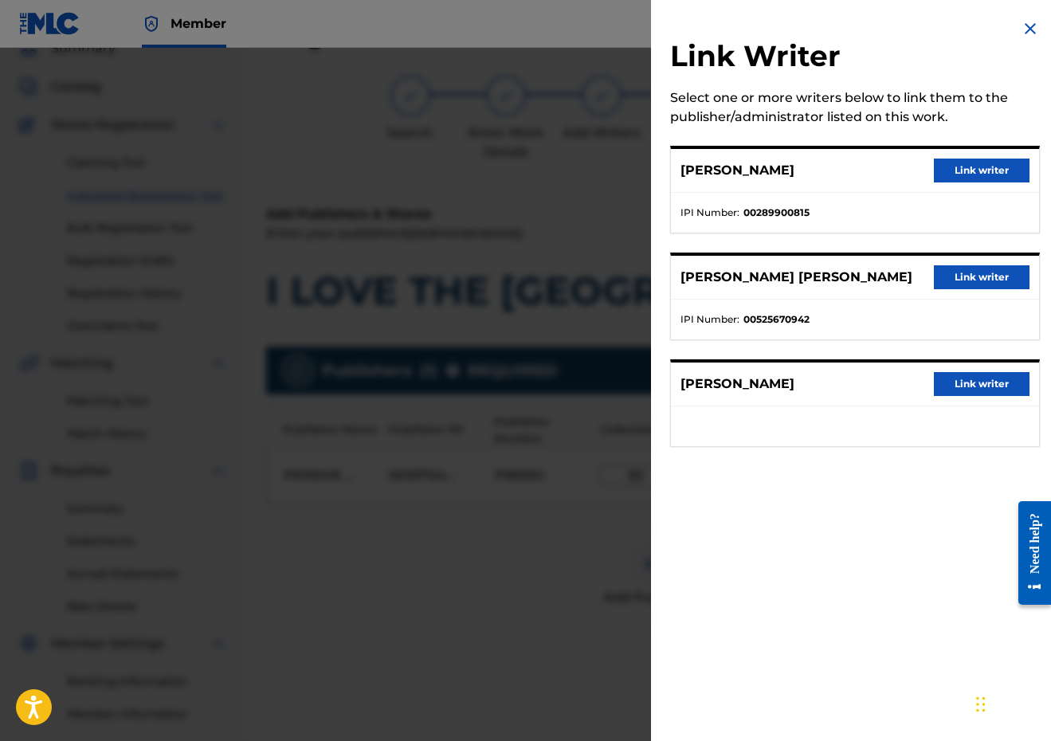
click at [970, 166] on button "Link writer" at bounding box center [982, 171] width 96 height 24
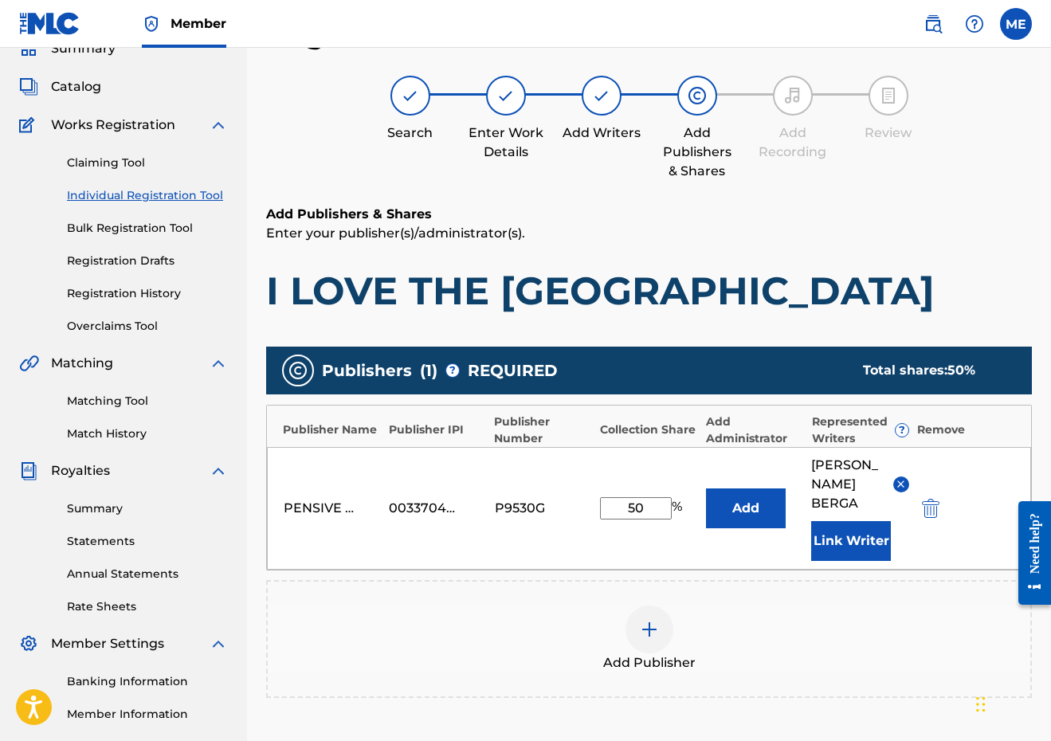
click at [641, 511] on input "50" at bounding box center [636, 508] width 72 height 22
type input "33.34"
click at [689, 325] on div "Add Publishers & Shares Enter your publisher(s)/administrator(s). I LOVE THE US…" at bounding box center [649, 514] width 766 height 618
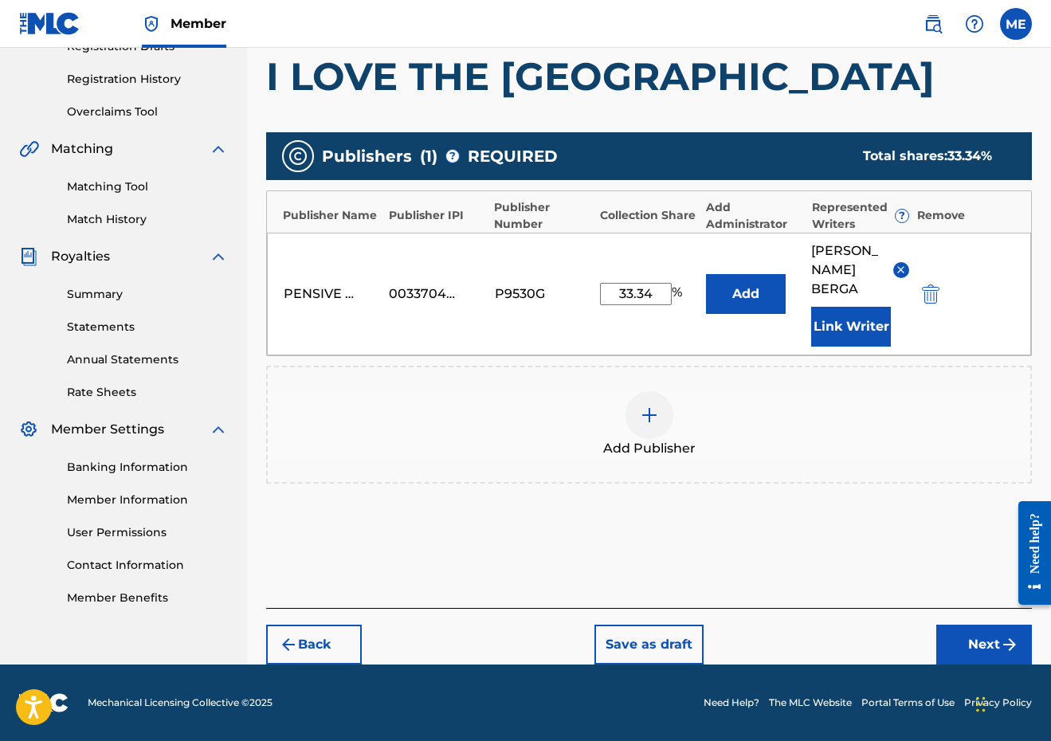
click at [975, 649] on button "Next" at bounding box center [984, 645] width 96 height 40
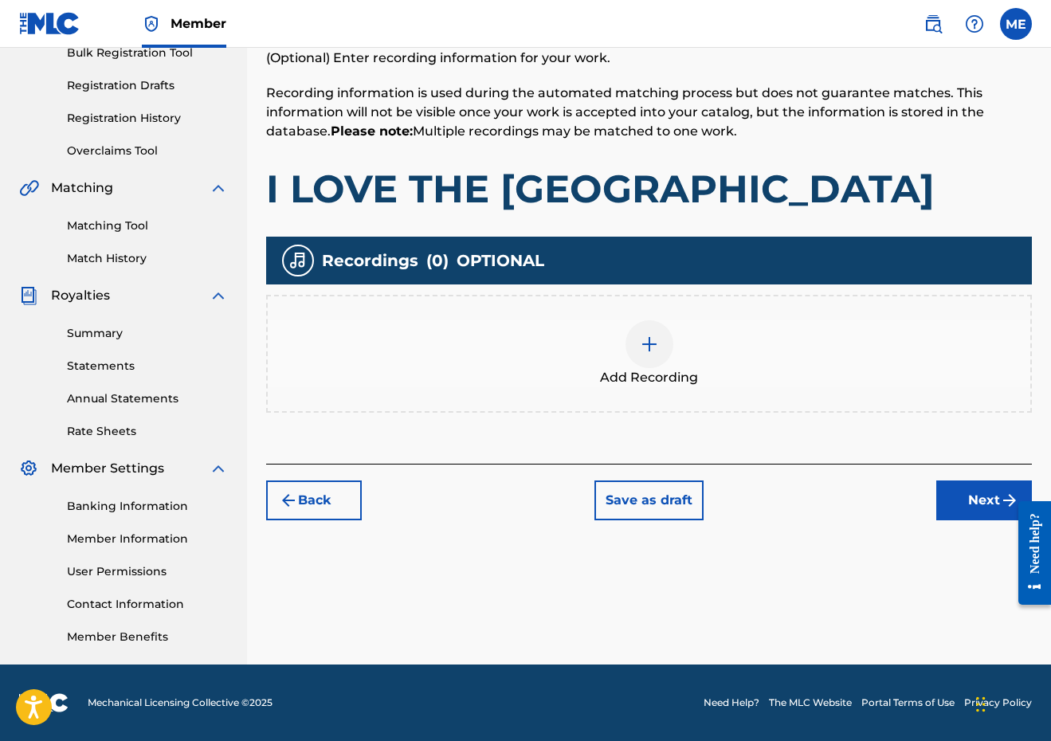
scroll to position [247, 0]
click at [701, 373] on div "Add Recording" at bounding box center [649, 353] width 763 height 67
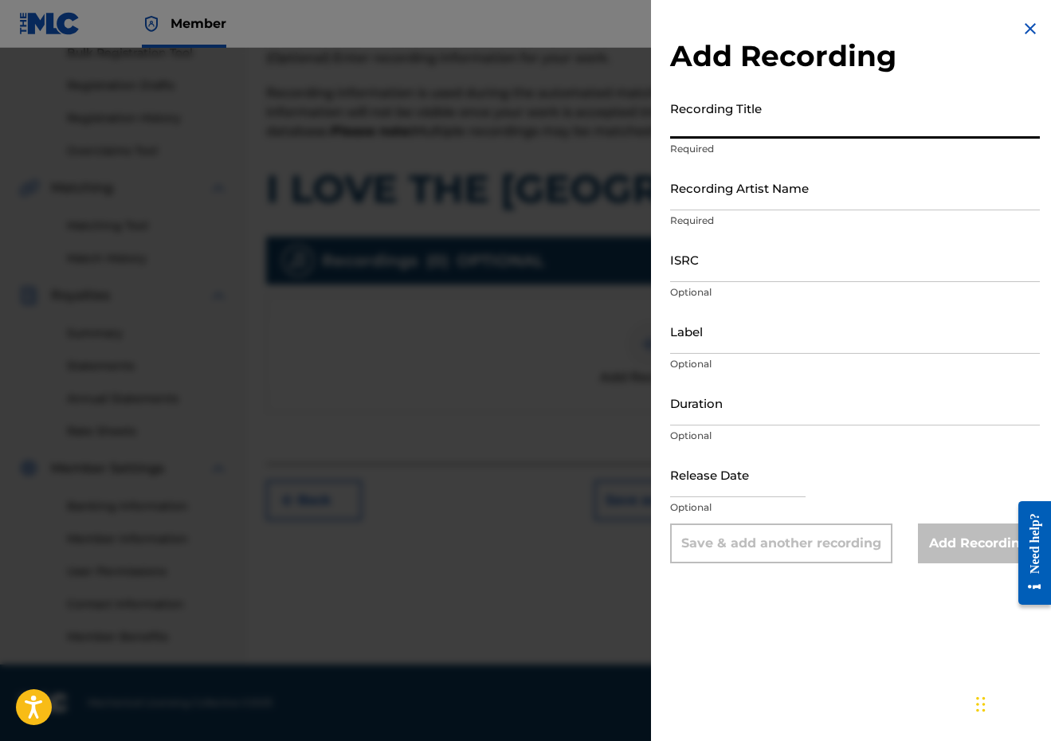
click at [807, 116] on input "Recording Title" at bounding box center [855, 115] width 370 height 45
paste input "I LOVE THE [GEOGRAPHIC_DATA]"
type input "I LOVE THE [GEOGRAPHIC_DATA]"
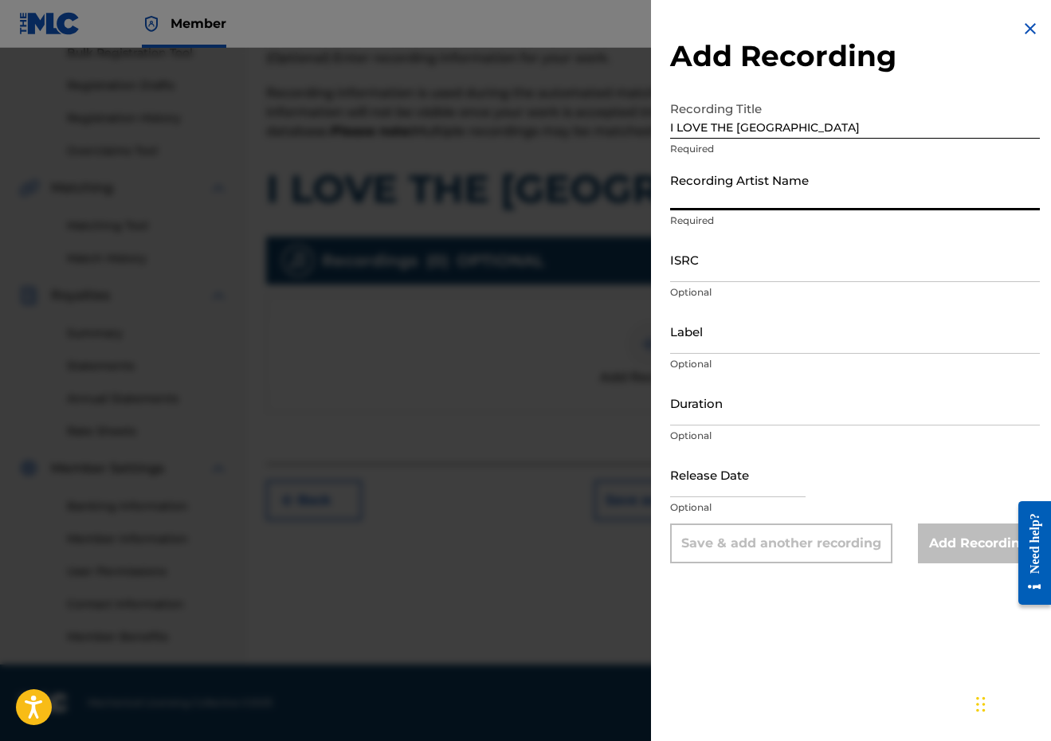
click at [823, 186] on input "Recording Artist Name" at bounding box center [855, 187] width 370 height 45
paste input "MASON MUSSO, ANTHONY WATSON"
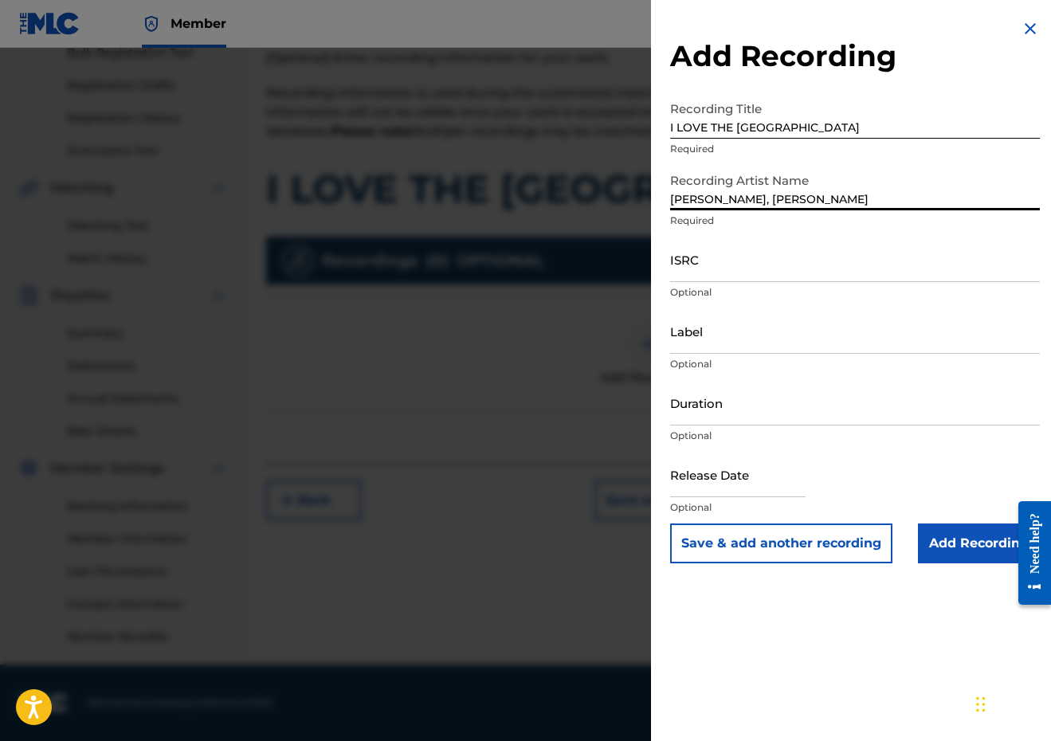
type input "MASON MUSSO, ANTHONY WATSON"
click at [680, 270] on input "ISRC" at bounding box center [855, 259] width 370 height 45
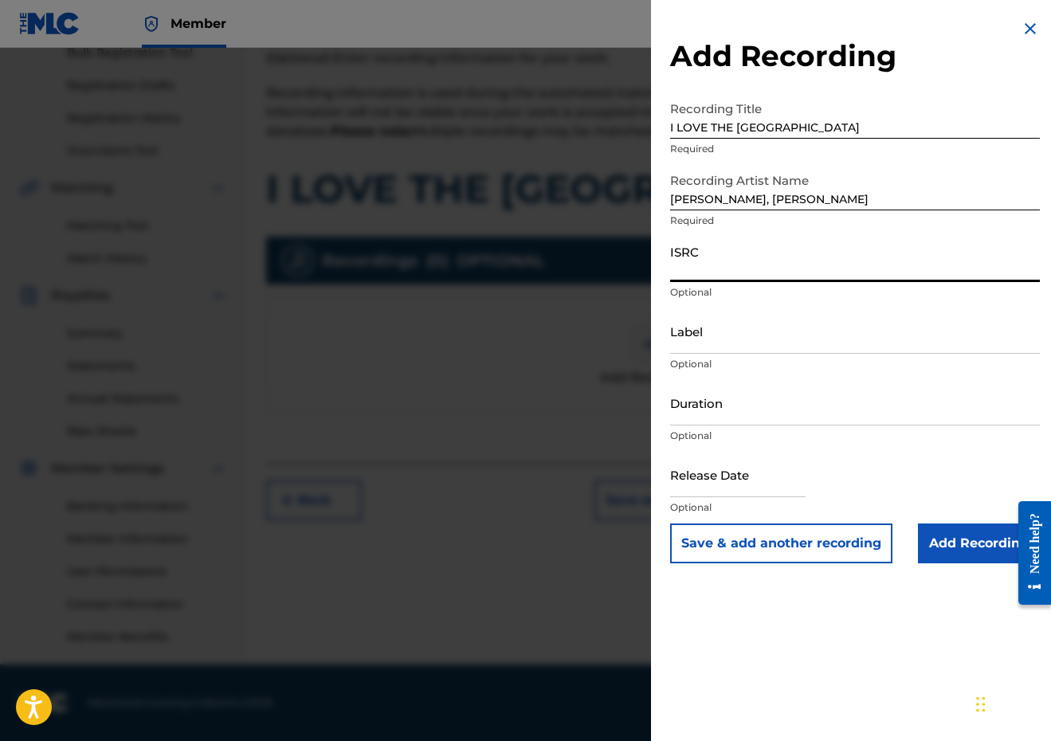
paste input "QZVEM2574537"
type input "QZVEM2574537"
click at [736, 343] on input "Label" at bounding box center [855, 330] width 370 height 45
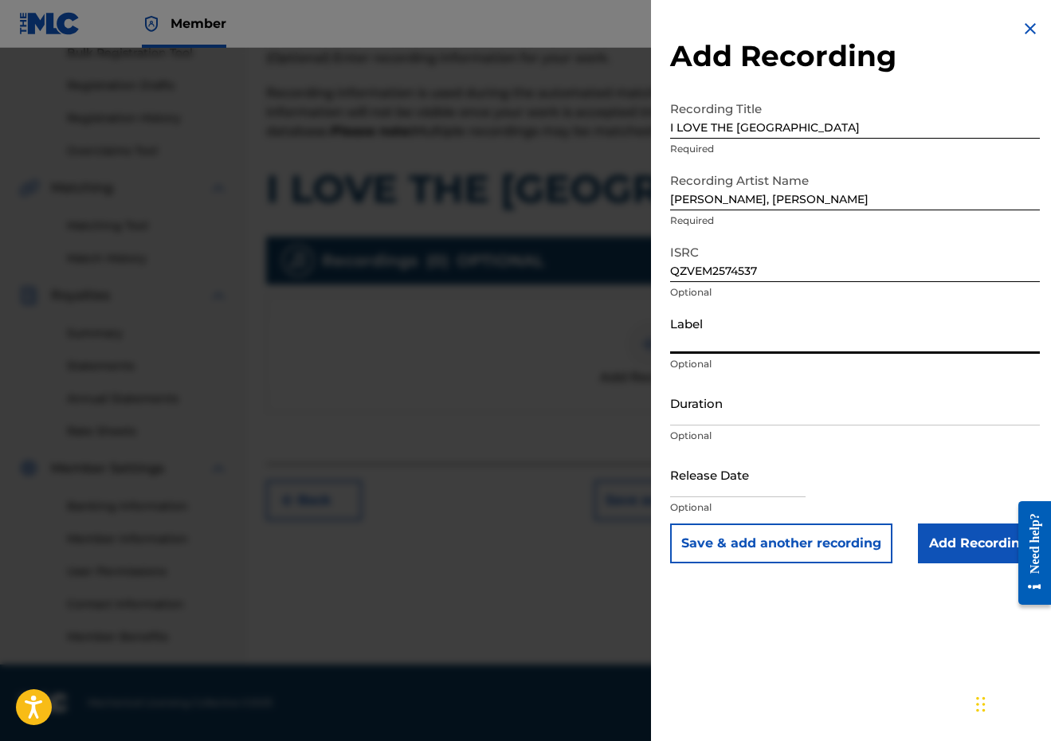
paste input "FIRST CLASS LABEL GROUP INC"
type input "FIRST CLASS LABEL GROUP INC"
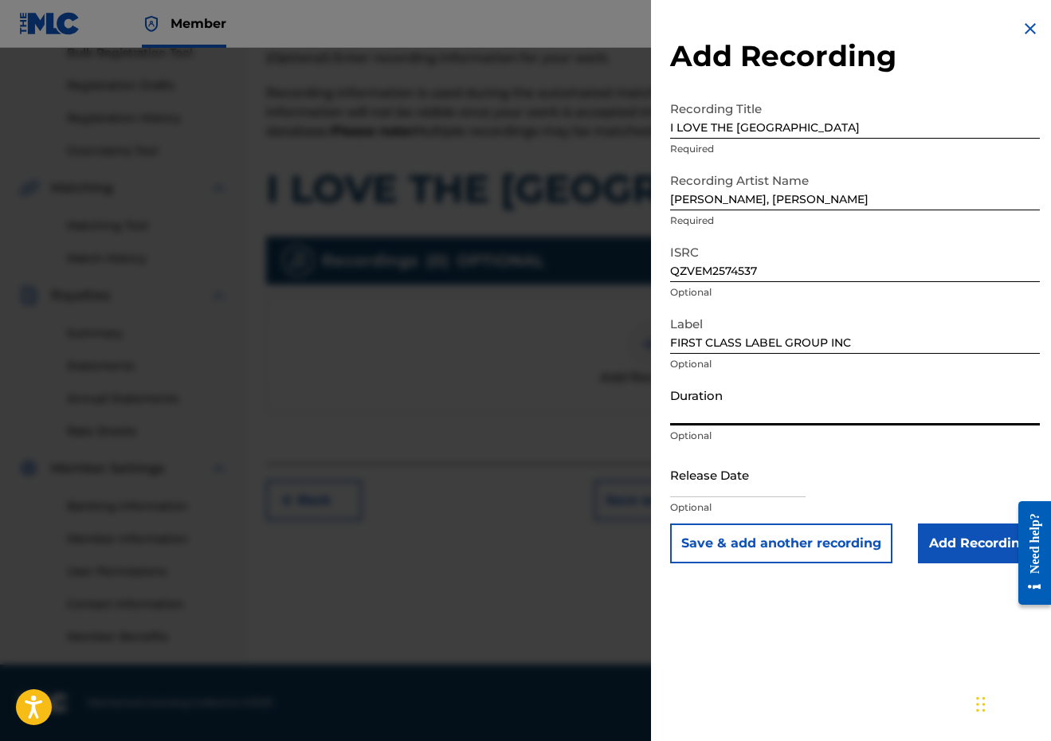
click at [739, 409] on input "Duration" at bounding box center [855, 402] width 370 height 45
type input "02:43"
click at [737, 491] on input "text" at bounding box center [737, 474] width 135 height 45
select select "8"
select select "2025"
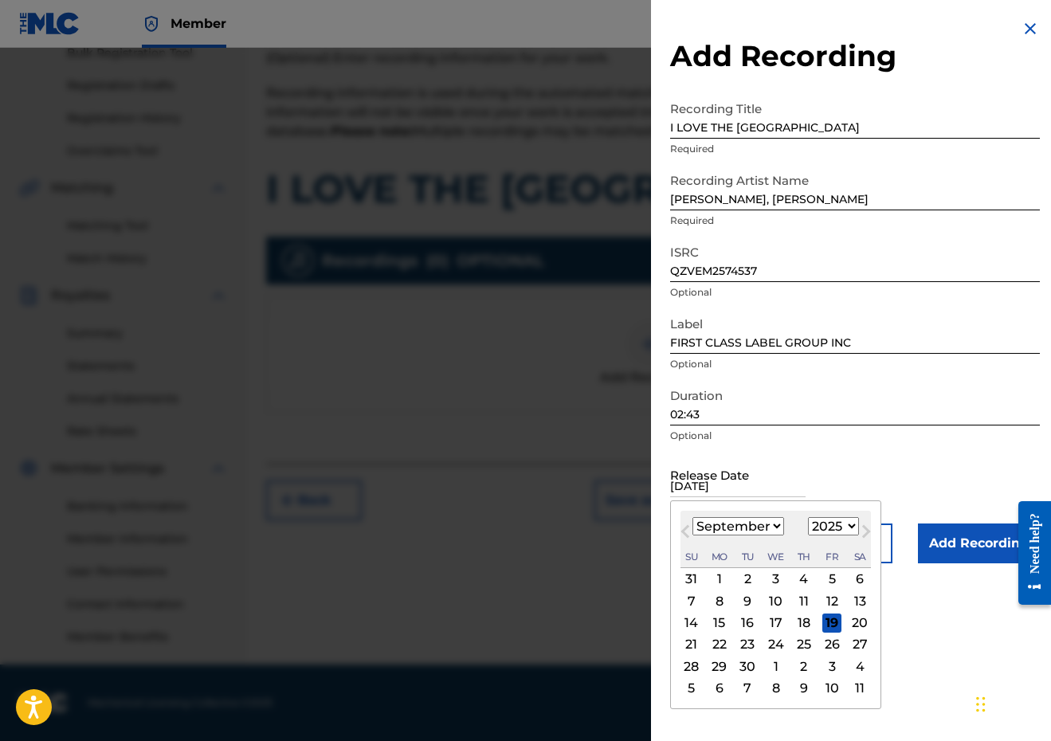
type input "05/23/2025"
select select "4"
click at [822, 646] on div "23" at bounding box center [831, 644] width 19 height 19
type input "May 23 2025"
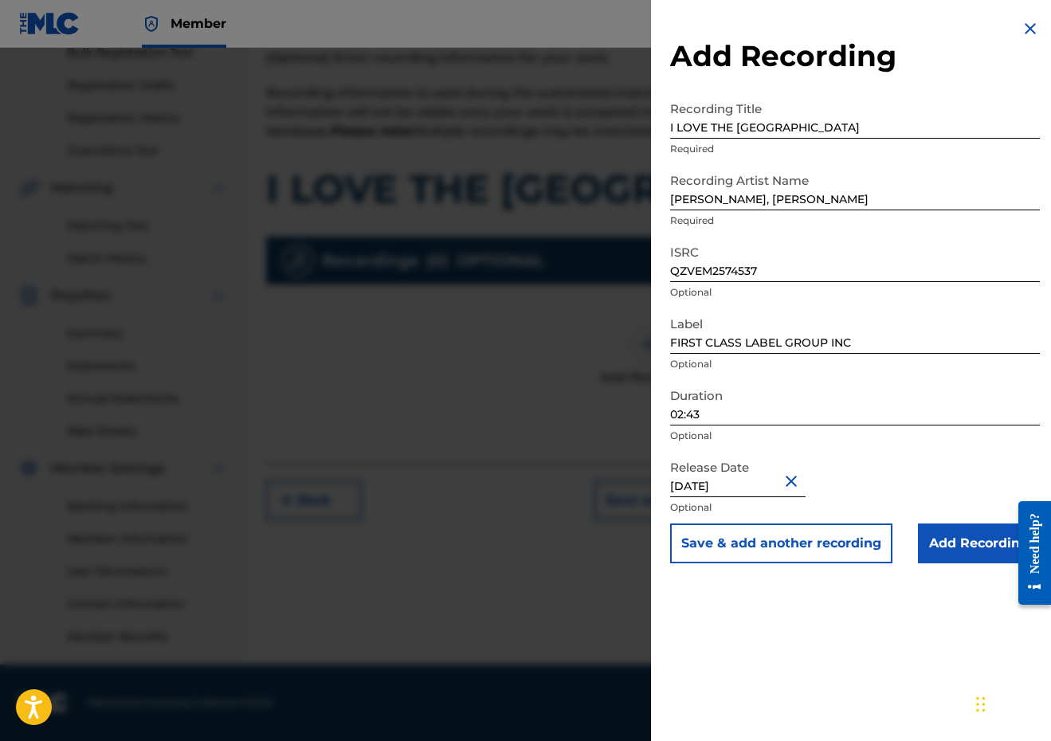
click at [970, 545] on input "Add Recording" at bounding box center [979, 544] width 122 height 40
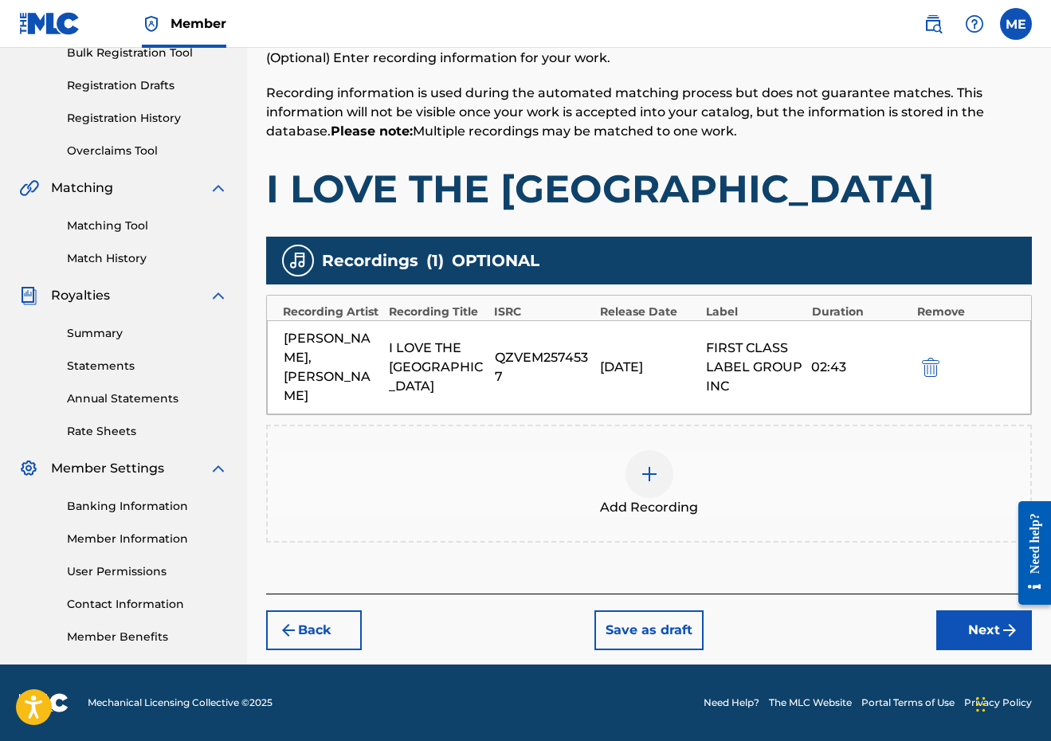
click at [954, 624] on button "Next" at bounding box center [984, 630] width 96 height 40
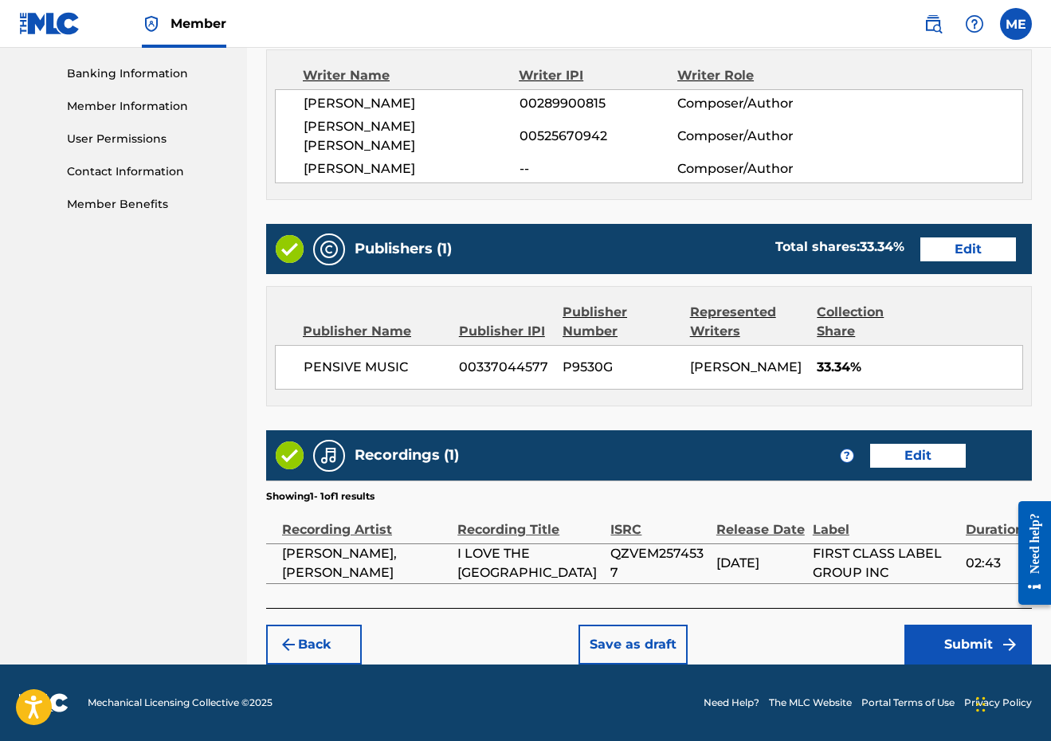
scroll to position [697, 0]
click at [965, 655] on button "Submit" at bounding box center [967, 645] width 127 height 40
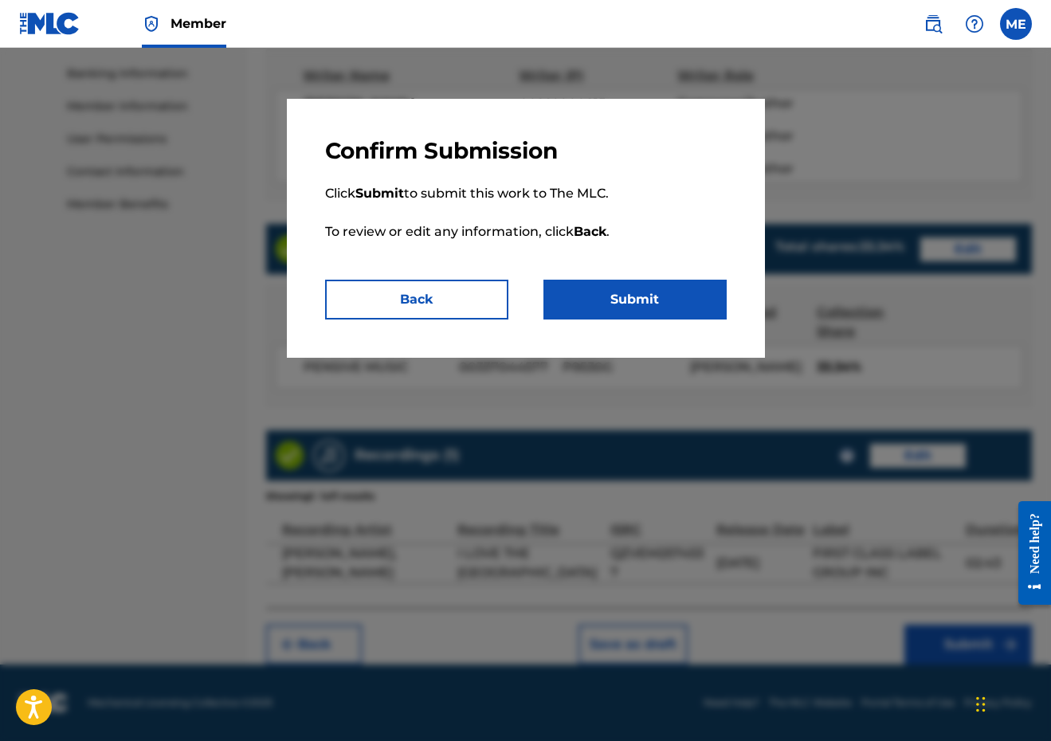
click at [638, 316] on button "Submit" at bounding box center [634, 300] width 183 height 40
